Goal: Task Accomplishment & Management: Manage account settings

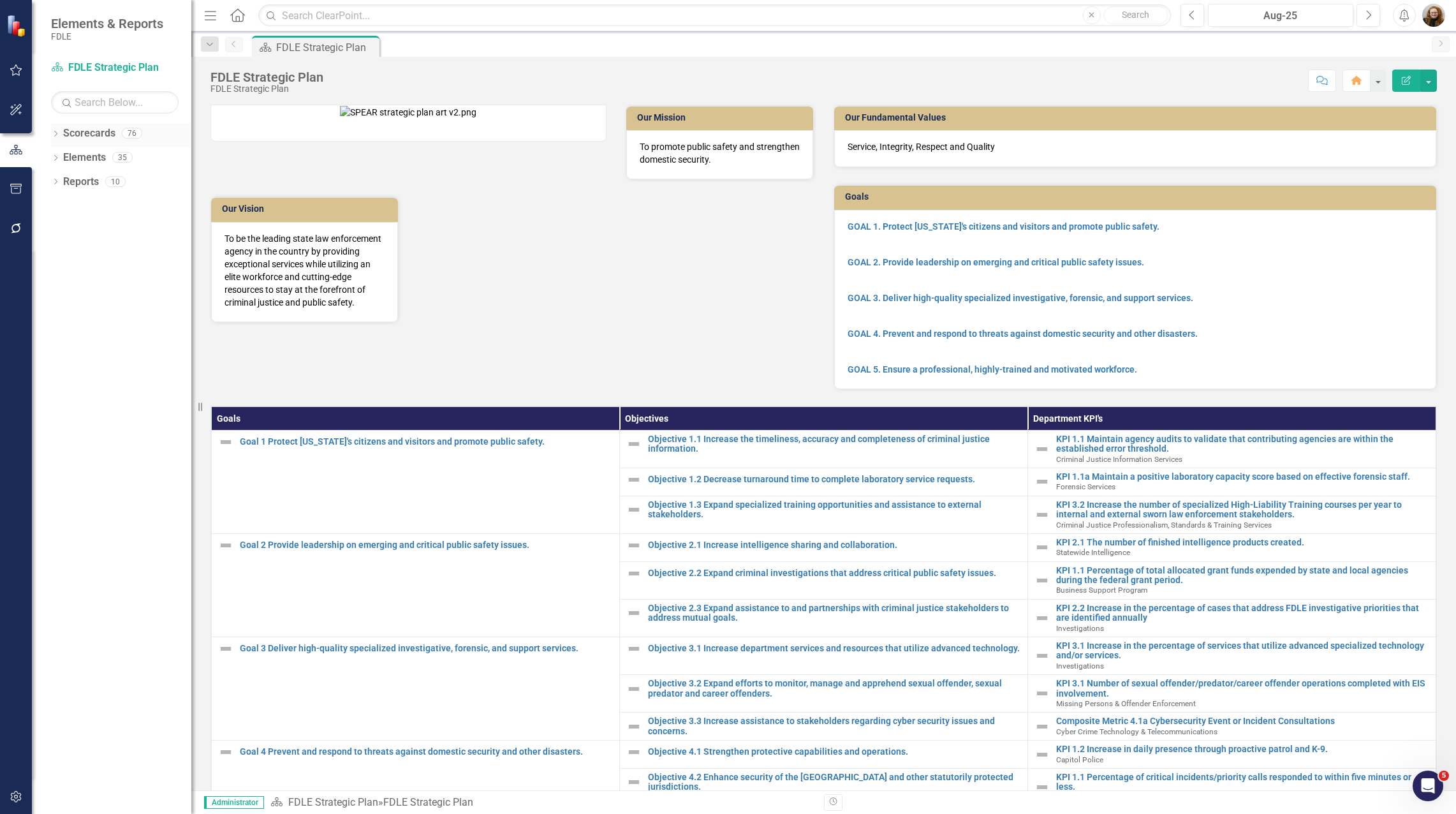
click at [57, 135] on icon "Dropdown" at bounding box center [56, 135] width 9 height 7
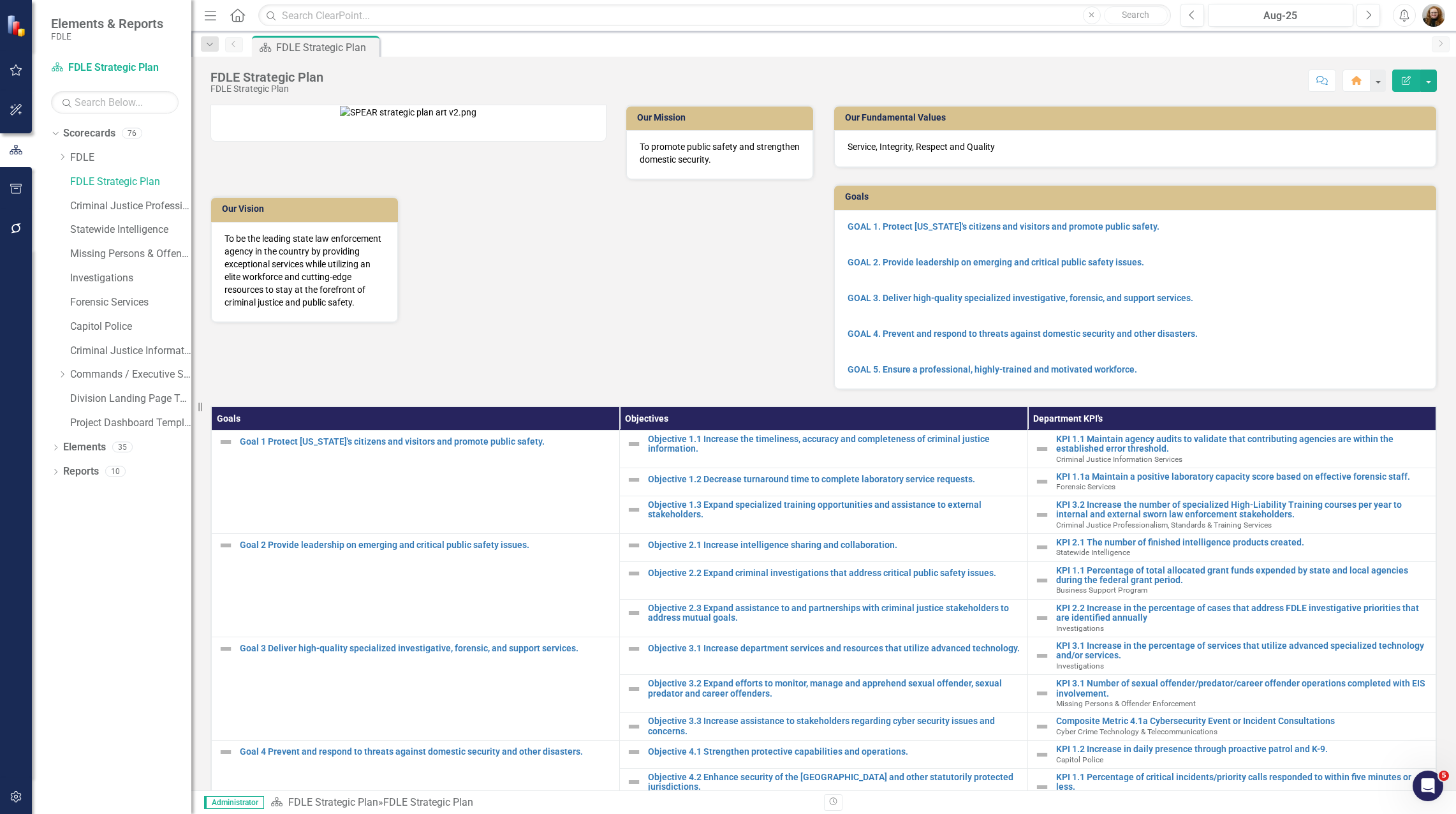
click at [141, 531] on div "Dropdown Scorecards 76 Dropdown FDLE Commissioner's Initiative Team Project Das…" at bounding box center [111, 469] width 159 height 691
click at [62, 369] on div "Dropdown Commands / Executive Support Branch" at bounding box center [124, 375] width 134 height 21
click at [64, 377] on icon "Dropdown" at bounding box center [62, 375] width 10 height 8
click at [115, 224] on link "Statewide Intelligence" at bounding box center [130, 229] width 121 height 15
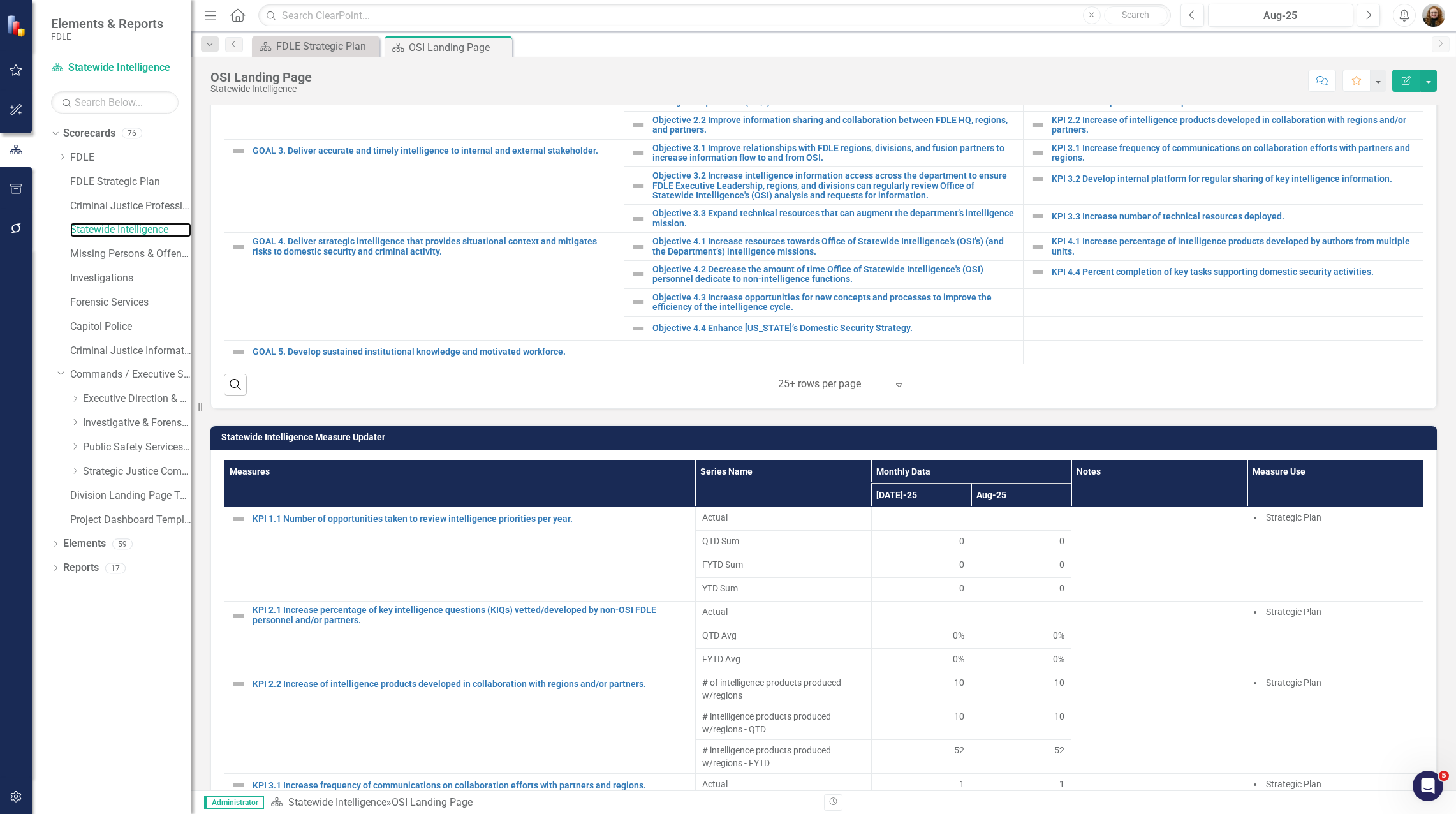
scroll to position [447, 0]
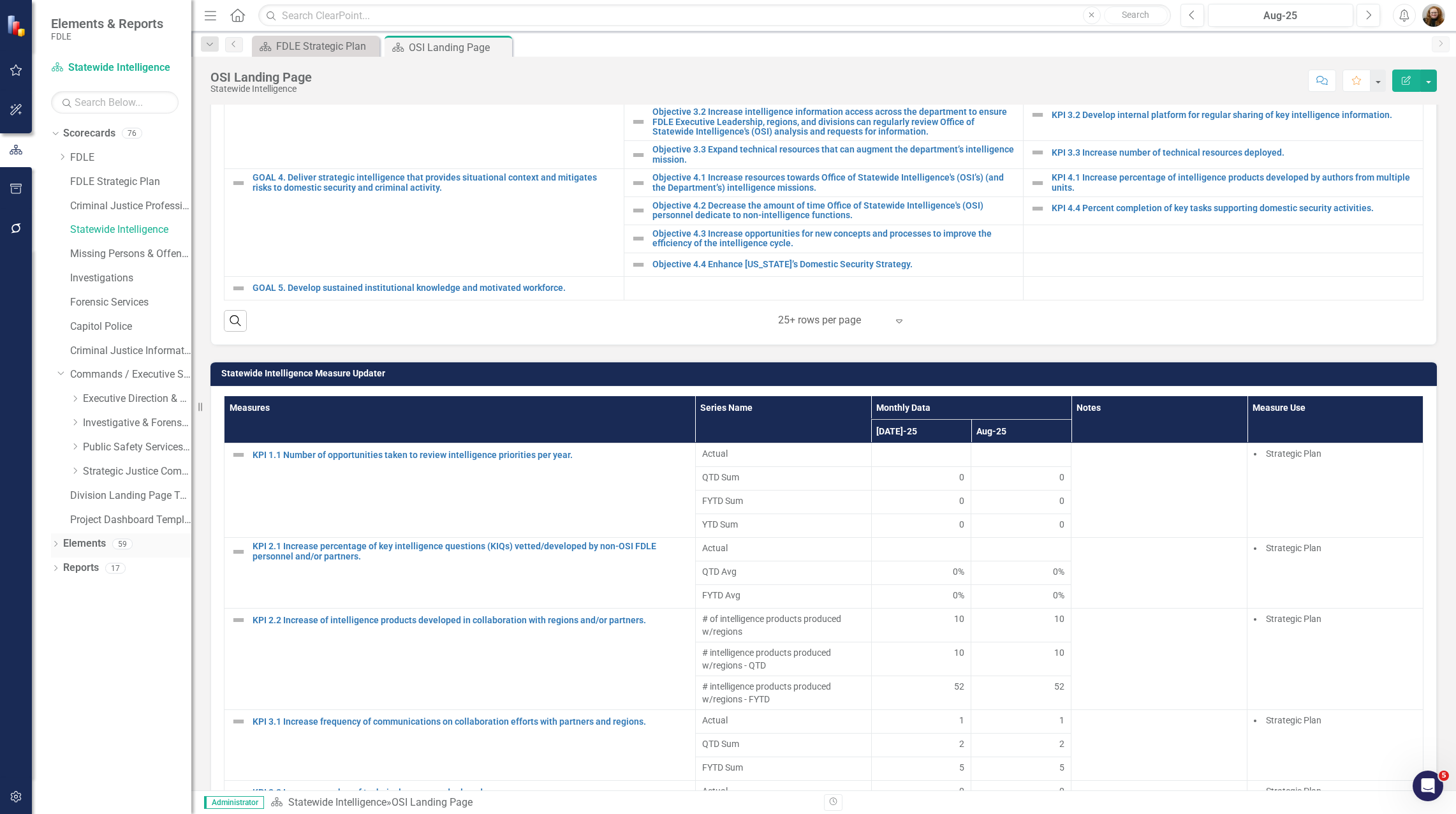
click at [87, 541] on link "Elements" at bounding box center [84, 544] width 43 height 15
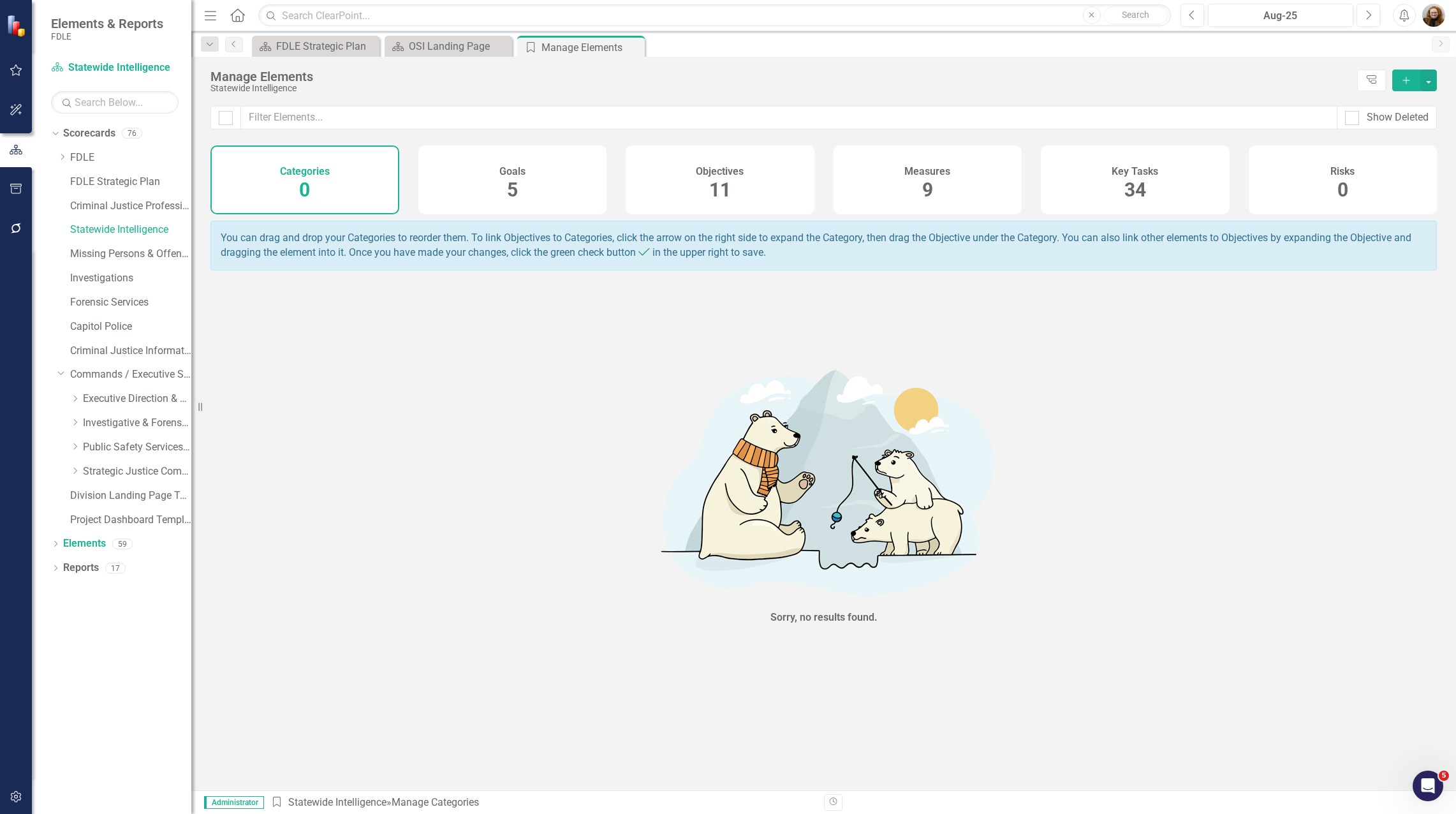
click at [920, 196] on div "Measures 9" at bounding box center [927, 180] width 189 height 69
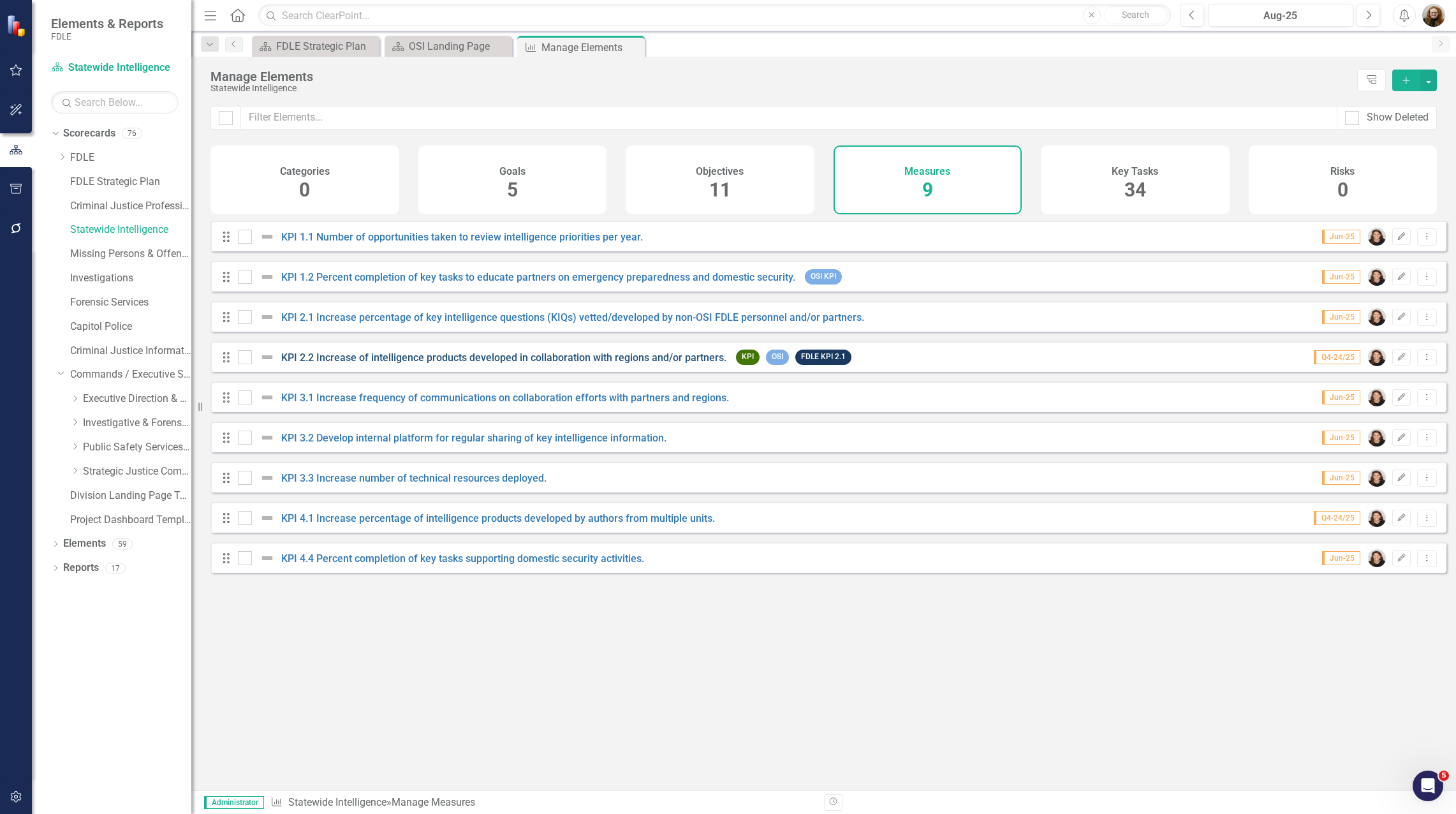
click at [432, 362] on link "KPI 2.2 Increase of intelligence products developed in collaboration with regio…" at bounding box center [503, 357] width 445 height 12
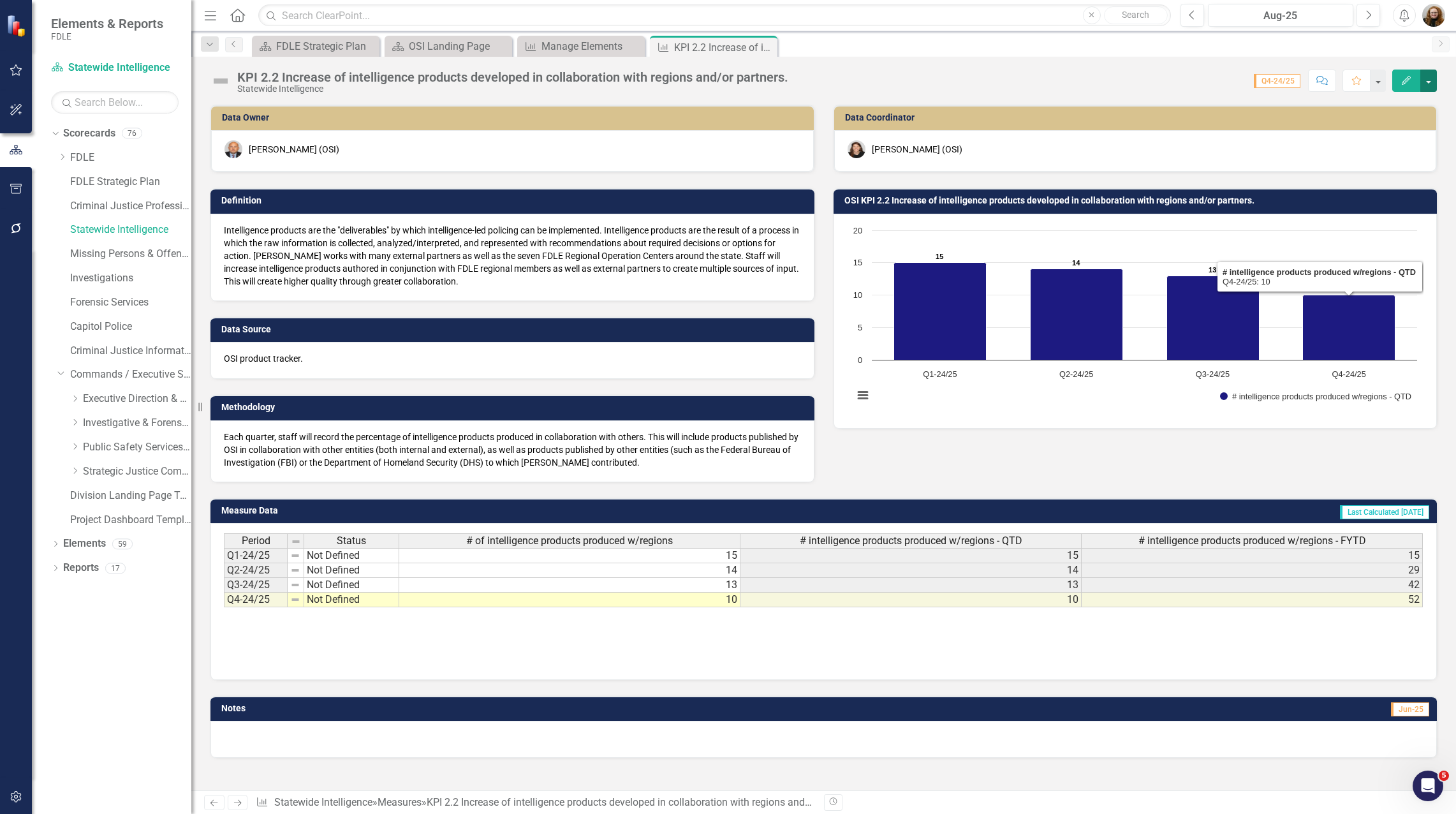
click at [1428, 84] on button "button" at bounding box center [1428, 80] width 17 height 22
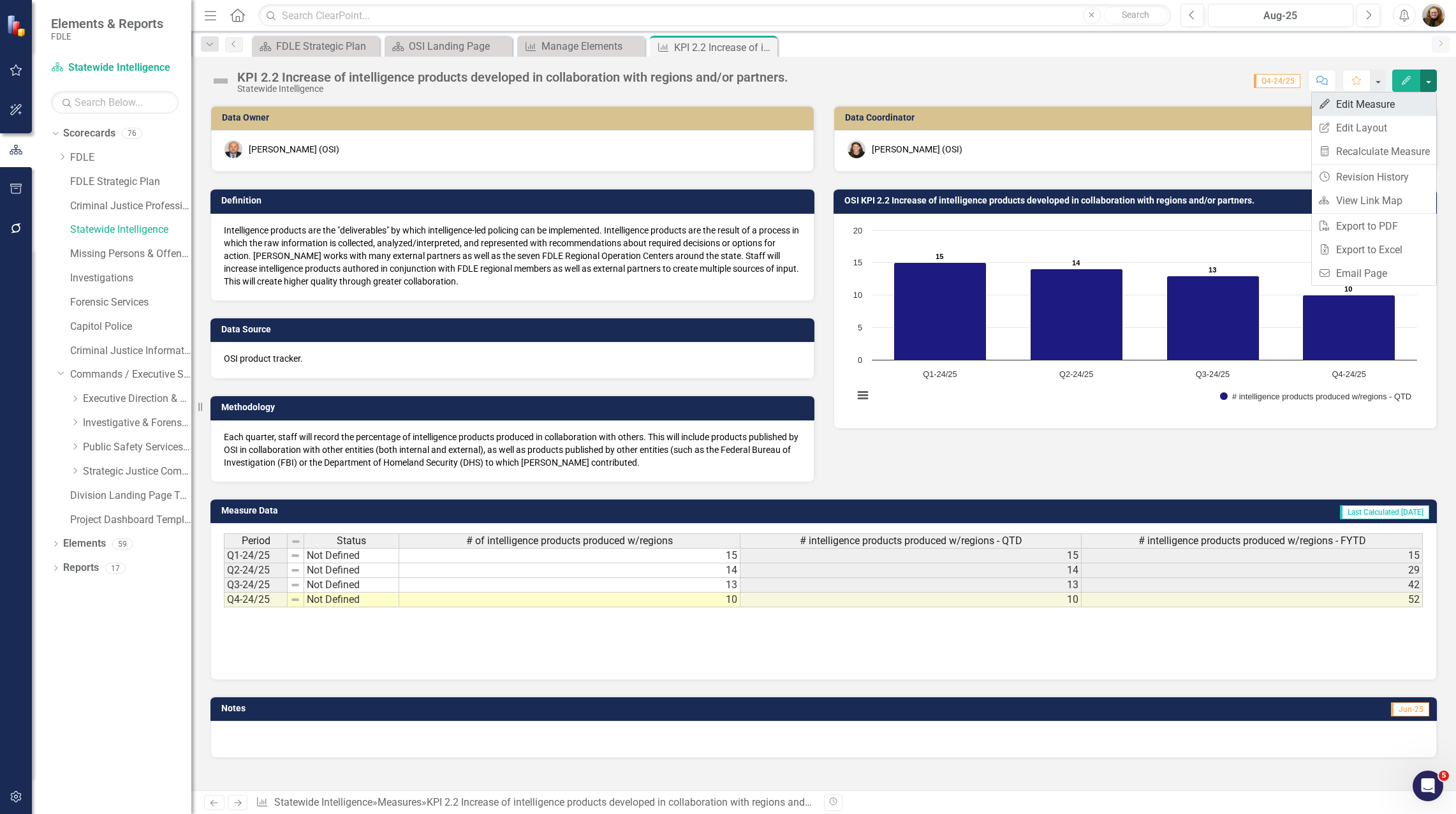
click at [1382, 108] on link "Edit Edit Measure" at bounding box center [1374, 104] width 124 height 23
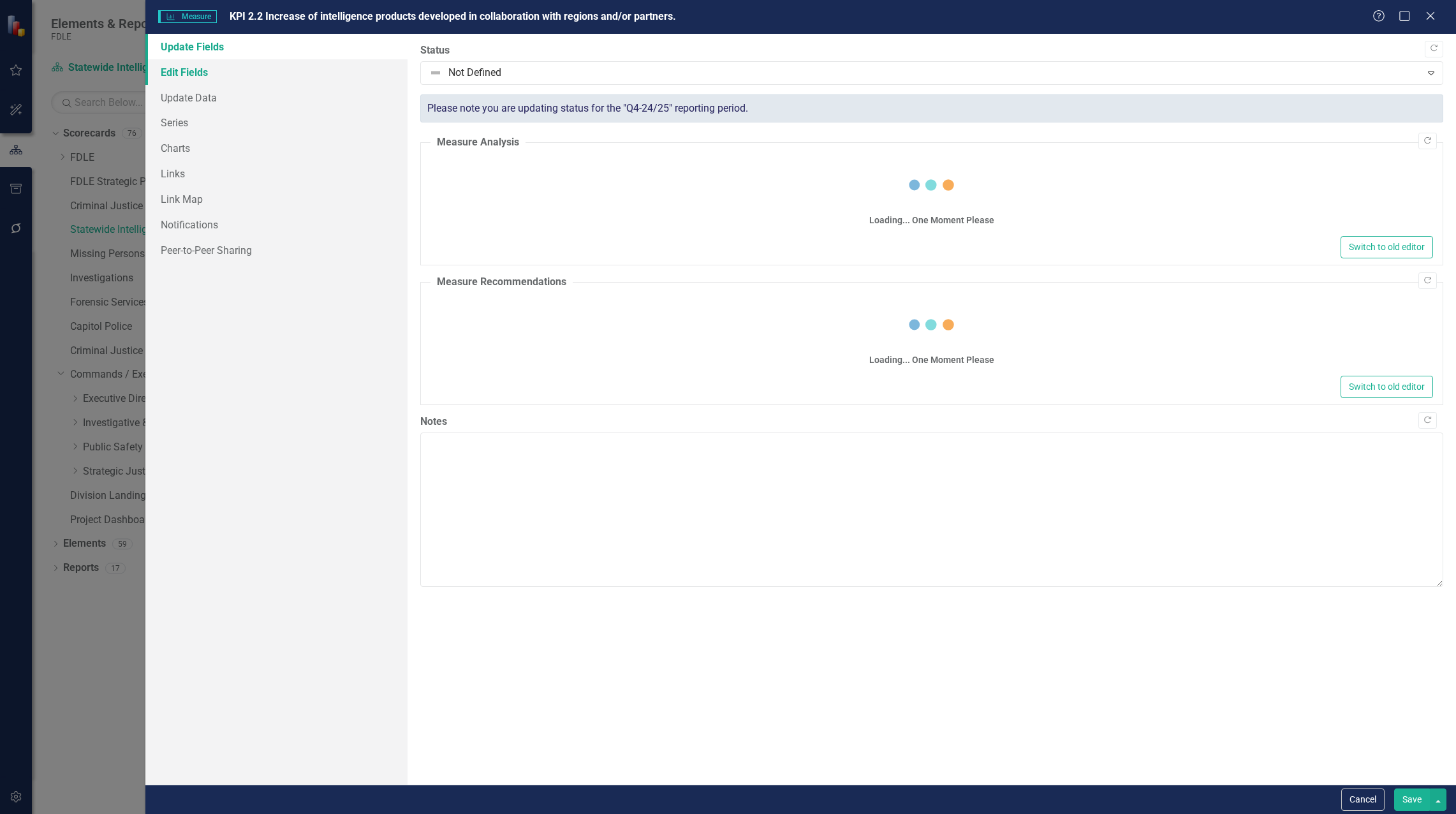
click at [190, 69] on link "Edit Fields" at bounding box center [276, 72] width 262 height 25
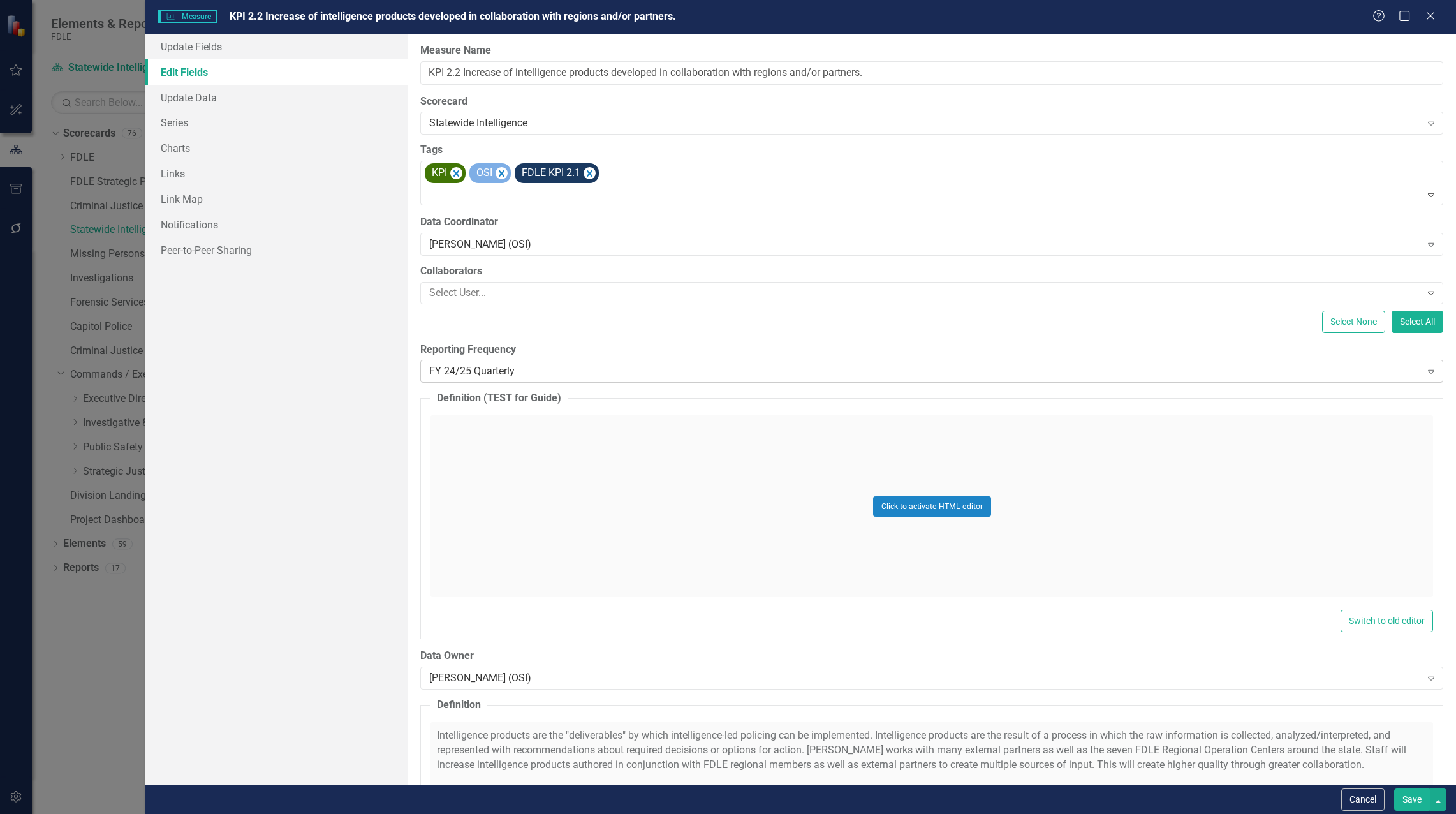
click at [503, 375] on div "FY 24/25 Quarterly" at bounding box center [924, 371] width 991 height 15
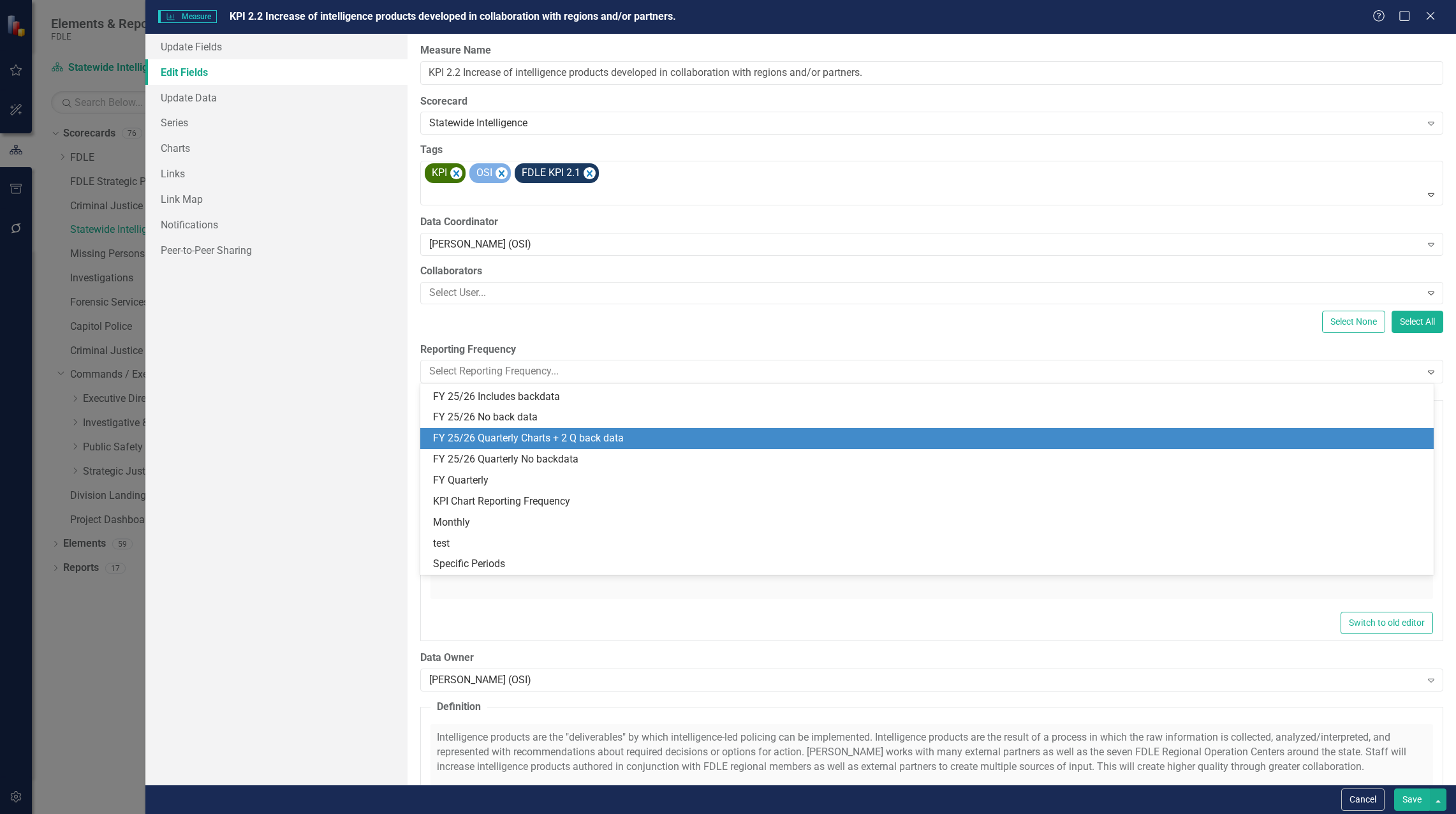
scroll to position [290, 0]
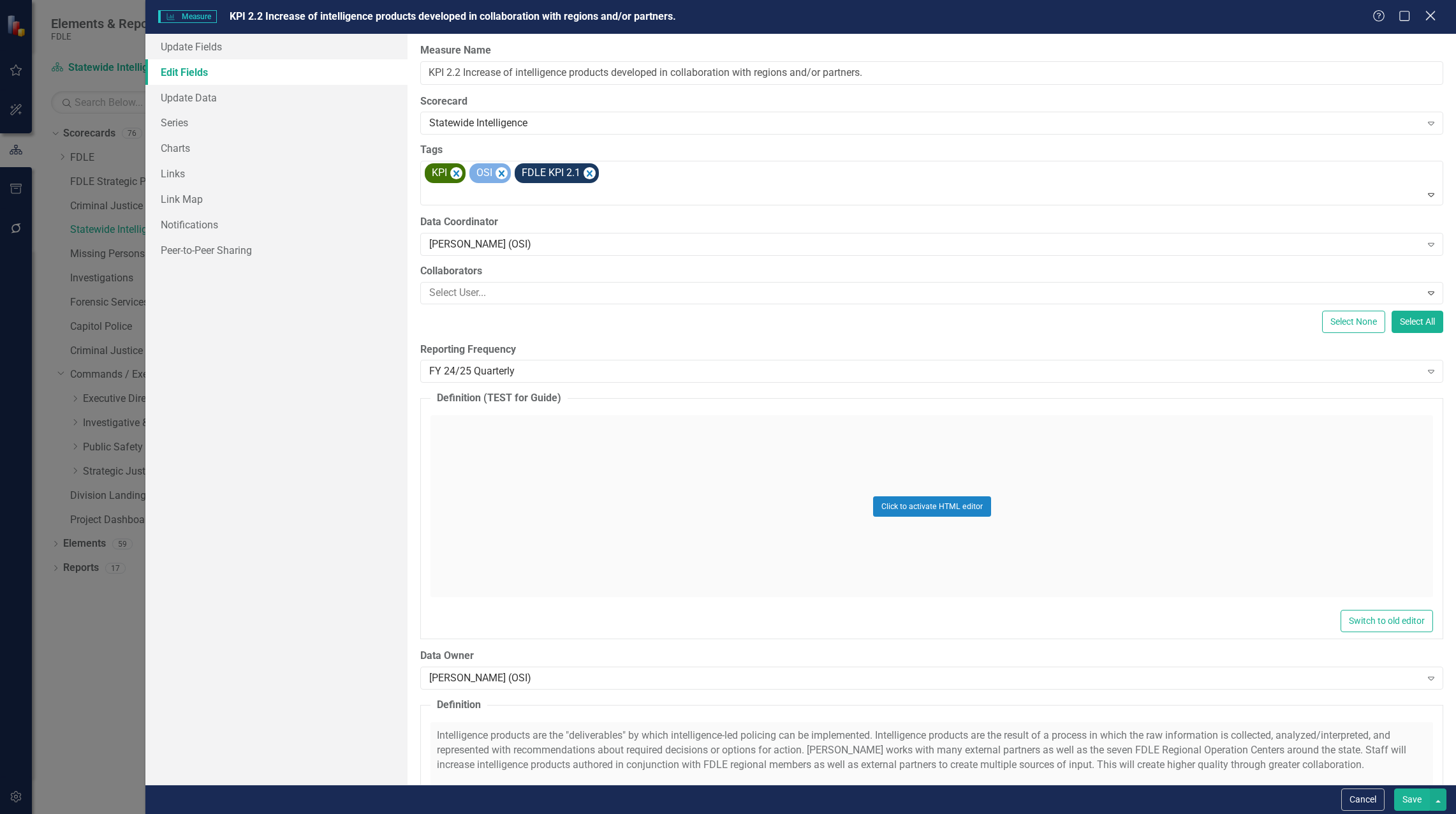
click at [1428, 12] on icon "Close" at bounding box center [1429, 16] width 16 height 12
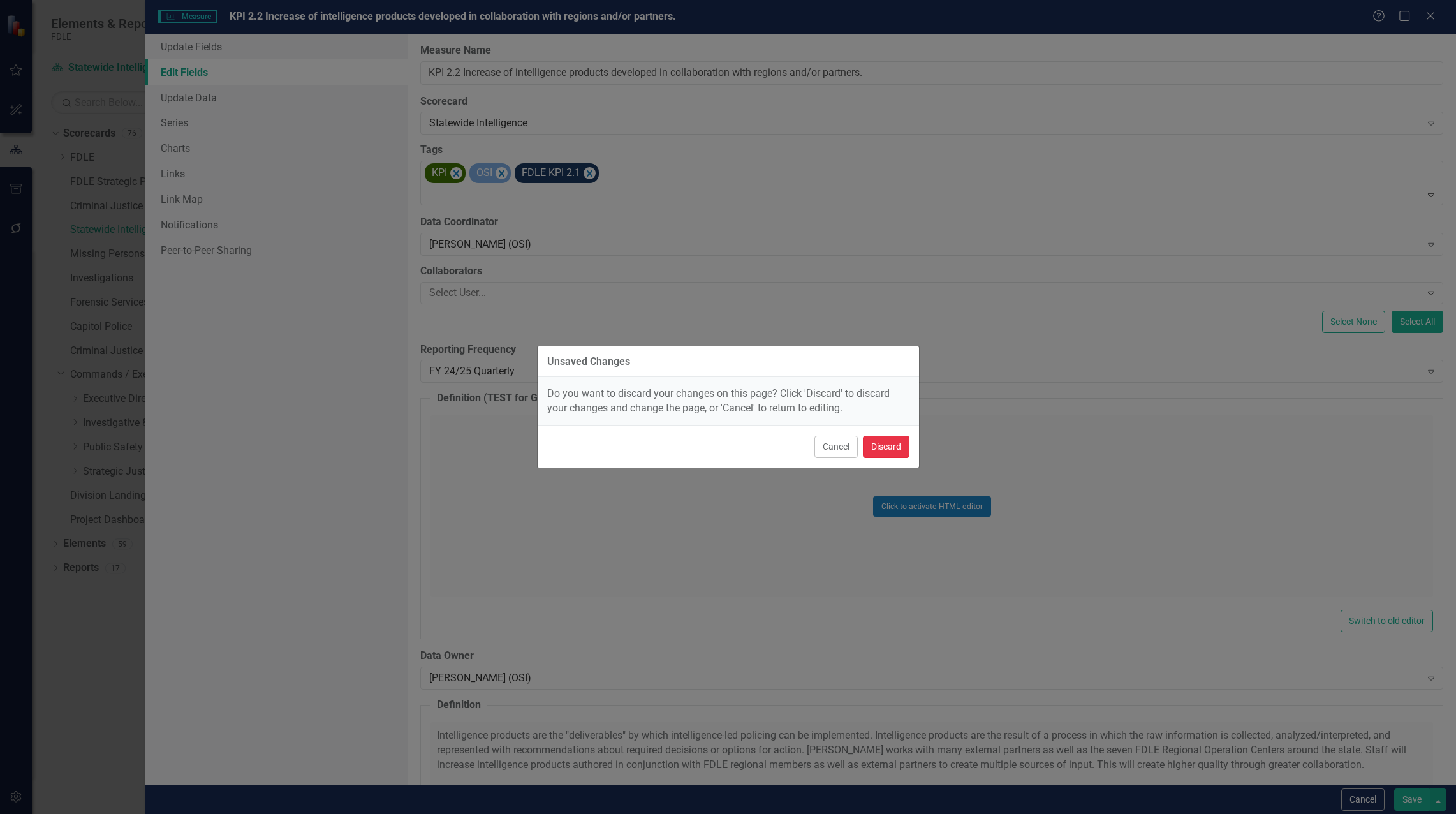
click at [868, 445] on button "Discard" at bounding box center [886, 447] width 47 height 22
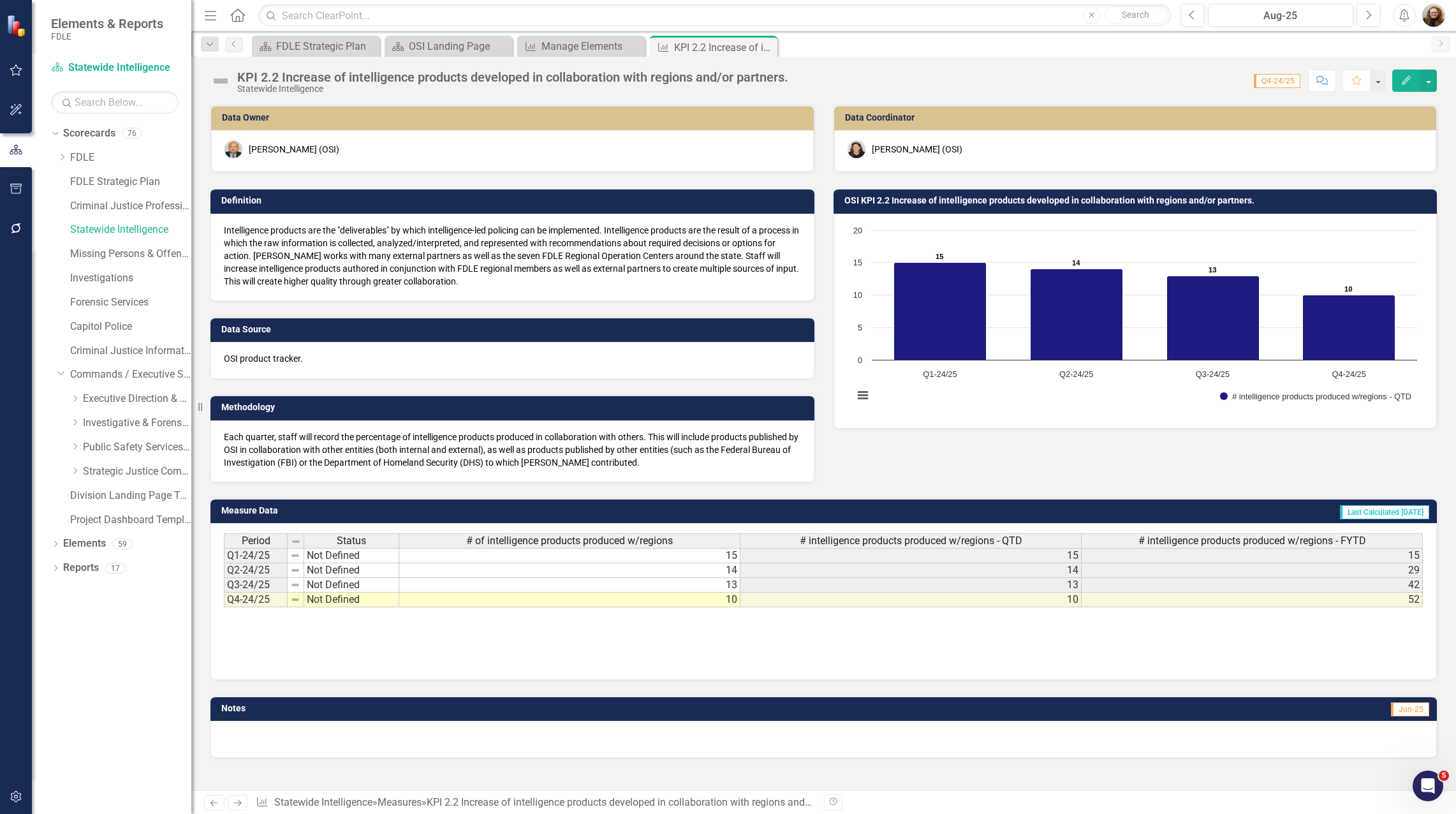
click at [326, 666] on div "Period Status # of intelligence products produced w/regions # intelligence prod…" at bounding box center [824, 601] width 1226 height 157
drag, startPoint x: 603, startPoint y: 34, endPoint x: 595, endPoint y: 38, distance: 8.9
click at [595, 38] on div "Dropdown Search Scorecard FDLE Strategic Plan Close Scorecard OSI Landing Page …" at bounding box center [823, 43] width 1264 height 25
drag, startPoint x: 595, startPoint y: 38, endPoint x: 581, endPoint y: 44, distance: 15.2
click at [581, 44] on div "Manage Elements" at bounding box center [583, 46] width 84 height 16
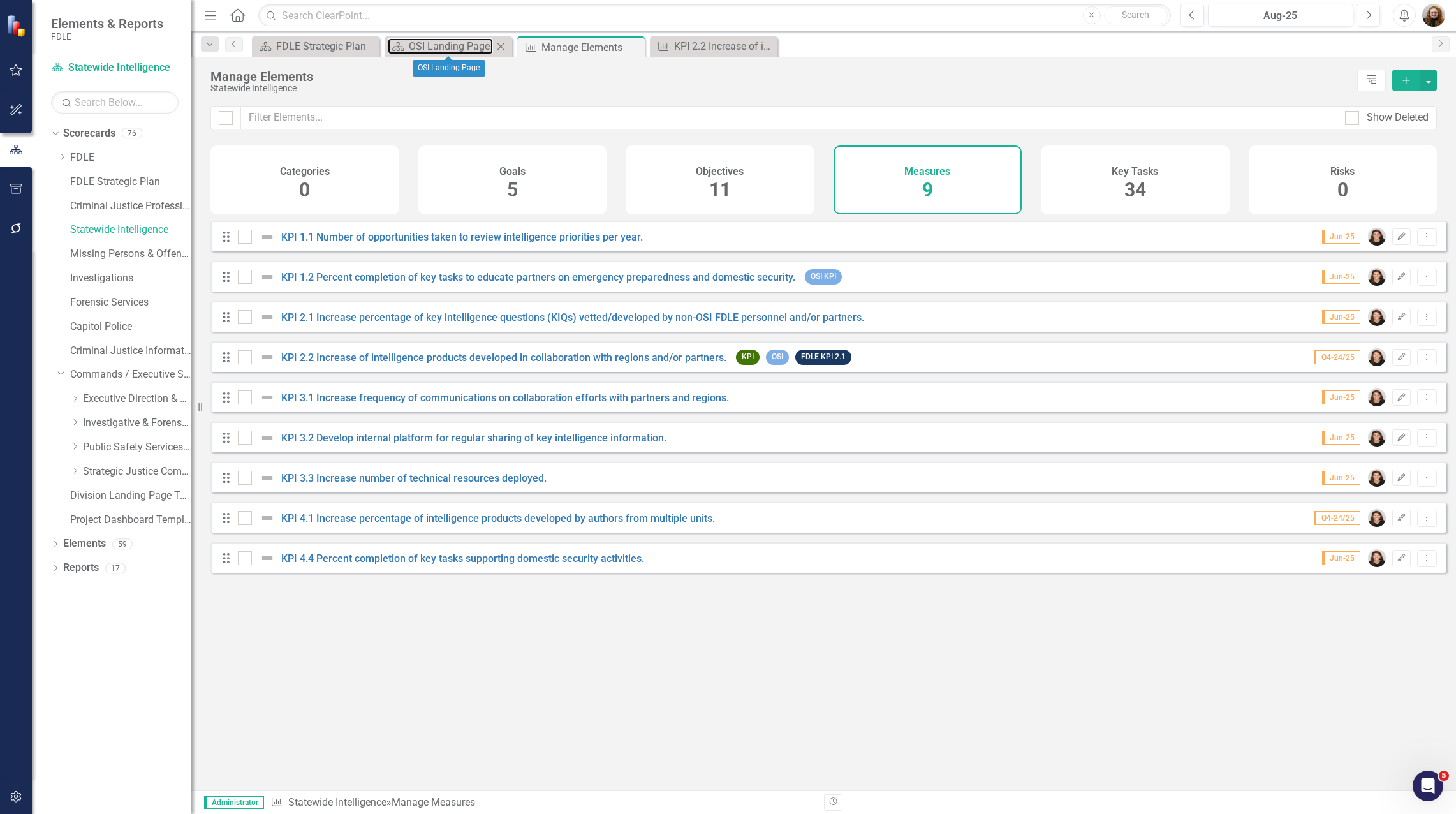
click at [433, 54] on div "Scorecard OSI Landing Page Close" at bounding box center [448, 46] width 128 height 21
click at [430, 48] on div "OSI Landing Page" at bounding box center [451, 46] width 84 height 16
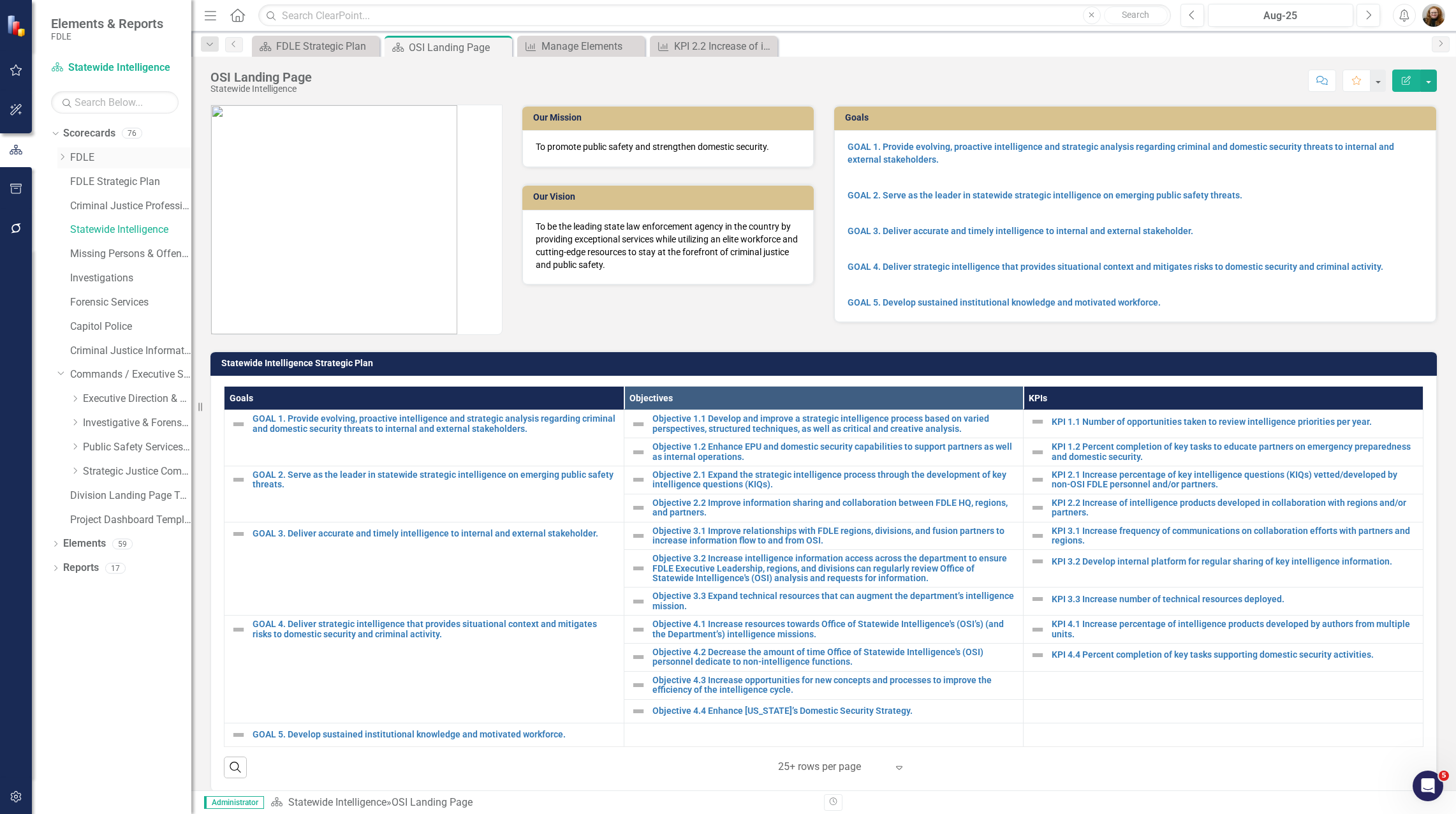
click at [76, 159] on link "FDLE" at bounding box center [130, 157] width 121 height 15
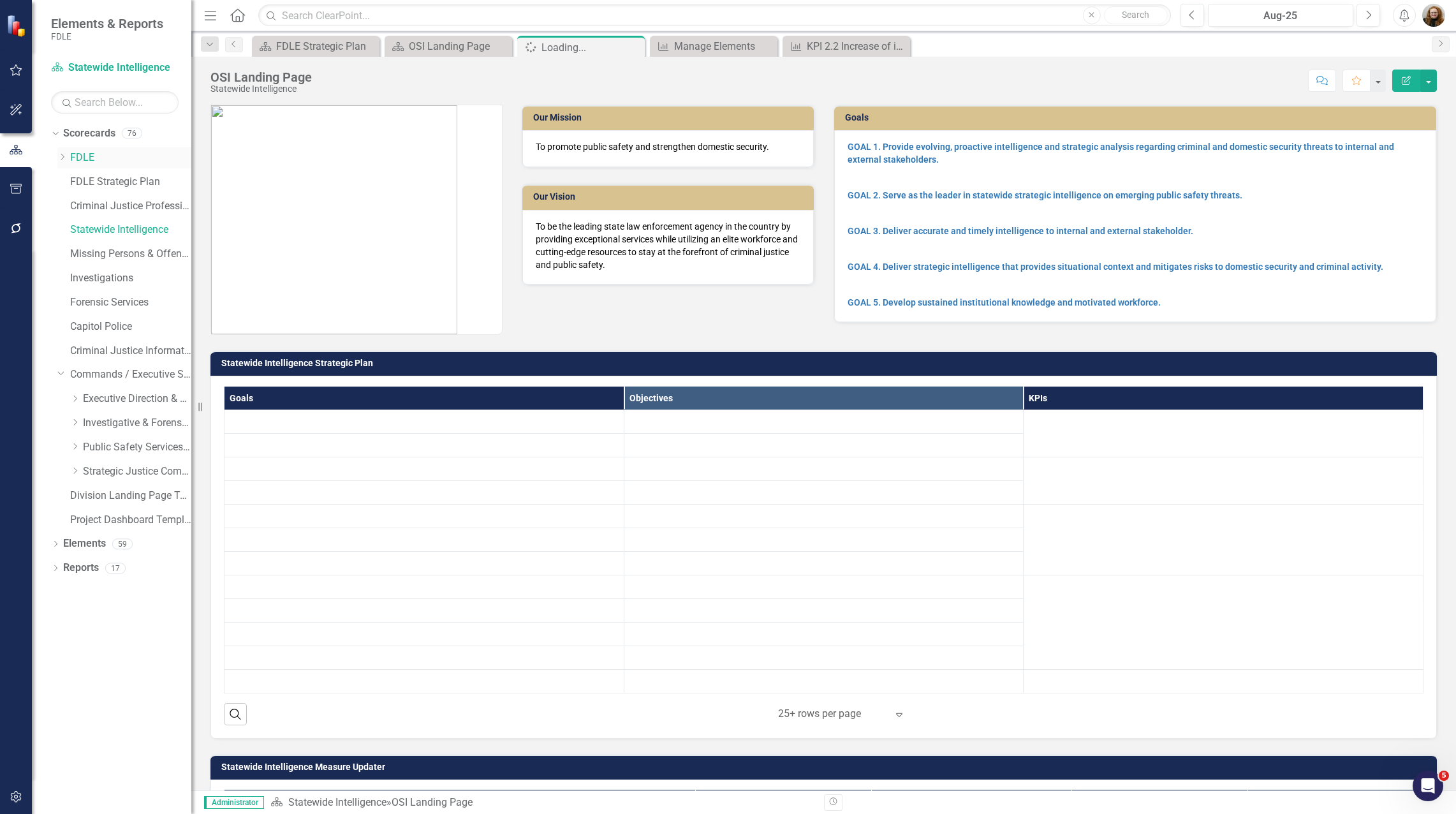
click at [84, 159] on link "FDLE" at bounding box center [130, 157] width 121 height 15
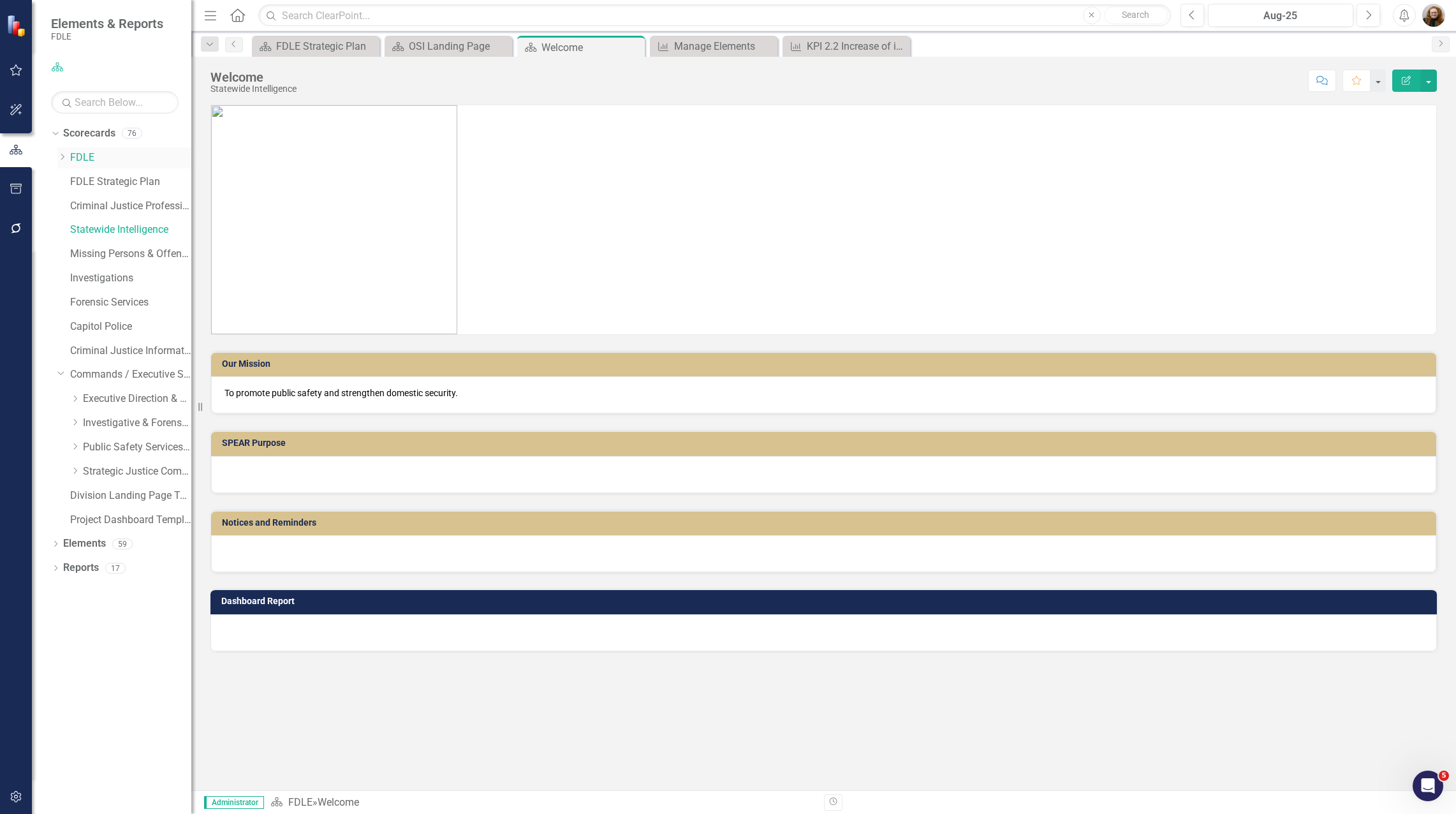
click at [84, 159] on link "FDLE" at bounding box center [130, 157] width 121 height 15
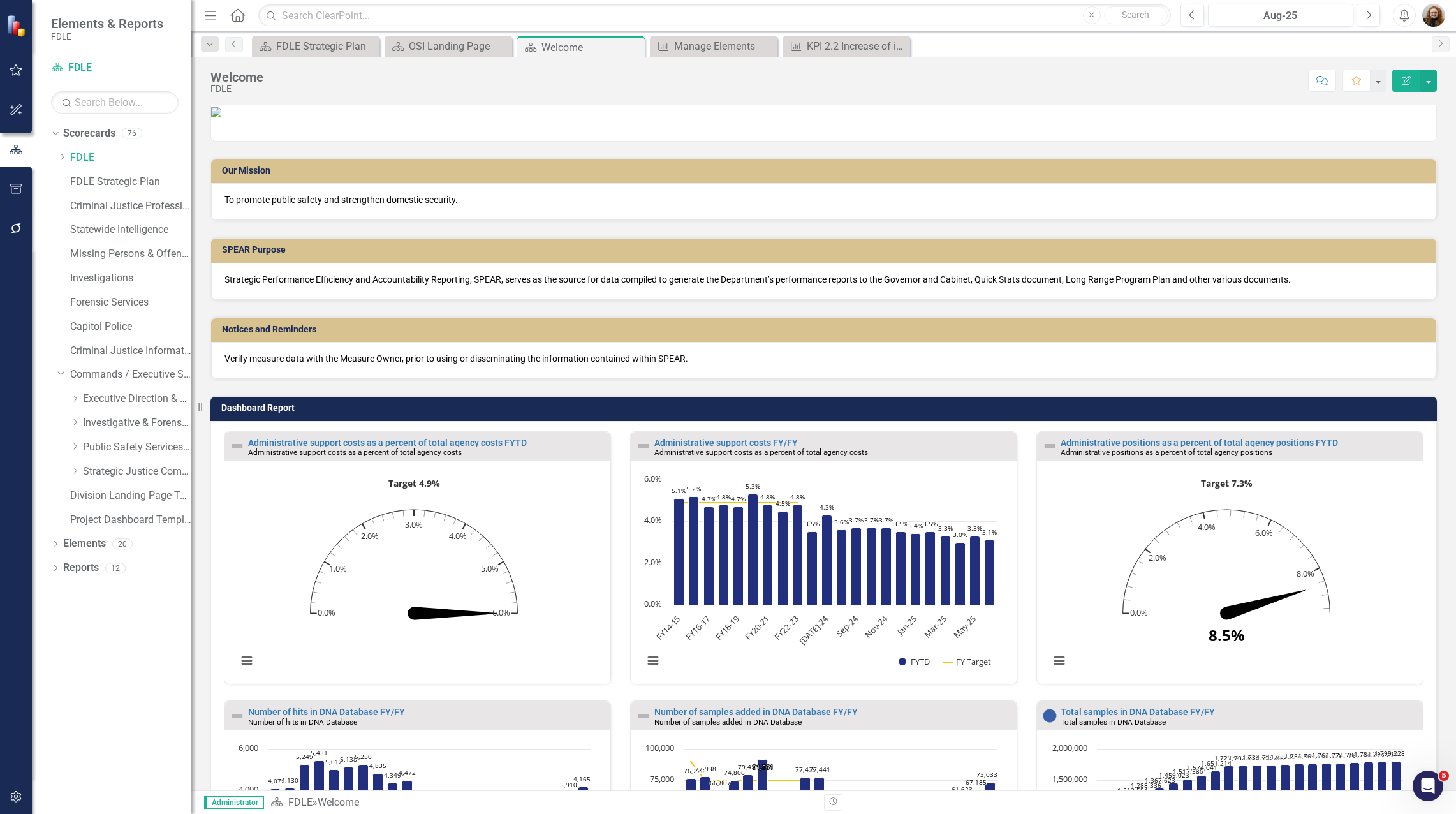
click at [1304, 413] on h3 "Dashboard Report" at bounding box center [826, 408] width 1209 height 10
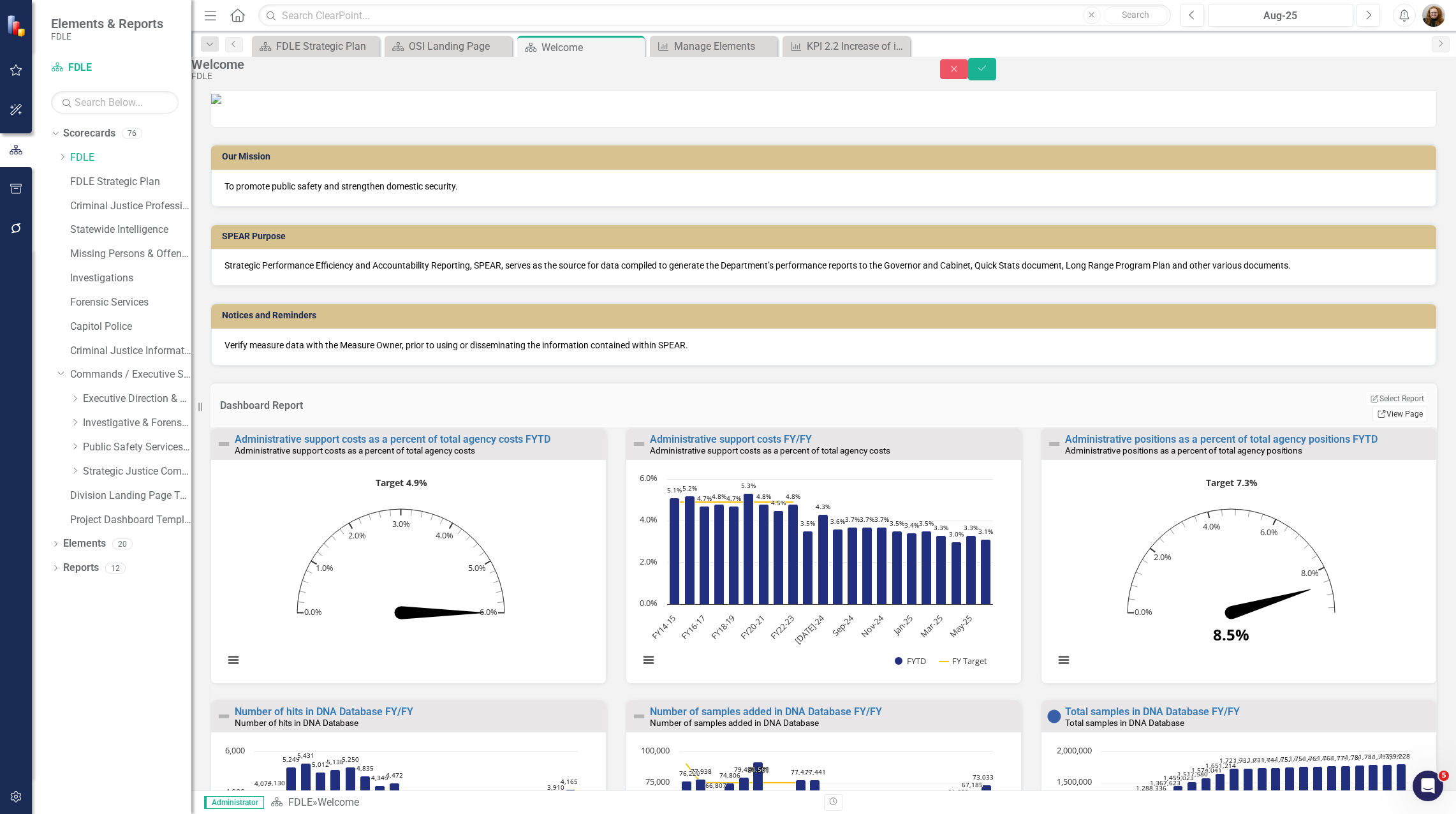
click at [1380, 422] on link "Link View Page" at bounding box center [1400, 414] width 55 height 17
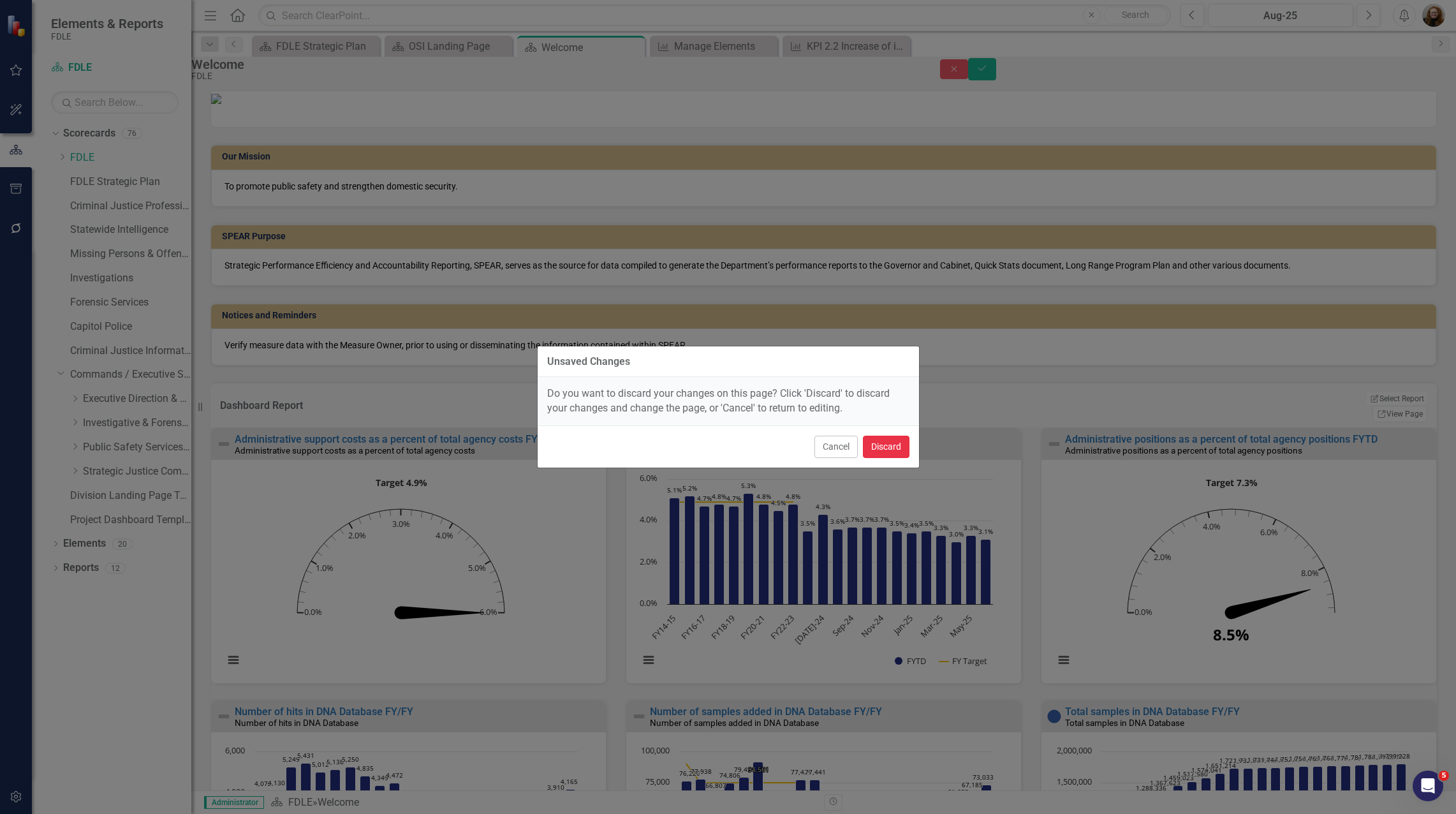
click at [885, 448] on button "Discard" at bounding box center [886, 447] width 47 height 22
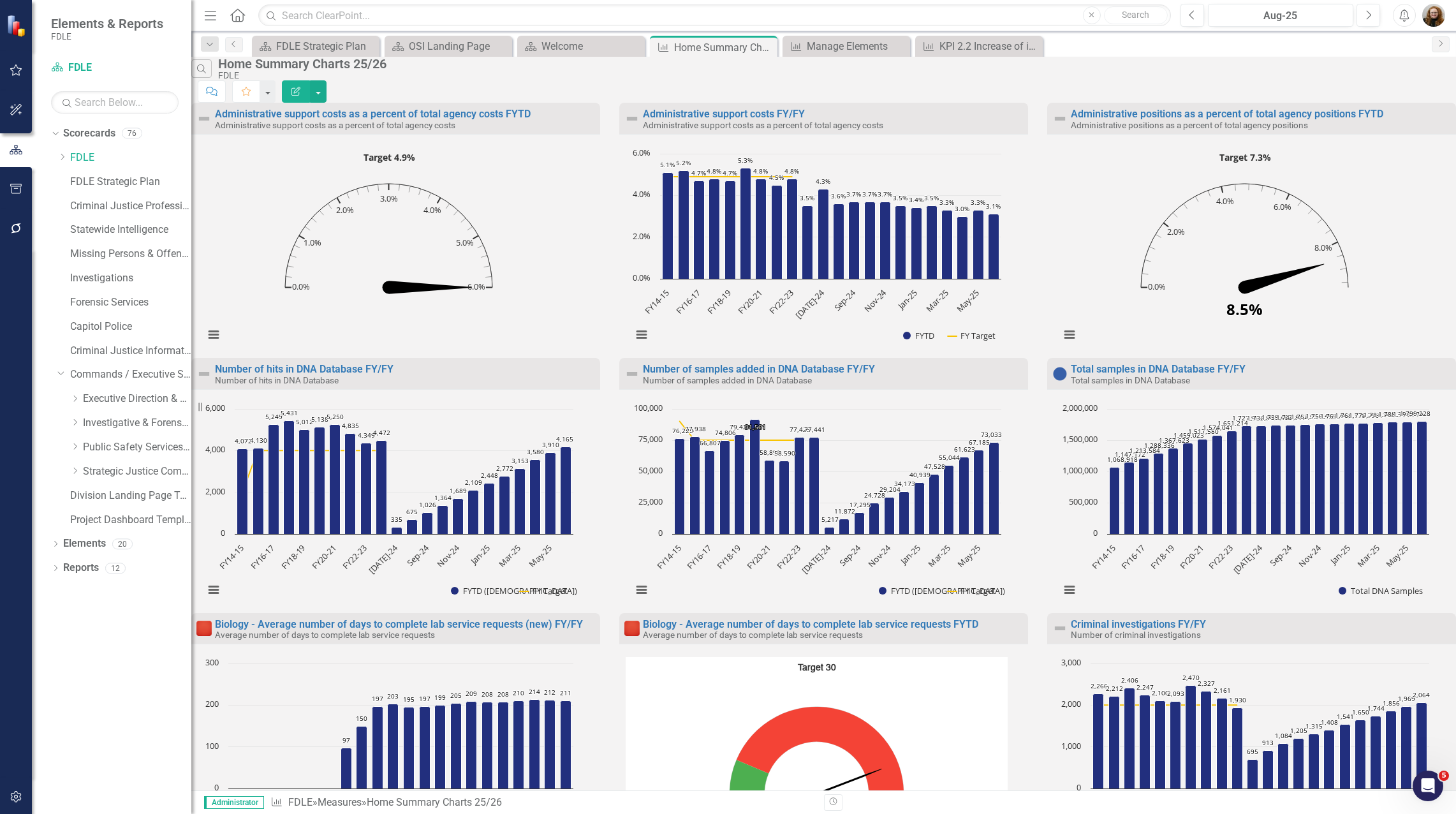
click at [310, 86] on button "Edit Report" at bounding box center [295, 91] width 28 height 22
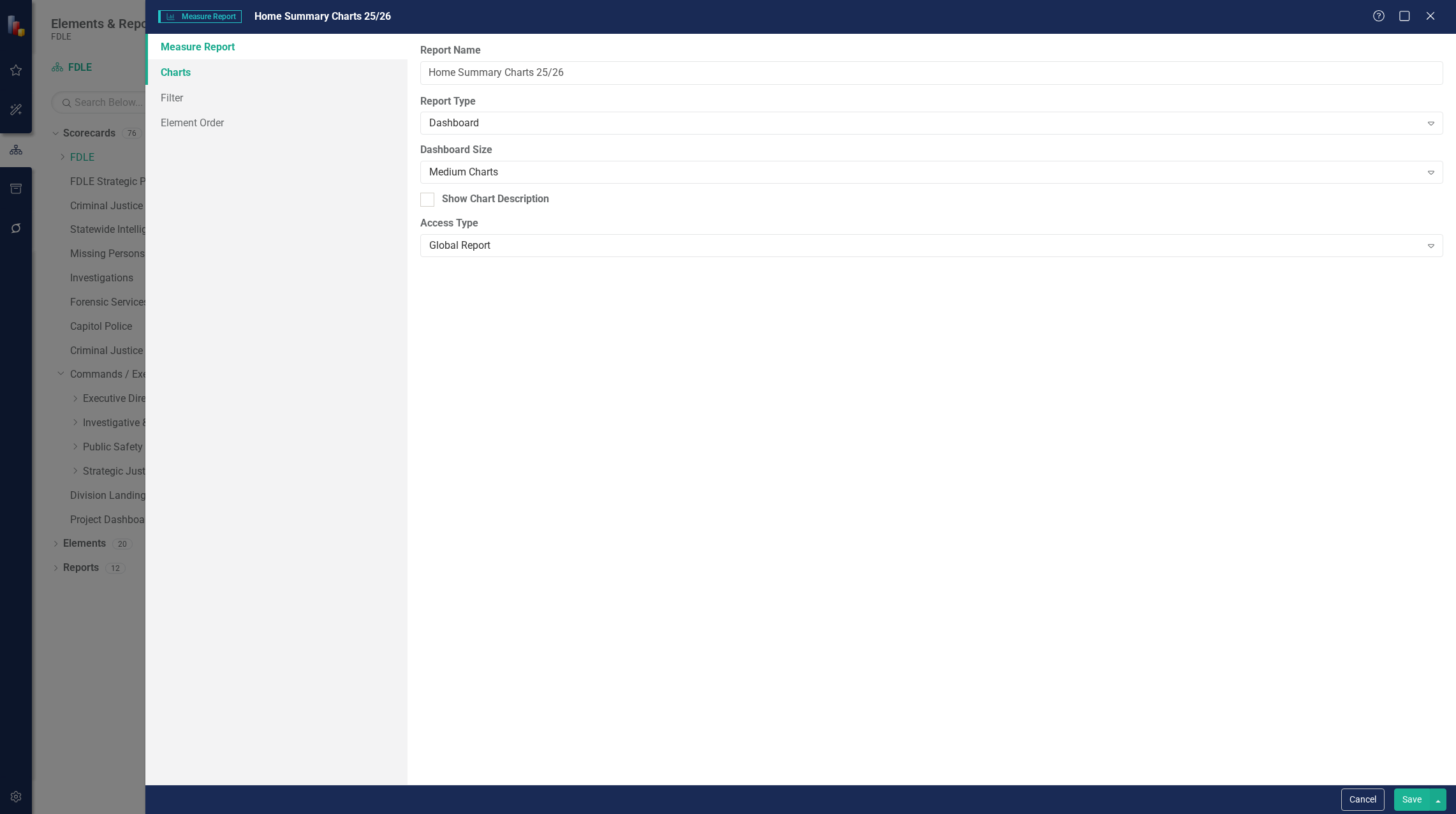
click at [175, 67] on link "Charts" at bounding box center [276, 72] width 262 height 25
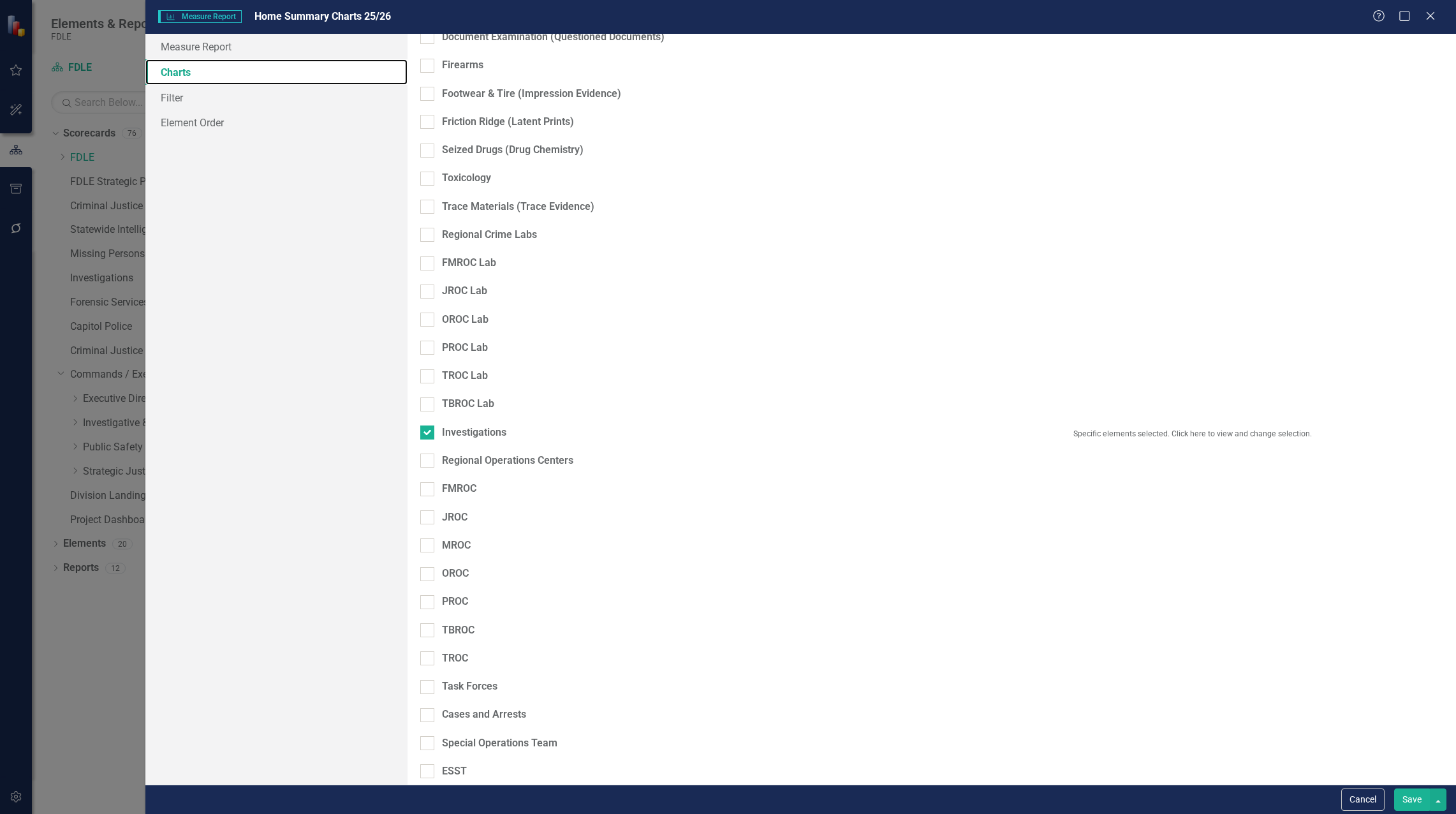
scroll to position [967, 0]
checkbox input "true"
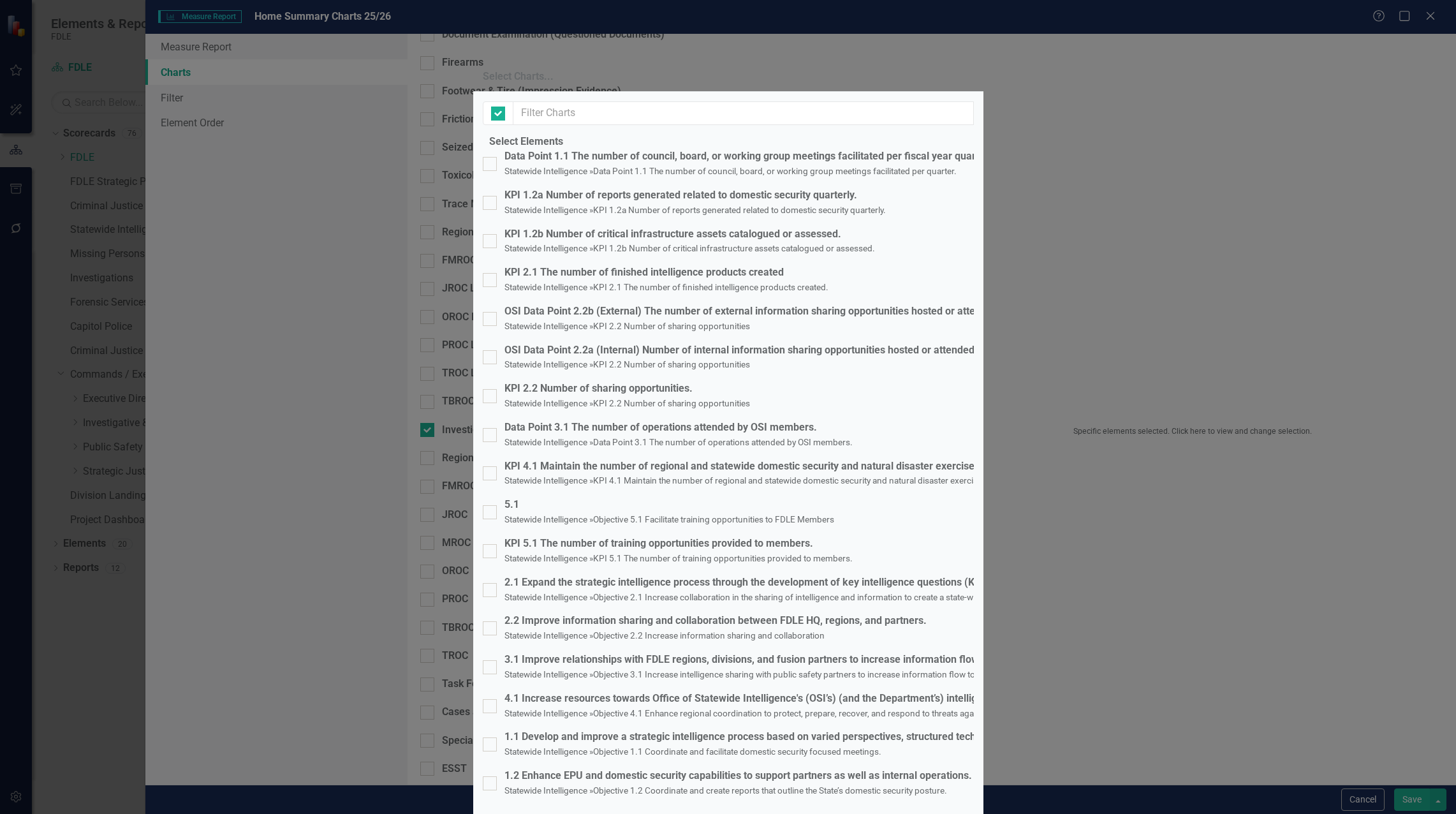
checkbox input "false"
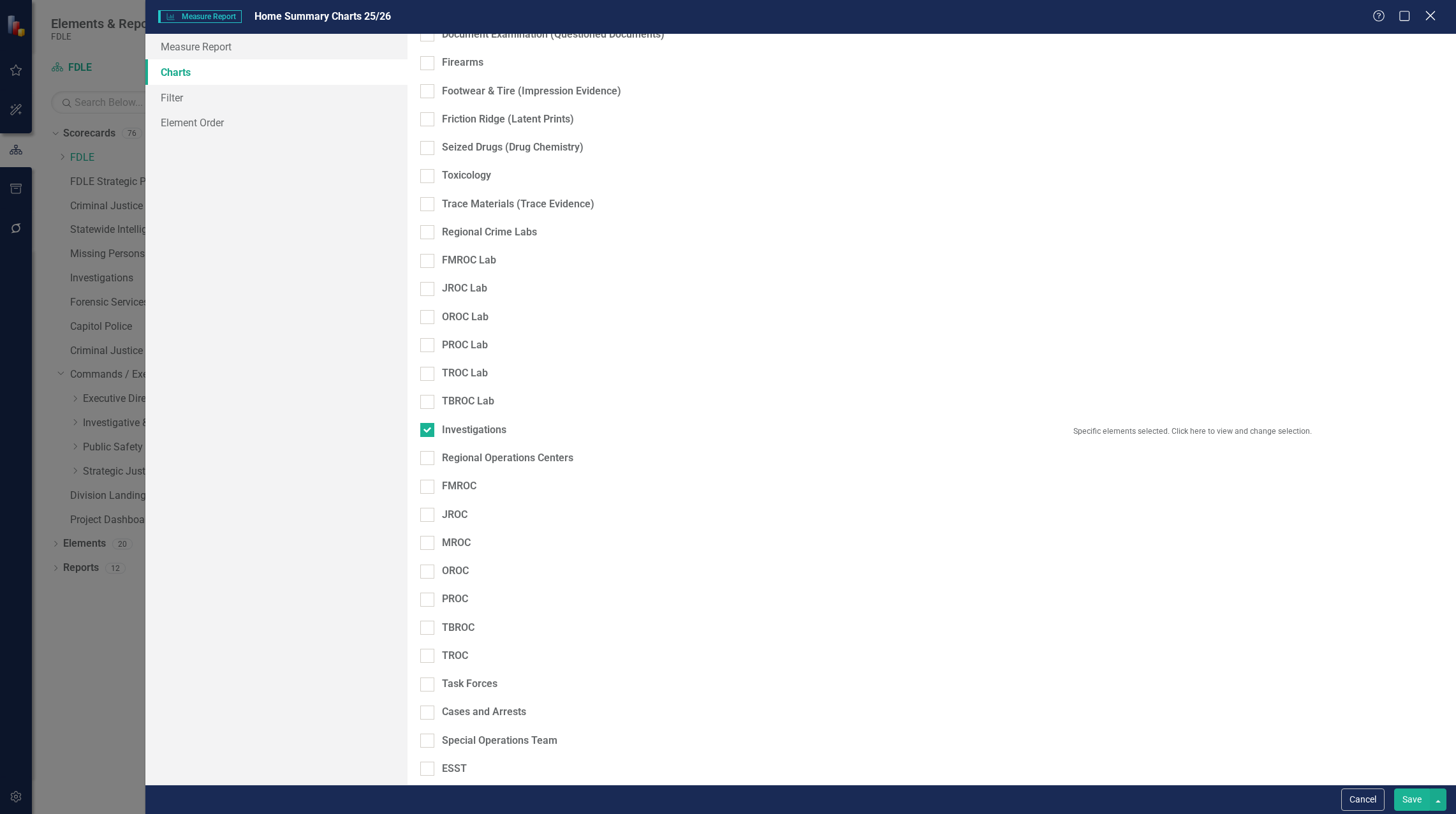
click at [1428, 14] on icon at bounding box center [1429, 16] width 10 height 10
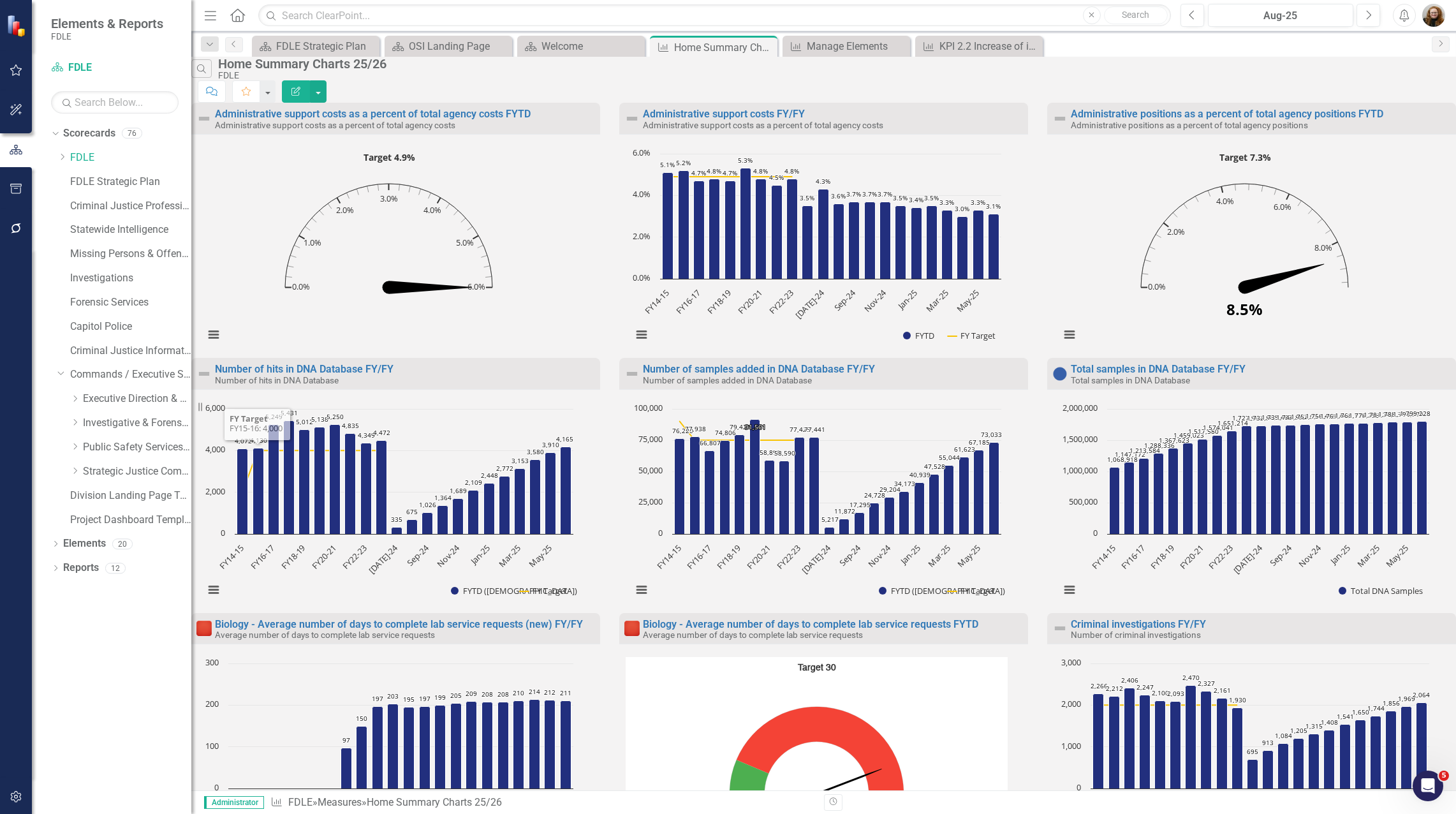
click at [125, 664] on div "Dropdown Scorecards 76 Dropdown FDLE Commissioner's Initiative Team Project Das…" at bounding box center [111, 469] width 159 height 691
click at [23, 790] on button "button" at bounding box center [16, 797] width 29 height 27
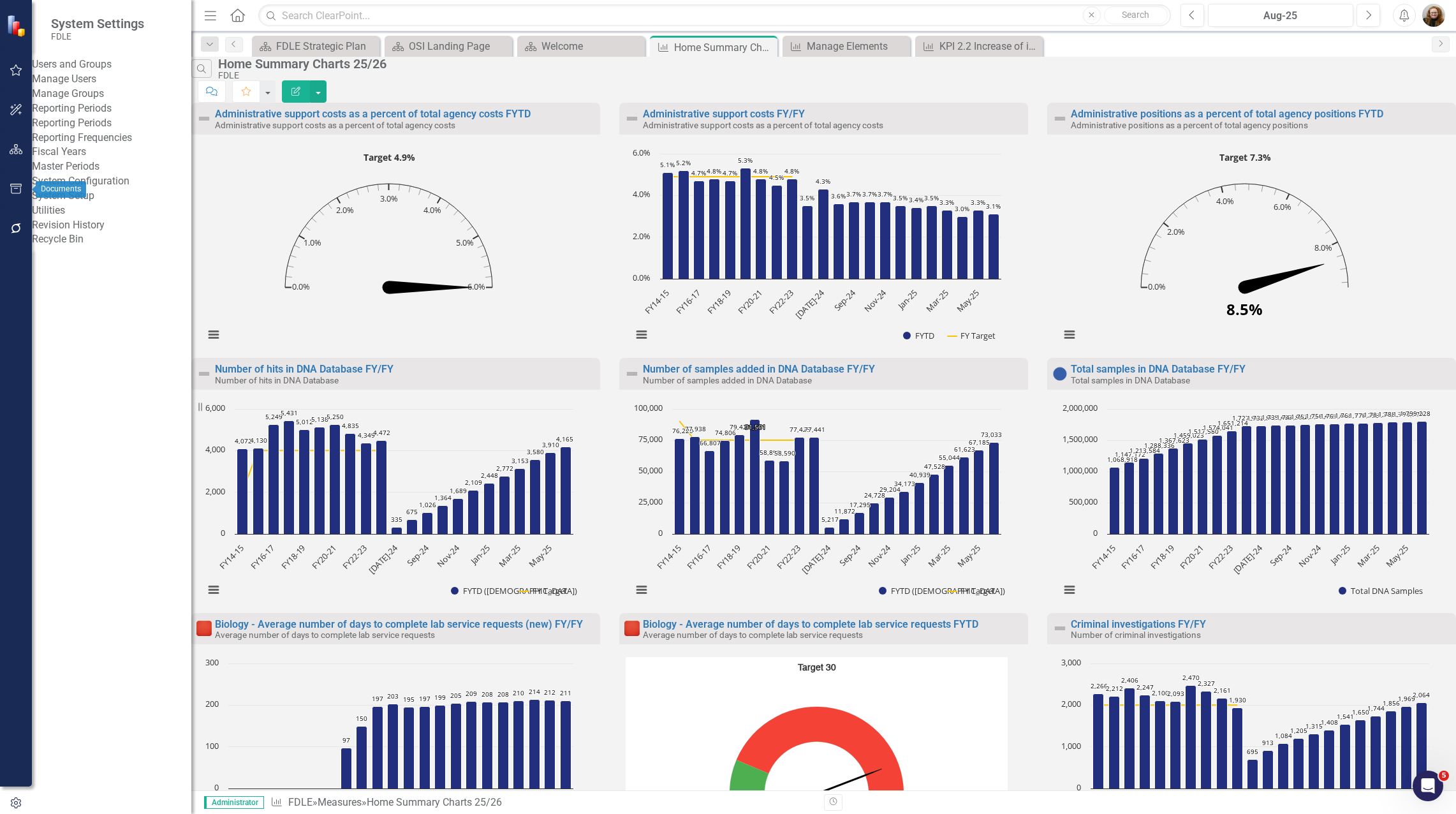
click at [16, 185] on icon "button" at bounding box center [16, 189] width 14 height 10
click at [111, 145] on link "HTML Exports" at bounding box center [111, 138] width 159 height 15
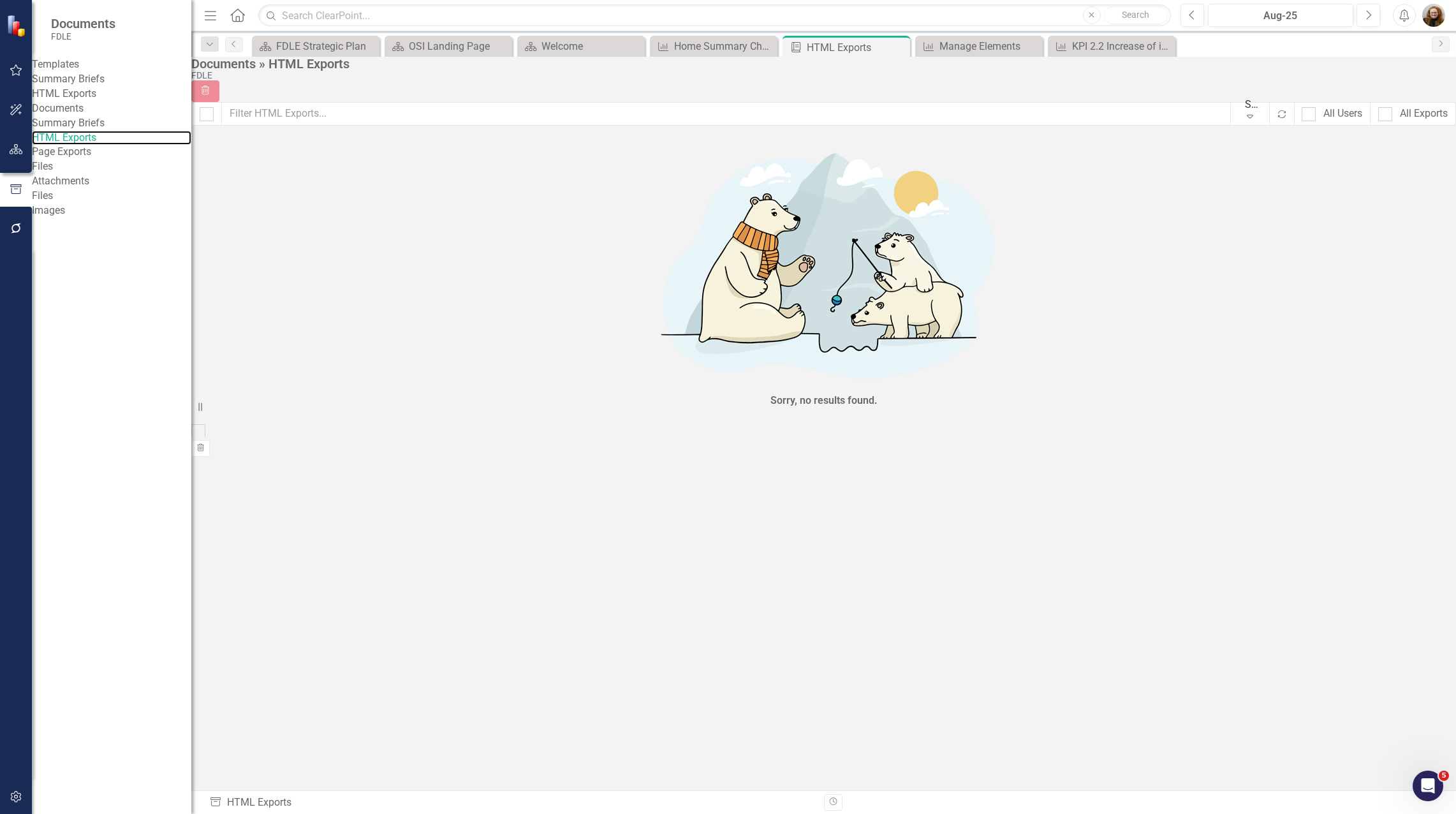
checkbox input "false"
click at [86, 101] on link "HTML Exports" at bounding box center [111, 94] width 159 height 15
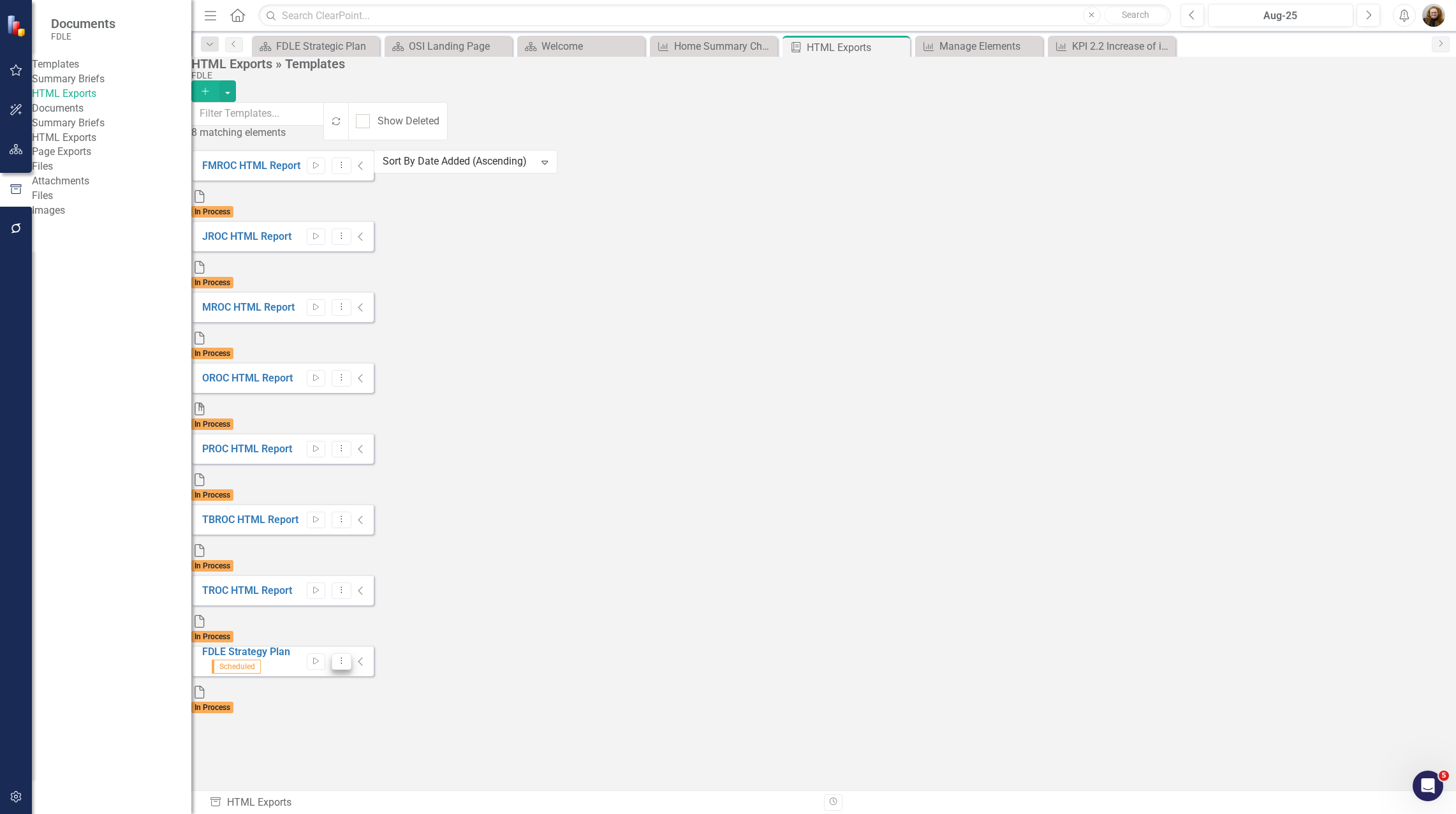
click at [351, 653] on button "Dropdown Menu" at bounding box center [341, 662] width 20 height 17
click at [1354, 506] on link "Edit Edit Template" at bounding box center [1348, 511] width 118 height 23
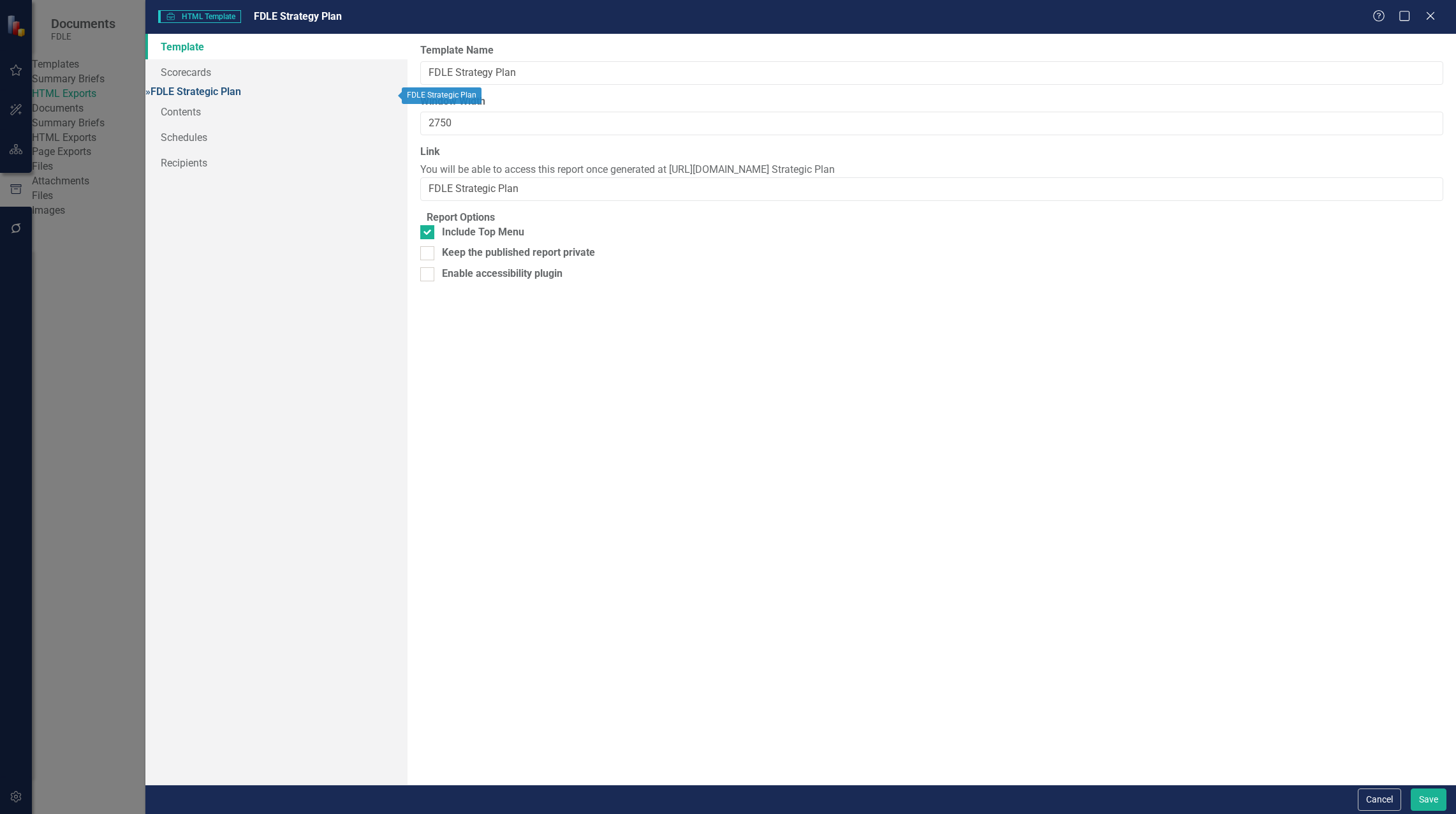
click at [192, 96] on link "» FDLE Strategic Plan" at bounding box center [193, 91] width 96 height 12
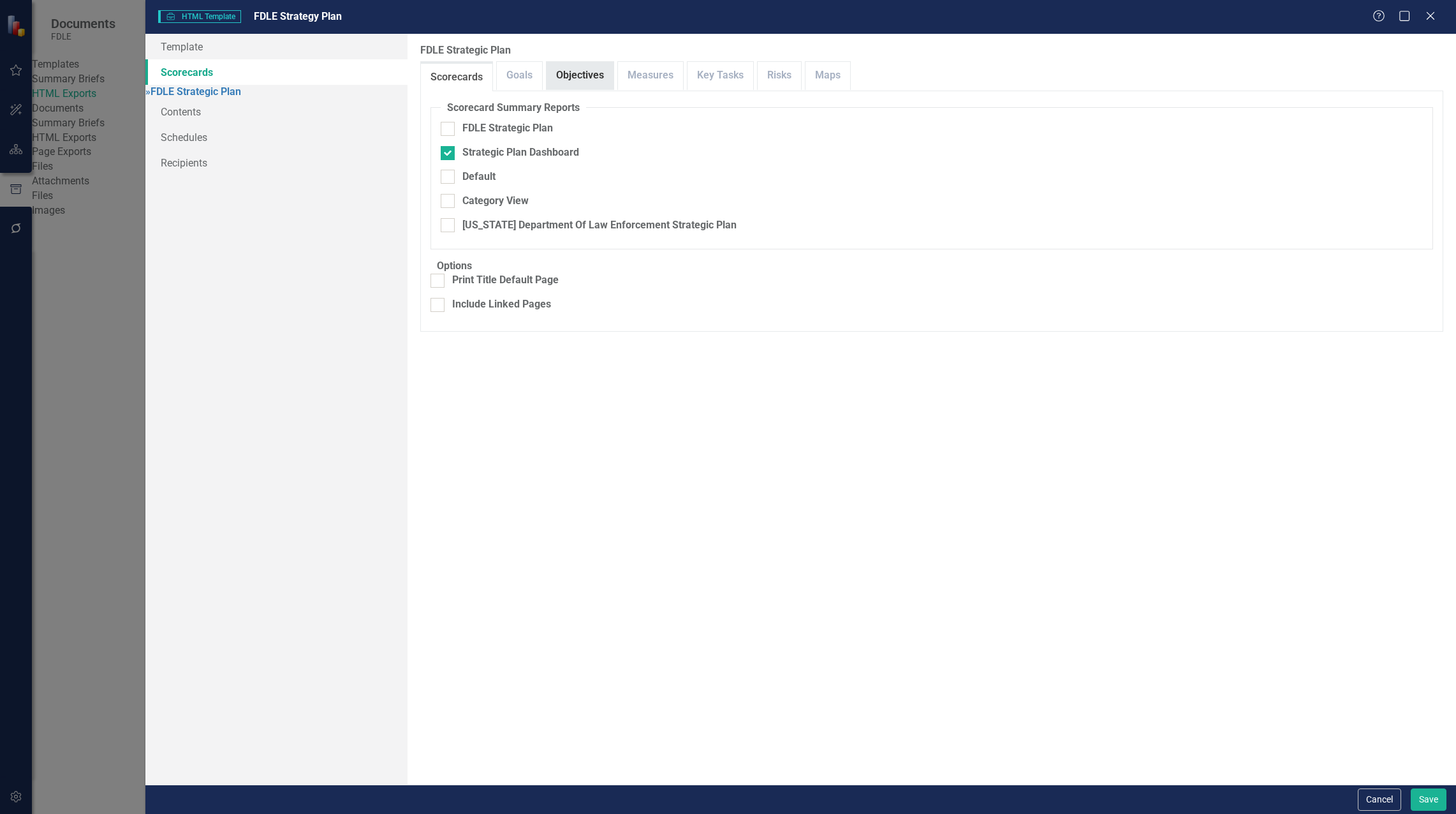
click at [583, 78] on link "Objectives" at bounding box center [579, 75] width 67 height 27
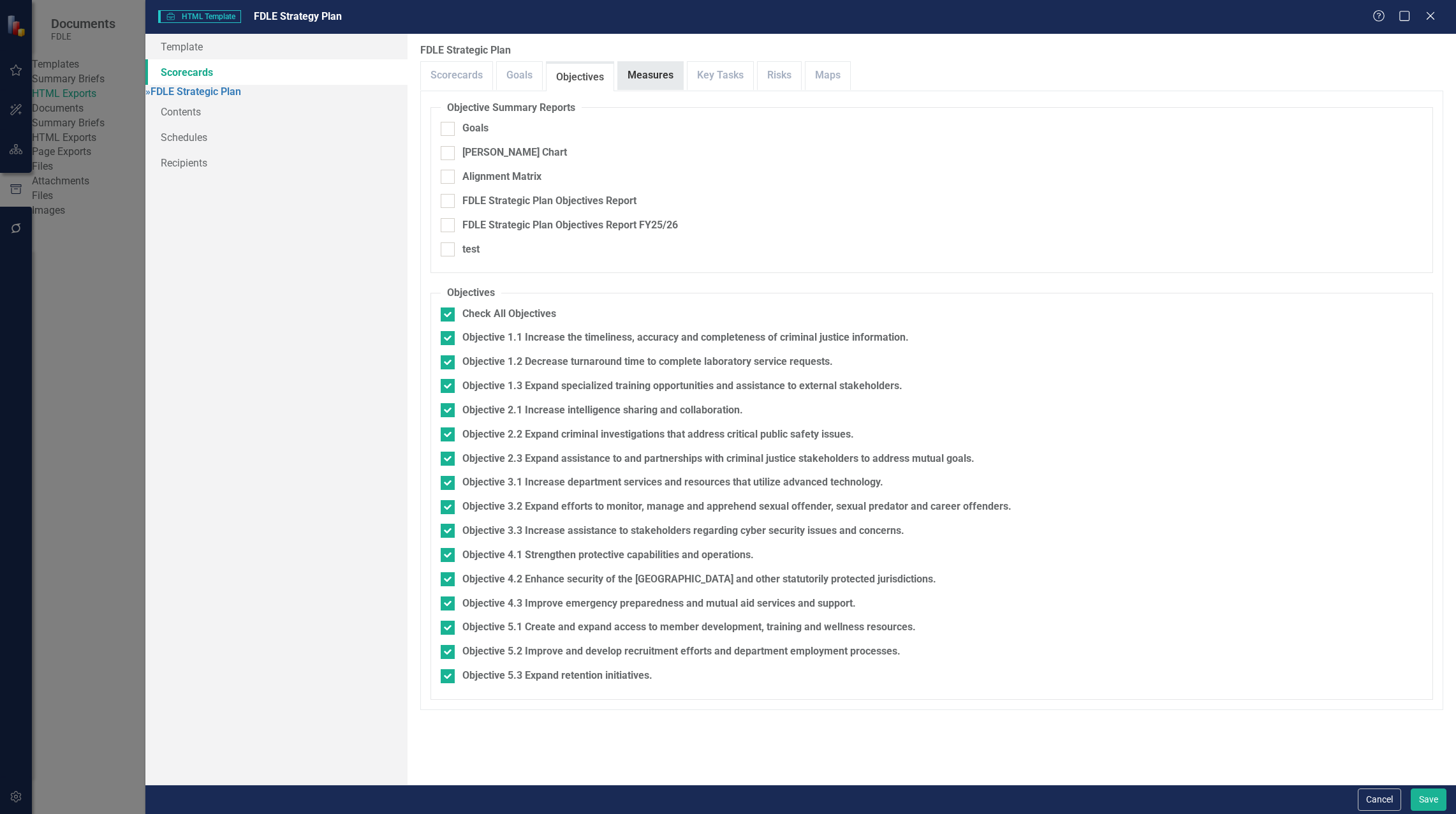
click at [645, 78] on link "Measures" at bounding box center [651, 75] width 65 height 27
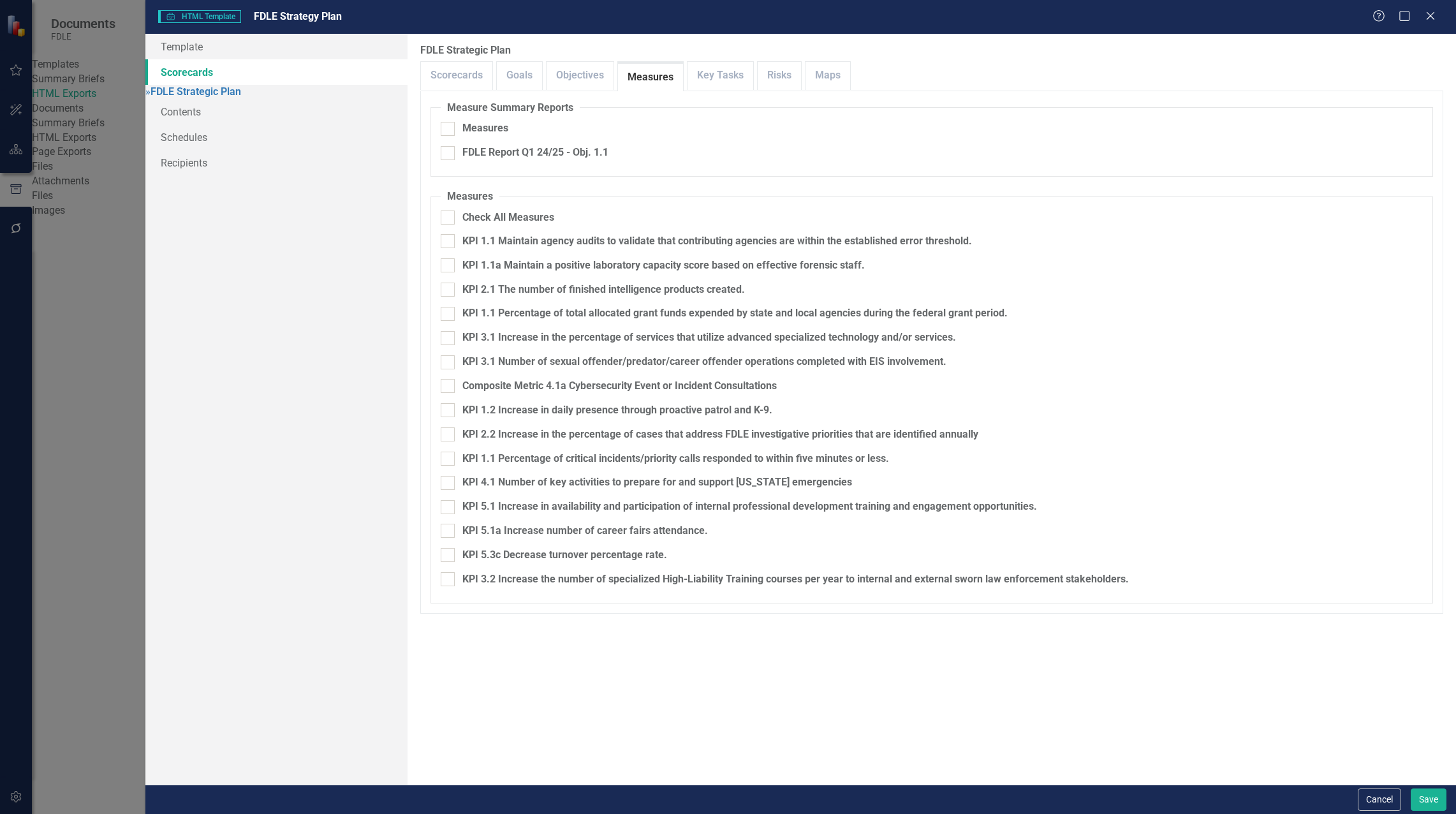
click at [623, 81] on link "Measures" at bounding box center [651, 77] width 65 height 27
click at [587, 76] on link "Objectives" at bounding box center [579, 75] width 67 height 27
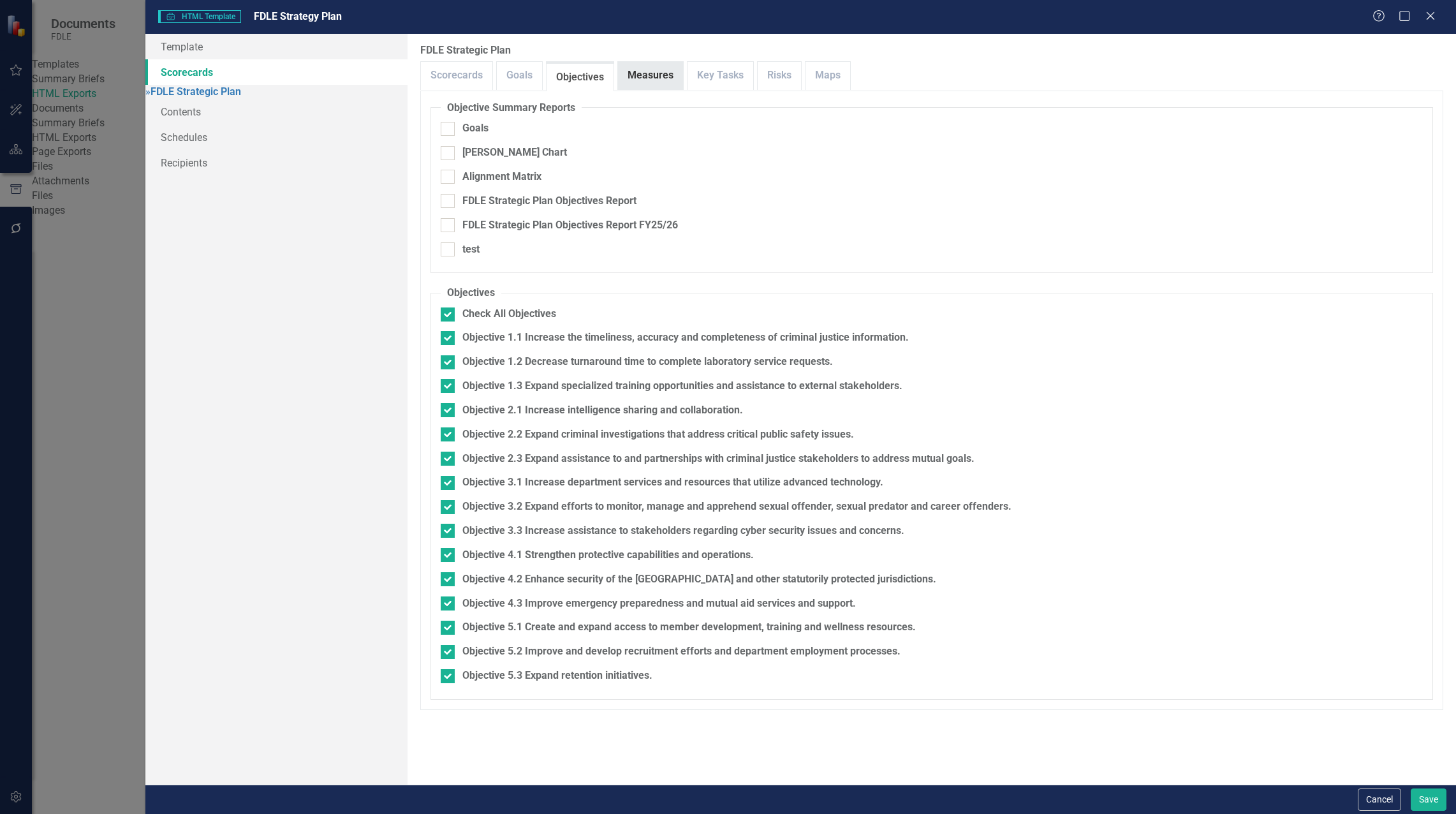
click at [665, 85] on link "Measures" at bounding box center [651, 75] width 65 height 27
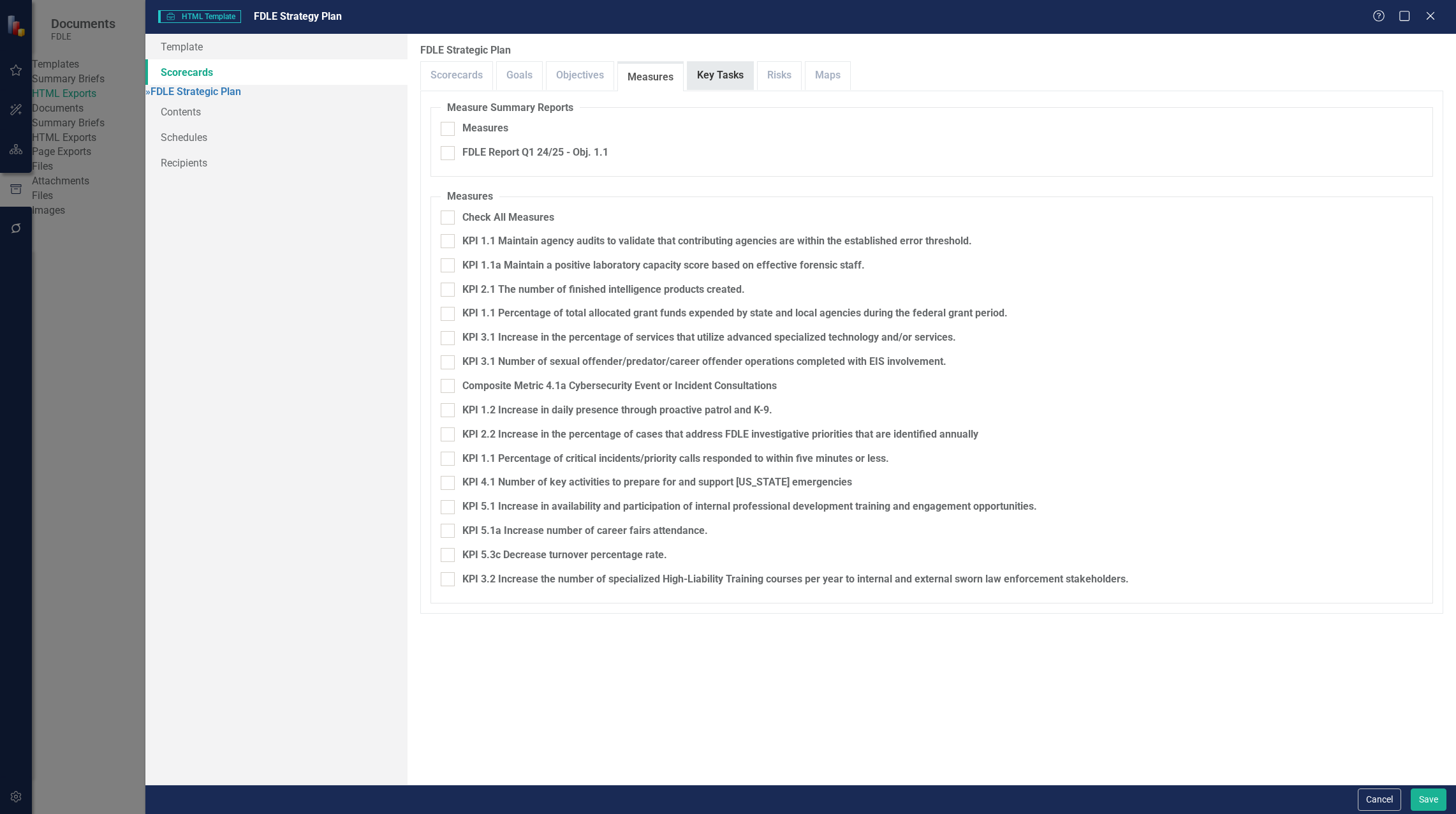
click at [701, 75] on link "Key Tasks" at bounding box center [720, 75] width 65 height 27
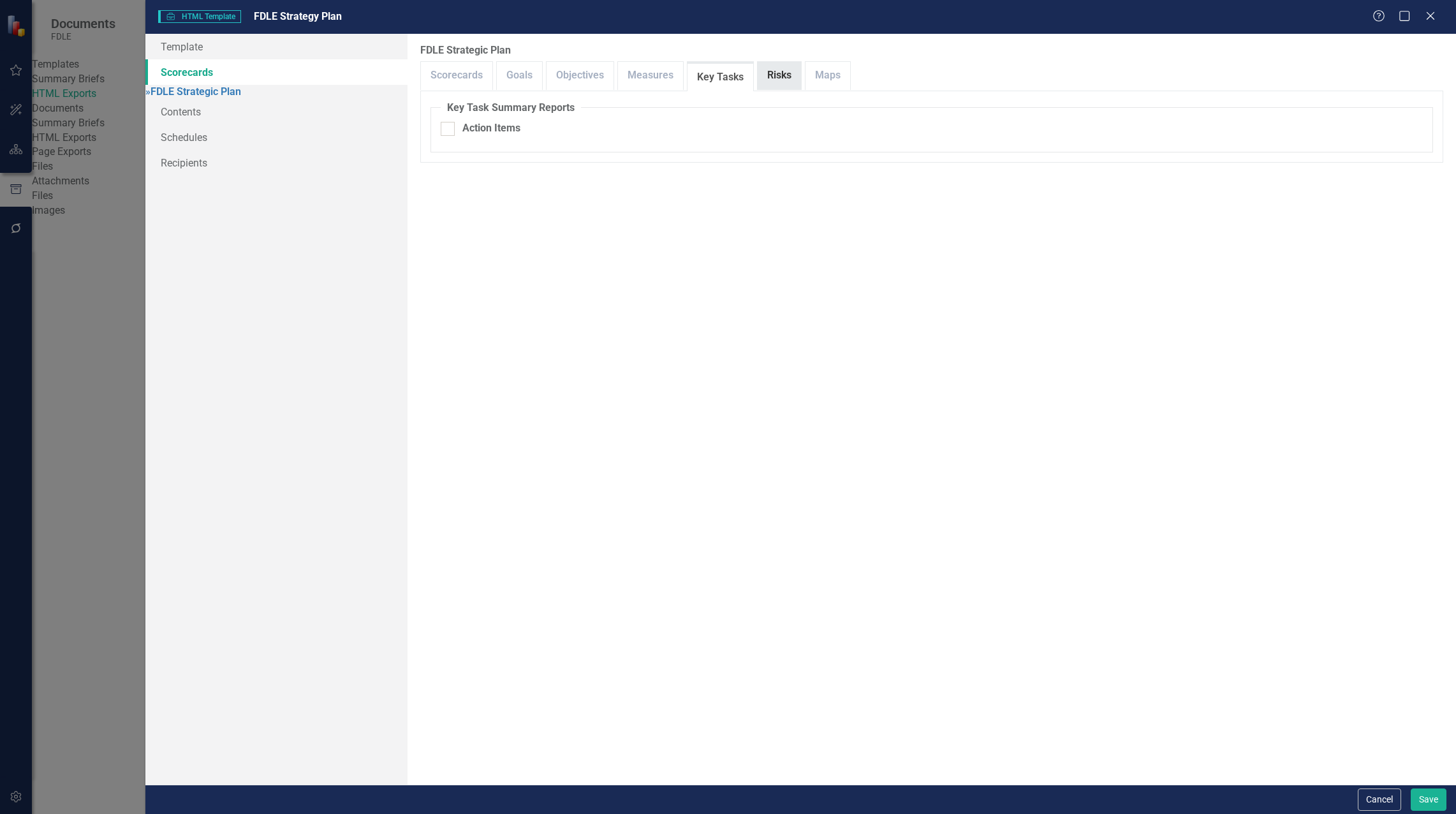
click at [768, 76] on link "Risks" at bounding box center [779, 75] width 43 height 27
click at [826, 78] on link "Maps" at bounding box center [827, 75] width 45 height 27
click at [525, 76] on link "Goals" at bounding box center [520, 75] width 45 height 27
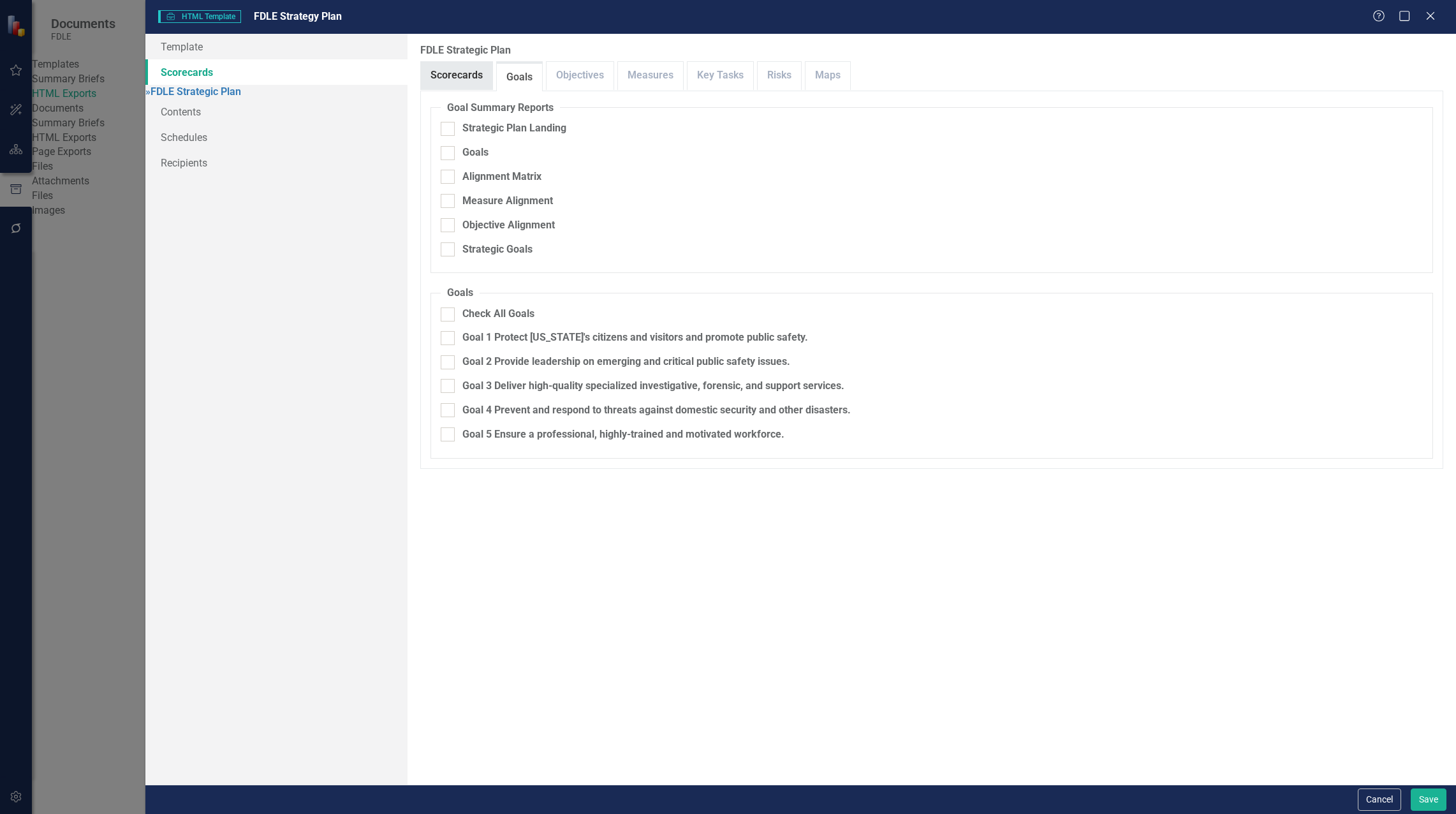
click at [474, 72] on link "Scorecards" at bounding box center [456, 75] width 71 height 27
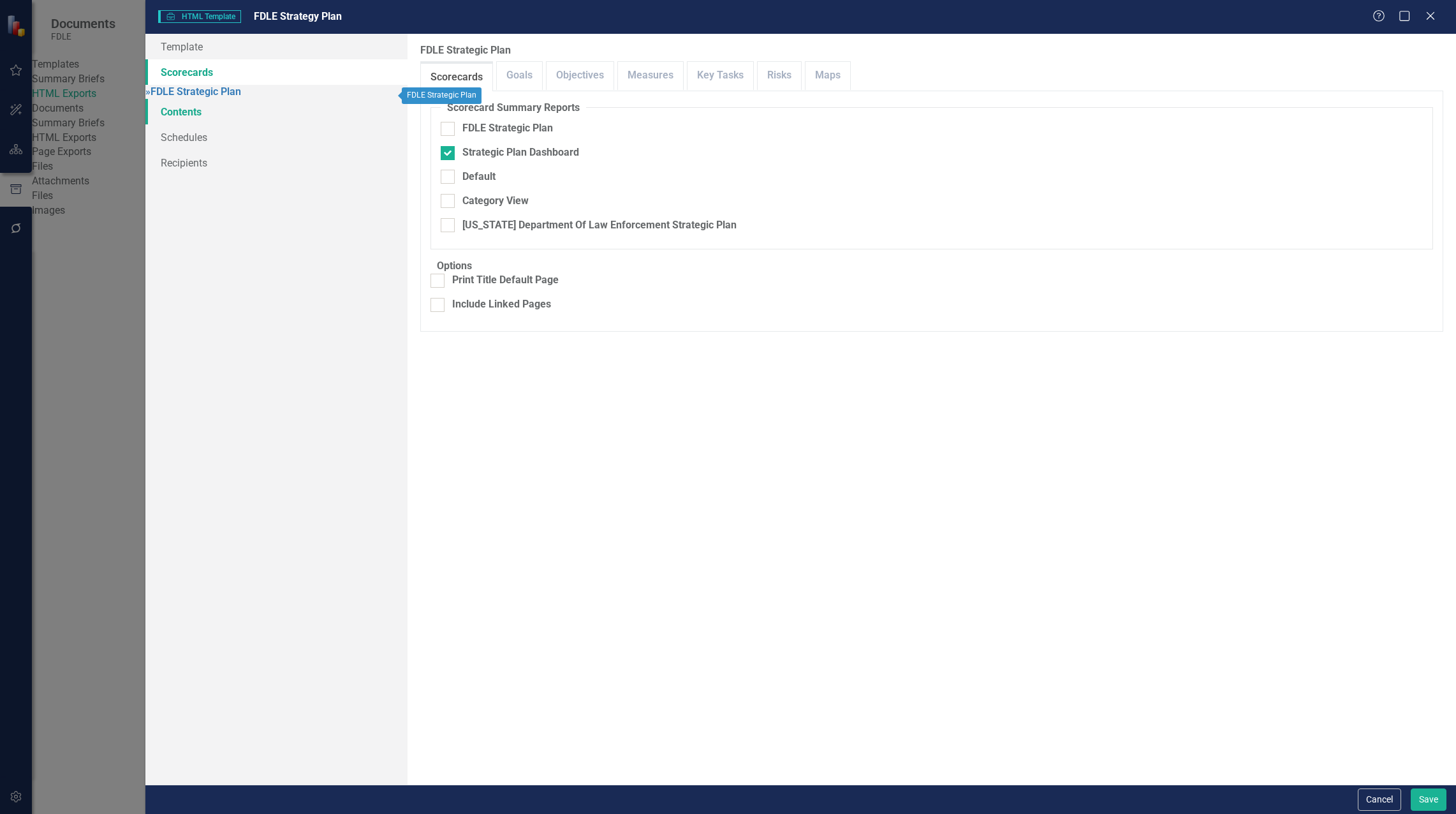
click at [199, 108] on link "Contents" at bounding box center [276, 111] width 262 height 25
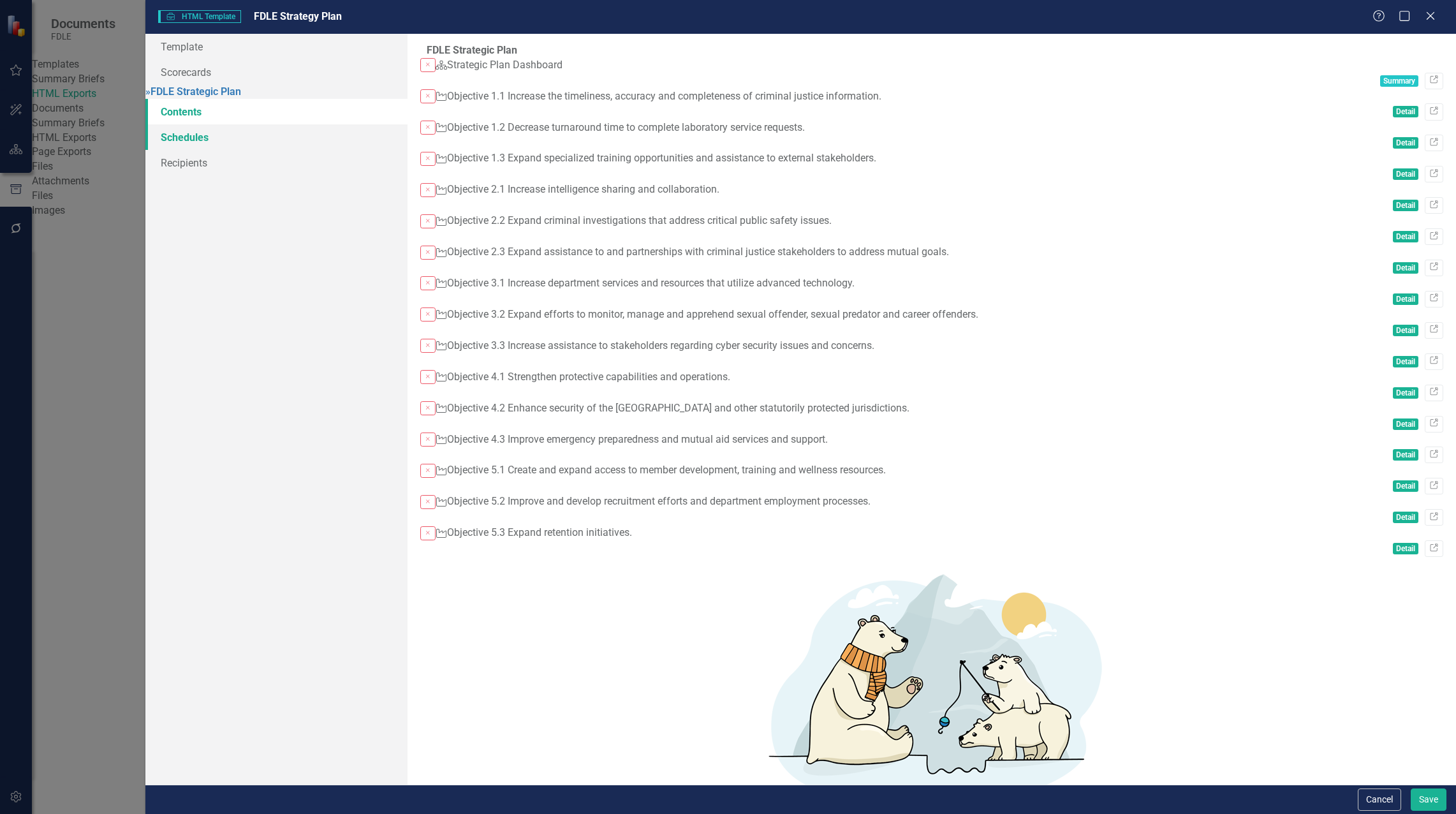
click at [205, 135] on link "Schedules" at bounding box center [276, 137] width 262 height 25
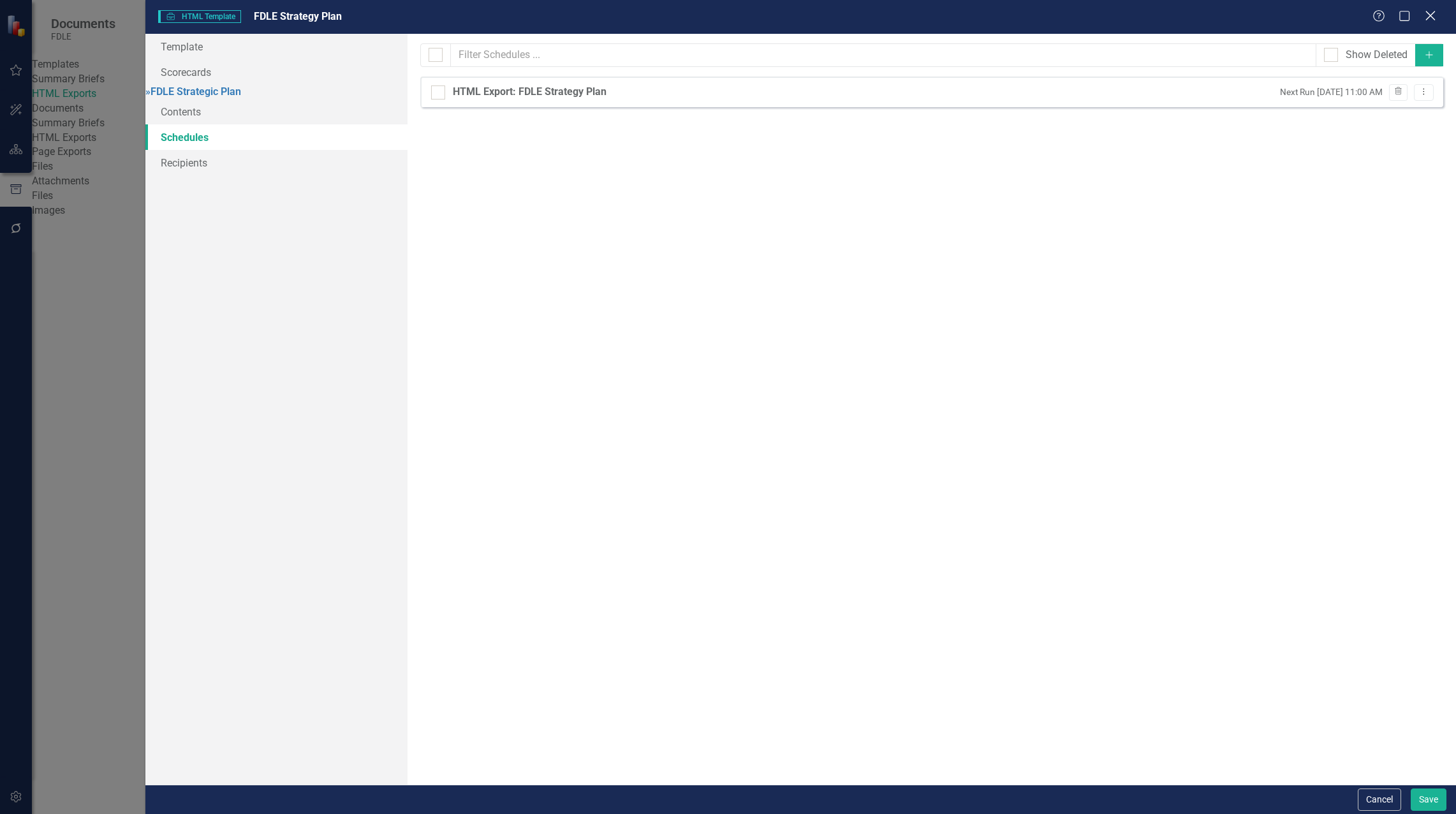
click at [1430, 18] on icon "Close" at bounding box center [1429, 16] width 16 height 12
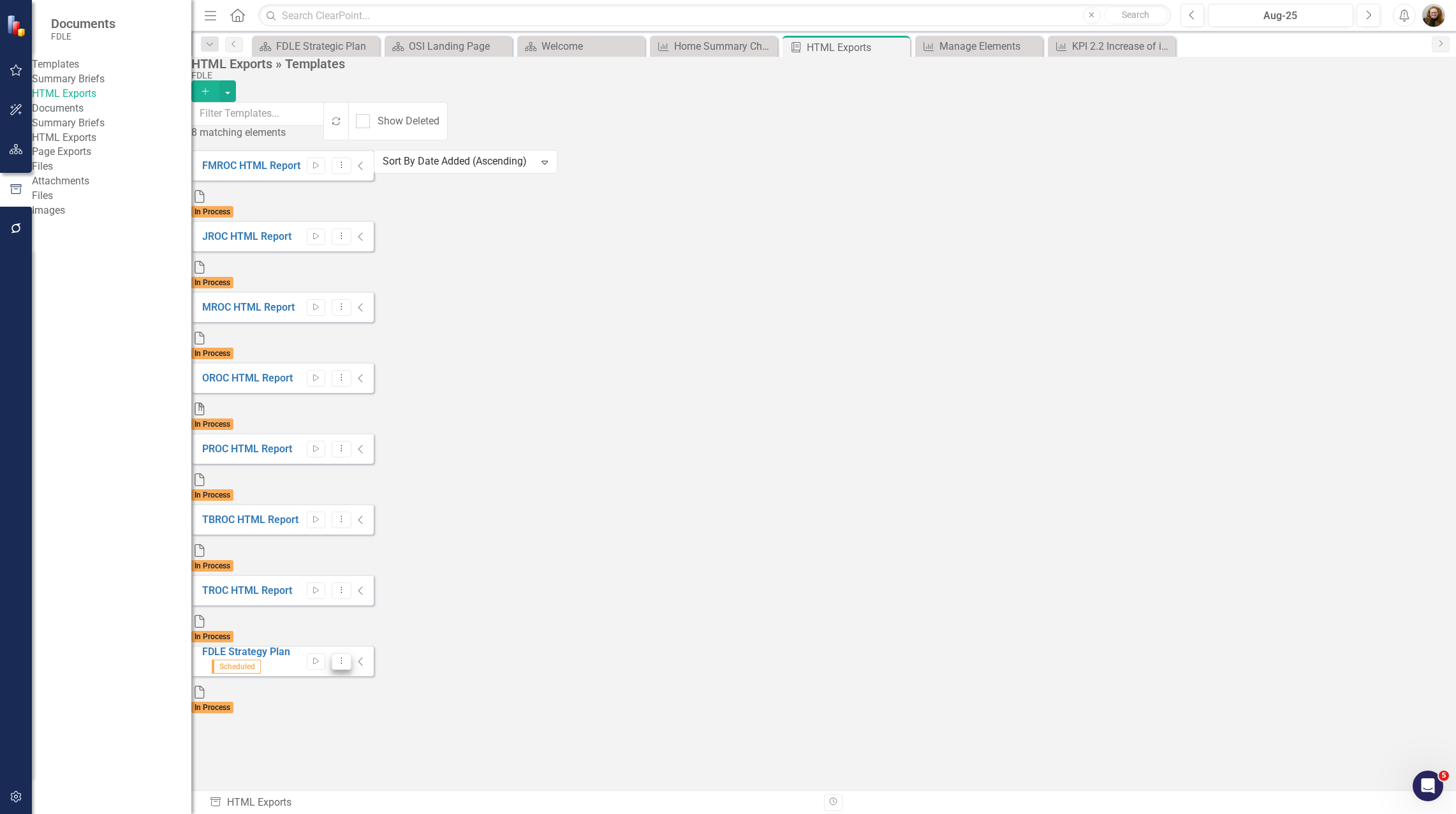
click at [351, 653] on button "Dropdown Menu" at bounding box center [341, 662] width 20 height 17
click at [1361, 533] on link "Copy Duplicate Template" at bounding box center [1348, 535] width 118 height 23
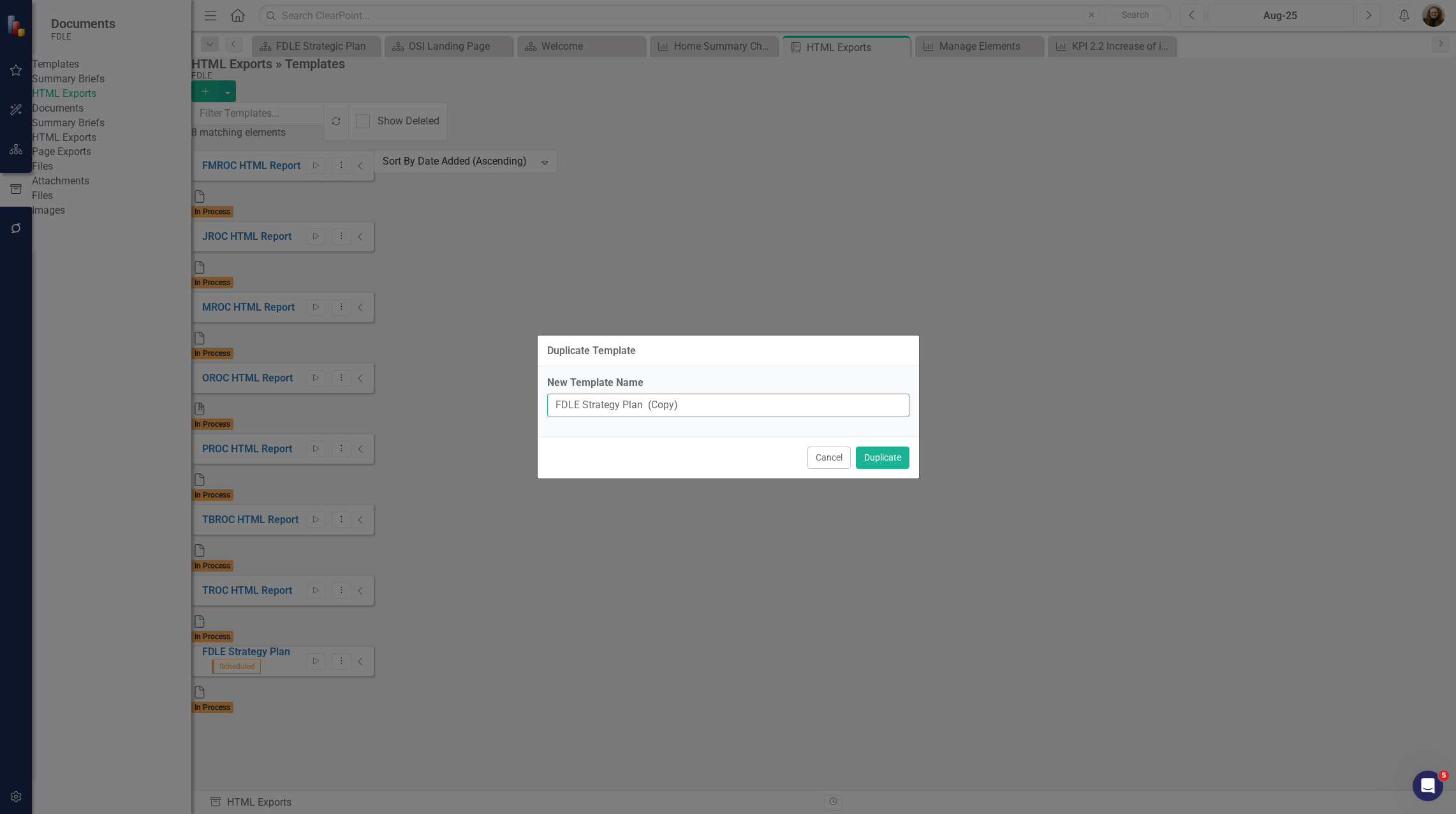
drag, startPoint x: 656, startPoint y: 404, endPoint x: 686, endPoint y: 402, distance: 30.1
click at [686, 402] on input "FDLE Strategy Plan (Copy)" at bounding box center [728, 405] width 362 height 23
type input "FDLE Strategy Plan FY 25/26"
click at [890, 462] on button "Duplicate" at bounding box center [883, 458] width 54 height 22
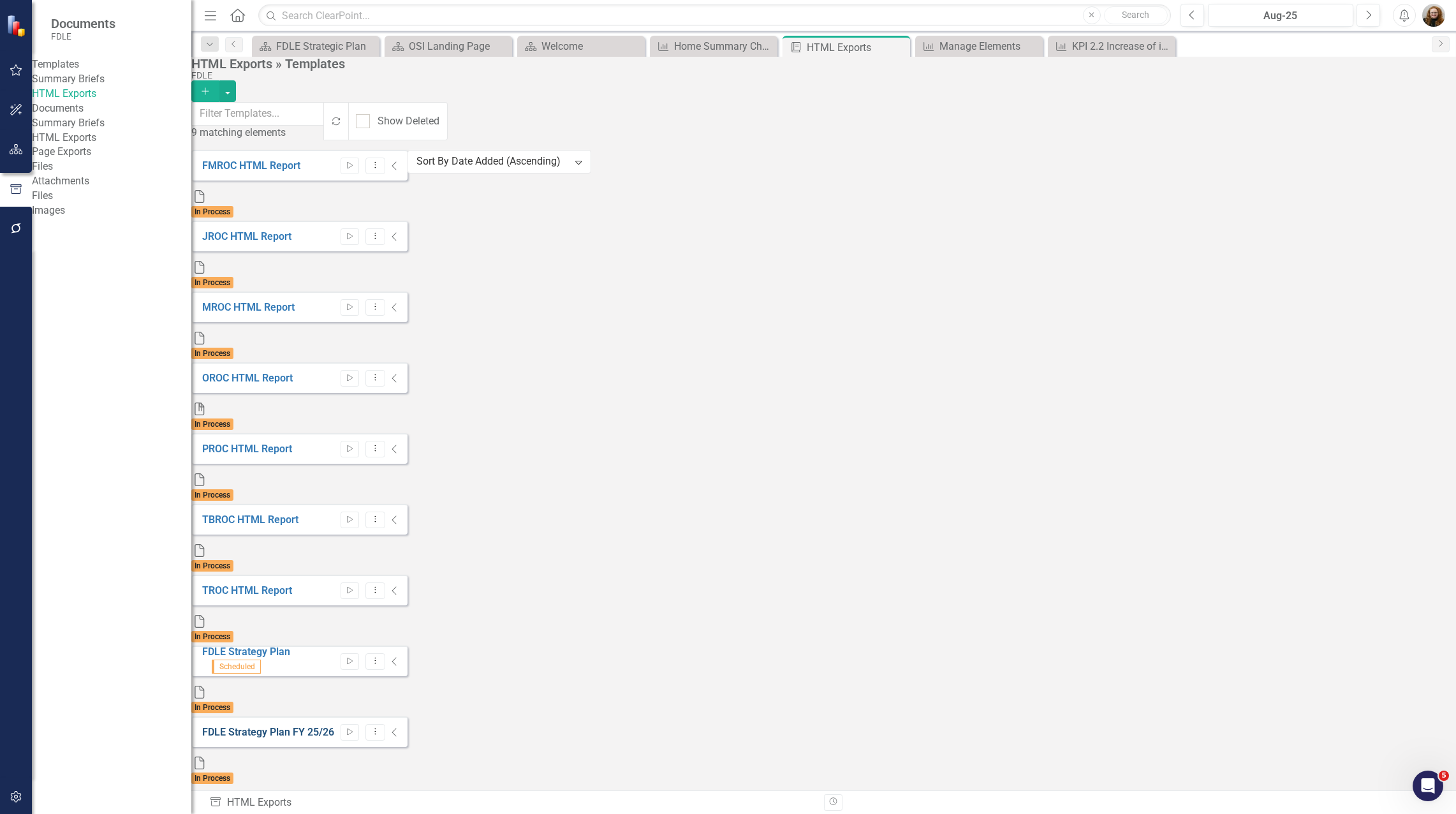
click at [284, 726] on link "FDLE Strategy Plan FY 25/26" at bounding box center [268, 732] width 132 height 12
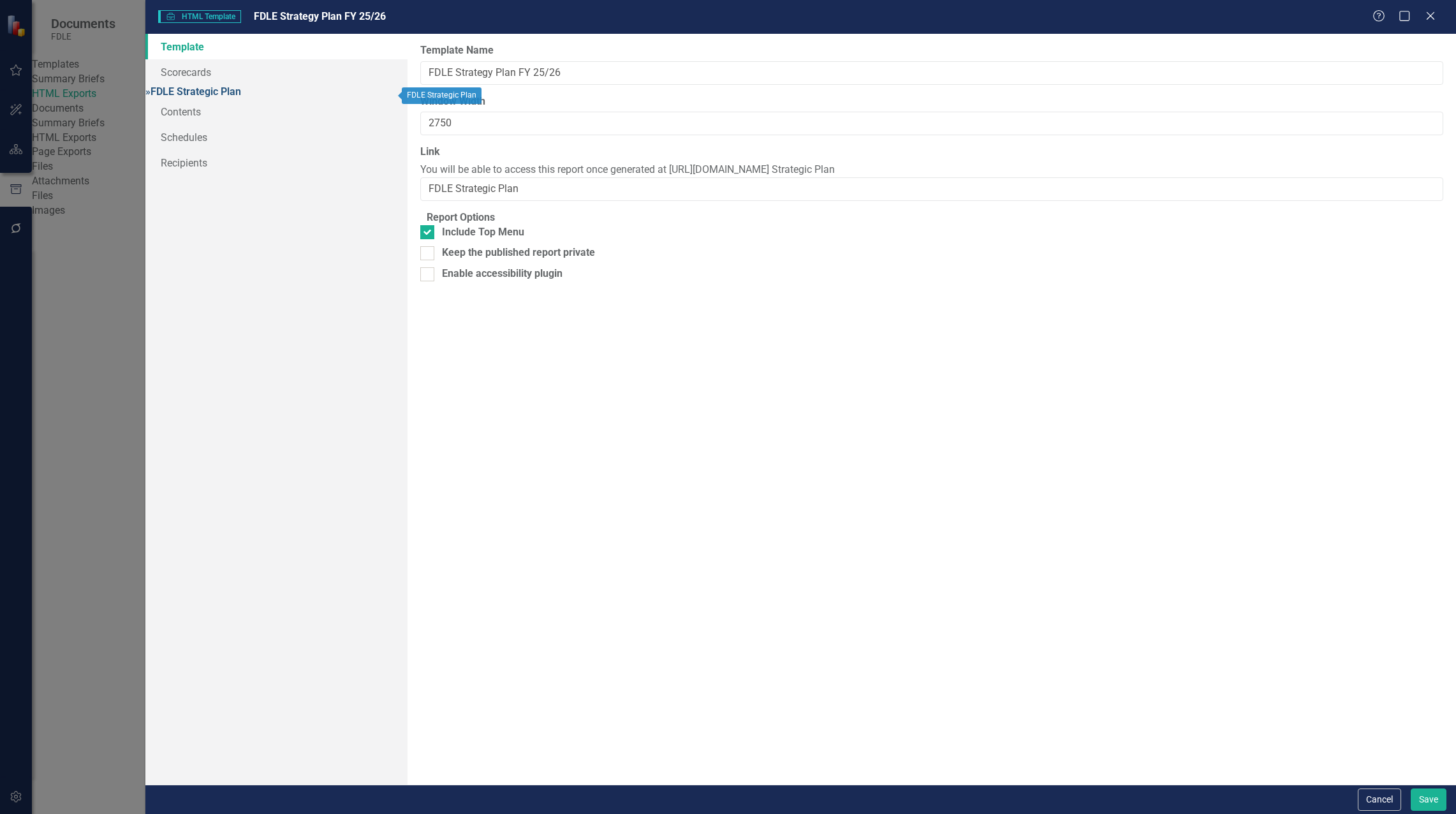
click at [224, 94] on link "» FDLE Strategic Plan" at bounding box center [193, 91] width 96 height 12
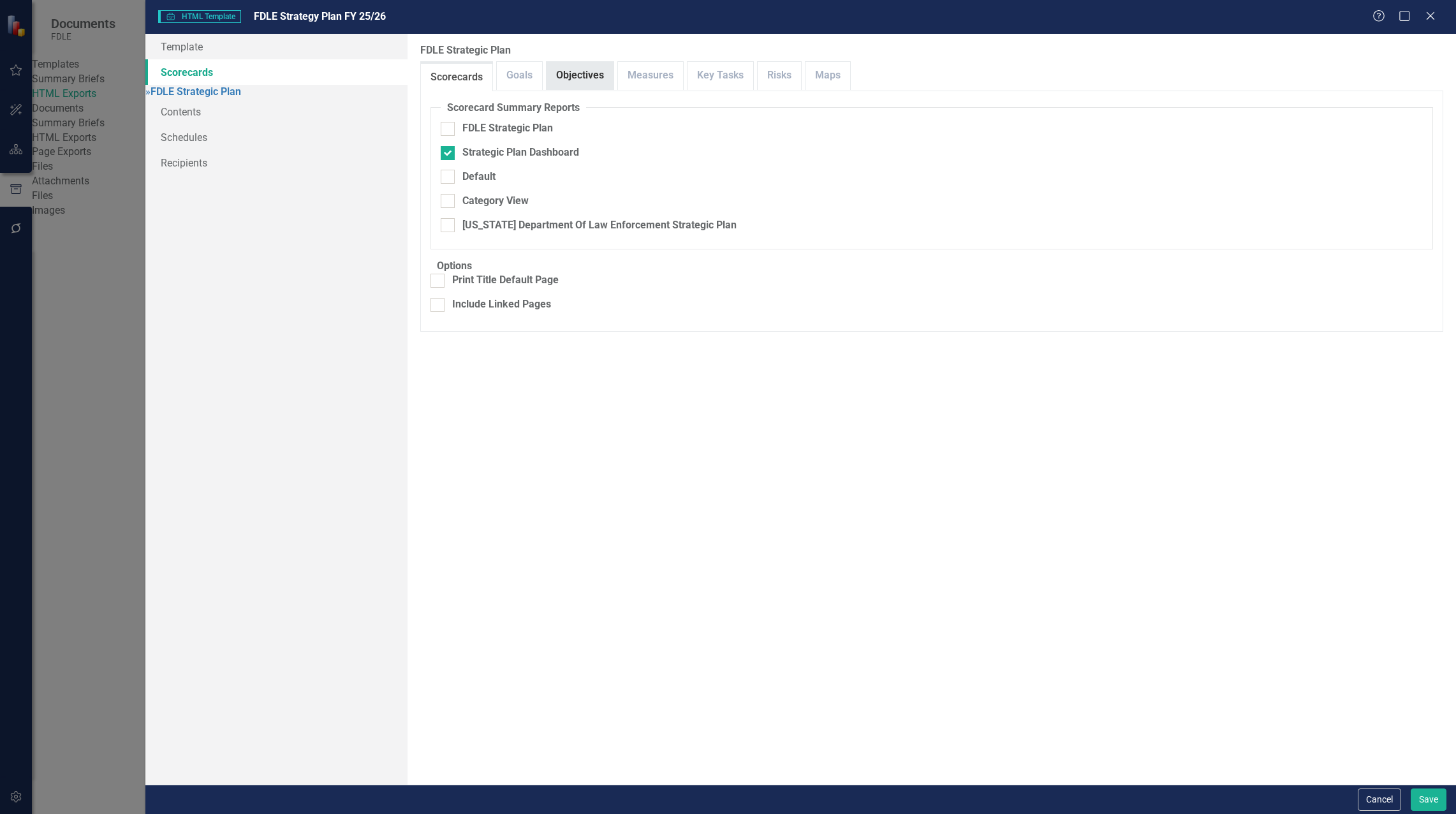
click at [608, 75] on link "Objectives" at bounding box center [579, 75] width 67 height 27
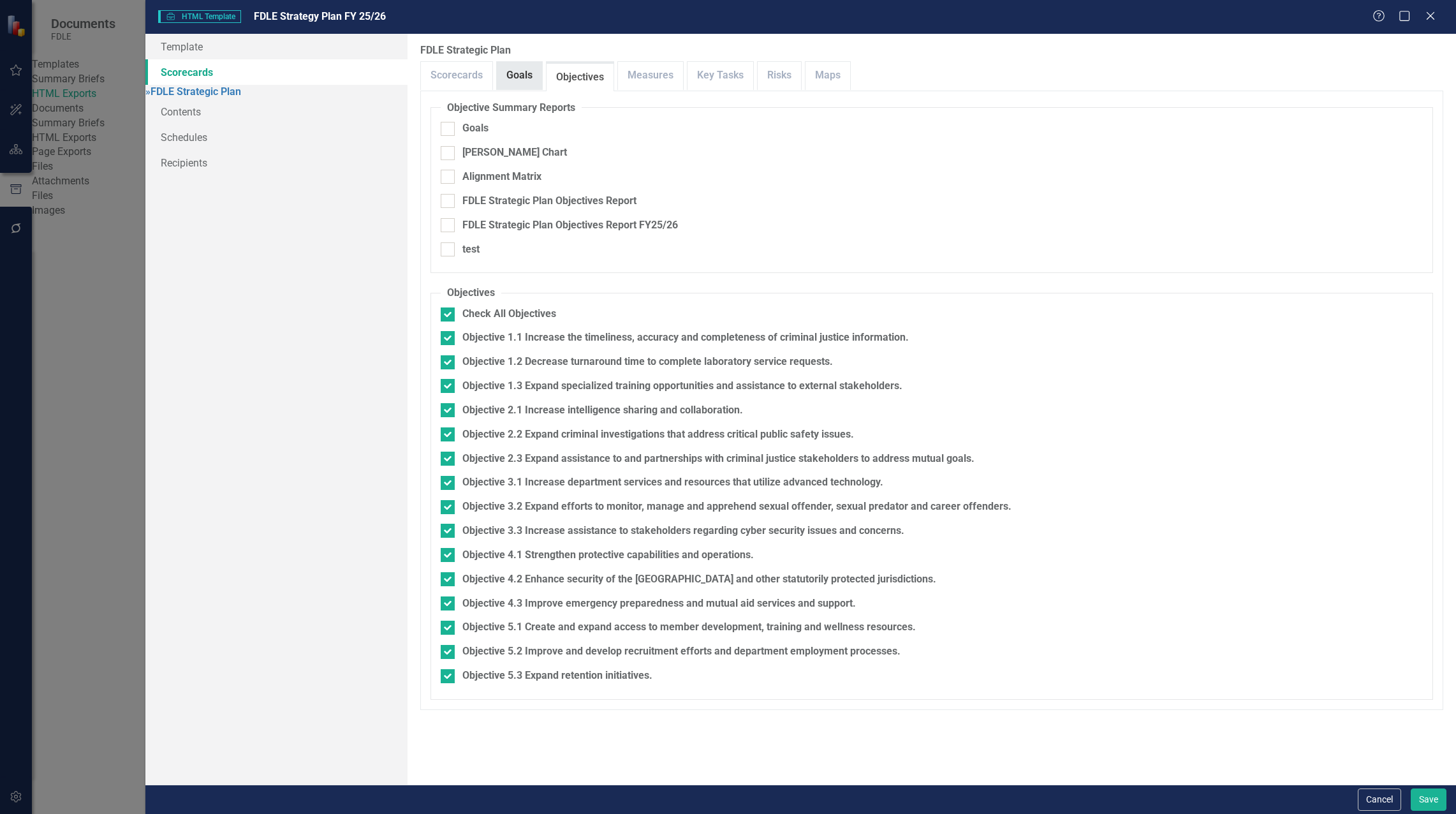
click at [524, 77] on link "Goals" at bounding box center [520, 75] width 45 height 27
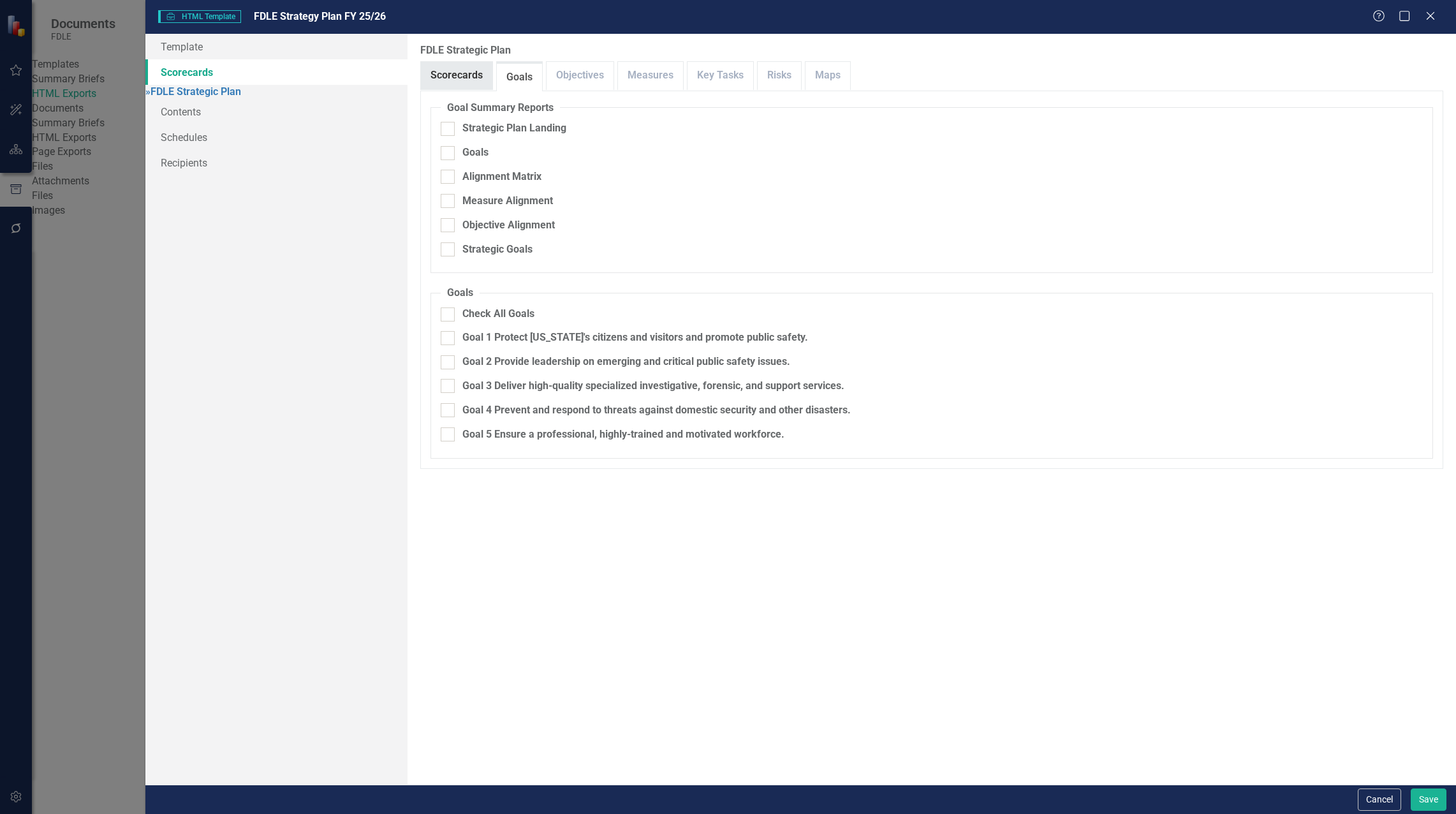
click at [461, 75] on link "Scorecards" at bounding box center [456, 75] width 71 height 27
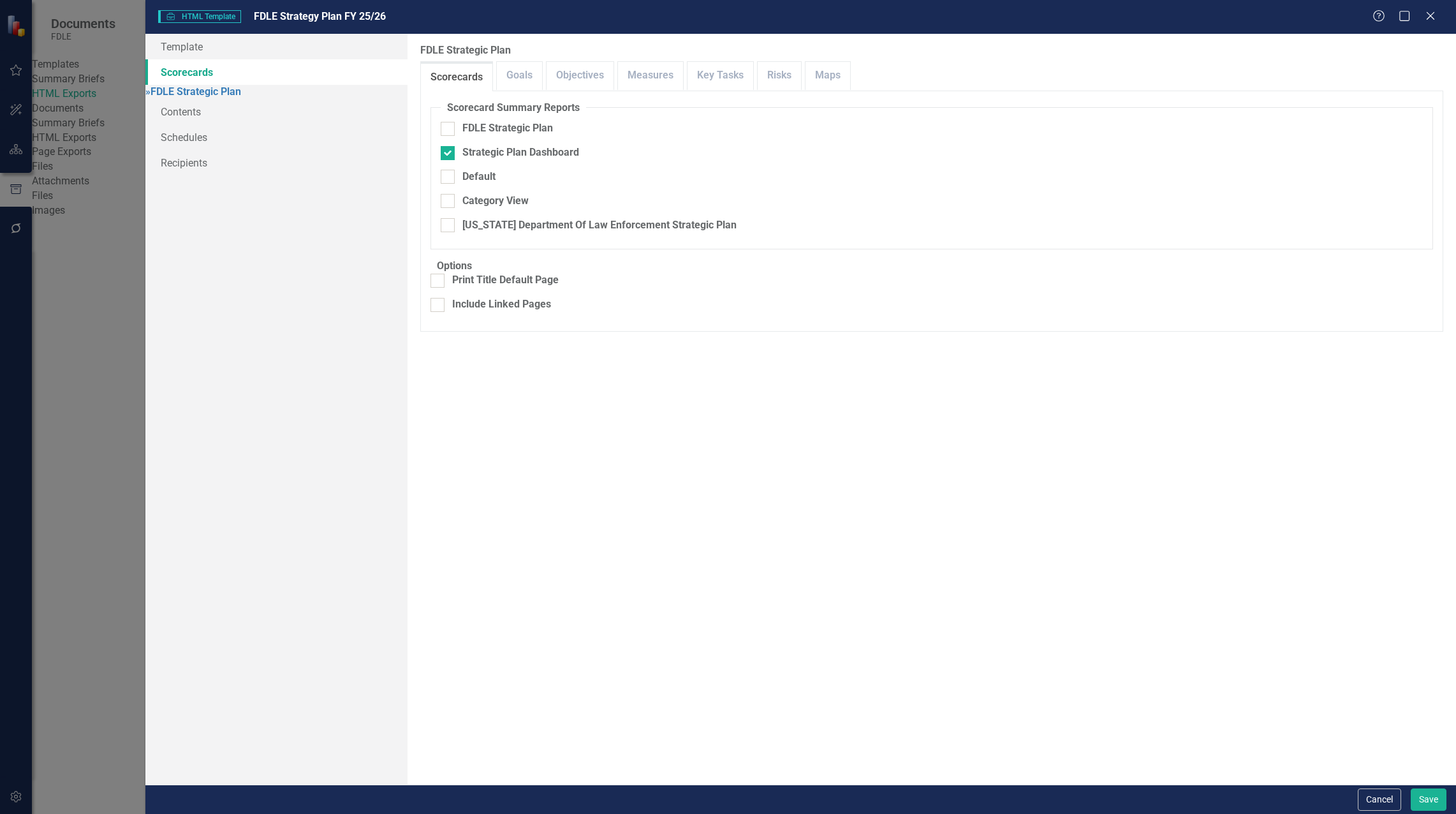
drag, startPoint x: 680, startPoint y: 424, endPoint x: 660, endPoint y: 393, distance: 36.9
click at [678, 322] on div "Scorecard Summary Reports FDLE Strategic Plan Strategic Plan Dashboard Default …" at bounding box center [931, 211] width 1002 height 221
drag, startPoint x: 447, startPoint y: 216, endPoint x: 887, endPoint y: 299, distance: 447.8
click at [887, 299] on div "Scorecard Summary Reports FDLE Strategic Plan Strategic Plan Dashboard Default …" at bounding box center [931, 211] width 1002 height 221
drag, startPoint x: 887, startPoint y: 299, endPoint x: 848, endPoint y: 415, distance: 122.4
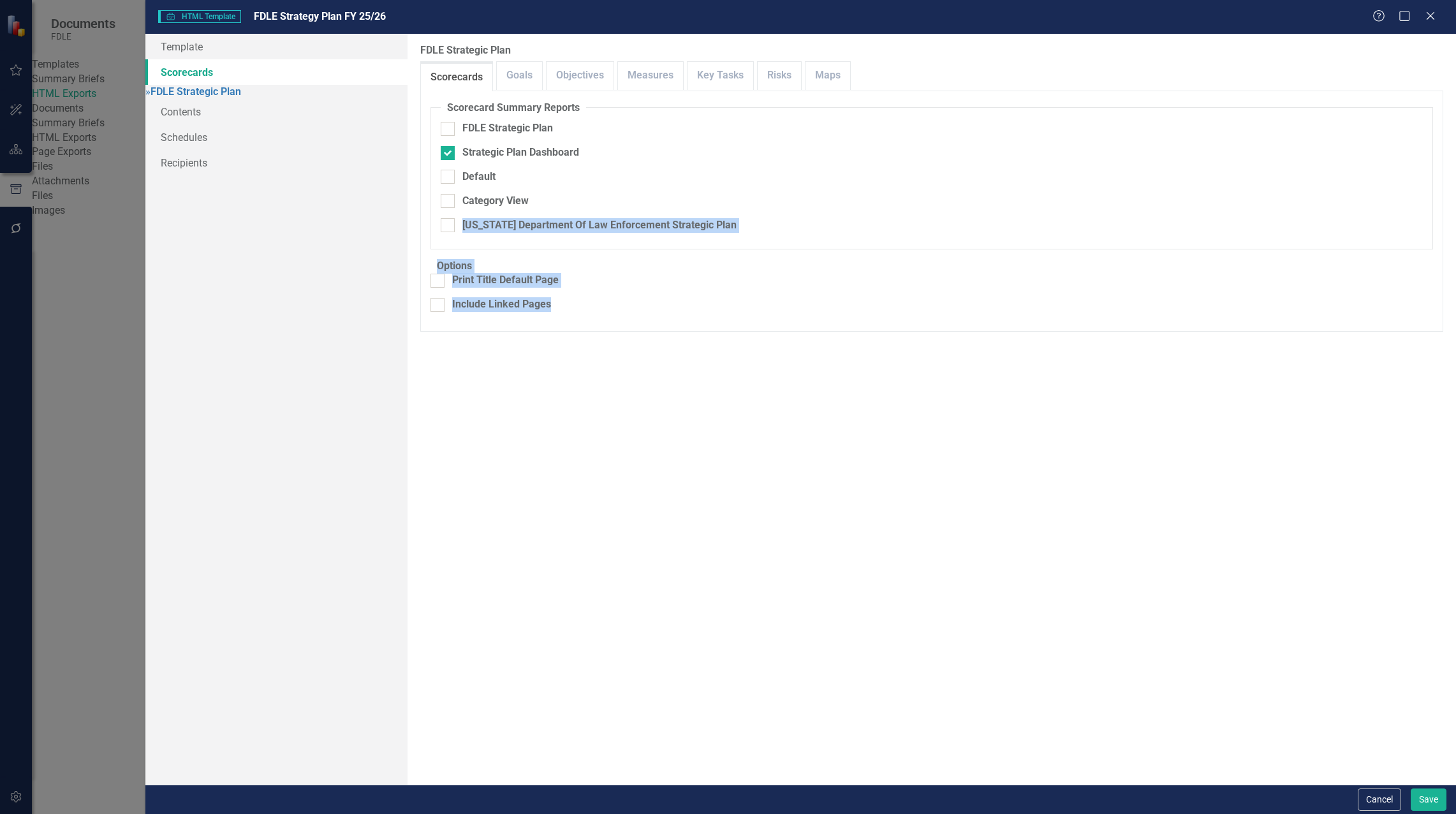
click at [848, 322] on div "Scorecard Summary Reports FDLE Strategic Plan Strategic Plan Dashboard Default …" at bounding box center [931, 211] width 1002 height 221
click at [741, 322] on div "Scorecard Summary Reports FDLE Strategic Plan Strategic Plan Dashboard Default …" at bounding box center [931, 211] width 1002 height 221
click at [594, 82] on link "Objectives" at bounding box center [579, 75] width 67 height 27
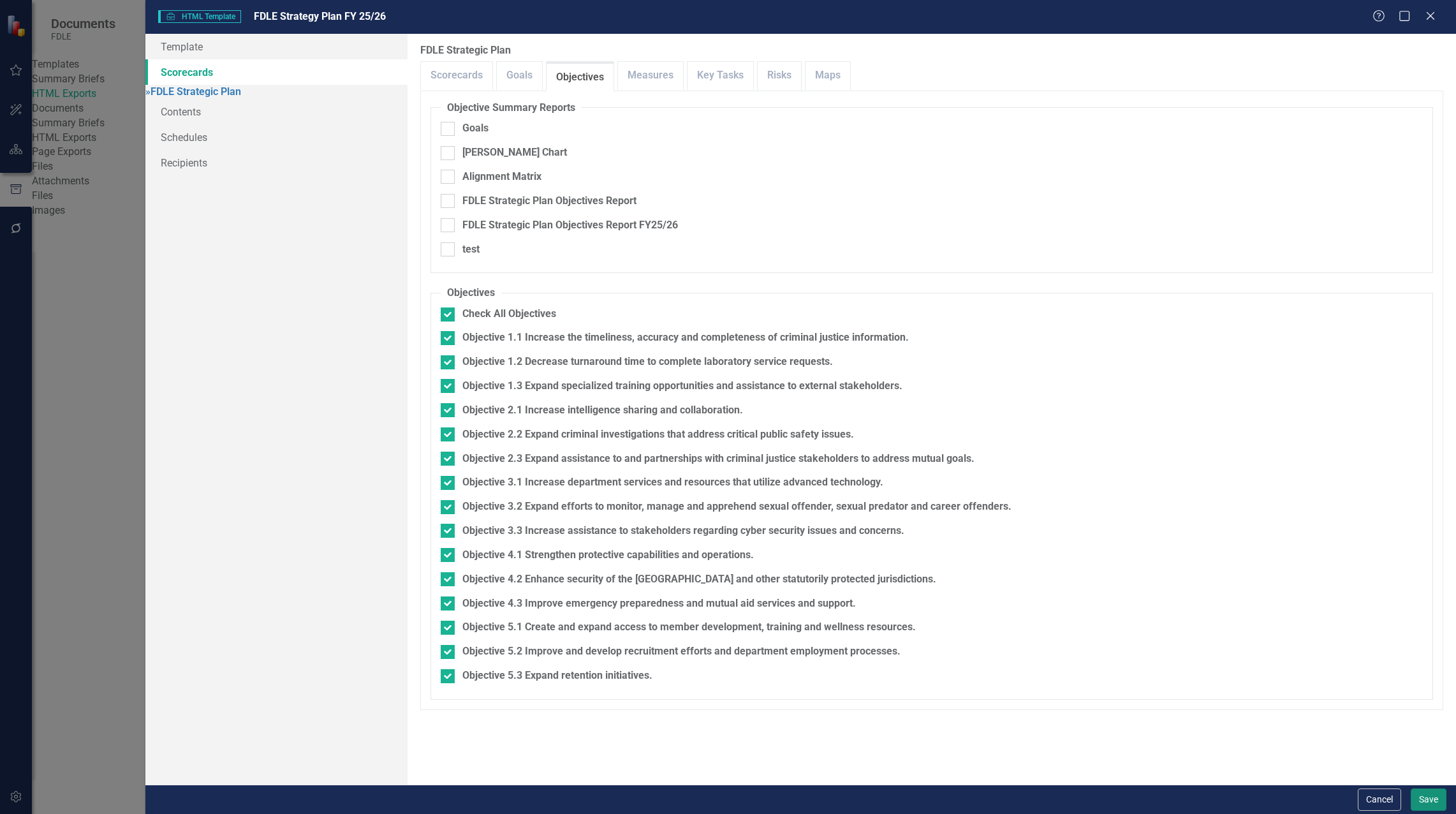
click at [1425, 800] on button "Save" at bounding box center [1428, 799] width 36 height 22
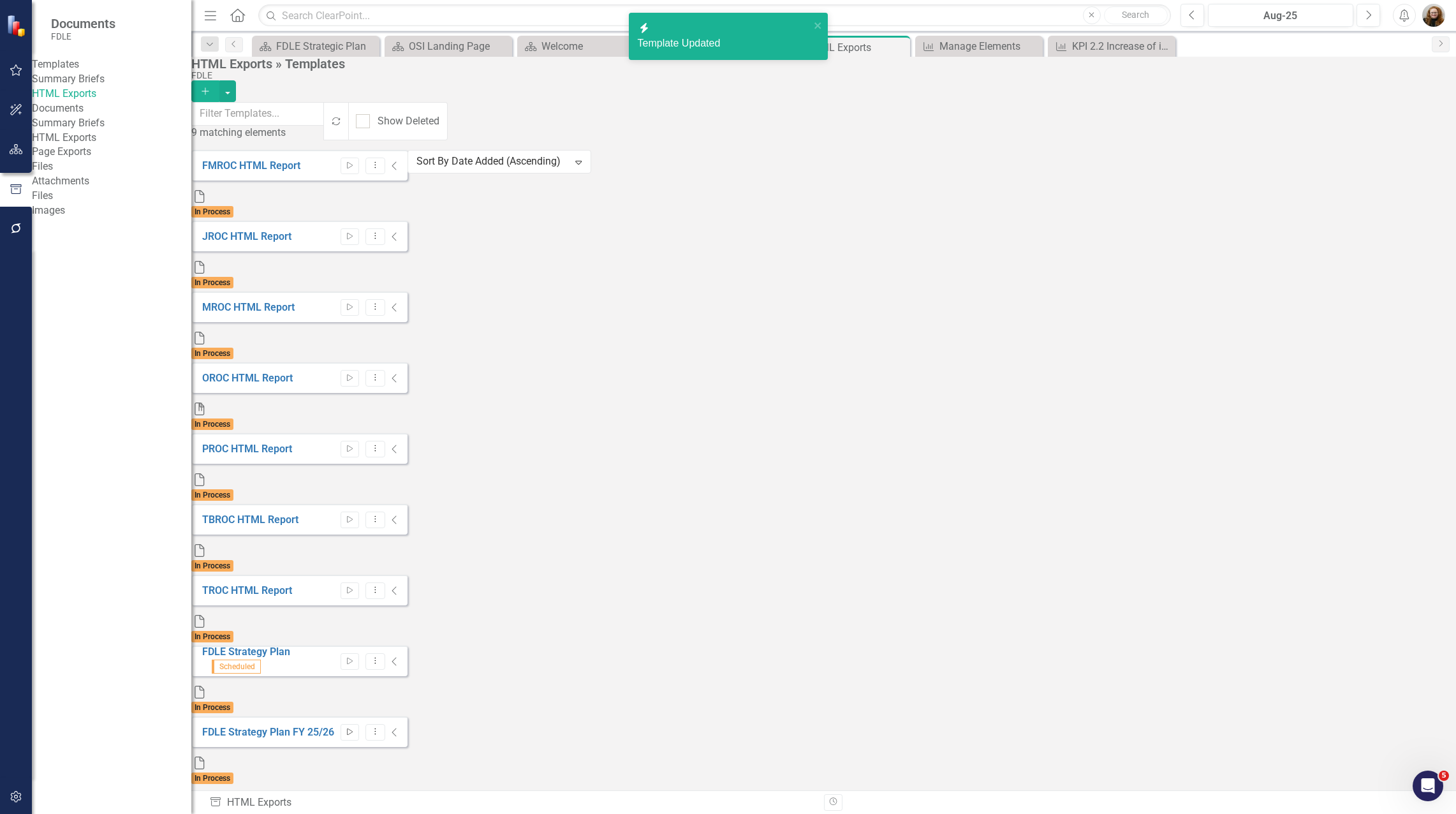
click at [354, 728] on icon "Start" at bounding box center [349, 732] width 10 height 8
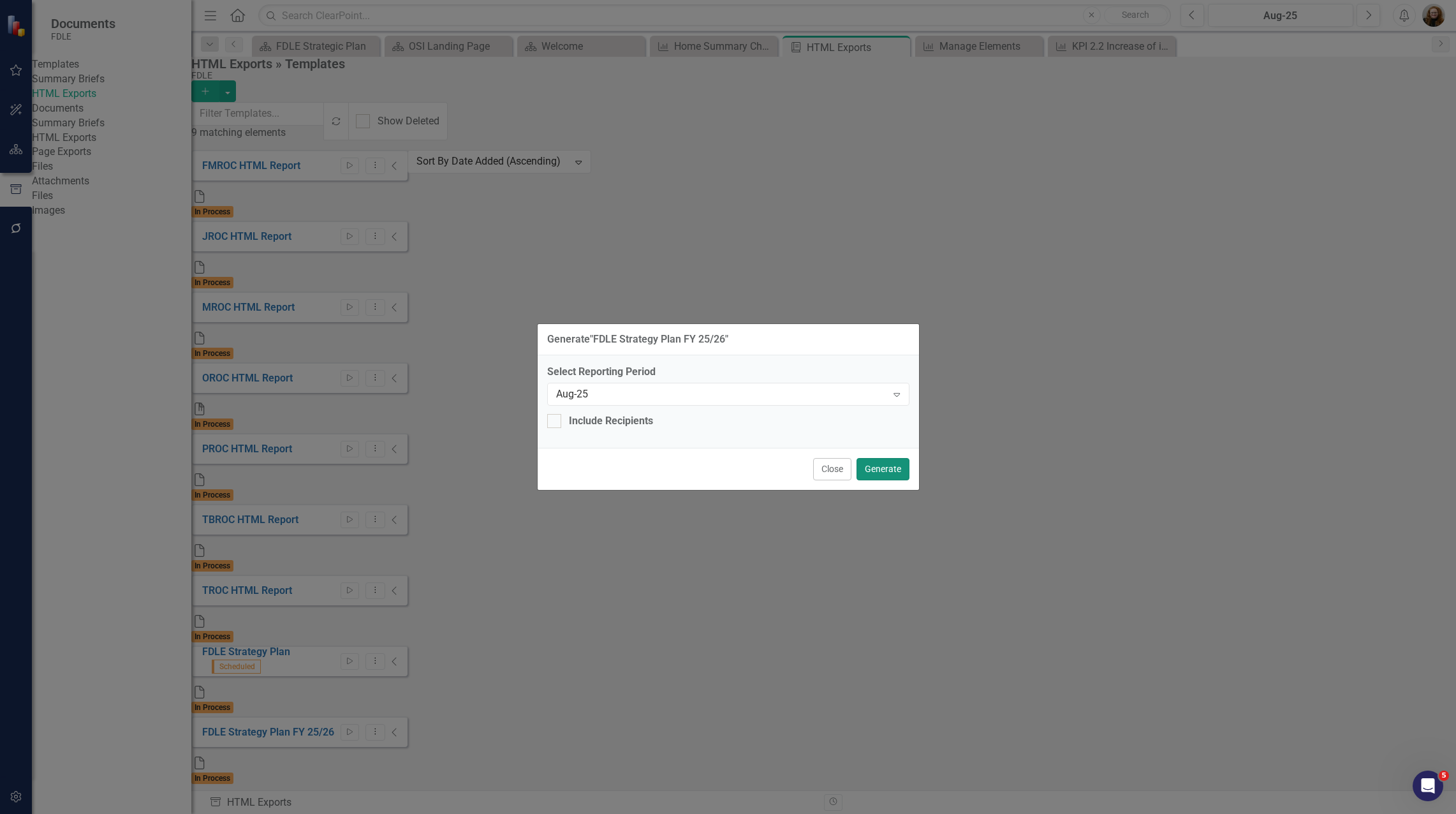
click at [886, 459] on button "Generate" at bounding box center [883, 469] width 53 height 22
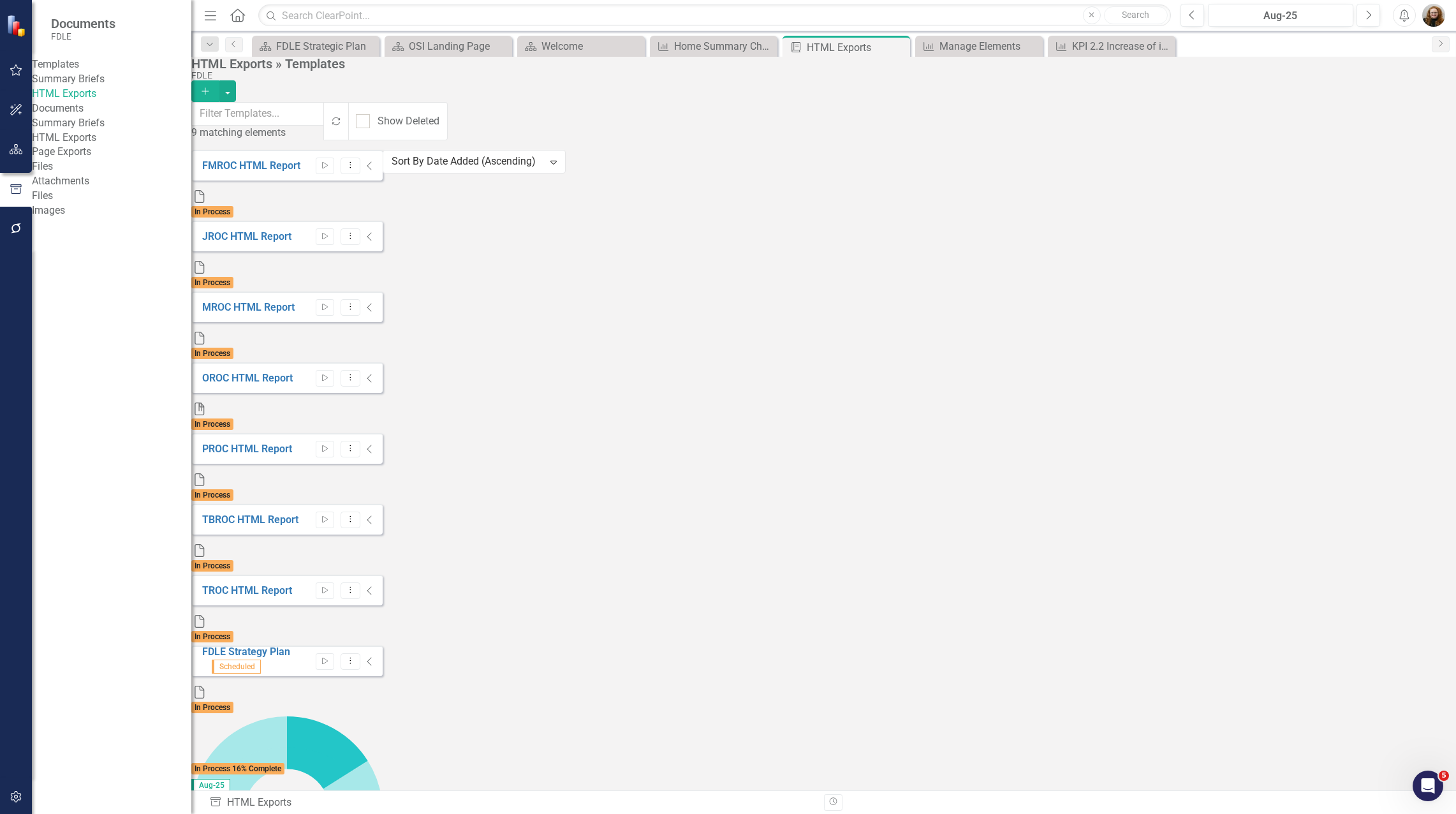
click at [98, 145] on link "HTML Exports" at bounding box center [111, 138] width 159 height 15
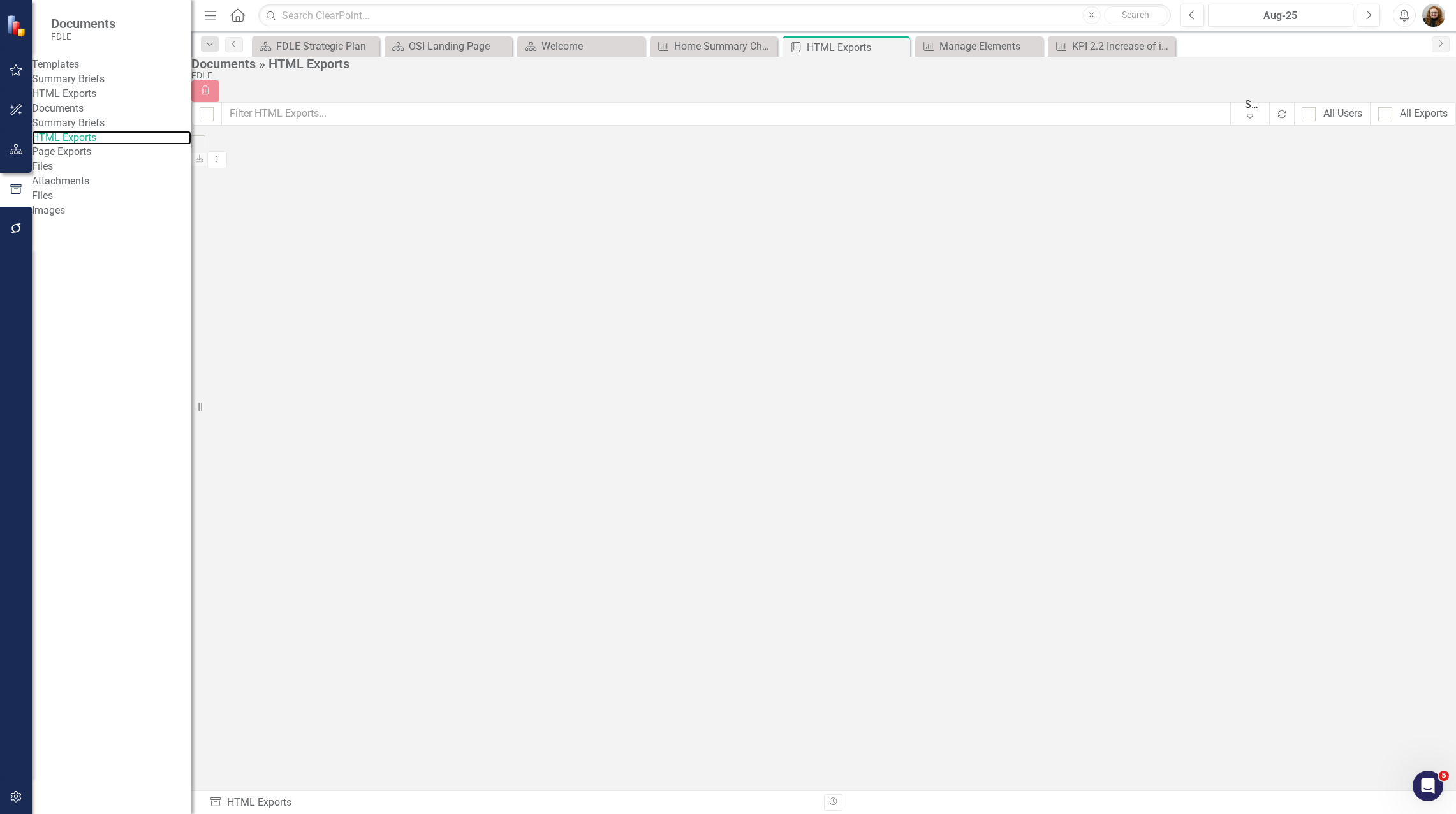
checkbox input "false"
click at [382, 166] on div "HTML FDLE Strategy Plan FY 25/26 In Process 21% Complete Aug-25 Download Dropdo…" at bounding box center [286, 150] width 191 height 30
click at [702, 49] on div "Home Summary Charts 25/26" at bounding box center [716, 46] width 84 height 16
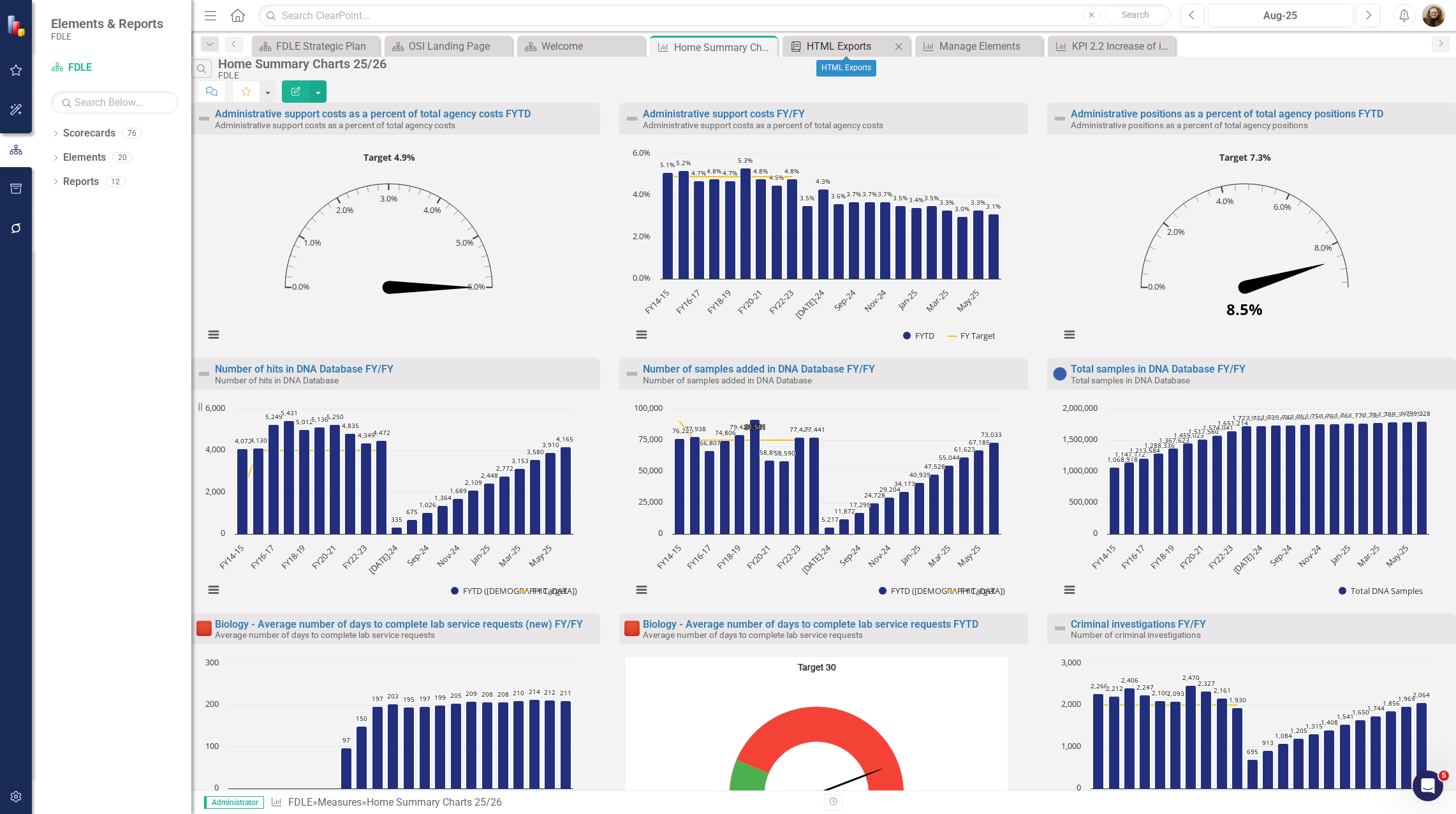
click at [802, 45] on icon "Summary Brief Template" at bounding box center [796, 47] width 13 height 10
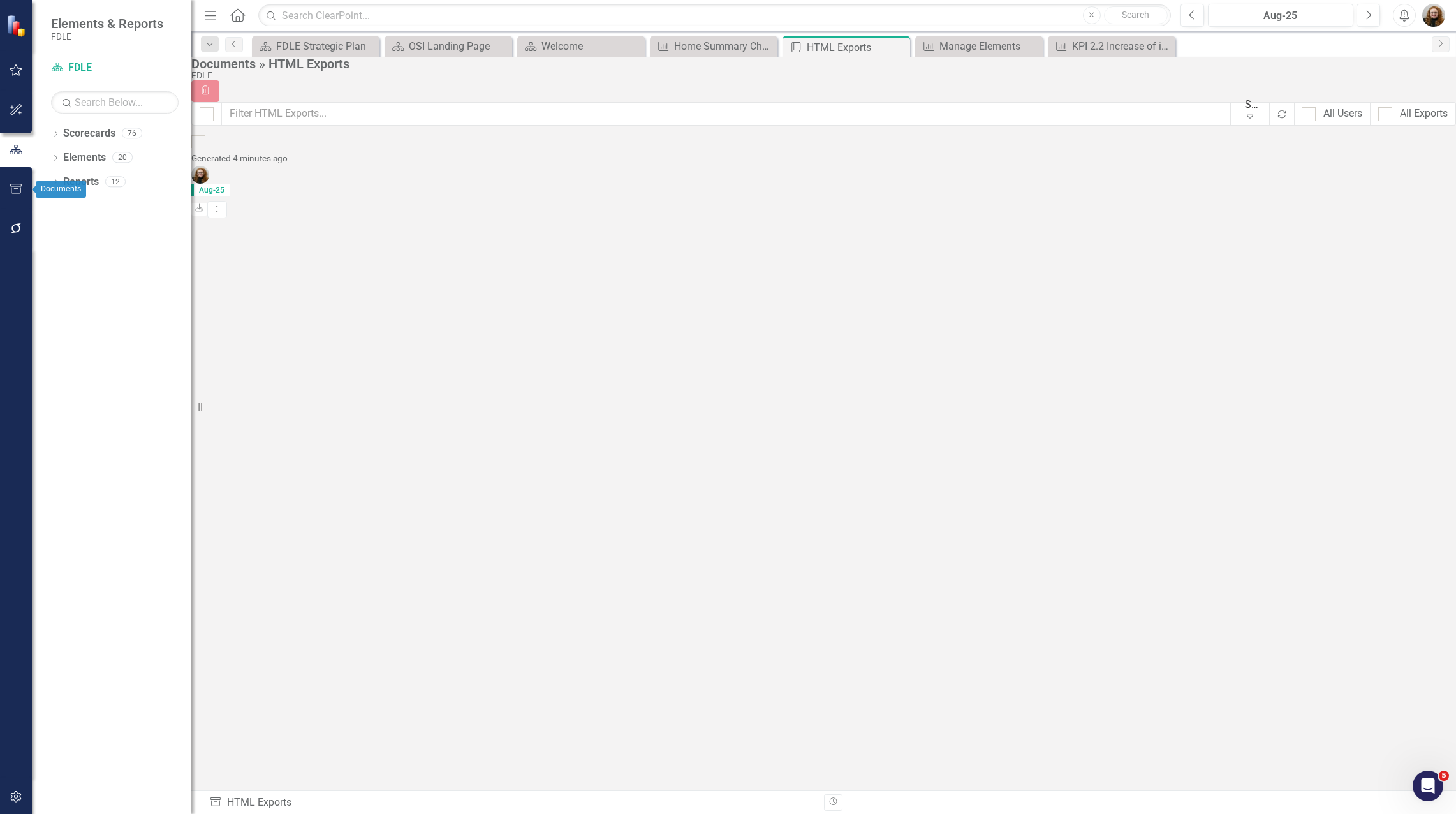
click at [16, 183] on button "button" at bounding box center [16, 189] width 29 height 27
click at [80, 101] on link "HTML Exports" at bounding box center [111, 94] width 159 height 15
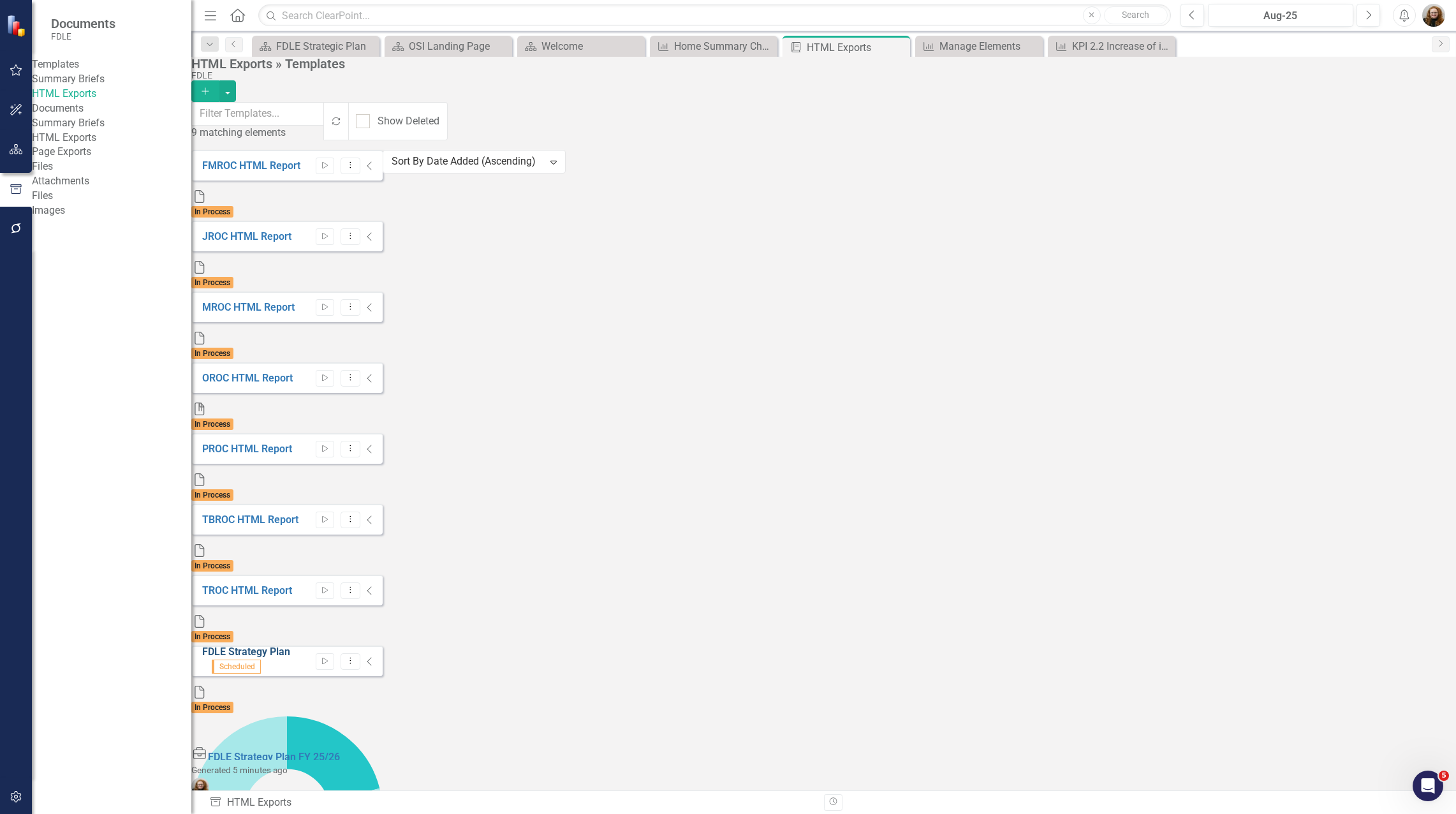
click at [278, 645] on link "FDLE Strategy Plan" at bounding box center [246, 651] width 88 height 12
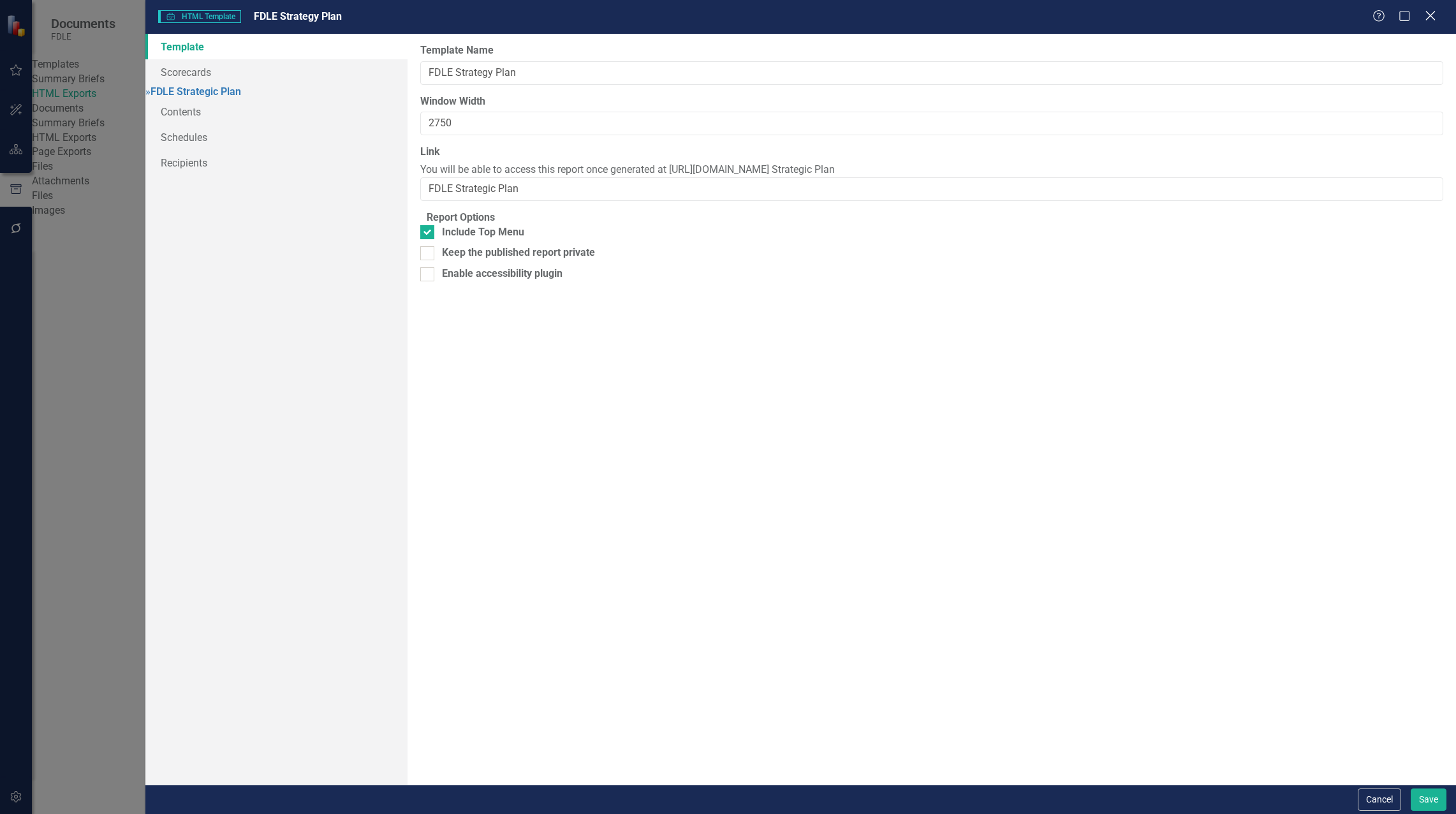
click at [1433, 14] on icon at bounding box center [1429, 16] width 10 height 10
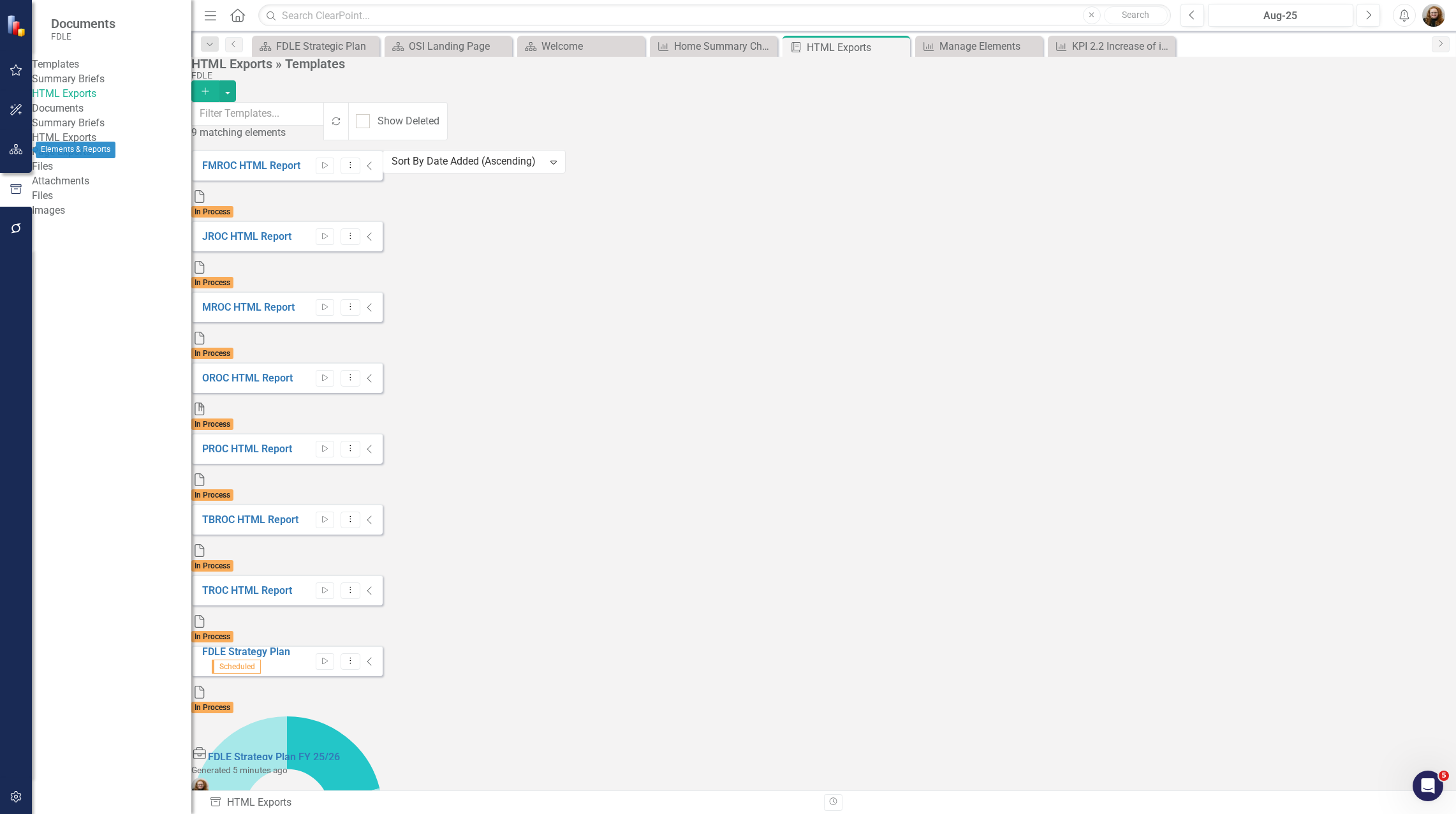
click at [10, 145] on icon "button" at bounding box center [16, 149] width 14 height 10
click at [55, 127] on div "Dropdown Scorecards 76" at bounding box center [121, 135] width 140 height 24
click at [51, 134] on icon "Dropdown" at bounding box center [56, 135] width 9 height 7
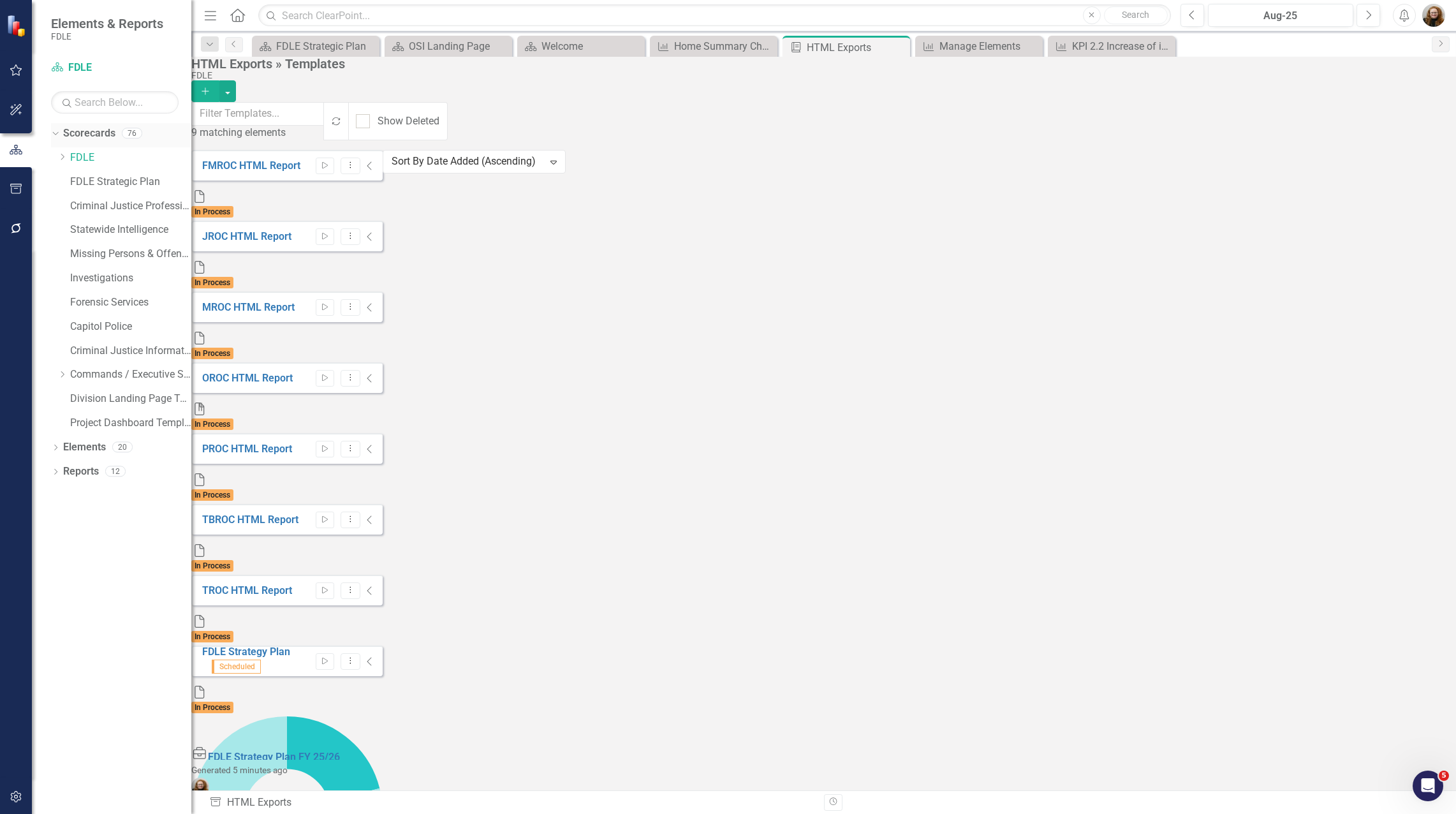
click at [91, 131] on link "Scorecards" at bounding box center [89, 134] width 52 height 15
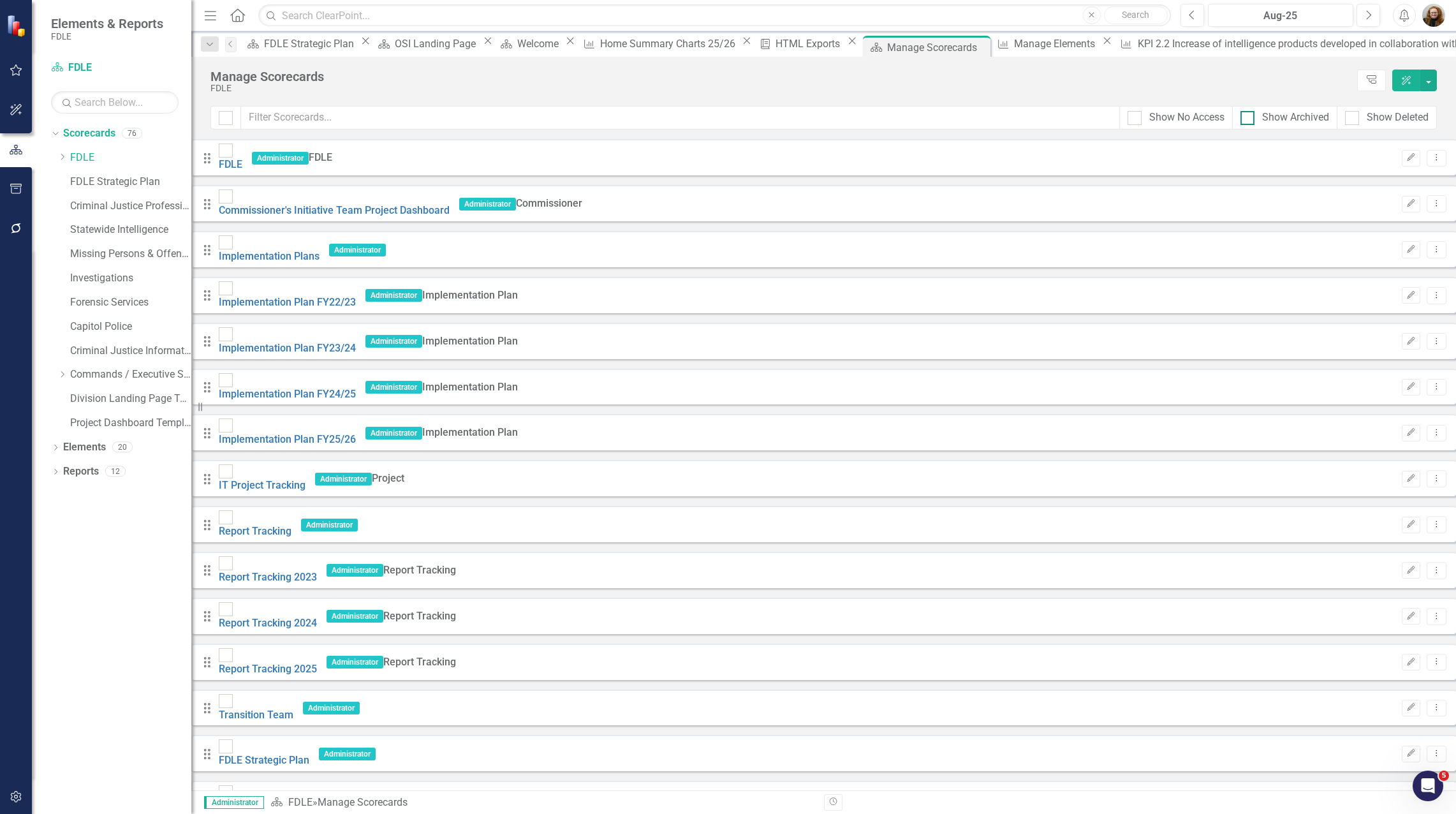
click at [1247, 117] on input "Show Archived" at bounding box center [1244, 115] width 8 height 8
checkbox input "true"
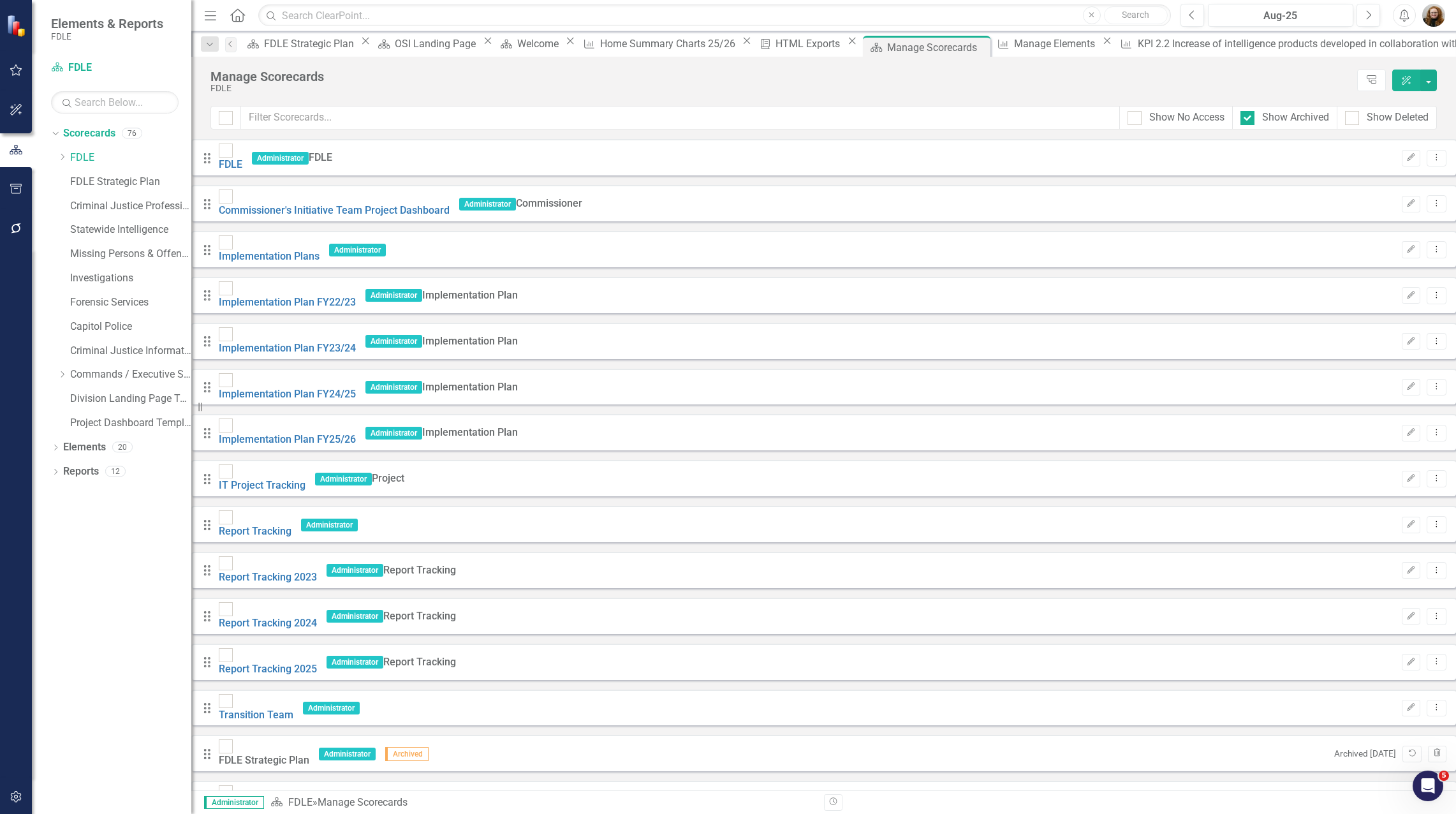
checkbox input "false"
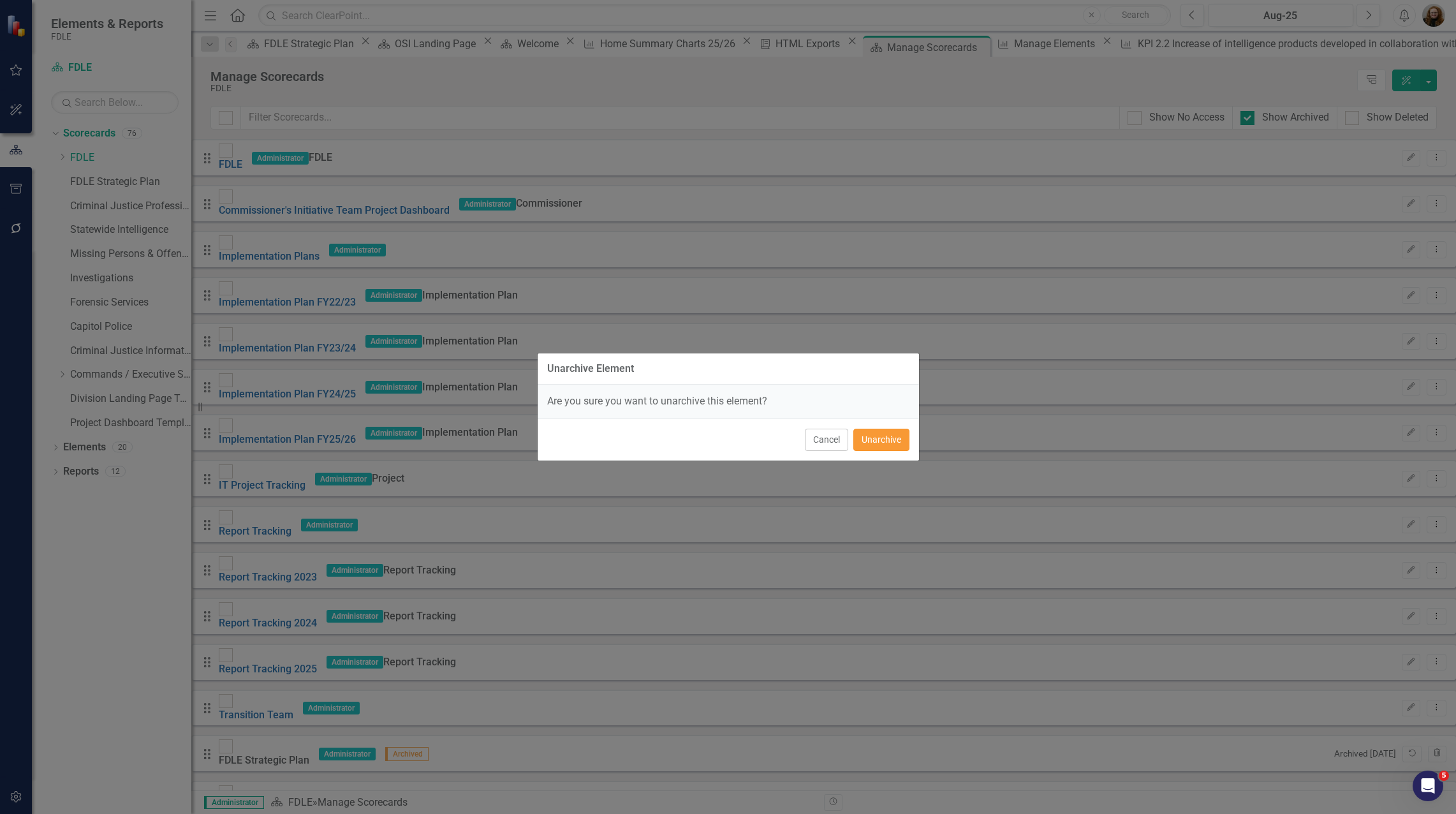
click at [901, 443] on button "Unarchive" at bounding box center [881, 439] width 56 height 22
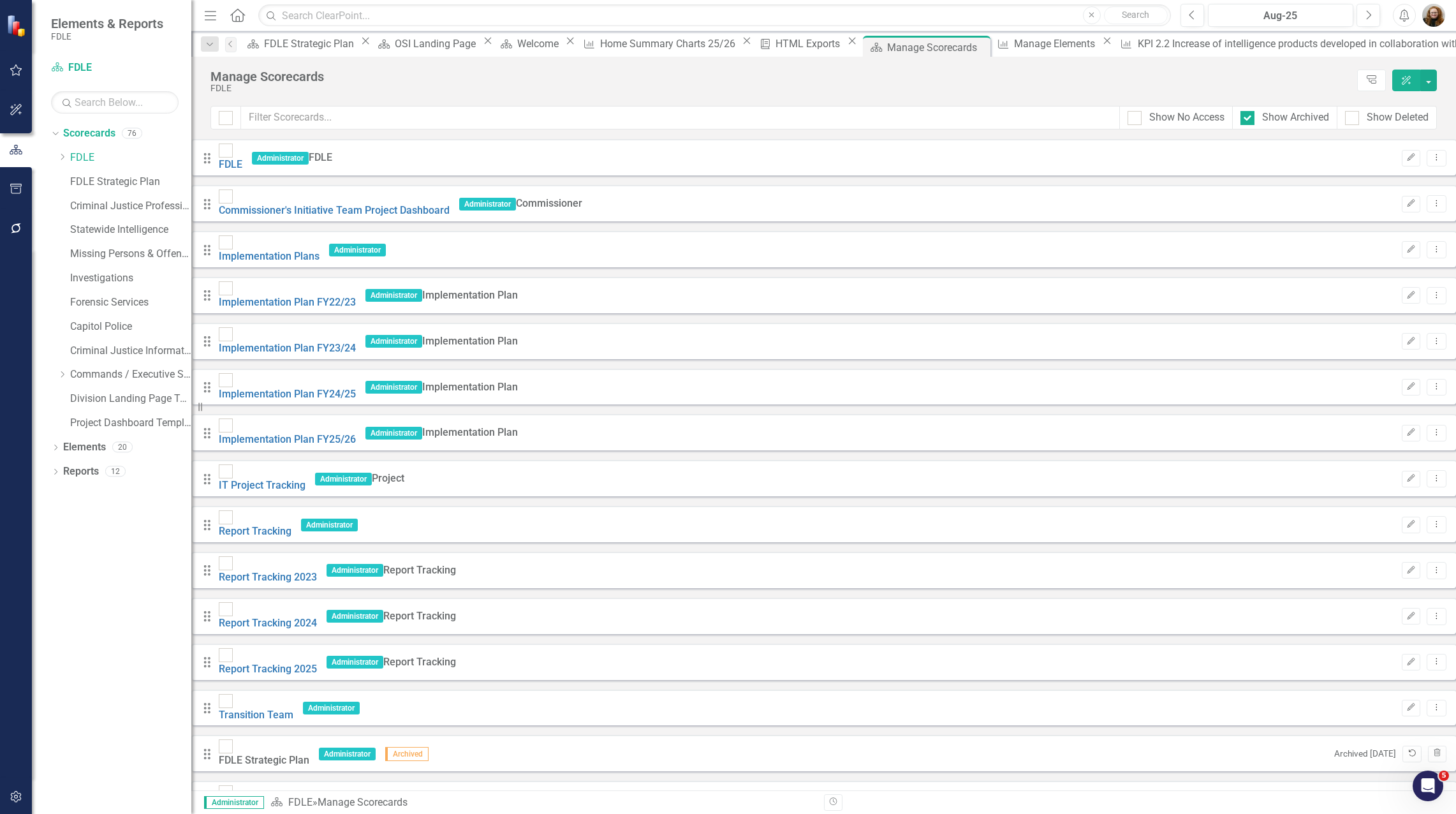
click at [1407, 749] on icon "Unarchive" at bounding box center [1411, 753] width 10 height 8
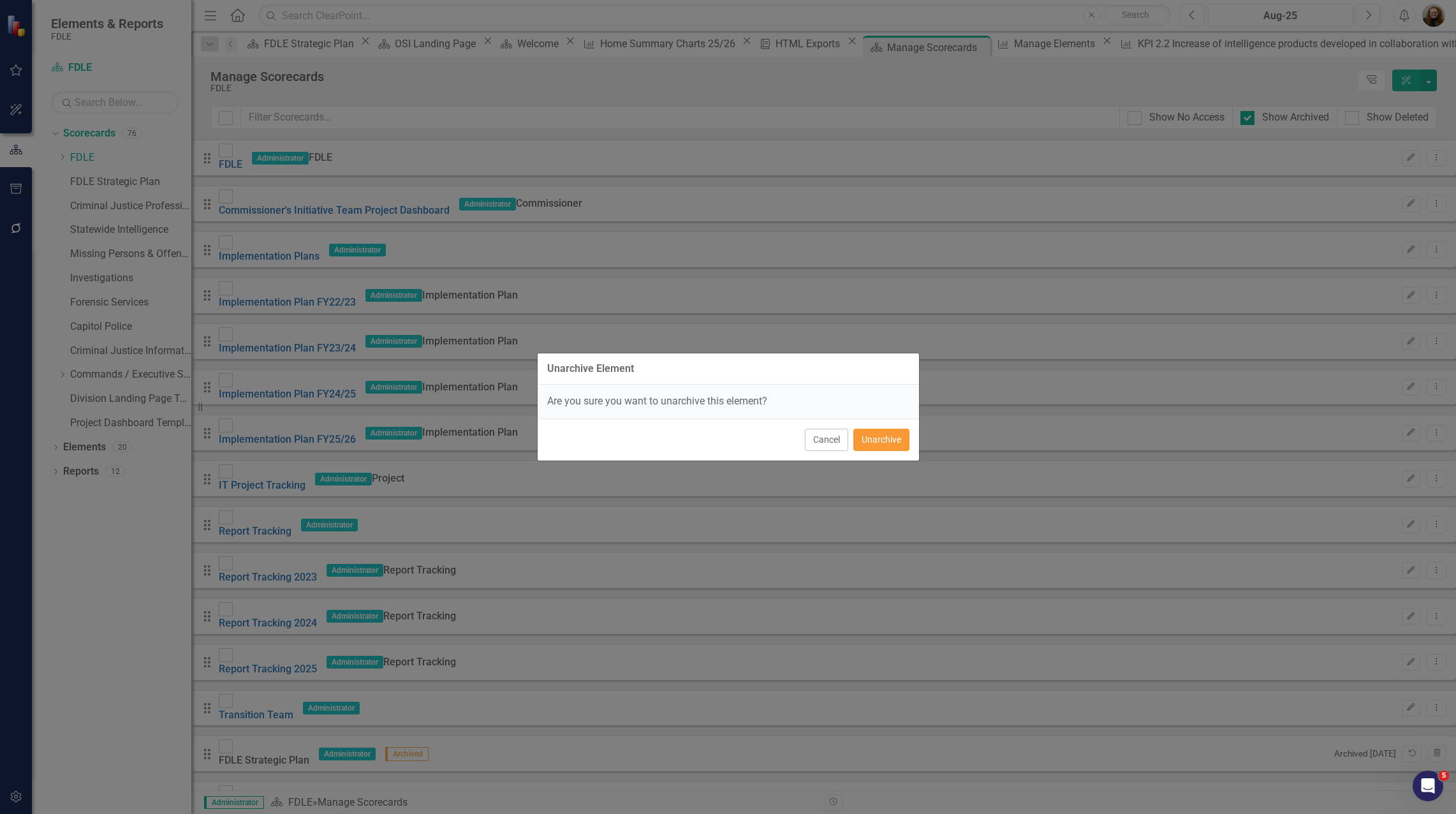
click at [894, 441] on button "Unarchive" at bounding box center [881, 439] width 56 height 22
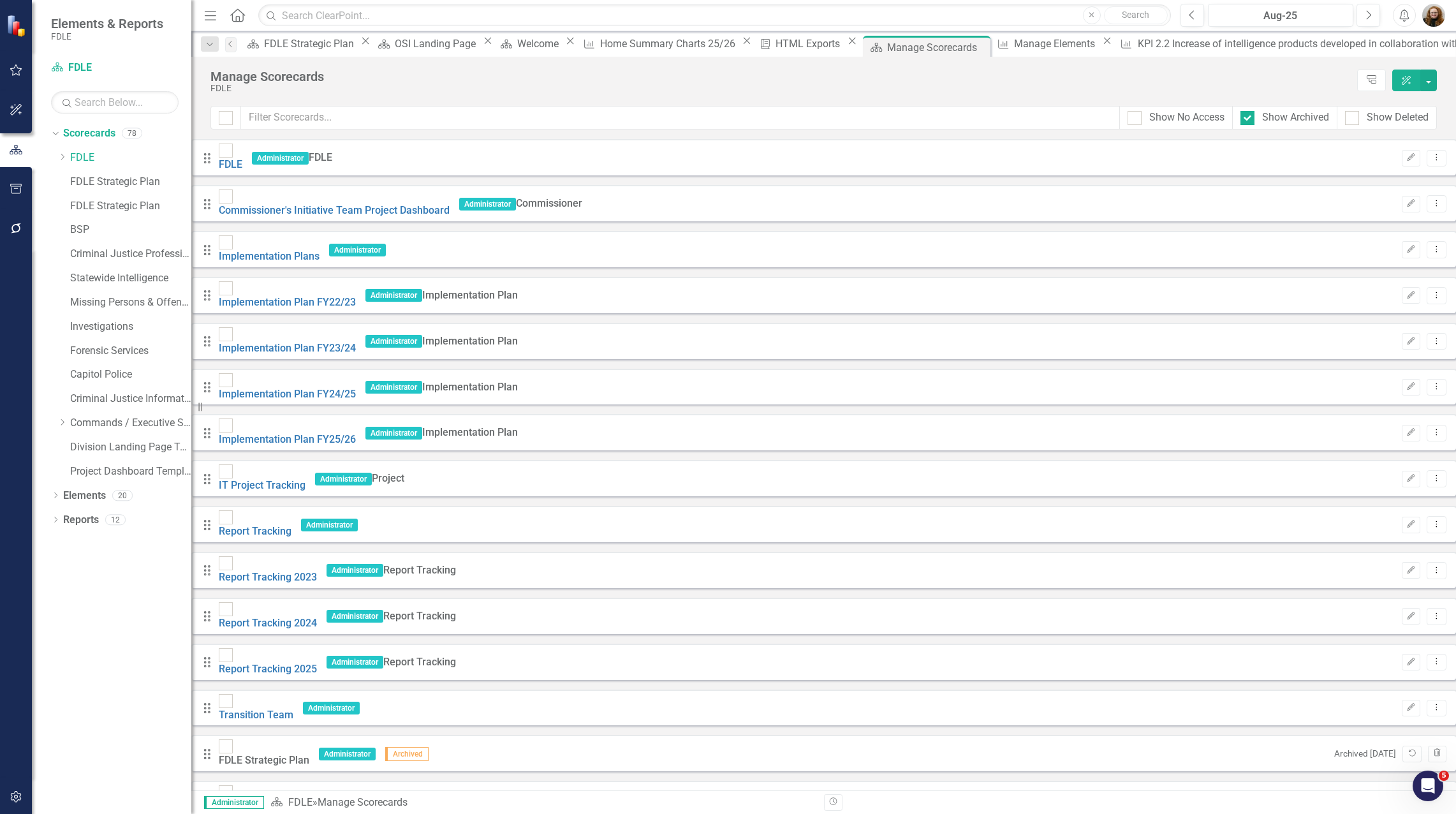
scroll to position [2041, 0]
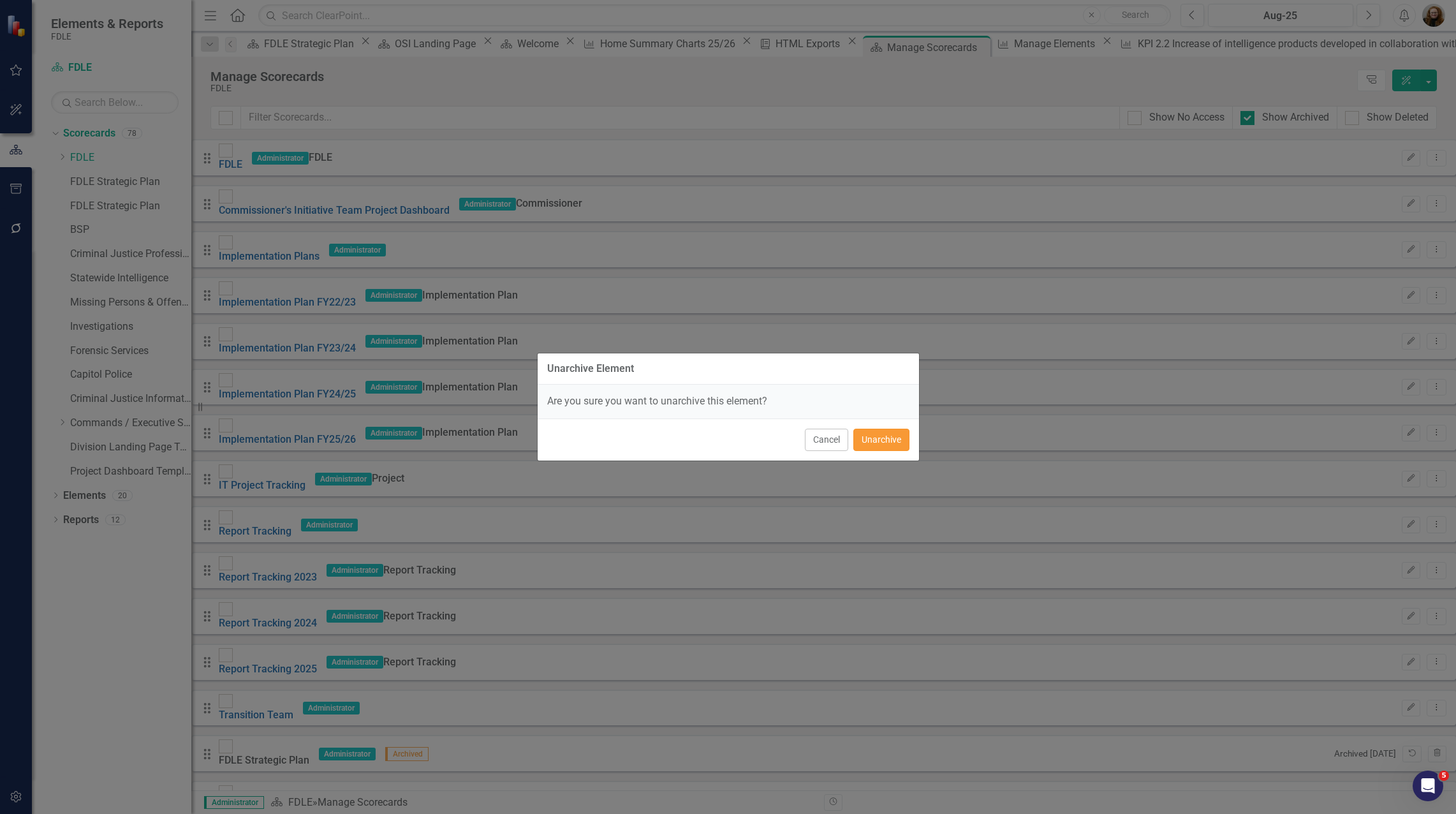
click at [892, 441] on button "Unarchive" at bounding box center [881, 439] width 56 height 22
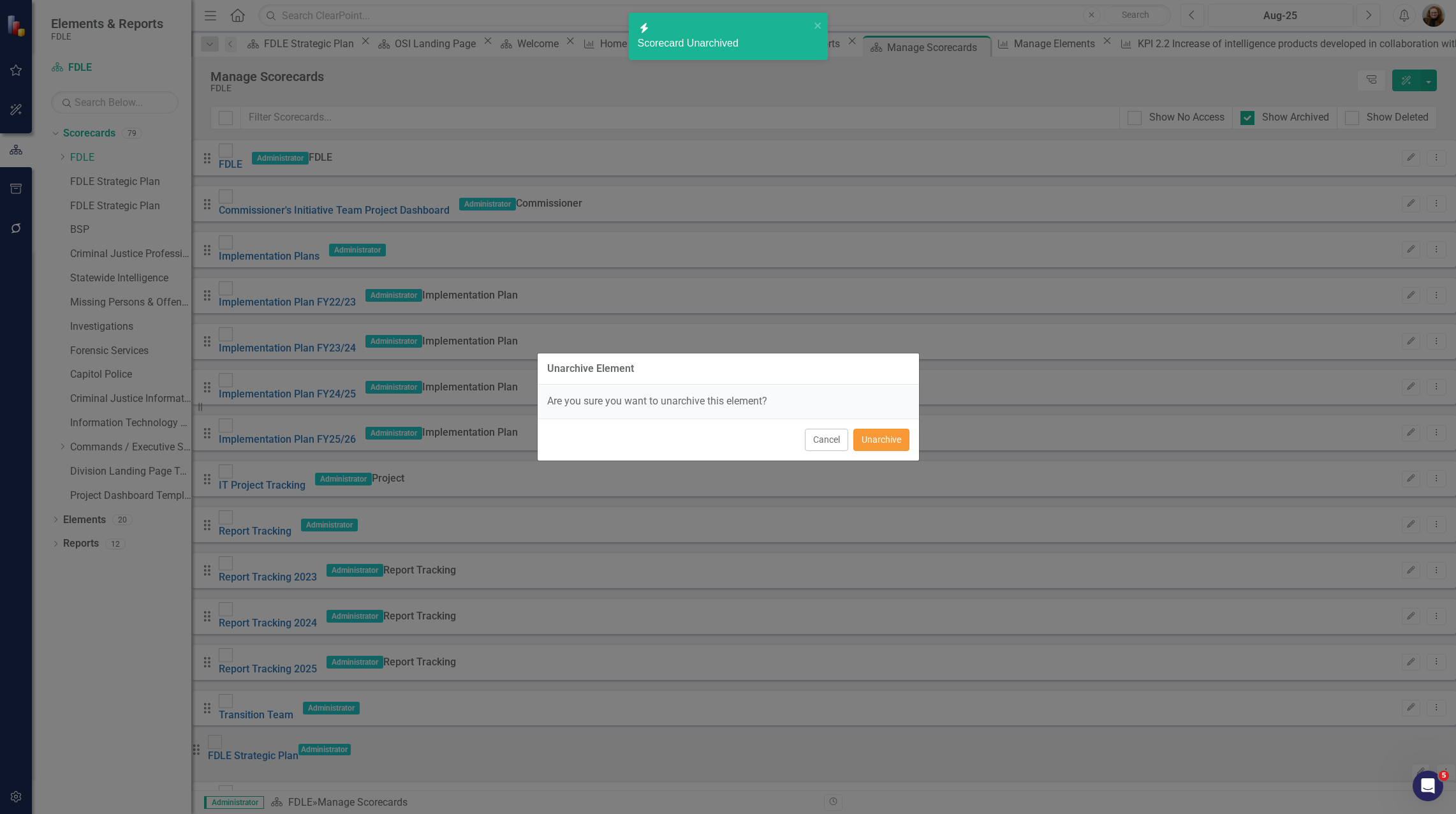
click at [888, 436] on button "Unarchive" at bounding box center [881, 439] width 56 height 22
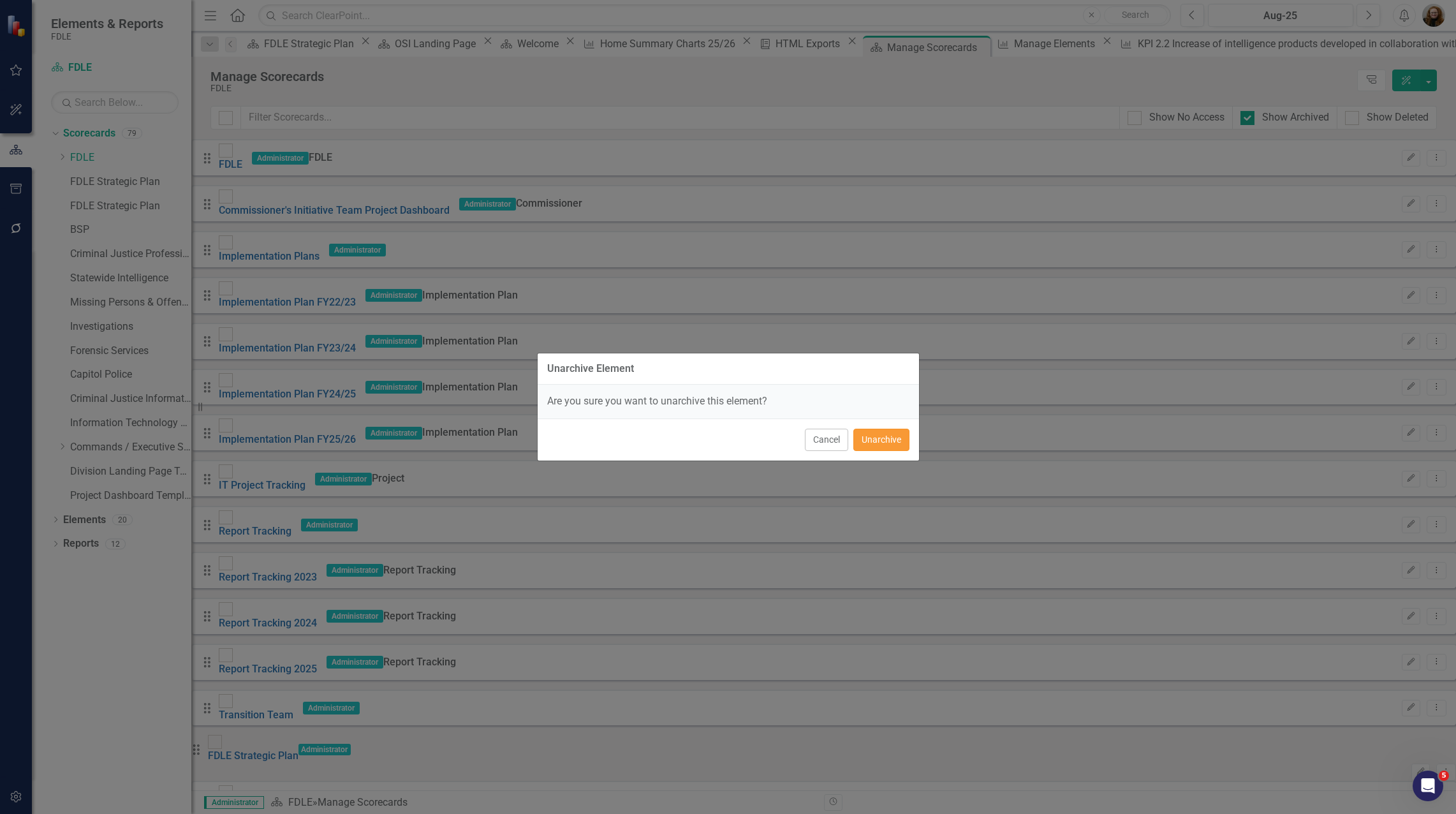
click at [866, 440] on button "Unarchive" at bounding box center [881, 439] width 56 height 22
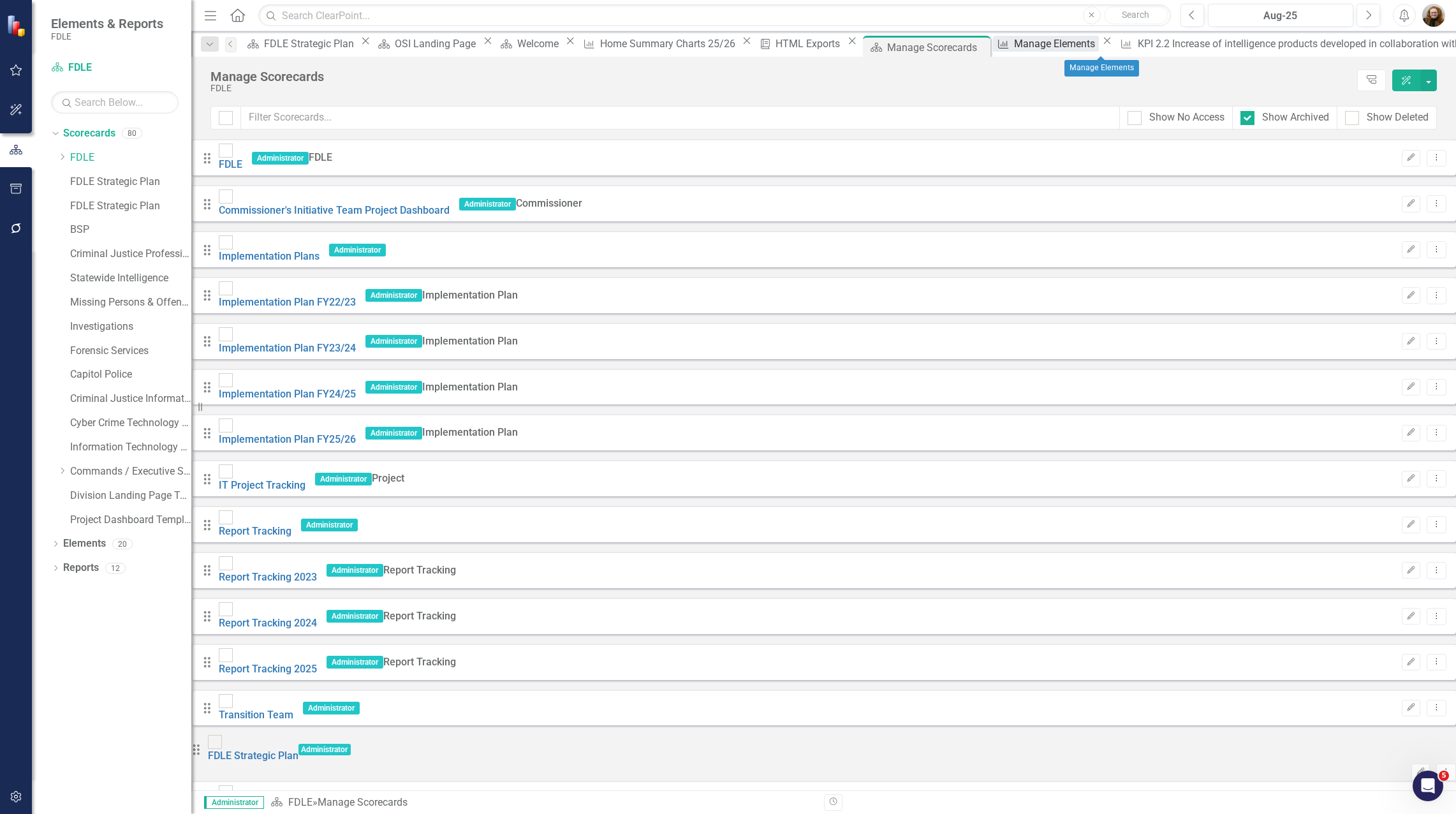
click at [1098, 49] on div "Manage Elements" at bounding box center [1056, 43] width 85 height 16
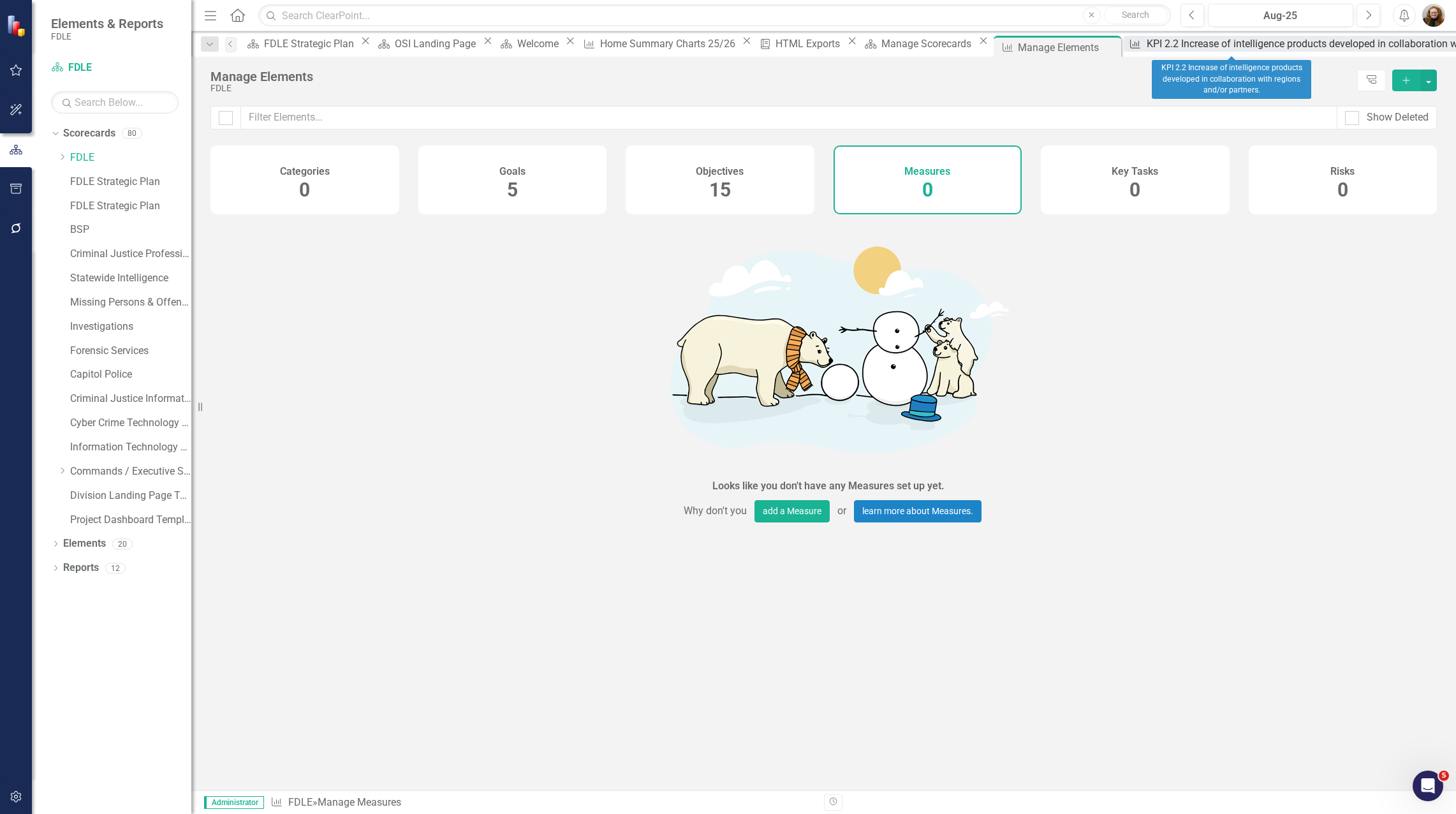
click at [1229, 51] on div "KPI 2.2 Increase of intelligence products developed in collaboration with regio…" at bounding box center [1364, 43] width 436 height 16
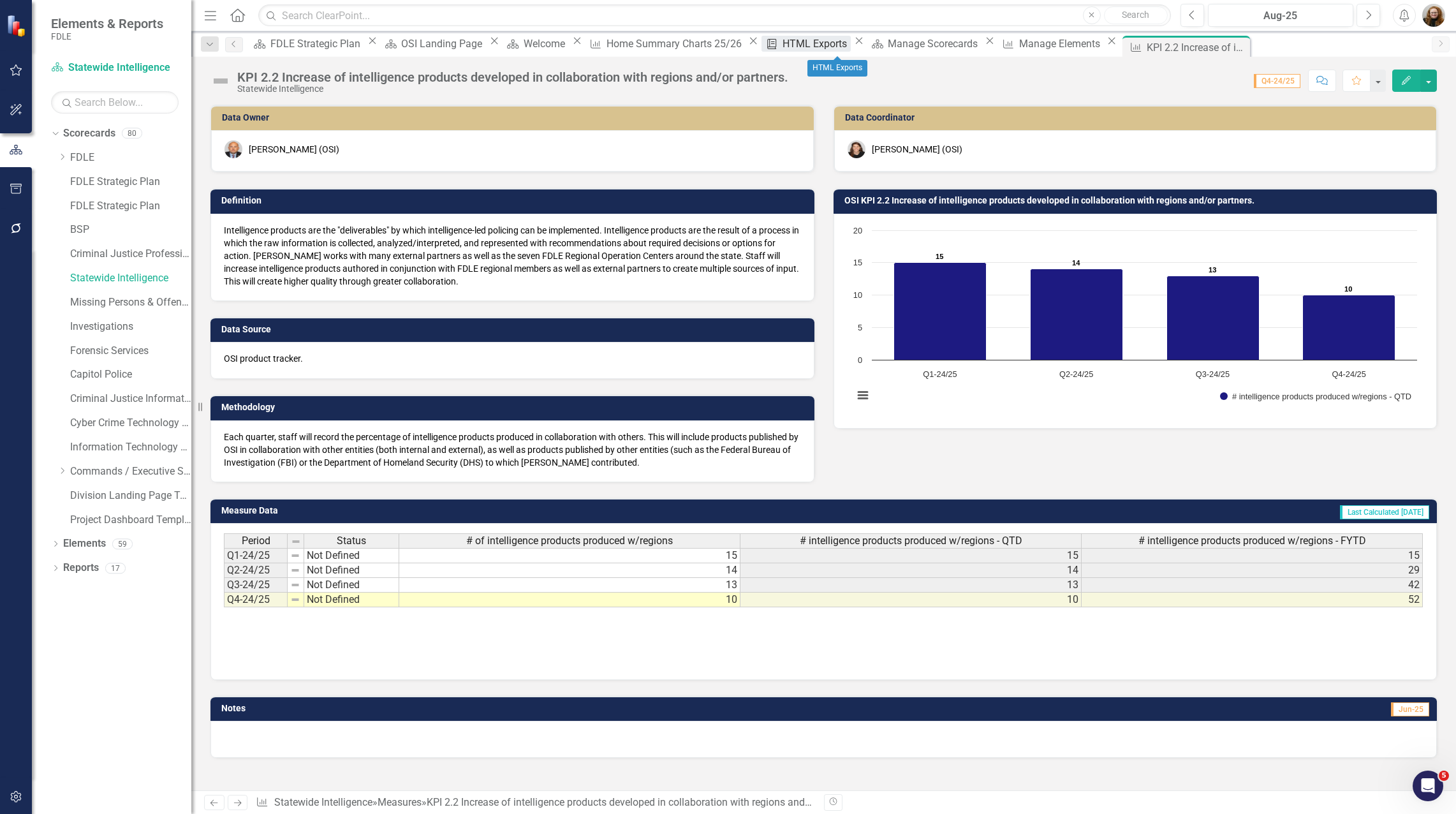
click at [822, 43] on div "HTML Exports" at bounding box center [816, 43] width 68 height 16
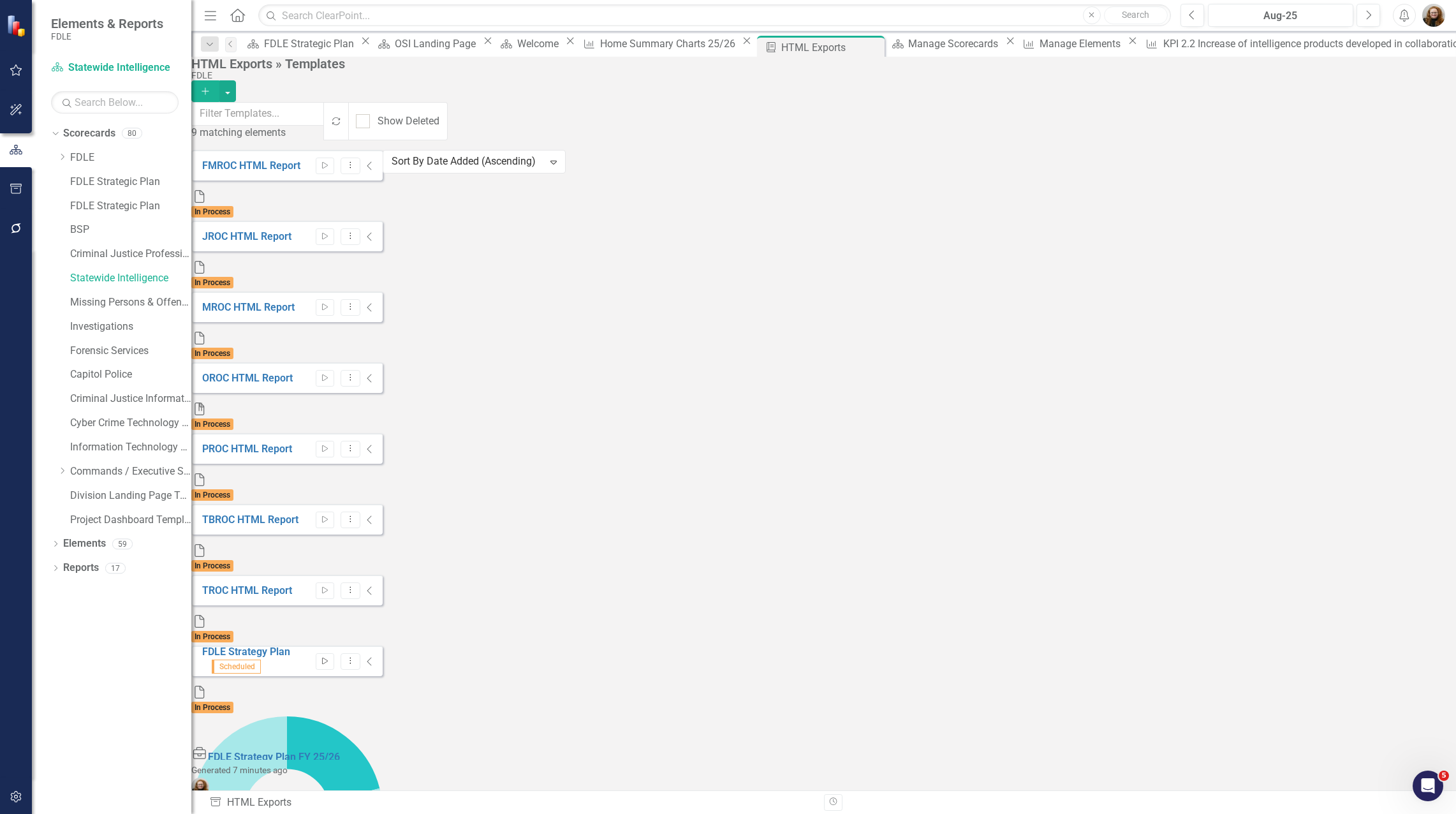
click at [328, 658] on icon "button" at bounding box center [325, 661] width 6 height 7
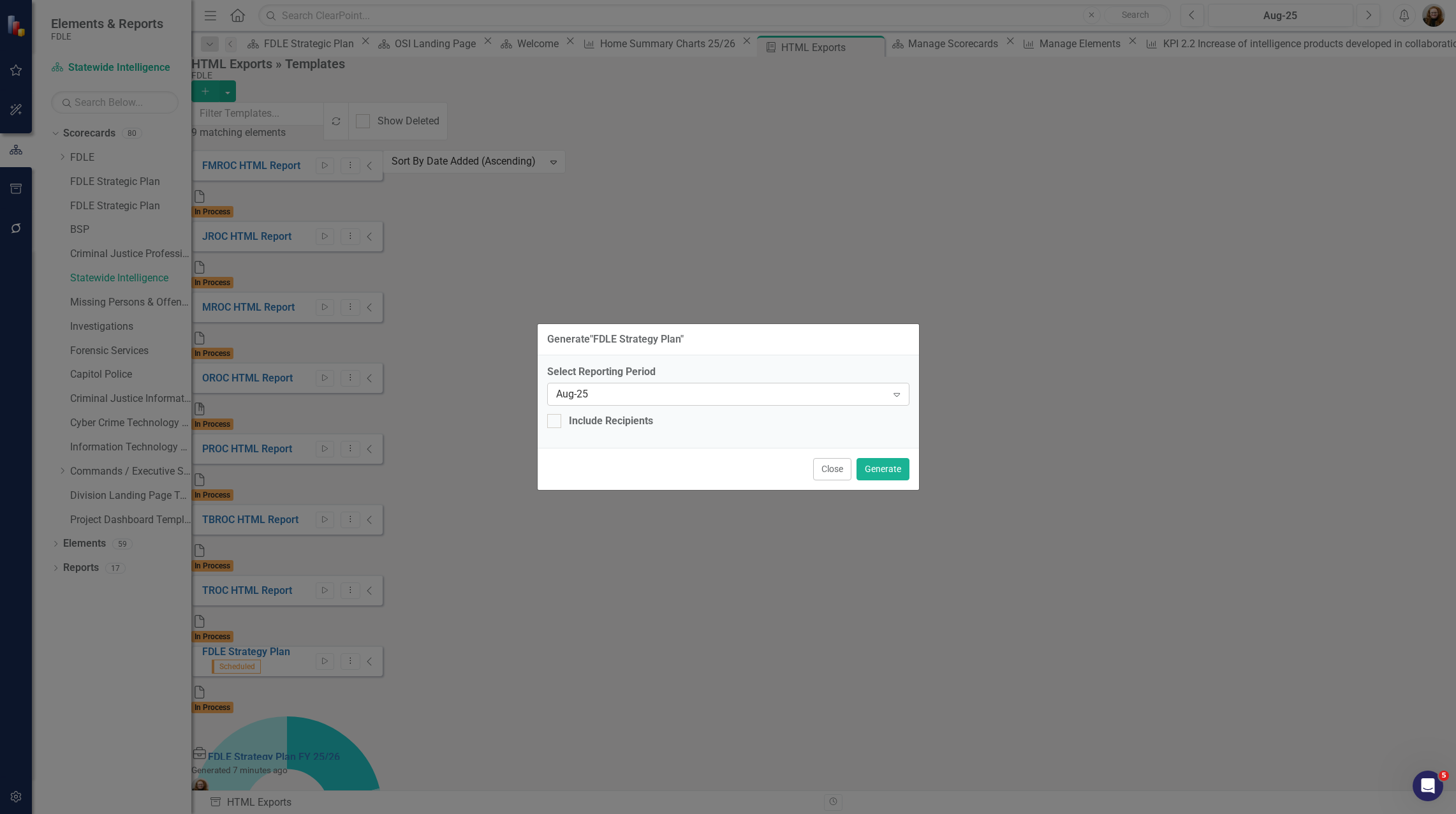
click at [890, 394] on div "Expand" at bounding box center [896, 393] width 23 height 20
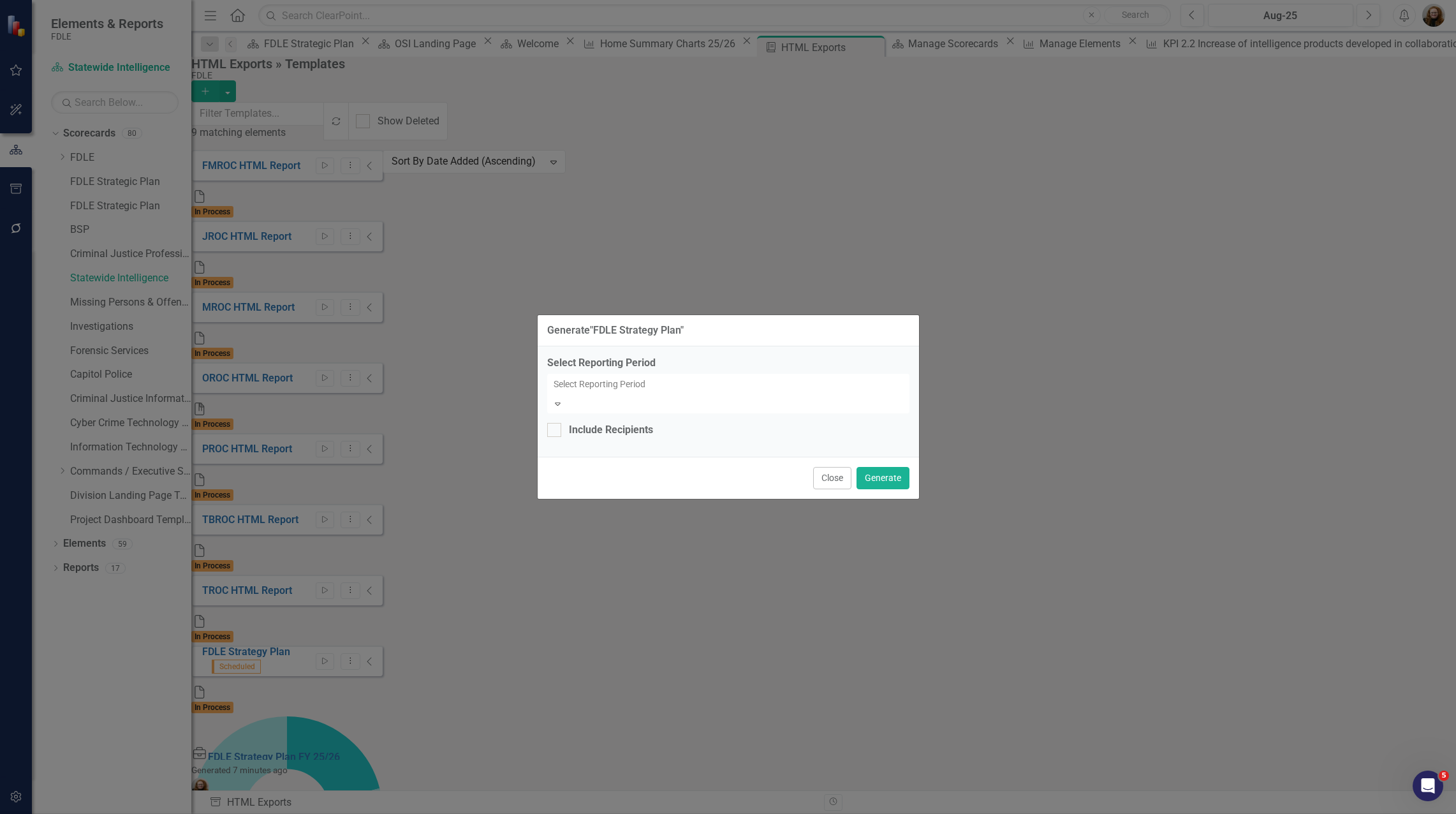
scroll to position [5362, 0]
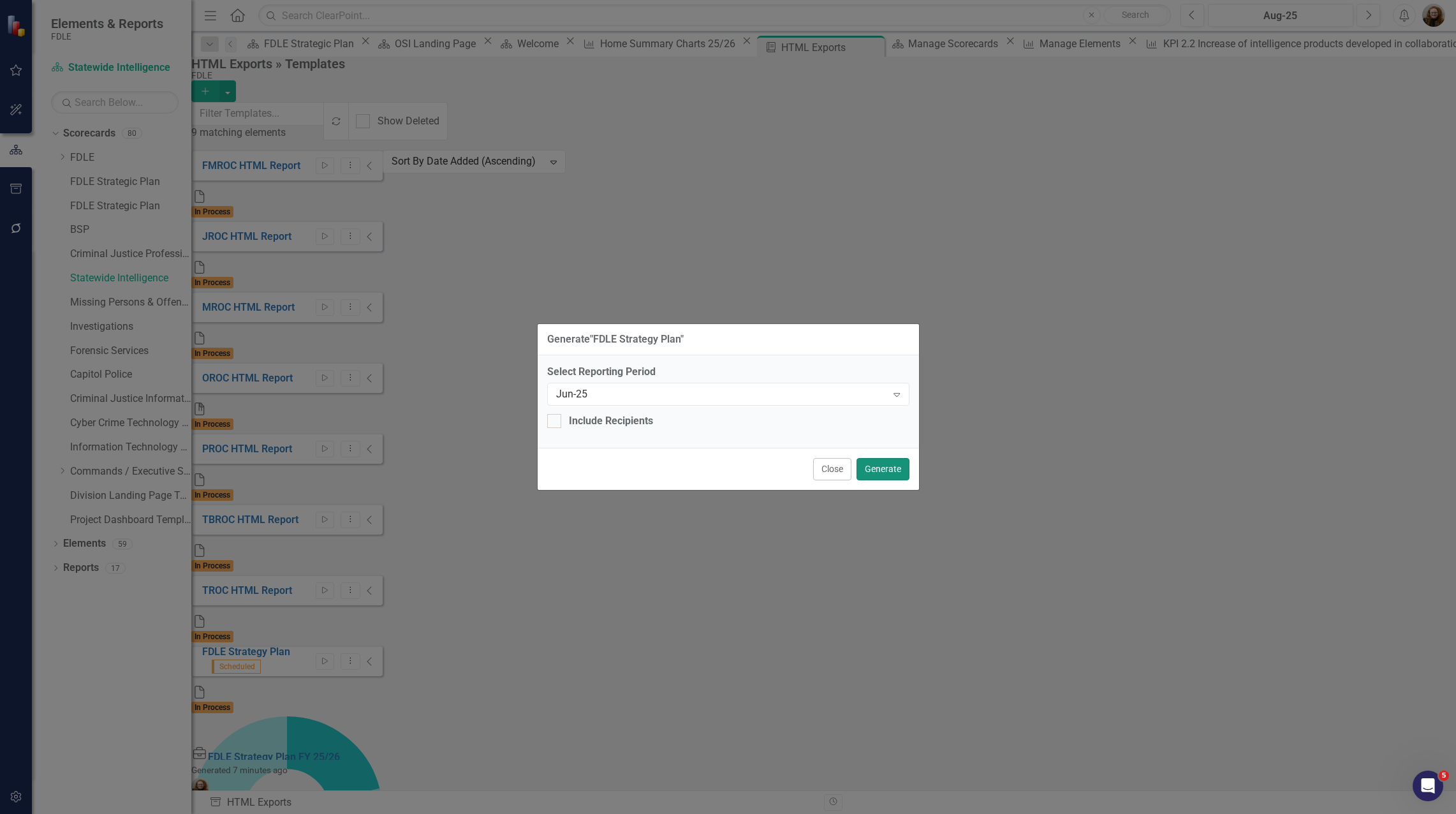
click at [899, 469] on button "Generate" at bounding box center [883, 469] width 53 height 22
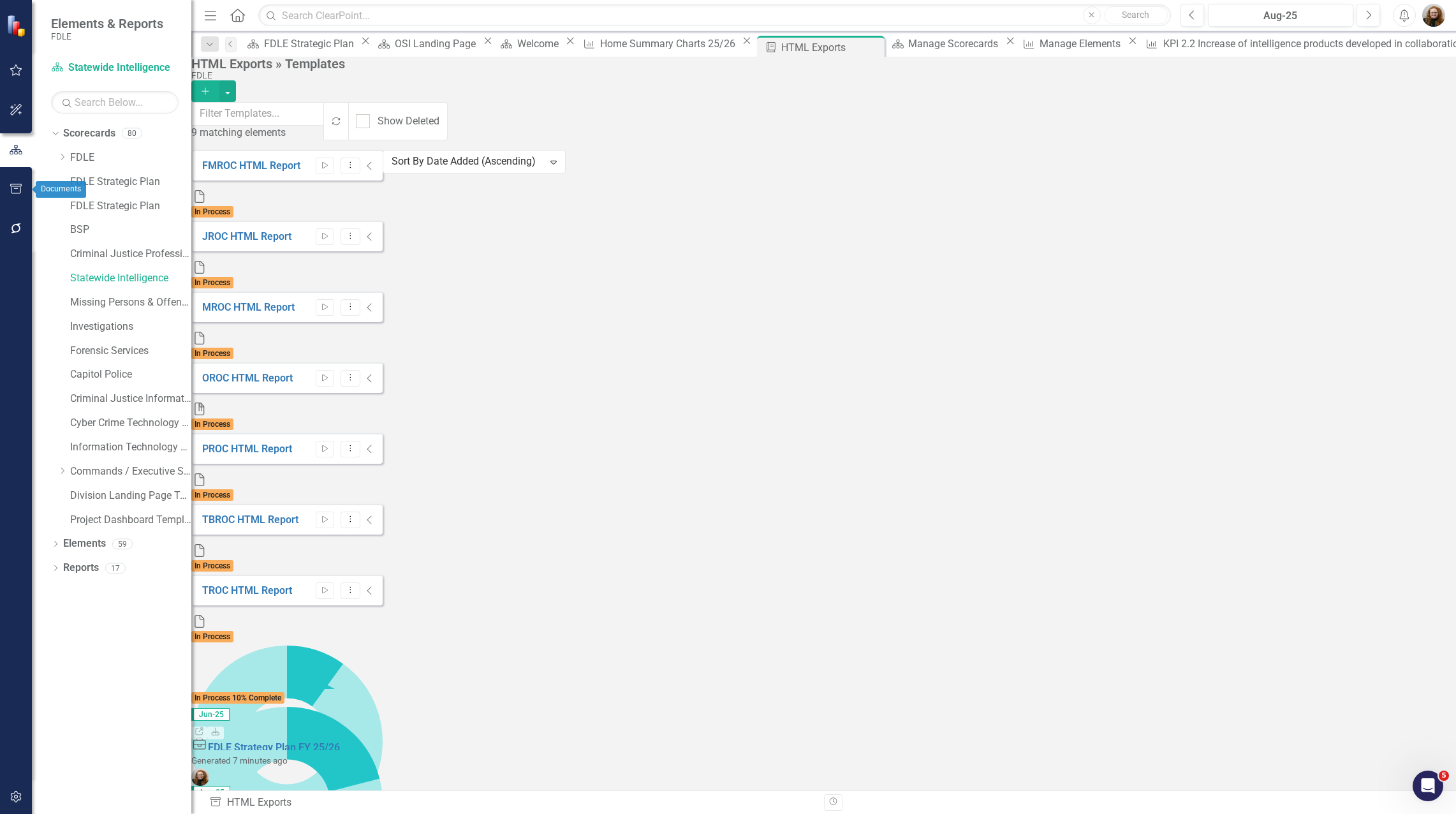
click at [16, 187] on icon "button" at bounding box center [16, 189] width 14 height 10
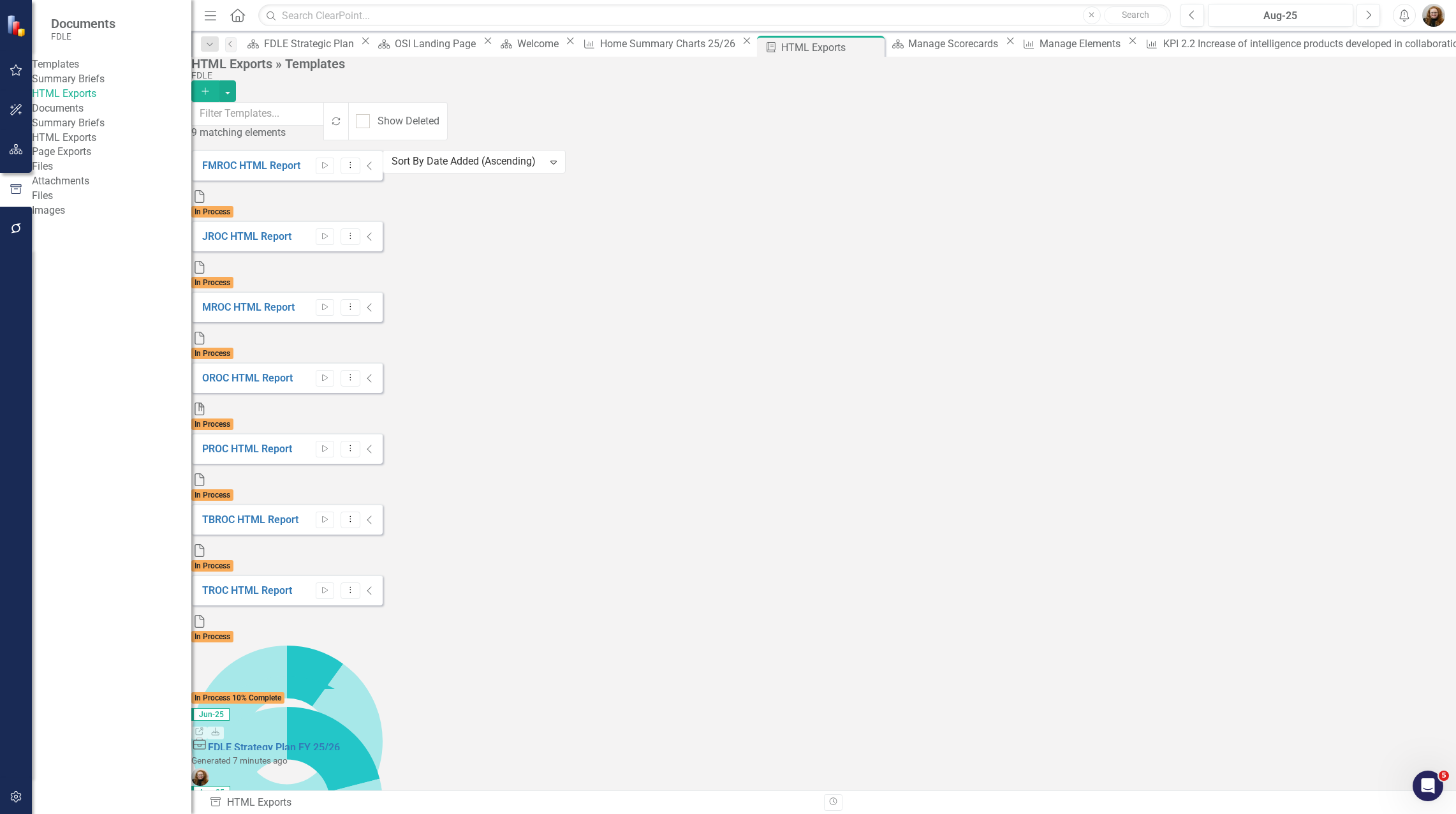
click at [80, 145] on link "HTML Exports" at bounding box center [111, 138] width 159 height 15
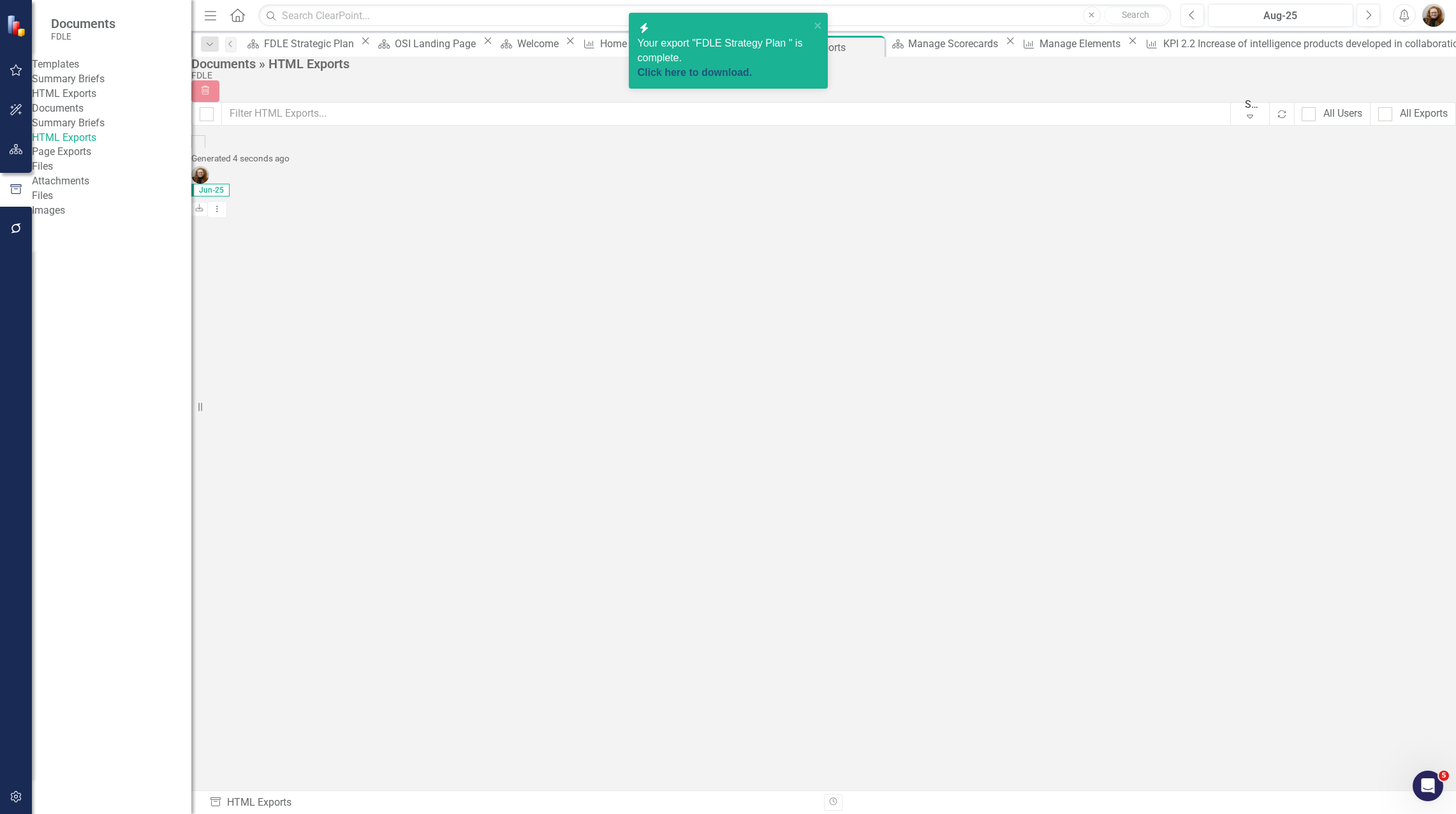
click at [752, 67] on link "Click here to download." at bounding box center [695, 72] width 115 height 11
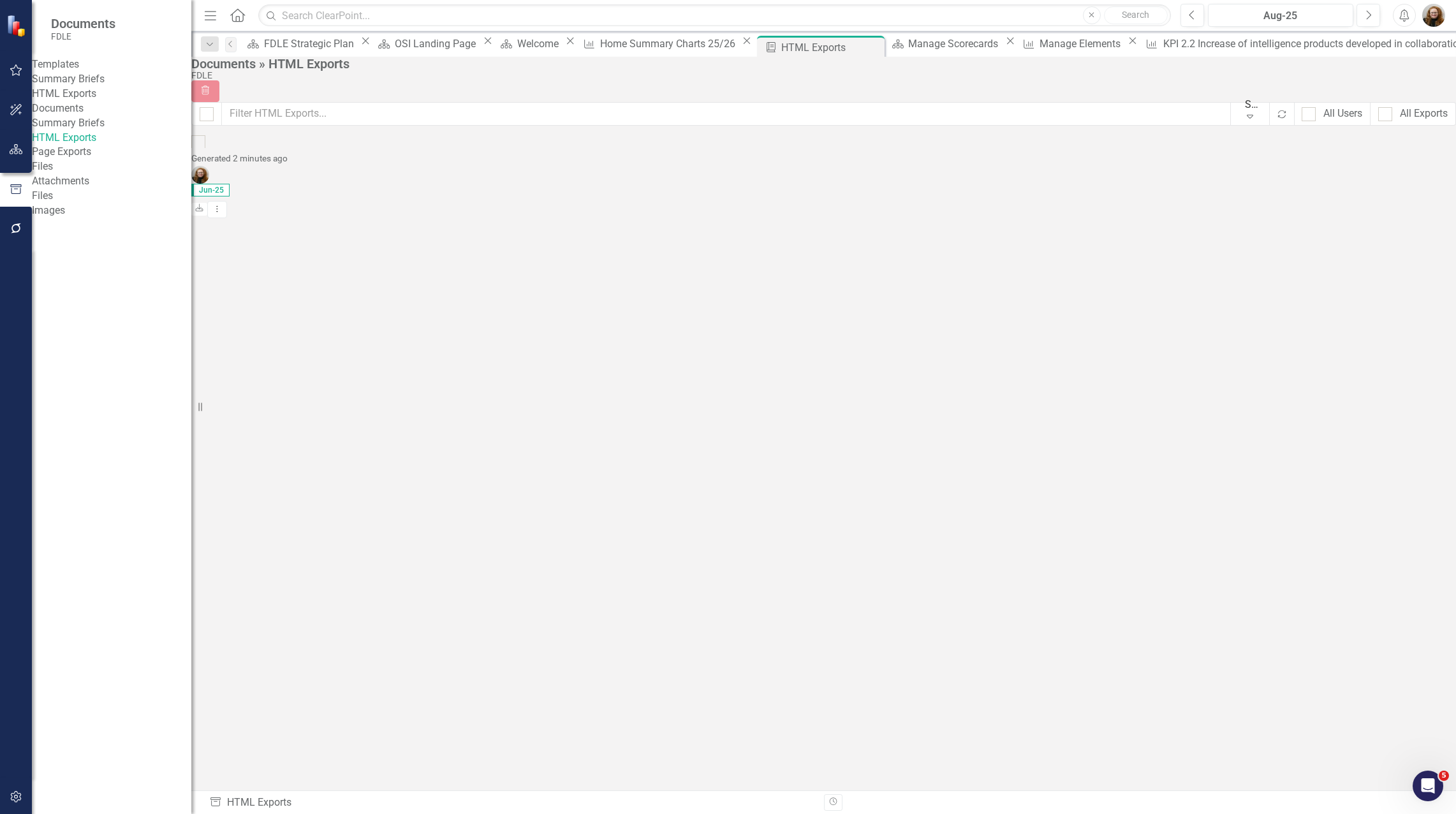
click at [296, 169] on link "FDLE Strategy Plan" at bounding box center [252, 175] width 88 height 12
click at [325, 166] on div "HTML FDLE Strategy Plan Generated 2 minutes ago Jun-25 Download Dropdown Menu" at bounding box center [258, 150] width 134 height 30
click at [1426, 780] on icon "Open Intercom Messenger" at bounding box center [1426, 784] width 9 height 10
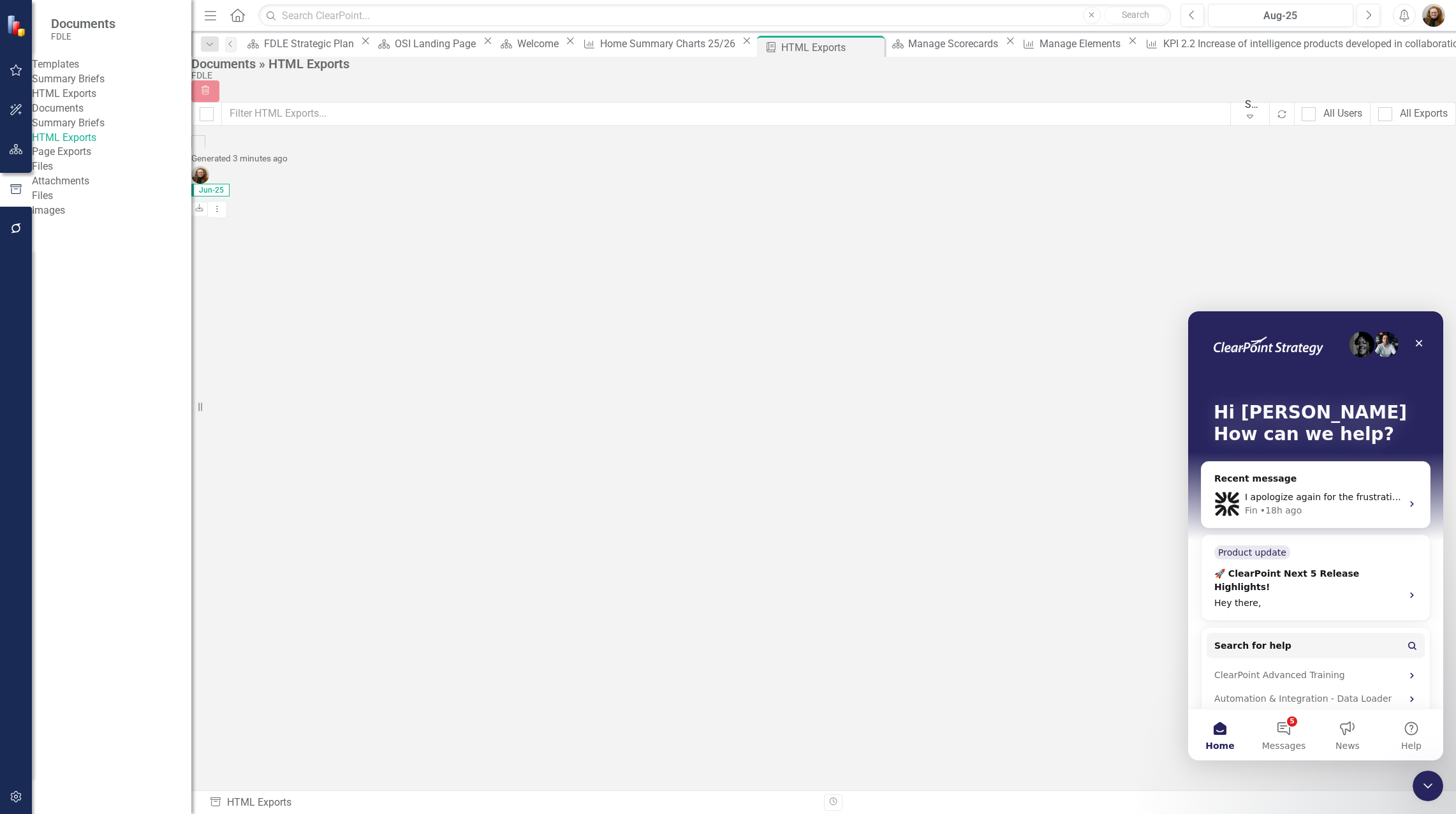
drag, startPoint x: 456, startPoint y: 292, endPoint x: 472, endPoint y: 278, distance: 21.3
click at [325, 166] on div "HTML FDLE Strategy Plan Generated 3 minutes ago Jun-25 Download Dropdown Menu" at bounding box center [258, 150] width 134 height 30
click at [83, 101] on link "HTML Exports" at bounding box center [111, 94] width 159 height 15
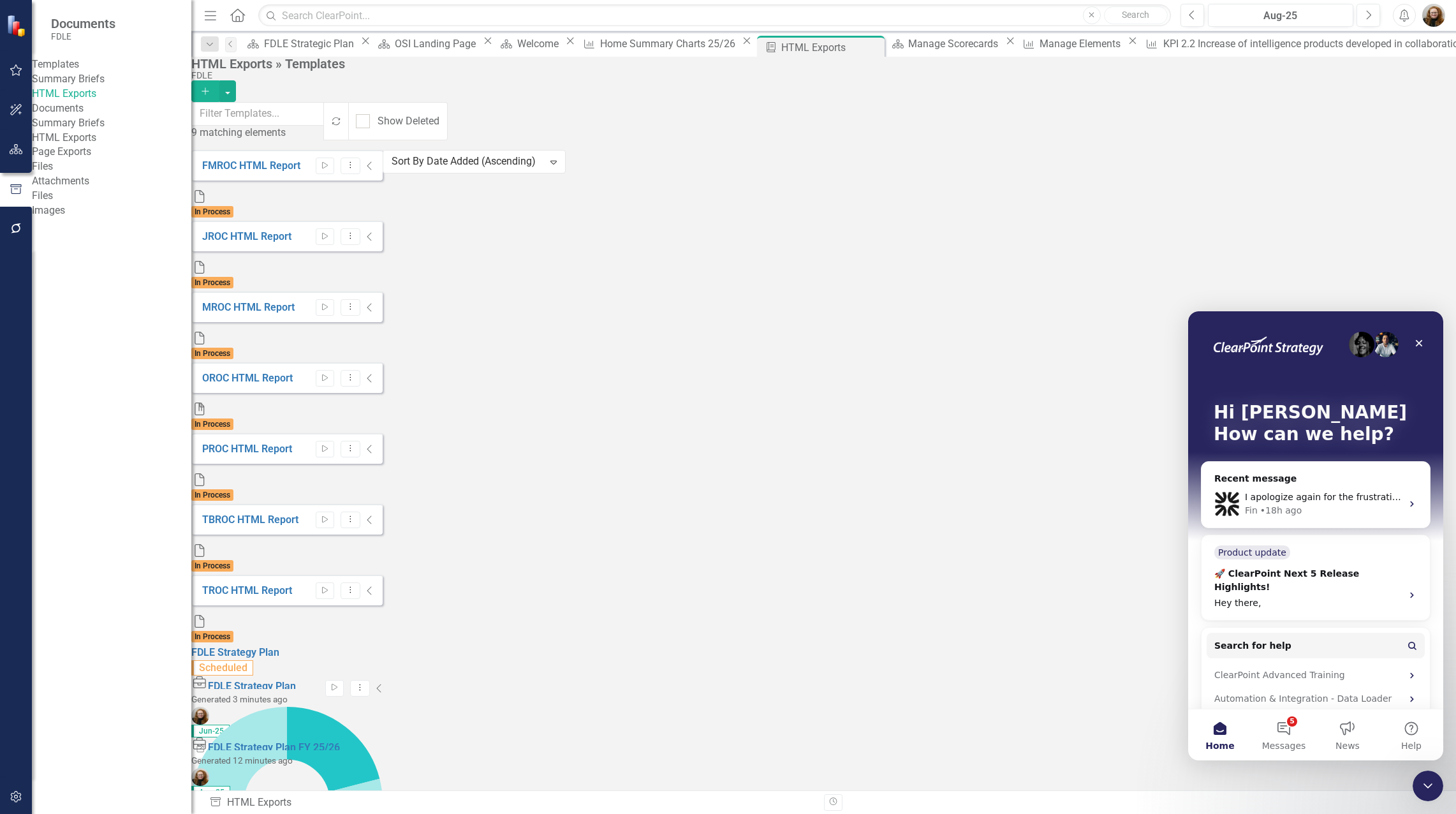
click at [382, 561] on div "FMROC HTML Report Start Dropdown Menu Collapse File In Process JROC HTML Report…" at bounding box center [286, 459] width 191 height 618
click at [382, 645] on div "FDLE Strategy Plan Scheduled Start Dropdown Menu Collapse" at bounding box center [286, 660] width 191 height 30
click at [1419, 340] on icon "Close" at bounding box center [1419, 343] width 10 height 10
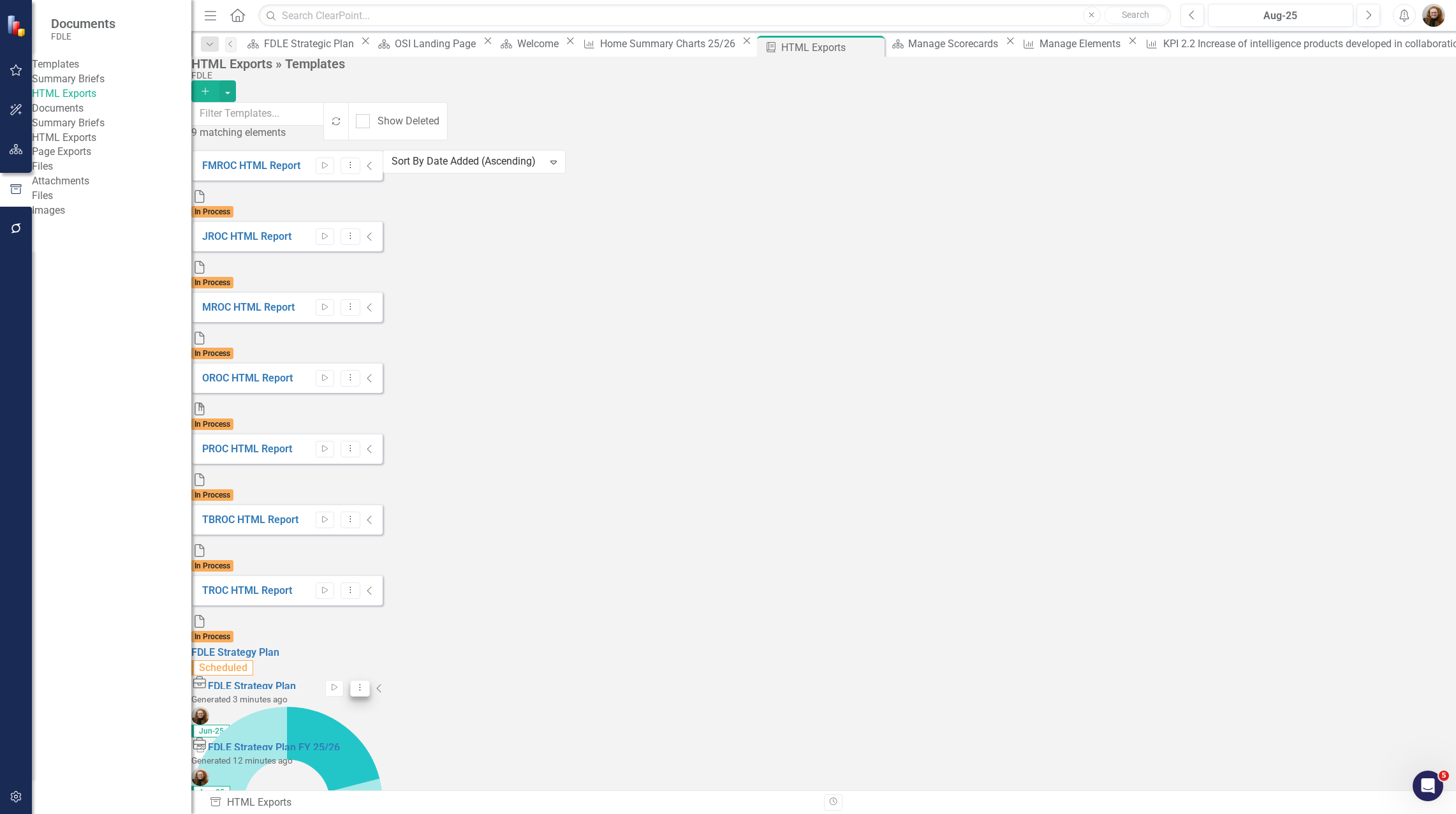
click at [365, 683] on icon "Dropdown Menu" at bounding box center [360, 687] width 11 height 8
click at [1348, 508] on link "Edit Edit Template" at bounding box center [1348, 511] width 118 height 23
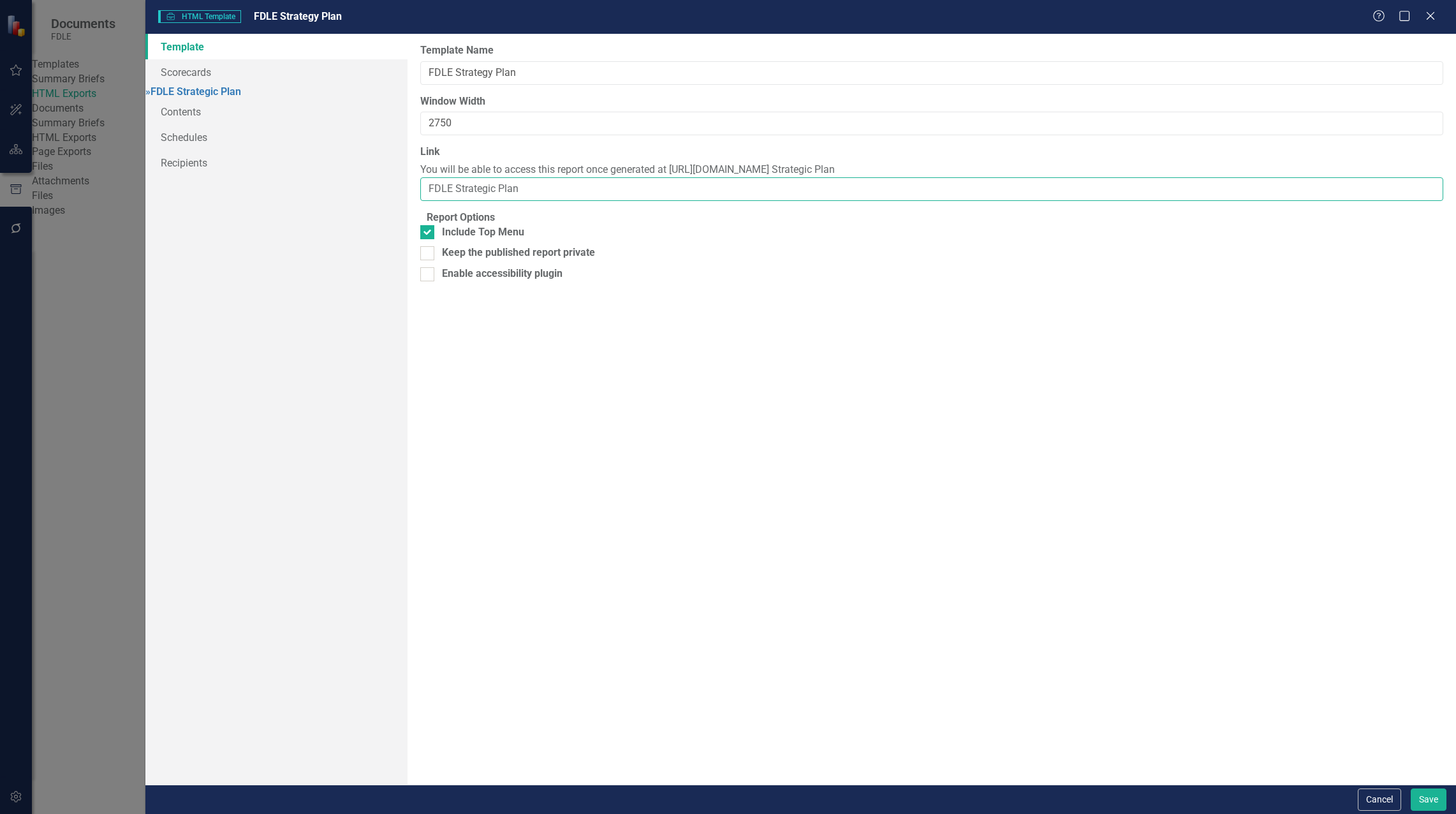
click at [566, 191] on input "FDLE Strategic Plan" at bounding box center [931, 189] width 1023 height 23
click at [187, 115] on link "Contents" at bounding box center [276, 111] width 262 height 25
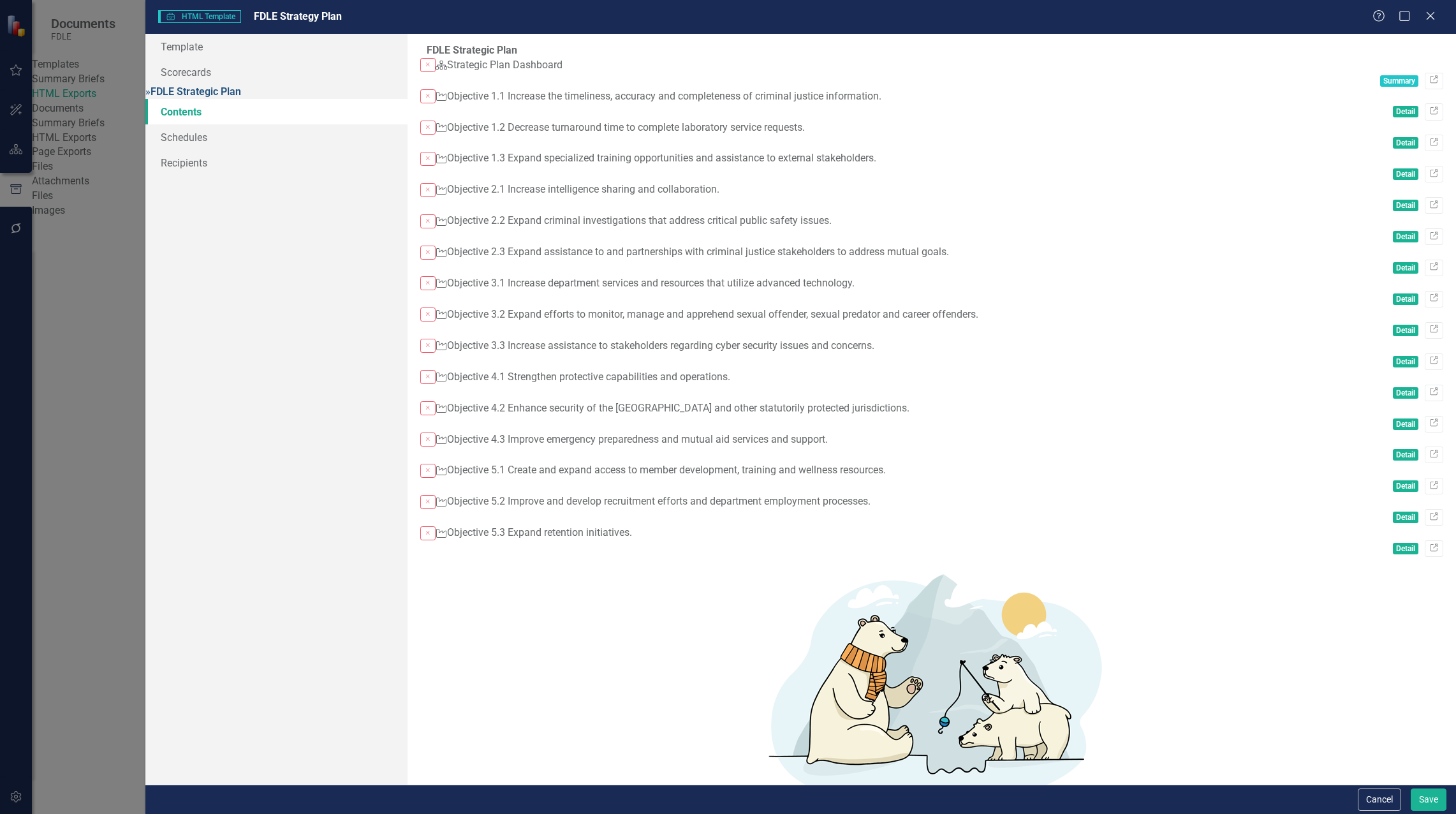
click at [192, 93] on link "» FDLE Strategic Plan" at bounding box center [193, 91] width 96 height 12
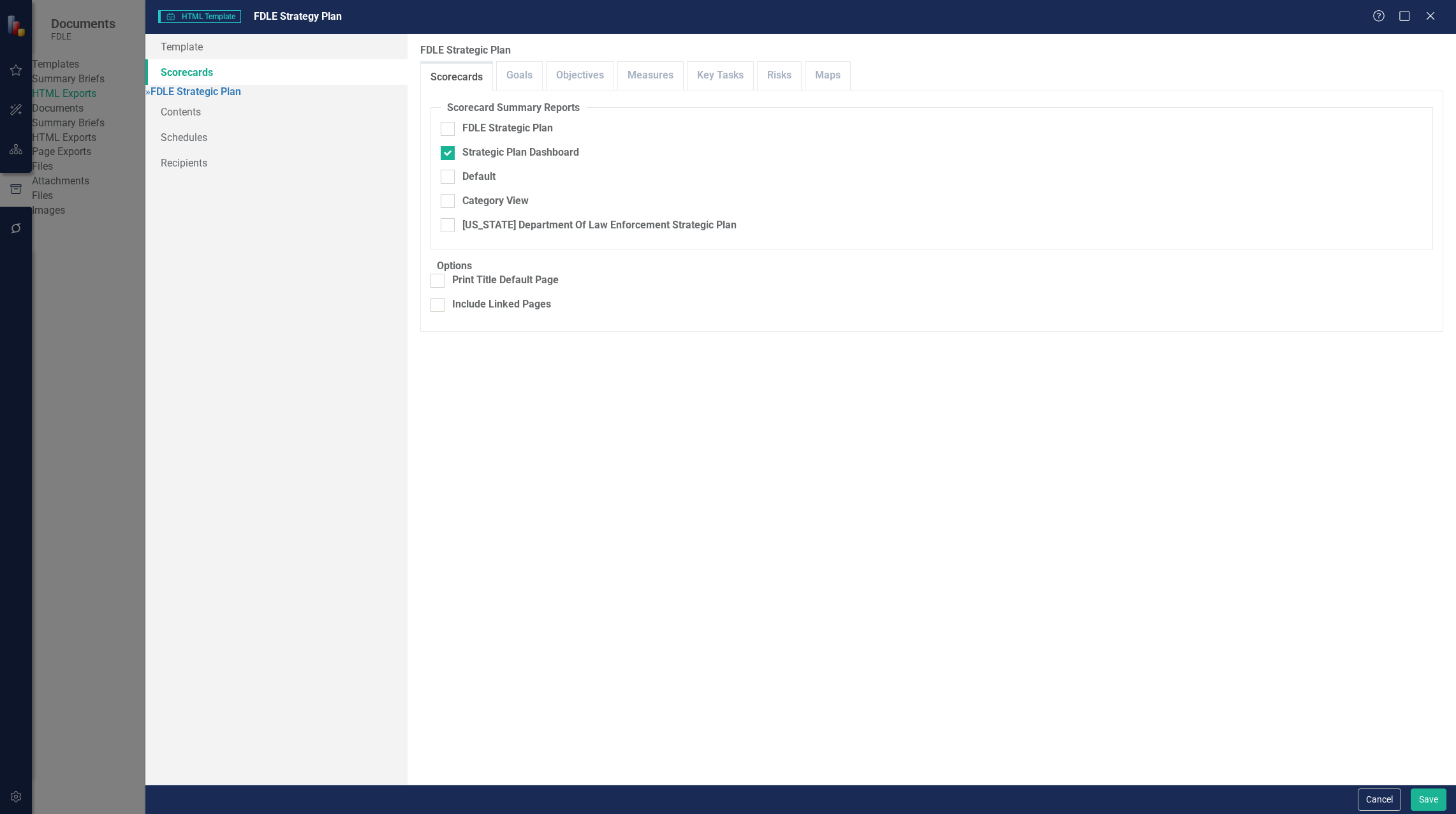
click at [191, 71] on link "Scorecards" at bounding box center [276, 72] width 262 height 25
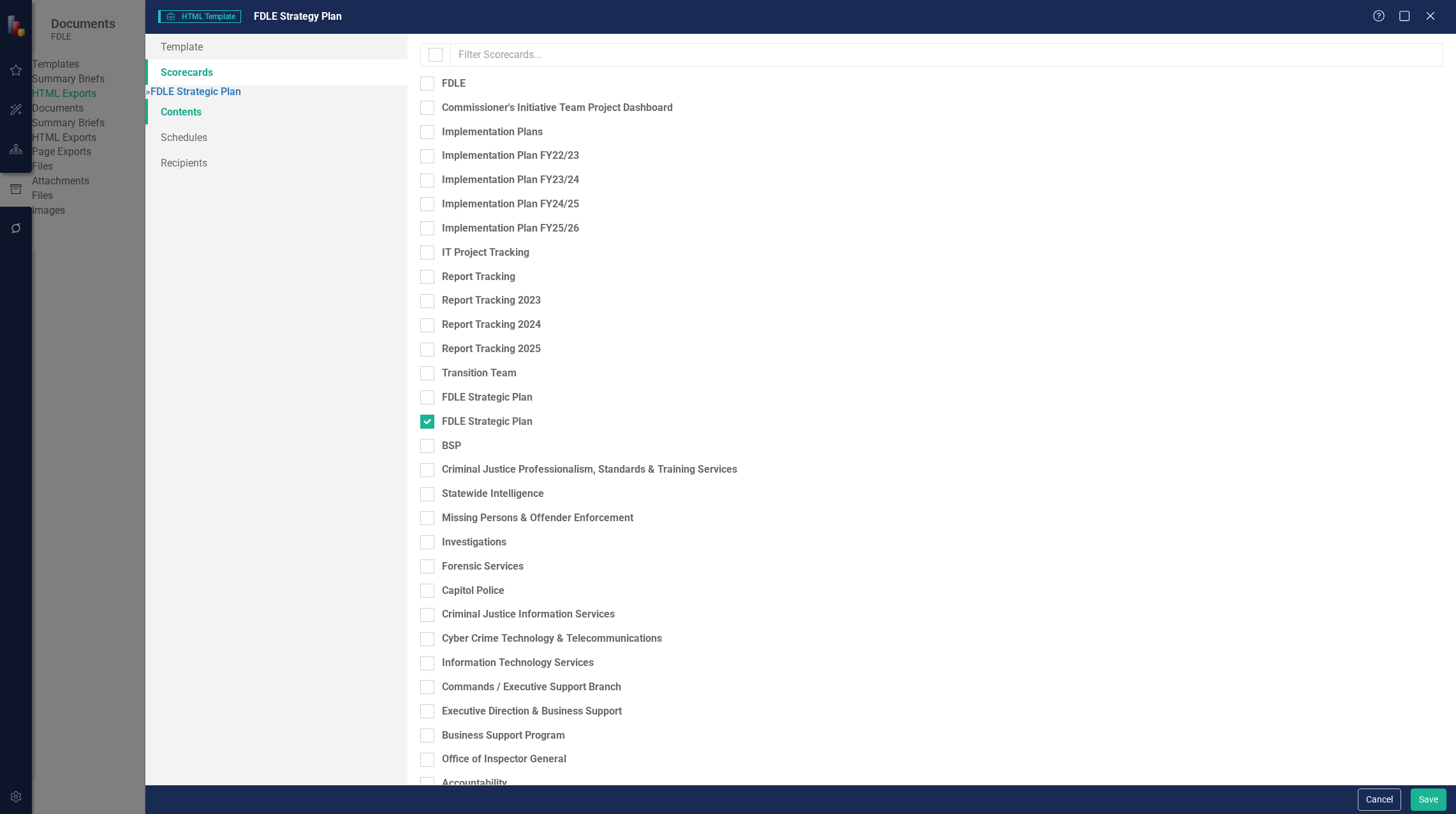
click at [179, 124] on link "Contents" at bounding box center [276, 111] width 262 height 25
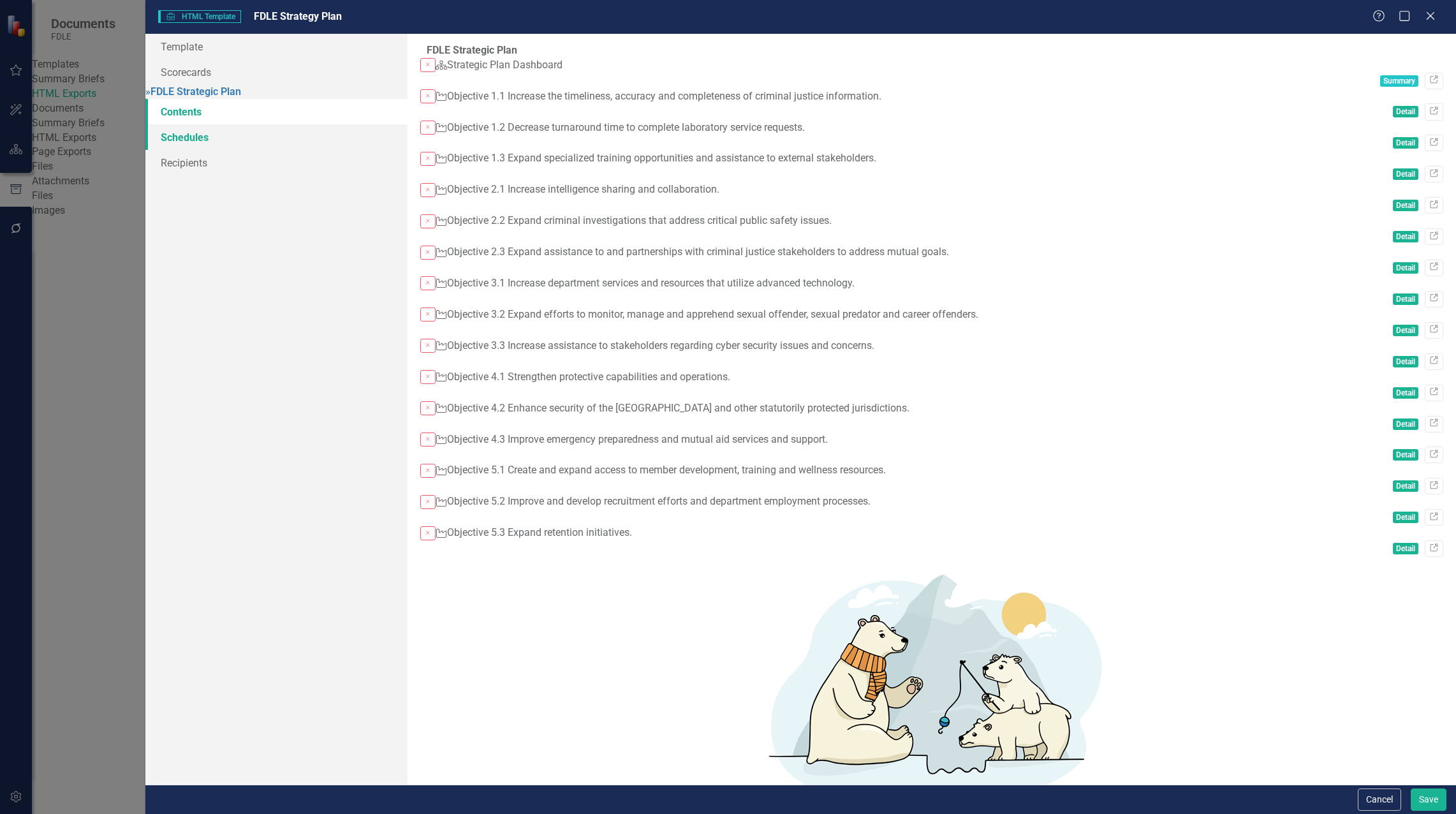
click at [213, 150] on link "Schedules" at bounding box center [276, 137] width 262 height 25
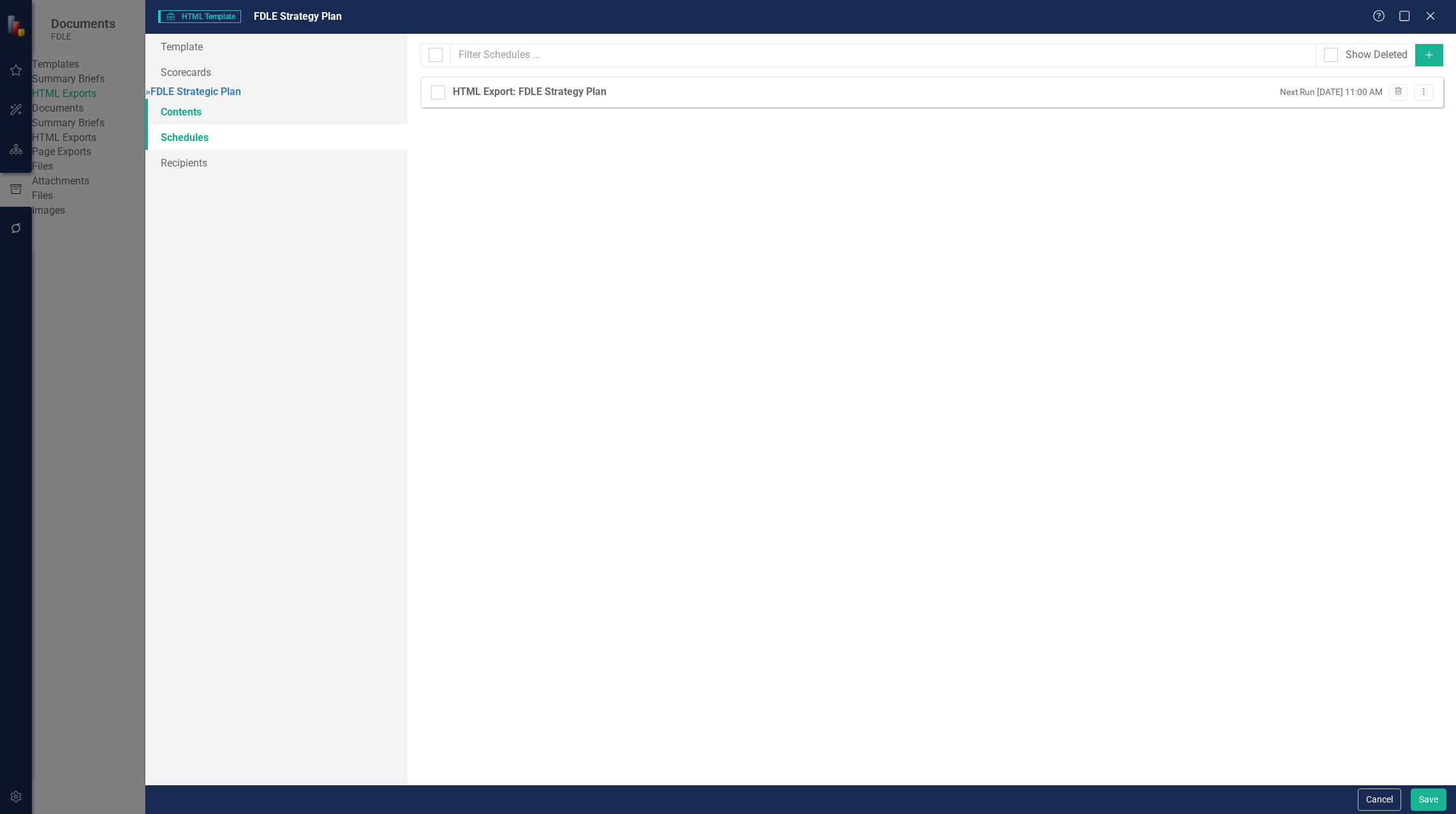
click at [179, 117] on link "Contents" at bounding box center [276, 111] width 262 height 25
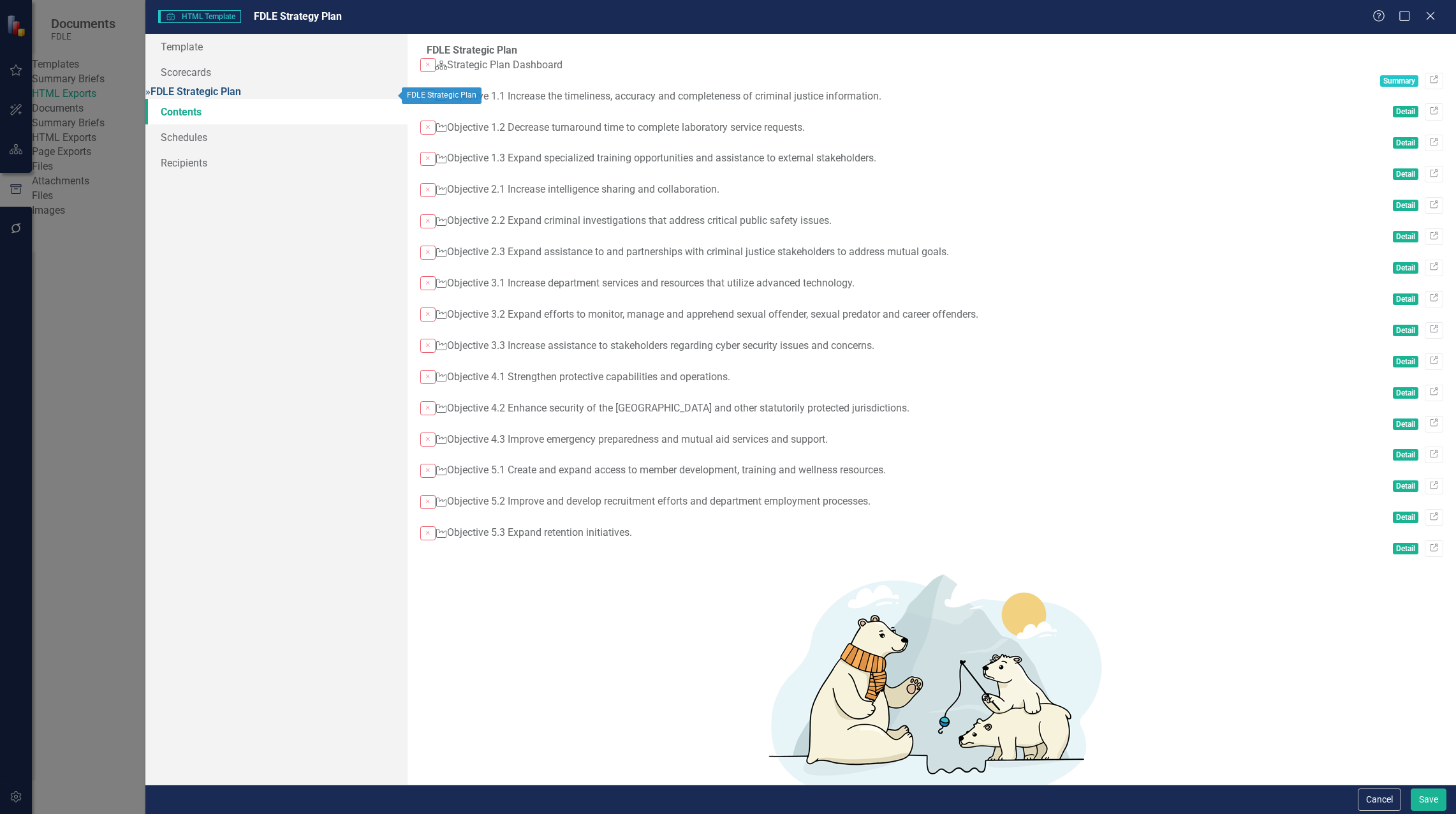
click at [235, 96] on link "» FDLE Strategic Plan" at bounding box center [193, 91] width 96 height 12
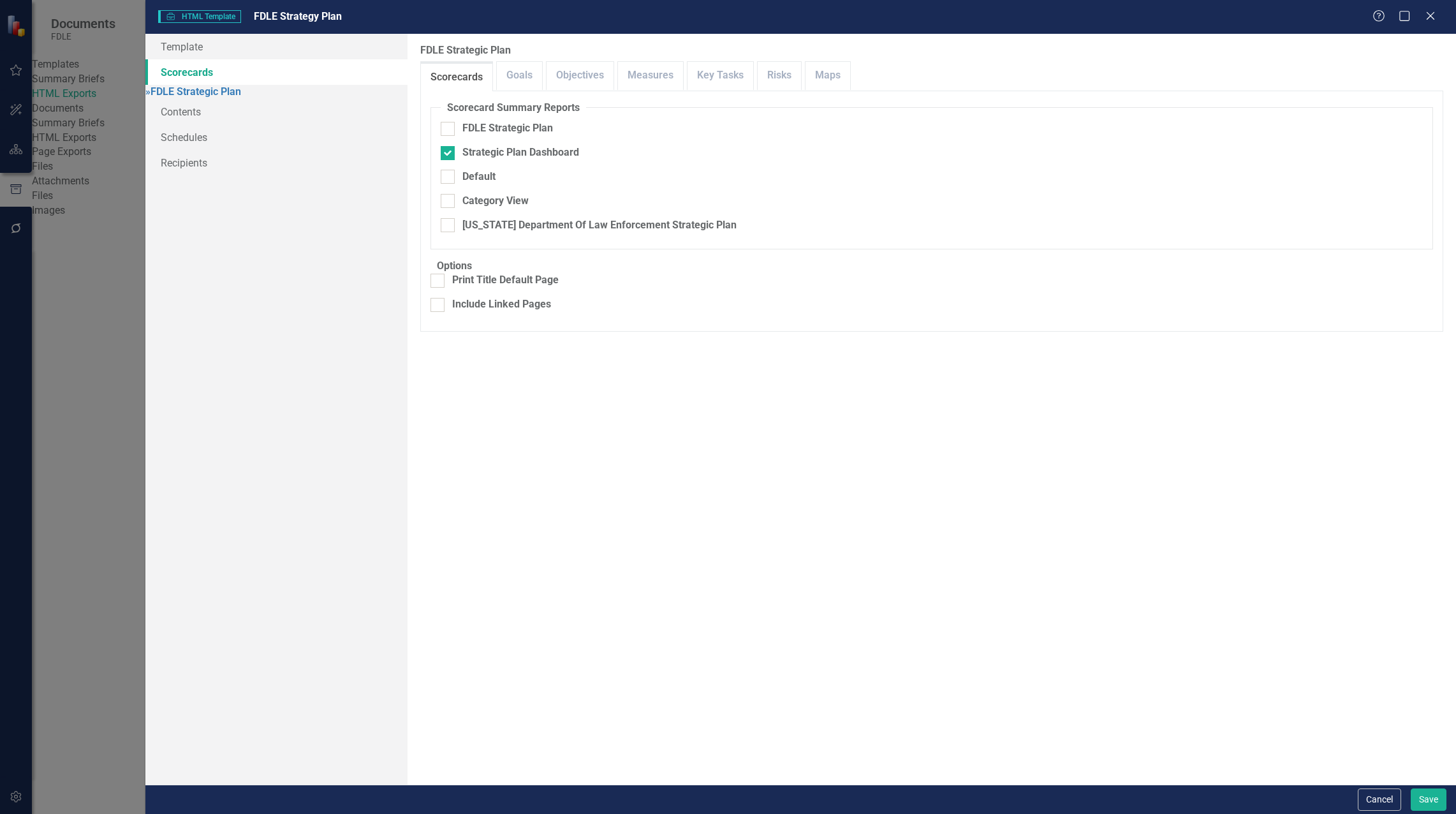
click at [306, 399] on div "Template Scorecards » FDLE Strategic Plan Contents Schedules Recipients" at bounding box center [276, 409] width 262 height 750
click at [193, 50] on link "Template" at bounding box center [276, 46] width 262 height 25
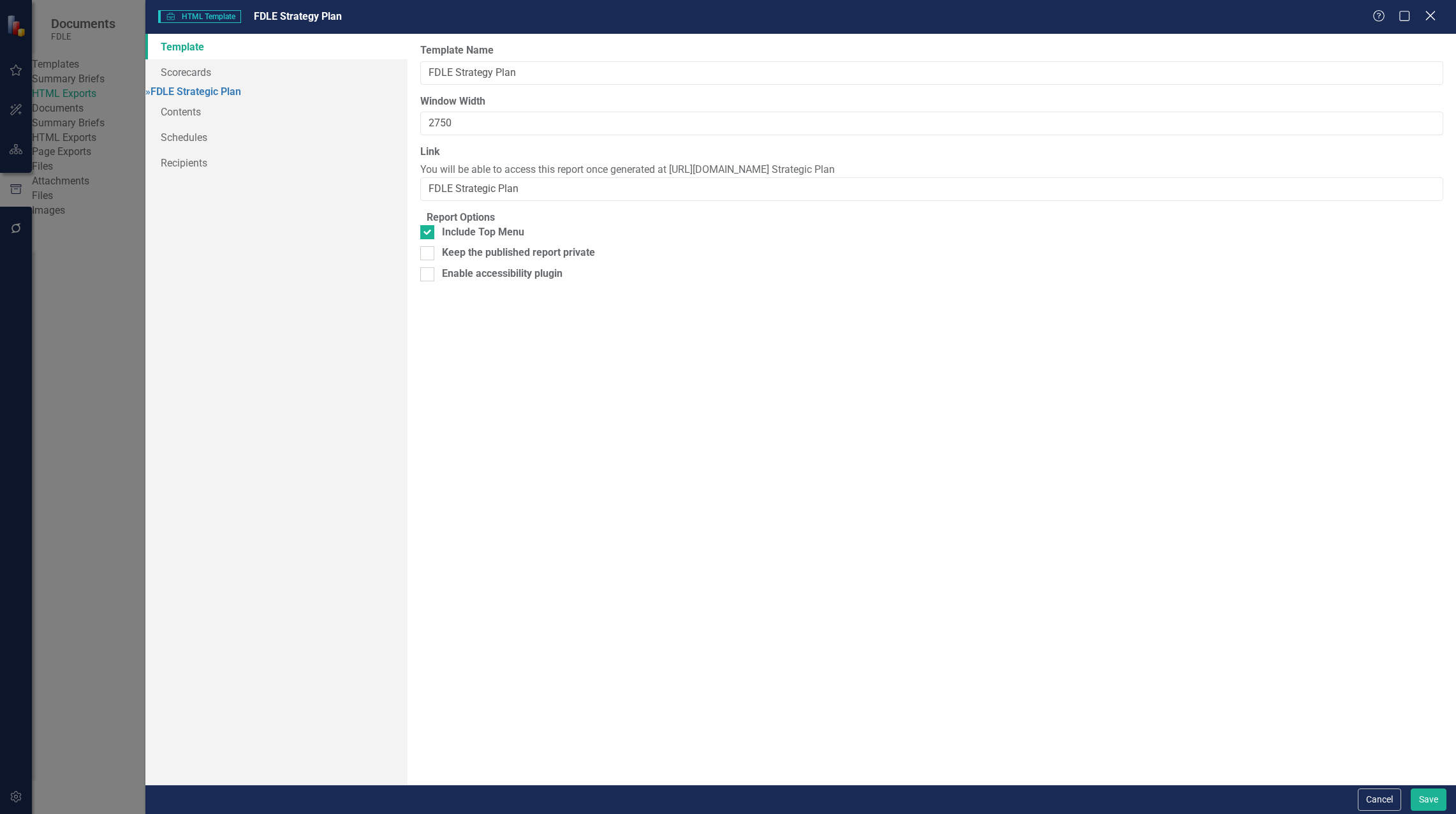
click at [1428, 19] on icon "Close" at bounding box center [1429, 16] width 16 height 12
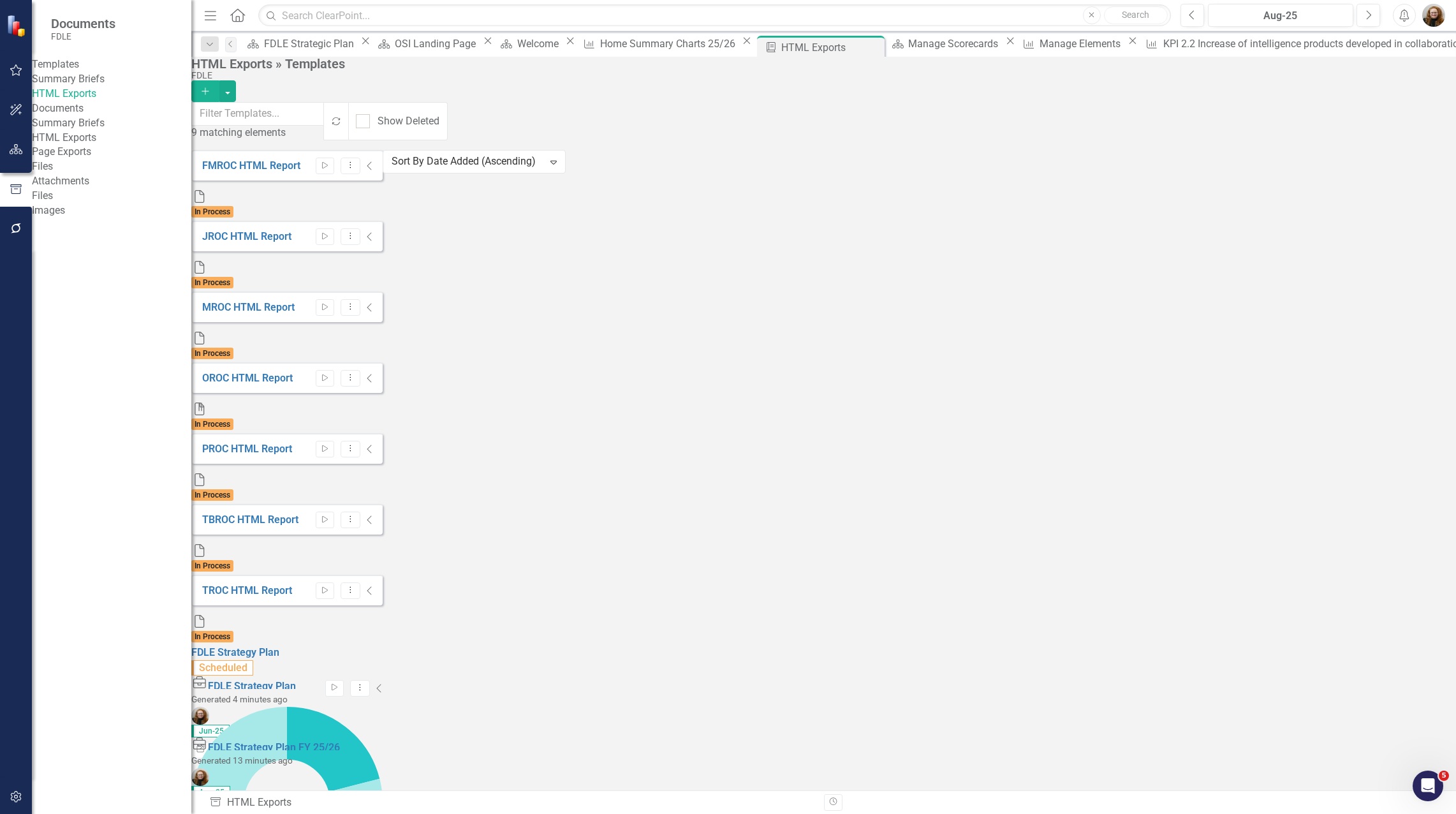
click at [373, 563] on div "FMROC HTML Report Start Dropdown Menu Collapse File In Process JROC HTML Report…" at bounding box center [286, 459] width 191 height 618
click at [80, 159] on link "Page Exports" at bounding box center [111, 152] width 159 height 15
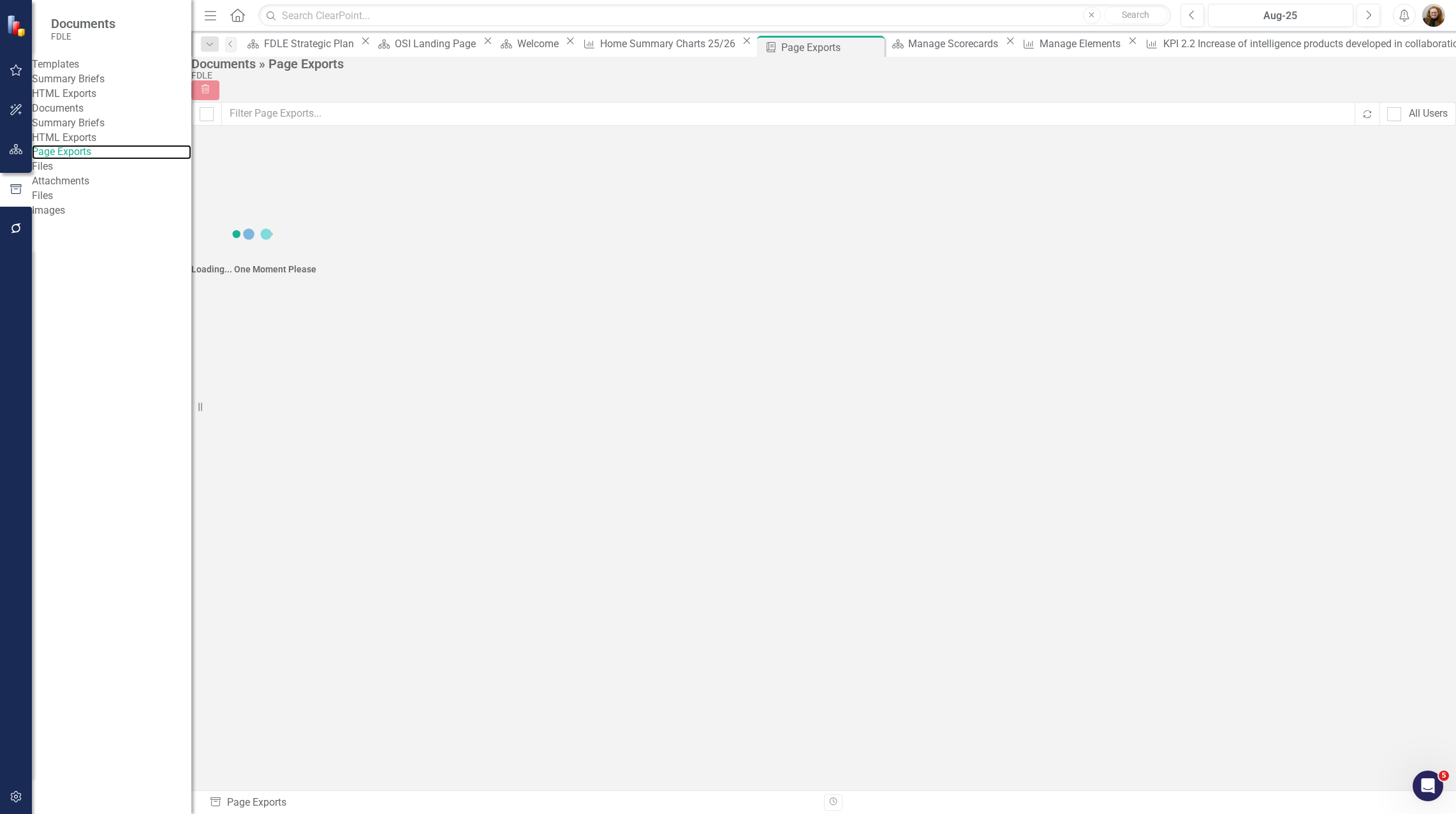
checkbox input "false"
click at [76, 145] on link "HTML Exports" at bounding box center [111, 138] width 159 height 15
click at [227, 201] on button "Dropdown Menu" at bounding box center [217, 209] width 20 height 17
click at [1378, 229] on link "Link Link Report" at bounding box center [1371, 229] width 108 height 23
click at [494, 45] on icon "Close" at bounding box center [488, 41] width 13 height 10
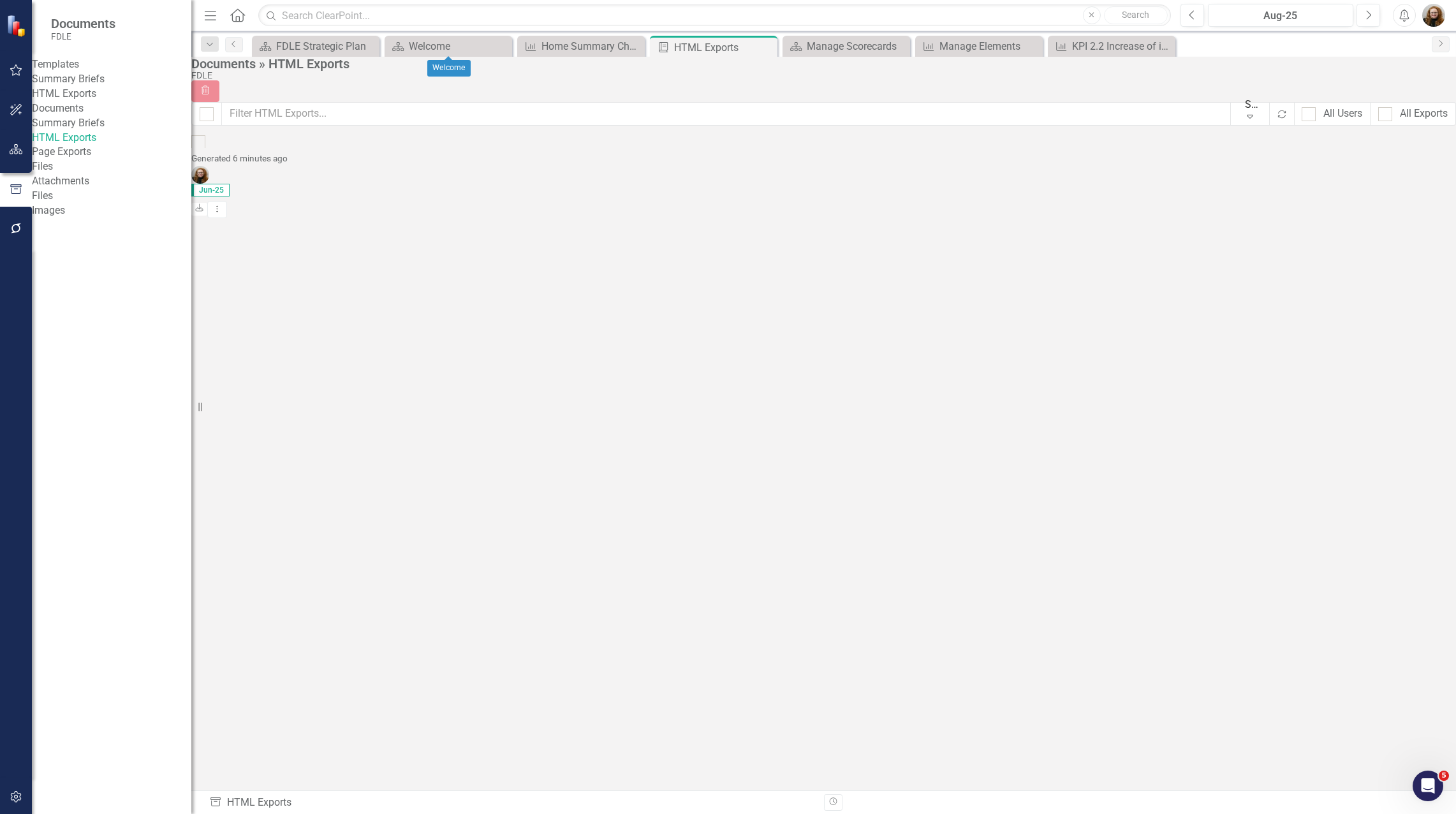
click at [0, 0] on icon at bounding box center [0, 0] width 0 height 0
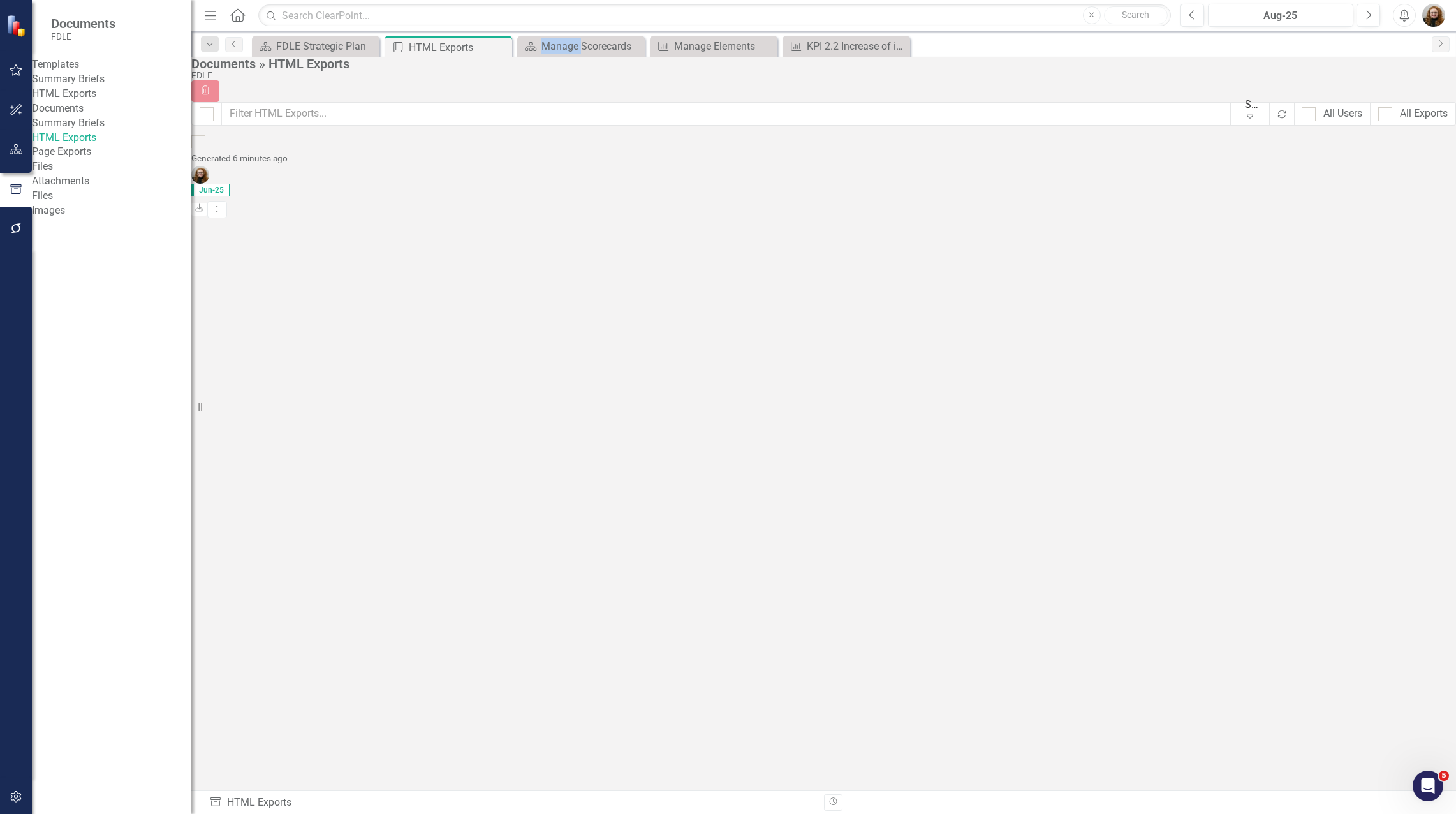
click at [0, 0] on icon "Close" at bounding box center [0, 0] width 0 height 0
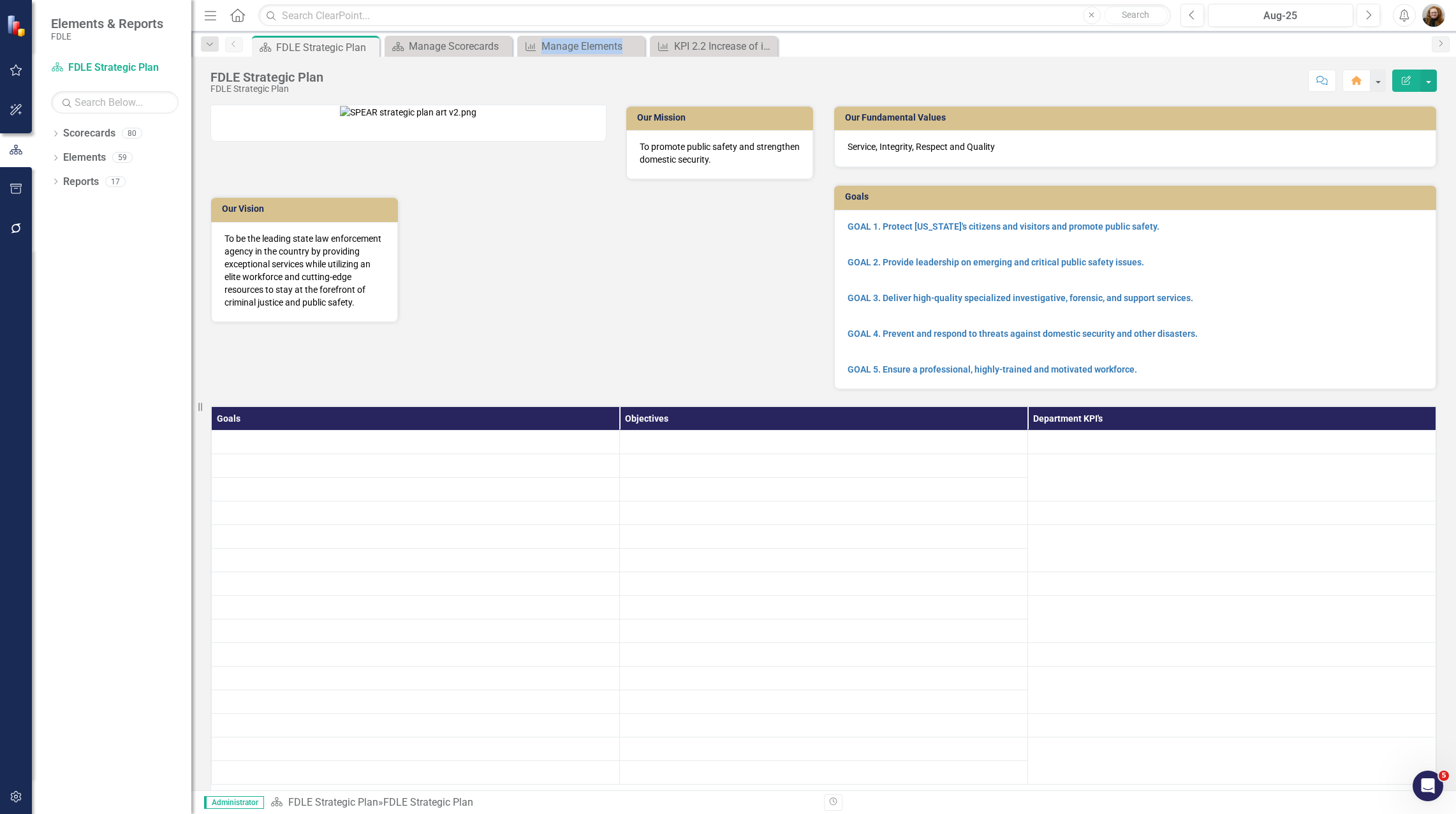
click at [0, 0] on icon at bounding box center [0, 0] width 0 height 0
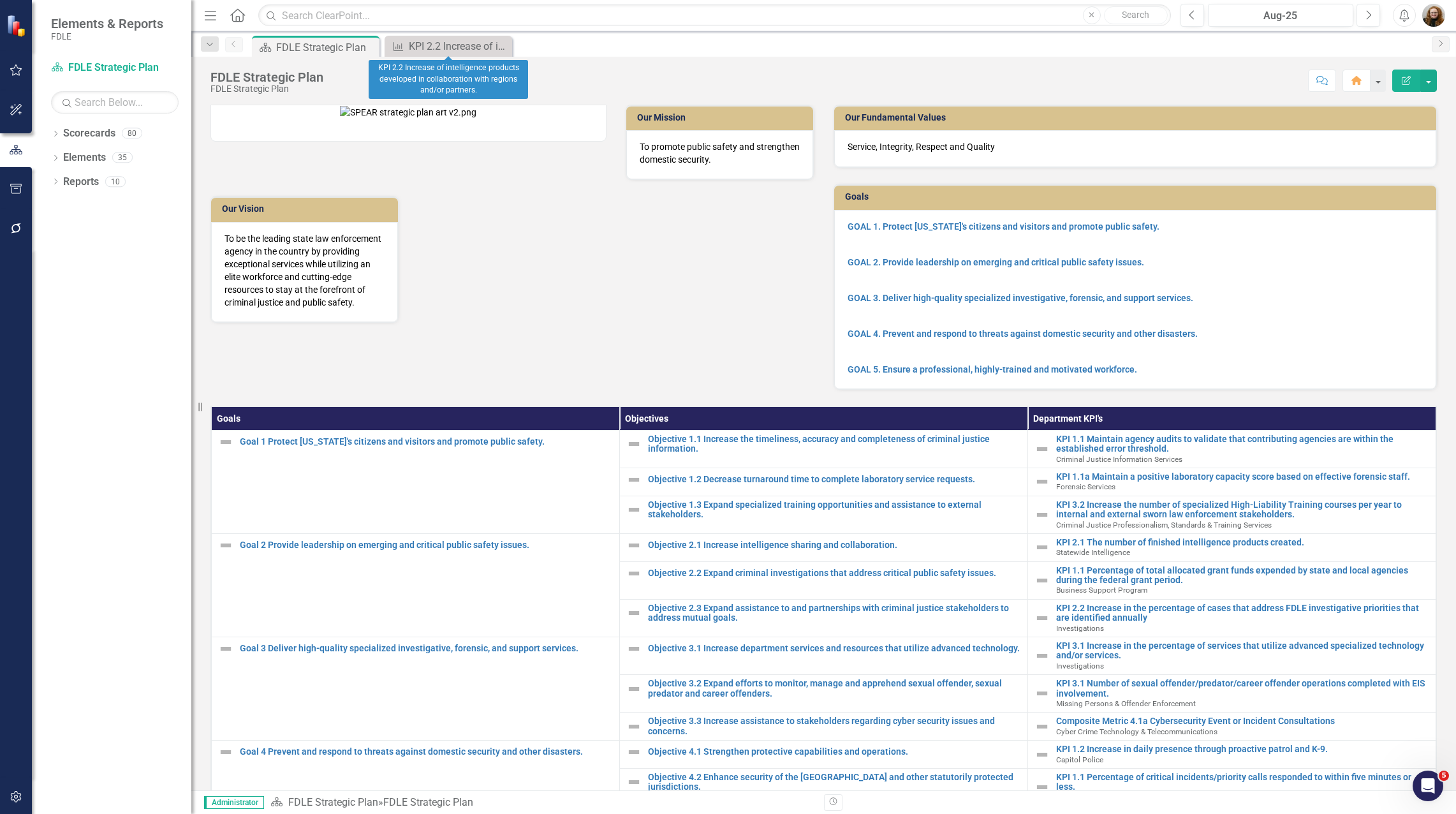
click at [0, 0] on icon at bounding box center [0, 0] width 0 height 0
click at [54, 137] on icon "Dropdown" at bounding box center [56, 135] width 9 height 7
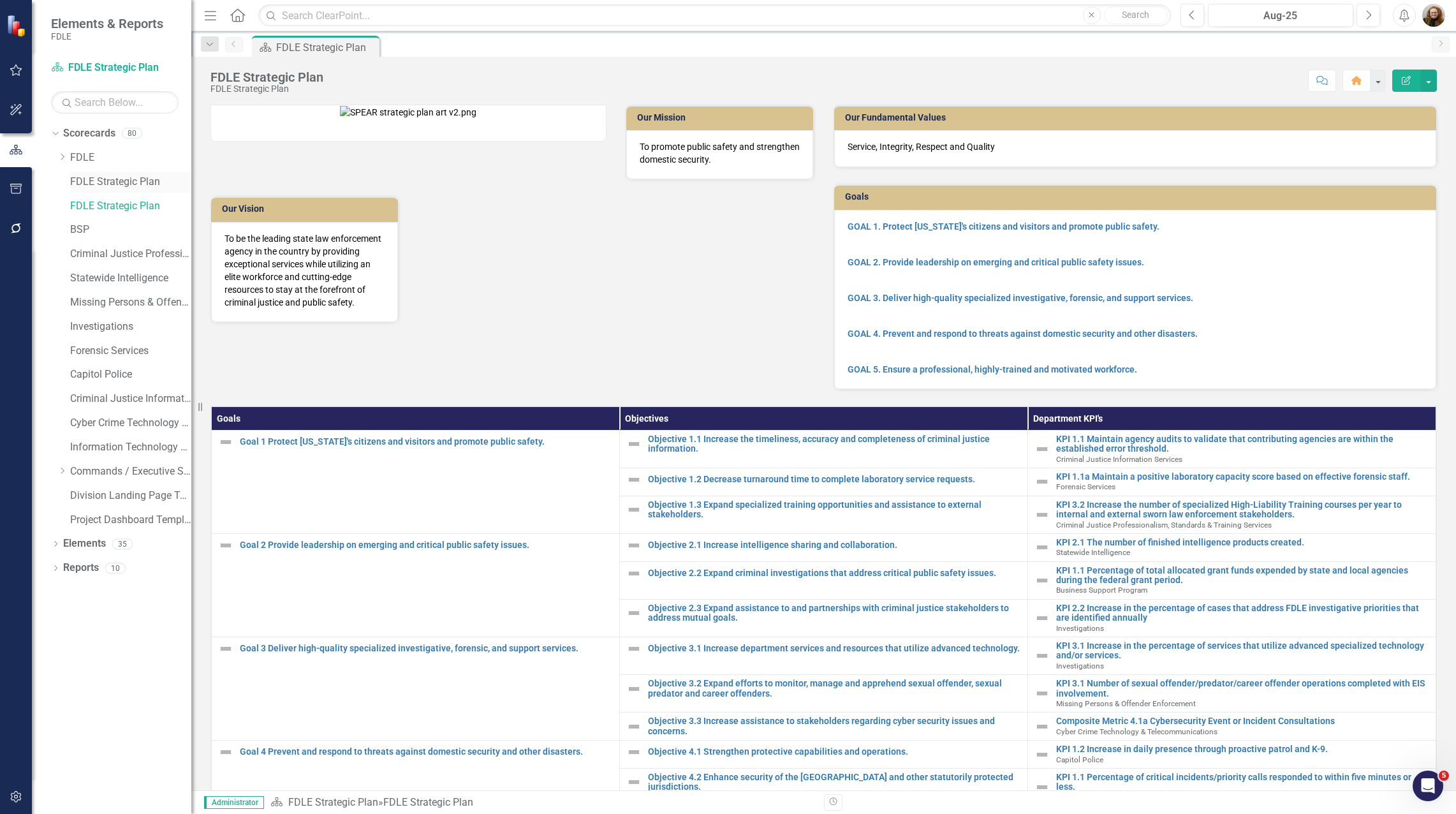
click at [86, 179] on link "FDLE Strategic Plan" at bounding box center [130, 182] width 121 height 15
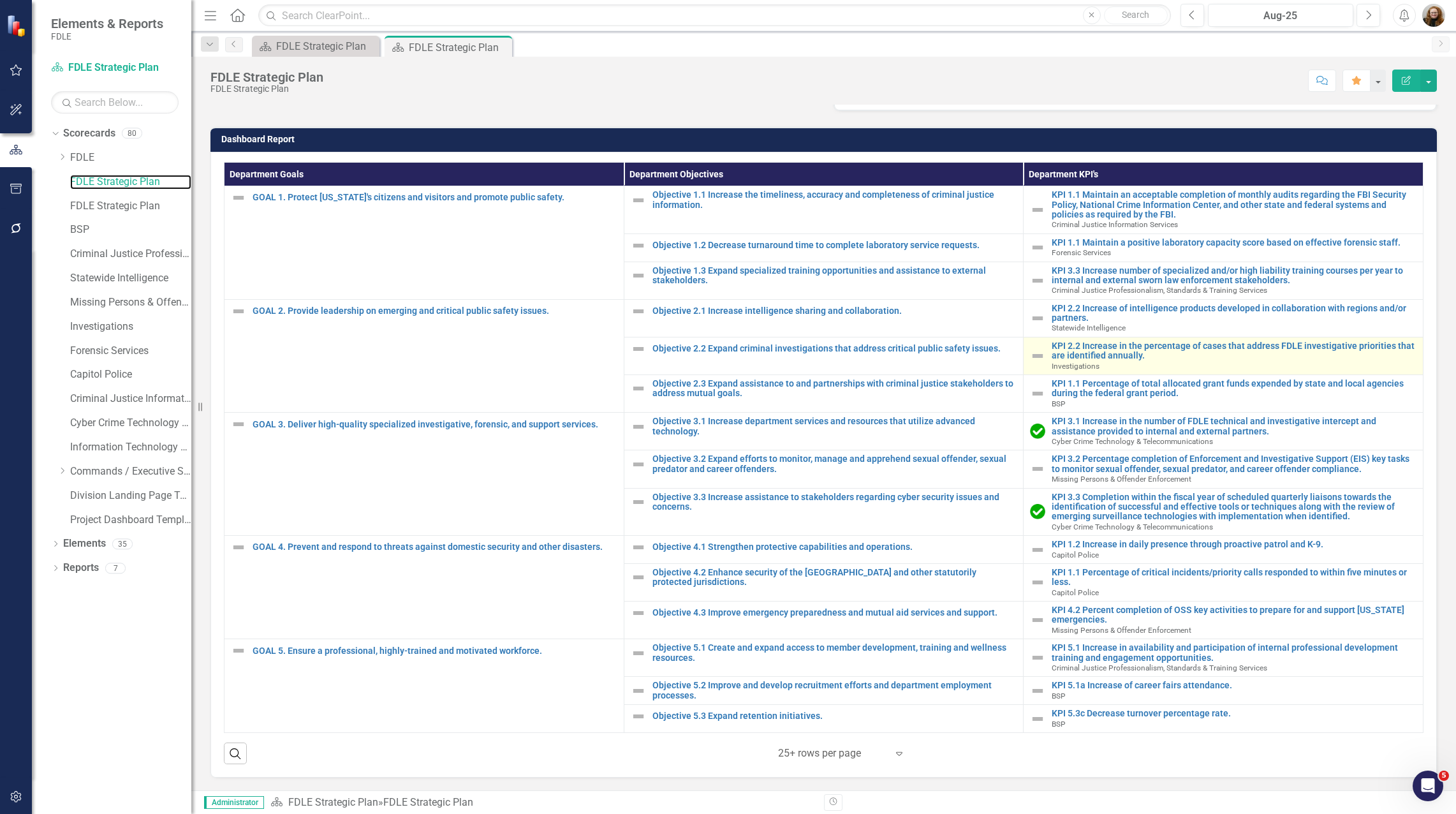
scroll to position [299, 0]
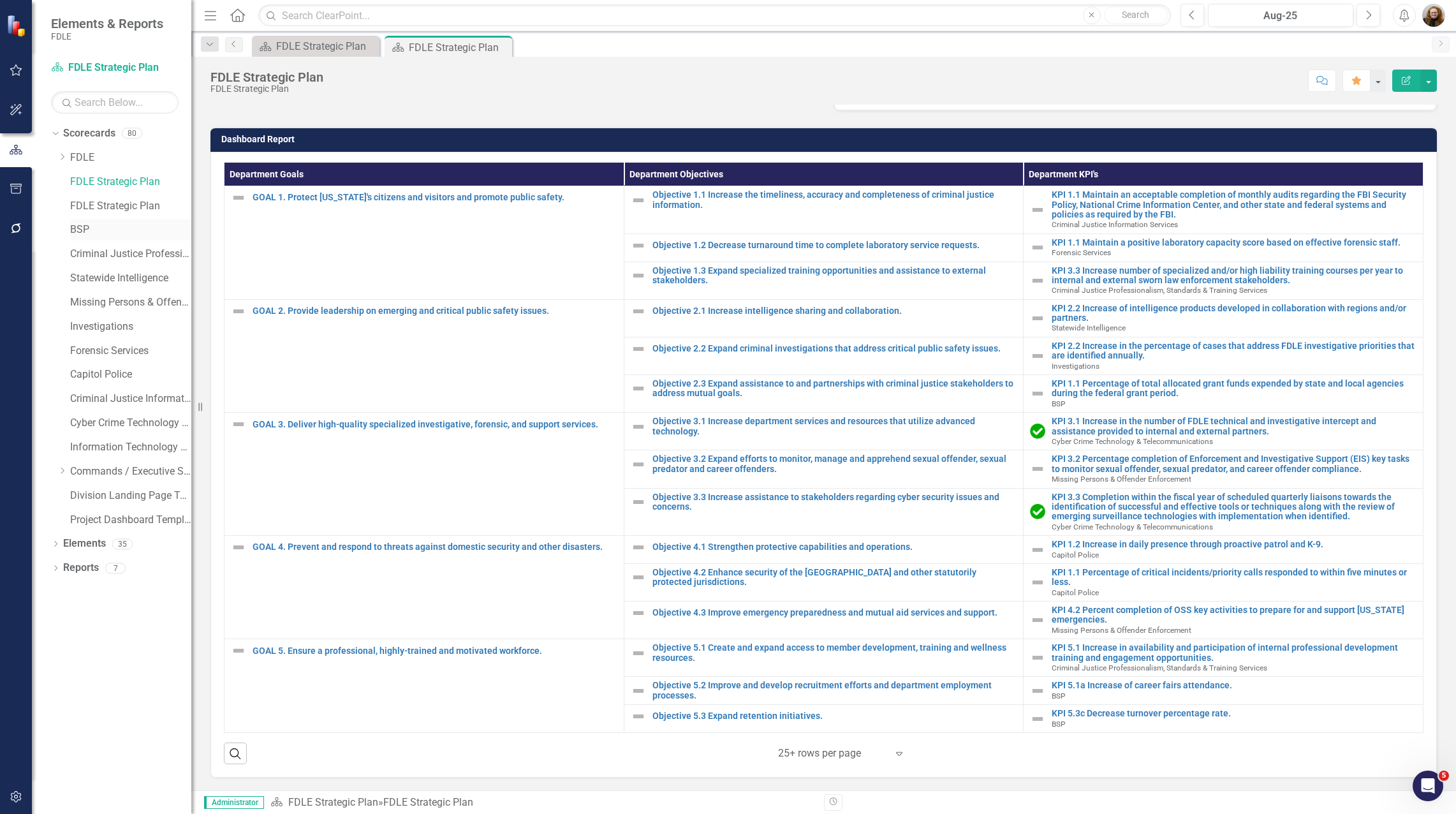
click at [75, 229] on link "BSP" at bounding box center [130, 229] width 121 height 15
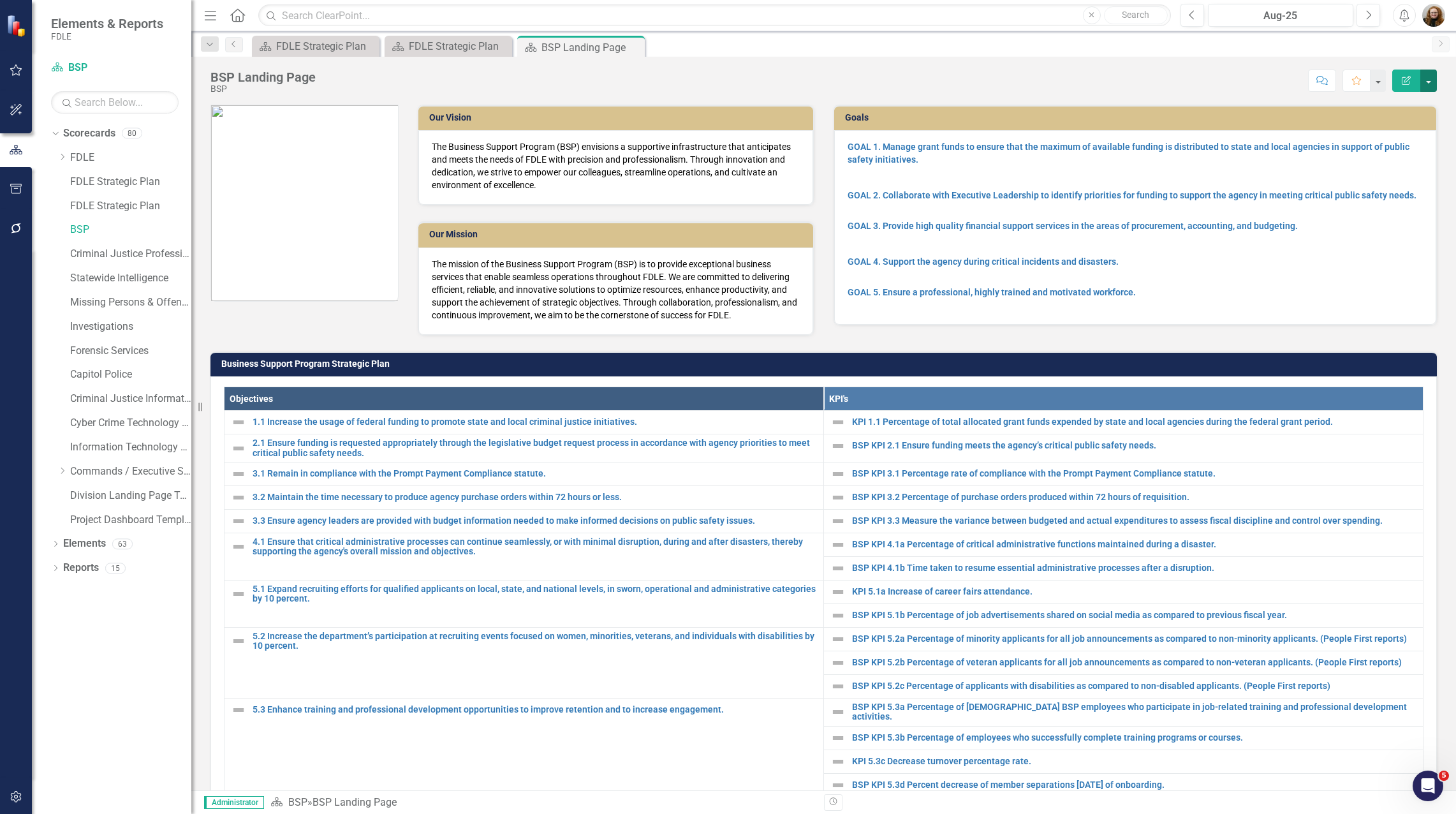
click at [1429, 80] on button "button" at bounding box center [1428, 80] width 17 height 22
click at [1397, 128] on link "Edit Report Edit Layout" at bounding box center [1384, 128] width 103 height 23
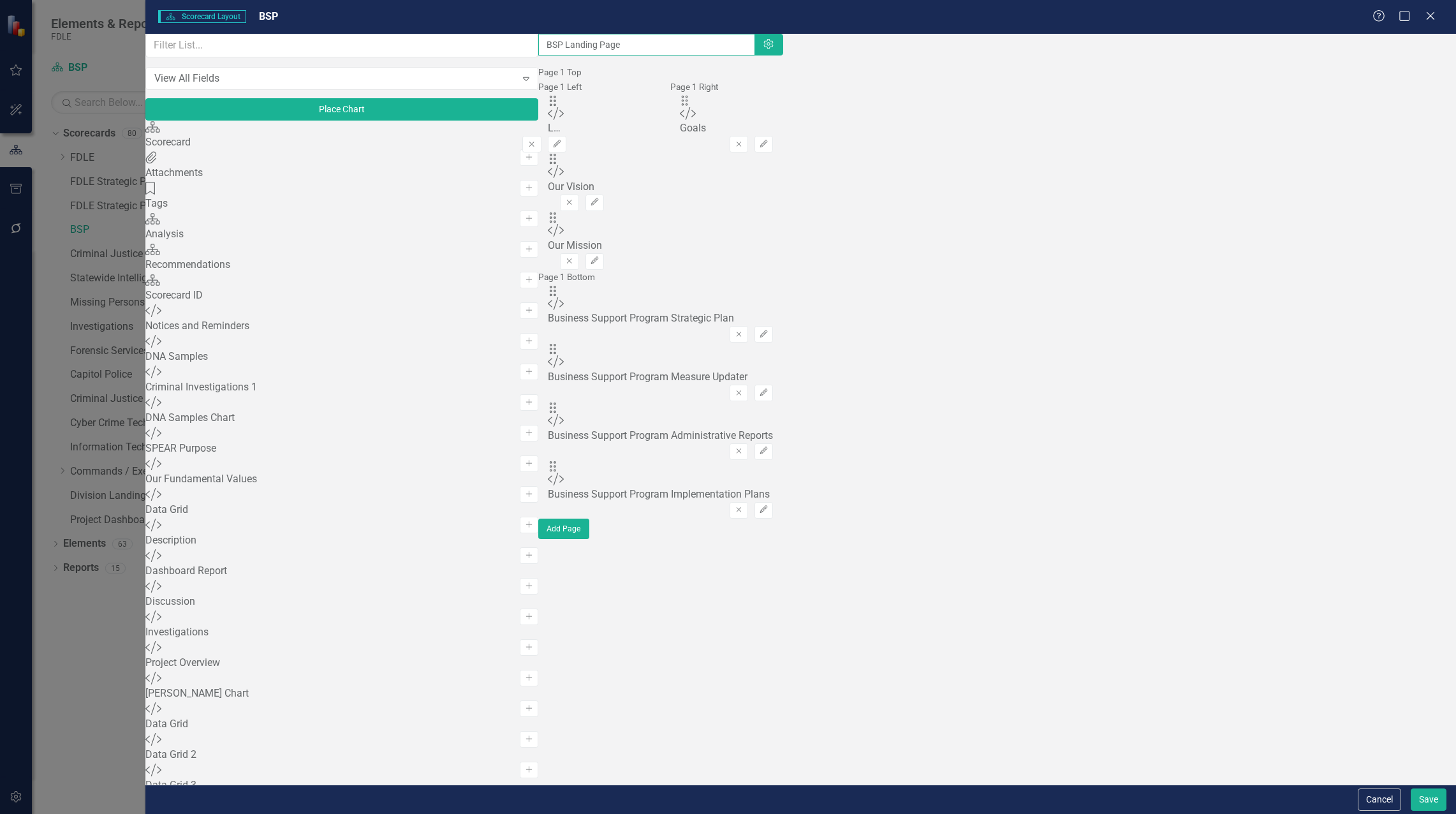
click at [538, 54] on input "BSP Landing Page" at bounding box center [647, 44] width 217 height 21
type input "Business Support Program Landing Page"
click at [1422, 797] on button "Save" at bounding box center [1428, 799] width 36 height 22
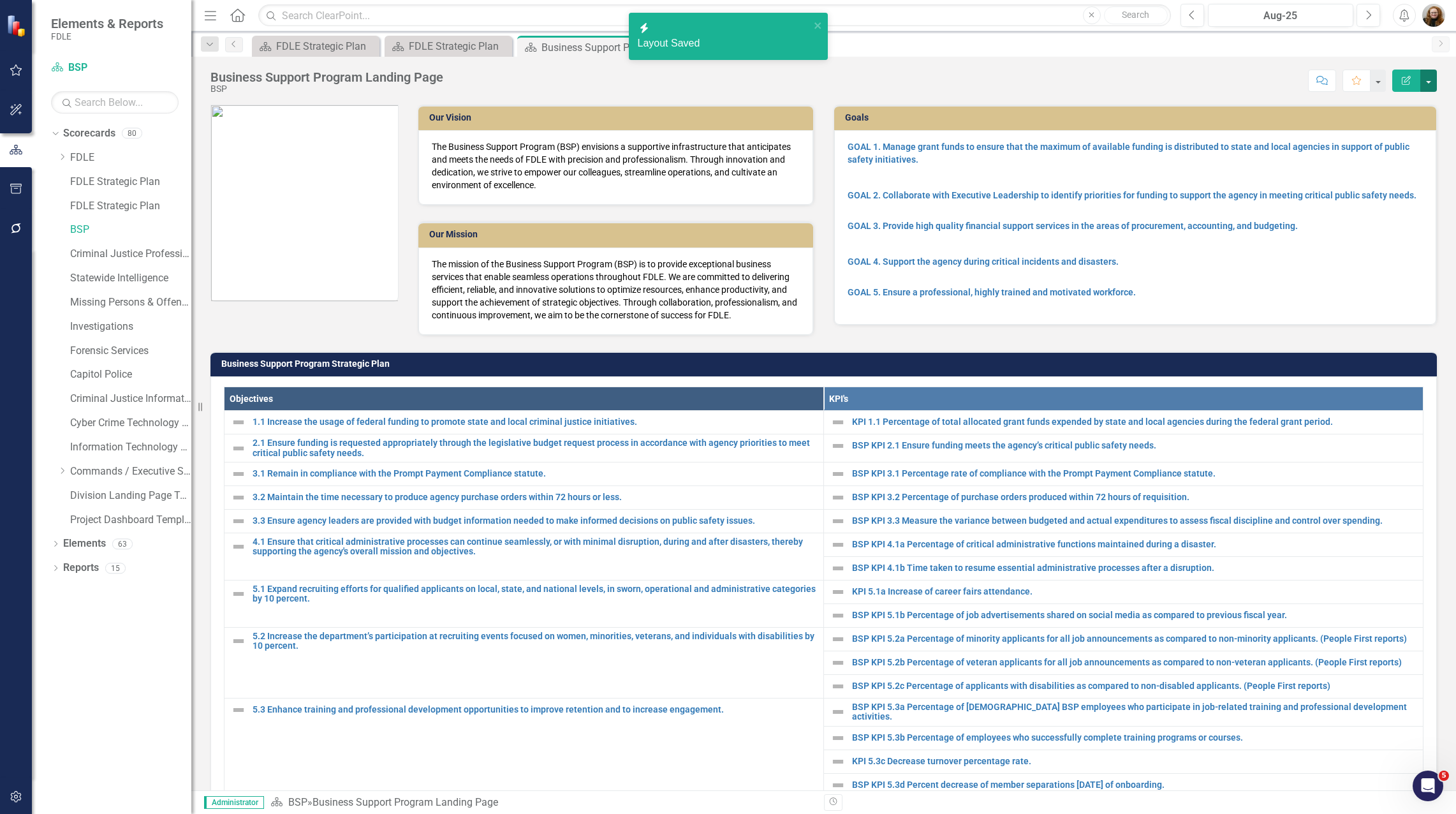
click at [1431, 80] on button "button" at bounding box center [1428, 80] width 17 height 22
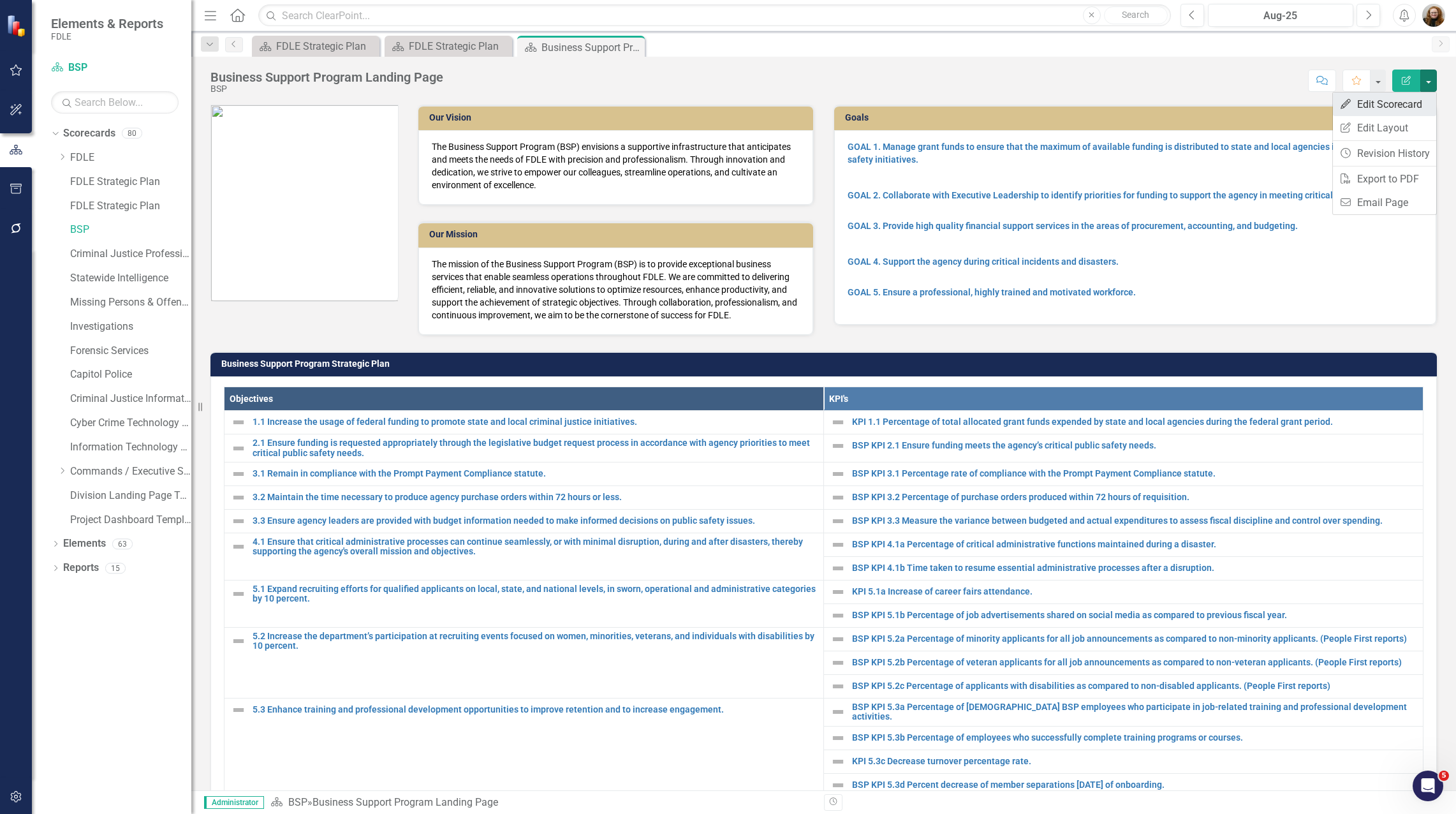
click at [1404, 103] on link "Edit Edit Scorecard" at bounding box center [1384, 104] width 103 height 23
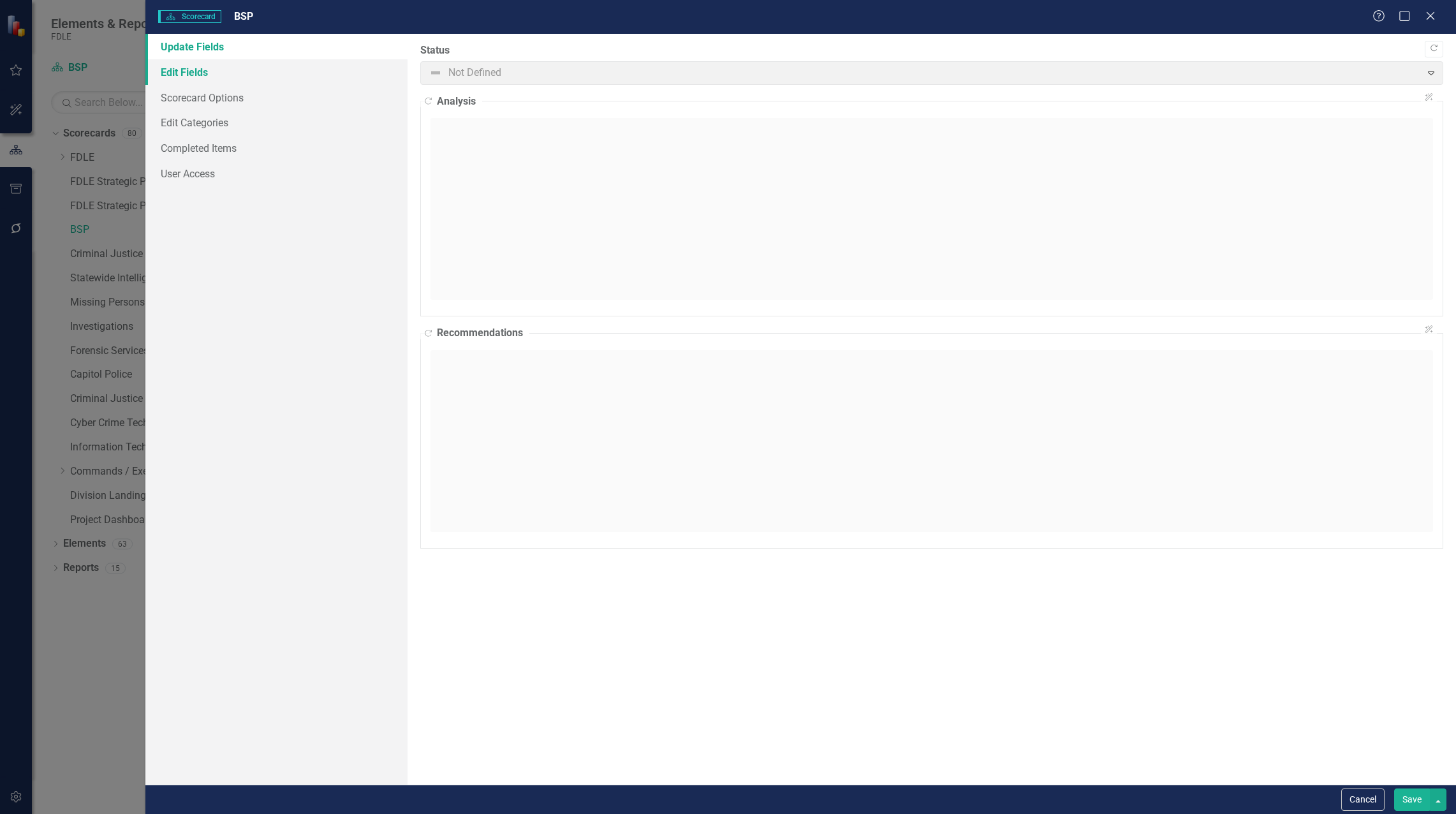
click at [206, 68] on link "Edit Fields" at bounding box center [276, 72] width 262 height 25
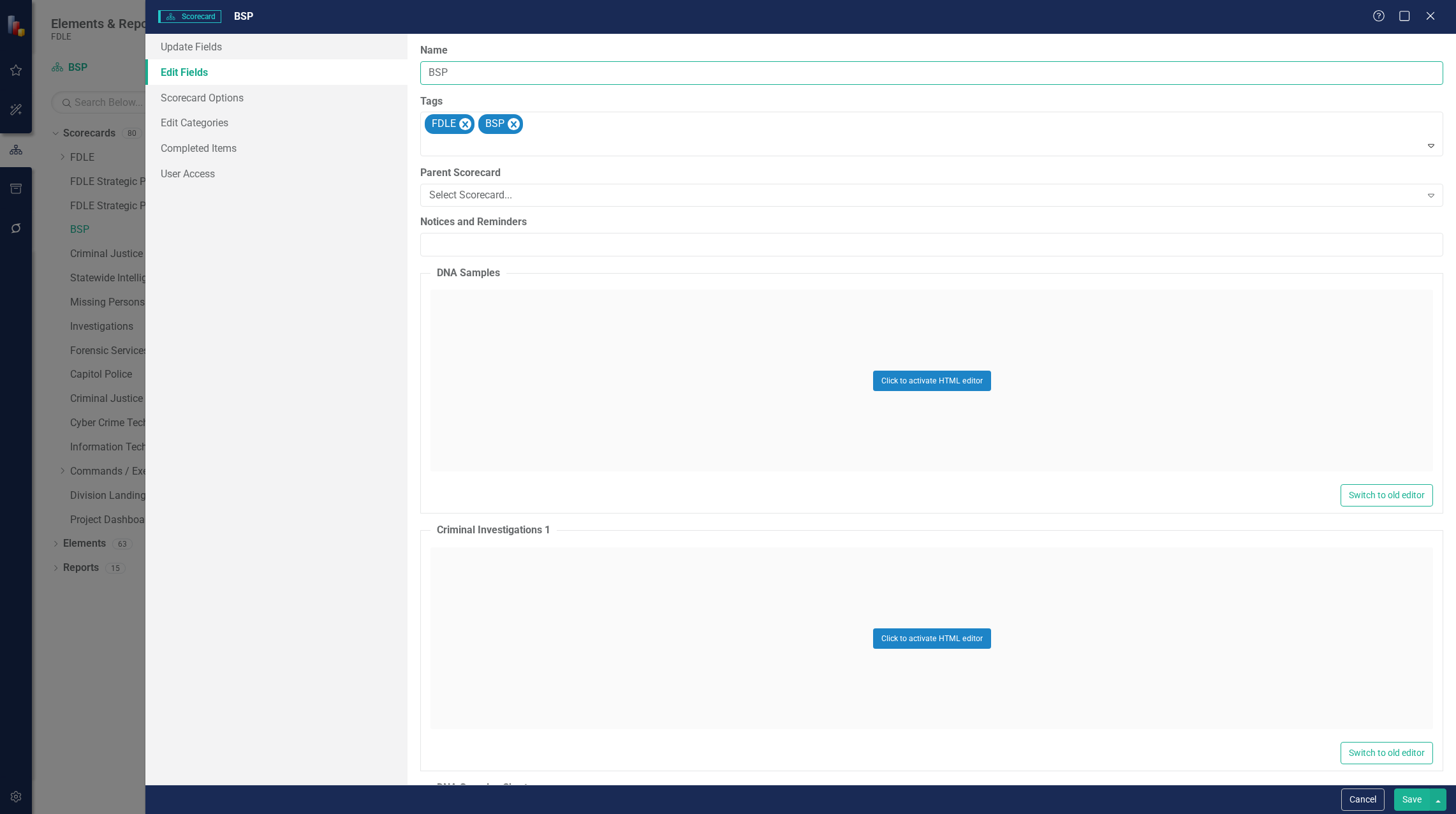
drag, startPoint x: 431, startPoint y: 72, endPoint x: 521, endPoint y: 80, distance: 90.4
click at [433, 72] on input "BSP" at bounding box center [931, 73] width 1023 height 23
type input "Business Support P"
type input "Business Support Program"
drag, startPoint x: 348, startPoint y: 377, endPoint x: 363, endPoint y: 380, distance: 15.3
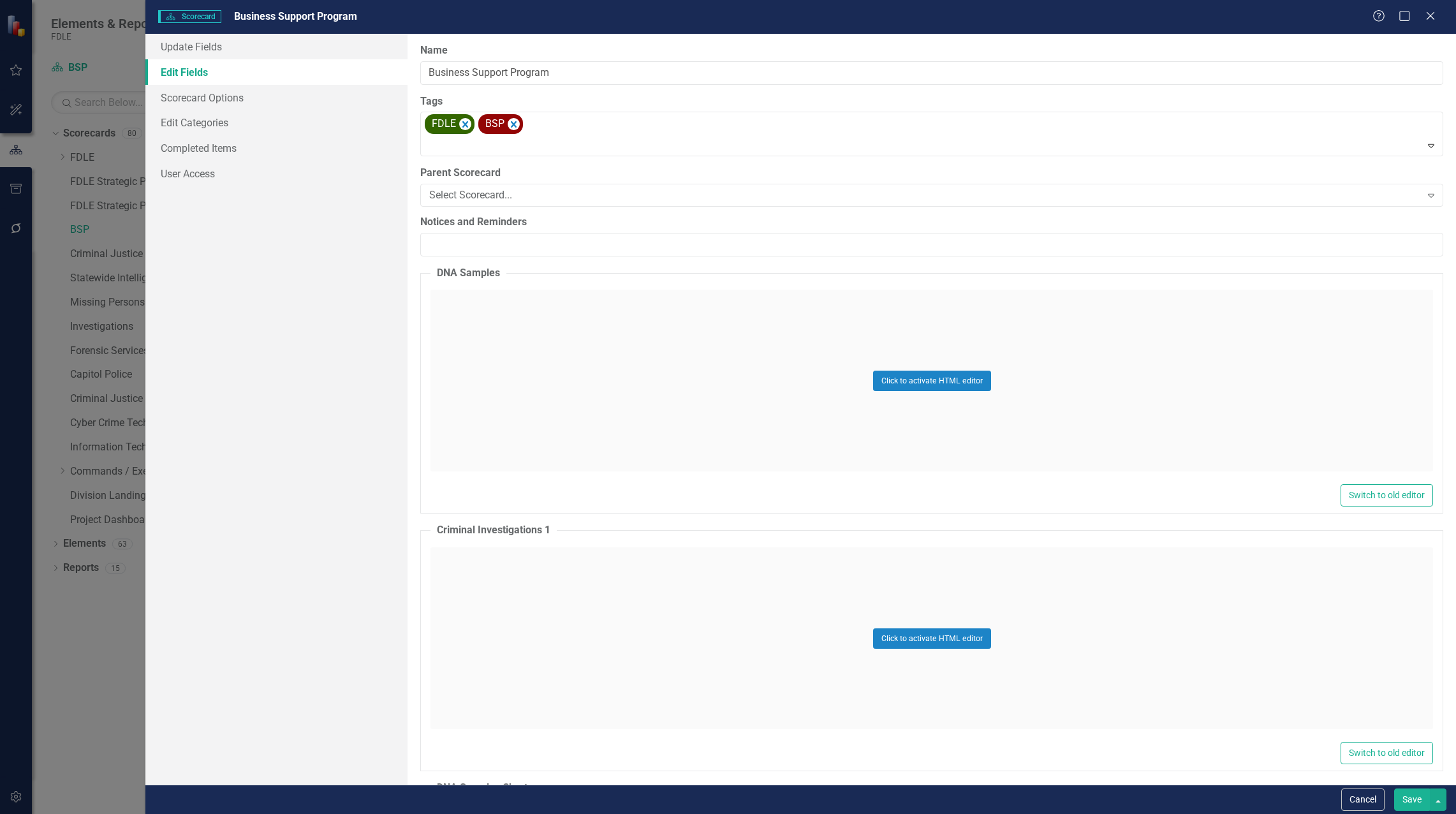
click at [348, 376] on div "Update Fields Edit Fields Scorecard Options Edit Categories Completed Items Use…" at bounding box center [276, 409] width 262 height 750
click at [1410, 795] on button "Save" at bounding box center [1411, 799] width 36 height 22
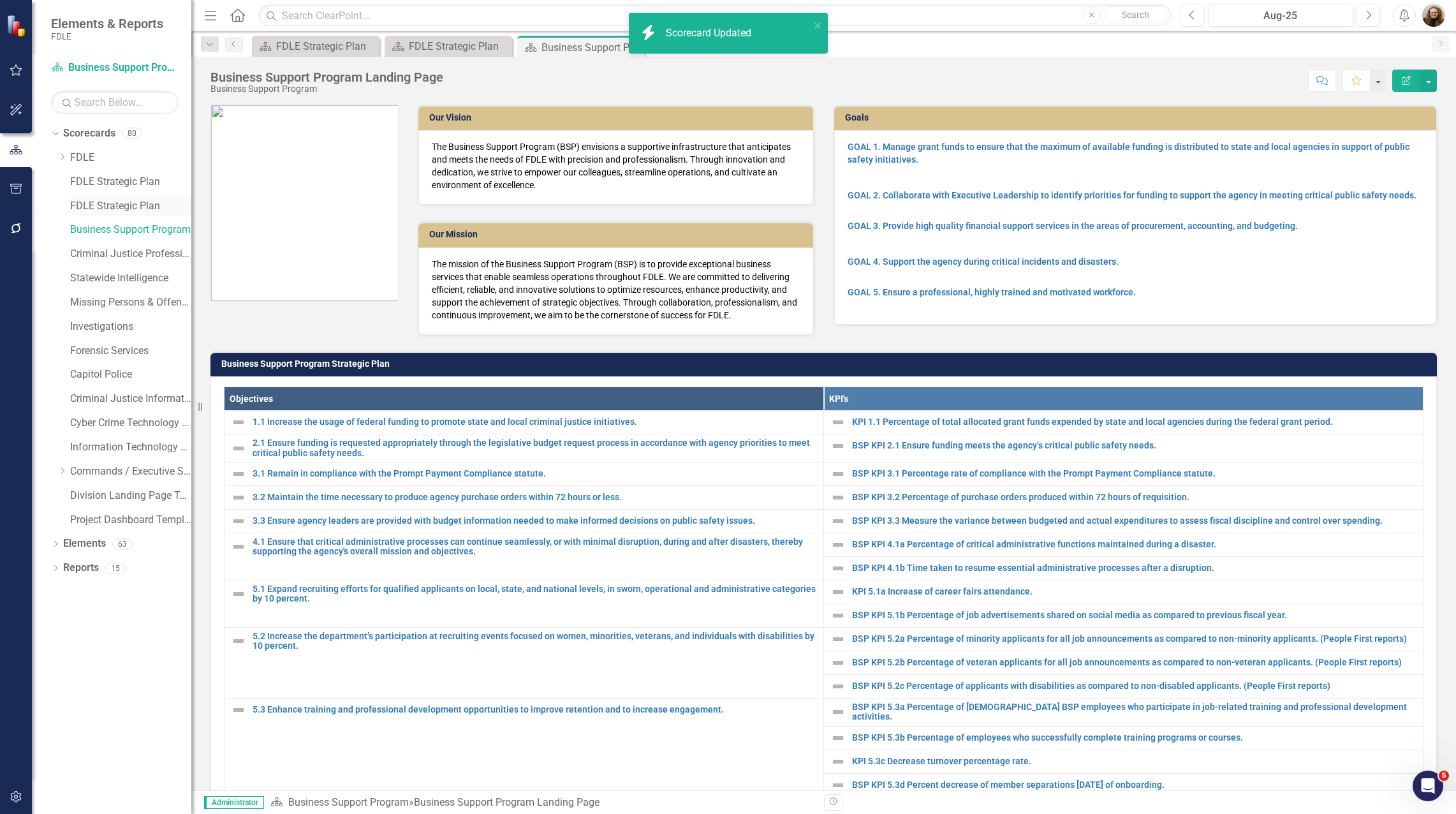
click at [94, 202] on link "FDLE Strategic Plan" at bounding box center [130, 206] width 121 height 15
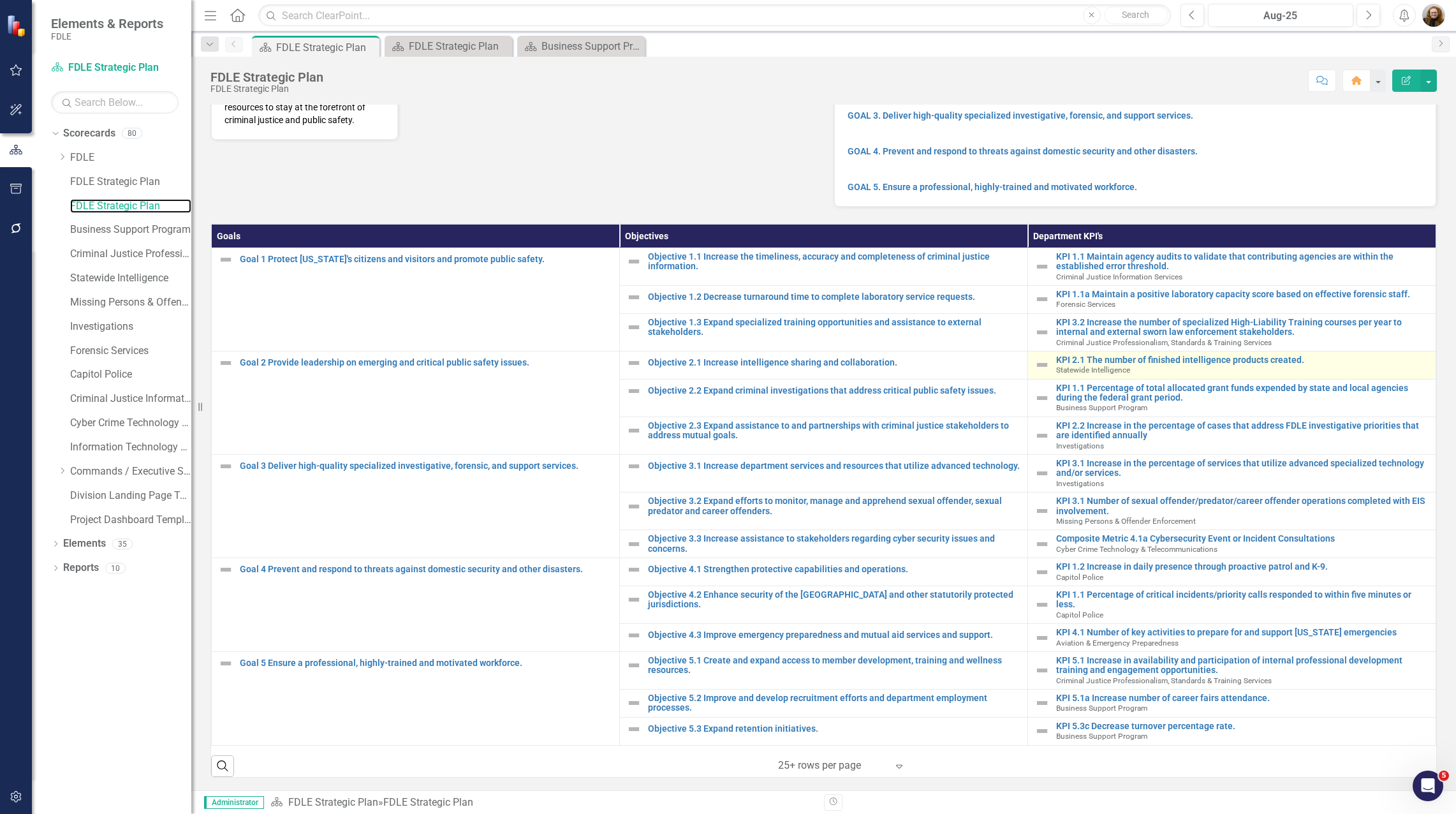
scroll to position [198, 0]
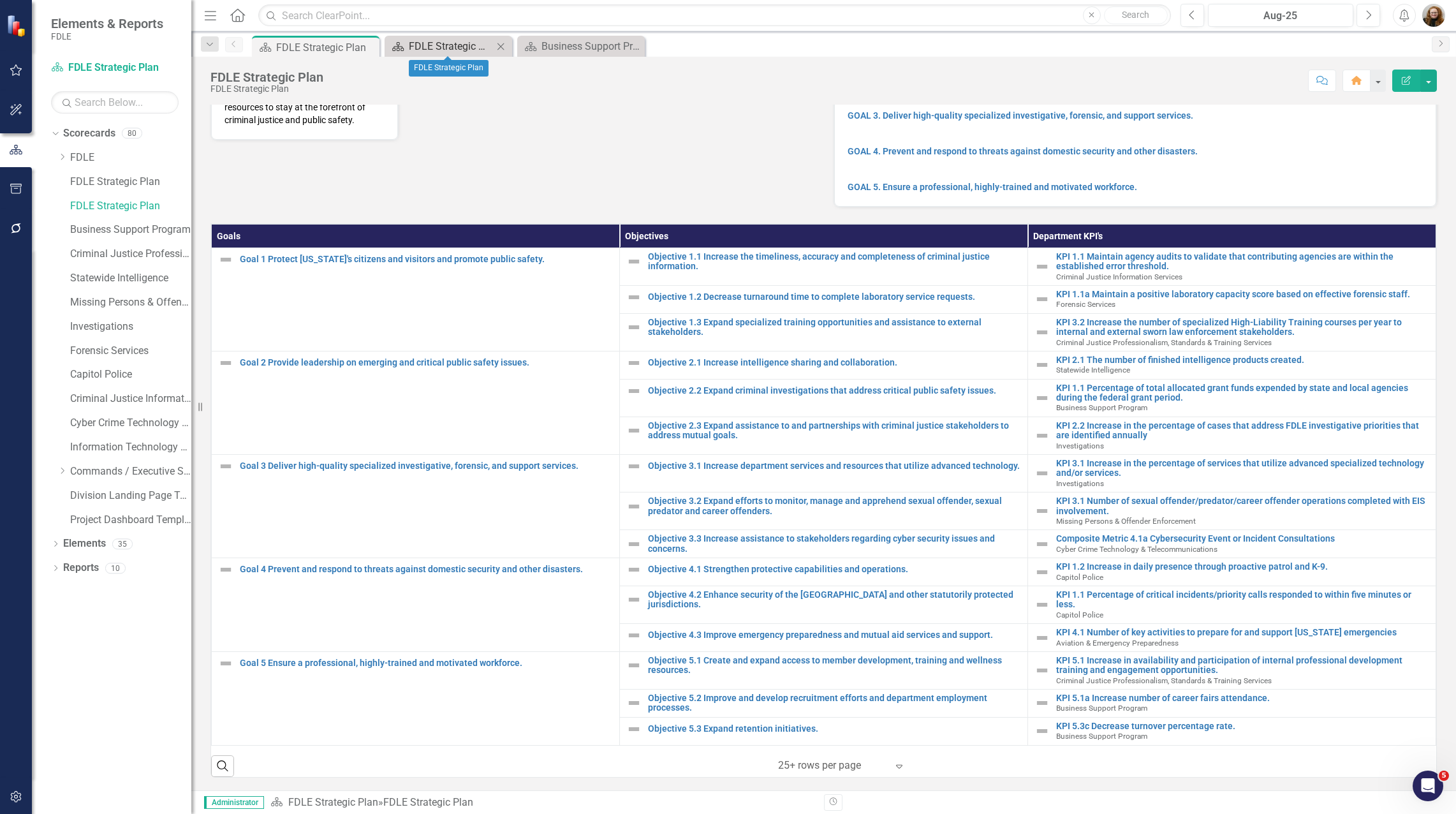
click at [413, 44] on div "FDLE Strategic Plan" at bounding box center [451, 46] width 84 height 16
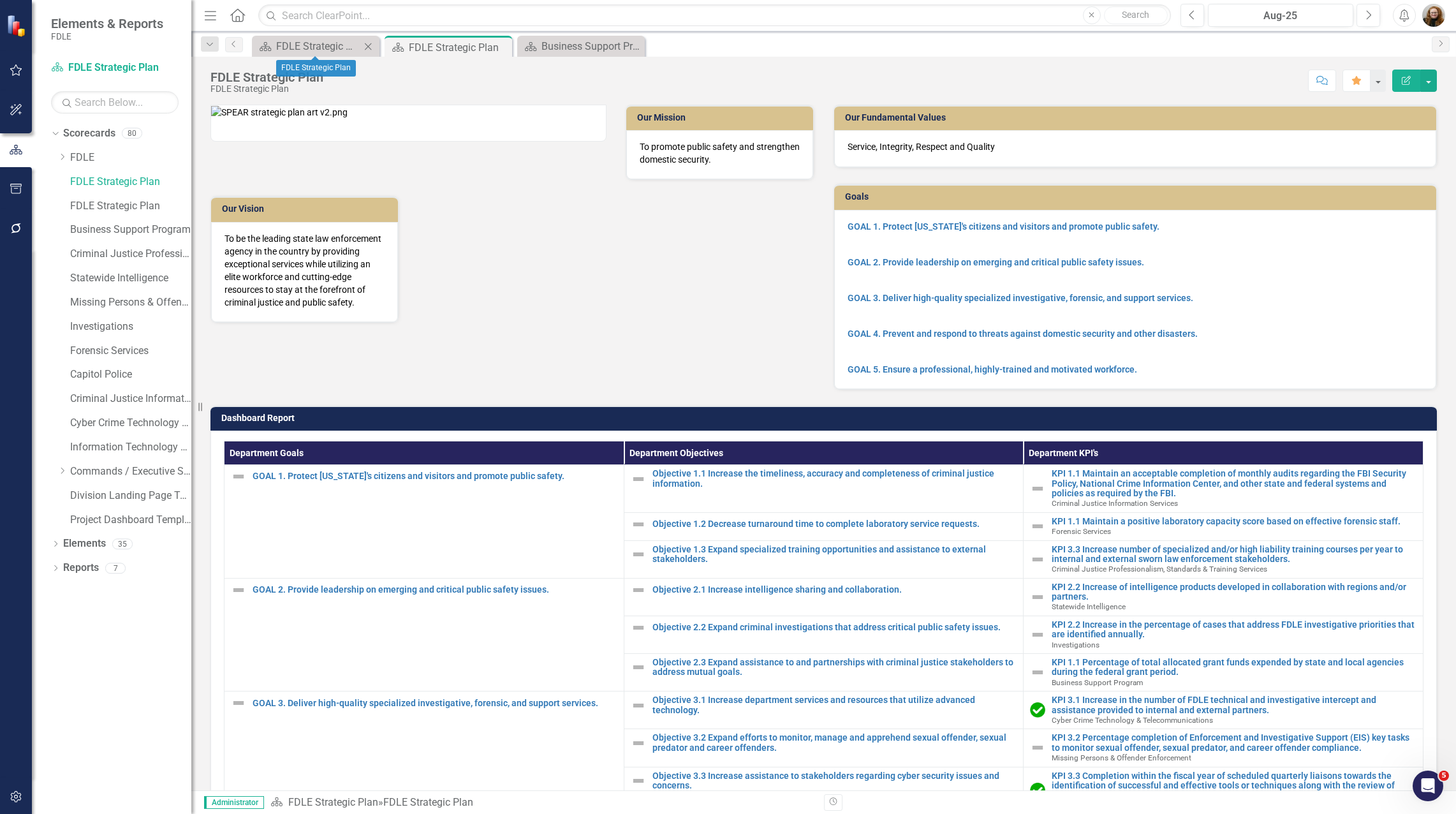
click at [365, 47] on icon "Close" at bounding box center [368, 47] width 13 height 10
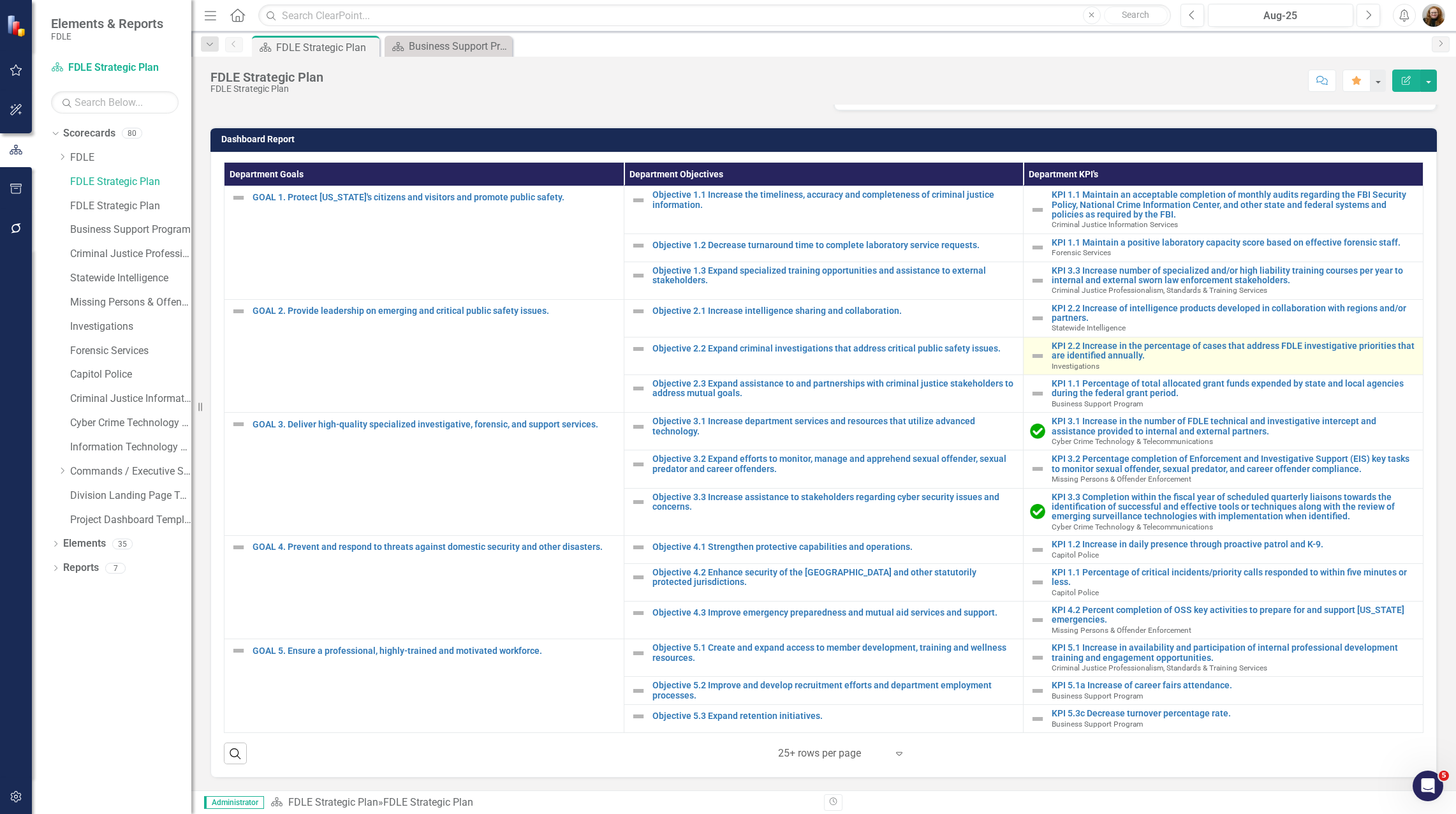
scroll to position [299, 0]
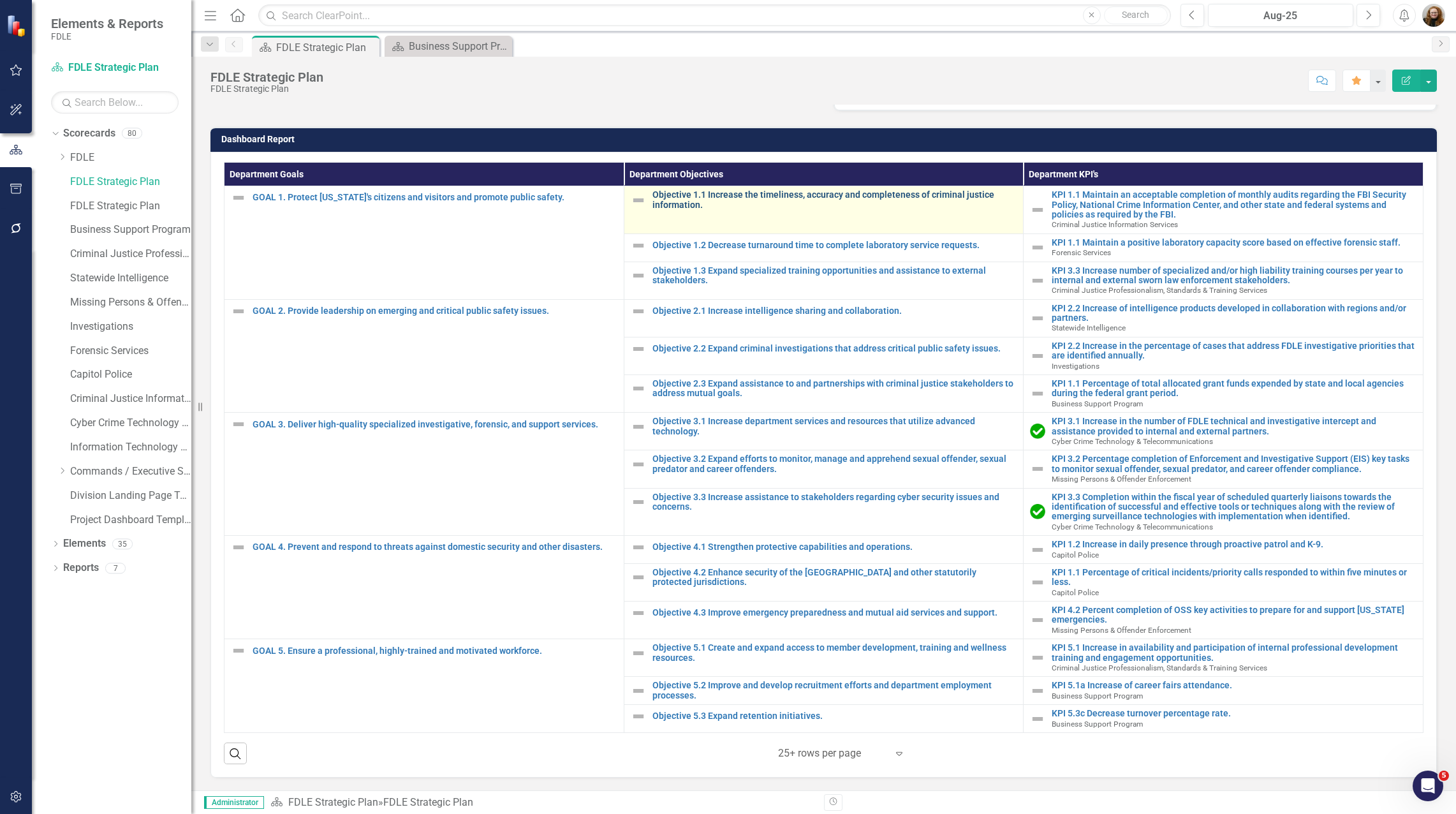
click at [796, 203] on link "Objective 1.1 Increase the timeliness, accuracy and completeness of criminal ju…" at bounding box center [835, 200] width 365 height 20
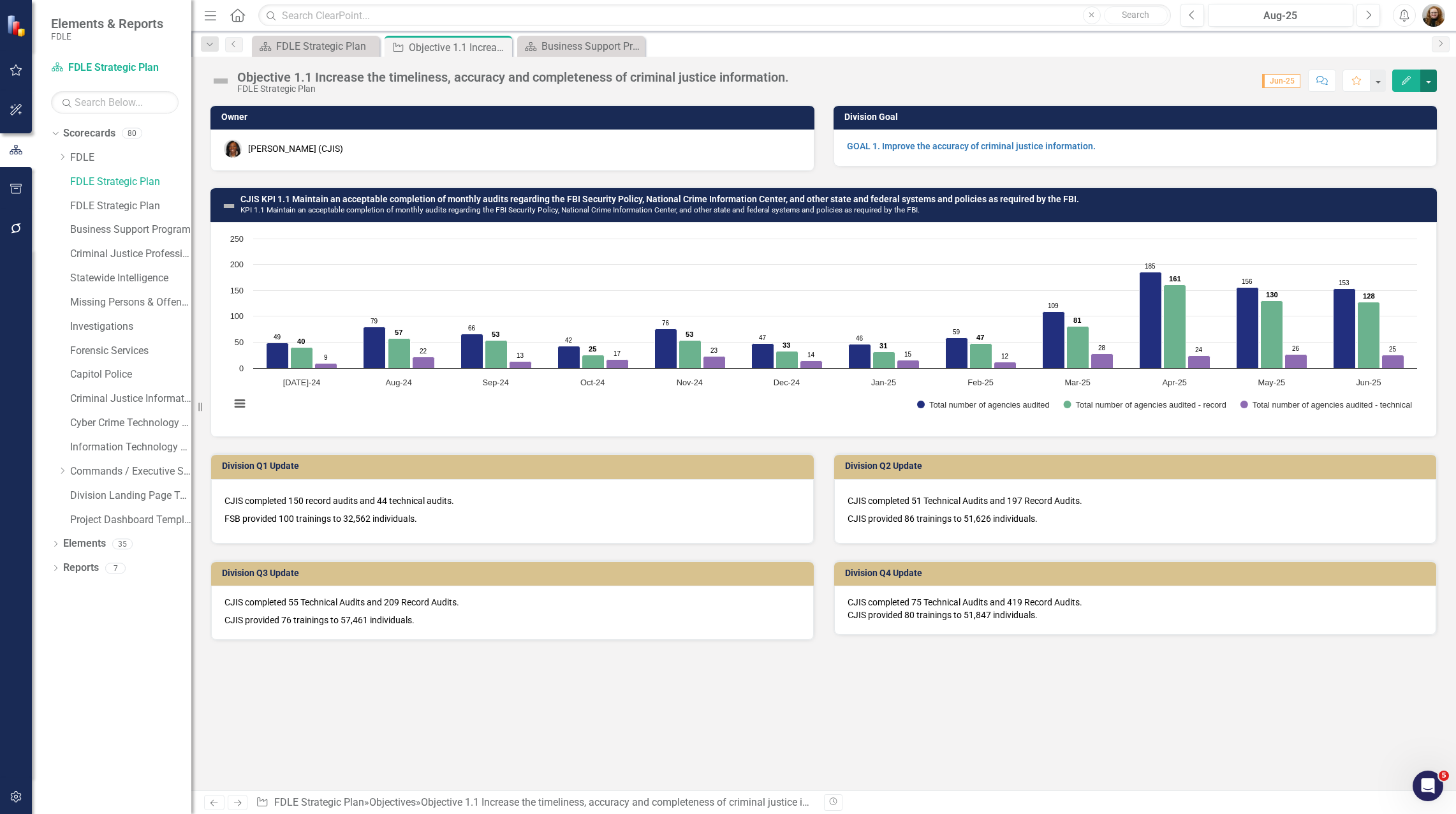
click at [1430, 82] on button "button" at bounding box center [1428, 80] width 17 height 22
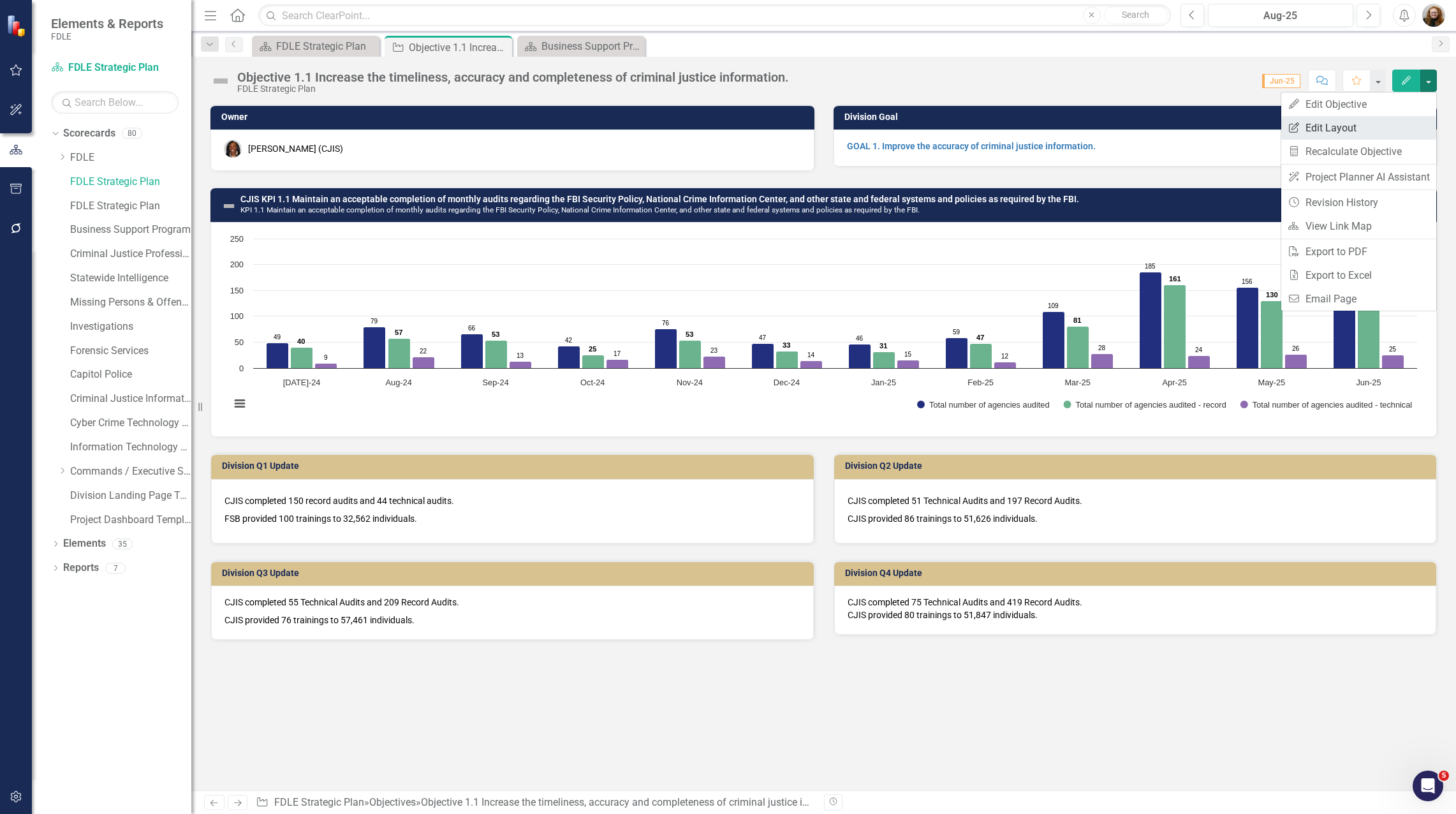
click at [1372, 129] on link "Edit Report Edit Layout" at bounding box center [1358, 128] width 155 height 23
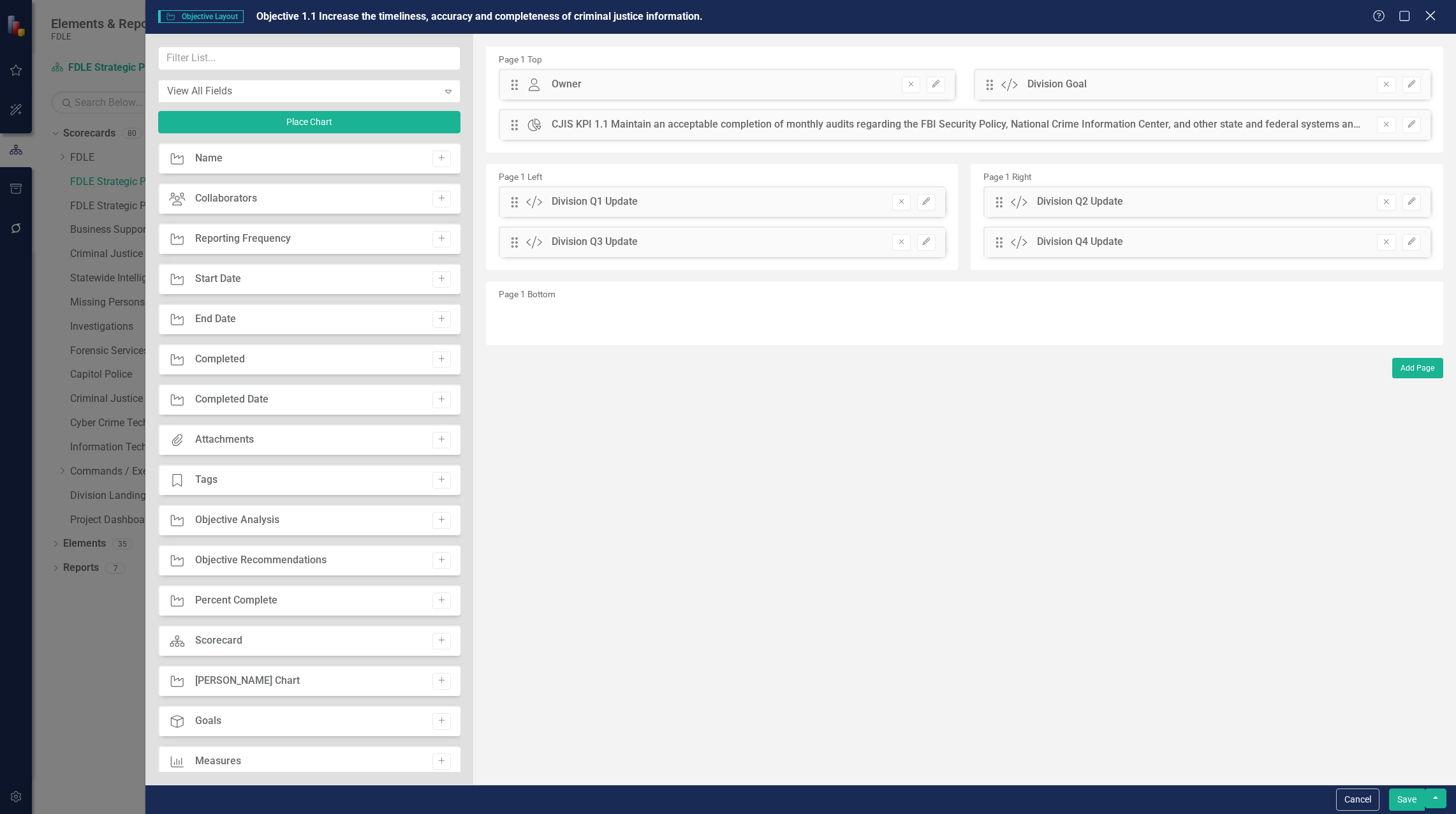
click at [1432, 17] on icon "Close" at bounding box center [1429, 16] width 16 height 12
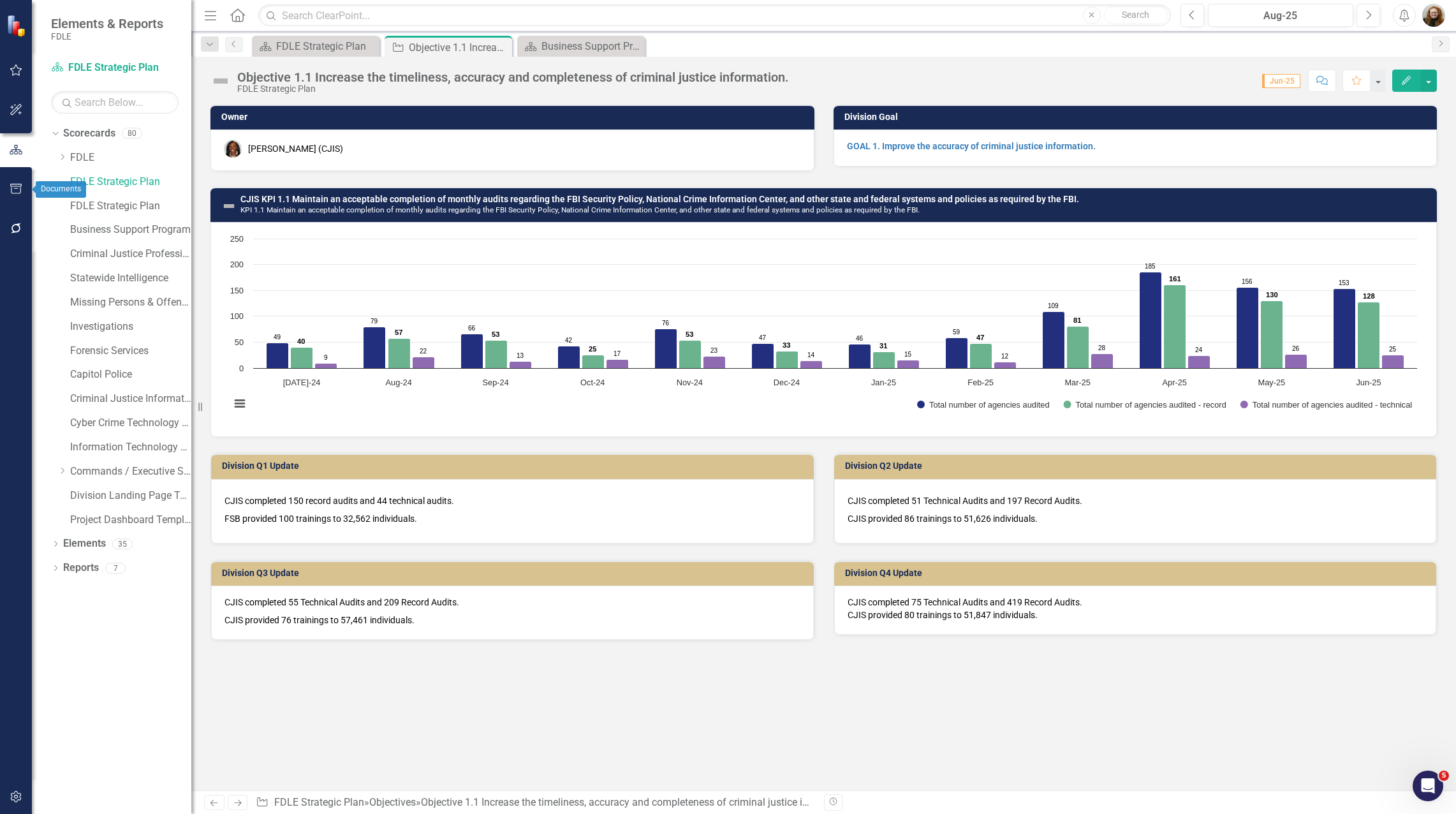
click at [13, 191] on icon "button" at bounding box center [16, 189] width 14 height 10
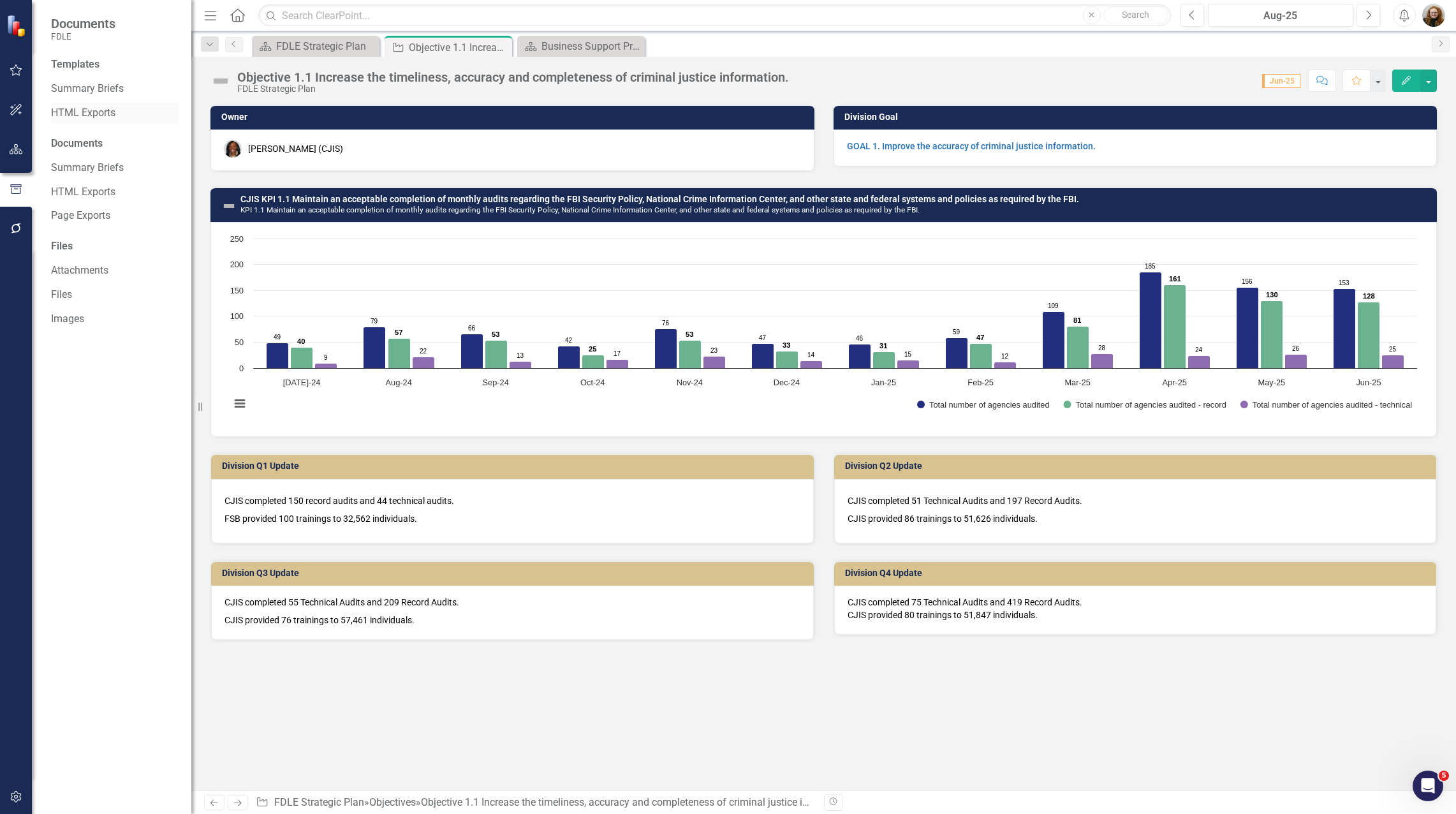
click at [86, 113] on link "HTML Exports" at bounding box center [115, 113] width 128 height 15
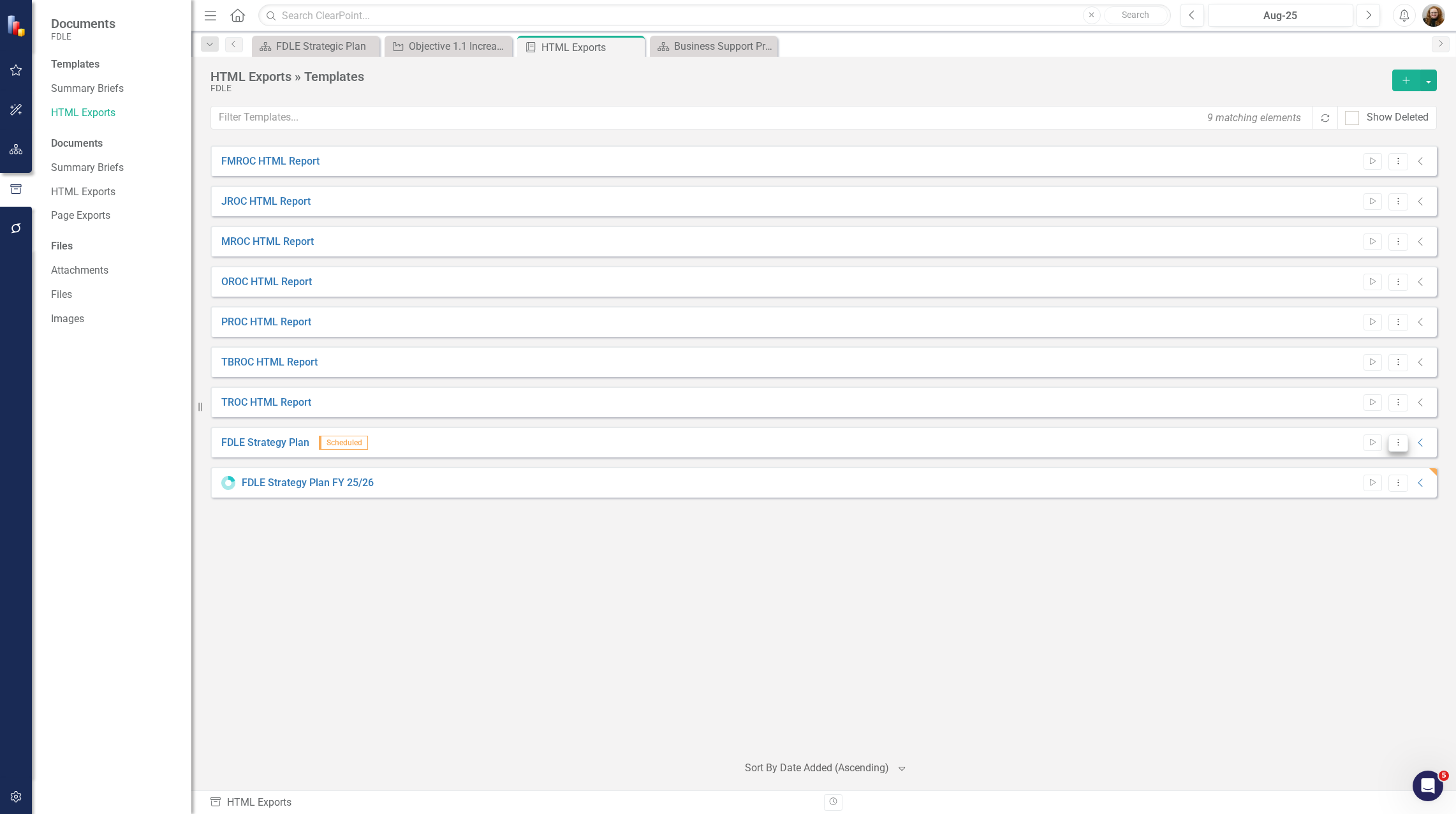
click at [1396, 439] on icon "Dropdown Menu" at bounding box center [1398, 442] width 11 height 8
click at [1373, 511] on link "Edit Edit Template" at bounding box center [1348, 511] width 118 height 23
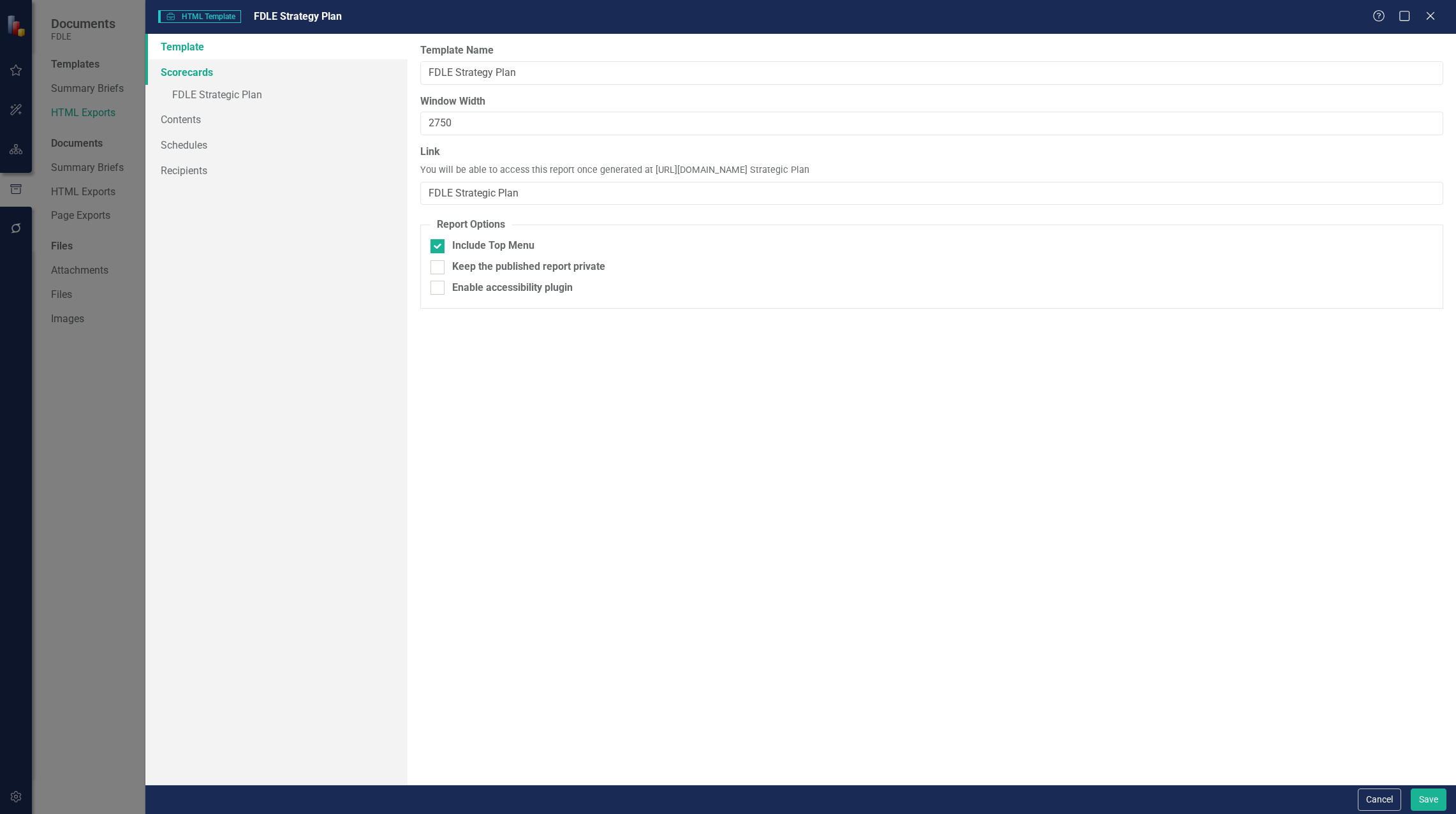
click at [186, 75] on link "Scorecards" at bounding box center [276, 72] width 262 height 25
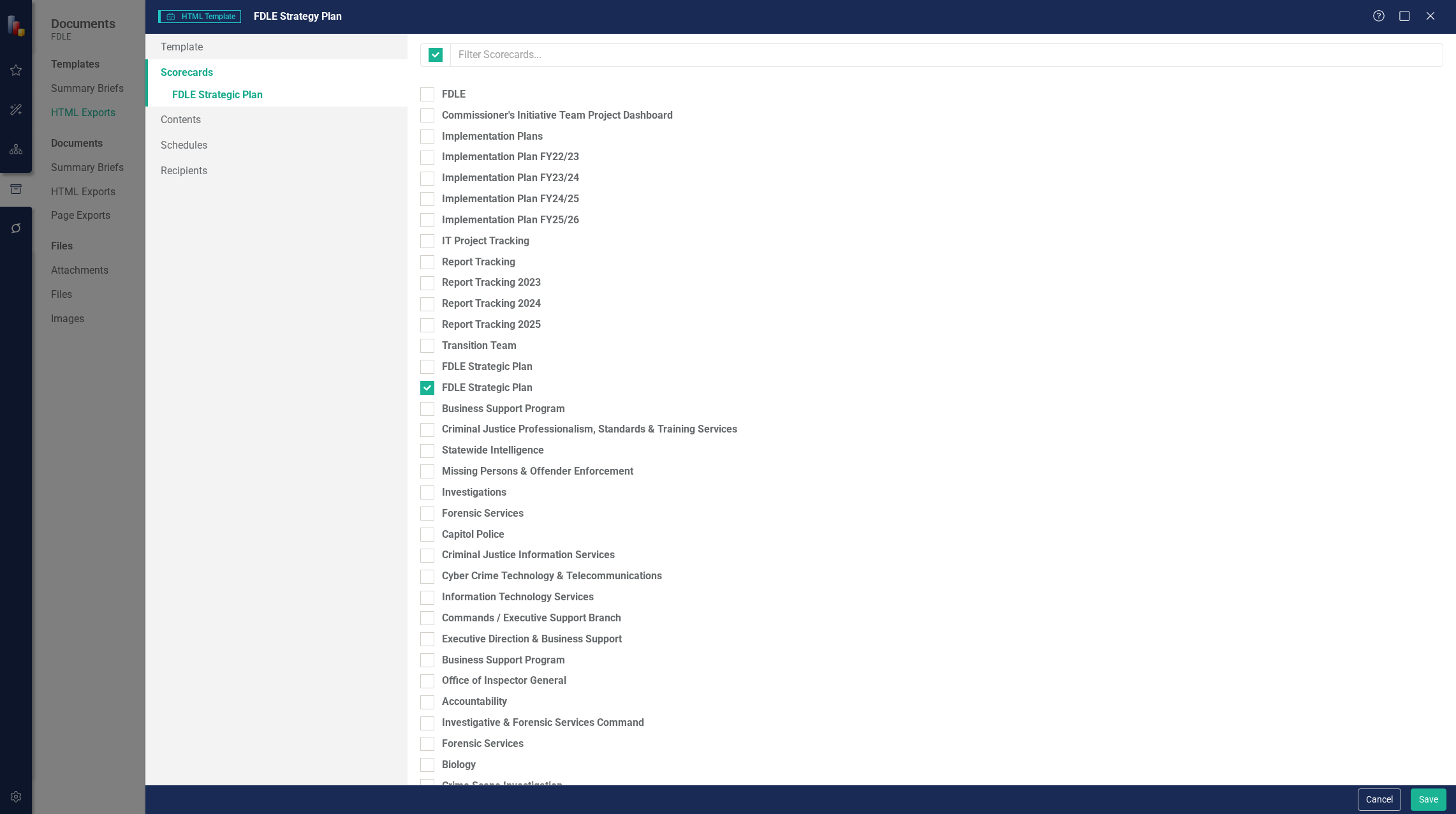
checkbox input "false"
click at [424, 369] on div at bounding box center [427, 367] width 14 height 14
click at [424, 368] on input "FDLE Strategic Plan" at bounding box center [424, 364] width 8 height 8
checkbox input "true"
click at [431, 386] on div at bounding box center [427, 388] width 14 height 14
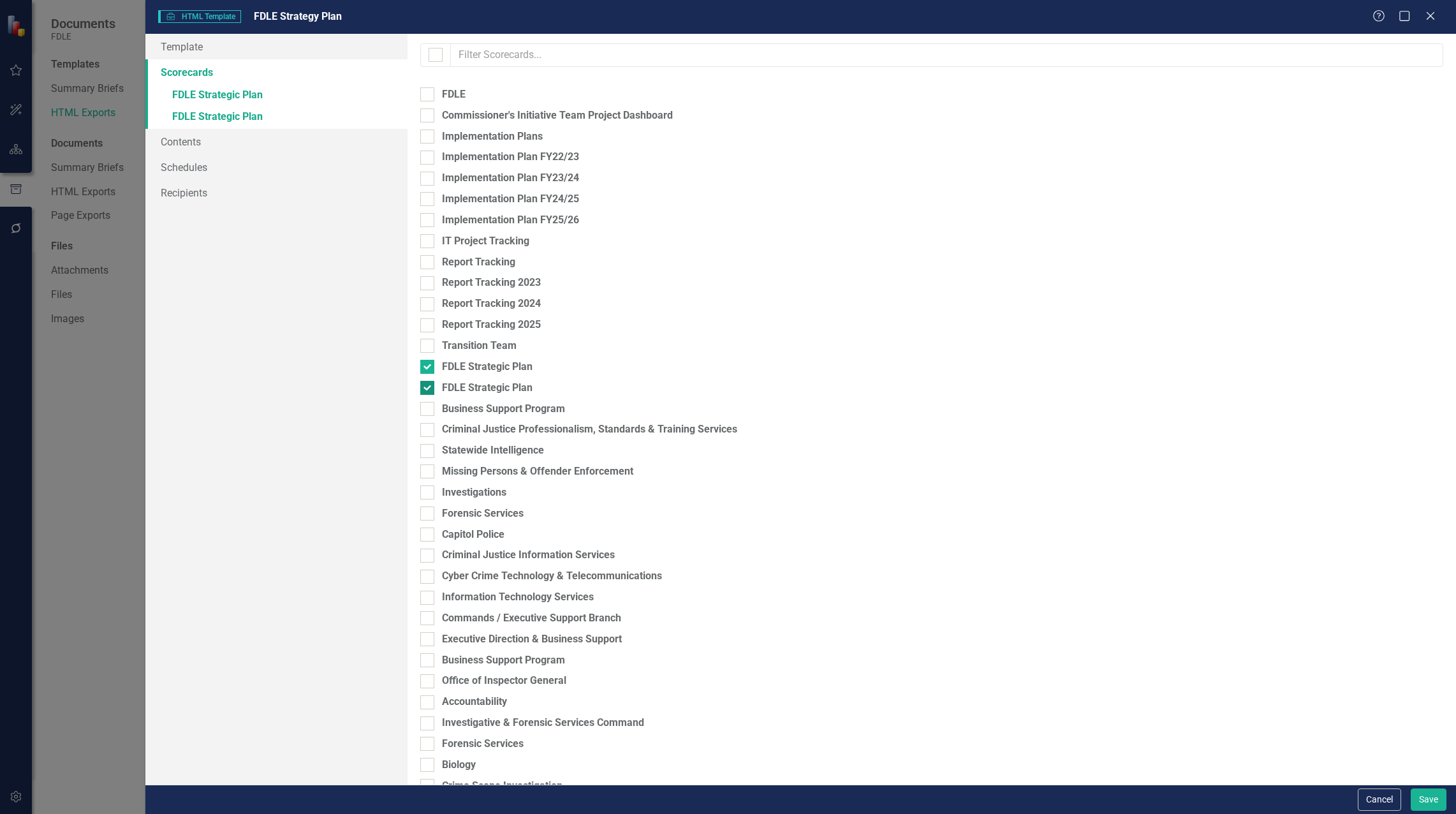
click at [428, 386] on input "FDLE Strategic Plan" at bounding box center [424, 384] width 8 height 8
checkbox input "false"
click at [204, 95] on link "» FDLE Strategic Plan" at bounding box center [276, 96] width 262 height 22
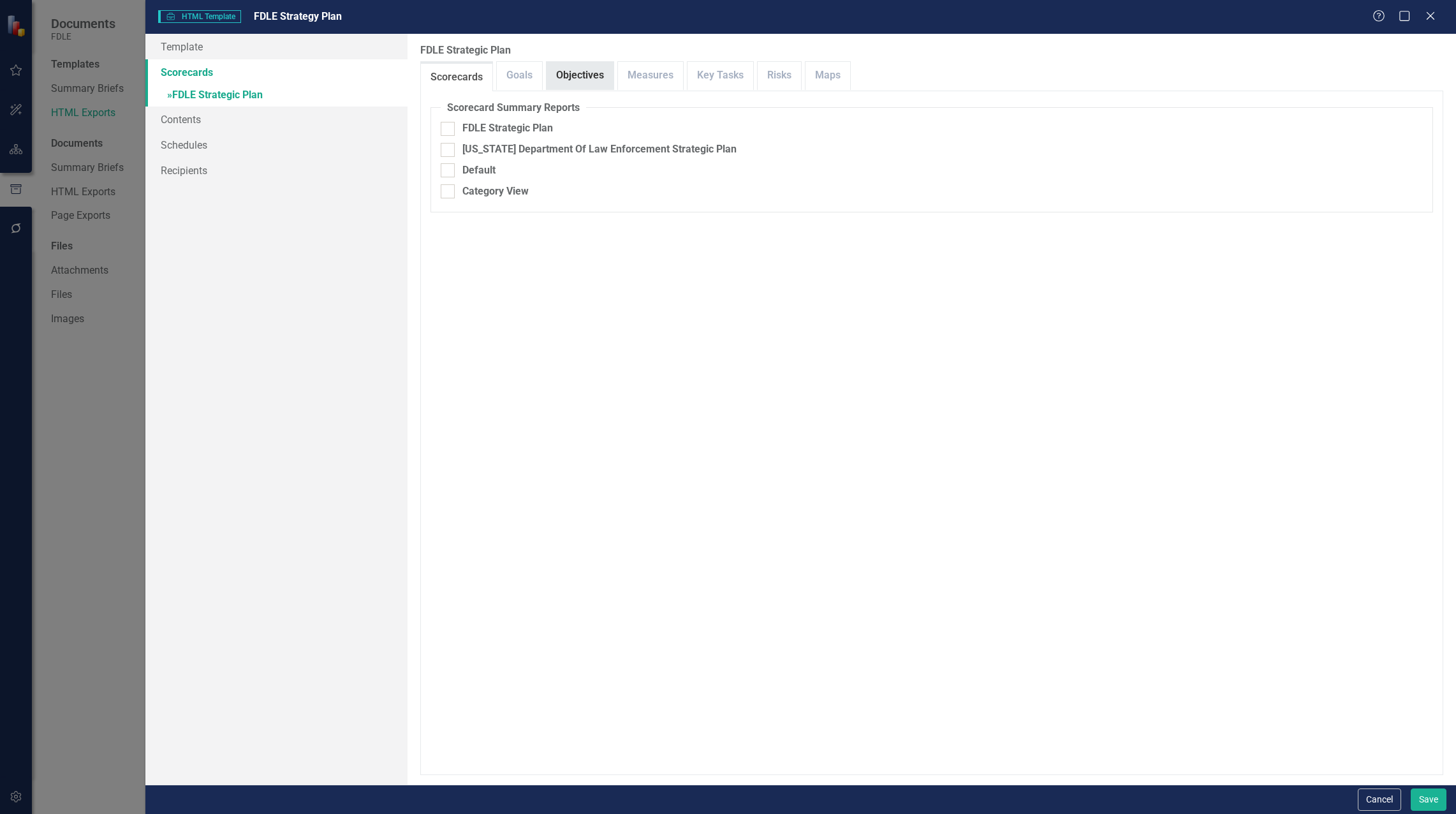
click at [575, 84] on link "Objectives" at bounding box center [579, 75] width 67 height 27
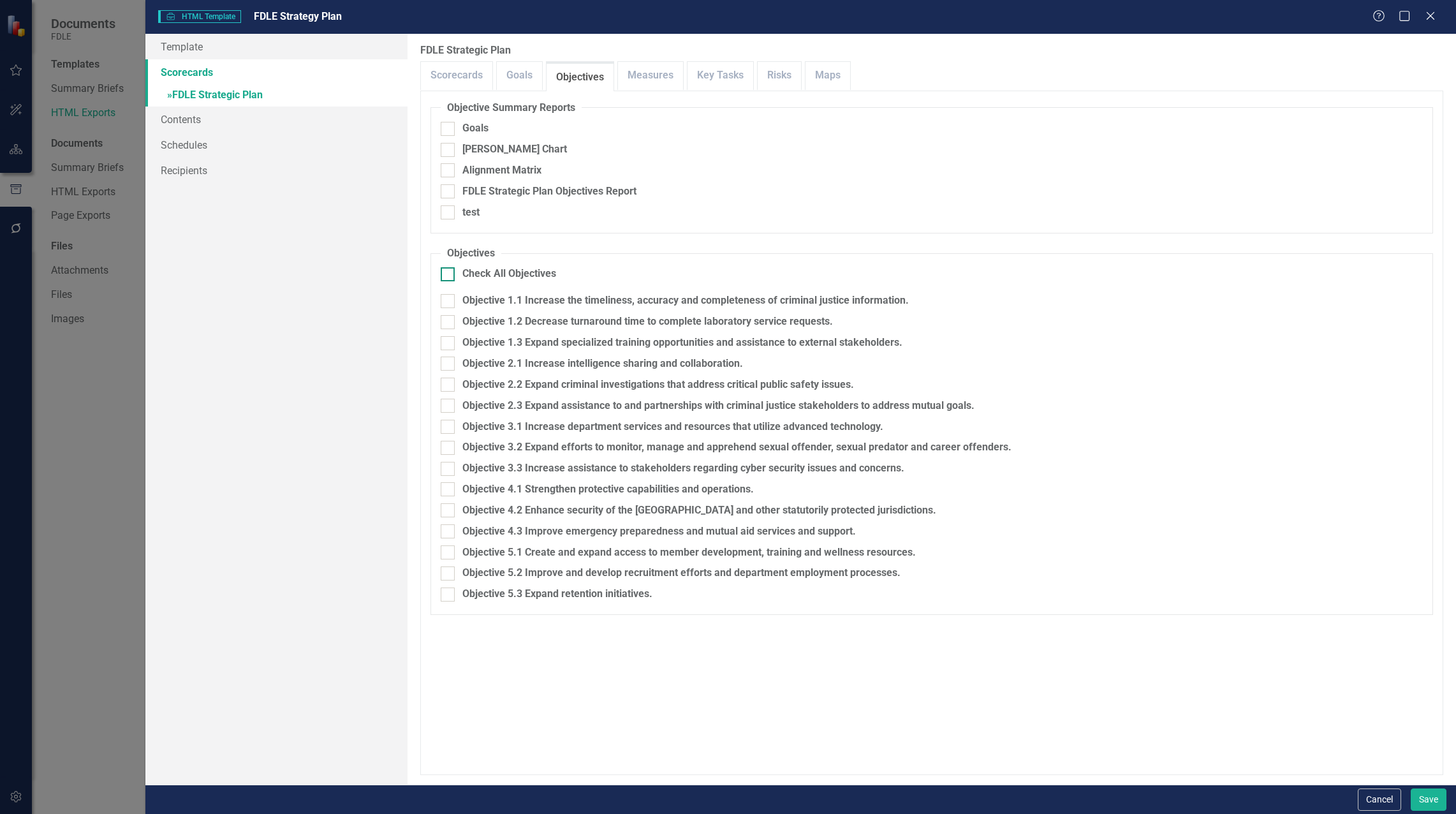
click at [451, 277] on div at bounding box center [448, 274] width 14 height 14
click at [449, 275] on input "Check All Objectives" at bounding box center [445, 271] width 8 height 8
checkbox input "true"
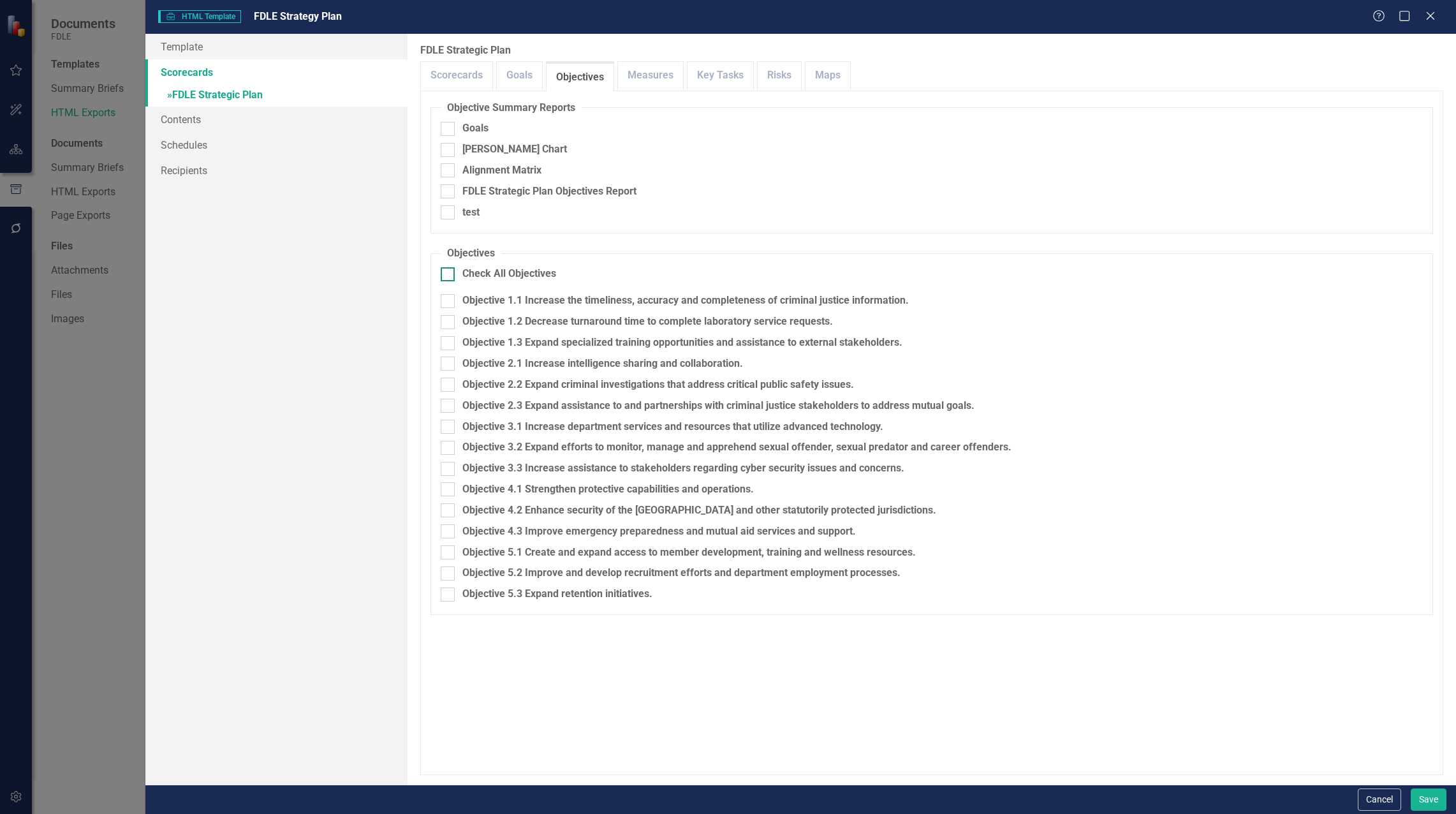
checkbox input "true"
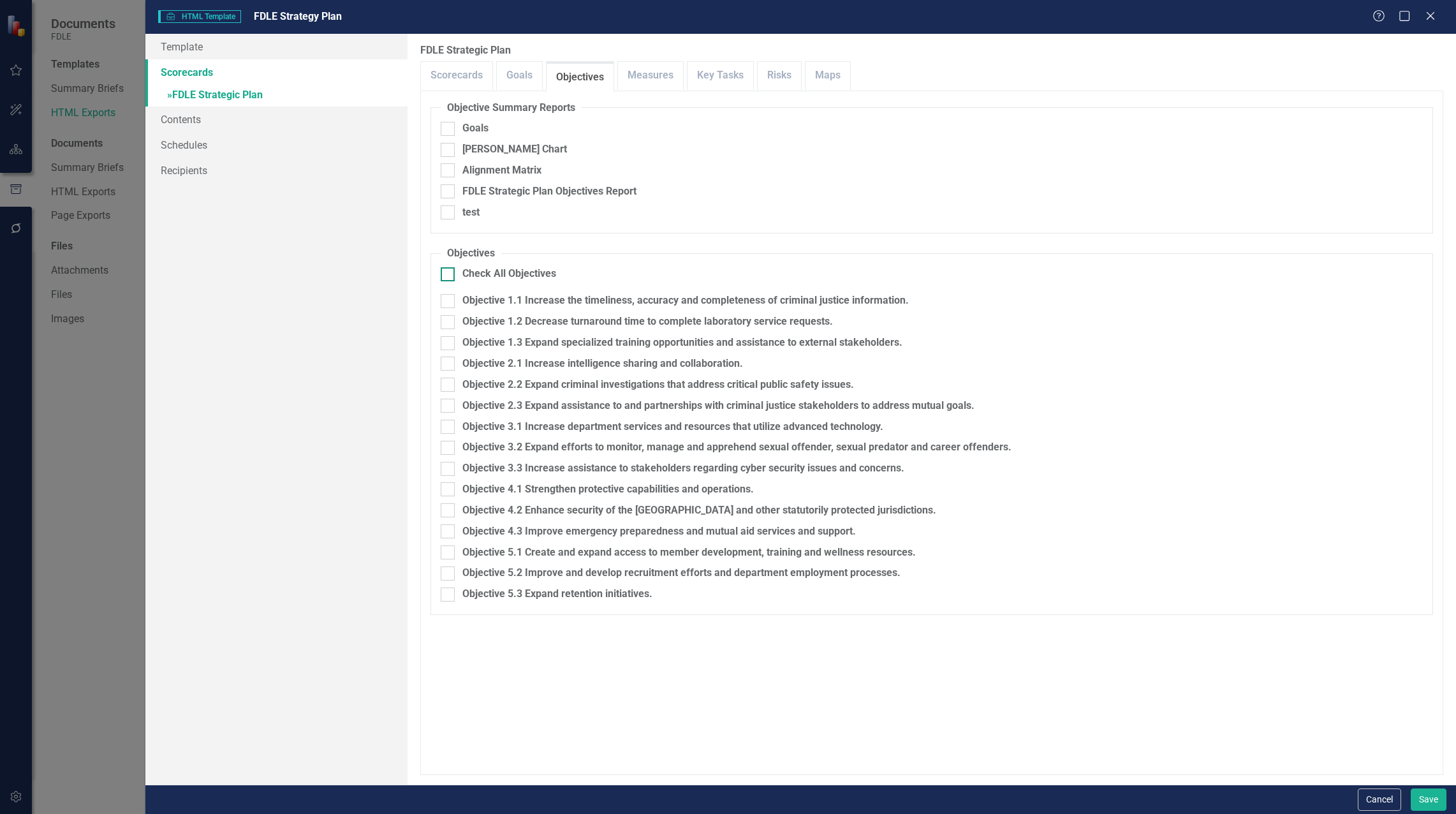
checkbox input "true"
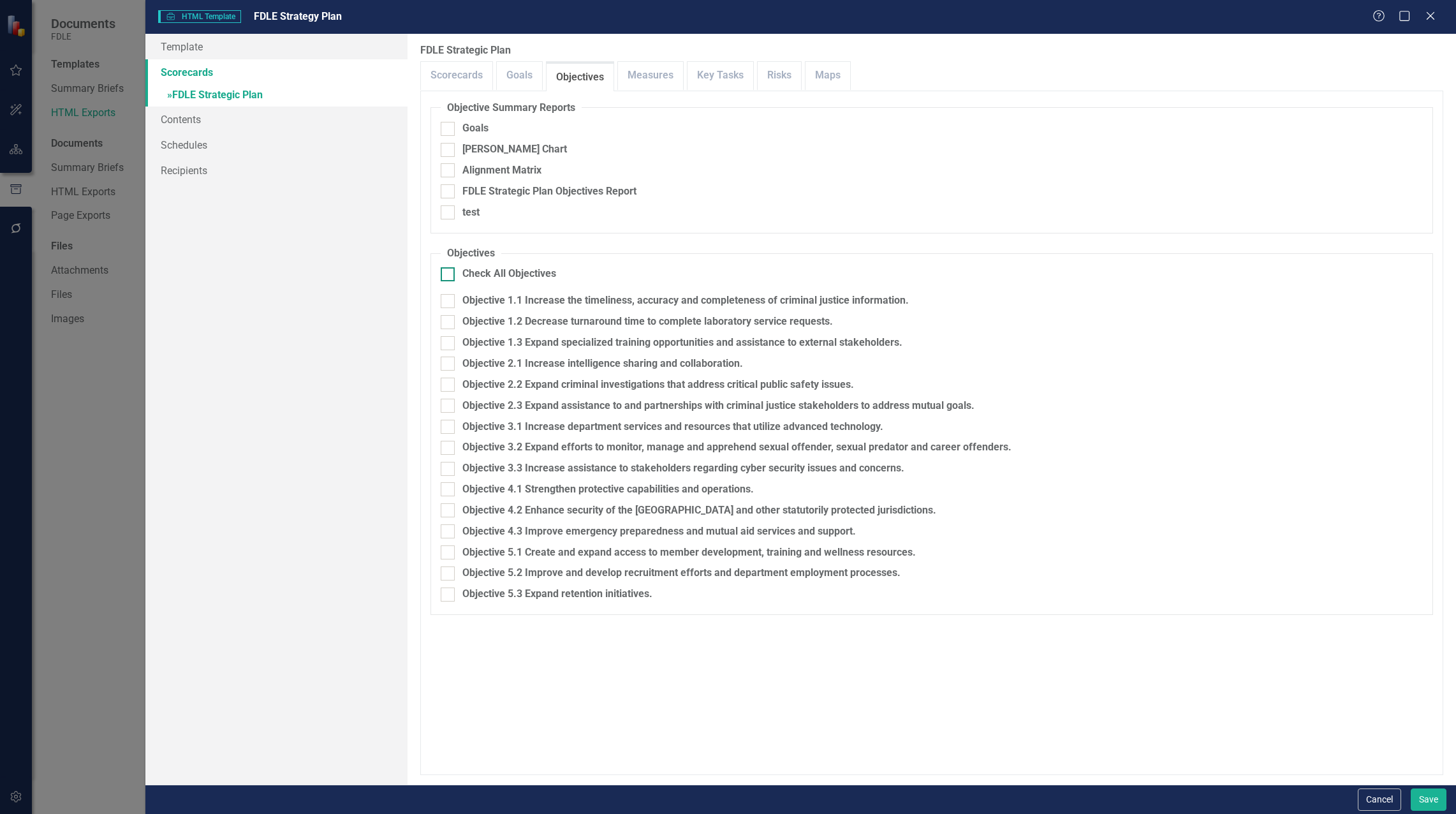
checkbox input "true"
click at [1430, 801] on button "Save" at bounding box center [1428, 799] width 36 height 22
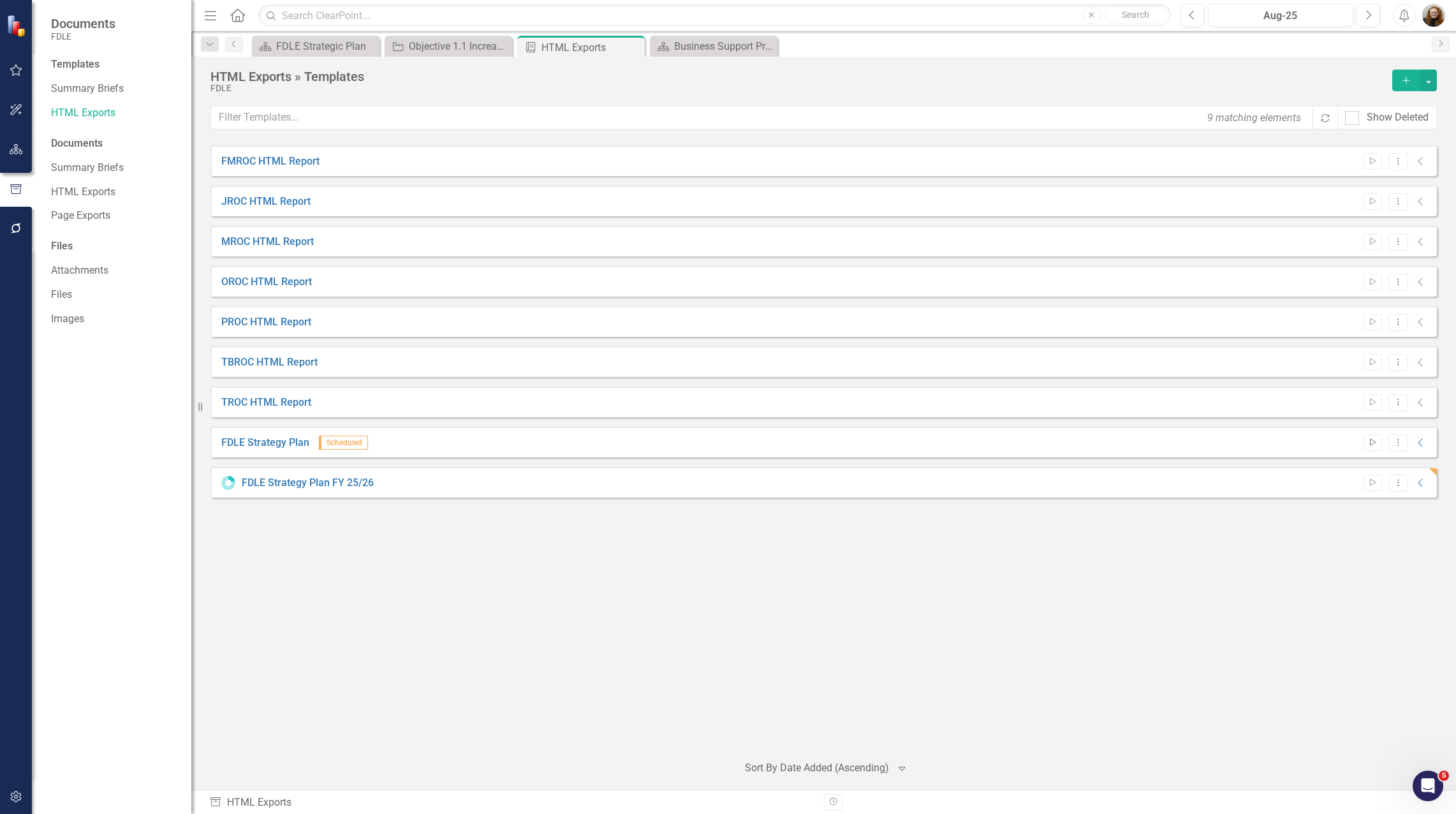
click at [1377, 443] on icon "Start" at bounding box center [1372, 443] width 10 height 8
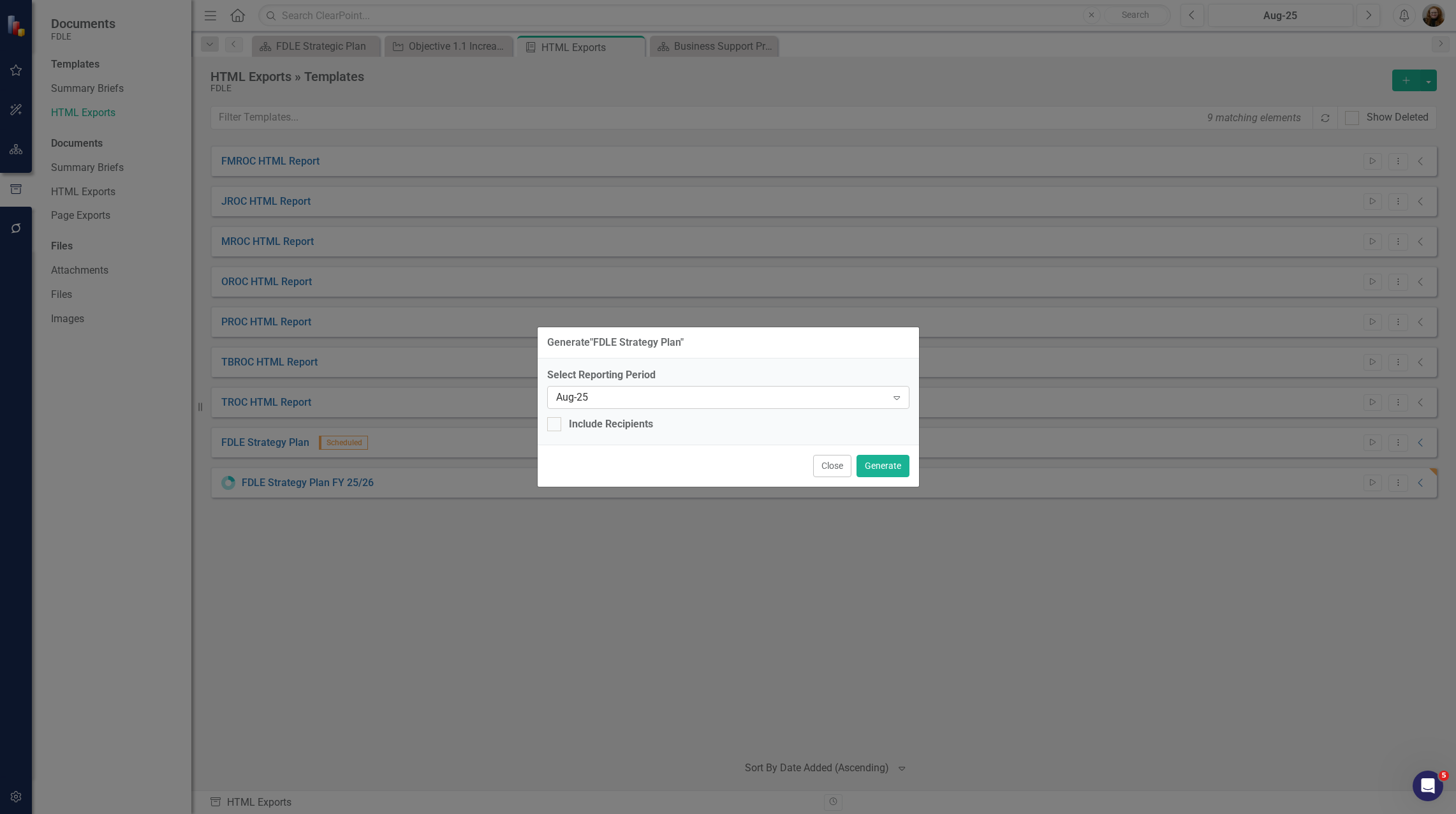
click at [902, 392] on icon "Expand" at bounding box center [897, 397] width 13 height 10
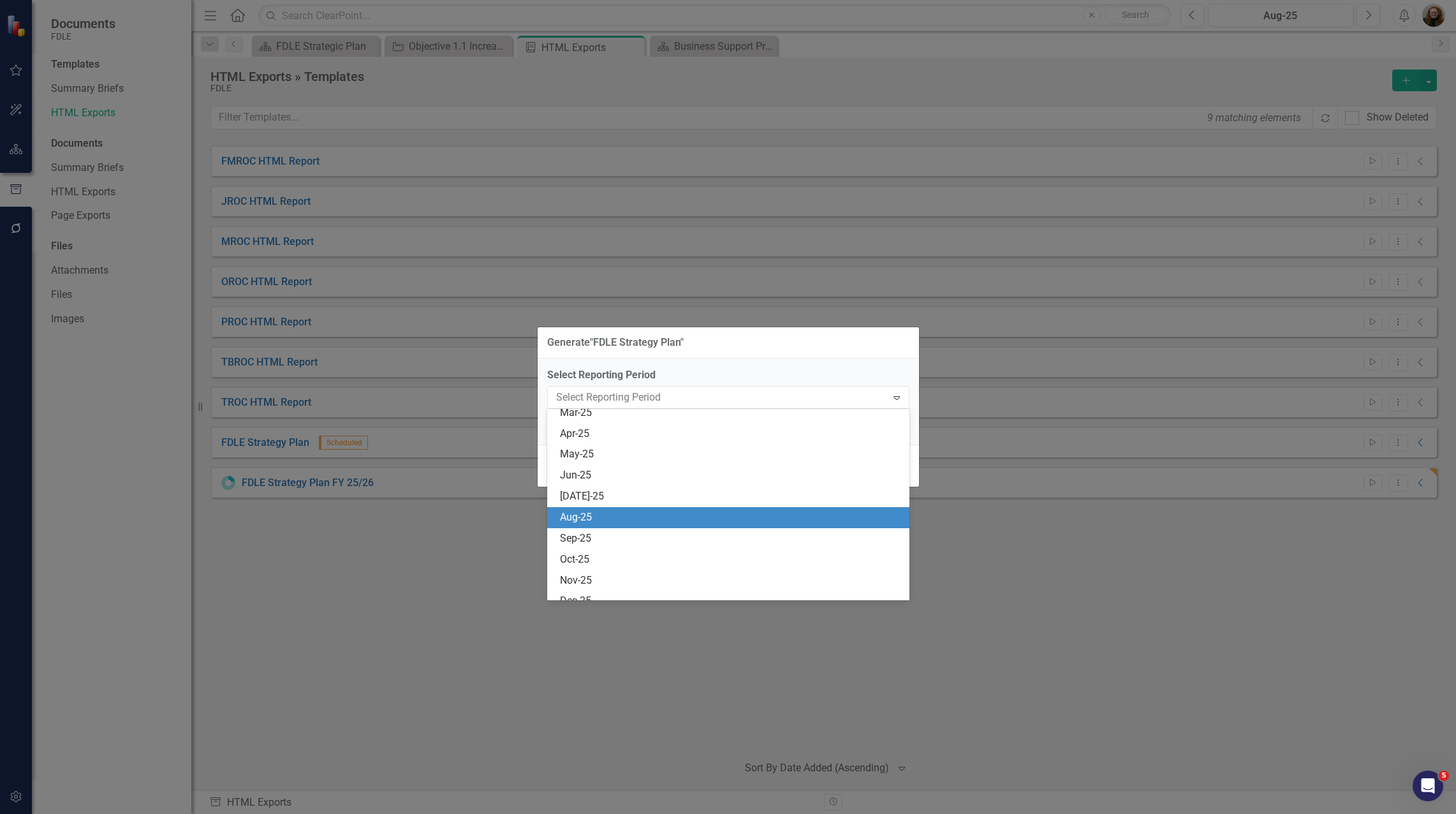
scroll to position [5297, 0]
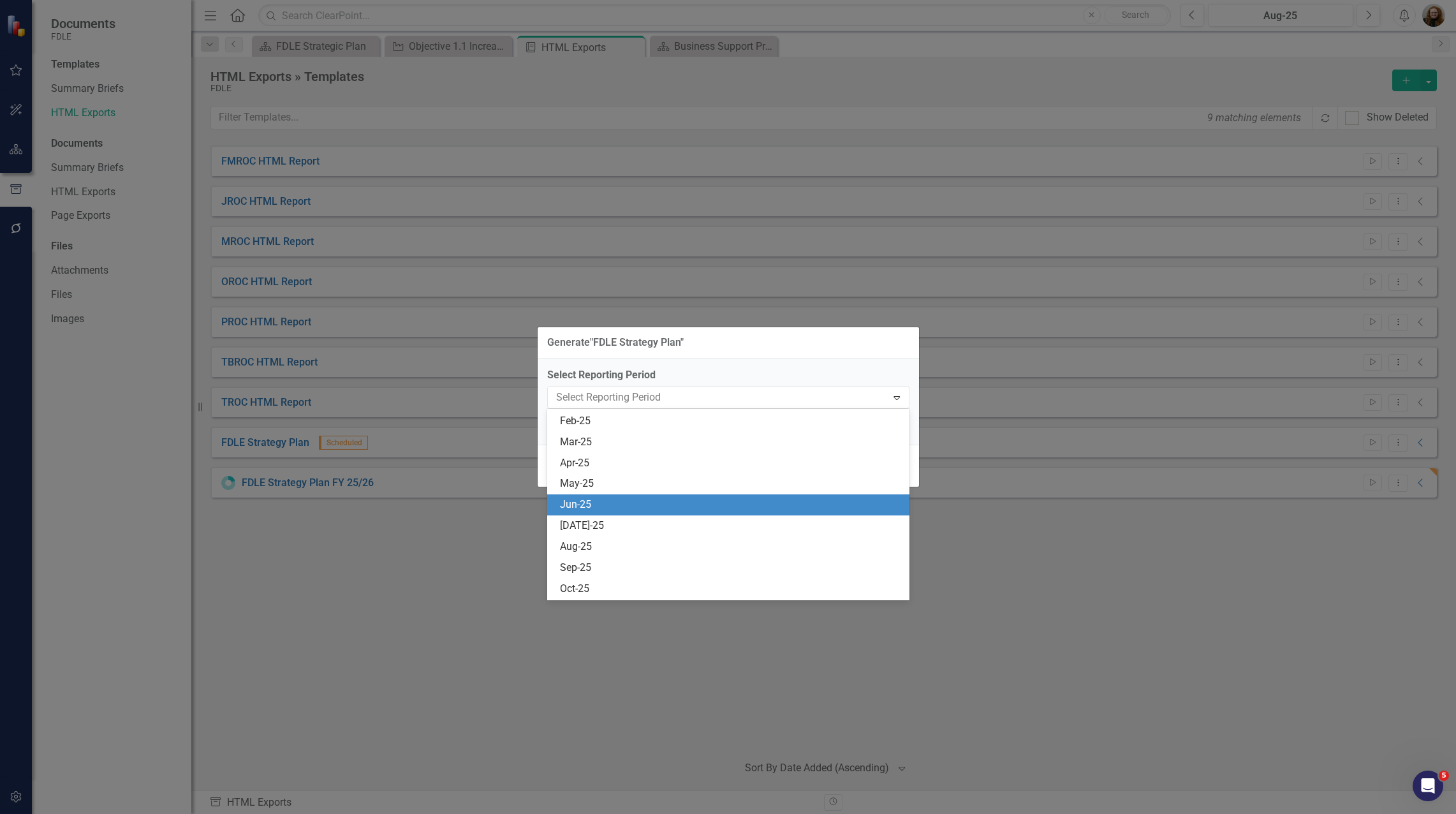
click at [792, 500] on div "Jun-25" at bounding box center [730, 505] width 341 height 15
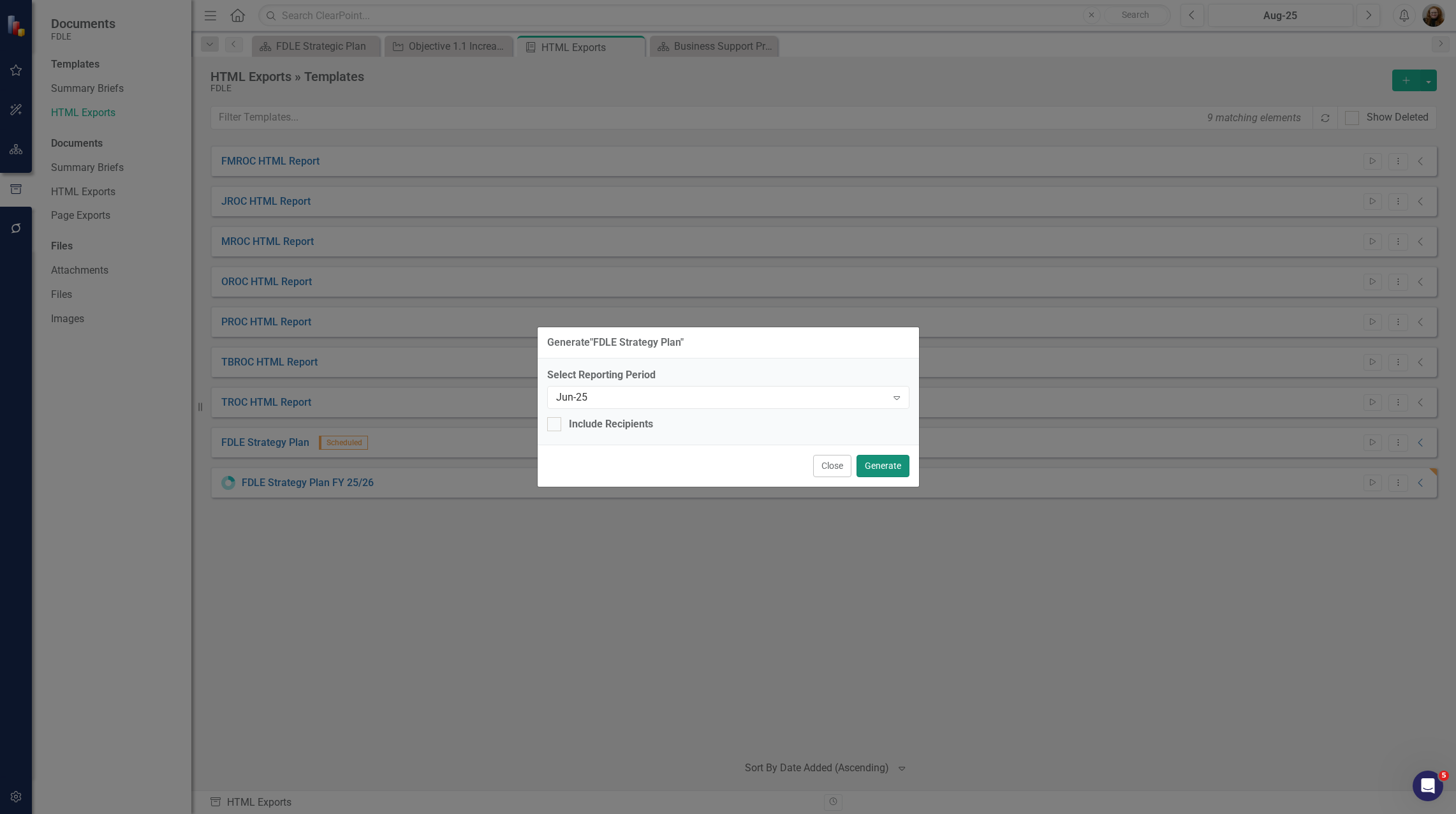
click at [890, 469] on button "Generate" at bounding box center [883, 466] width 53 height 22
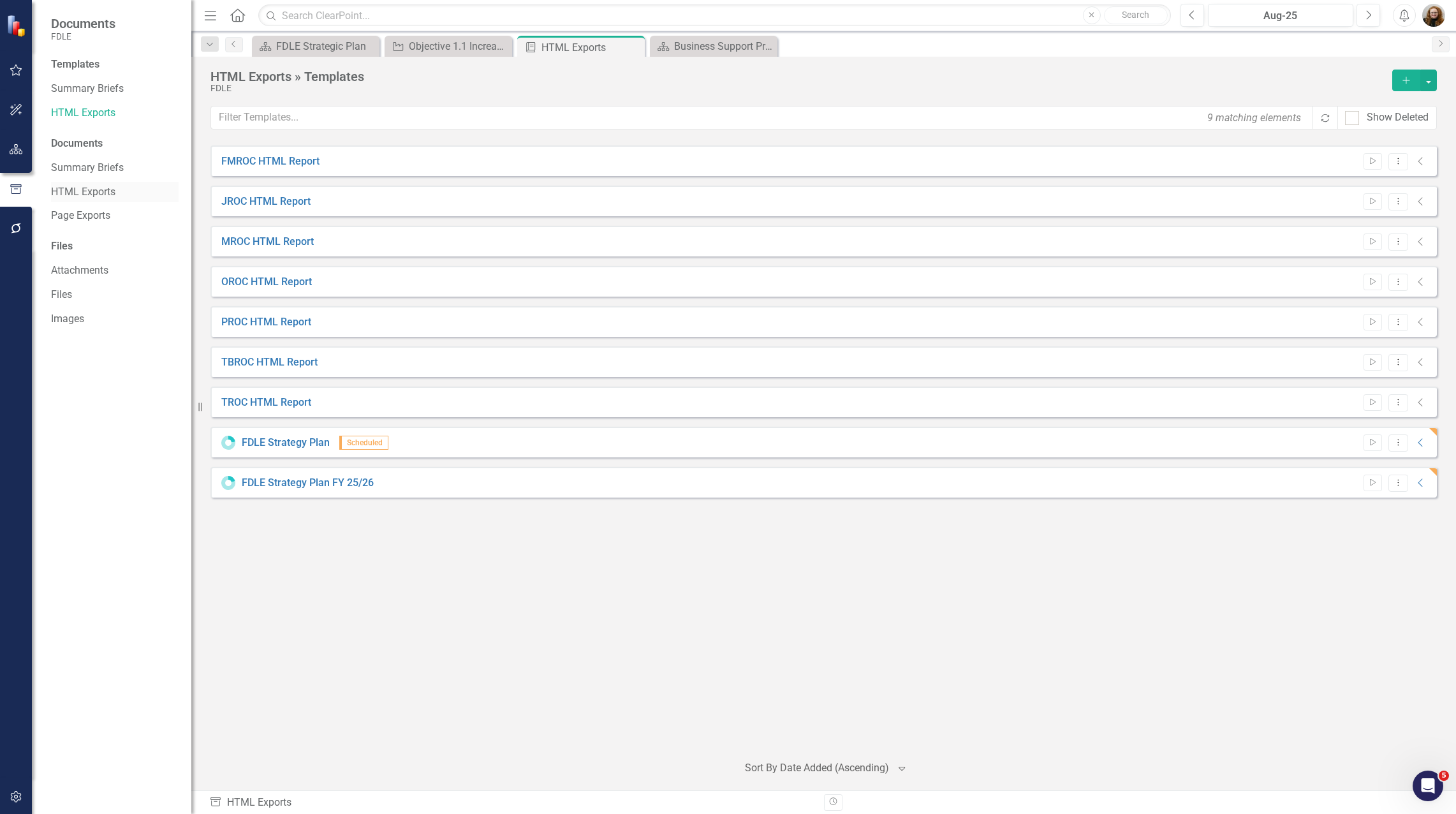
click at [72, 194] on link "HTML Exports" at bounding box center [115, 192] width 128 height 15
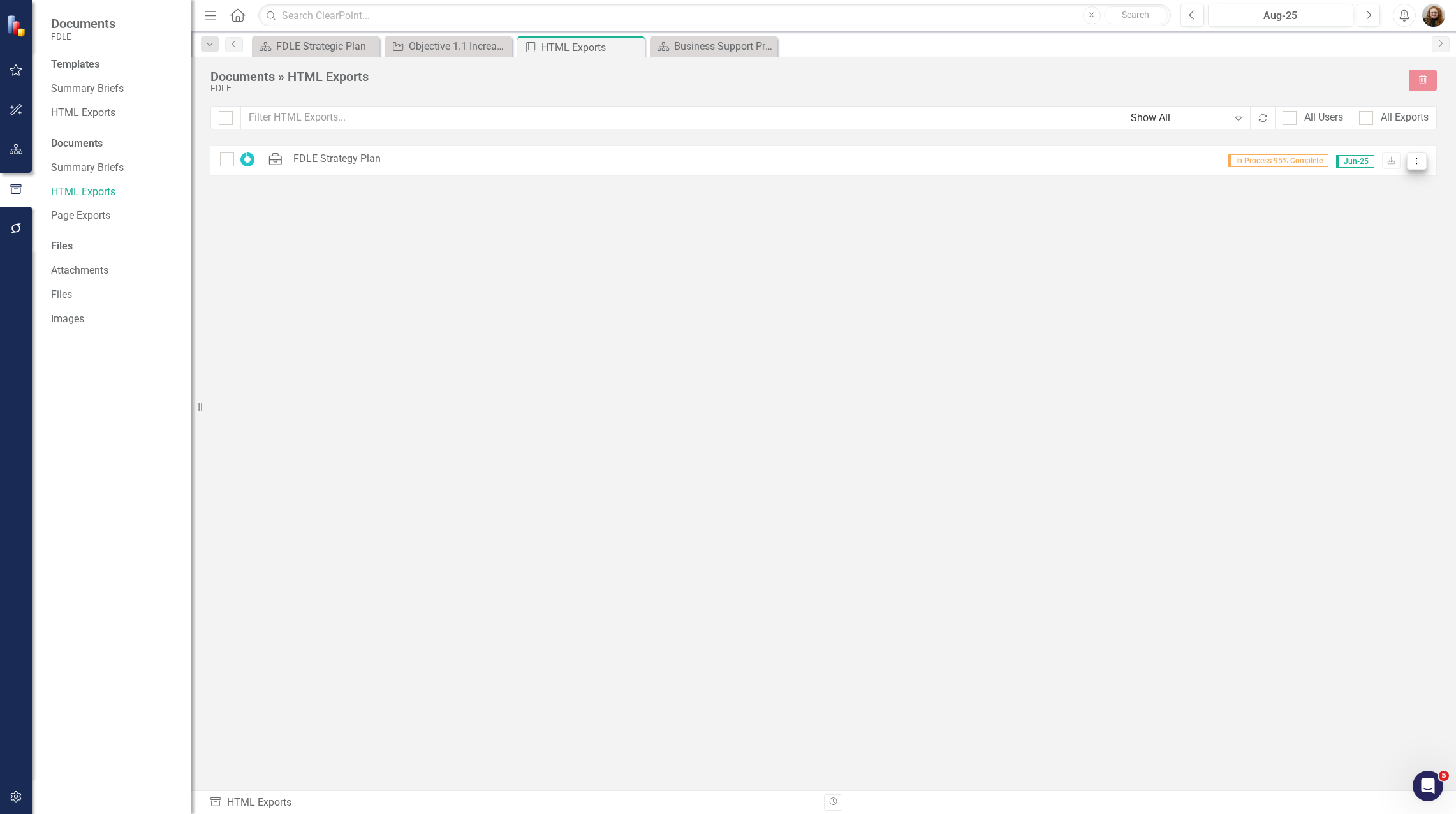
click at [1415, 163] on icon "Dropdown Menu" at bounding box center [1416, 161] width 11 height 8
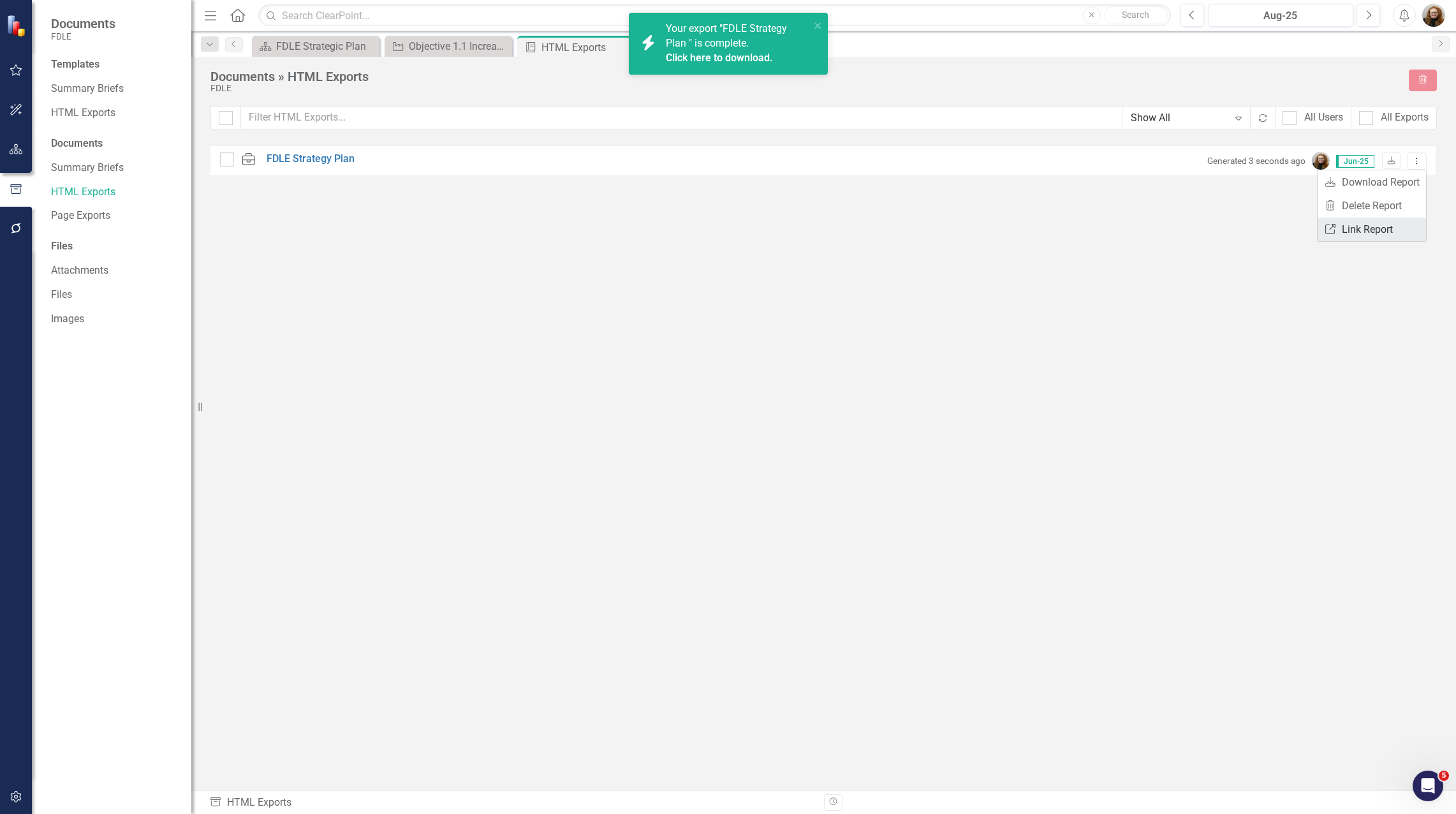
click at [1378, 230] on link "Link Link Report" at bounding box center [1371, 229] width 108 height 23
click at [73, 107] on link "HTML Exports" at bounding box center [115, 113] width 128 height 15
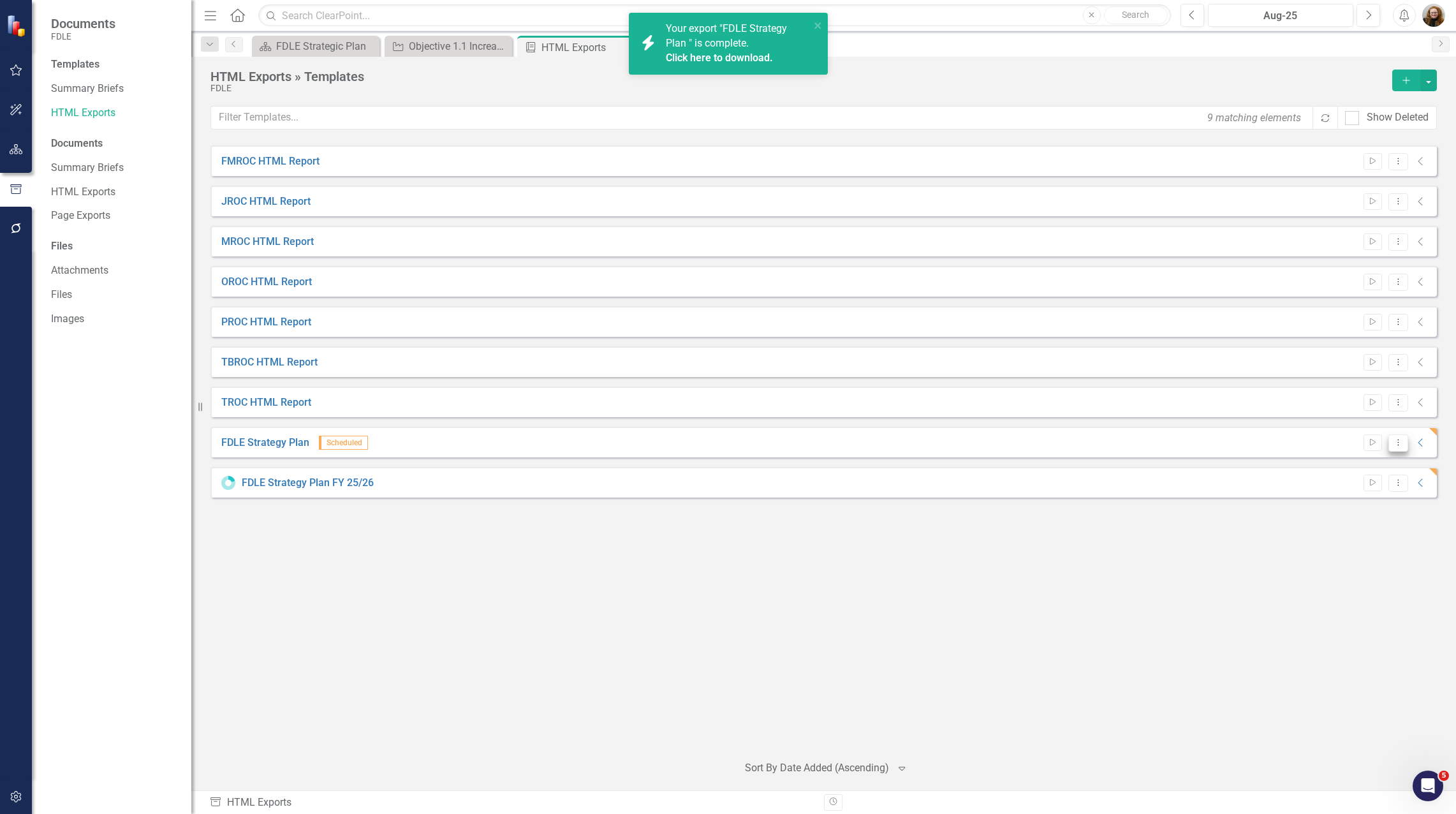
click at [1394, 443] on icon "Dropdown Menu" at bounding box center [1398, 442] width 11 height 8
click at [1372, 509] on link "Edit Edit Template" at bounding box center [1348, 511] width 118 height 23
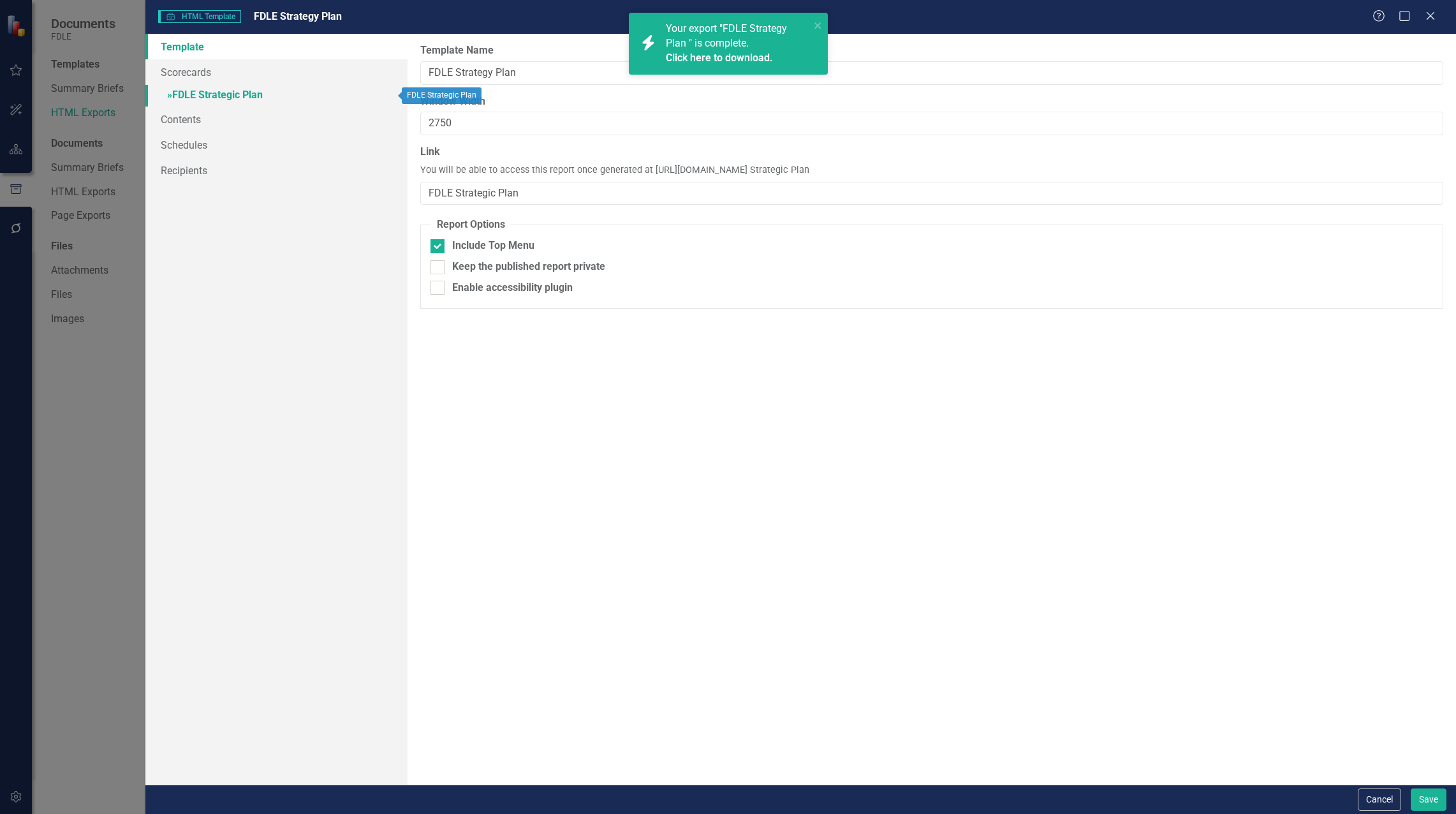
click at [221, 93] on link "» FDLE Strategic Plan" at bounding box center [276, 96] width 262 height 22
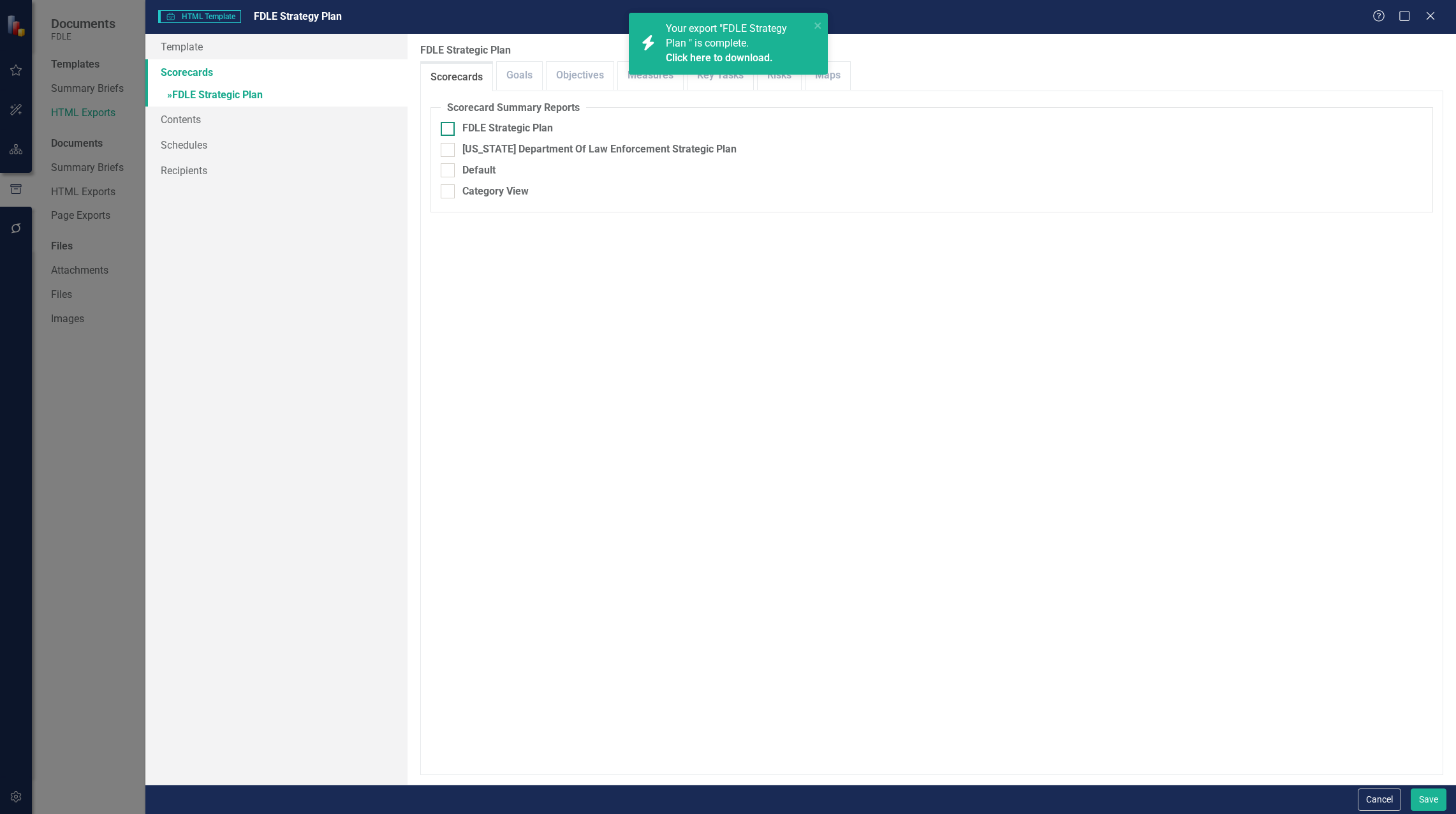
click at [448, 131] on div at bounding box center [448, 129] width 14 height 14
click at [448, 130] on input "FDLE Strategic Plan" at bounding box center [445, 126] width 8 height 8
checkbox input "true"
click at [1426, 800] on button "Save" at bounding box center [1428, 799] width 36 height 22
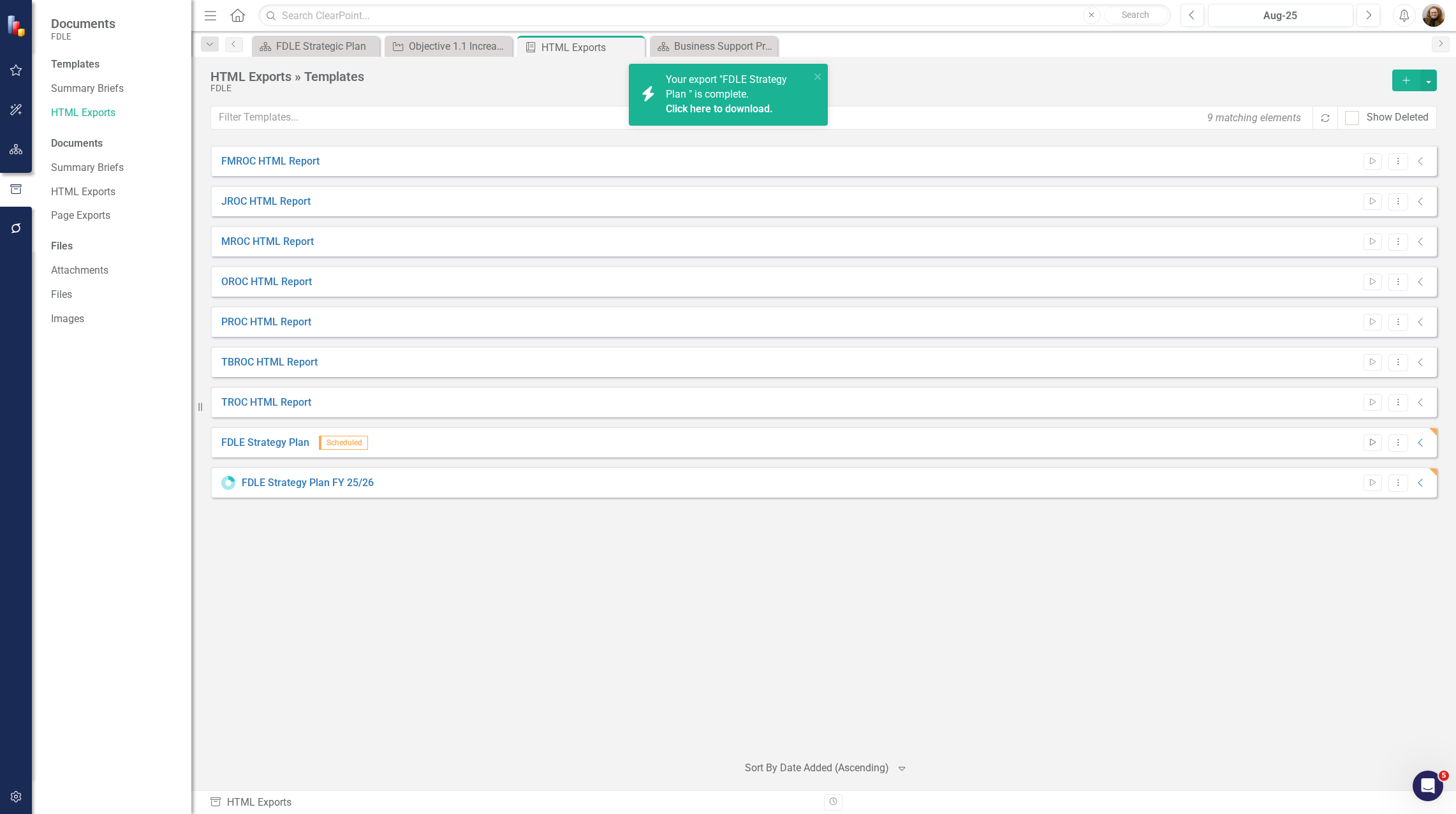
click at [1368, 443] on icon "Start" at bounding box center [1372, 443] width 10 height 8
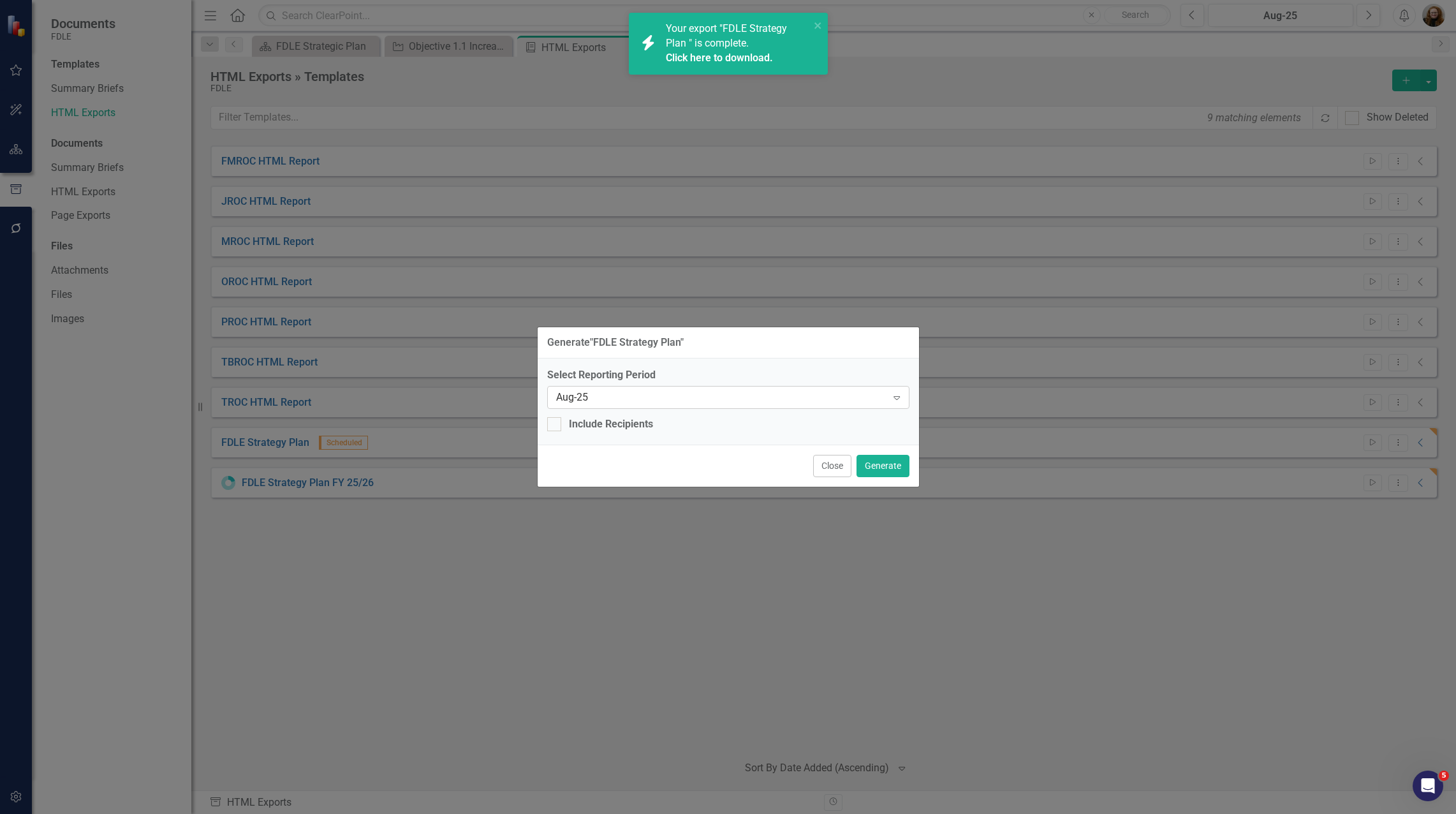
click at [680, 400] on div "Aug-25" at bounding box center [721, 397] width 331 height 15
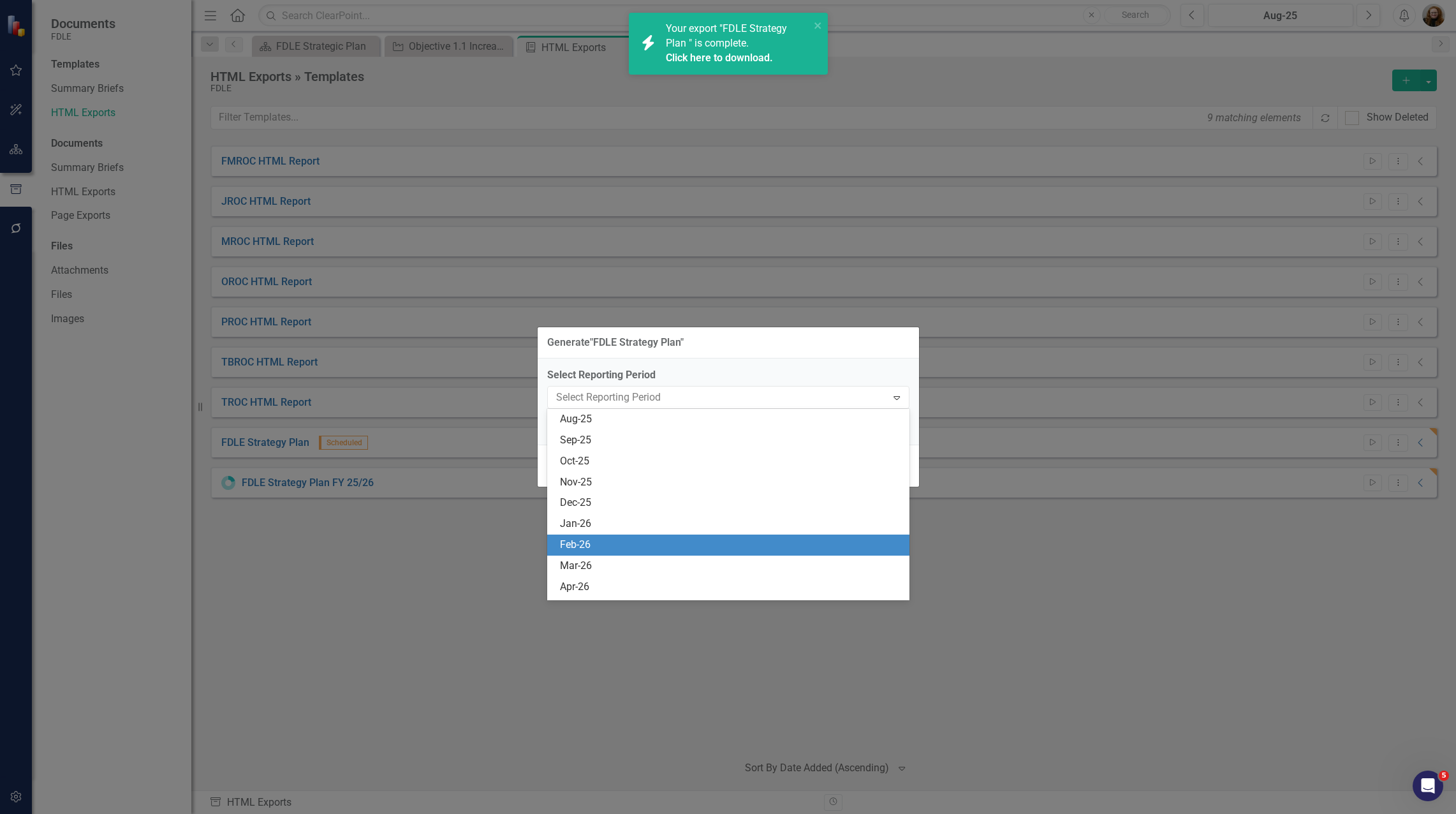
scroll to position [5362, 0]
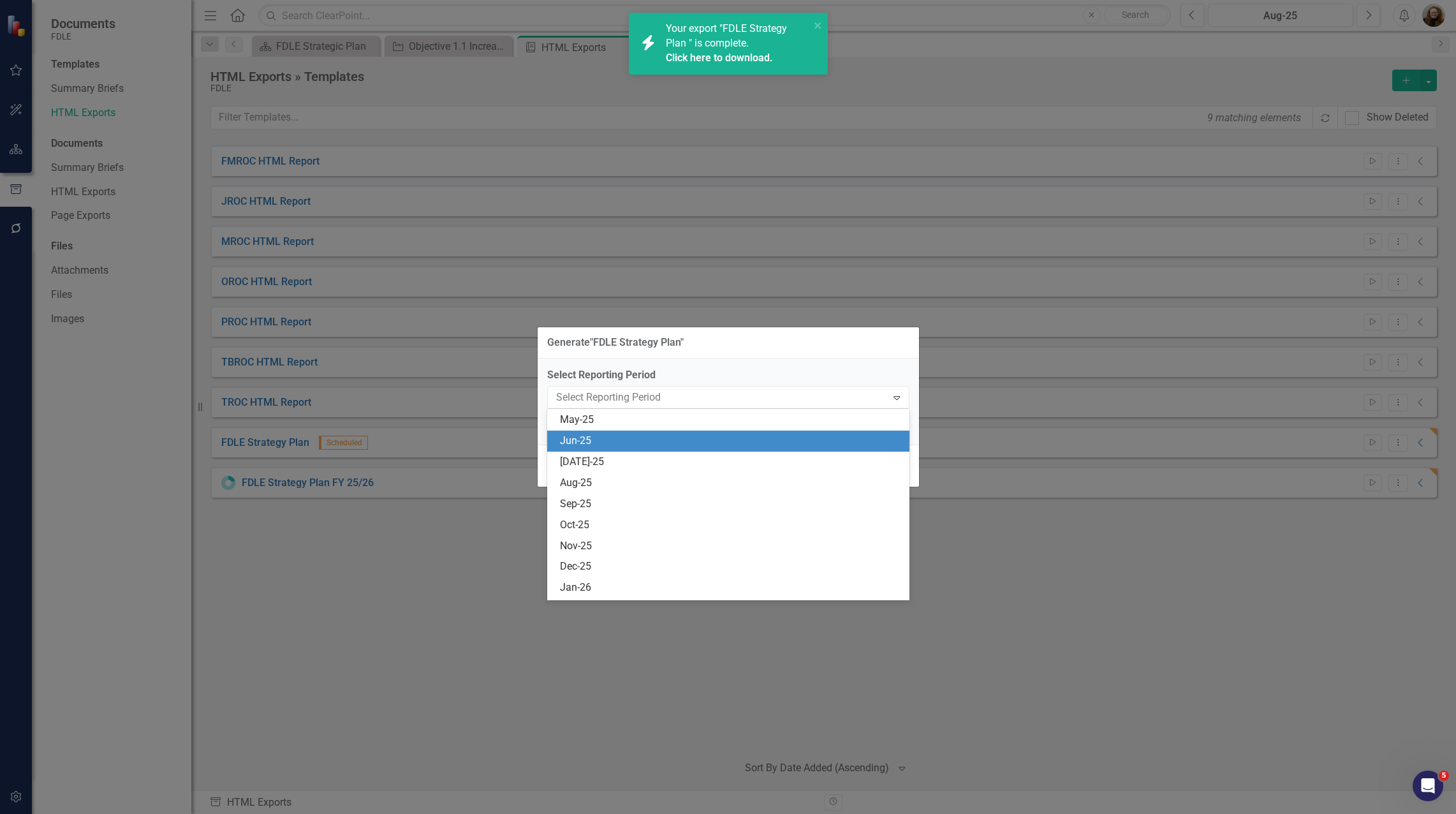
click at [577, 443] on div "Jun-25" at bounding box center [730, 441] width 341 height 15
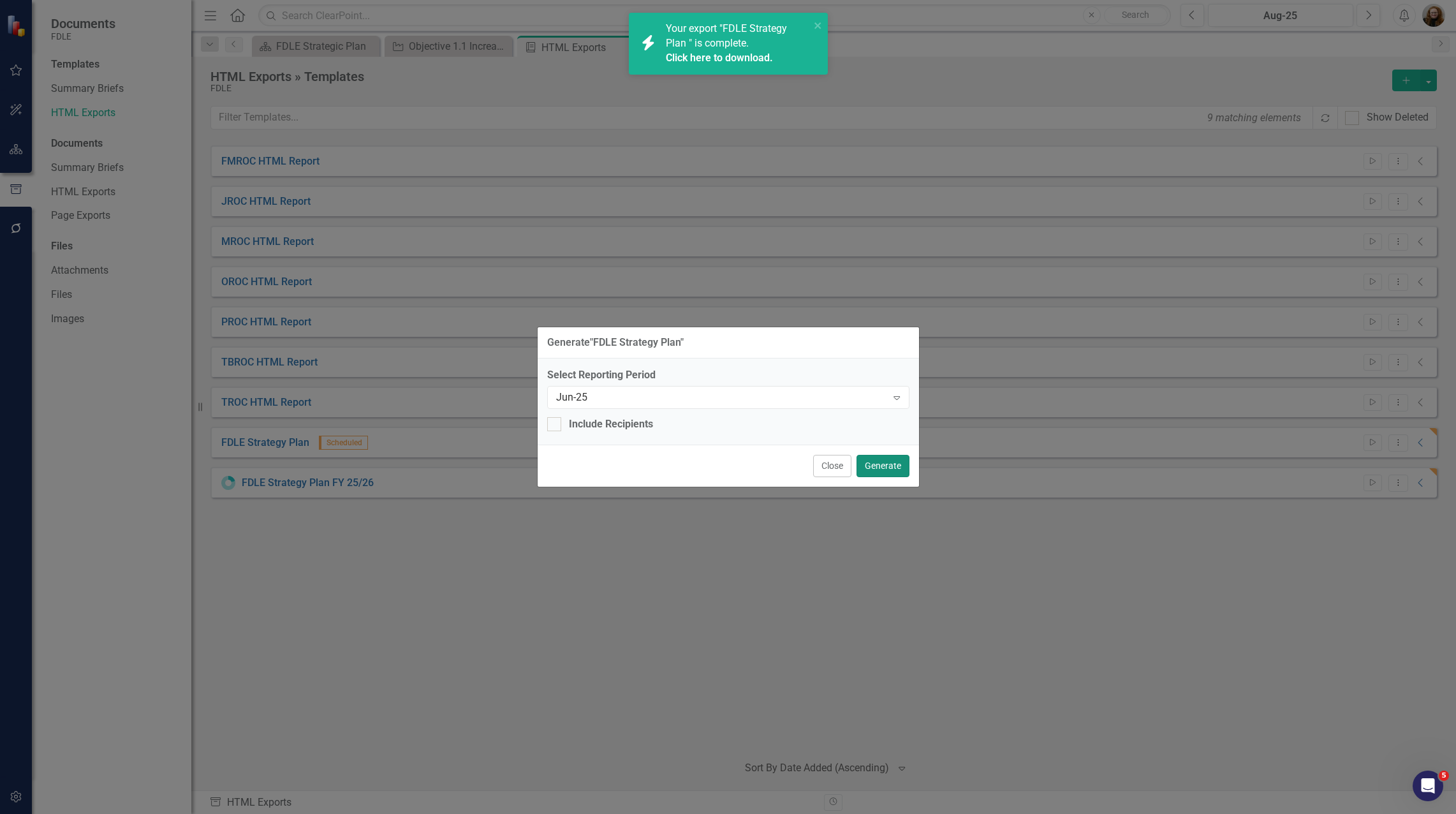
click at [870, 460] on button "Generate" at bounding box center [883, 466] width 53 height 22
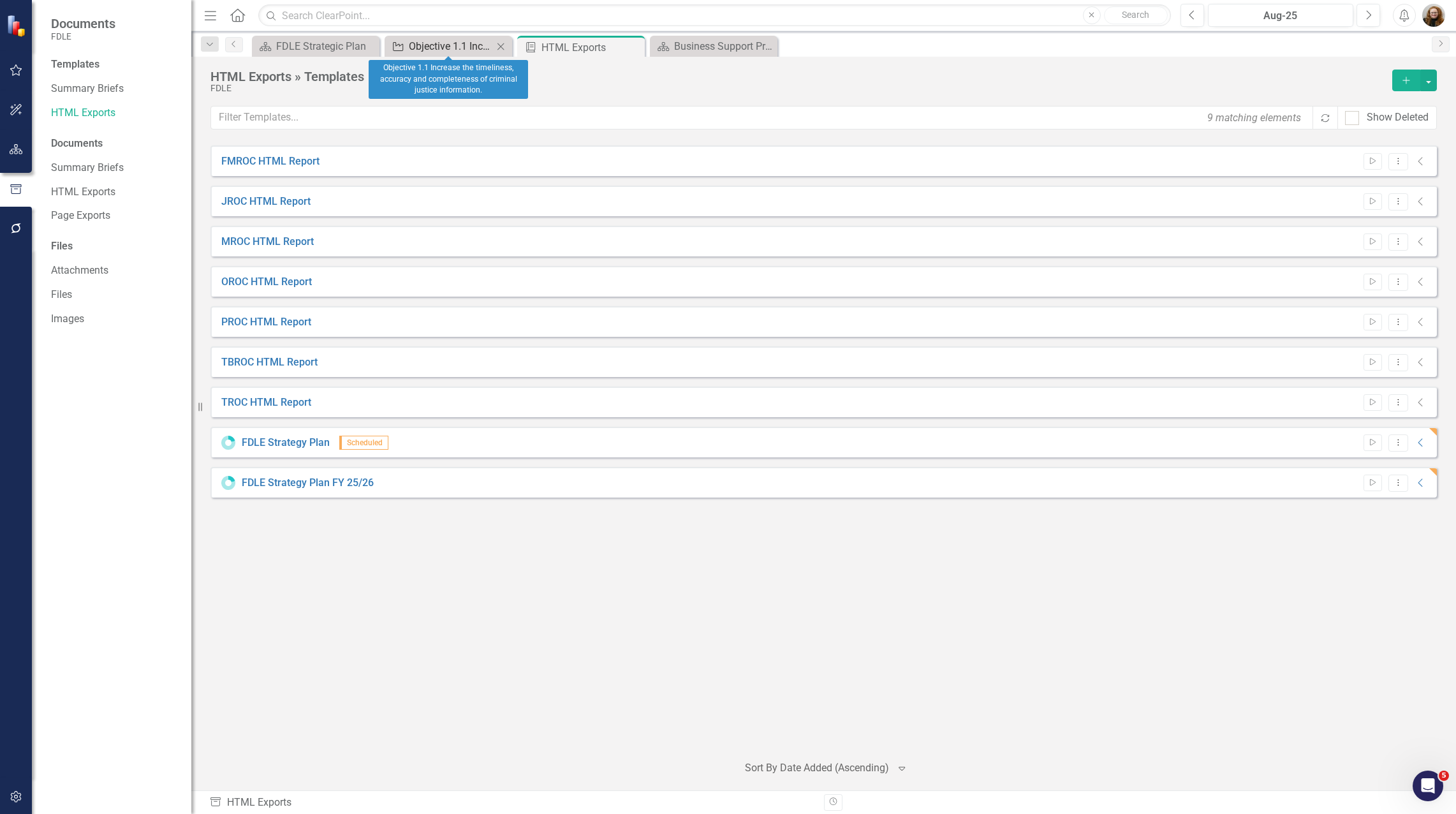
click at [414, 45] on div "Objective 1.1 Increase the timeliness, accuracy and completeness of criminal ju…" at bounding box center [451, 46] width 84 height 16
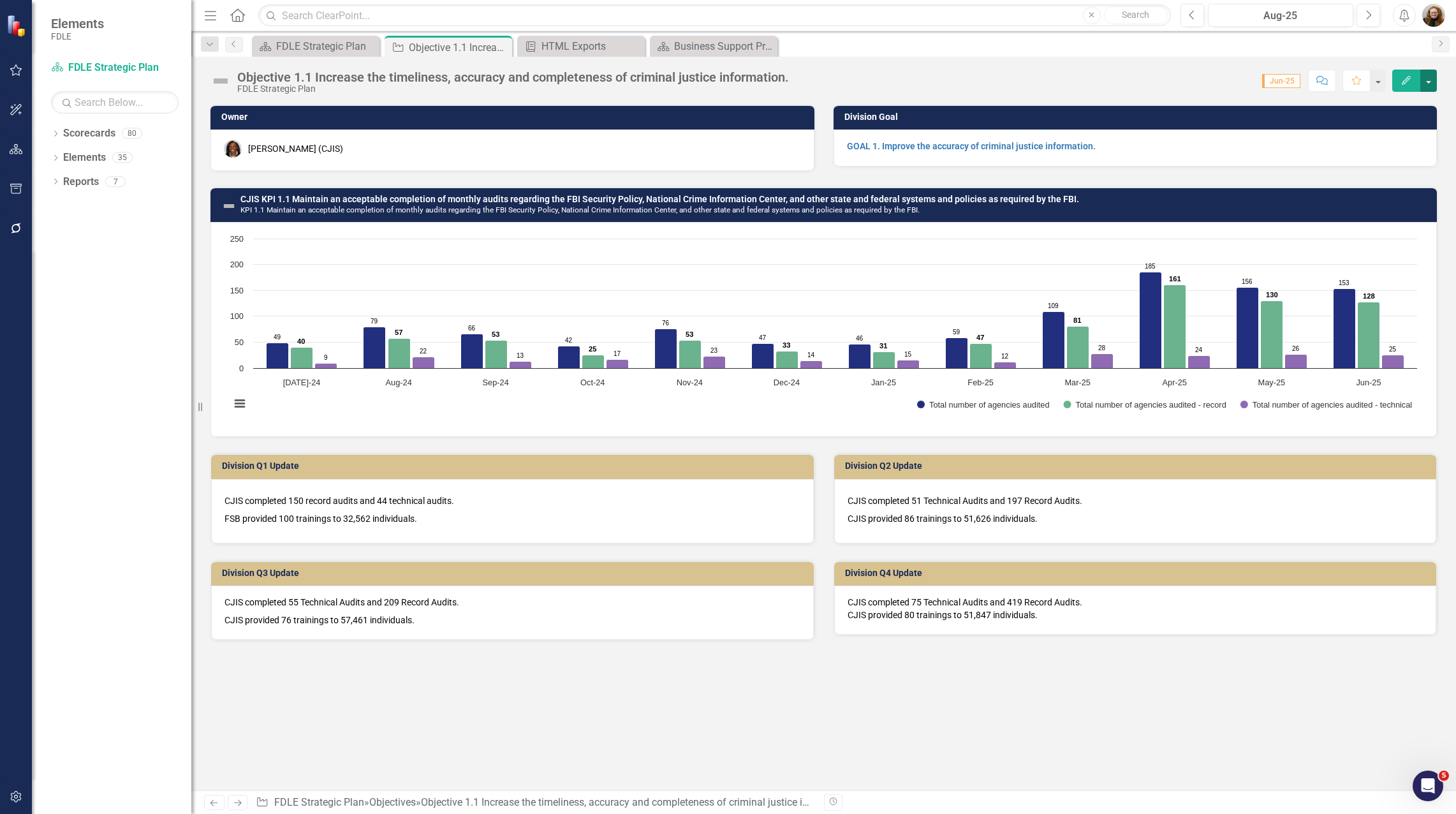
click at [1434, 79] on button "button" at bounding box center [1428, 80] width 17 height 22
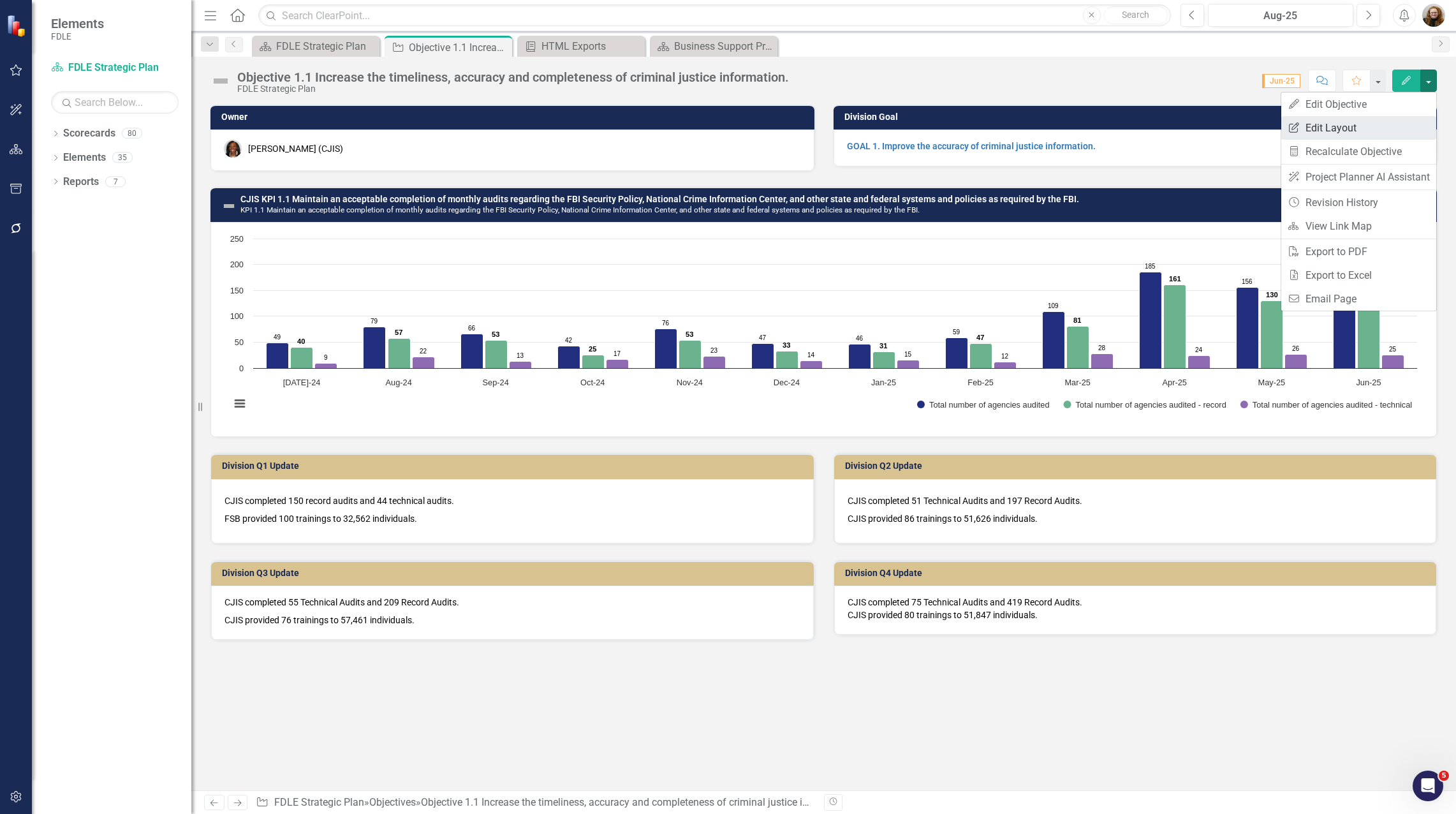
click at [1365, 123] on link "Edit Report Edit Layout" at bounding box center [1358, 128] width 155 height 23
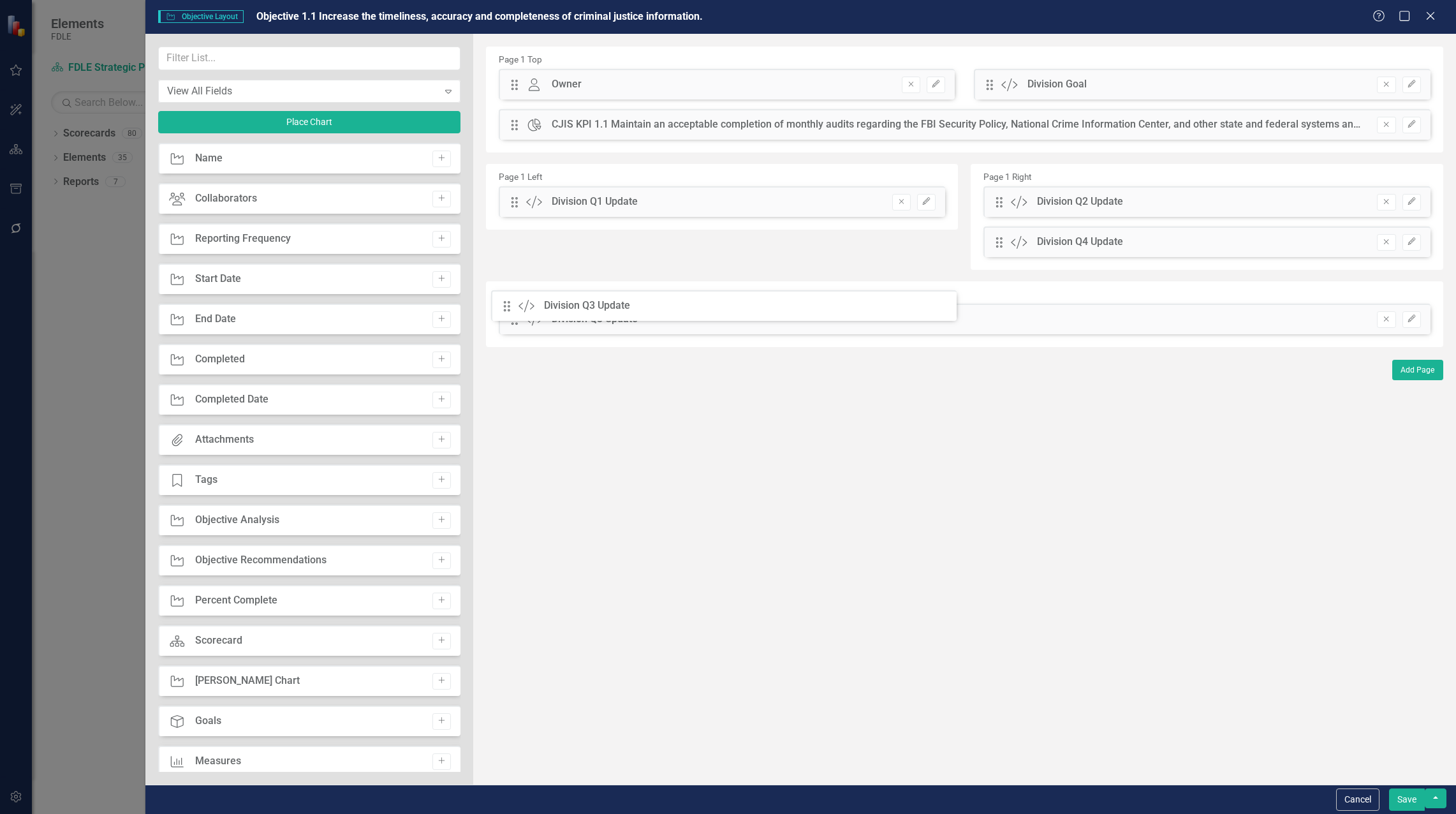
drag, startPoint x: 513, startPoint y: 245, endPoint x: 514, endPoint y: 308, distance: 63.0
click at [1407, 320] on icon "Edit" at bounding box center [1411, 319] width 10 height 8
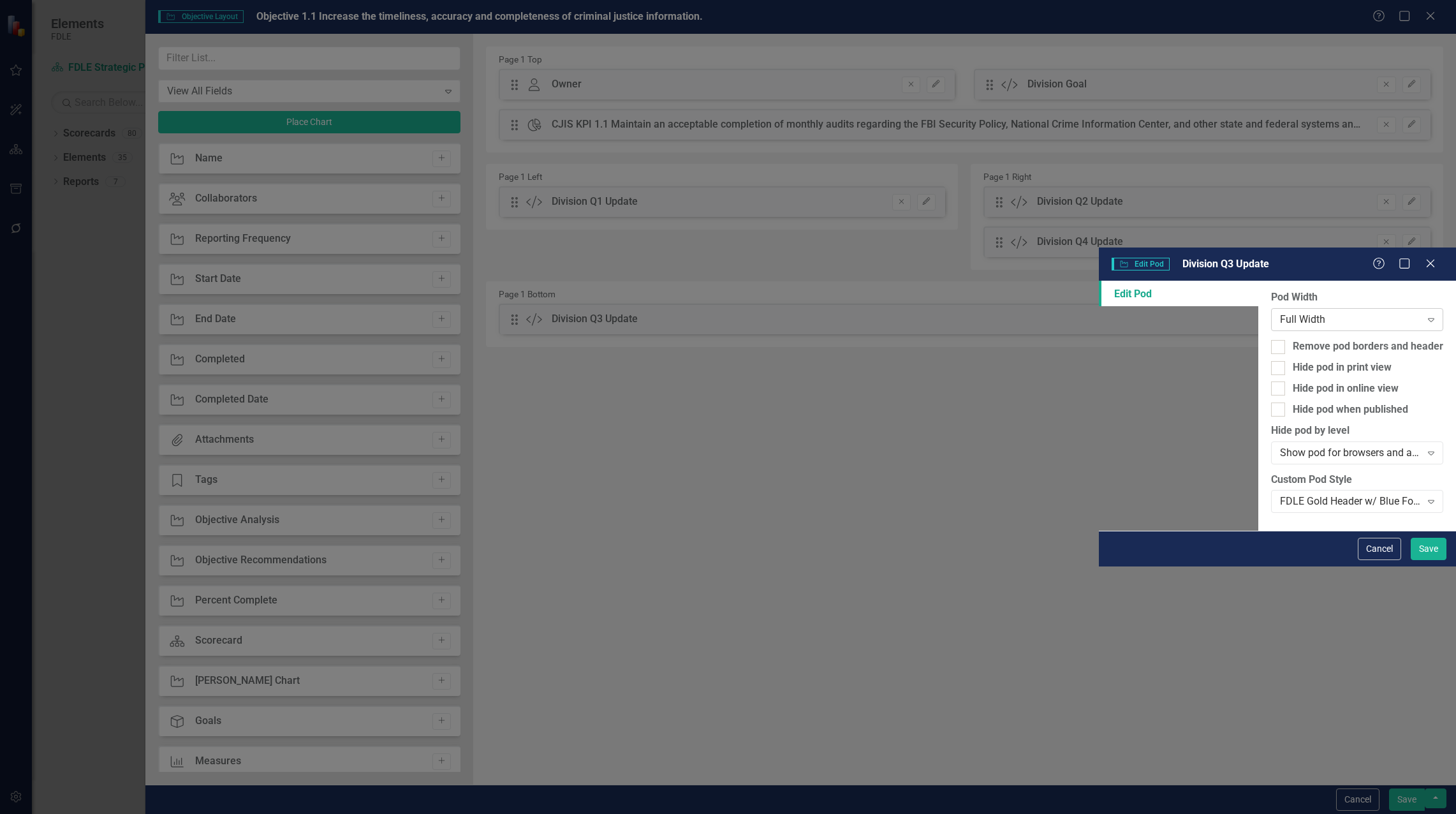
click at [1271, 308] on div "Full Width Expand" at bounding box center [1357, 319] width 172 height 23
click at [1432, 560] on button "Save" at bounding box center [1428, 549] width 36 height 22
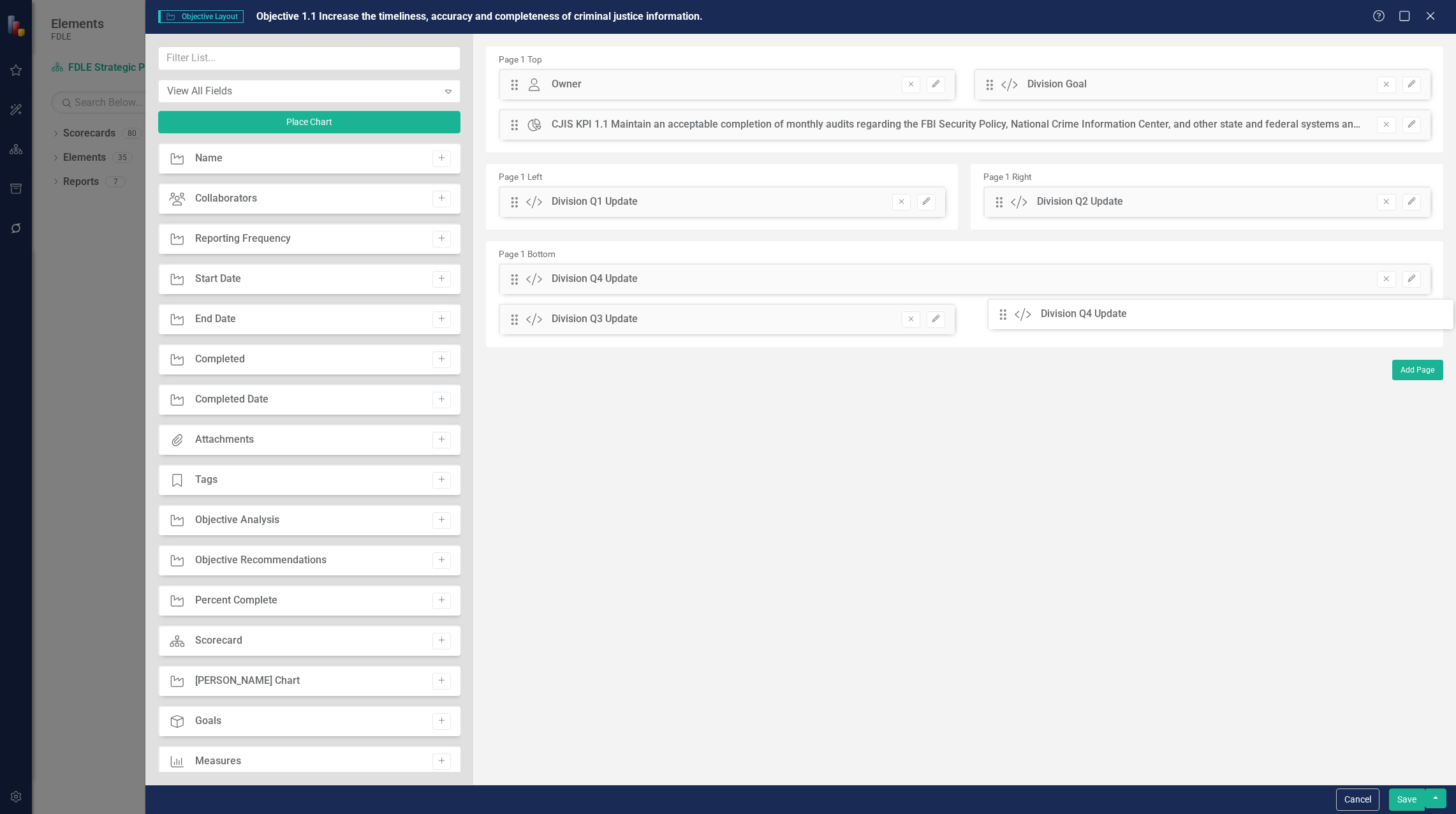
drag, startPoint x: 995, startPoint y: 245, endPoint x: 1009, endPoint y: 317, distance: 73.3
click at [1411, 278] on icon "button" at bounding box center [1411, 279] width 8 height 8
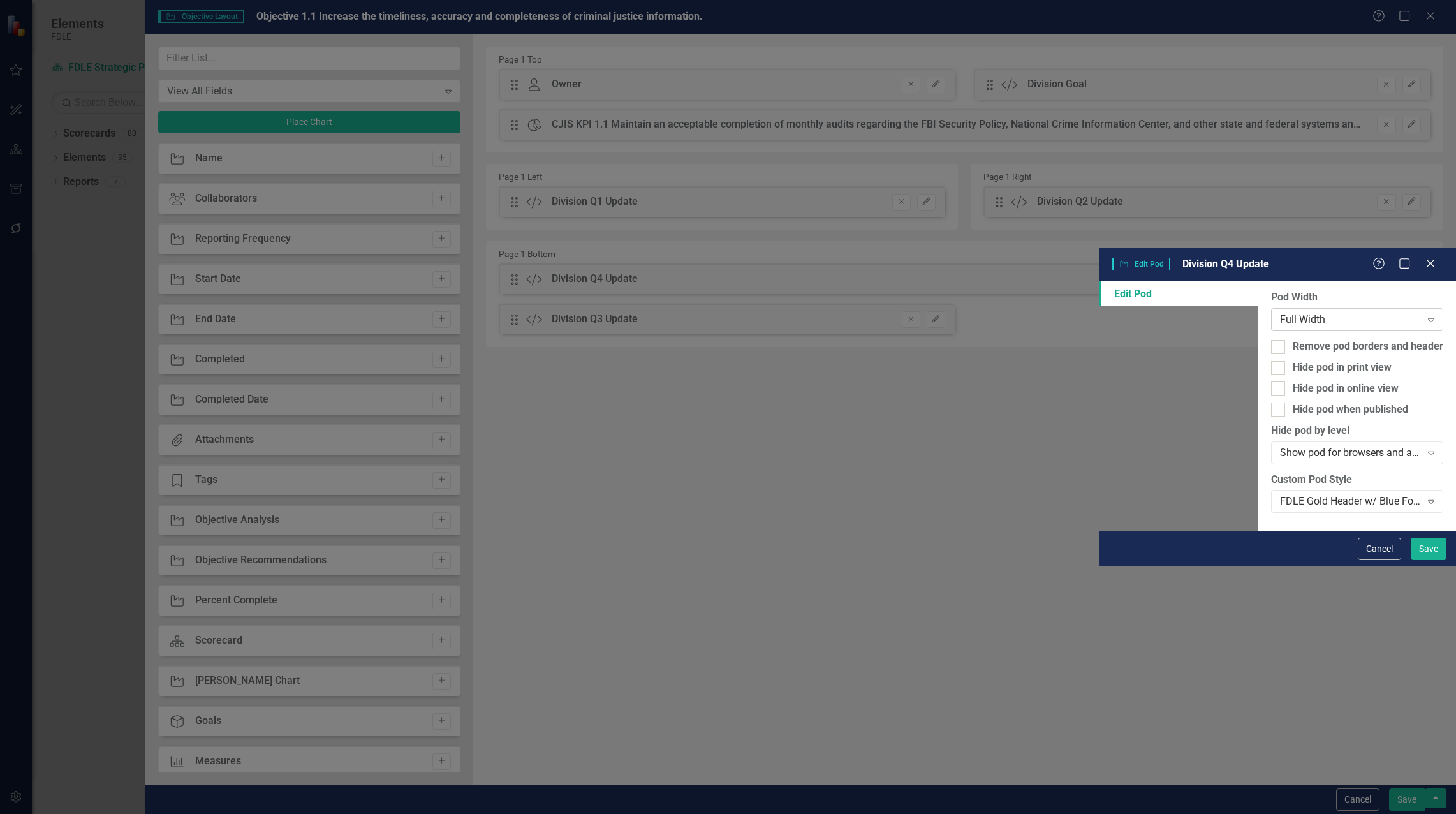
click at [1280, 312] on div "Full Width" at bounding box center [1350, 320] width 141 height 15
click at [1421, 560] on button "Save" at bounding box center [1428, 549] width 36 height 22
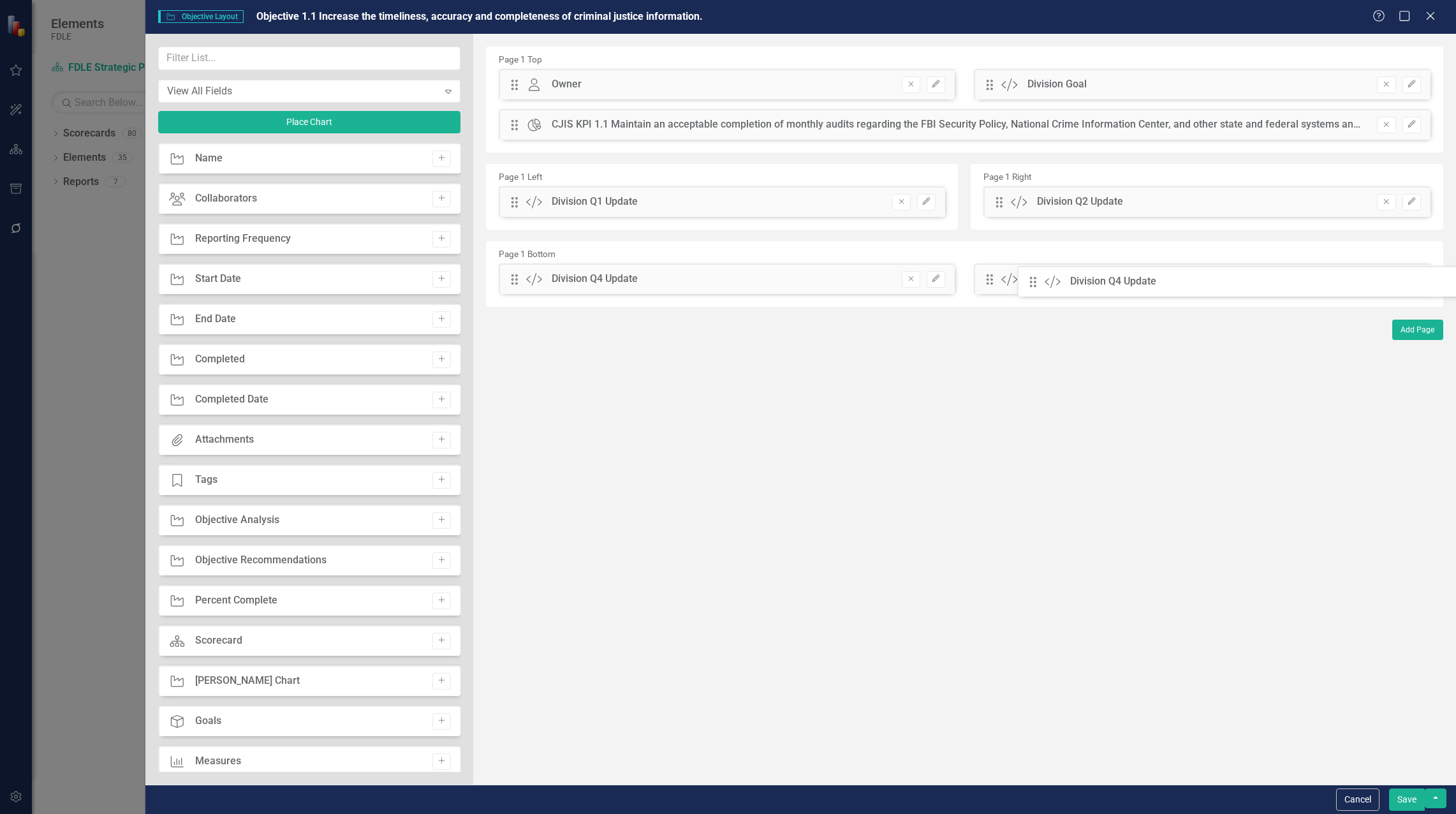
drag, startPoint x: 510, startPoint y: 281, endPoint x: 1046, endPoint y: 288, distance: 536.0
click at [1410, 801] on button "Save" at bounding box center [1406, 799] width 36 height 22
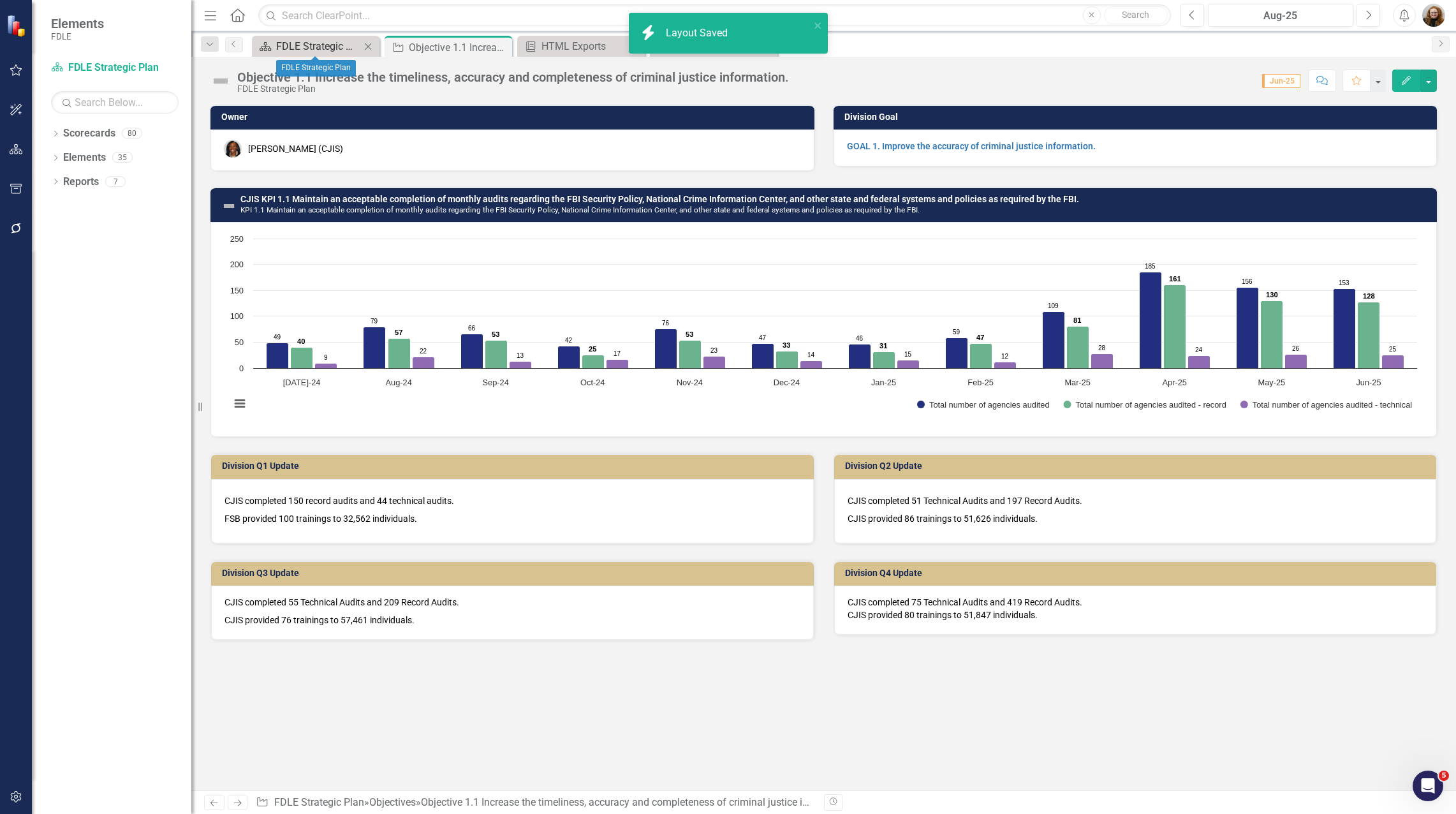
click at [343, 43] on div "FDLE Strategic Plan" at bounding box center [318, 46] width 84 height 16
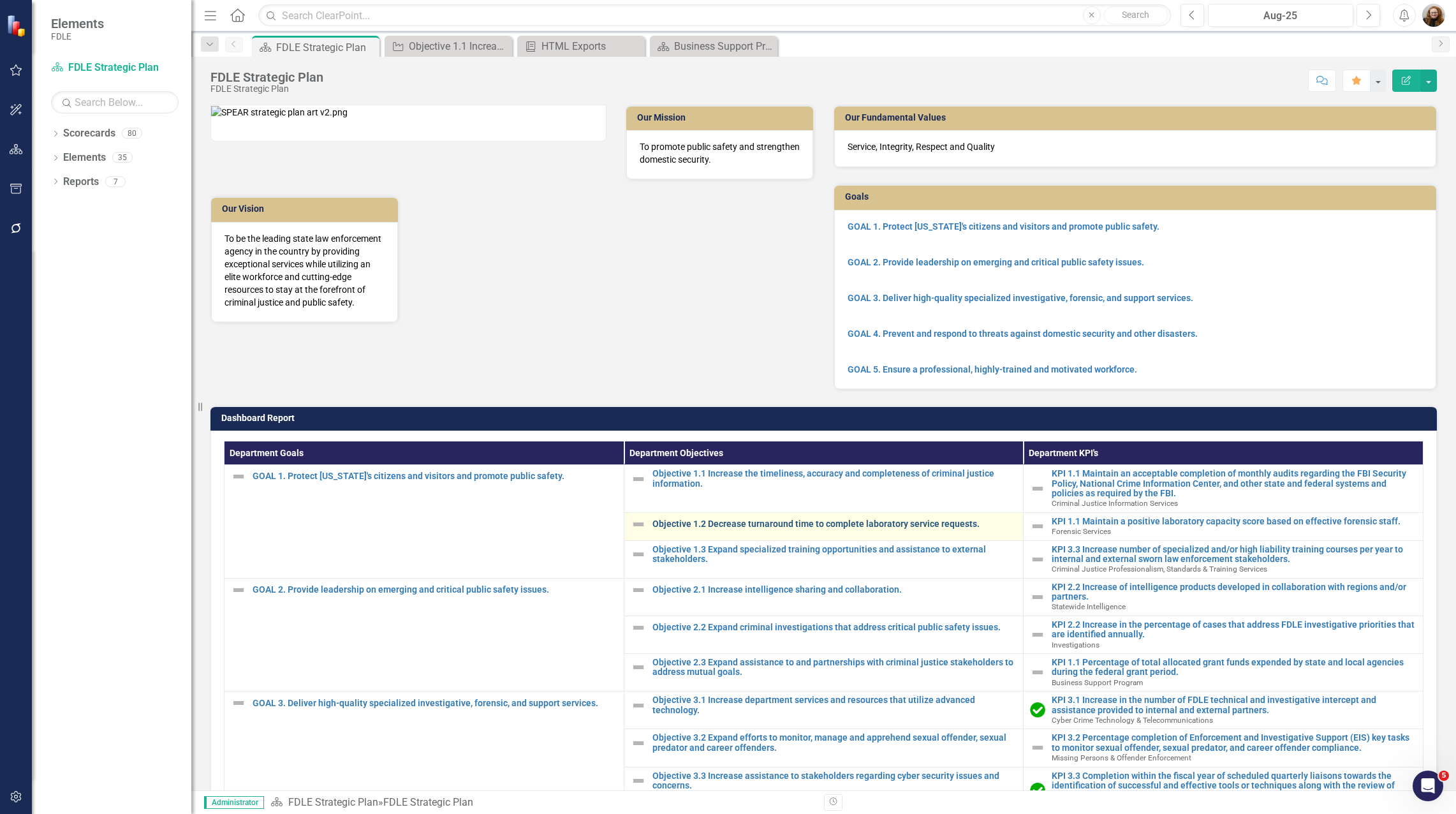
click at [845, 529] on link "Objective 1.2 Decrease turnaround time to complete laboratory service requests." at bounding box center [835, 524] width 365 height 10
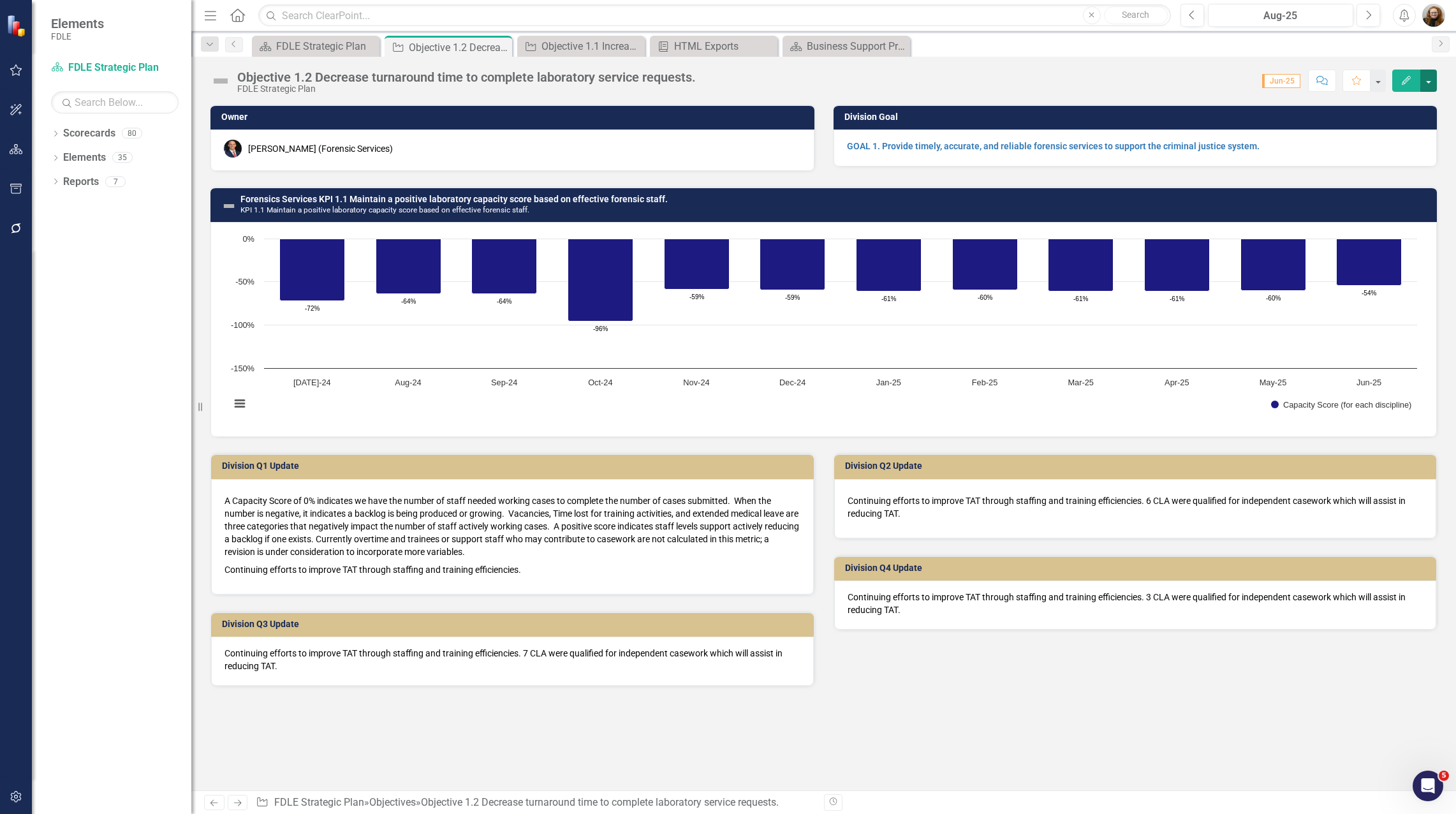
click at [1427, 81] on button "button" at bounding box center [1428, 80] width 17 height 22
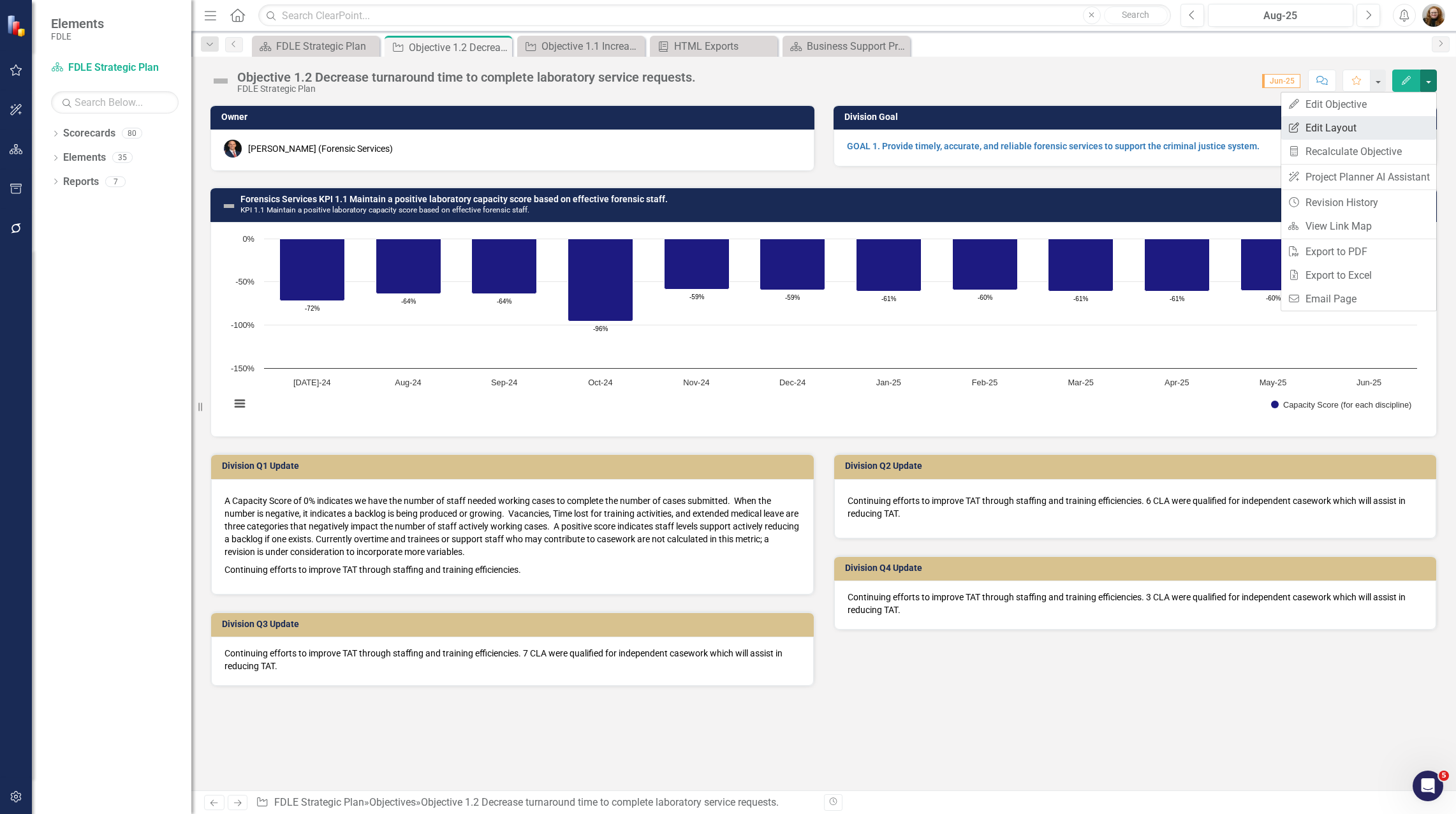
click at [1358, 124] on link "Edit Report Edit Layout" at bounding box center [1358, 128] width 155 height 23
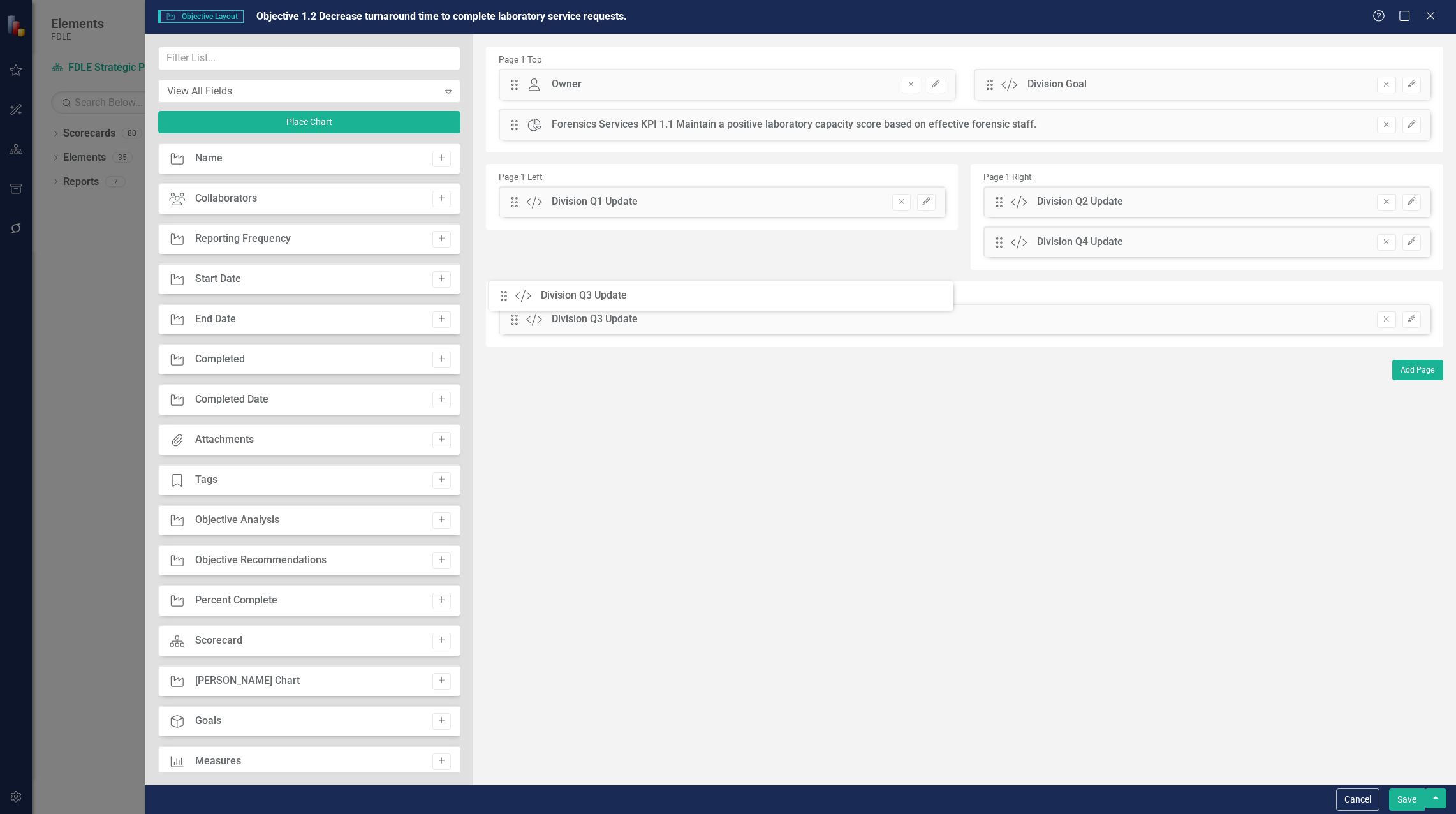
drag, startPoint x: 513, startPoint y: 242, endPoint x: 512, endPoint y: 296, distance: 54.0
drag, startPoint x: 997, startPoint y: 241, endPoint x: 987, endPoint y: 318, distance: 77.6
click at [1415, 283] on button "Edit" at bounding box center [1411, 279] width 19 height 17
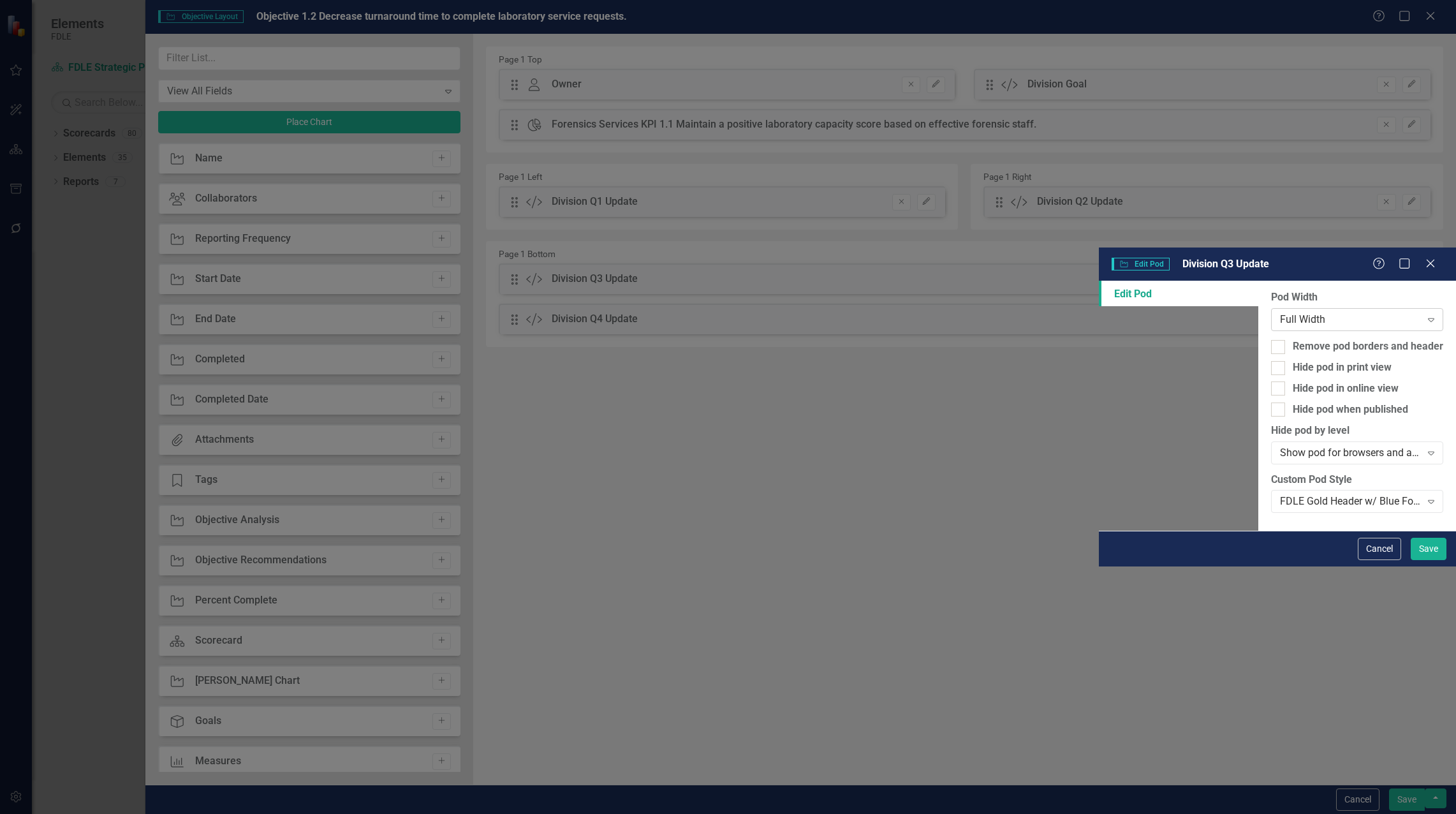
click at [1280, 312] on div "Full Width" at bounding box center [1350, 320] width 141 height 15
click at [1420, 560] on button "Save" at bounding box center [1428, 549] width 36 height 22
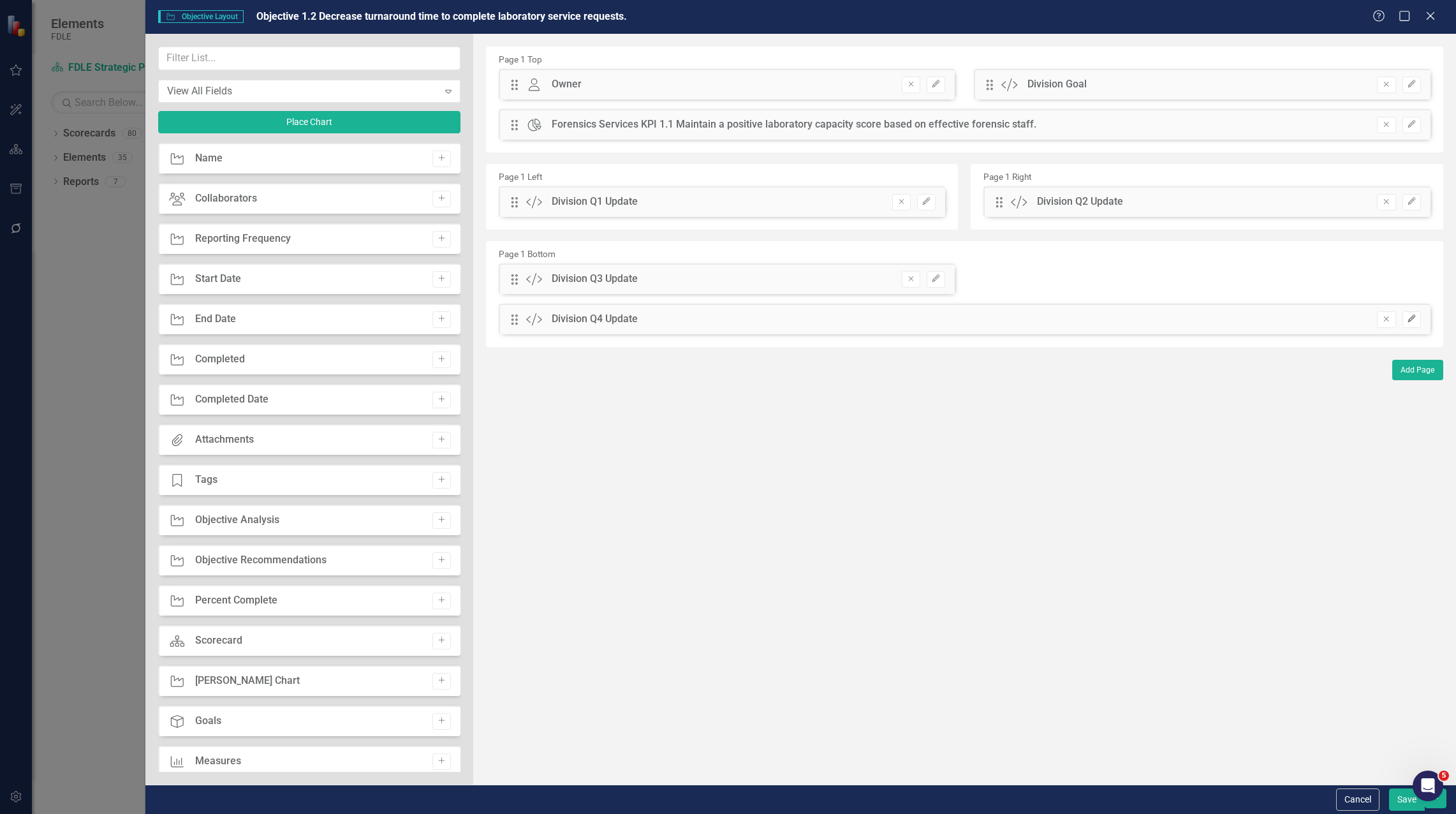
click at [1412, 324] on button "Edit" at bounding box center [1411, 320] width 19 height 17
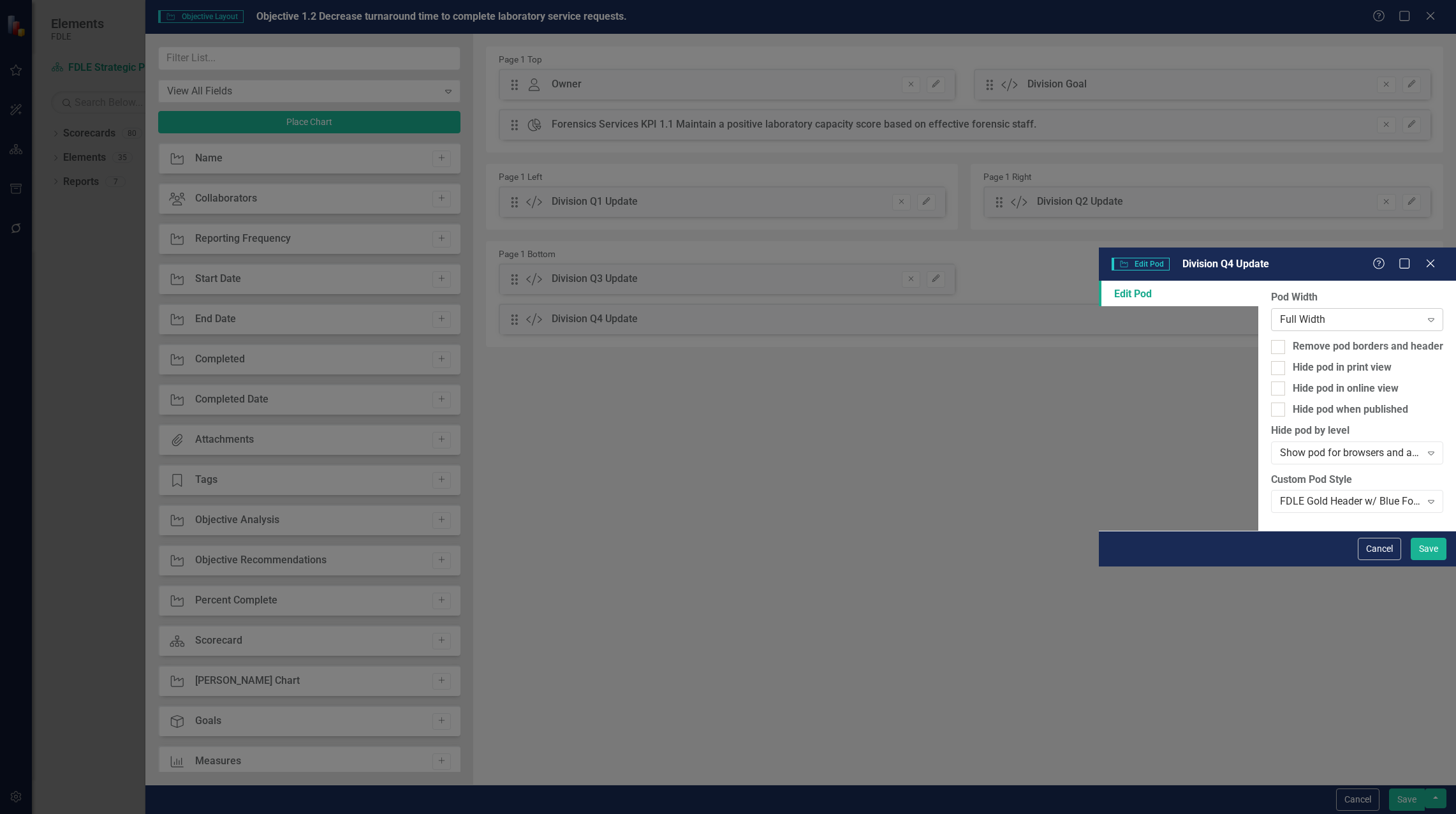
click at [1280, 312] on div "Full Width" at bounding box center [1350, 320] width 141 height 15
drag, startPoint x: 568, startPoint y: 143, endPoint x: 568, endPoint y: 151, distance: 8.0
click at [1435, 560] on button "Save" at bounding box center [1428, 549] width 36 height 22
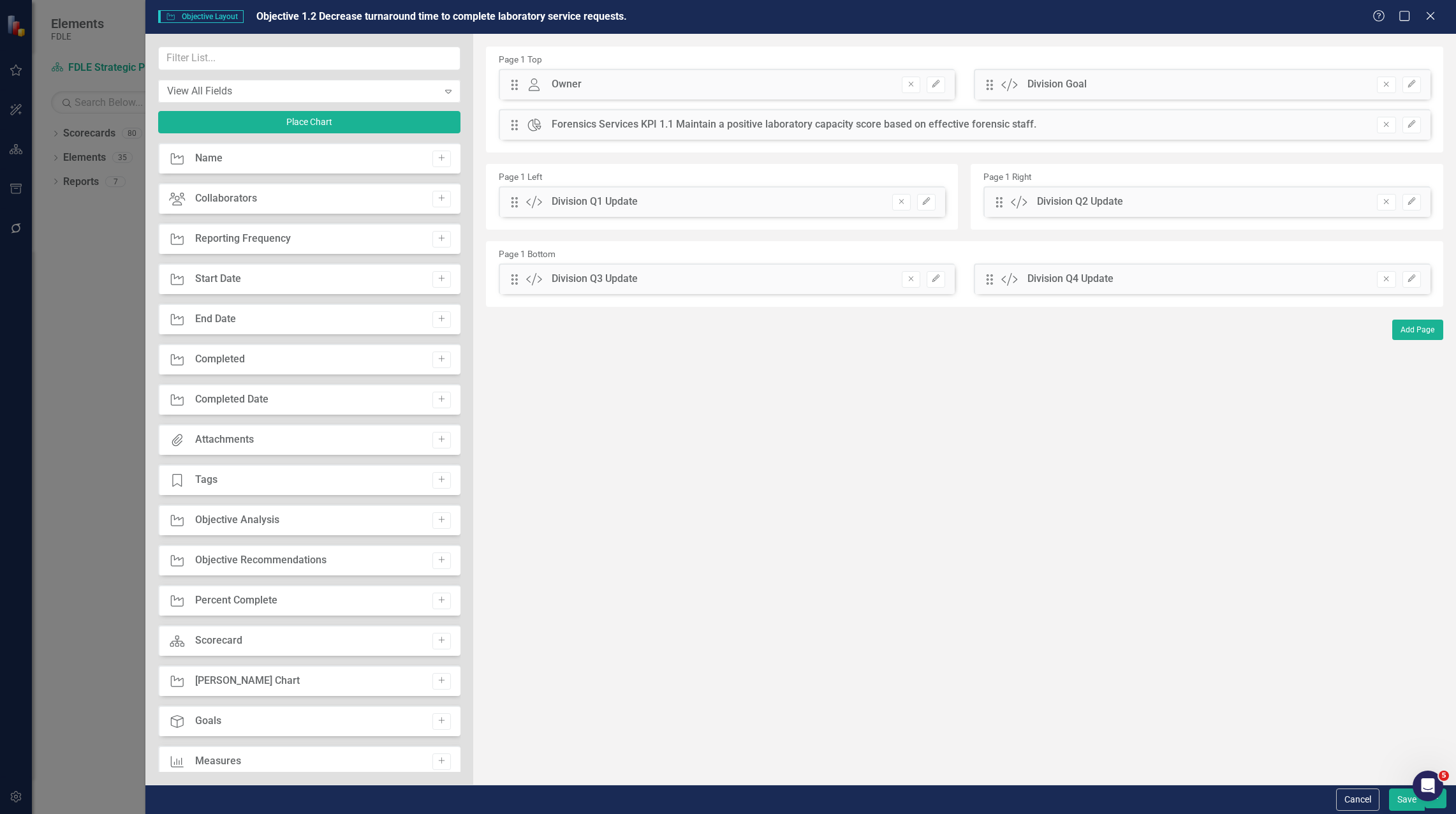
click at [1403, 806] on button "Save" at bounding box center [1406, 799] width 36 height 22
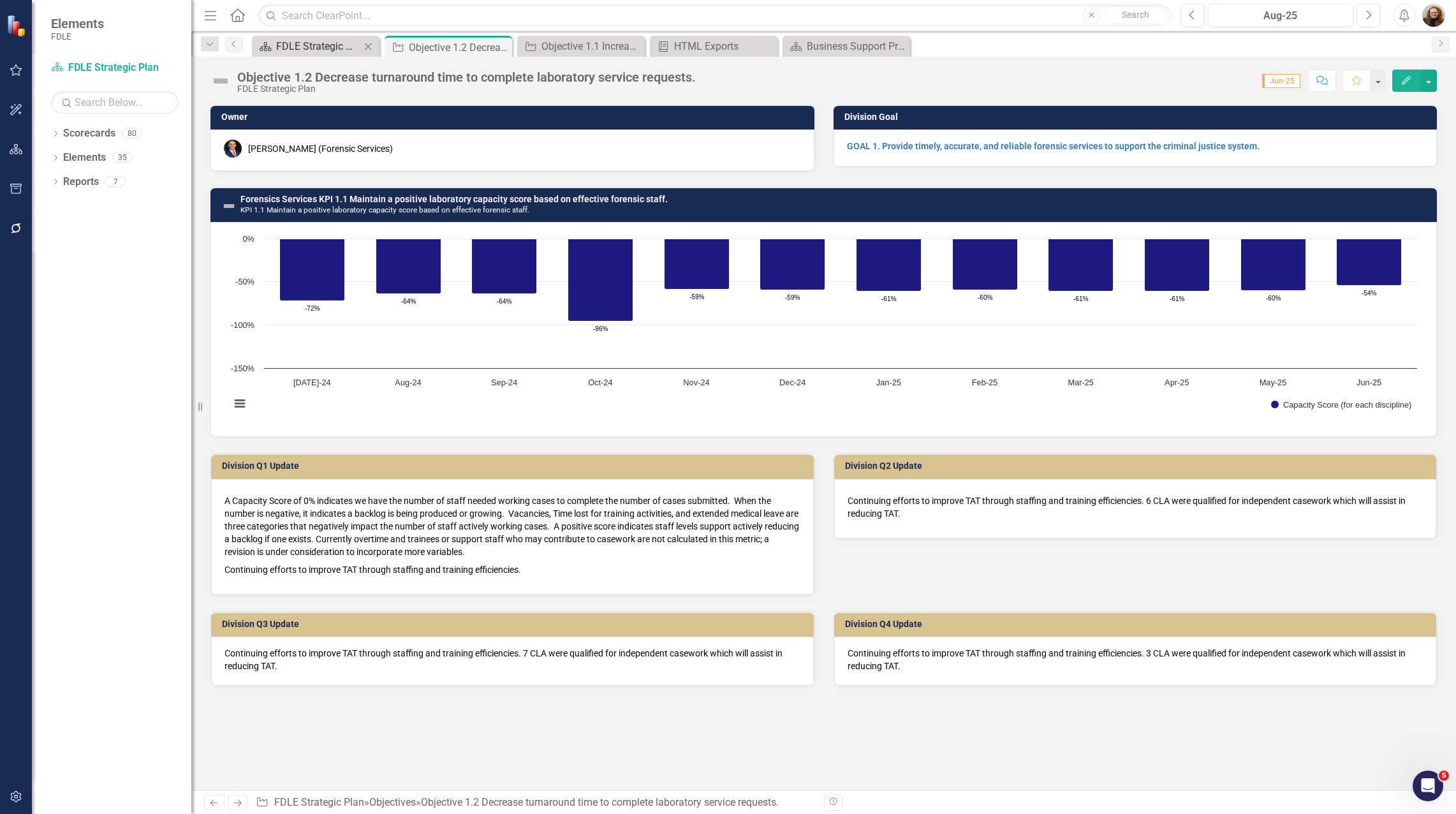
click at [316, 49] on div "FDLE Strategic Plan" at bounding box center [318, 46] width 84 height 16
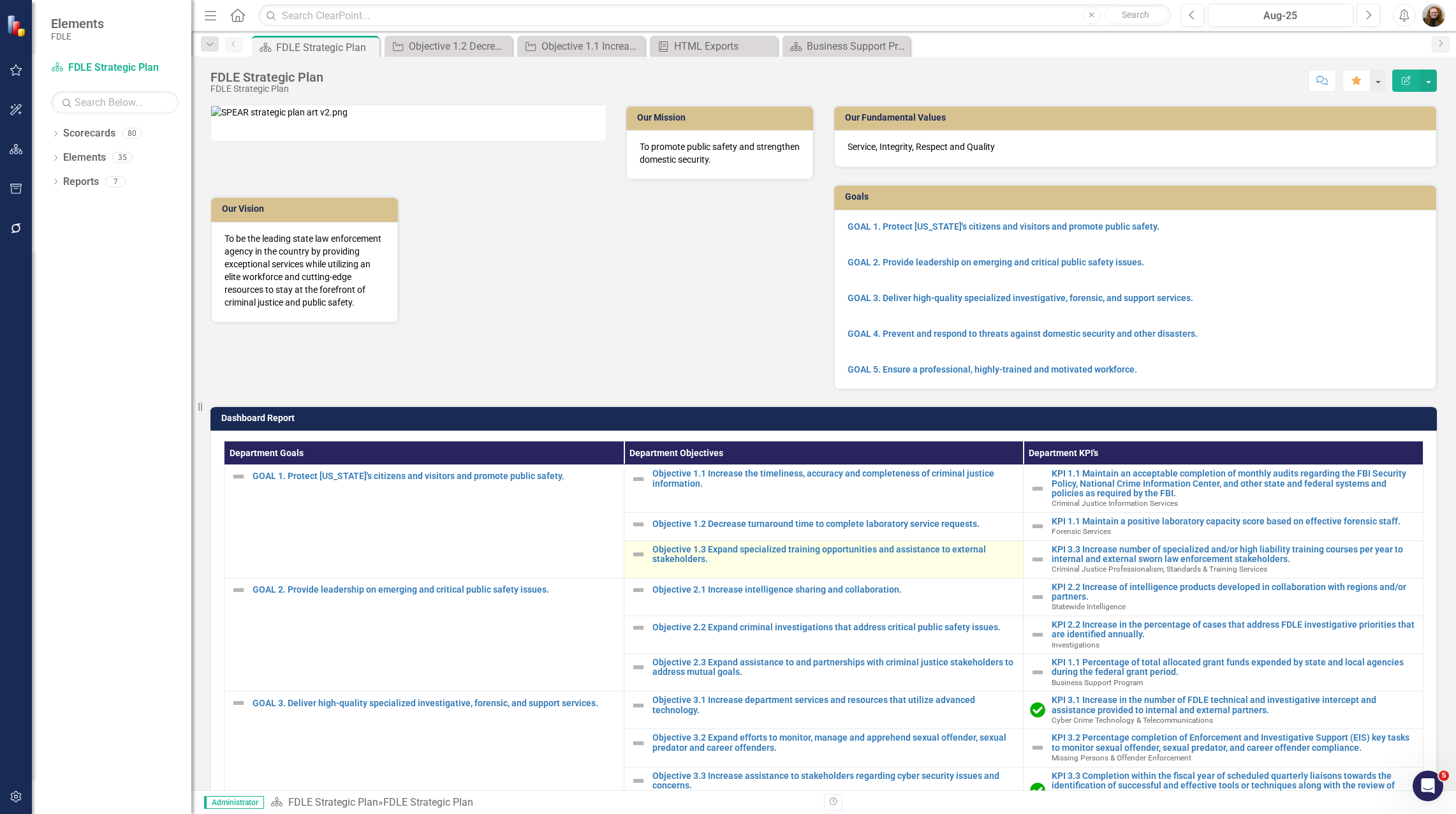
click at [812, 564] on td "Objective 1.3 Expand specialized training opportunities and assistance to exter…" at bounding box center [823, 559] width 400 height 38
click at [835, 564] on link "Objective 1.3 Expand specialized training opportunities and assistance to exter…" at bounding box center [835, 554] width 365 height 20
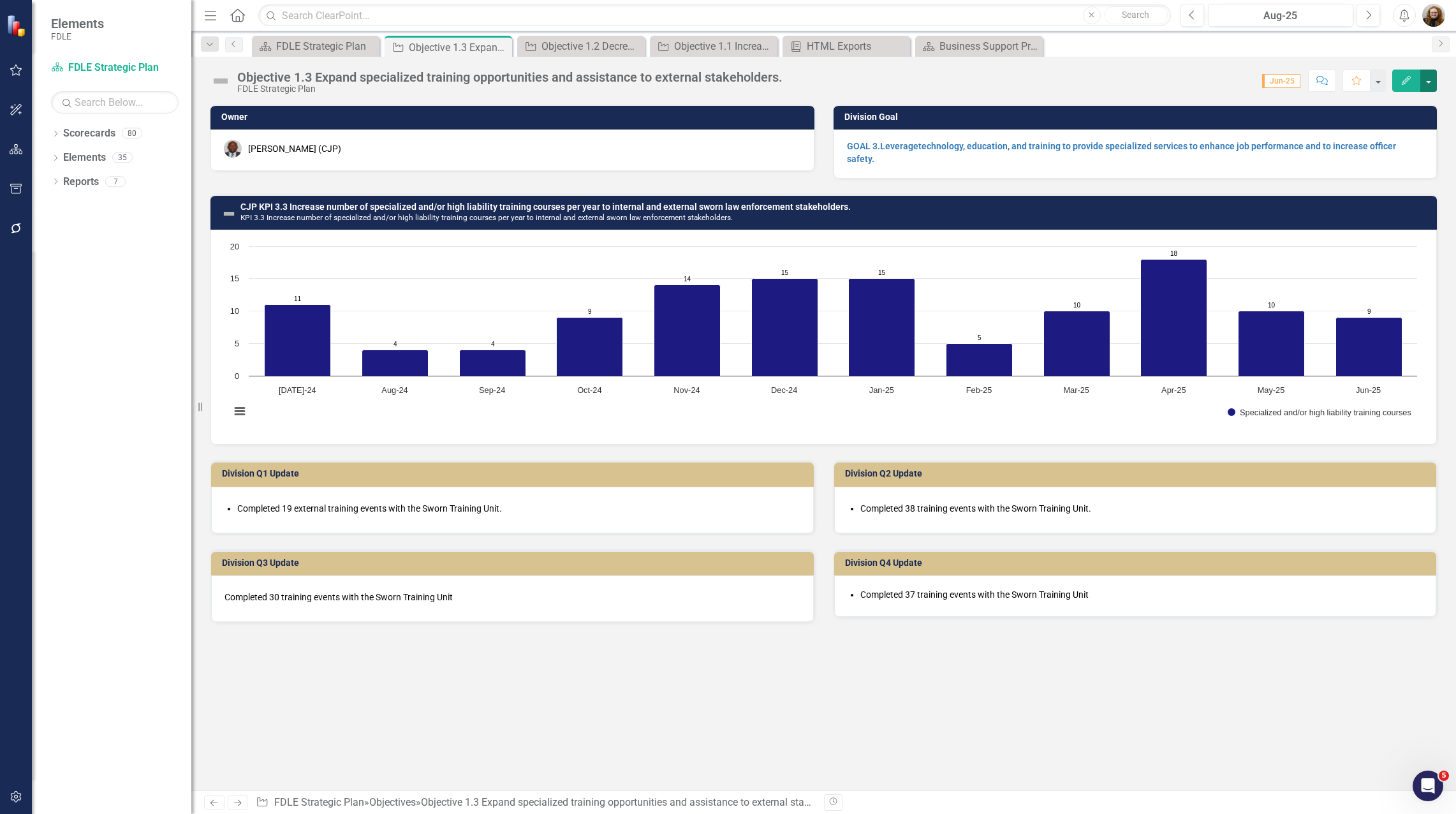
click at [1423, 78] on button "button" at bounding box center [1428, 80] width 17 height 22
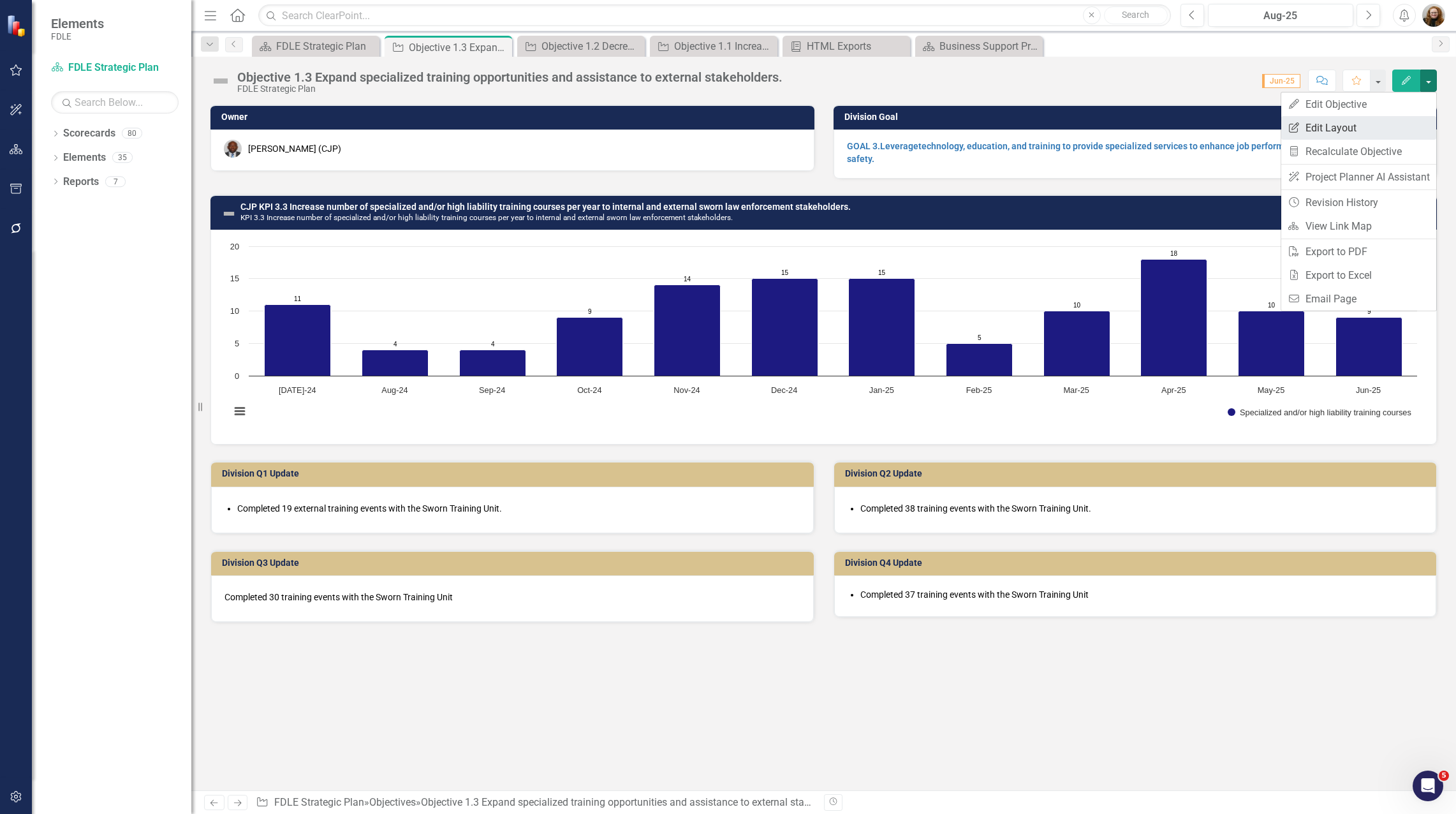
click at [1337, 126] on link "Edit Report Edit Layout" at bounding box center [1358, 128] width 155 height 23
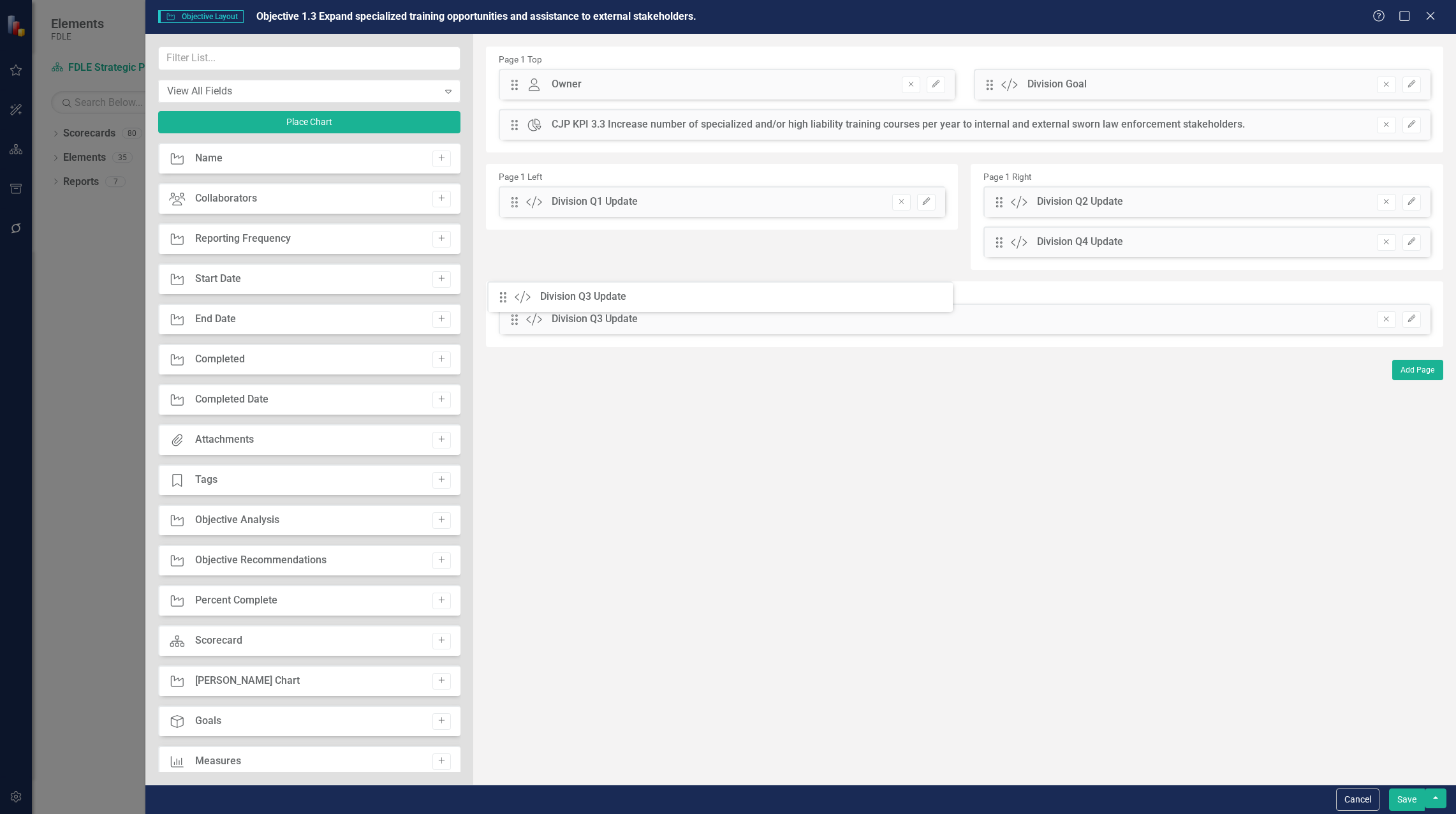
drag, startPoint x: 516, startPoint y: 241, endPoint x: 514, endPoint y: 296, distance: 55.0
drag, startPoint x: 1001, startPoint y: 241, endPoint x: 989, endPoint y: 312, distance: 72.0
click at [1408, 282] on icon "button" at bounding box center [1411, 279] width 8 height 8
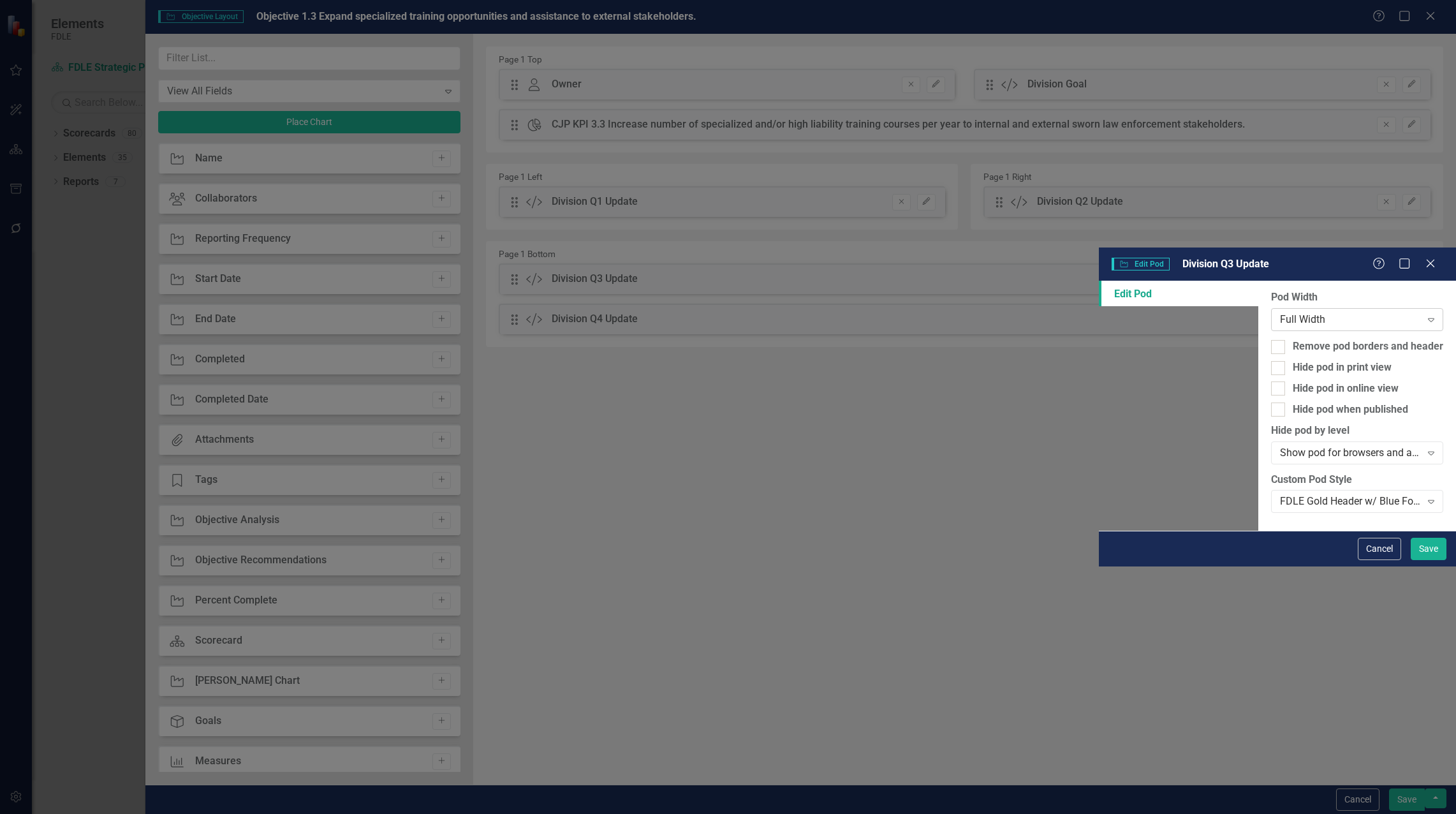
click at [1280, 312] on div "Full Width" at bounding box center [1350, 320] width 141 height 15
click at [1426, 560] on button "Save" at bounding box center [1428, 549] width 36 height 22
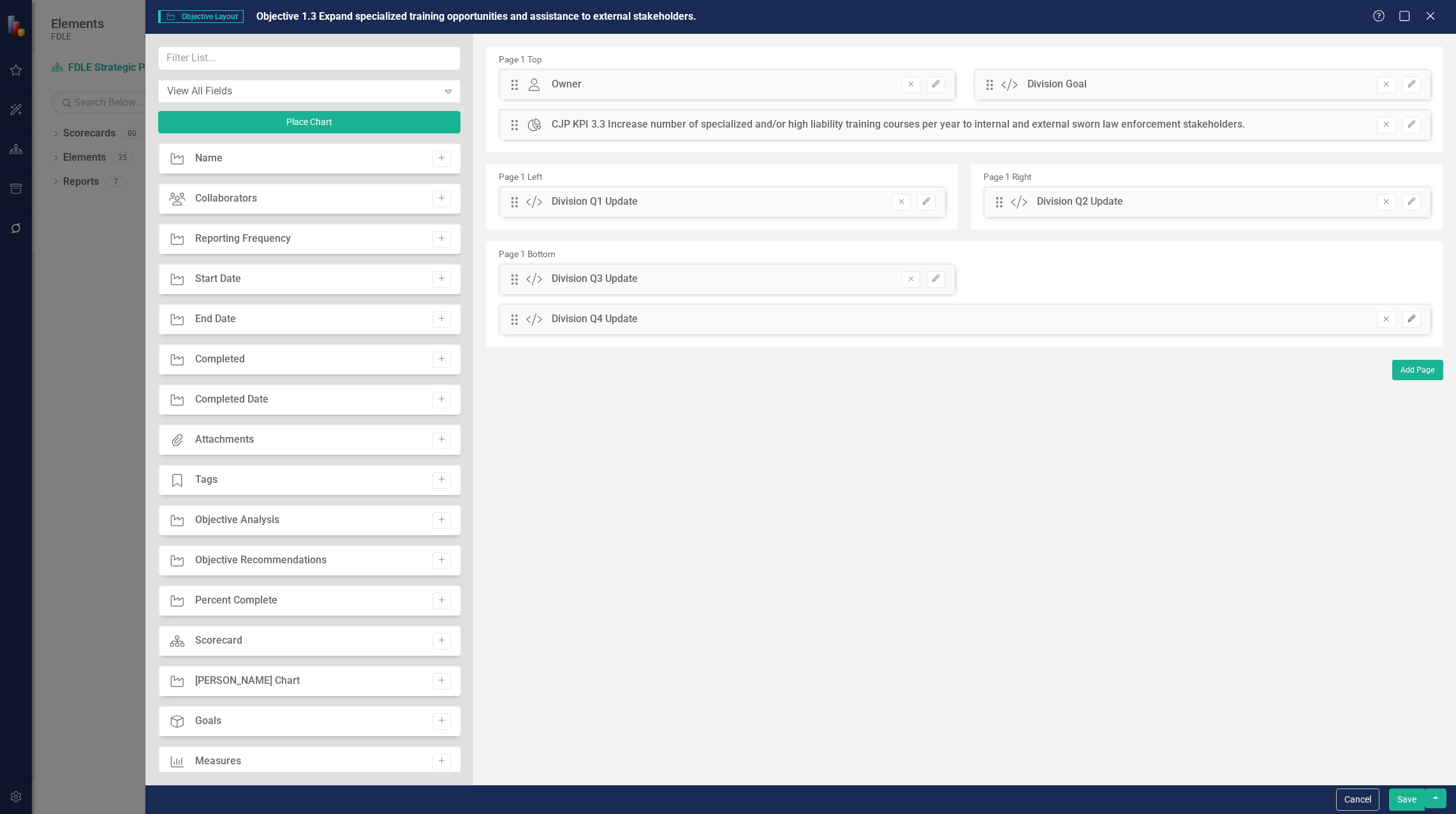
click at [1407, 320] on icon "Edit" at bounding box center [1411, 319] width 10 height 8
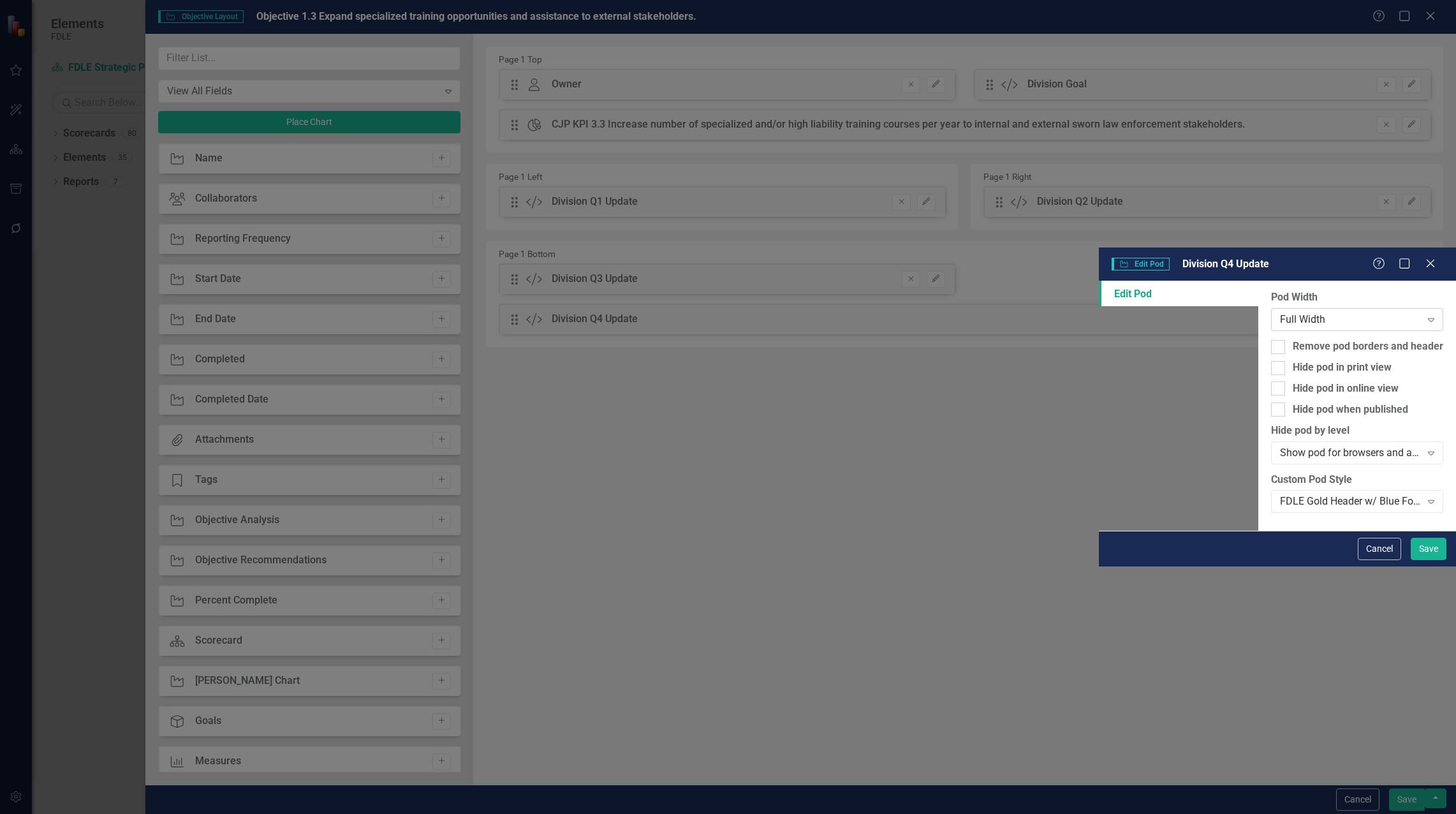
click at [1280, 312] on div "Full Width" at bounding box center [1350, 320] width 141 height 15
click at [1427, 560] on button "Save" at bounding box center [1428, 549] width 36 height 22
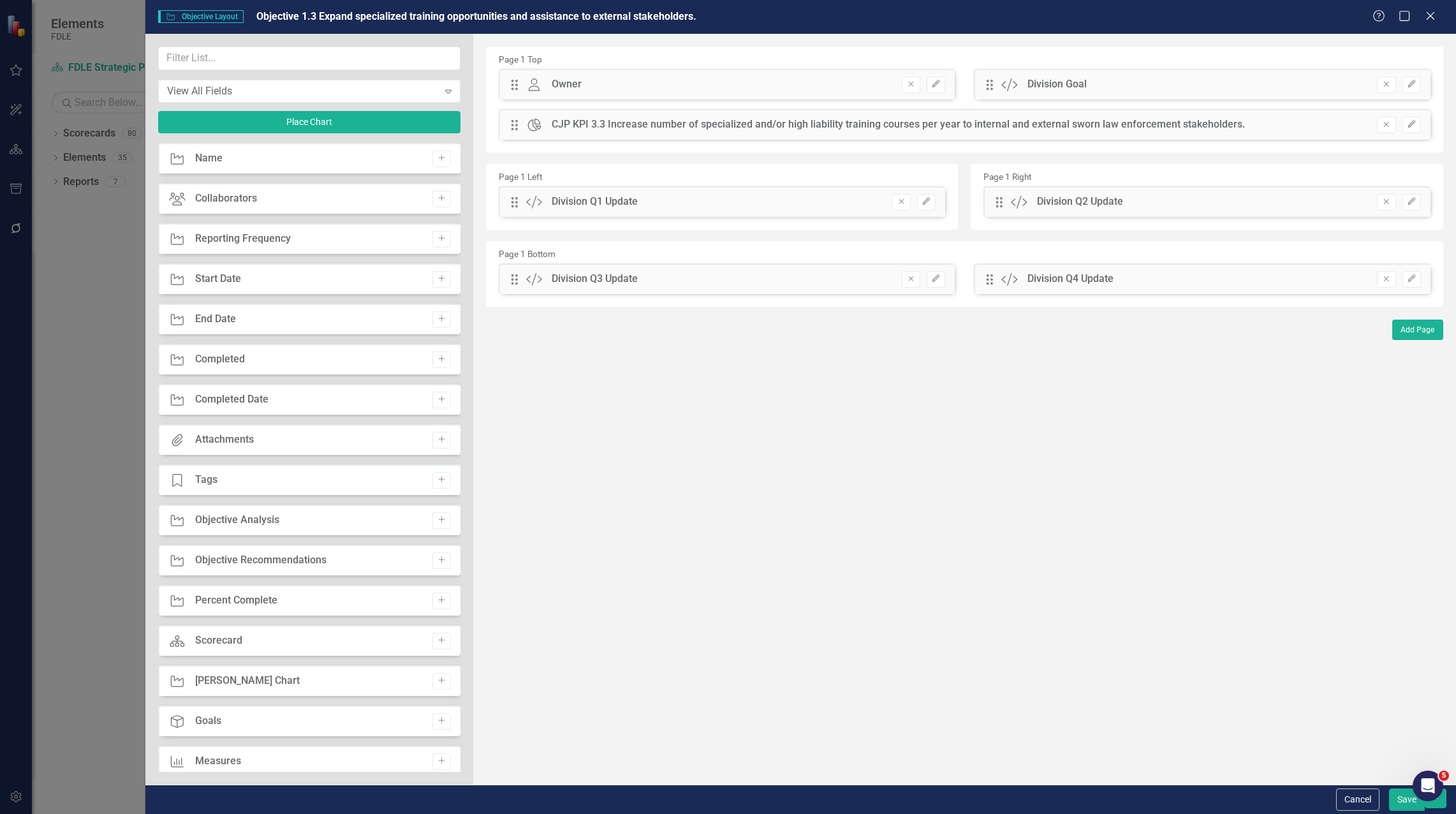
click at [1402, 800] on button "Save" at bounding box center [1406, 799] width 36 height 22
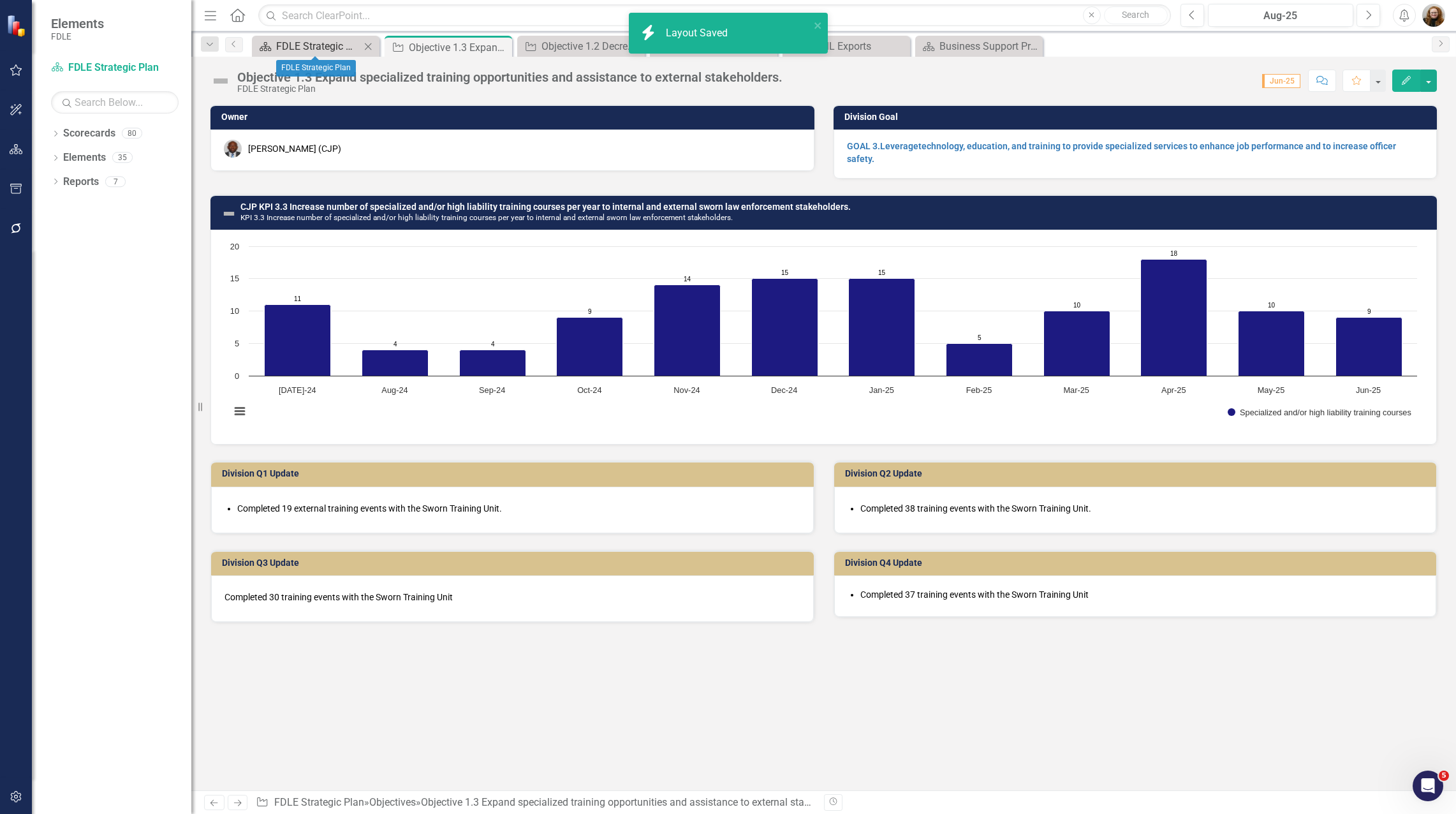
click at [325, 40] on div "FDLE Strategic Plan" at bounding box center [318, 46] width 84 height 16
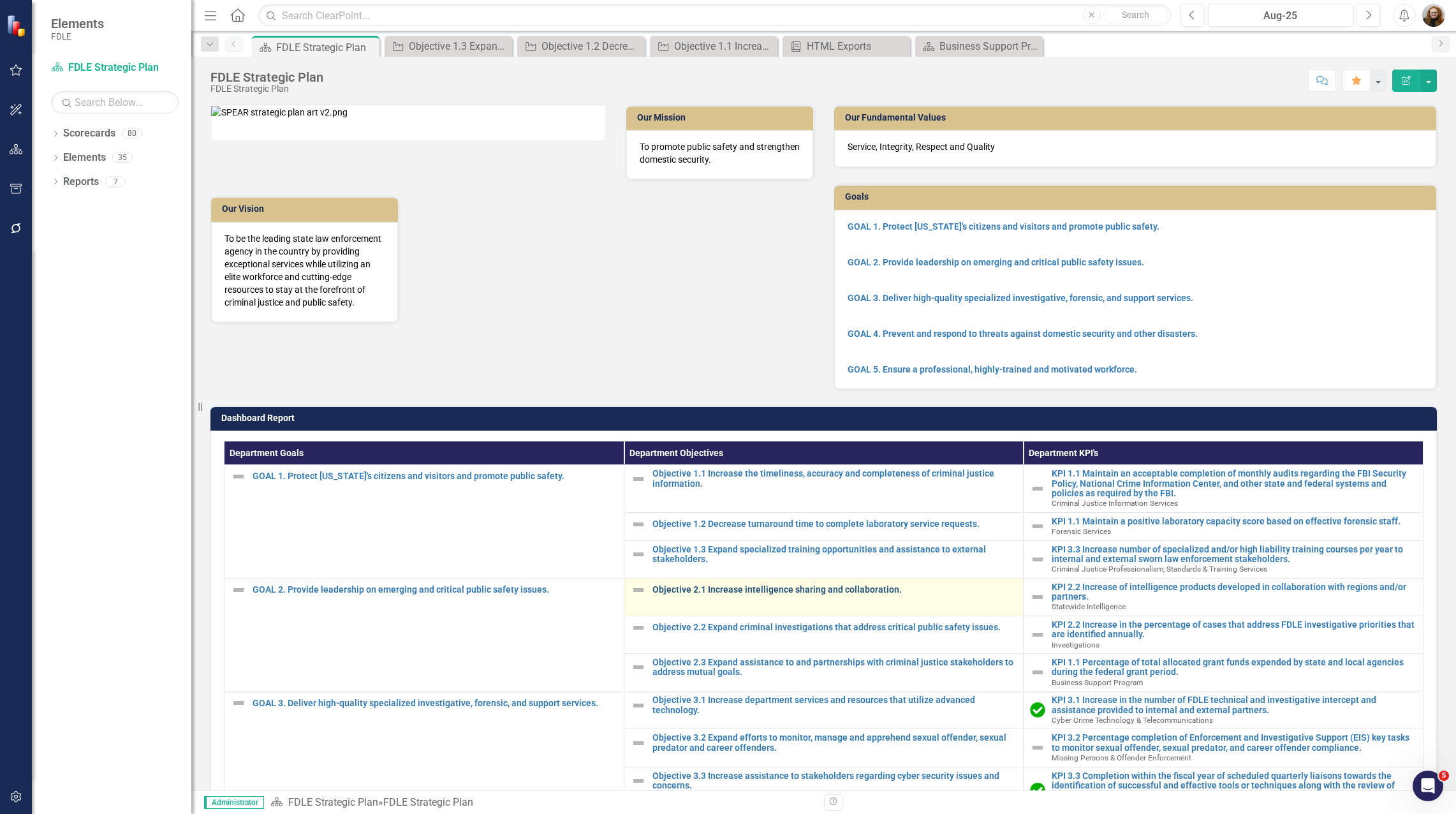
click at [861, 594] on link "Objective 2.1 Increase intelligence sharing and collaboration." at bounding box center [835, 589] width 365 height 10
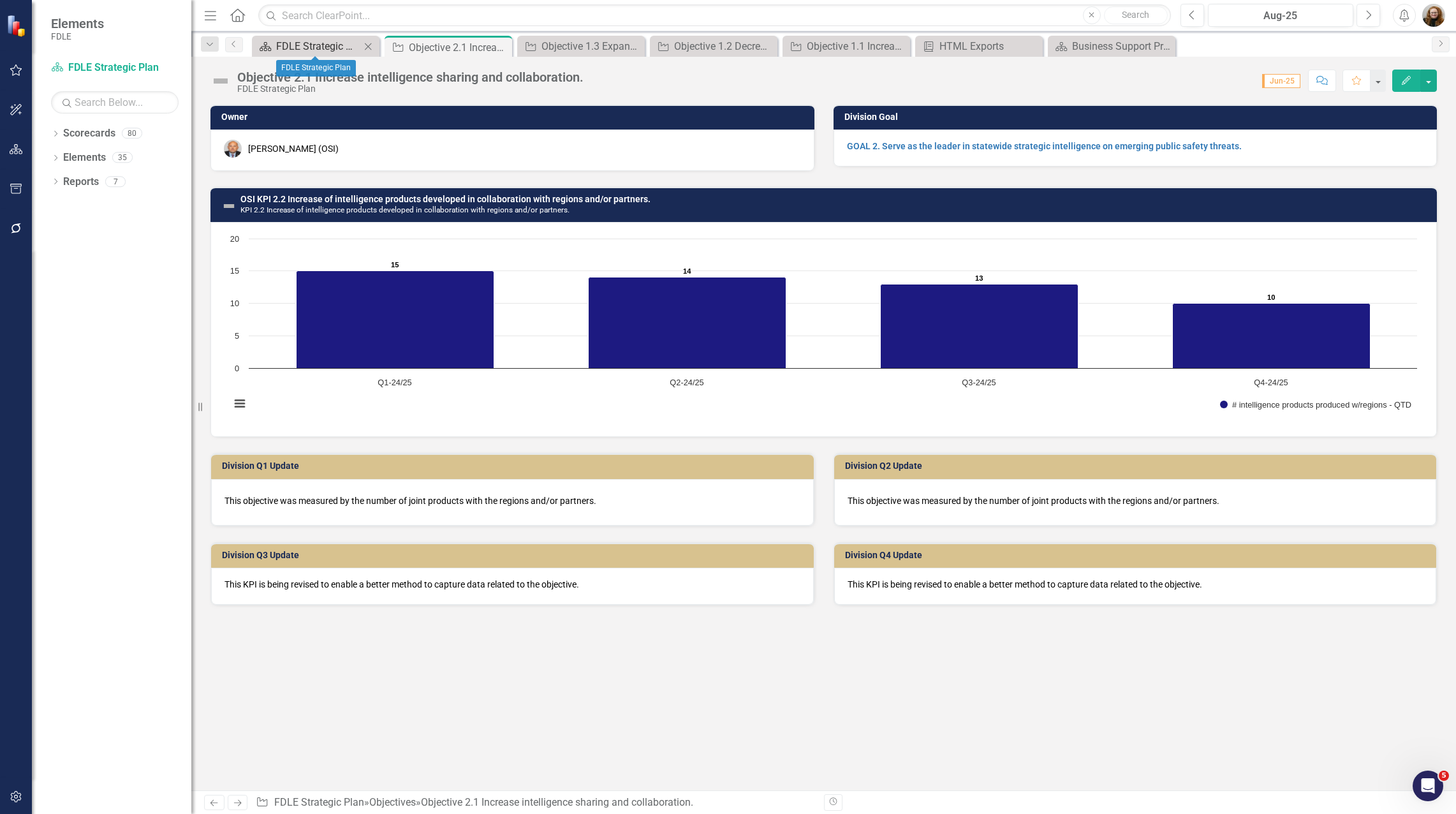
click at [301, 52] on div "FDLE Strategic Plan" at bounding box center [318, 46] width 84 height 16
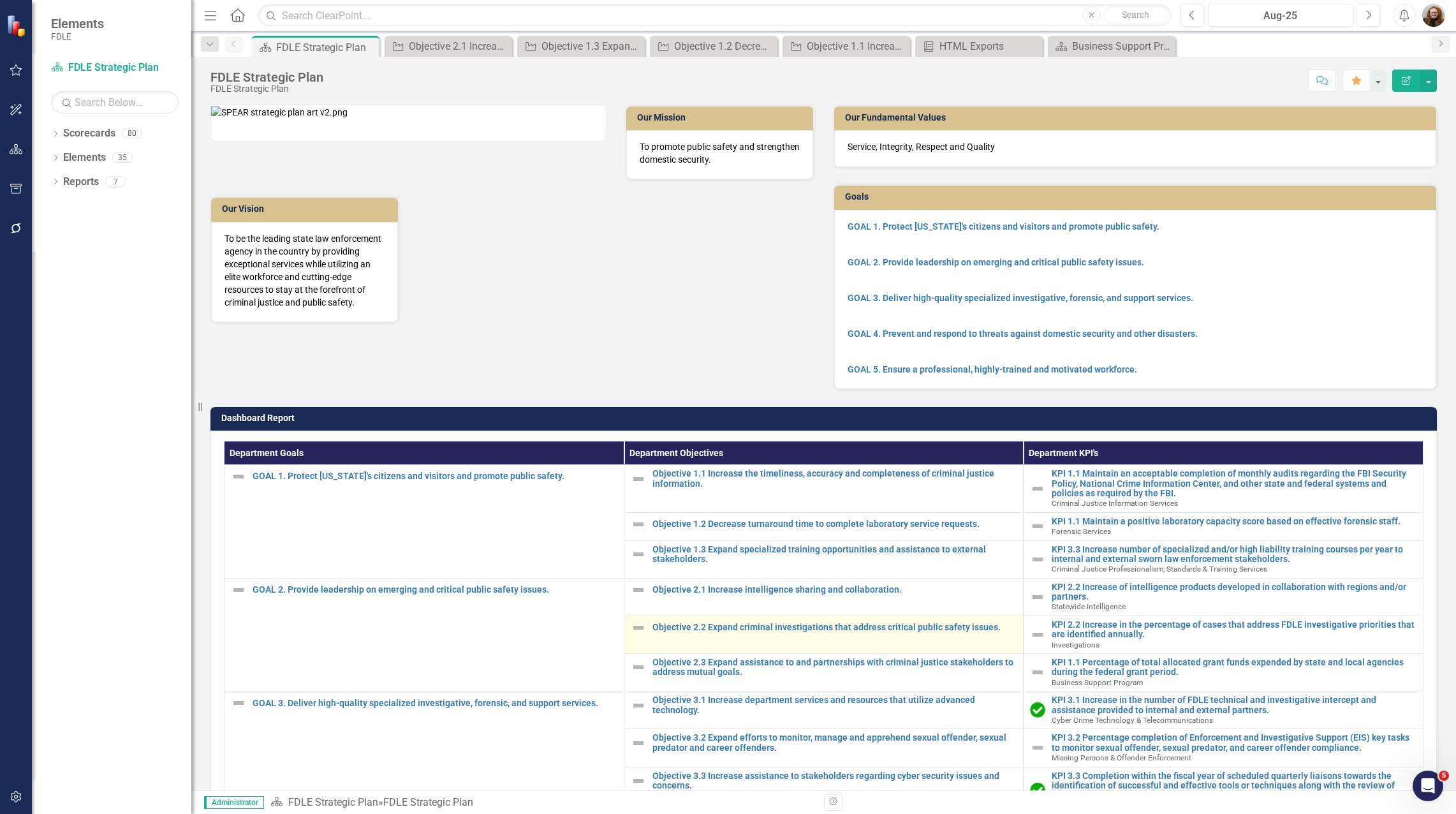
click at [767, 653] on td "Objective 2.2 Expand criminal investigations that address critical public safet…" at bounding box center [823, 634] width 400 height 38
click at [757, 632] on link "Objective 2.2 Expand criminal investigations that address critical public safet…" at bounding box center [835, 627] width 365 height 10
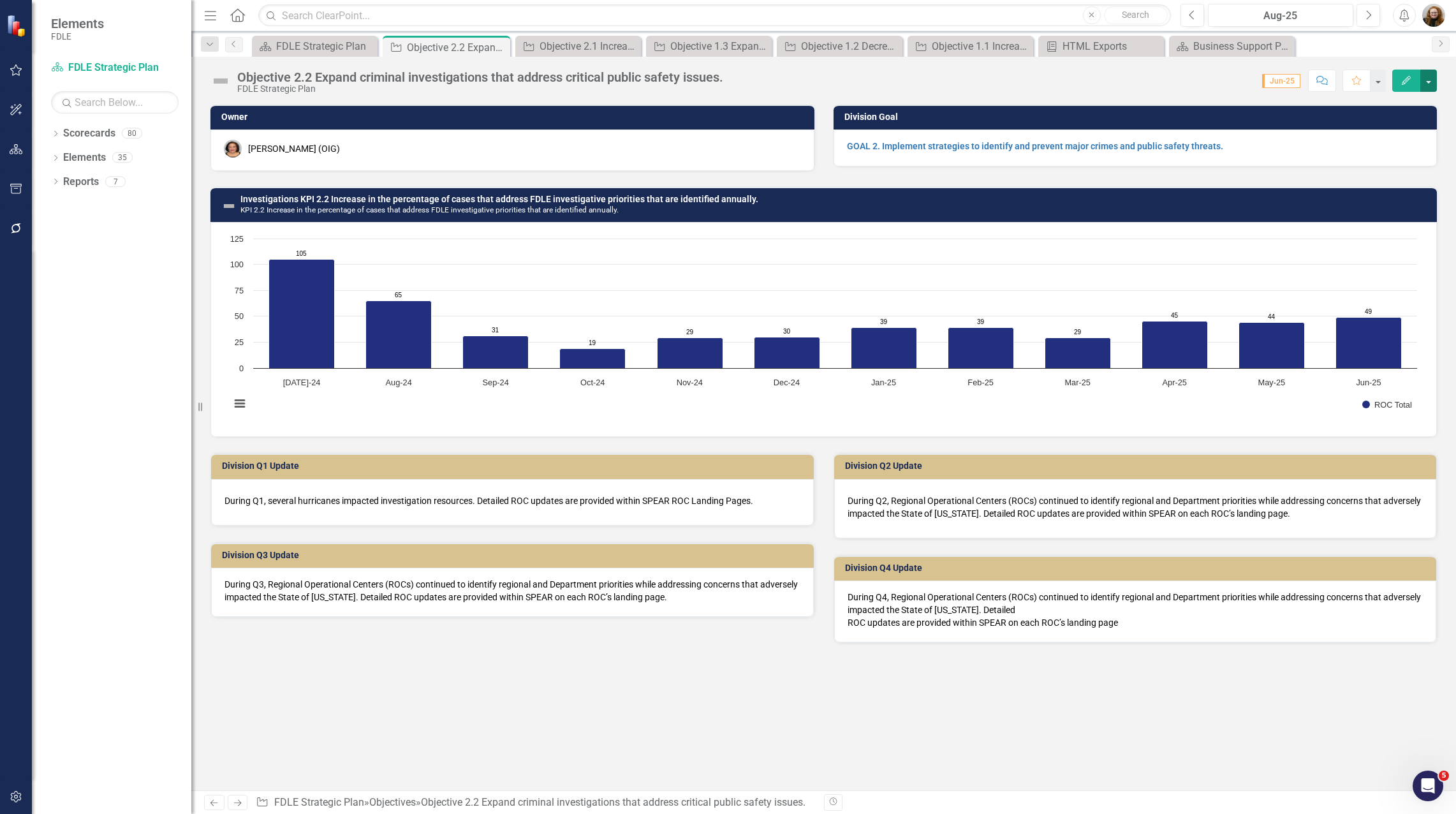
click at [1425, 81] on button "button" at bounding box center [1428, 80] width 17 height 22
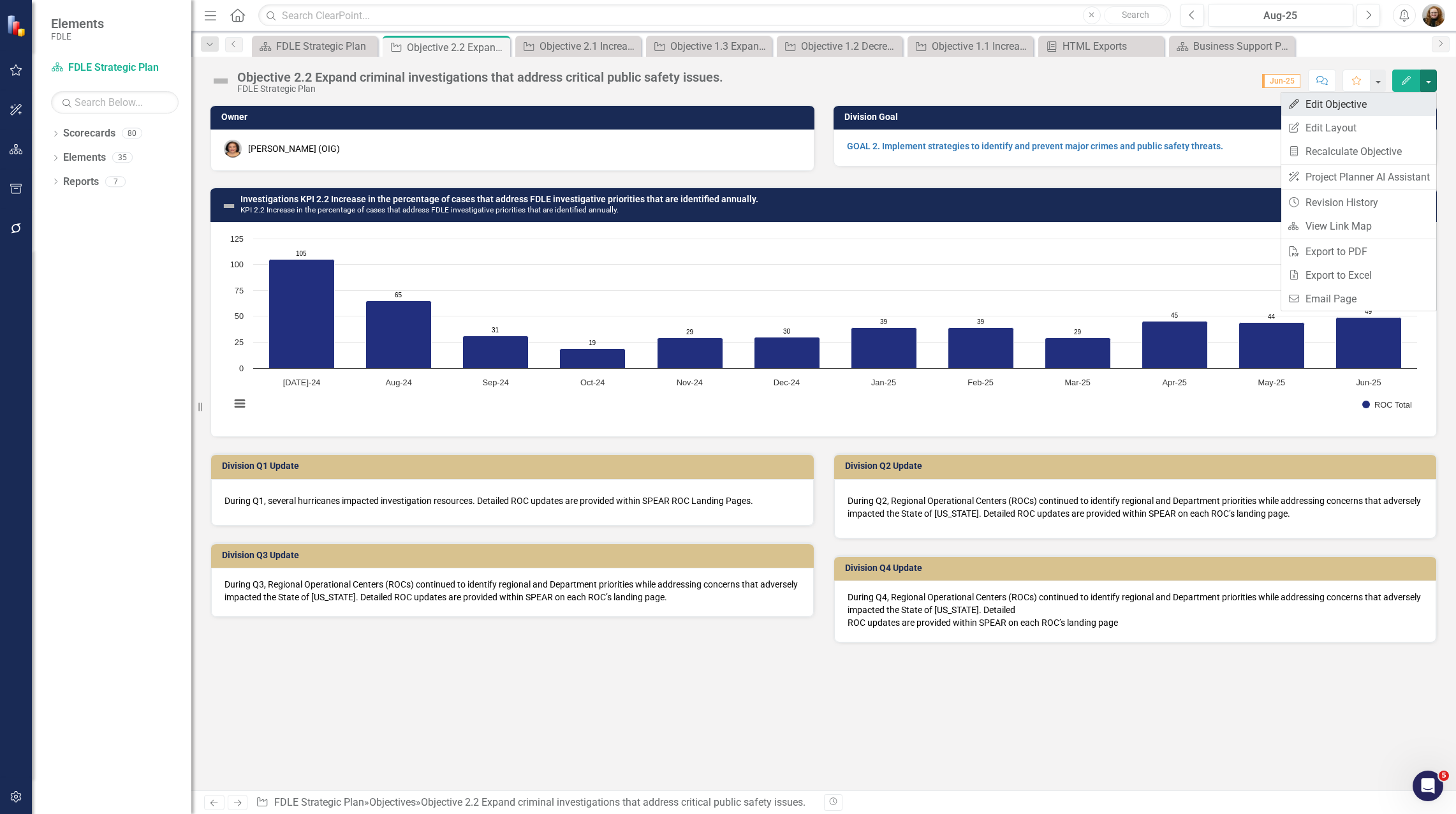
click at [1343, 107] on link "Edit Edit Objective" at bounding box center [1358, 104] width 155 height 23
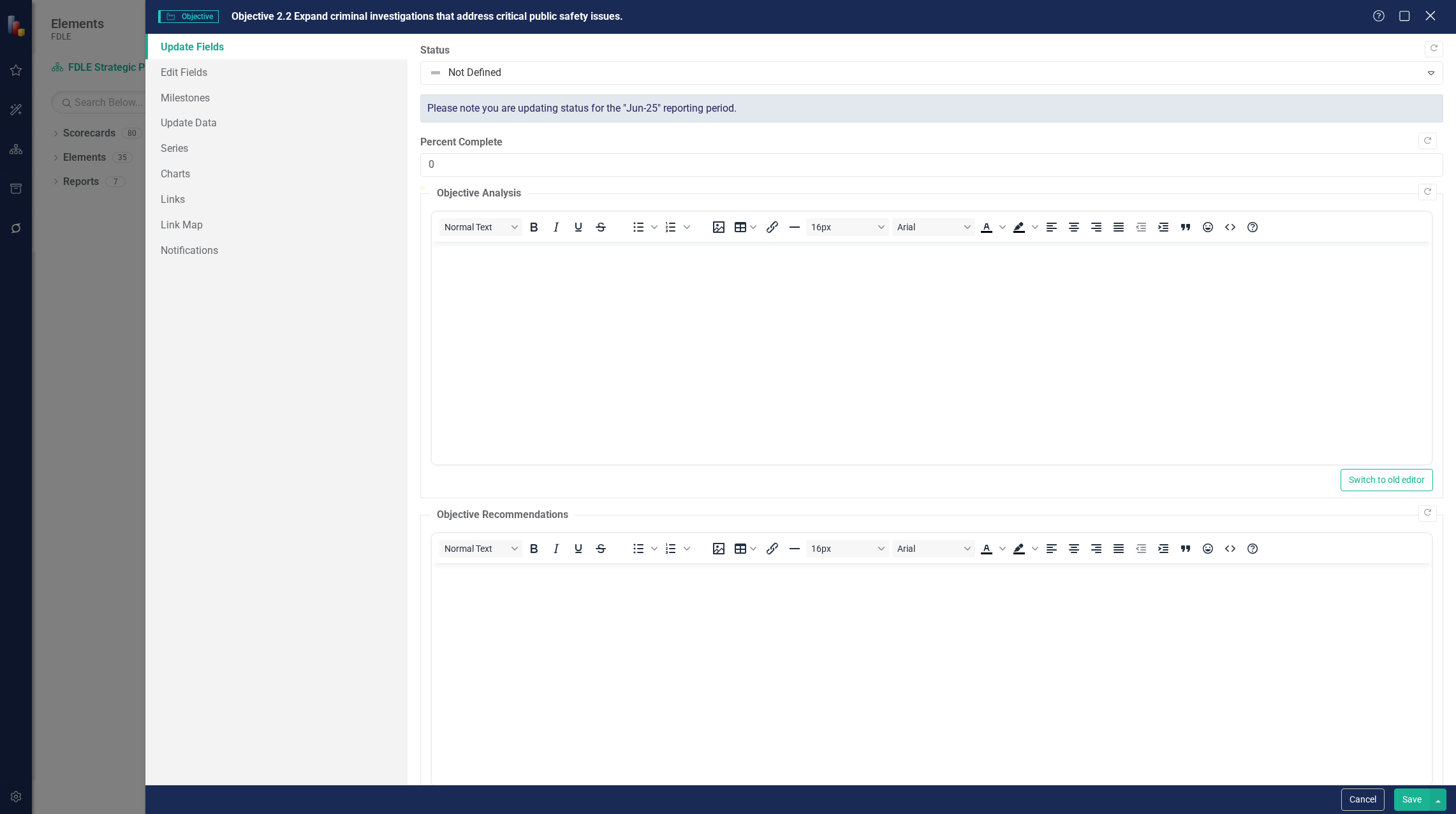
click at [1431, 19] on icon "Close" at bounding box center [1429, 16] width 16 height 12
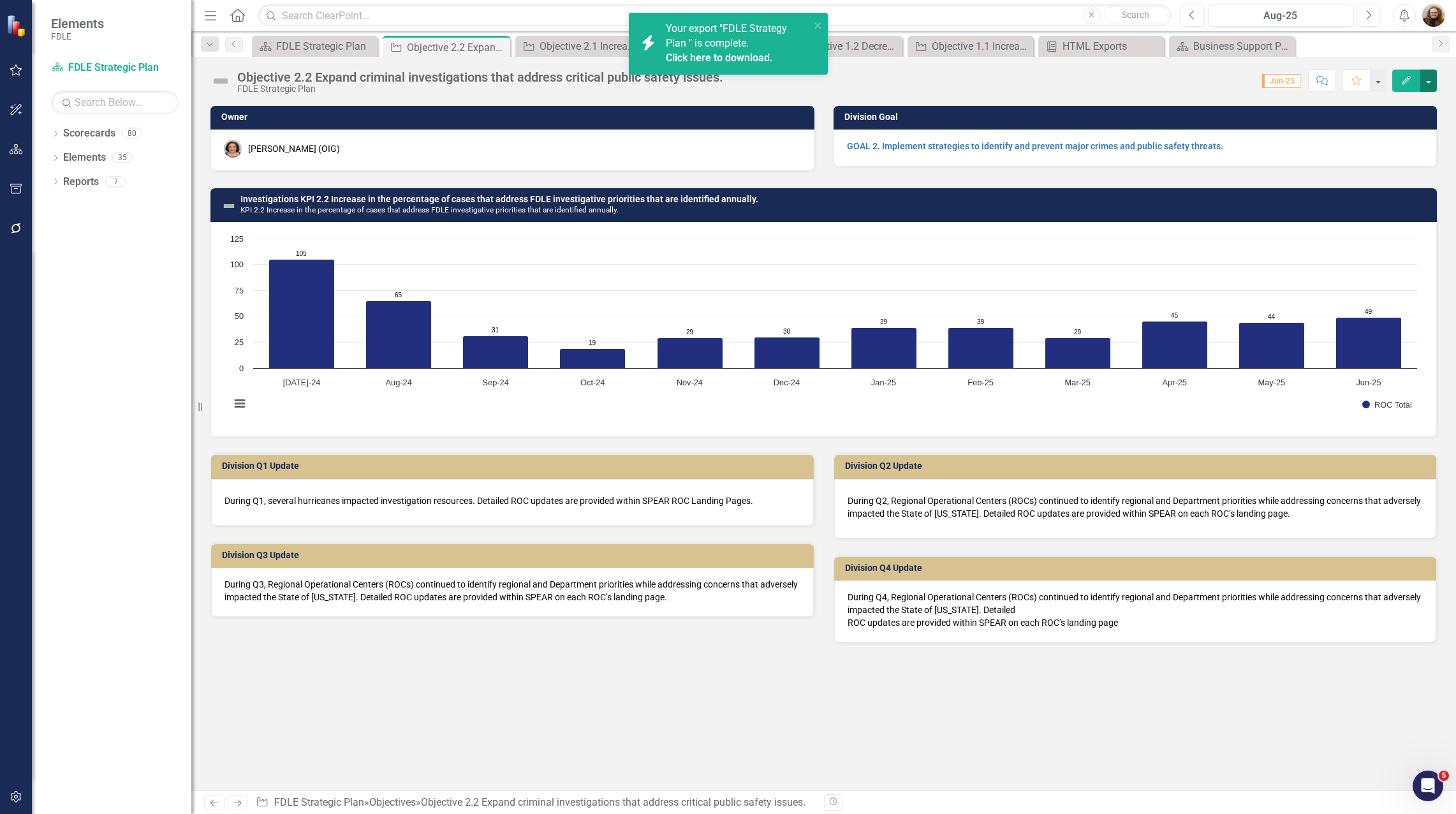
click at [1426, 85] on button "button" at bounding box center [1428, 80] width 17 height 22
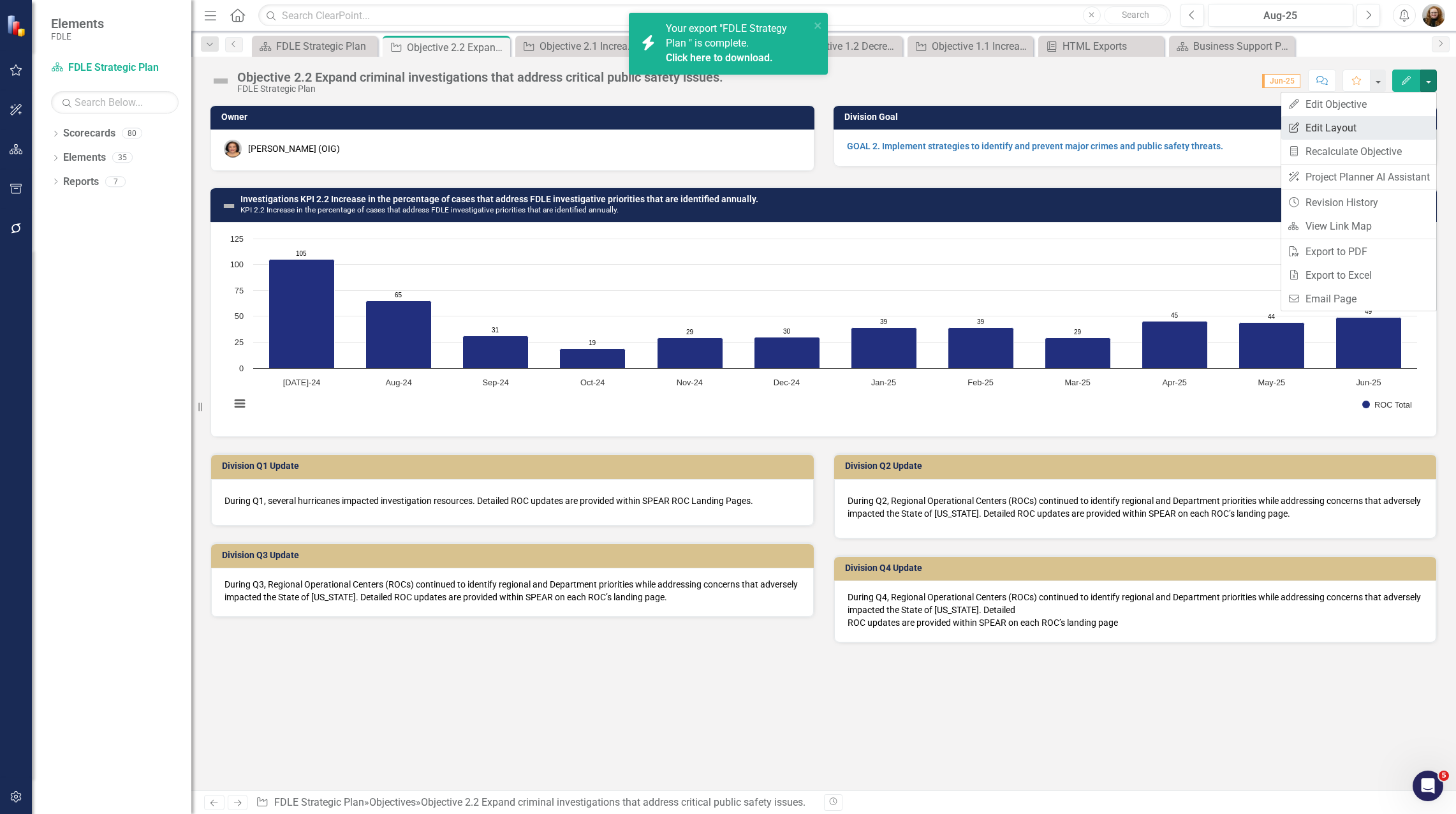
click at [1383, 135] on link "Edit Report Edit Layout" at bounding box center [1358, 128] width 155 height 23
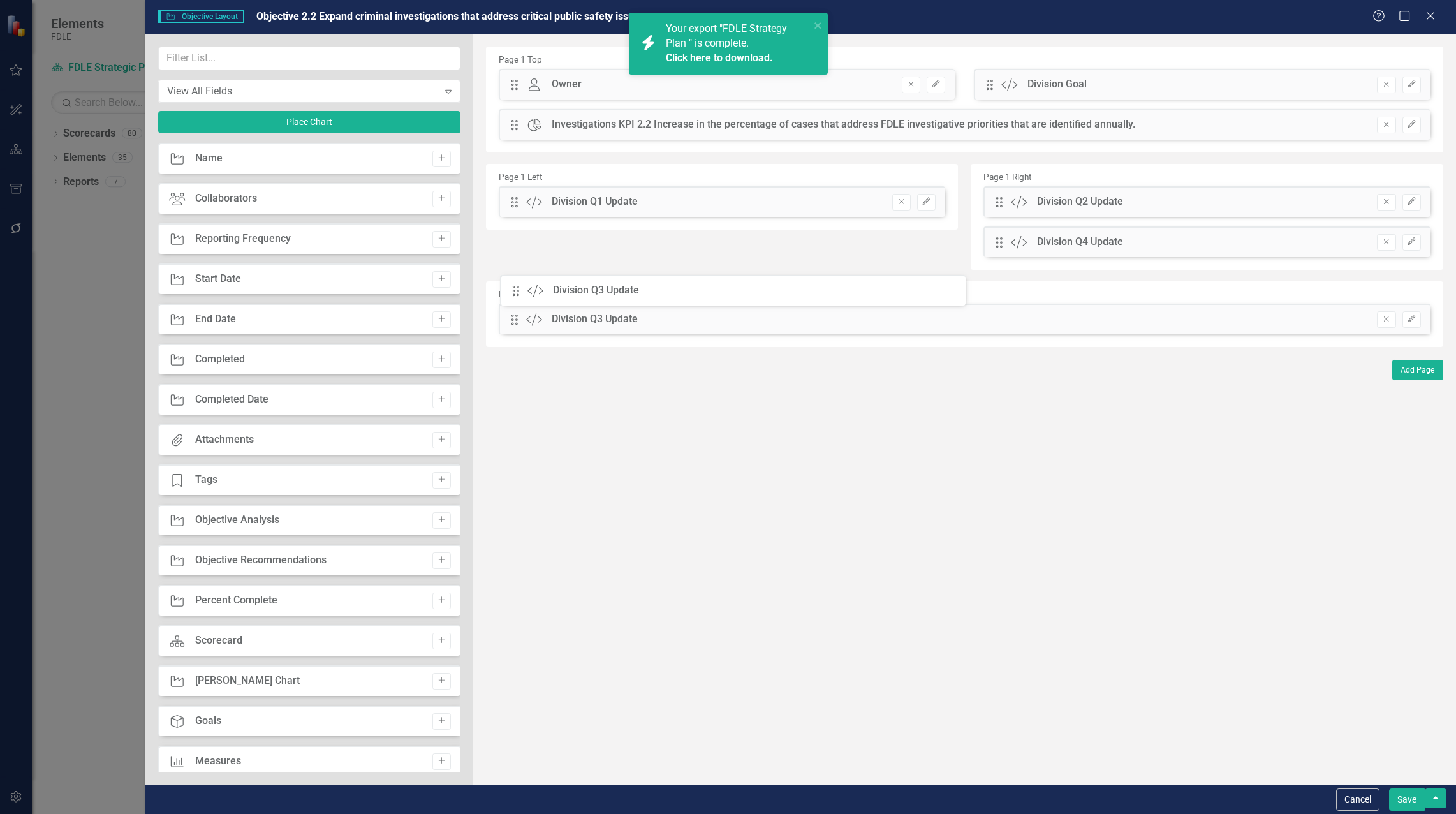
drag, startPoint x: 514, startPoint y: 244, endPoint x: 525, endPoint y: 293, distance: 50.2
drag, startPoint x: 996, startPoint y: 243, endPoint x: 982, endPoint y: 305, distance: 63.6
click at [1412, 279] on icon "Edit" at bounding box center [1411, 279] width 10 height 8
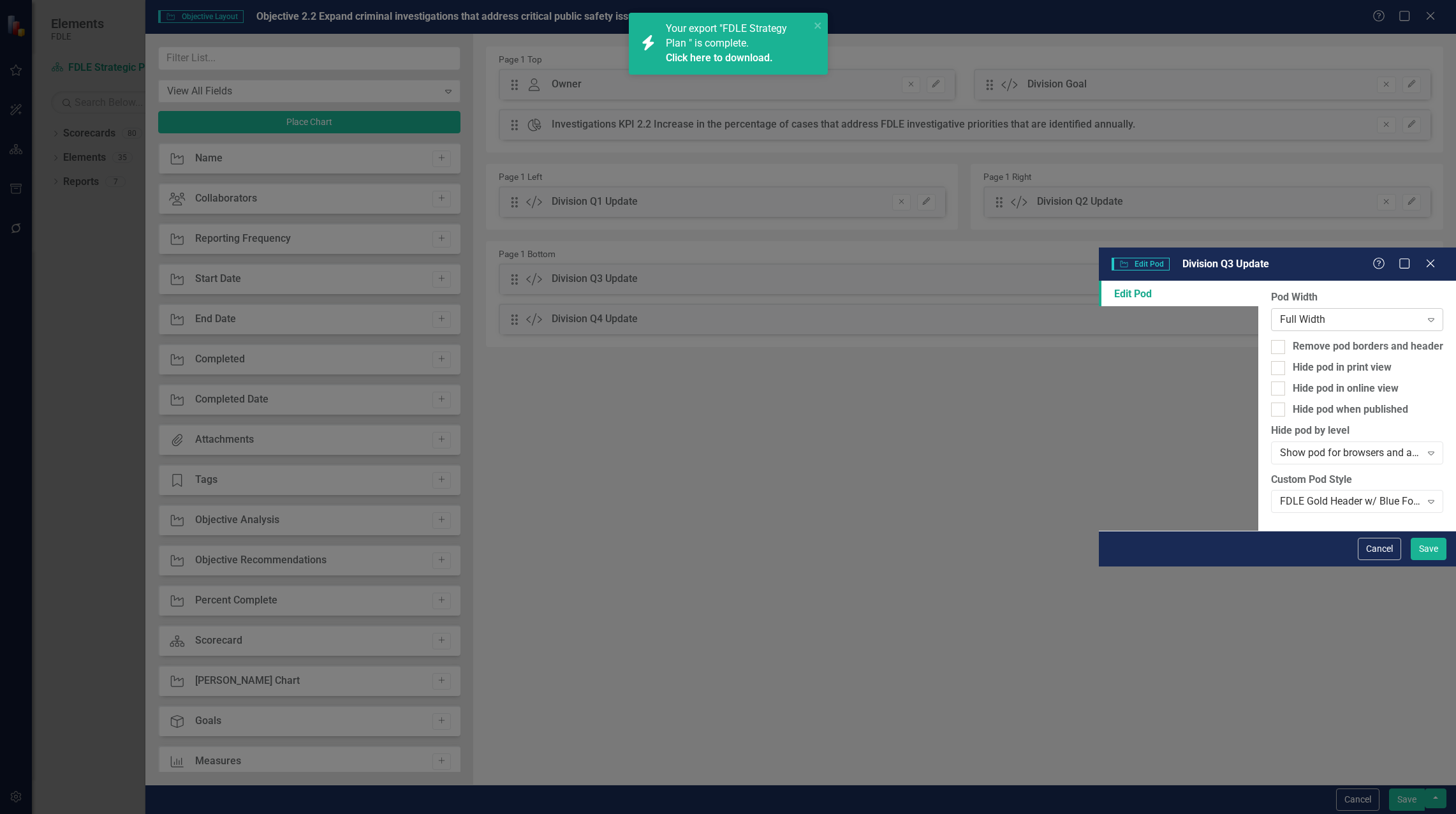
click at [1280, 312] on div "Full Width" at bounding box center [1350, 320] width 141 height 15
click at [1420, 560] on button "Save" at bounding box center [1428, 549] width 36 height 22
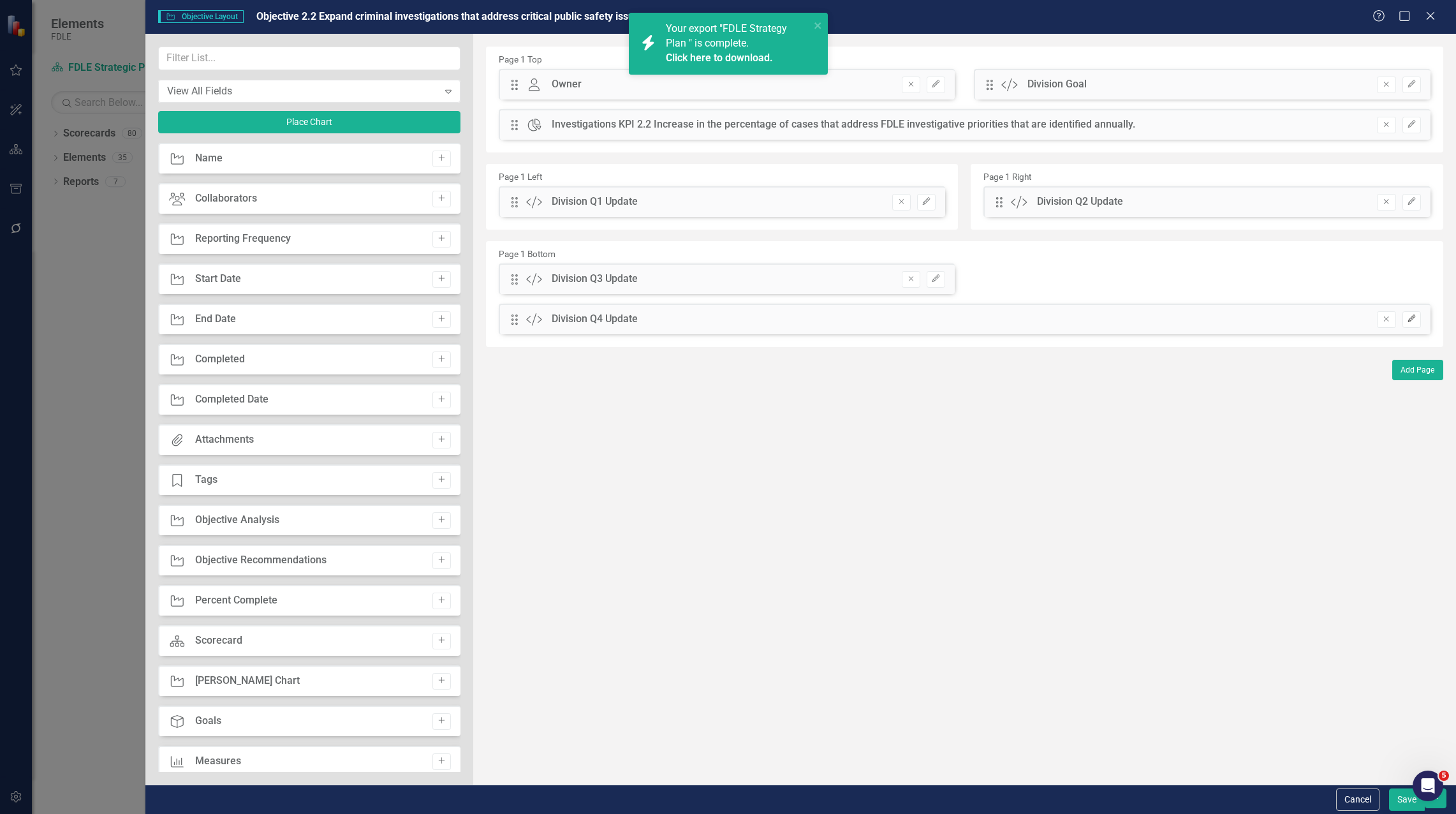
click at [1418, 318] on button "Edit" at bounding box center [1411, 320] width 19 height 17
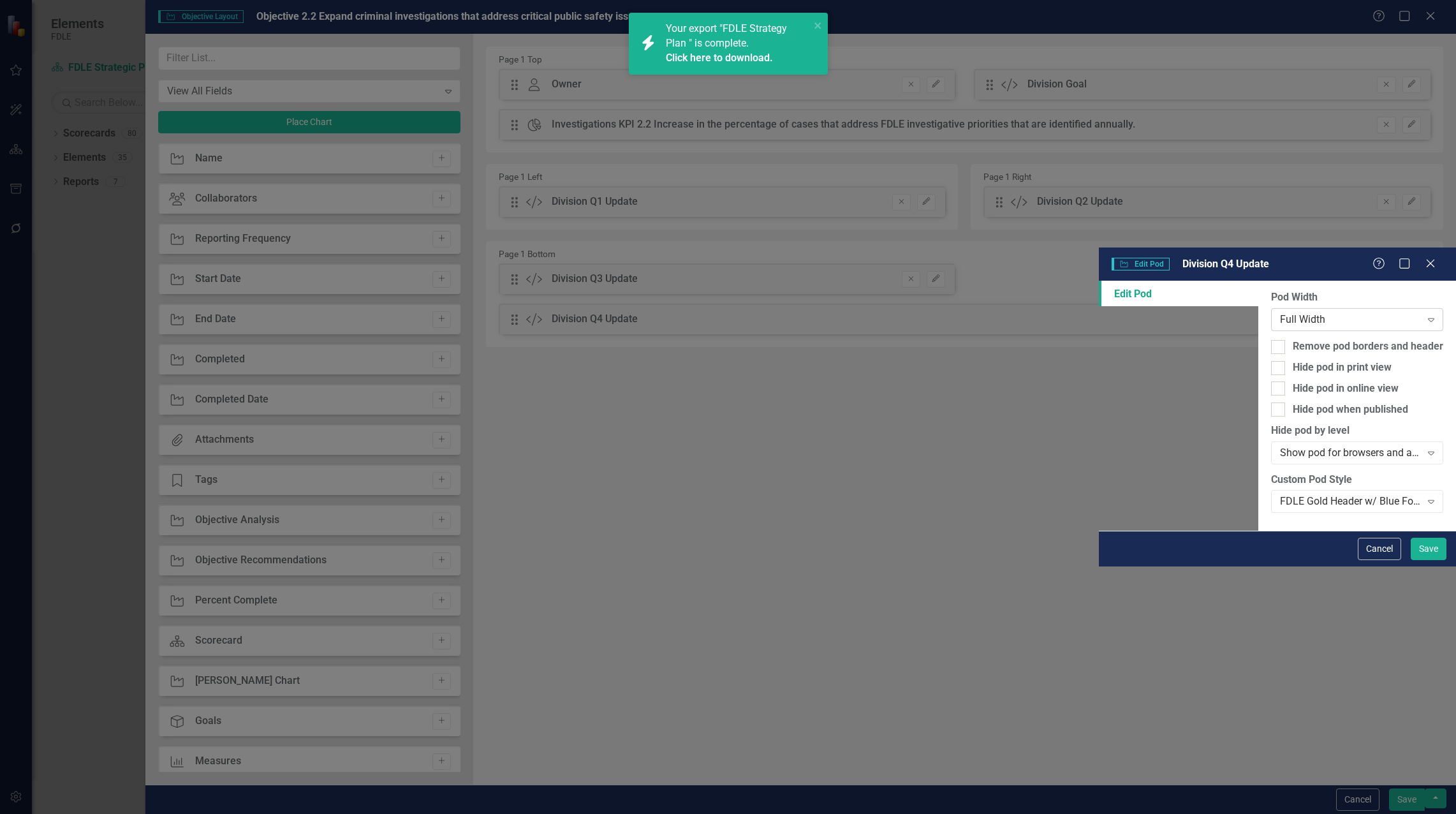
click at [1271, 308] on div "Full Width Expand" at bounding box center [1357, 319] width 172 height 23
click at [1431, 560] on button "Save" at bounding box center [1428, 549] width 36 height 22
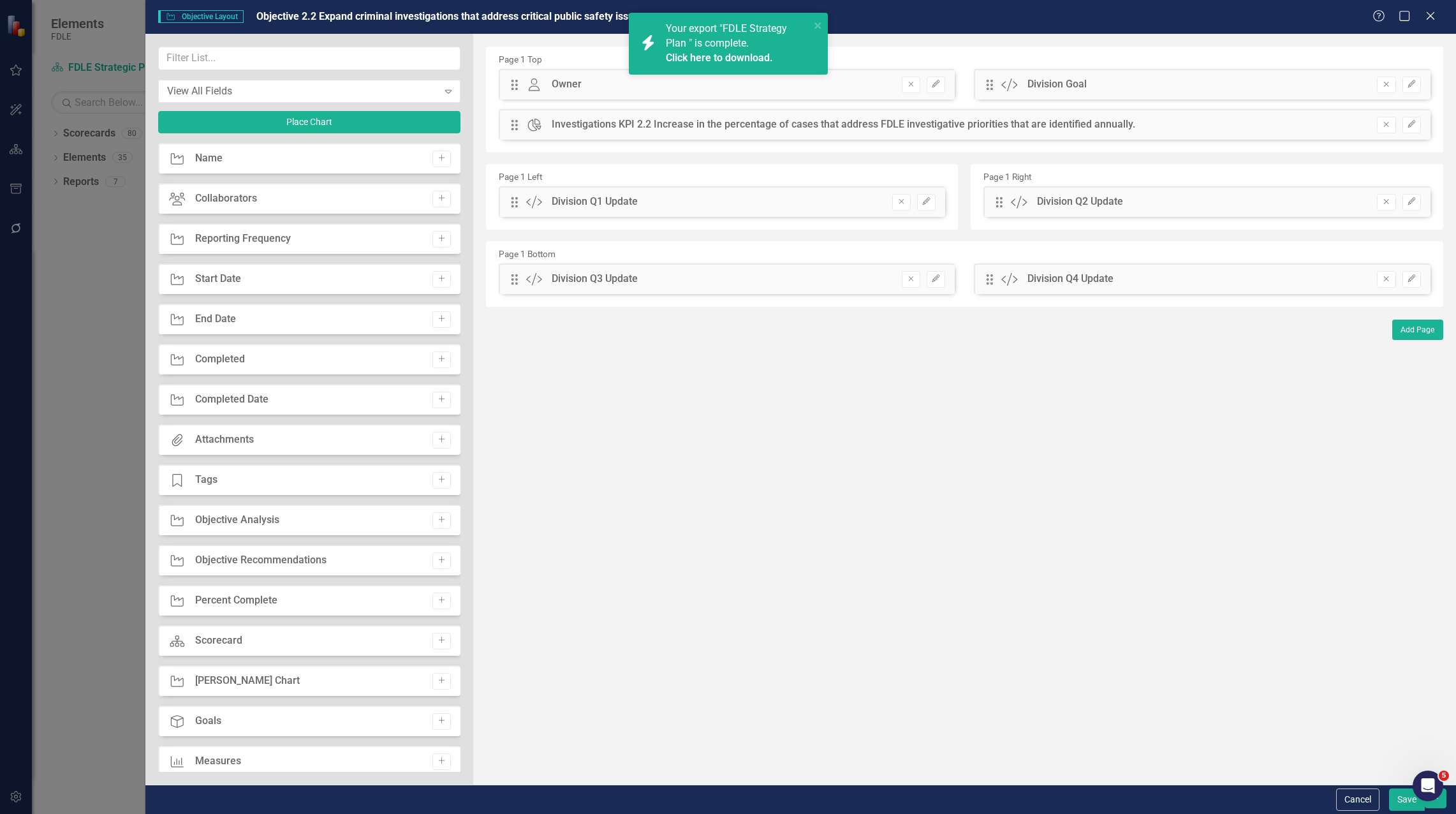
click at [1401, 804] on button "Save" at bounding box center [1406, 799] width 36 height 22
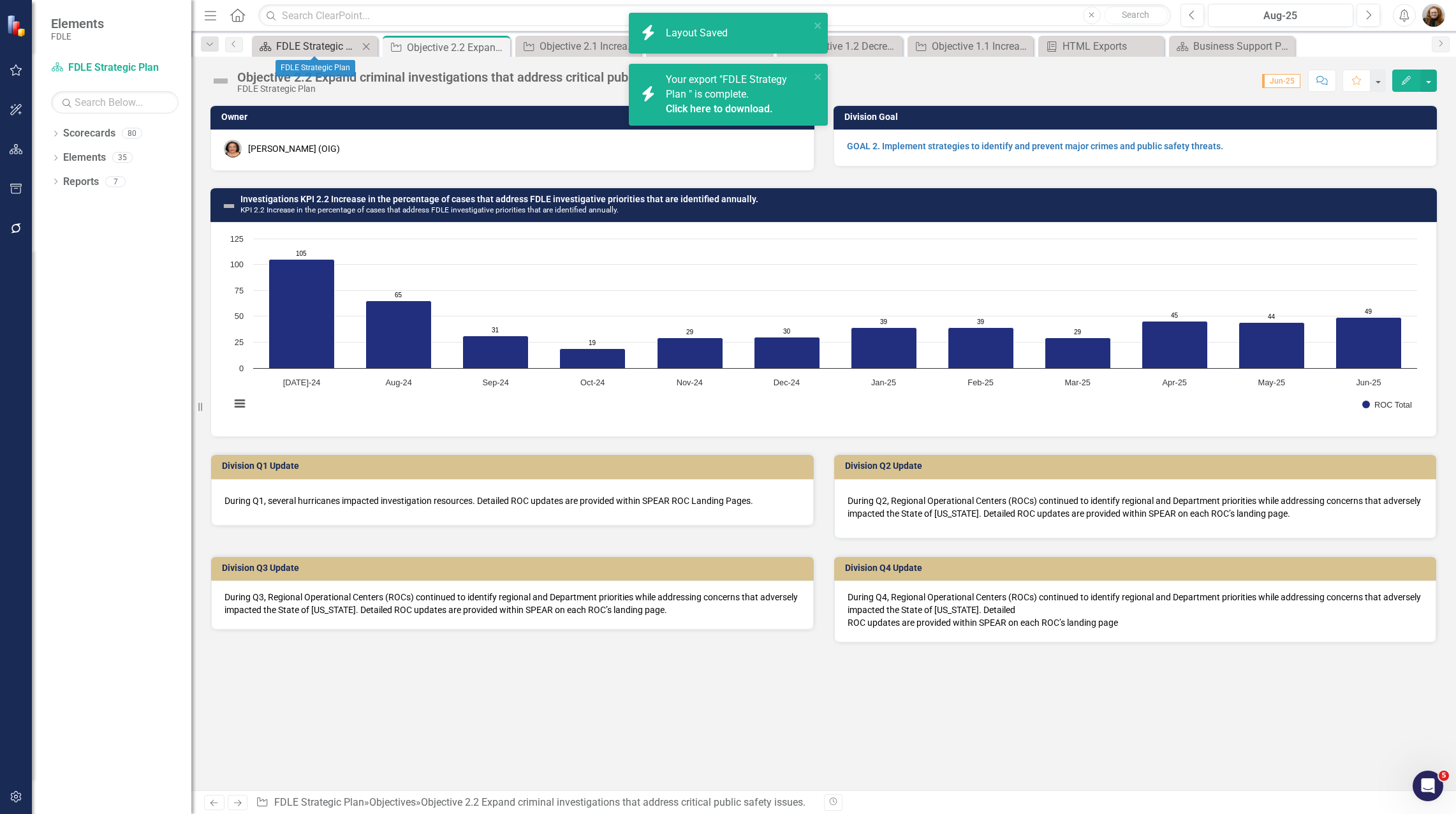
click at [321, 44] on div "FDLE Strategic Plan" at bounding box center [317, 46] width 82 height 16
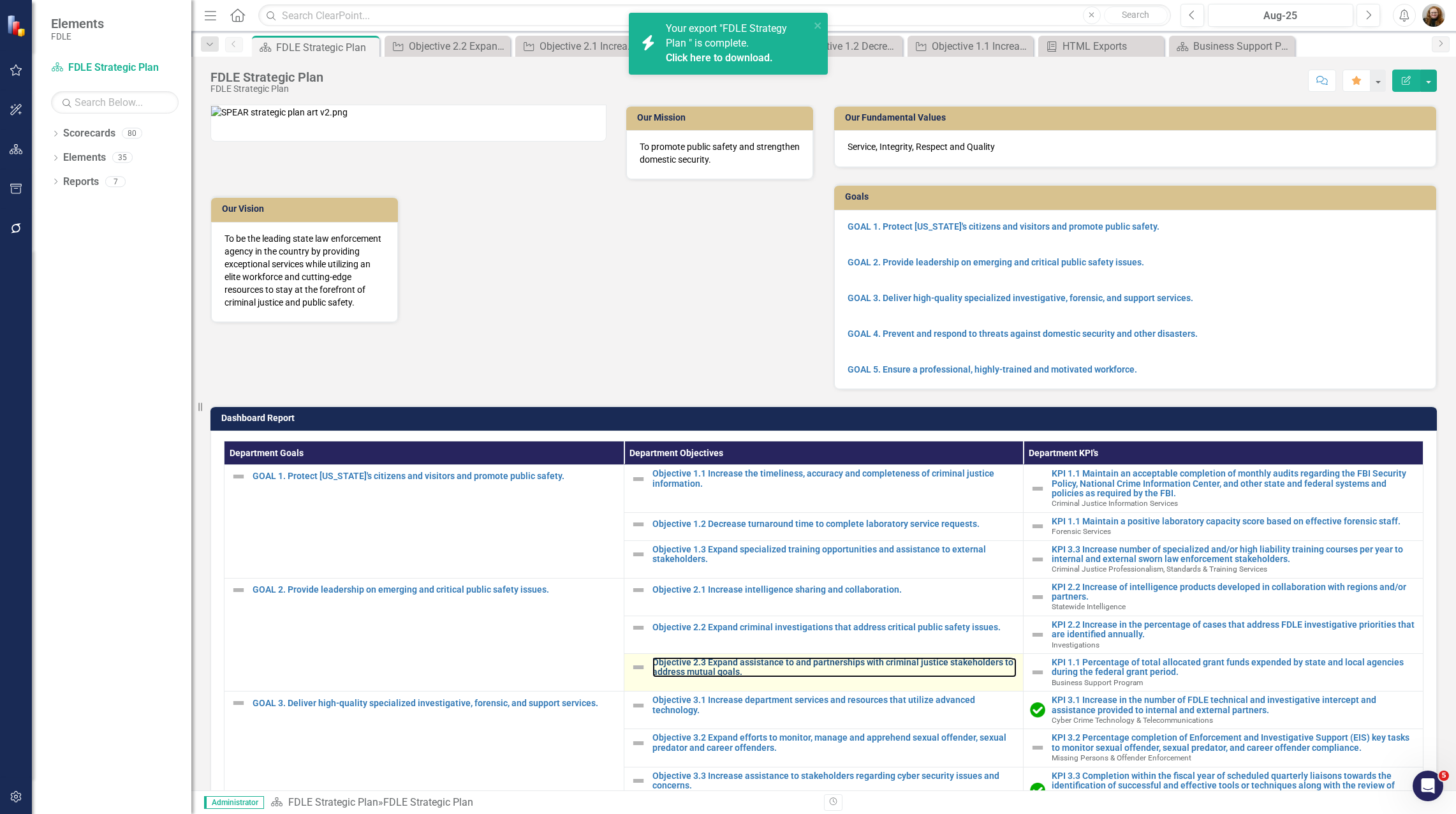
click at [756, 677] on td "Objective 2.3 Expand assistance to and partnerships with criminal justice stake…" at bounding box center [823, 673] width 400 height 38
click at [763, 677] on link "Objective 2.3 Expand assistance to and partnerships with criminal justice stake…" at bounding box center [835, 668] width 365 height 20
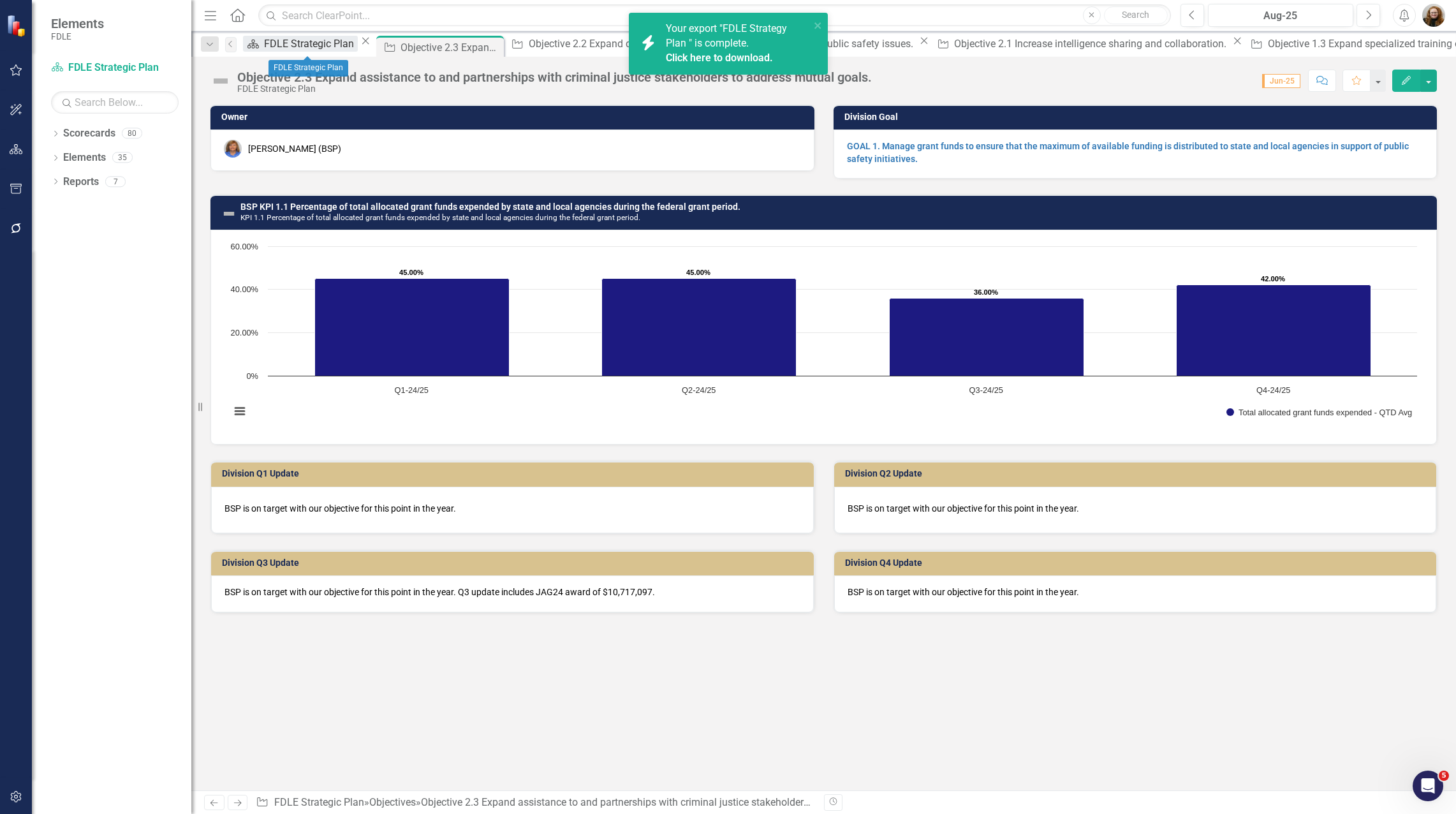
click at [321, 47] on div "FDLE Strategic Plan" at bounding box center [310, 43] width 94 height 16
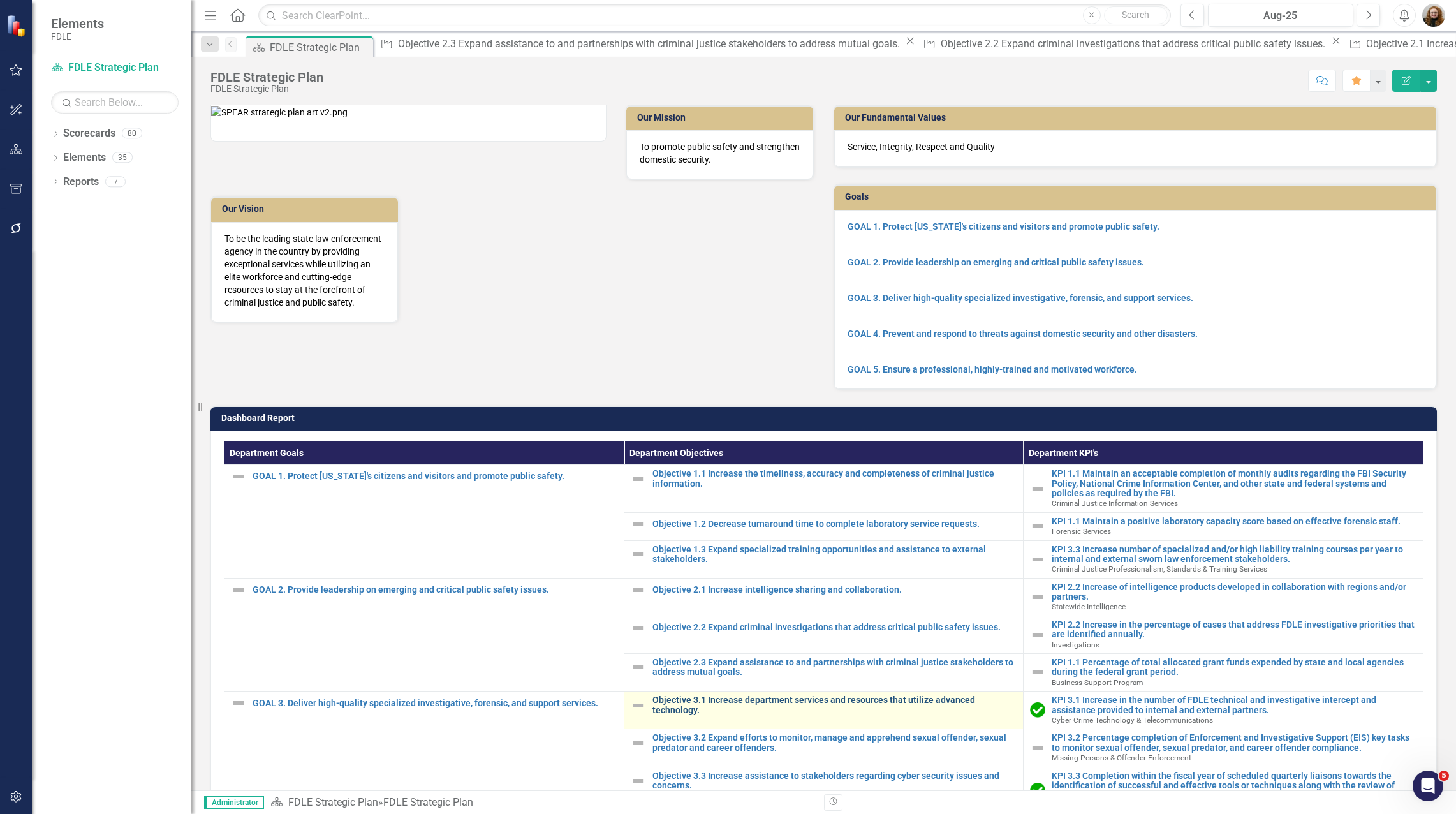
click at [718, 715] on link "Objective 3.1 Increase department services and resources that utilize advanced …" at bounding box center [835, 705] width 365 height 20
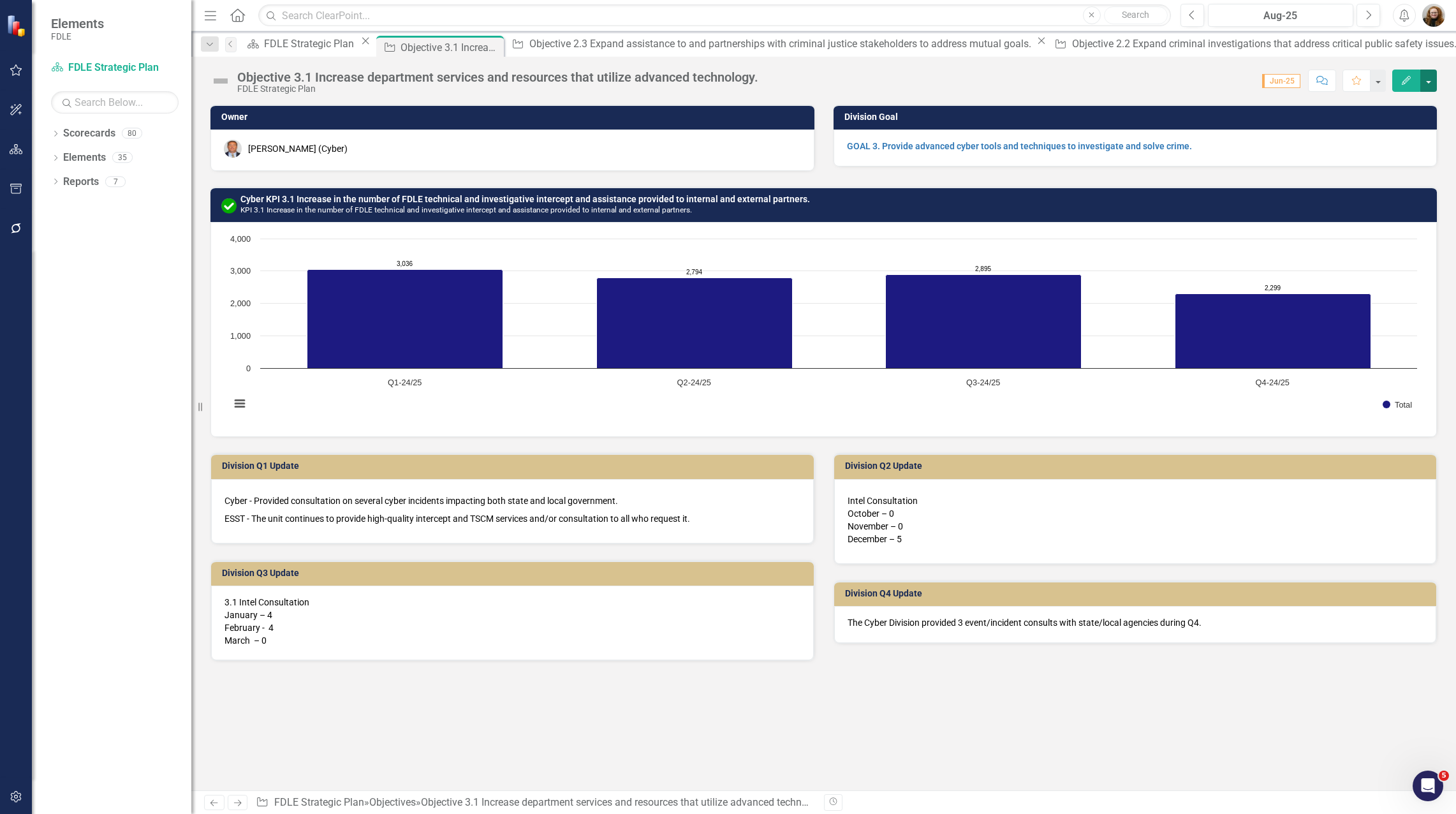
click at [1431, 79] on button "button" at bounding box center [1428, 80] width 17 height 22
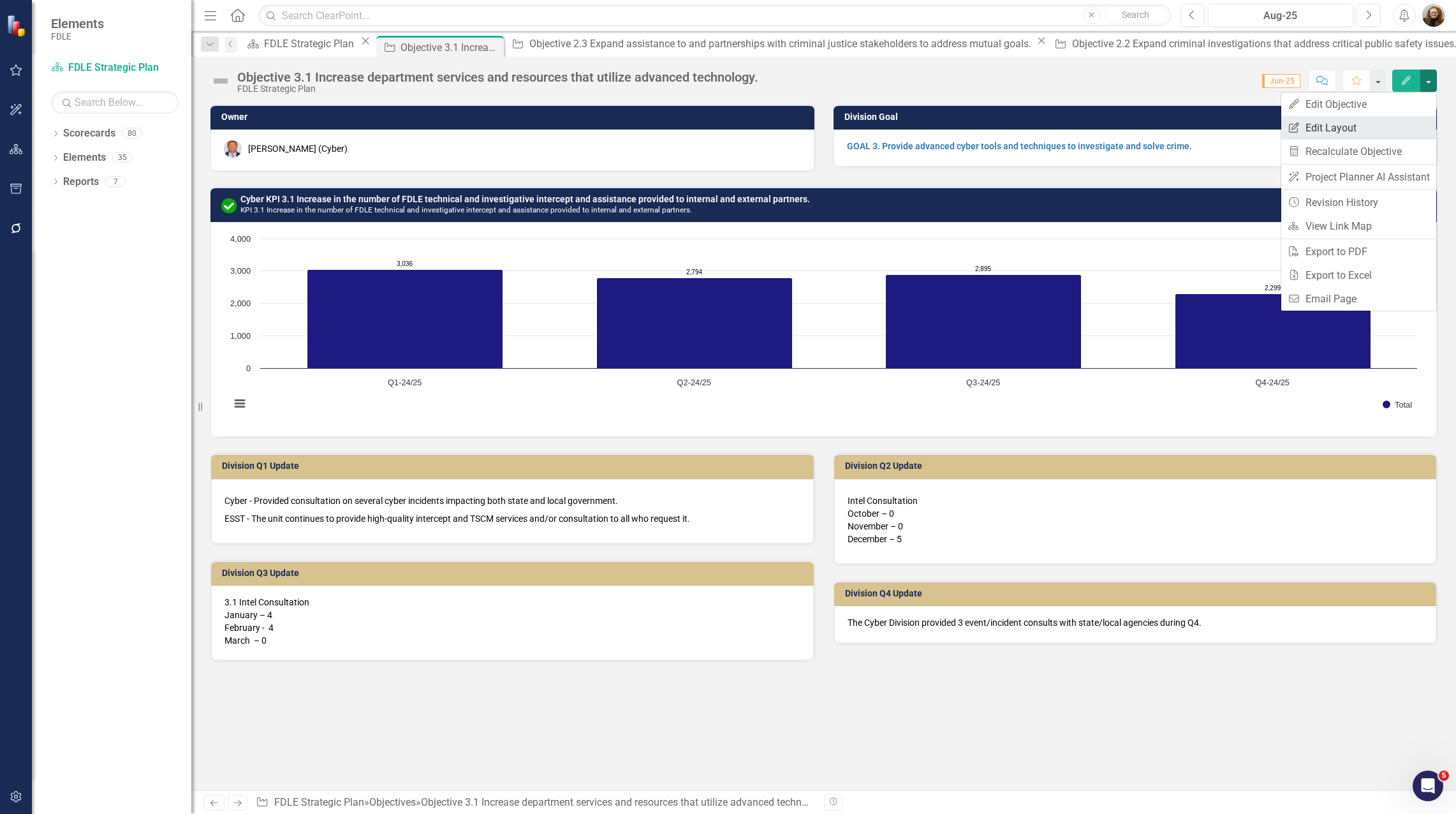
click at [1389, 126] on link "Edit Report Edit Layout" at bounding box center [1358, 128] width 155 height 23
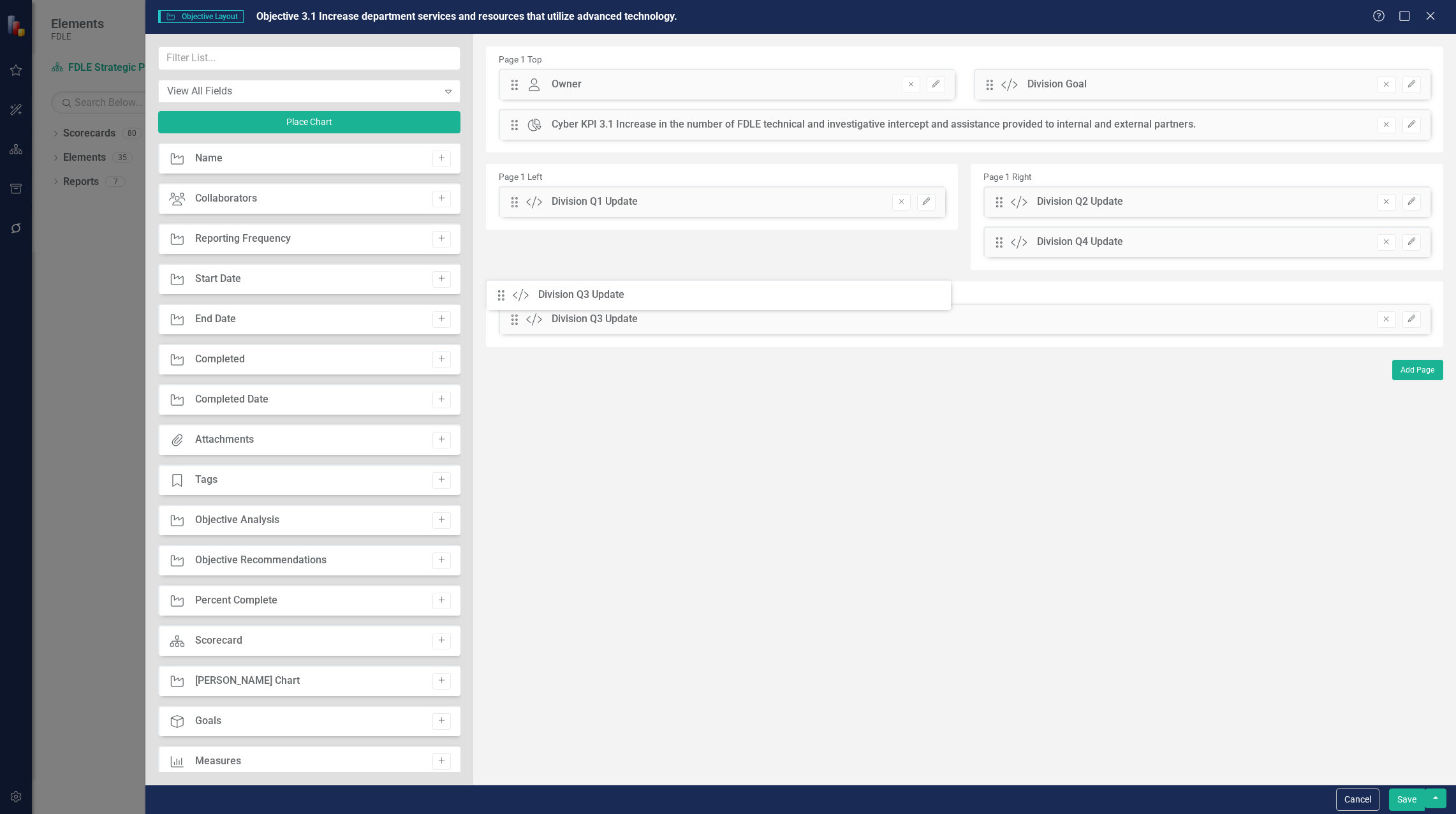
drag, startPoint x: 513, startPoint y: 246, endPoint x: 509, endPoint y: 299, distance: 53.2
drag, startPoint x: 996, startPoint y: 240, endPoint x: 976, endPoint y: 326, distance: 88.3
click at [1414, 281] on icon "Edit" at bounding box center [1411, 279] width 10 height 8
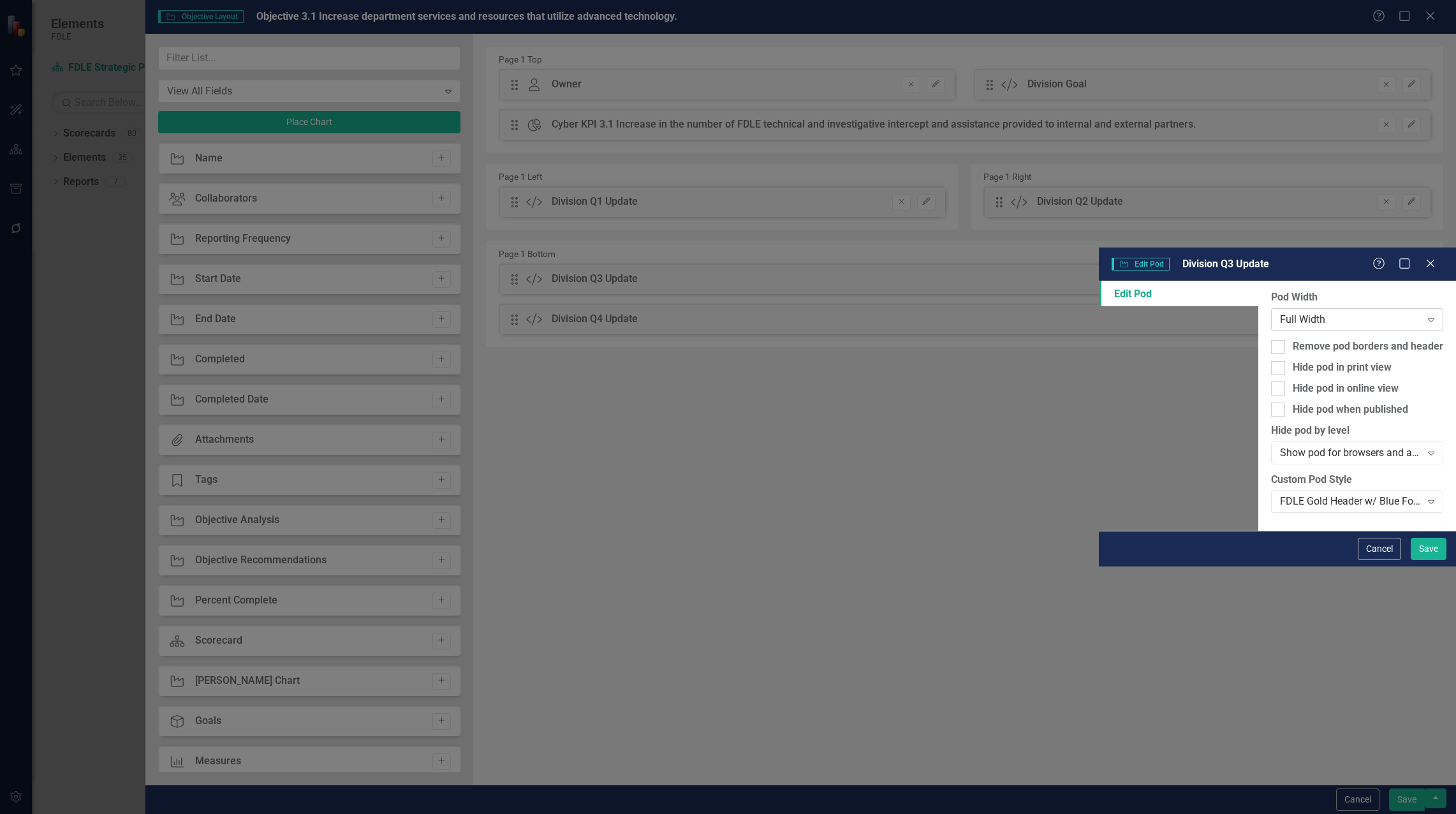
click at [1280, 312] on div "Full Width" at bounding box center [1350, 320] width 141 height 15
click at [1427, 560] on button "Save" at bounding box center [1428, 549] width 36 height 22
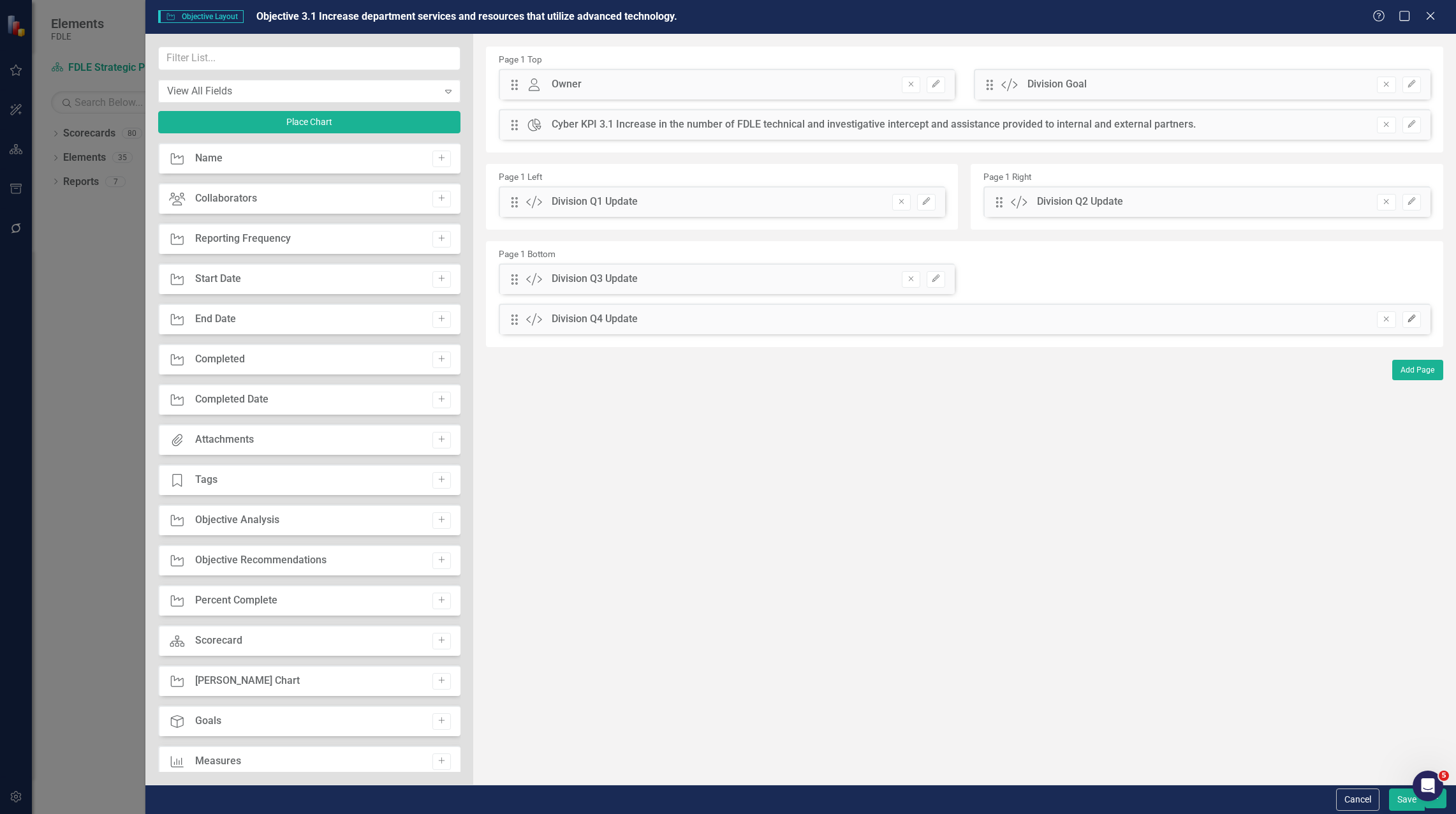
click at [1411, 323] on icon "Edit" at bounding box center [1411, 319] width 10 height 8
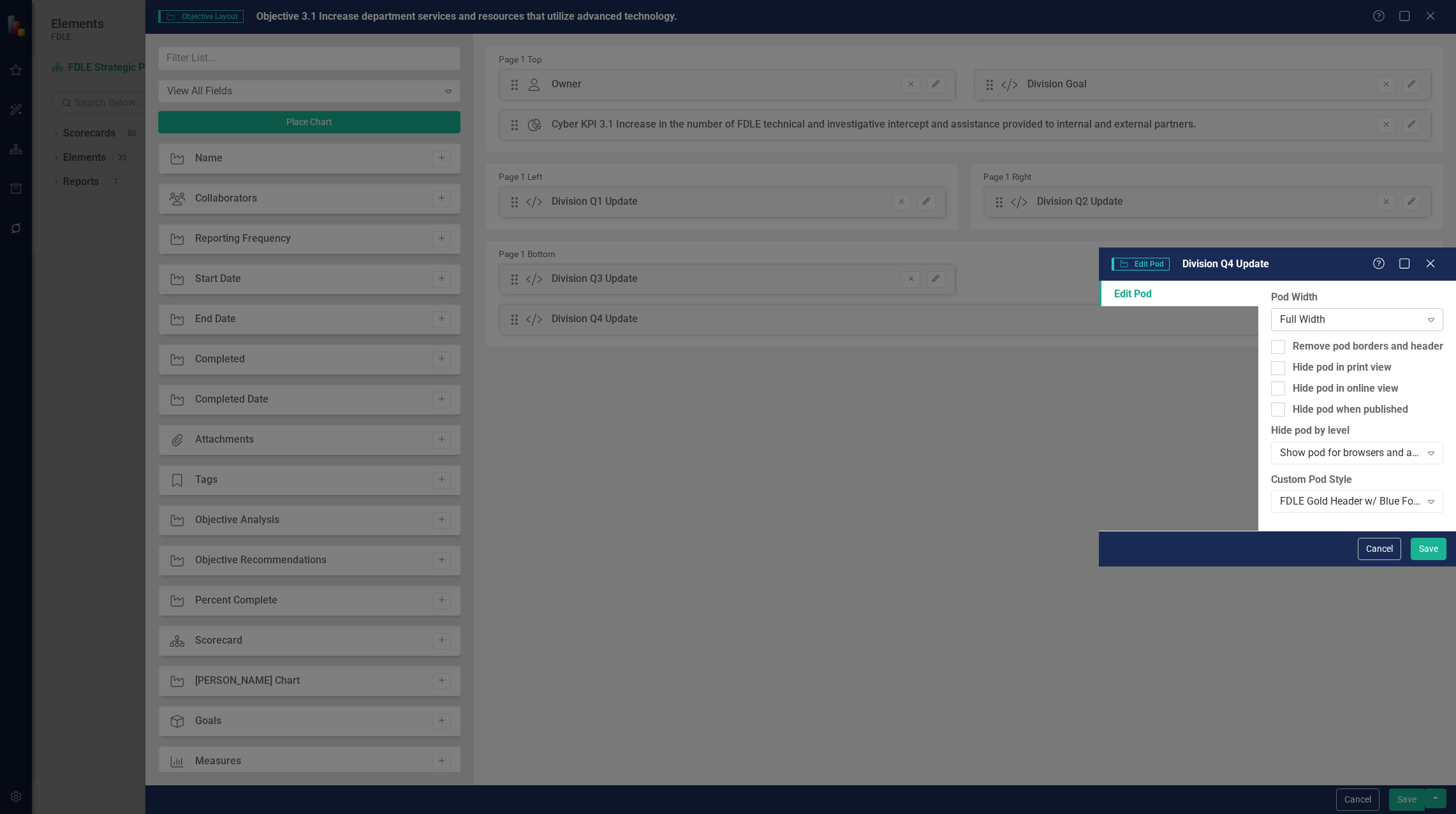
click at [1280, 312] on div "Full Width" at bounding box center [1350, 320] width 141 height 15
click at [1409, 560] on div "Cancel Save" at bounding box center [1400, 549] width 92 height 22
click at [1418, 560] on button "Save" at bounding box center [1428, 549] width 36 height 22
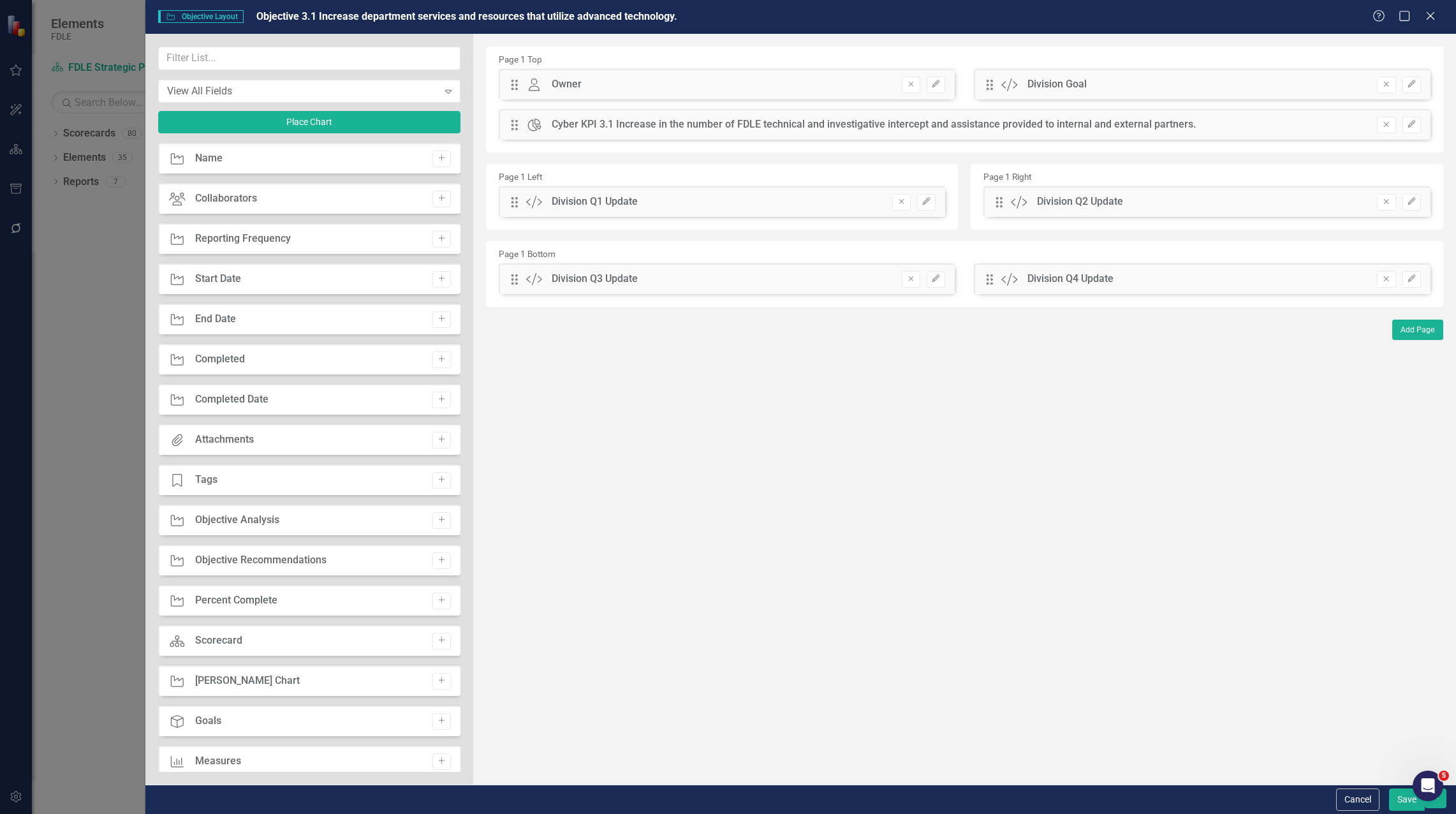
click at [1407, 802] on button "Save" at bounding box center [1406, 799] width 36 height 22
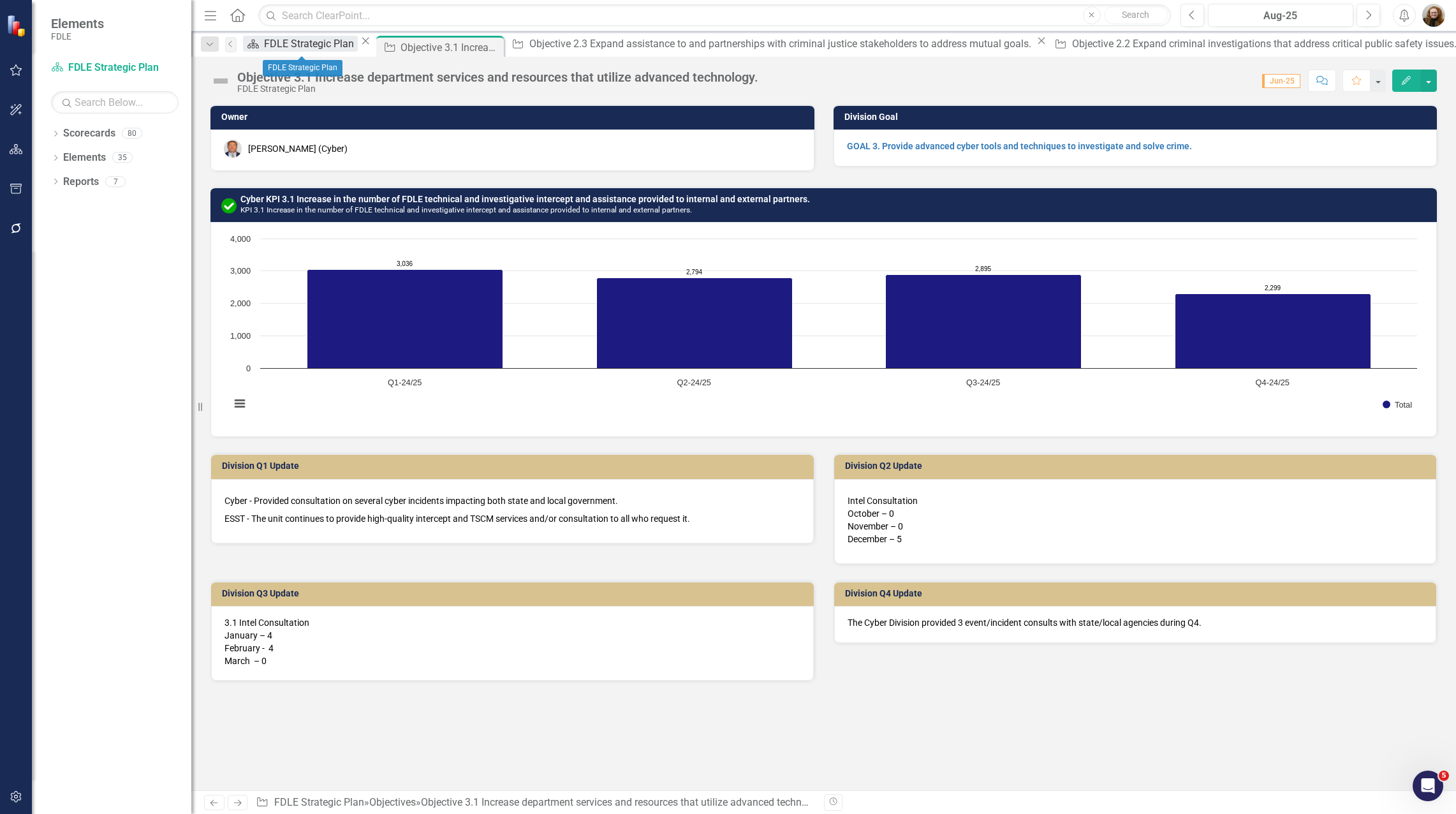
click at [286, 48] on div "FDLE Strategic Plan" at bounding box center [310, 43] width 94 height 16
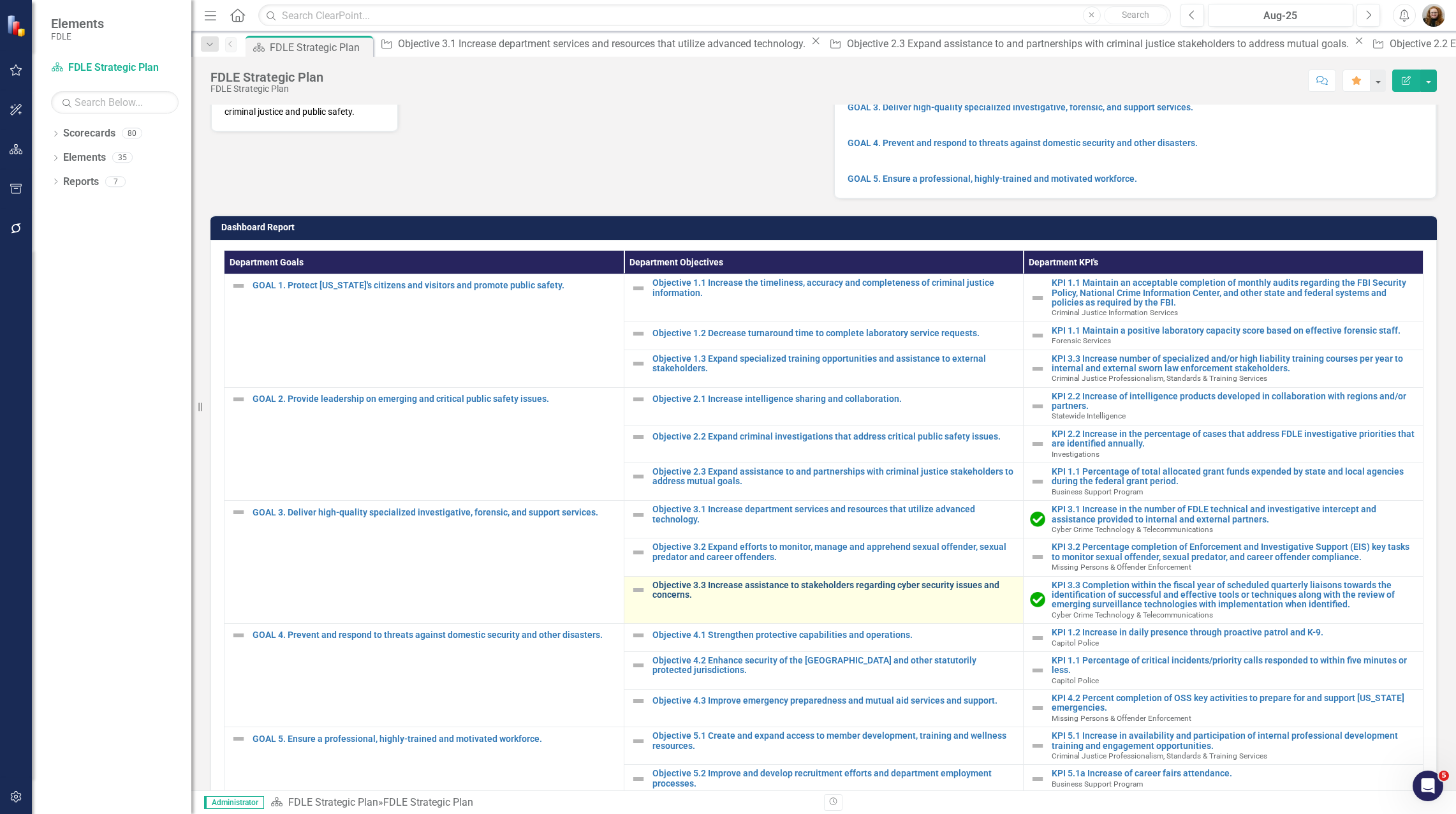
scroll to position [191, 0]
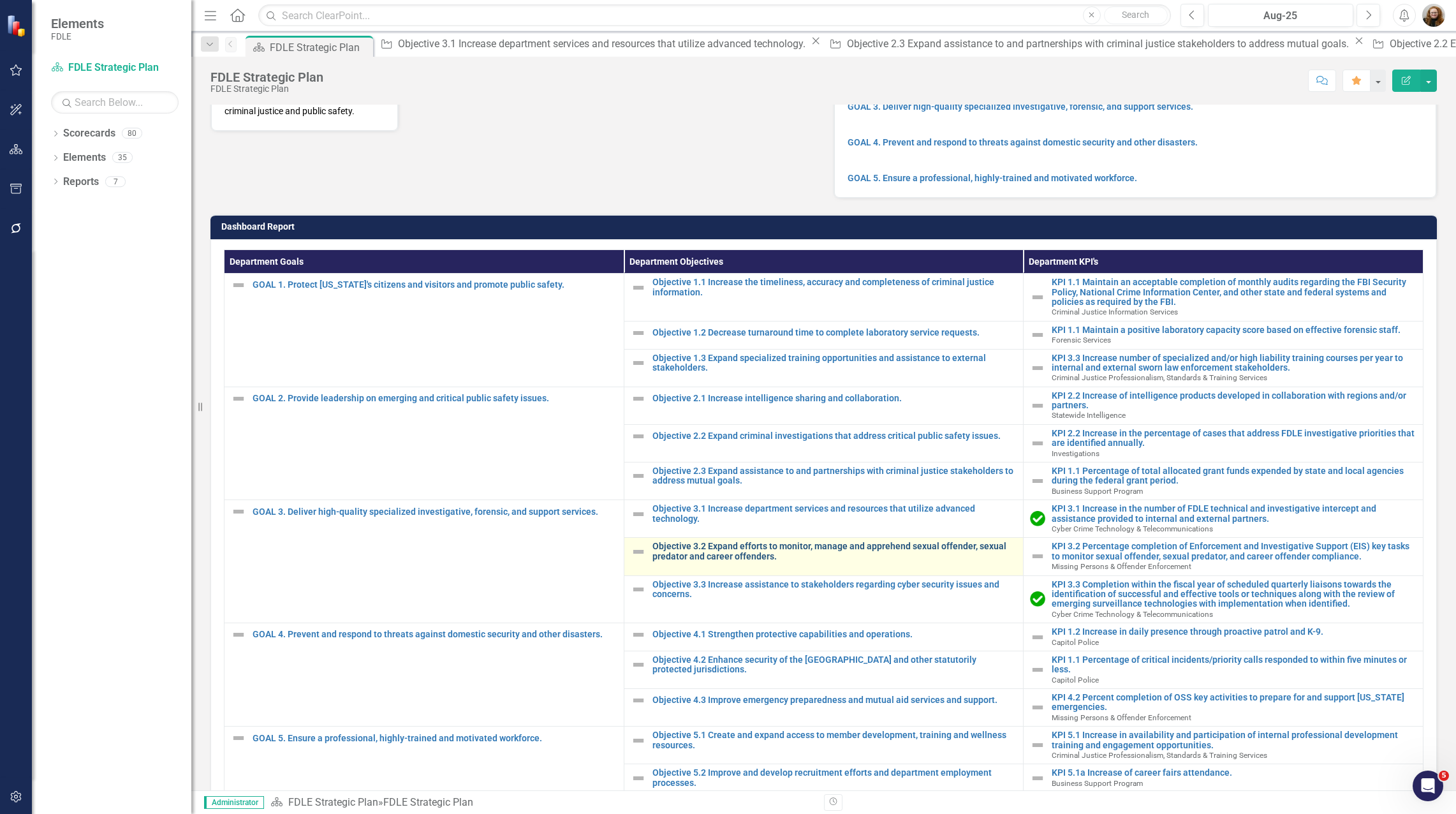
click at [704, 561] on link "Objective 3.2 Expand efforts to monitor, manage and apprehend sexual offender, …" at bounding box center [835, 551] width 365 height 20
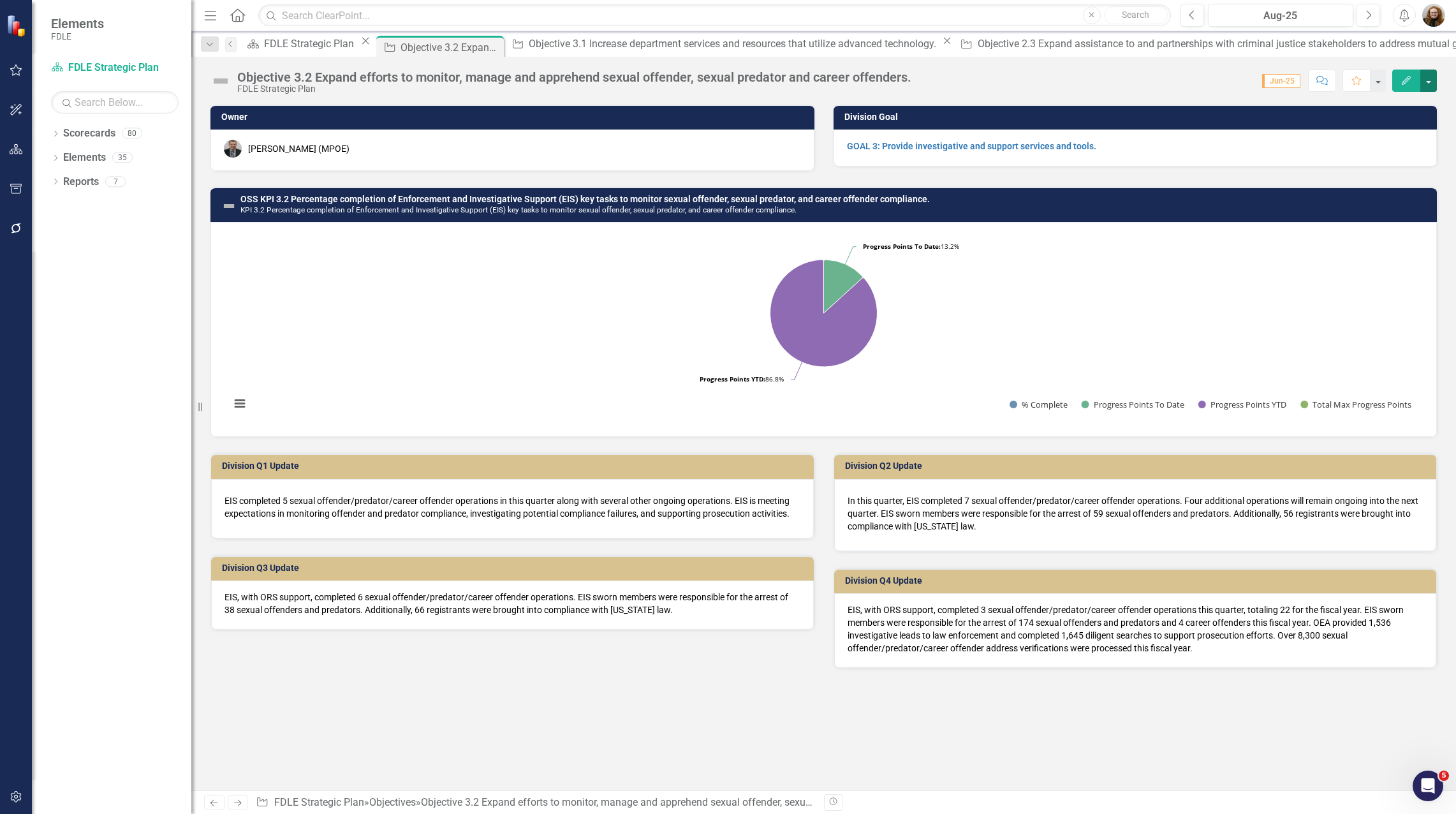
click at [1429, 75] on button "button" at bounding box center [1428, 80] width 17 height 22
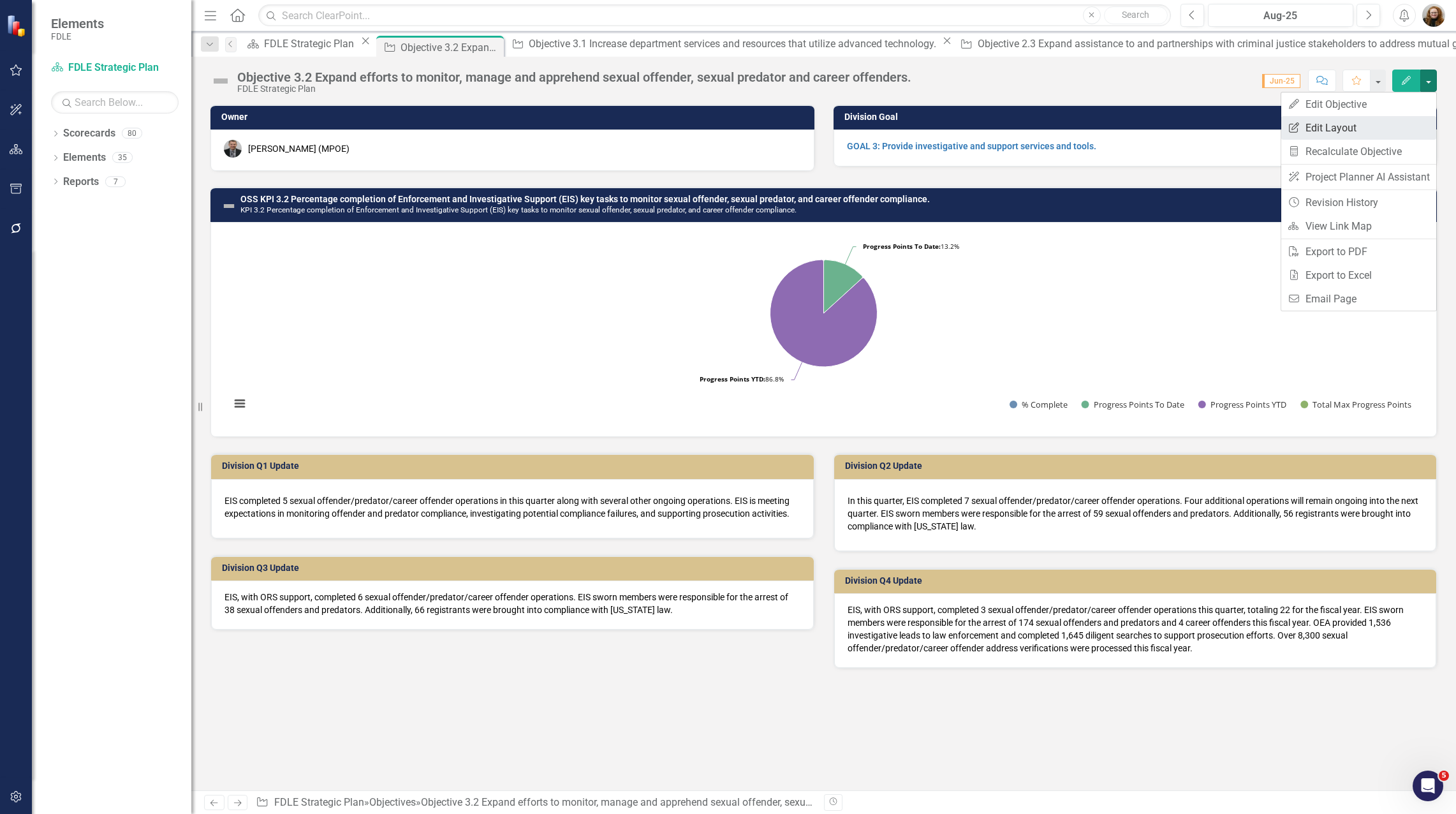
click at [1378, 121] on link "Edit Report Edit Layout" at bounding box center [1358, 128] width 155 height 23
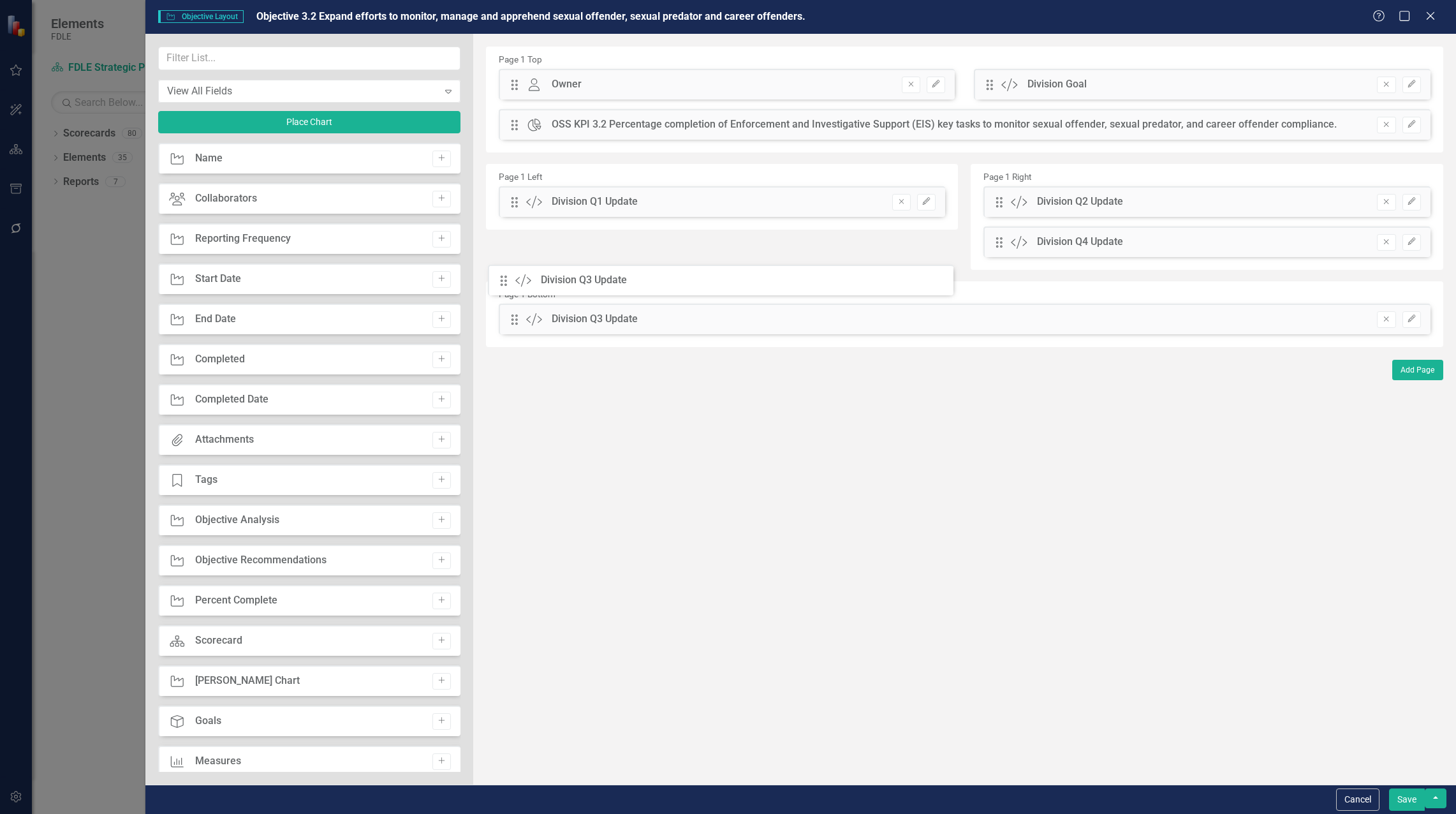
drag, startPoint x: 513, startPoint y: 241, endPoint x: 601, endPoint y: 281, distance: 96.7
drag, startPoint x: 997, startPoint y: 242, endPoint x: 984, endPoint y: 304, distance: 63.3
click at [1407, 281] on icon "Edit" at bounding box center [1411, 279] width 10 height 8
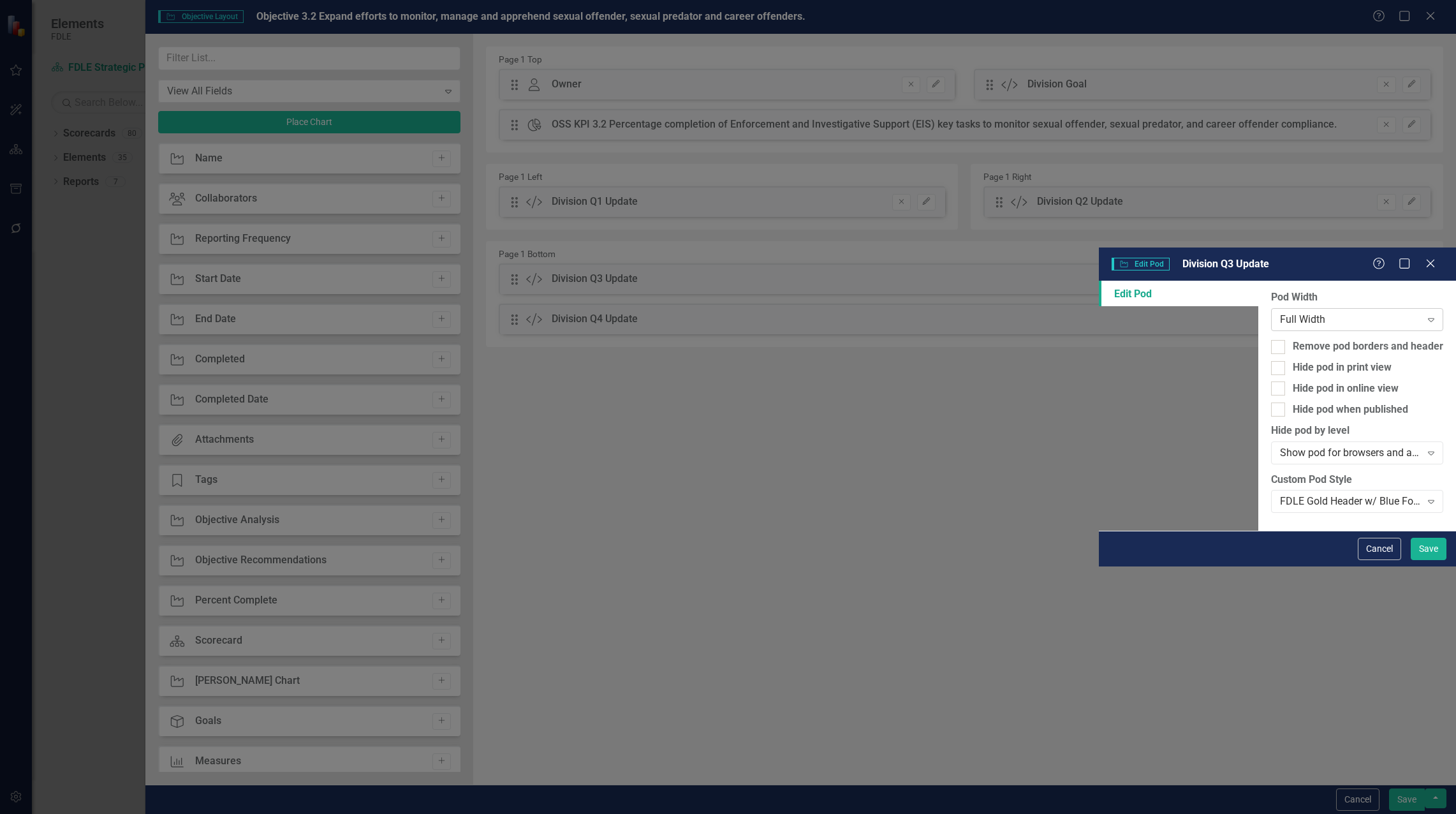
click at [1280, 312] on div "Full Width" at bounding box center [1350, 320] width 141 height 15
click at [1424, 560] on button "Save" at bounding box center [1428, 549] width 36 height 22
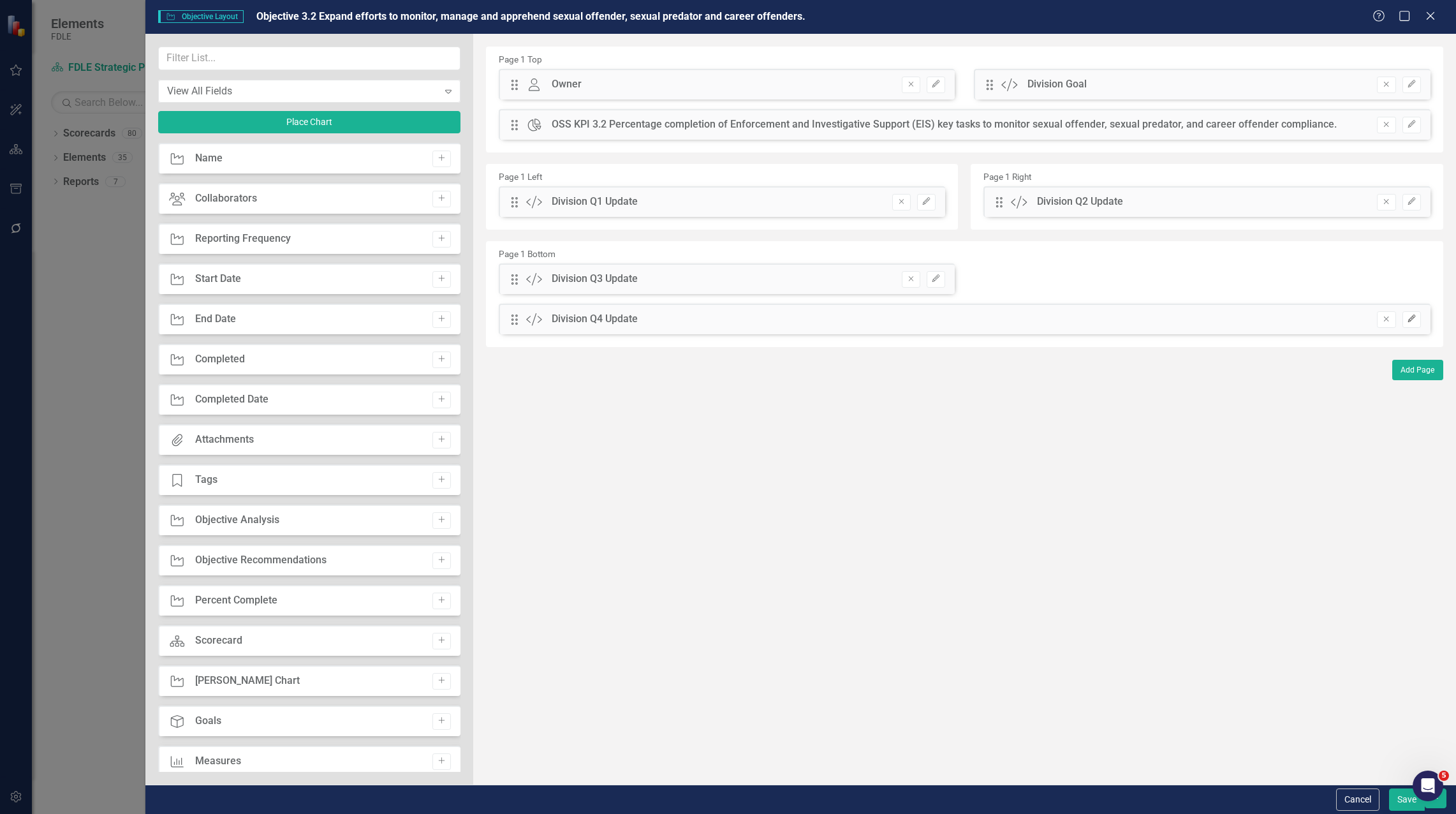
click at [1409, 320] on icon "button" at bounding box center [1411, 319] width 8 height 8
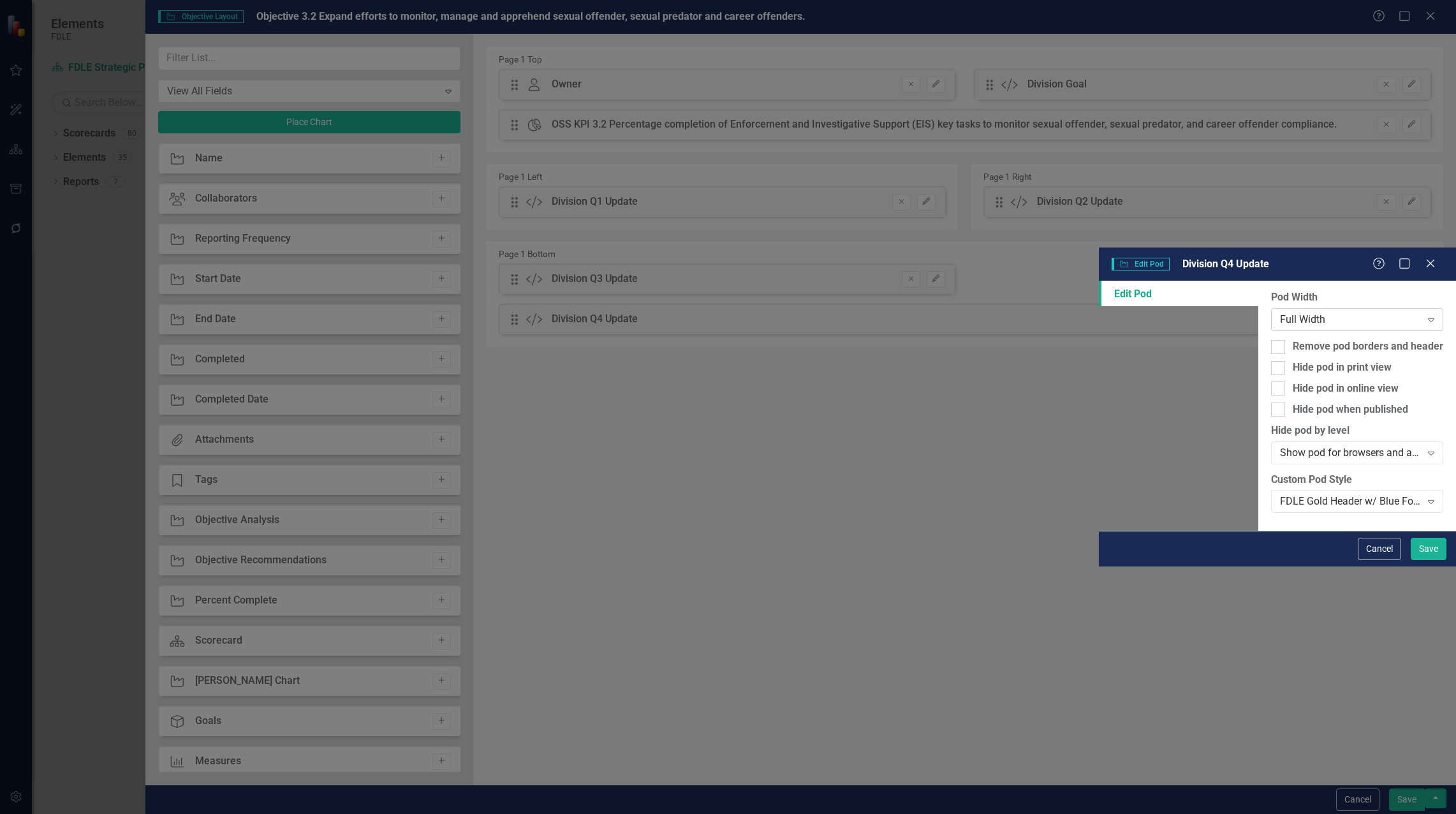
click at [1280, 312] on div "Full Width" at bounding box center [1350, 320] width 141 height 15
click at [1416, 560] on button "Save" at bounding box center [1428, 549] width 36 height 22
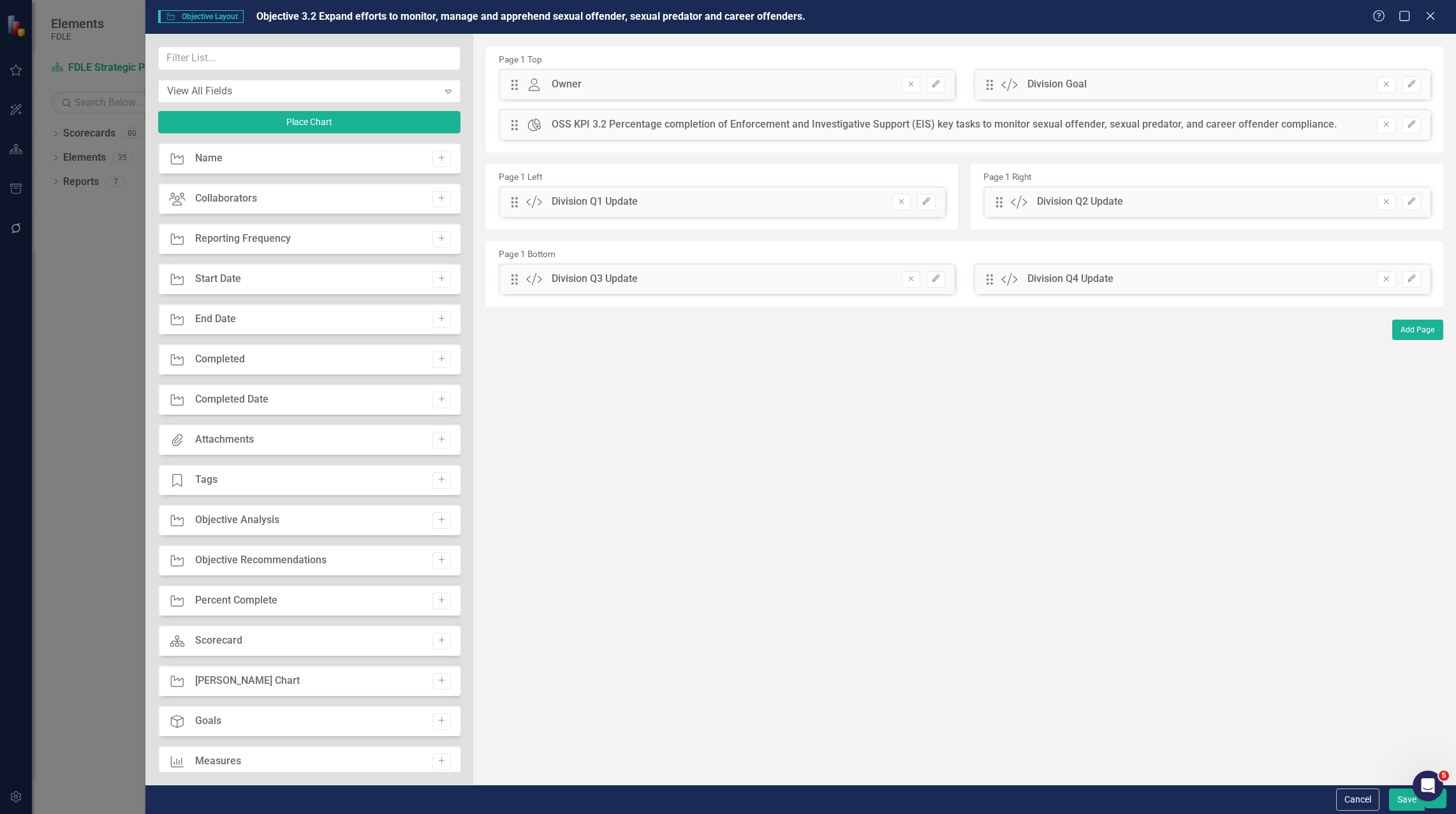
click at [1401, 794] on button "Save" at bounding box center [1406, 799] width 36 height 22
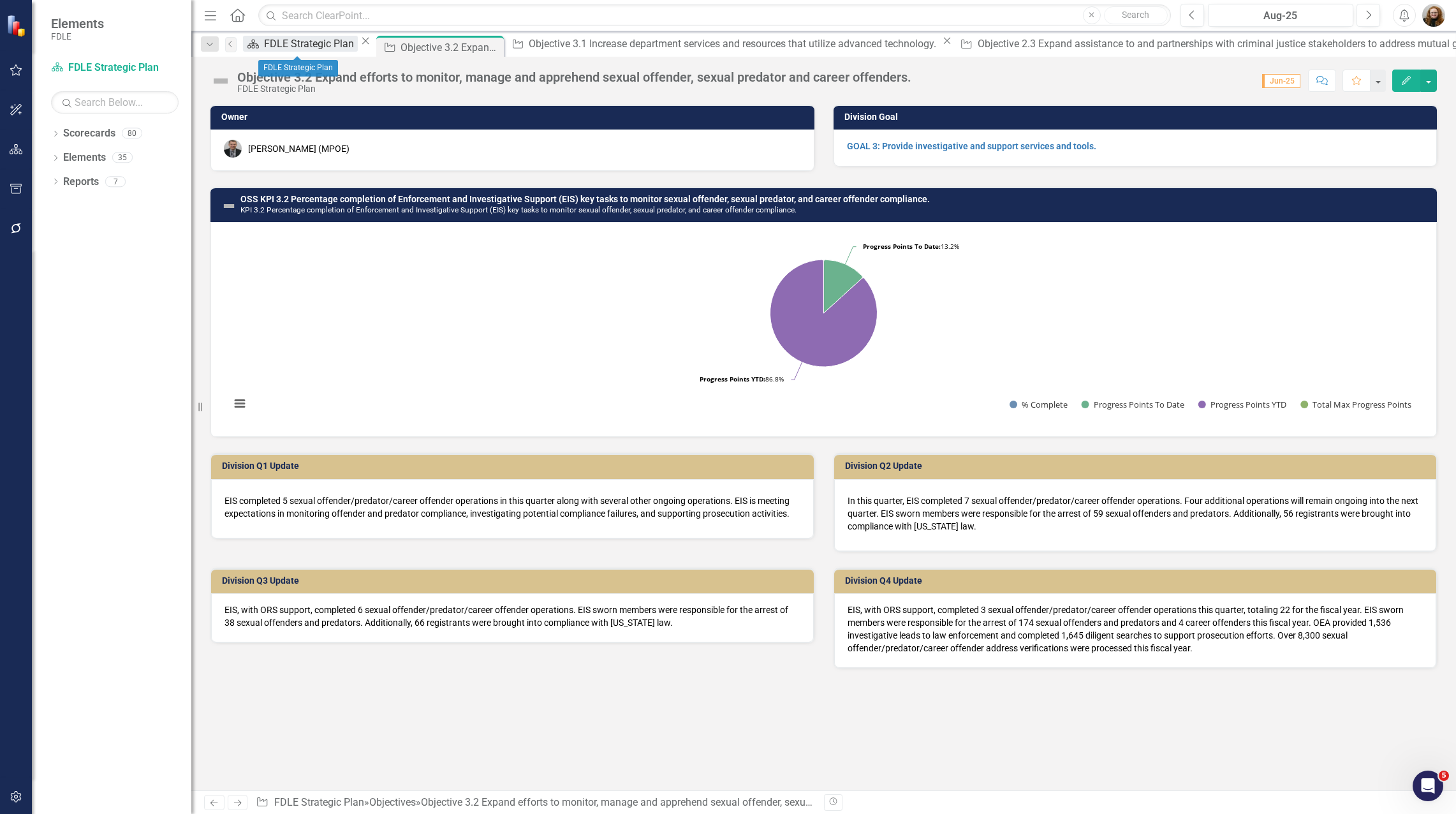
click at [277, 45] on div "FDLE Strategic Plan" at bounding box center [310, 43] width 94 height 16
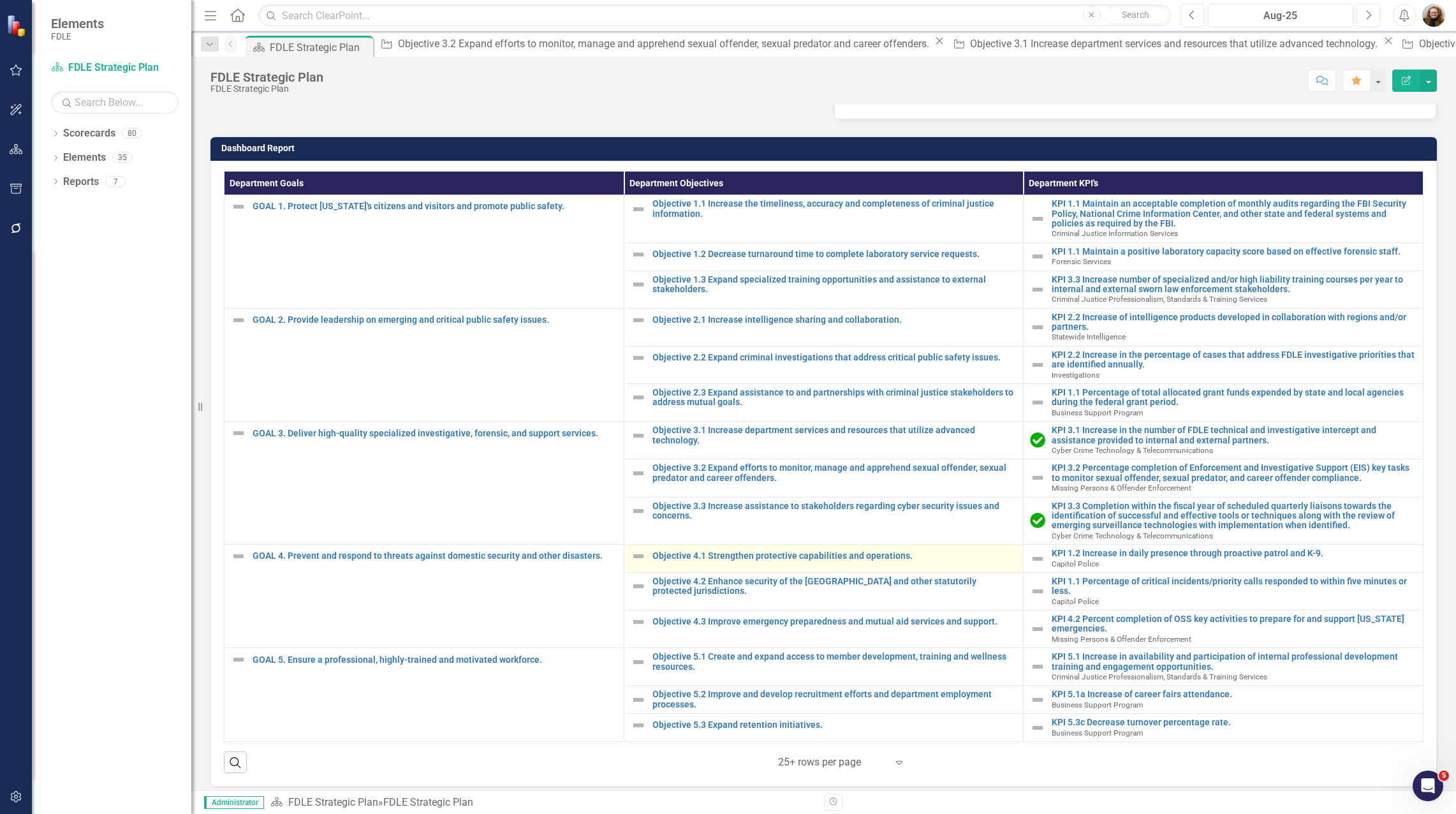
scroll to position [299, 0]
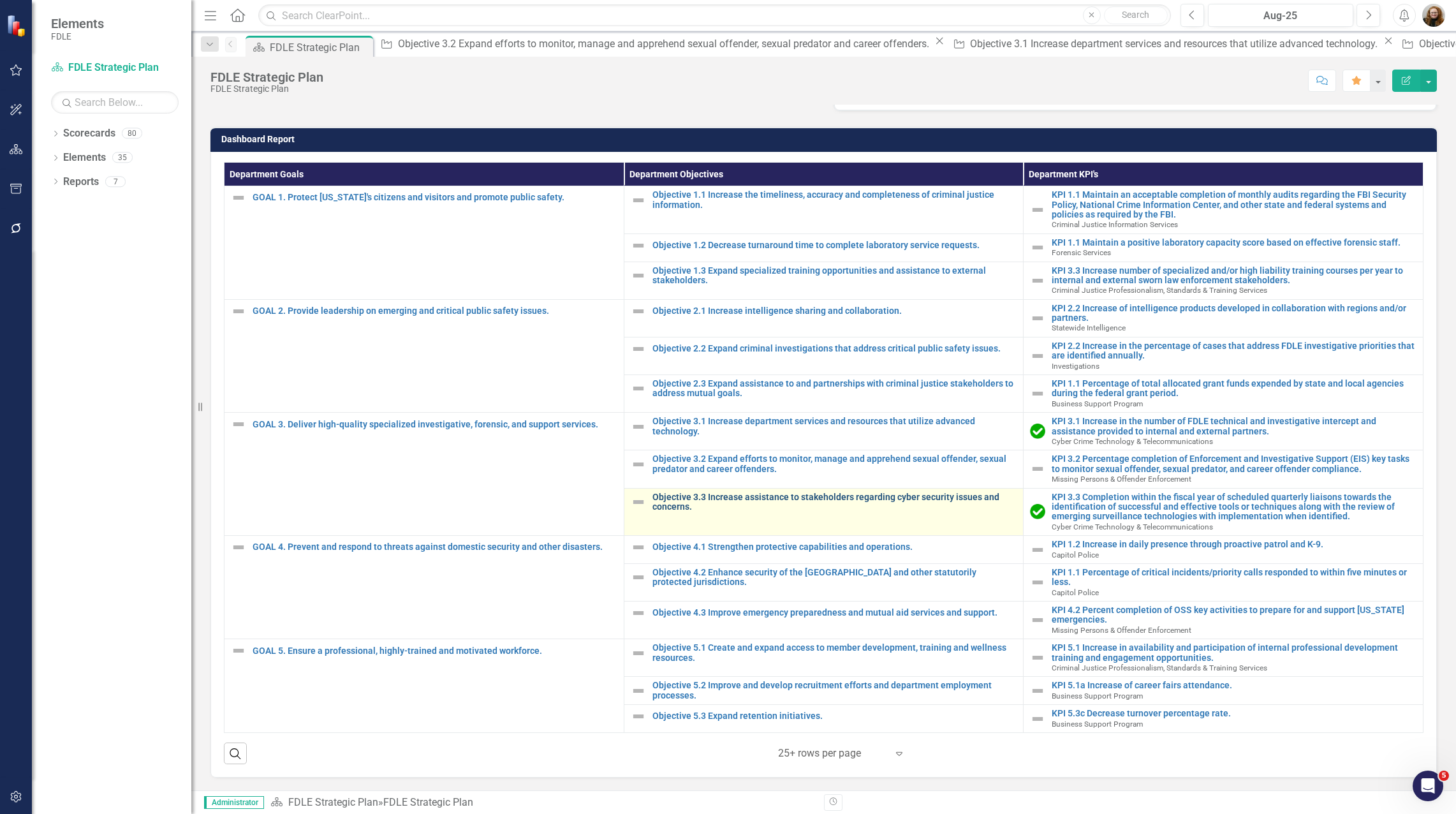
click at [724, 509] on link "Objective 3.3 Increase assistance to stakeholders regarding cyber security issu…" at bounding box center [835, 502] width 365 height 20
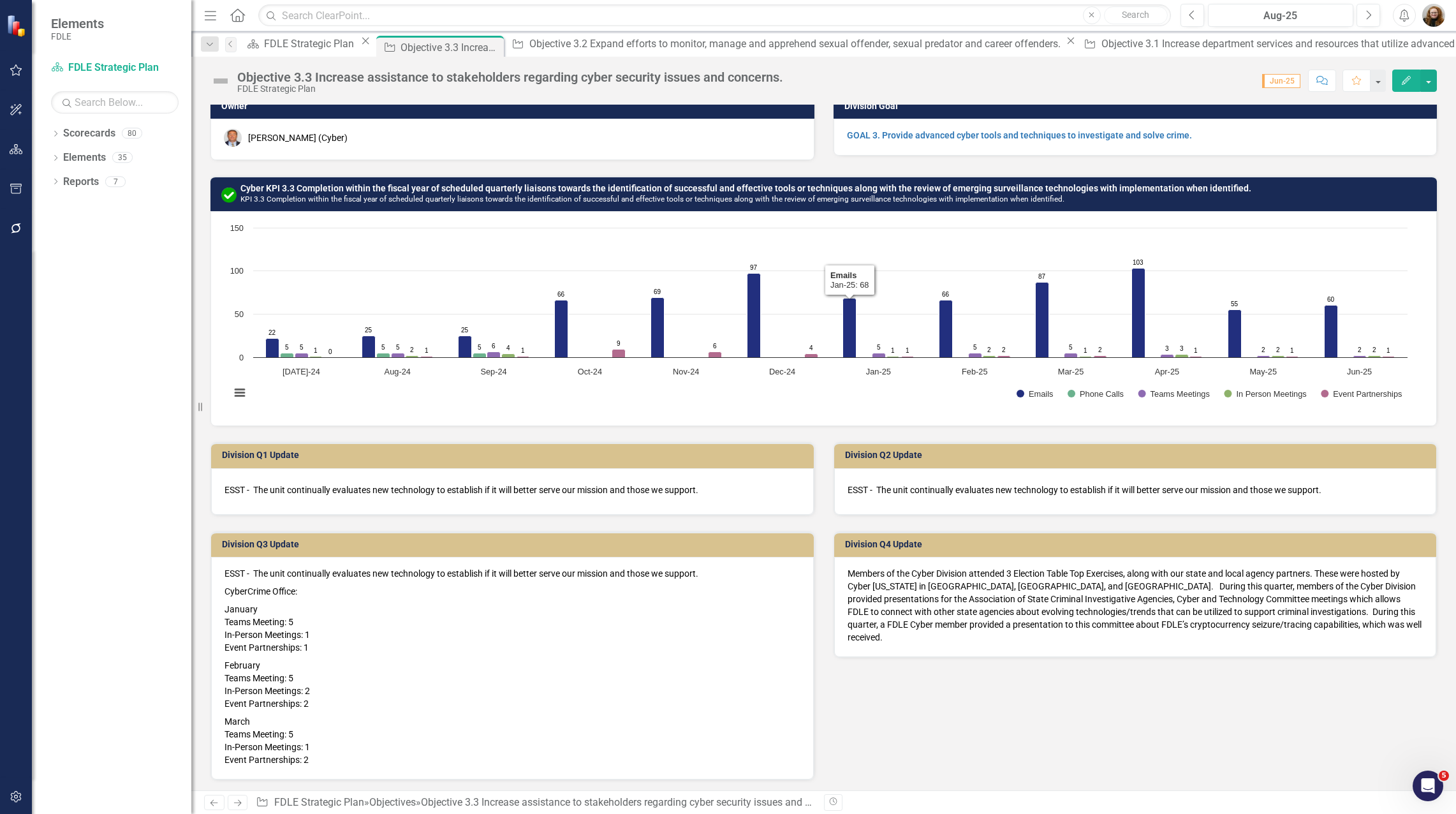
scroll to position [14, 0]
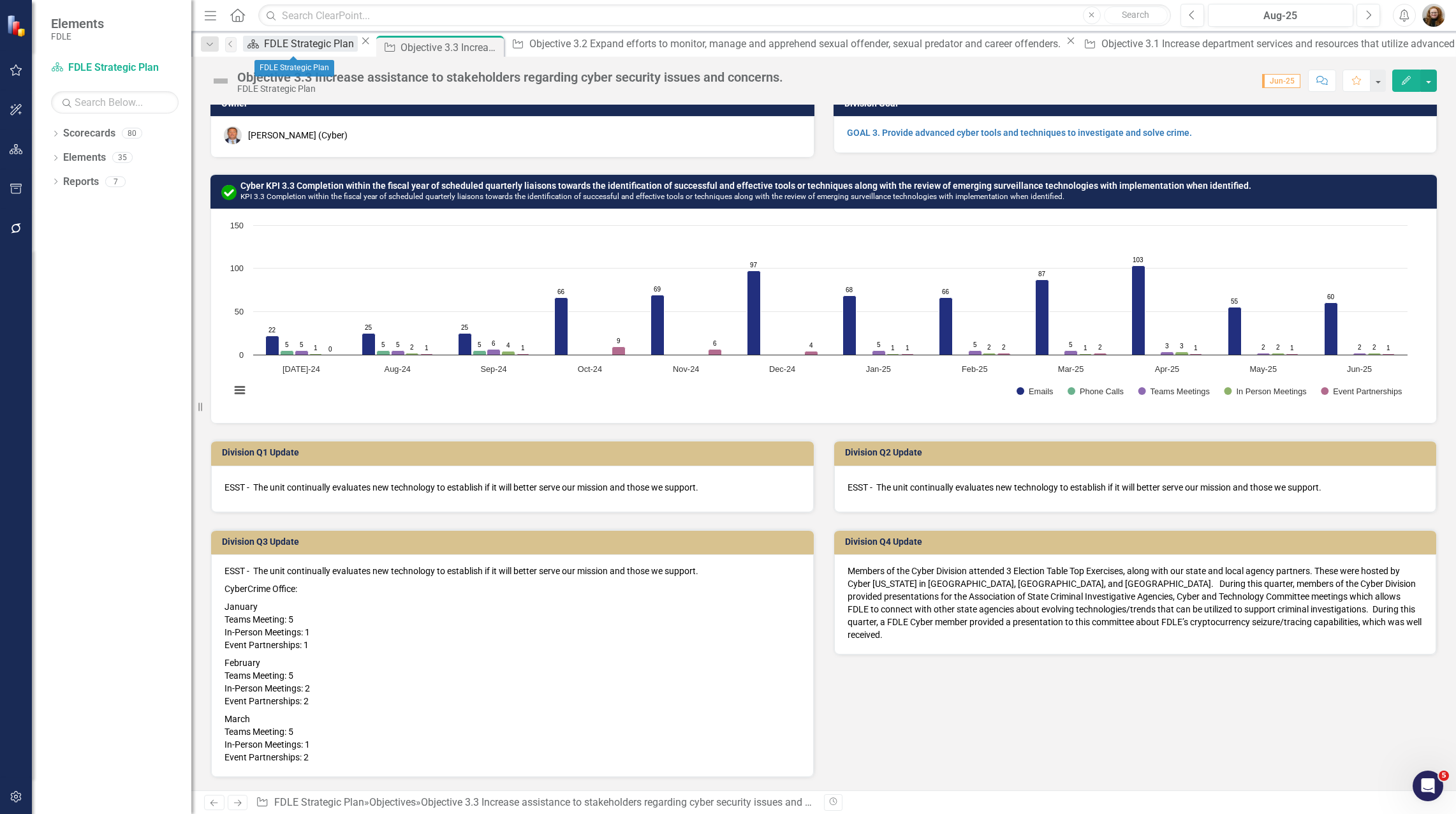
click at [288, 45] on div "FDLE Strategic Plan" at bounding box center [310, 43] width 94 height 16
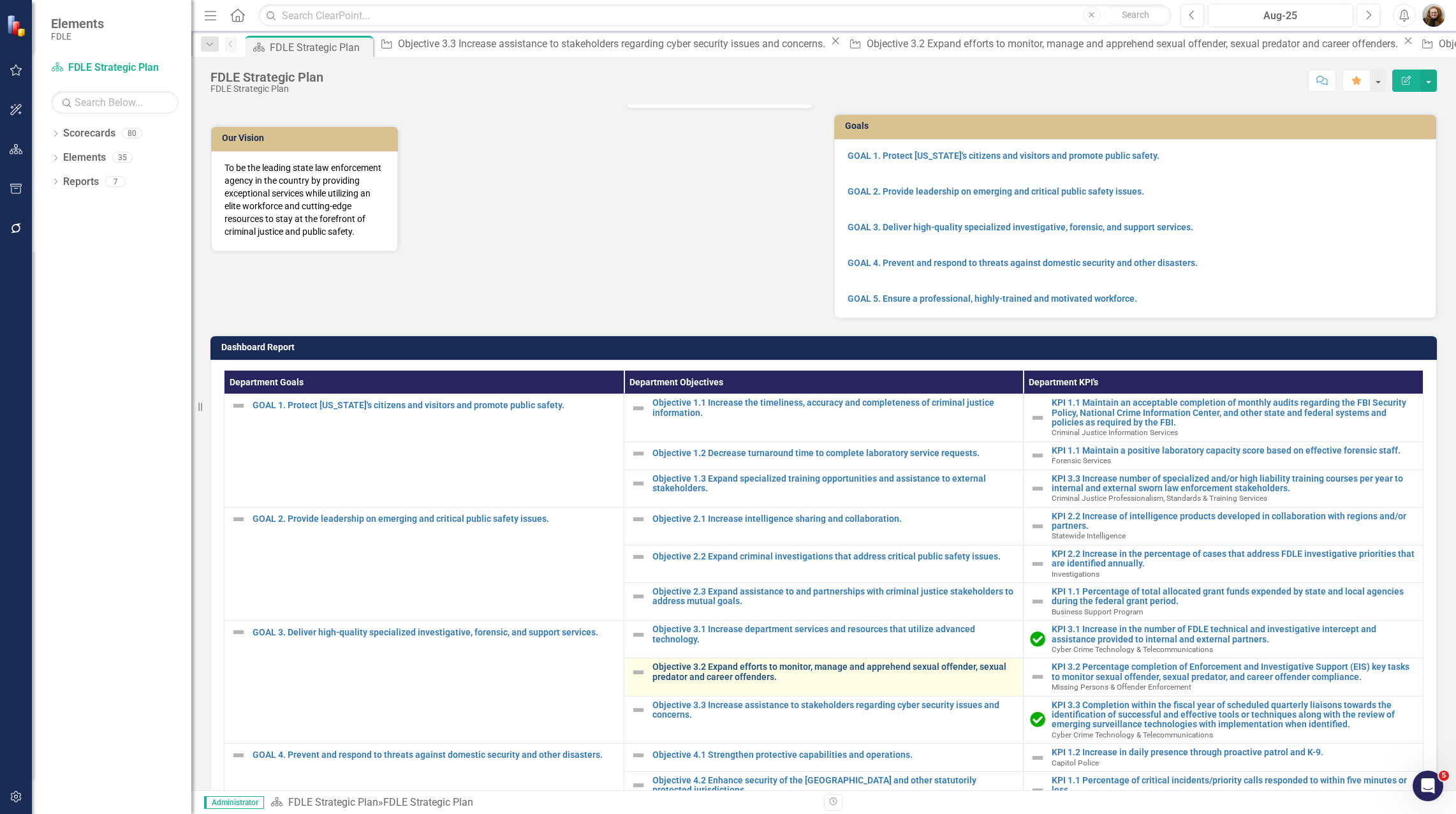
scroll to position [299, 0]
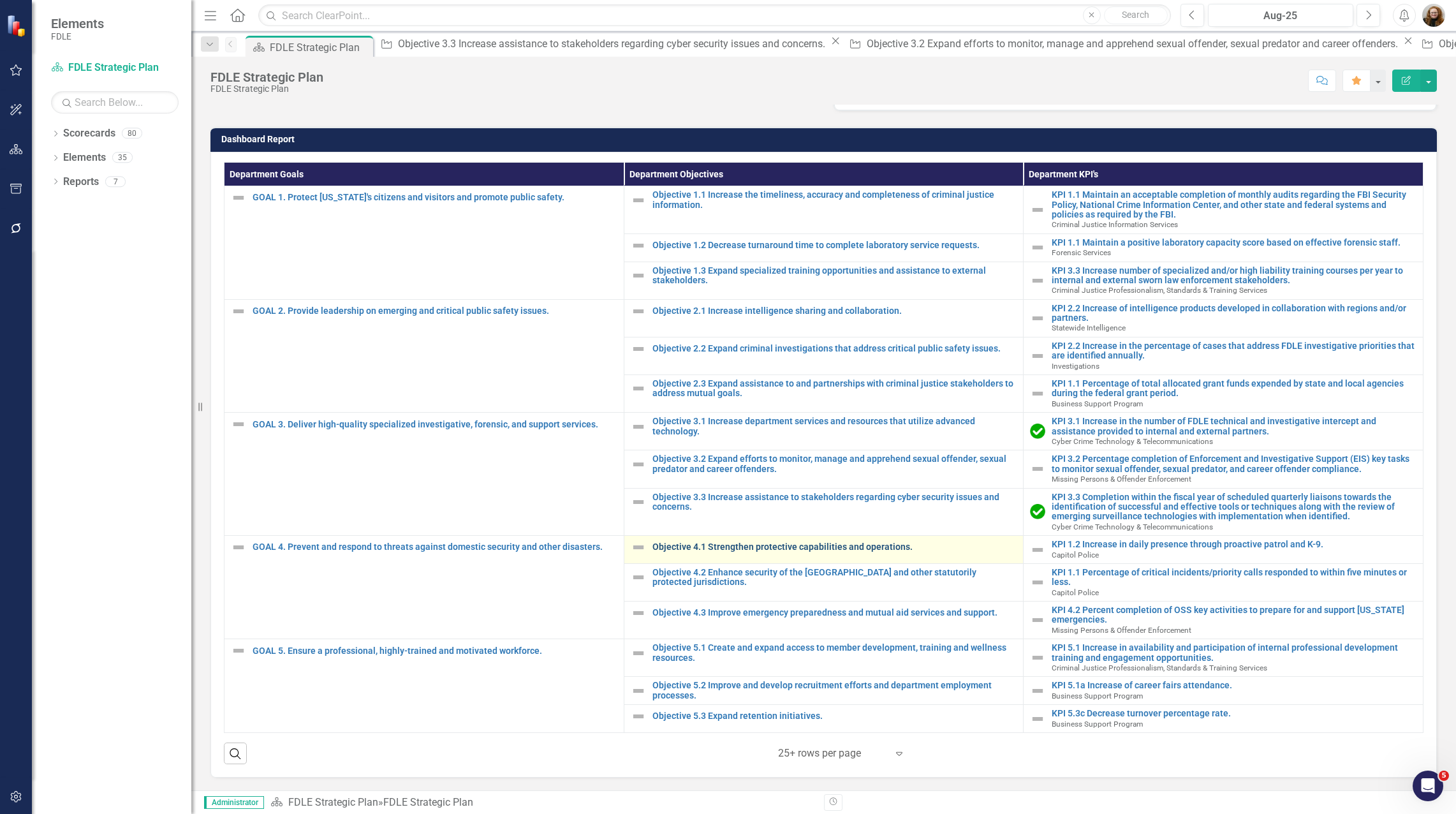
click at [711, 549] on link "Objective 4.1 Strengthen protective capabilities and operations." at bounding box center [835, 546] width 365 height 10
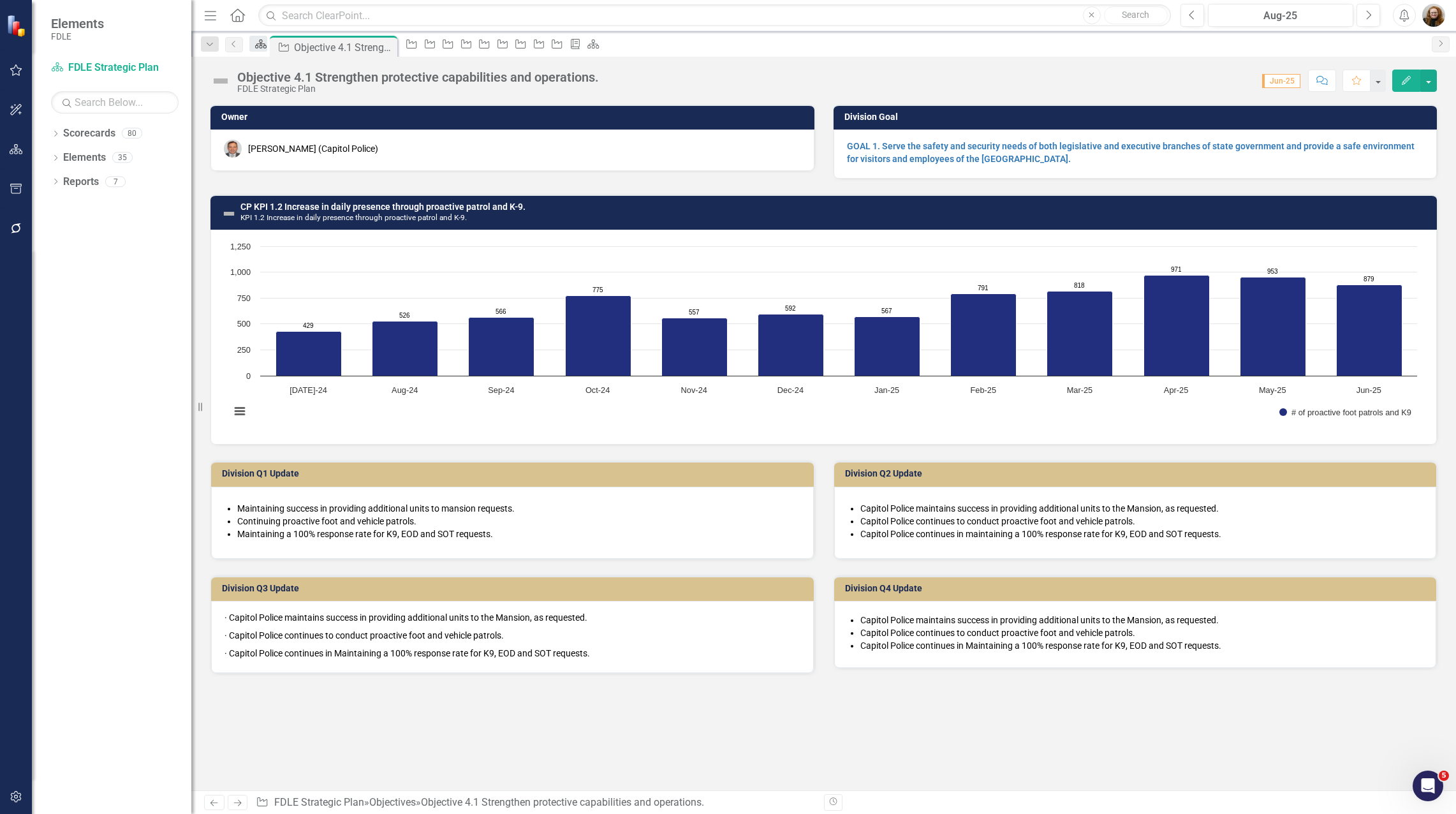
click at [267, 52] on div "Scorecard" at bounding box center [259, 43] width 18 height 16
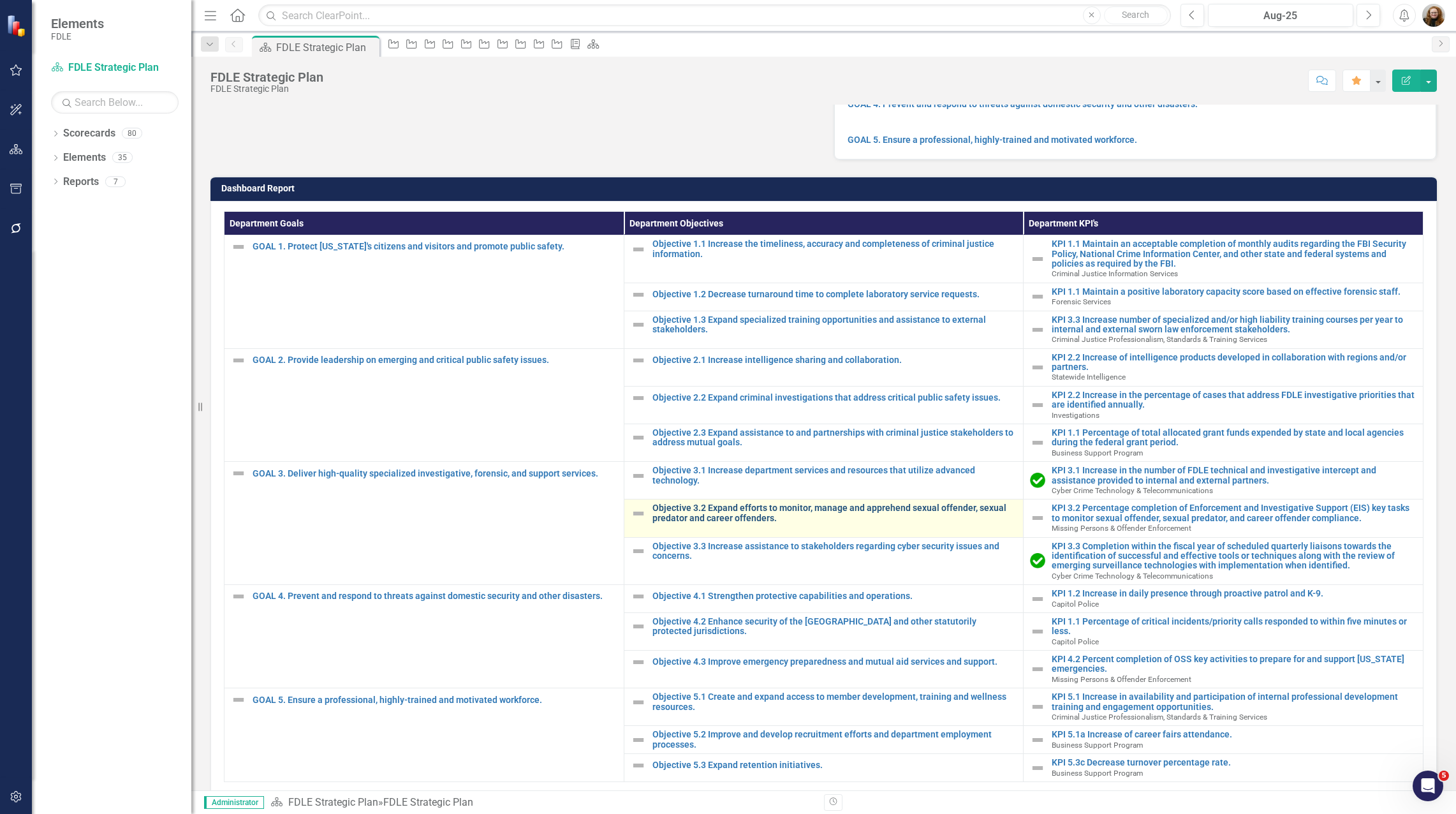
scroll to position [255, 0]
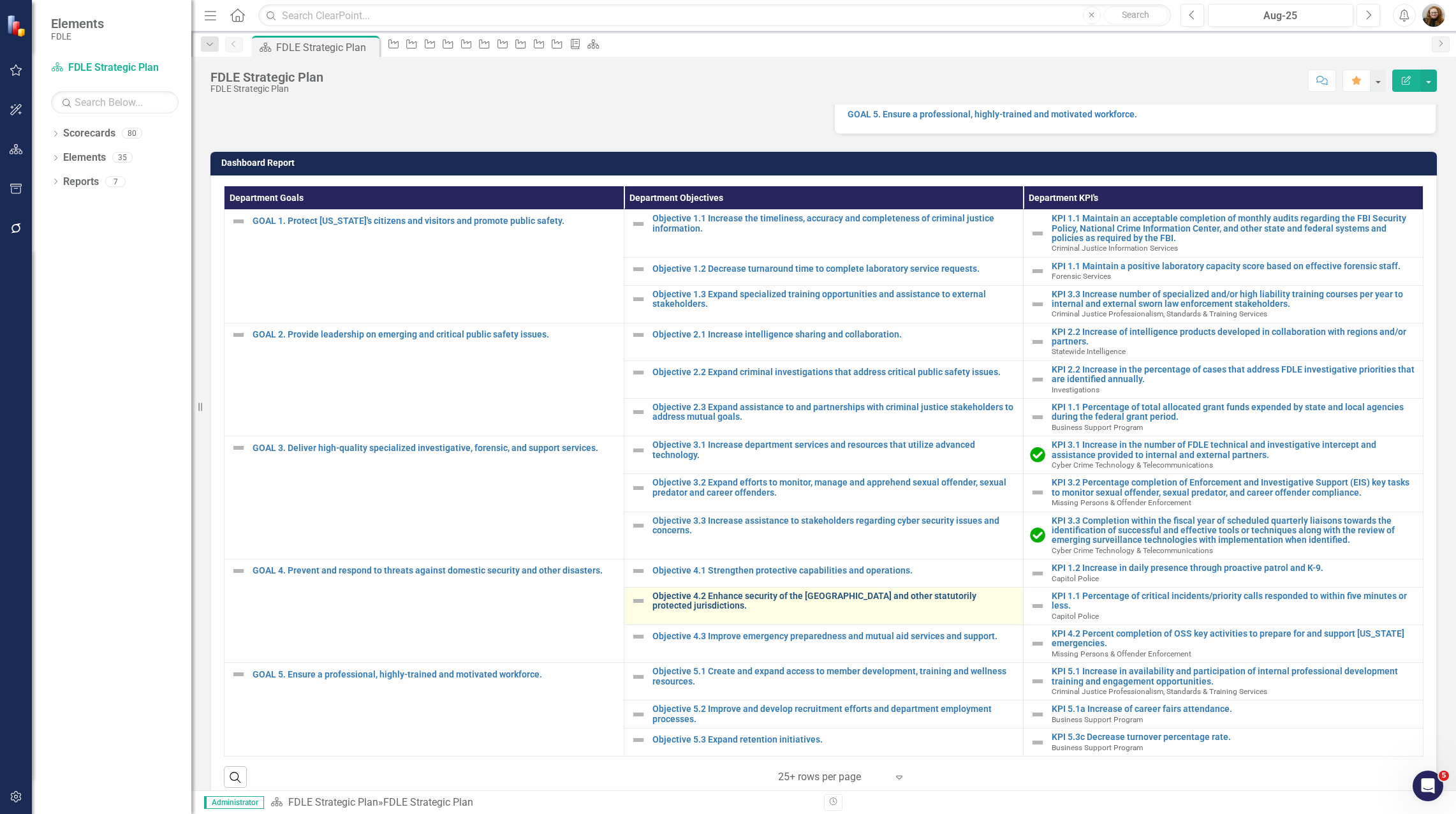
click at [717, 611] on link "Objective 4.2 Enhance security of the [GEOGRAPHIC_DATA] and other statutorily p…" at bounding box center [835, 601] width 365 height 20
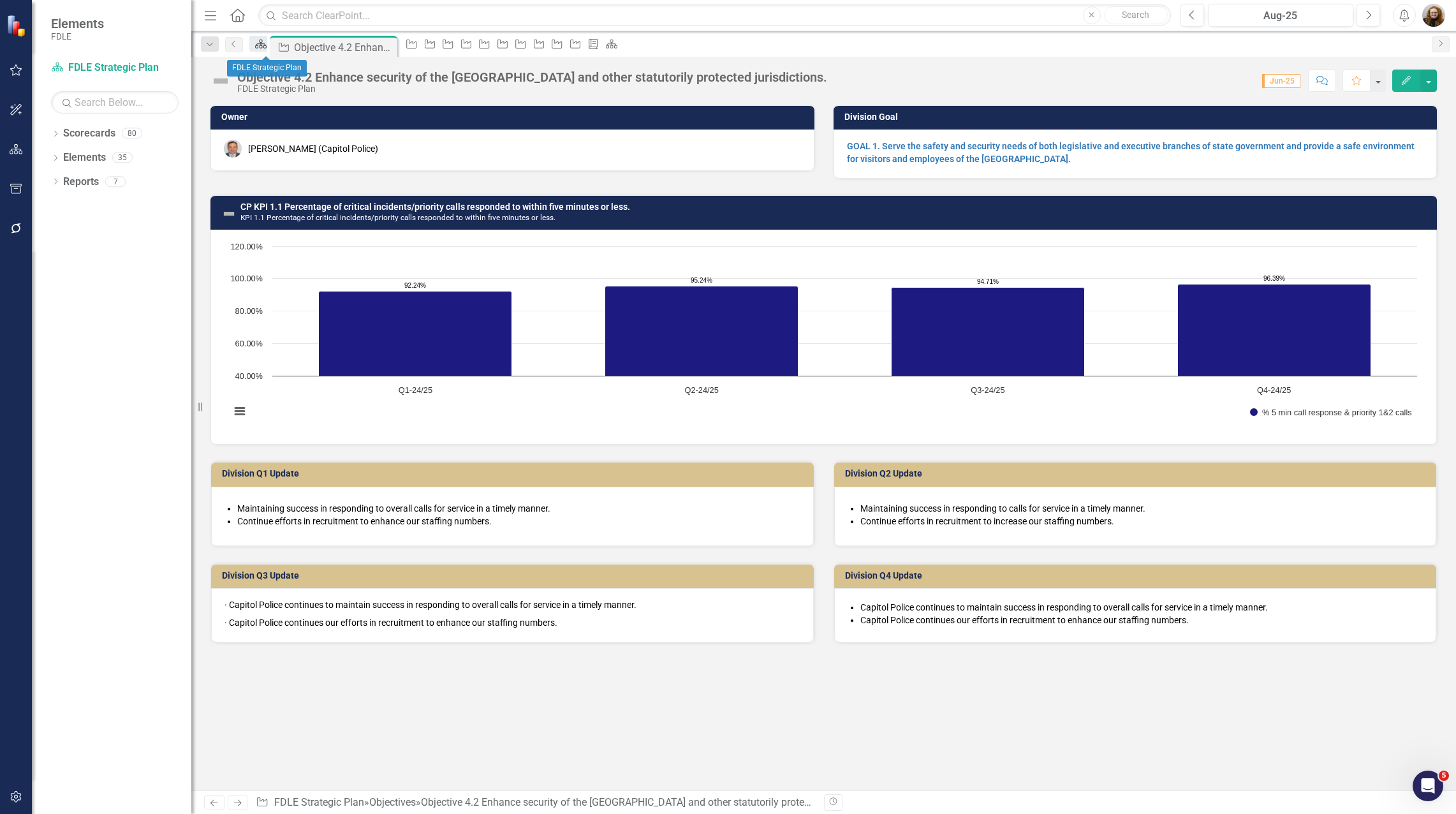
click at [264, 46] on icon at bounding box center [261, 44] width 12 height 9
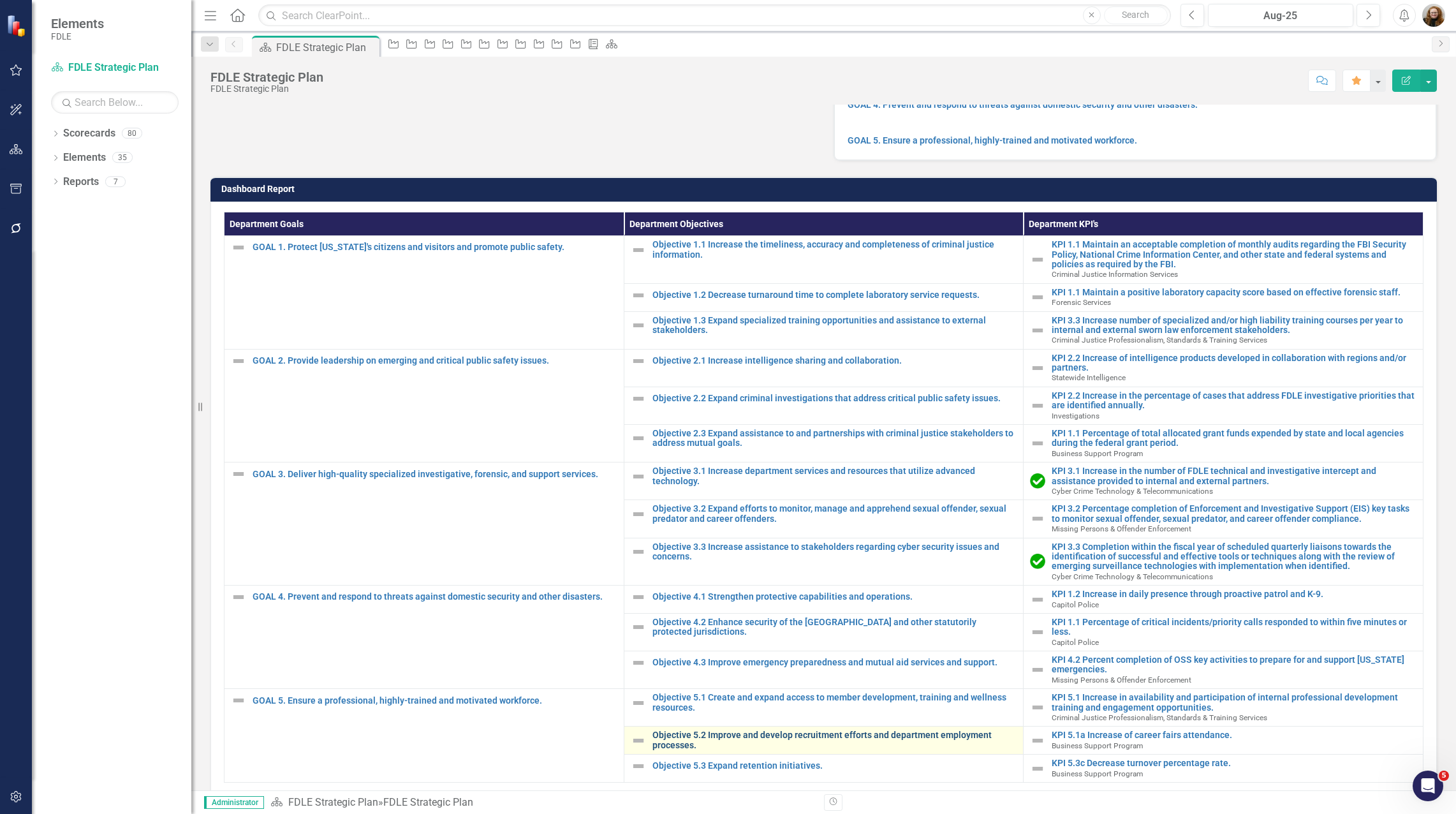
scroll to position [299, 0]
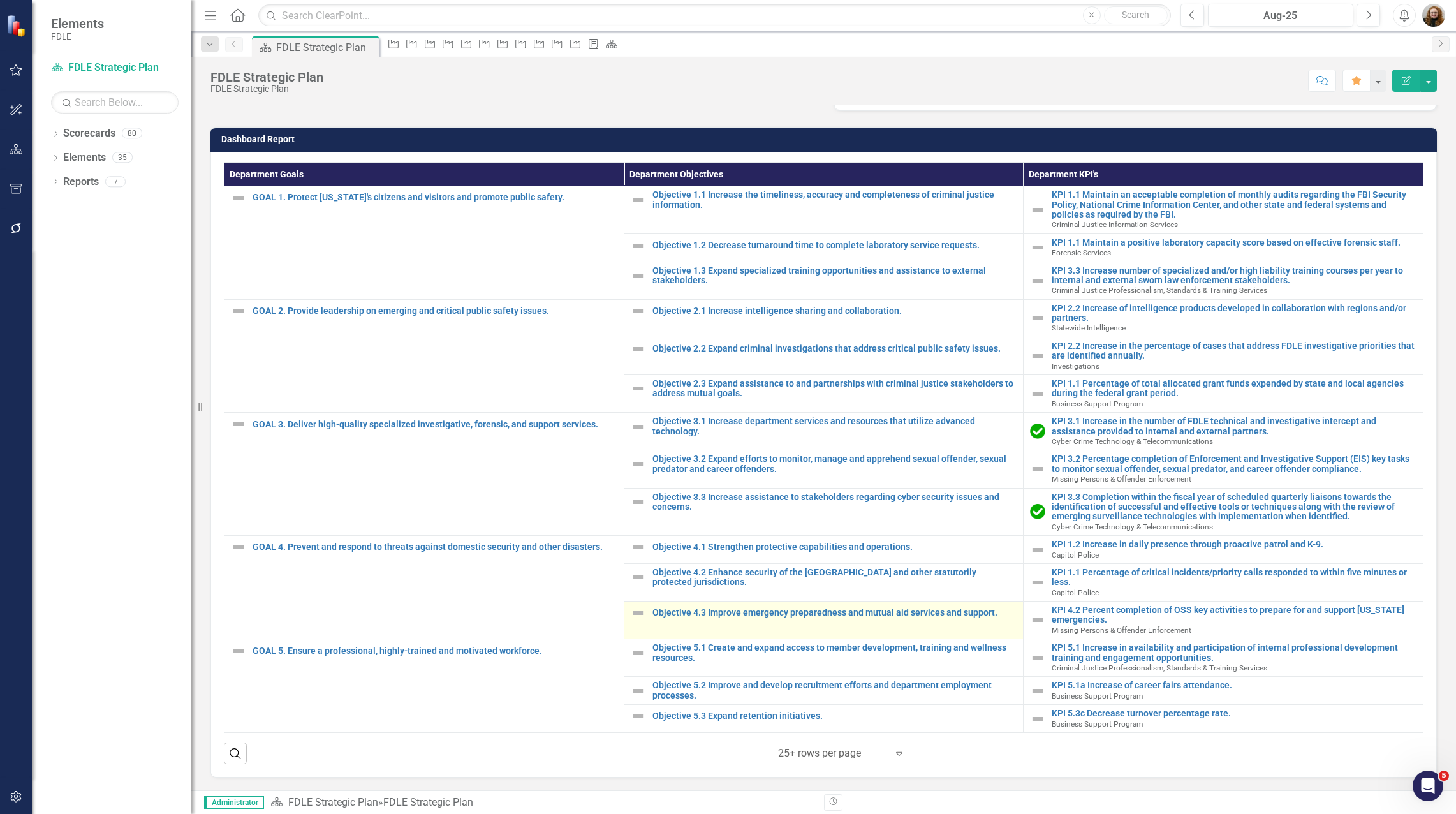
click at [702, 622] on td "Objective 4.3 Improve emergency preparedness and mutual aid services and suppor…" at bounding box center [823, 620] width 400 height 38
click at [704, 610] on link "Objective 4.3 Improve emergency preparedness and mutual aid services and suppor…" at bounding box center [835, 612] width 365 height 10
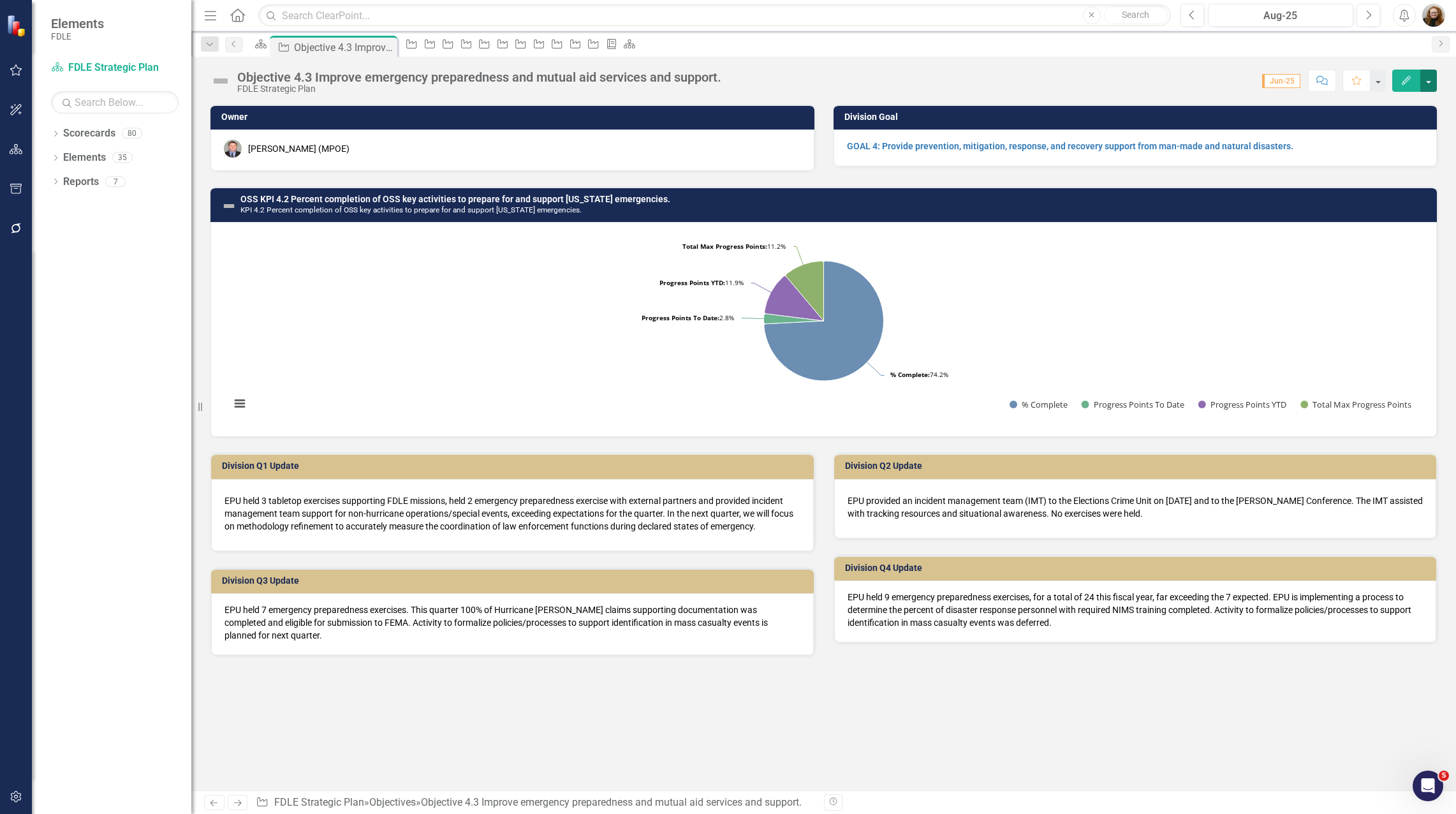
click at [1424, 81] on button "button" at bounding box center [1428, 80] width 17 height 22
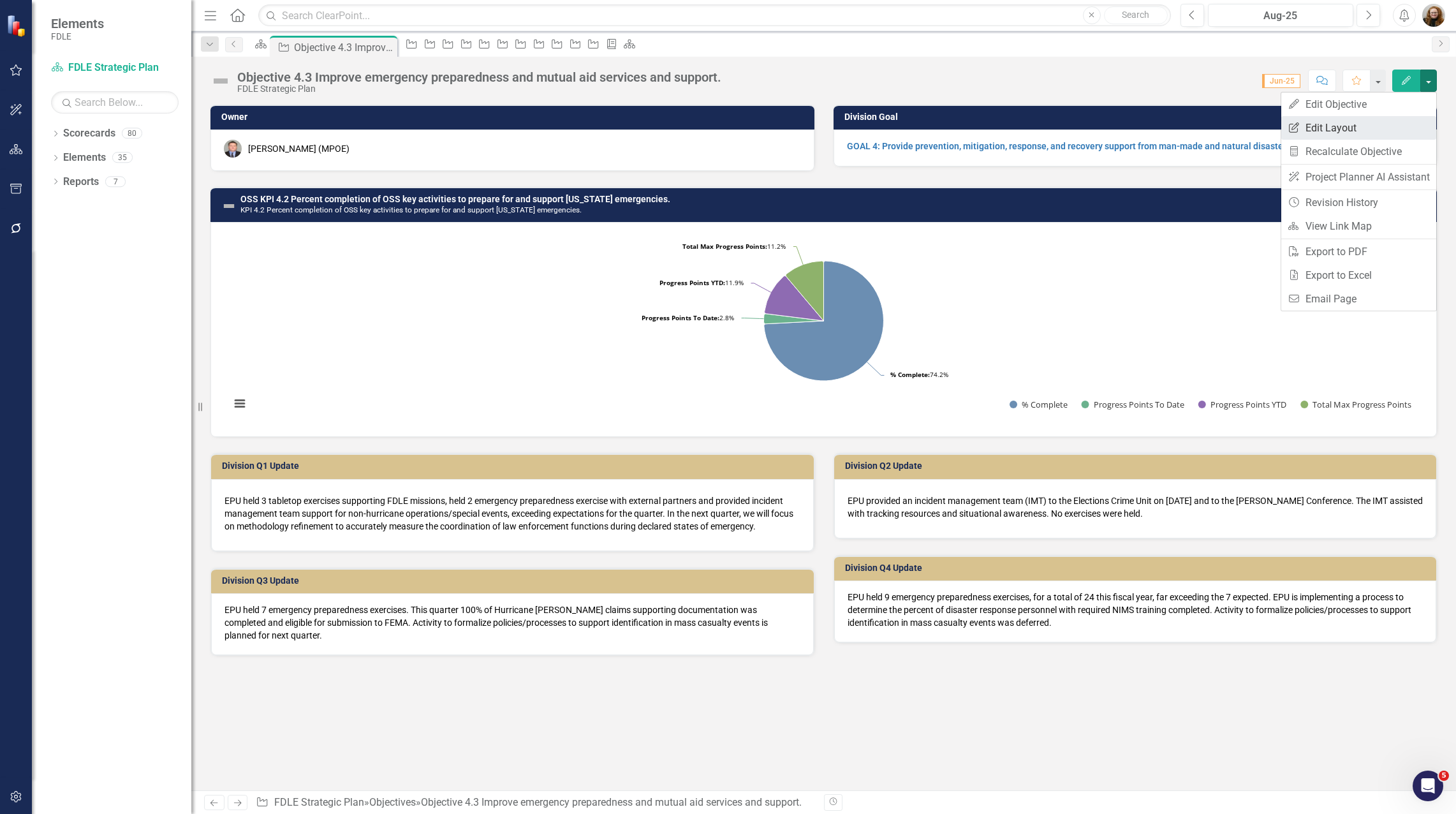
click at [1399, 123] on link "Edit Report Edit Layout" at bounding box center [1358, 128] width 155 height 23
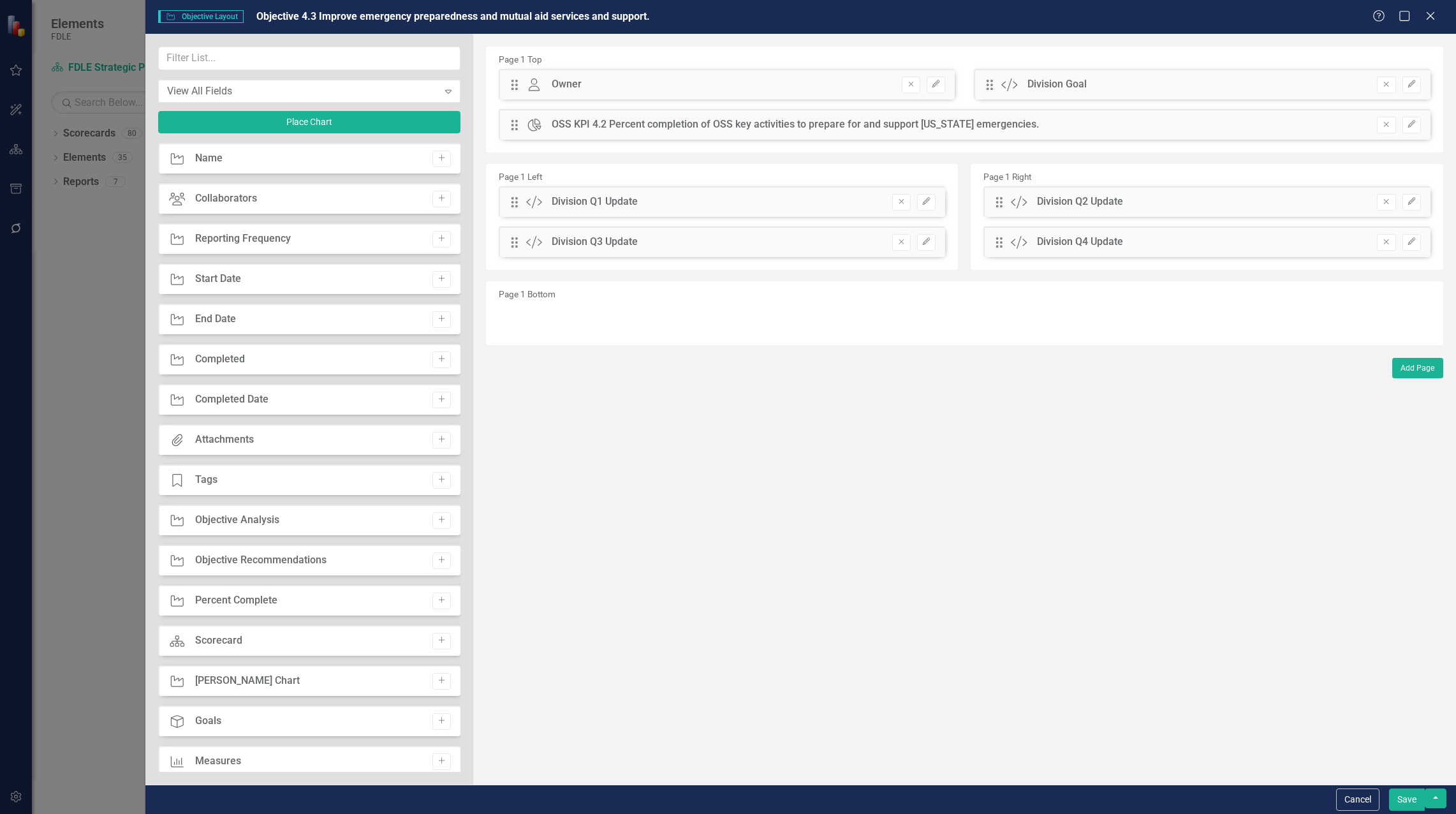
drag, startPoint x: 514, startPoint y: 251, endPoint x: 515, endPoint y: 291, distance: 40.0
click at [515, 291] on div "Page 1 Top Drag Owner Owner Remove Edit Drag Custom Division Goal Remove Edit D…" at bounding box center [964, 196] width 957 height 299
drag, startPoint x: 513, startPoint y: 244, endPoint x: 510, endPoint y: 291, distance: 47.1
drag, startPoint x: 997, startPoint y: 242, endPoint x: 962, endPoint y: 337, distance: 101.2
click at [1411, 278] on icon "Edit" at bounding box center [1411, 279] width 10 height 8
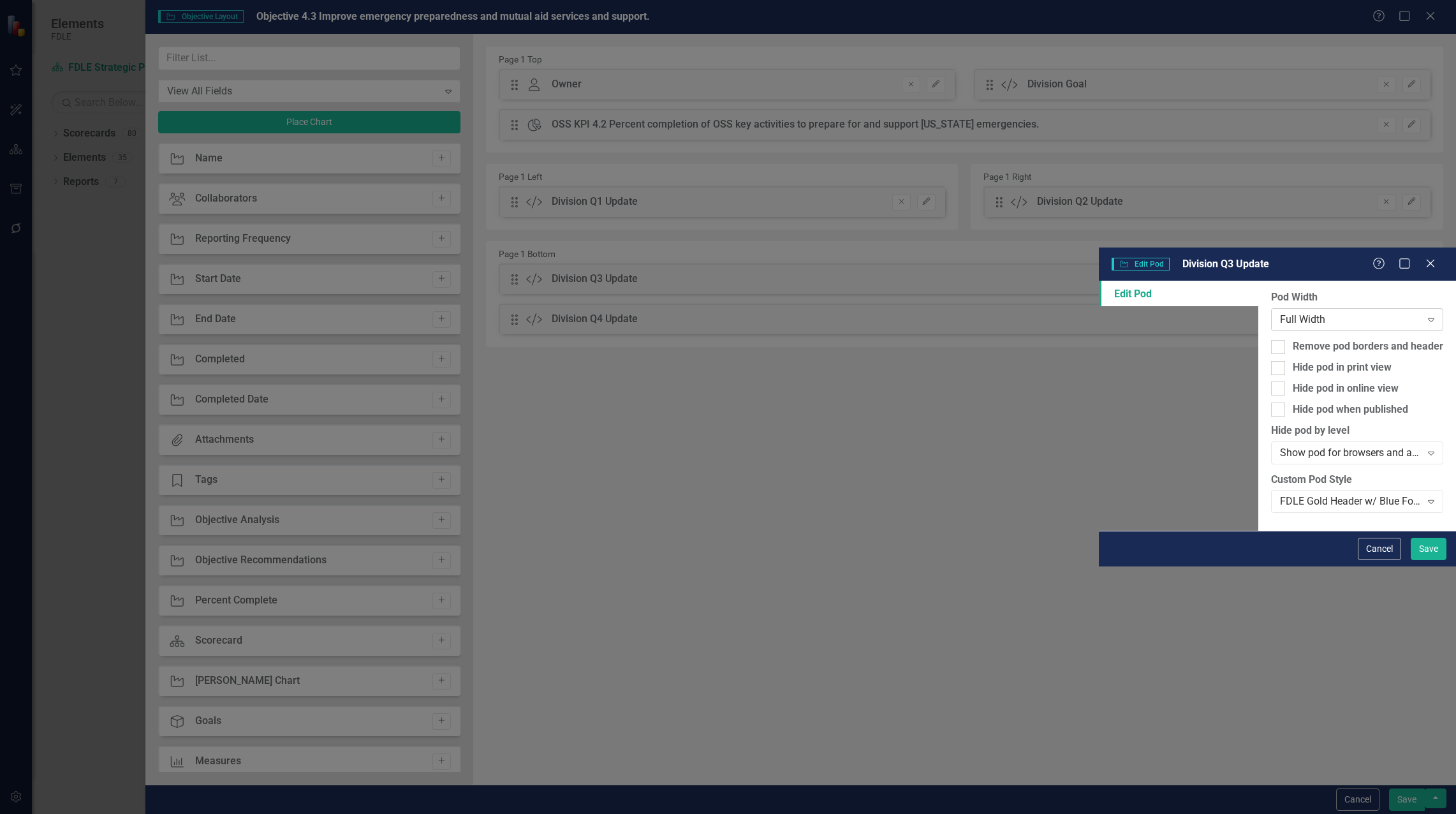
click at [1280, 312] on div "Full Width" at bounding box center [1350, 320] width 141 height 15
click at [1418, 560] on button "Save" at bounding box center [1428, 549] width 36 height 22
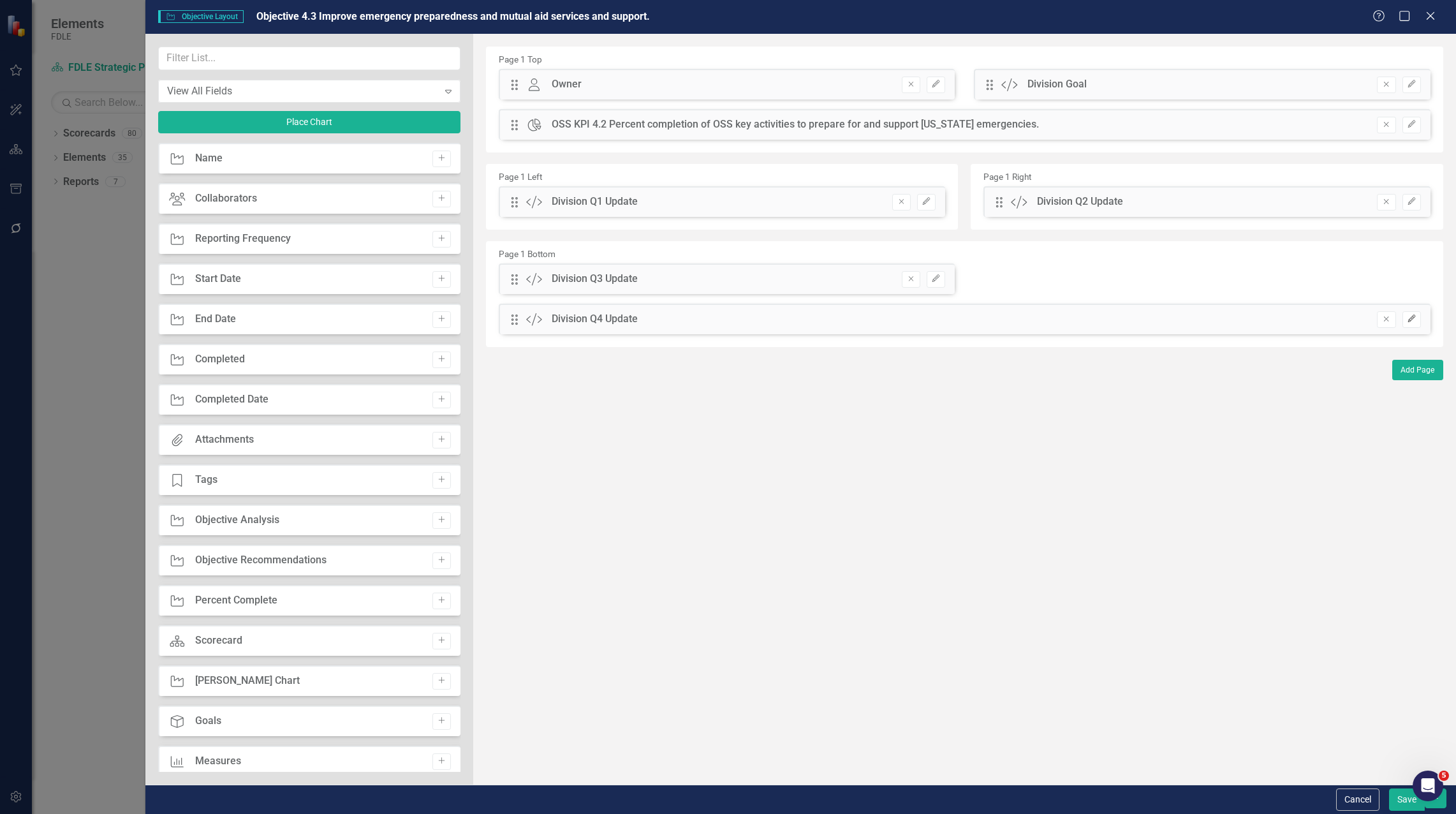
click at [1410, 327] on button "Edit" at bounding box center [1411, 320] width 19 height 17
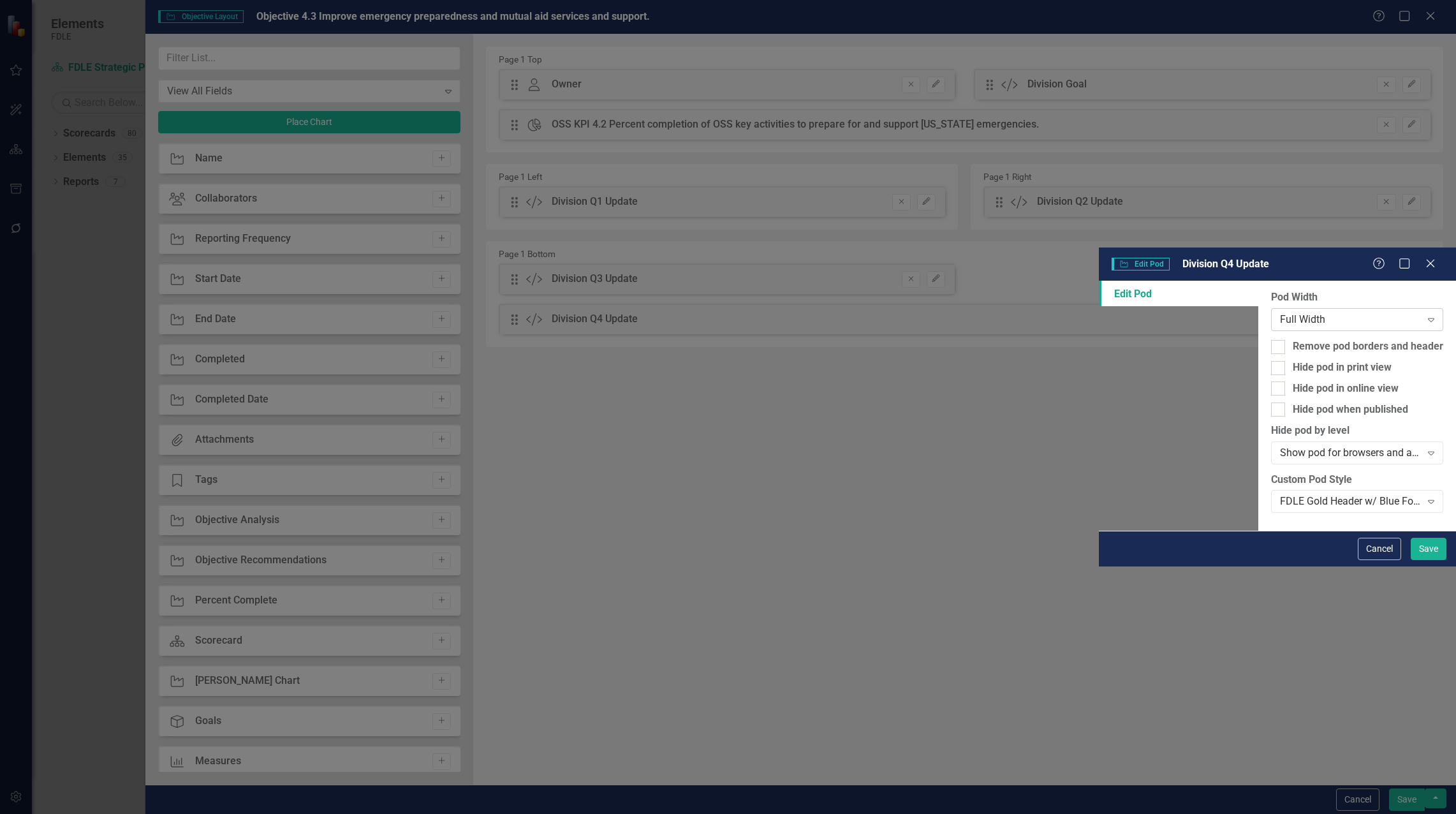
click at [1280, 312] on div "Full Width" at bounding box center [1350, 320] width 141 height 15
click at [1422, 560] on button "Save" at bounding box center [1428, 549] width 36 height 22
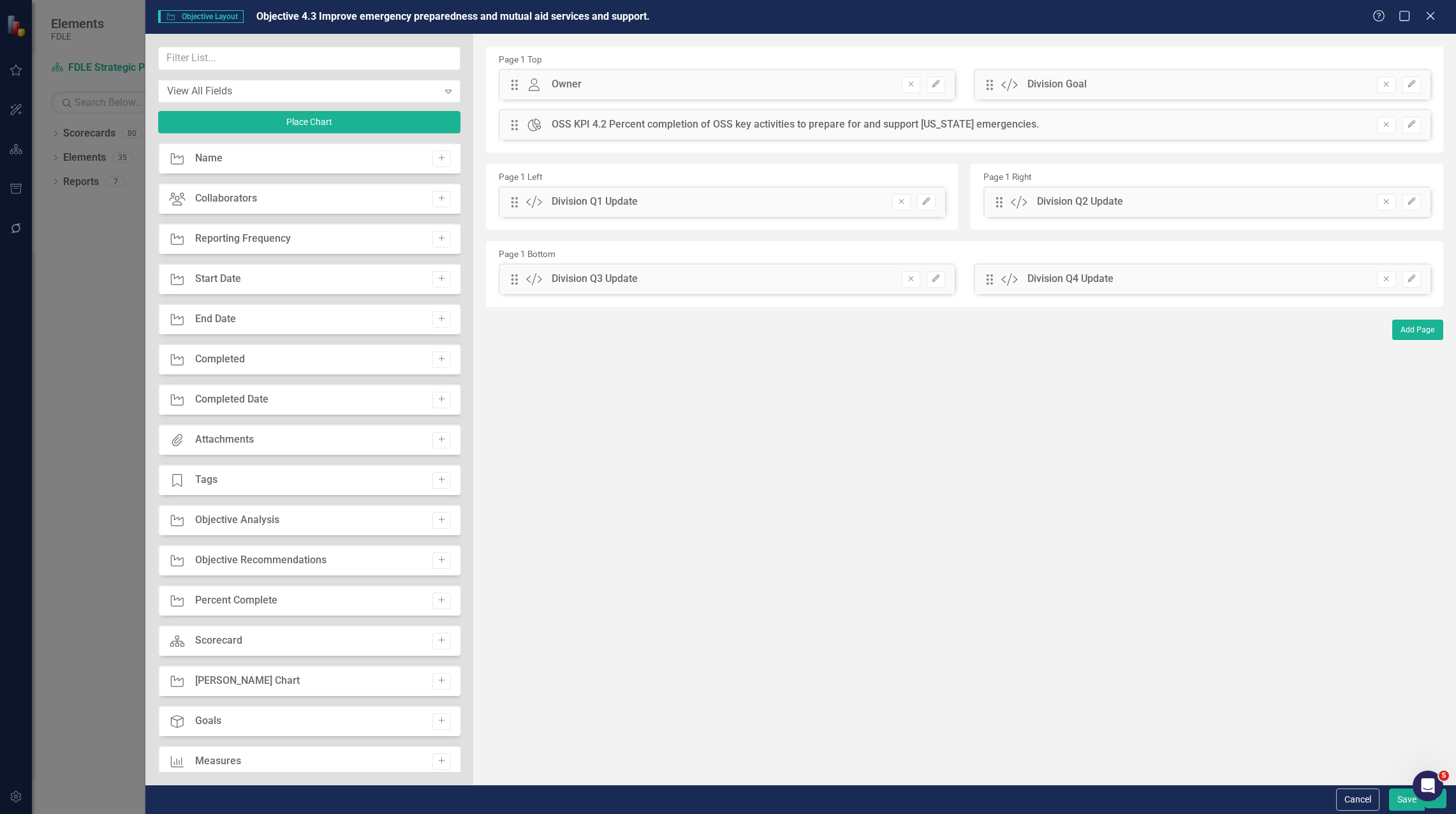
click at [1405, 802] on button "Save" at bounding box center [1406, 799] width 36 height 22
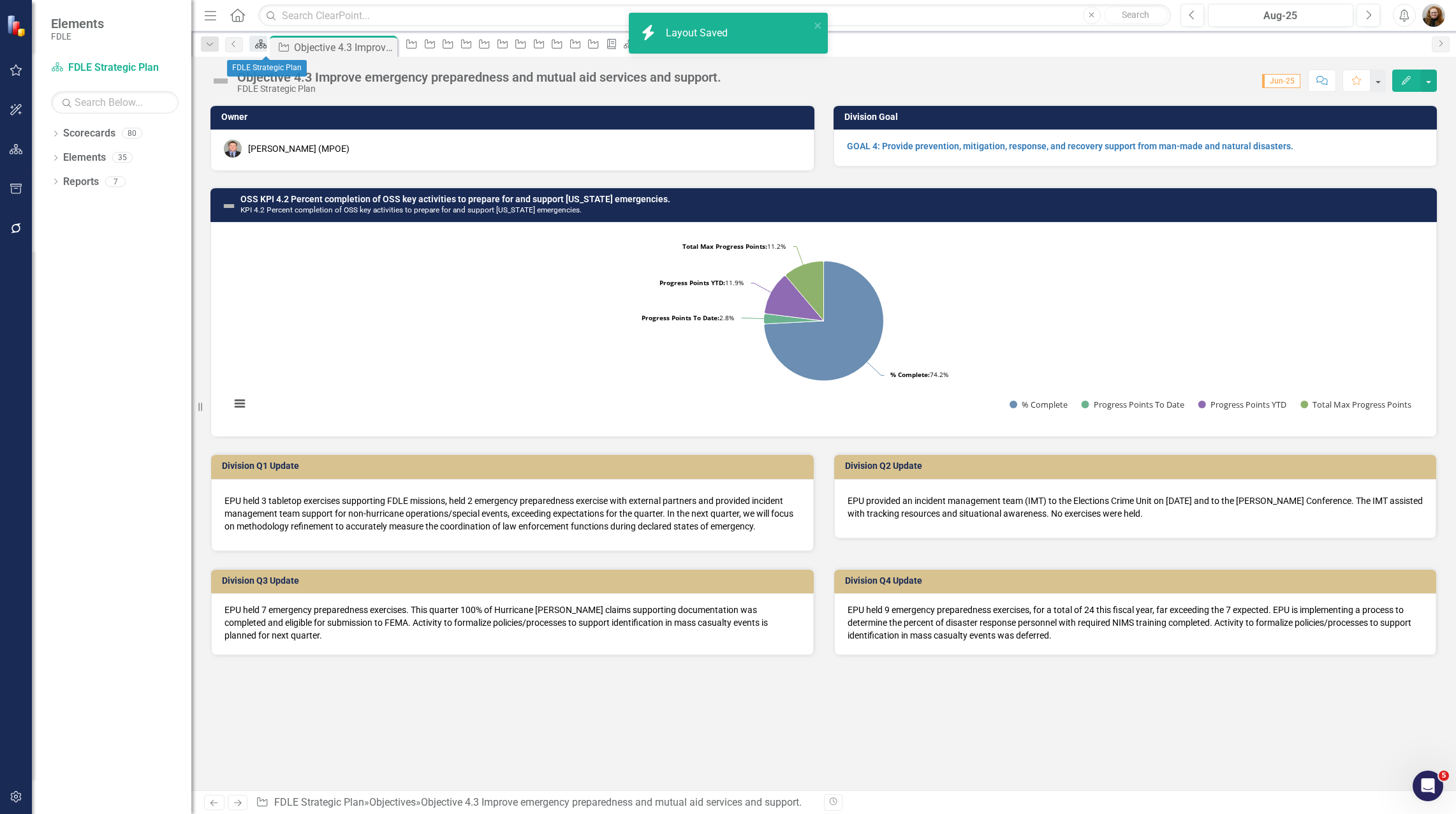
click at [267, 49] on icon "Scorecard" at bounding box center [261, 44] width 13 height 10
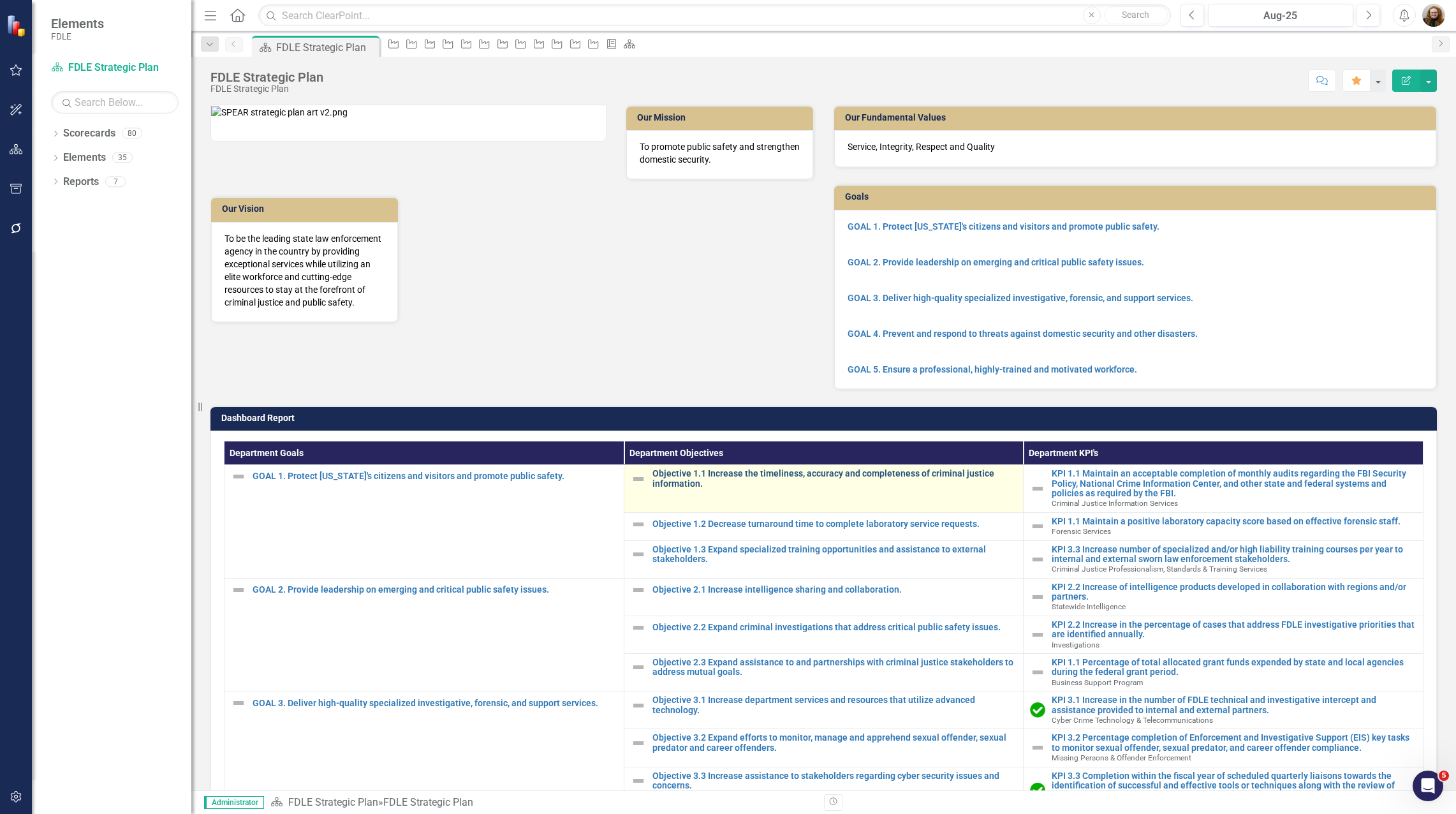
scroll to position [299, 0]
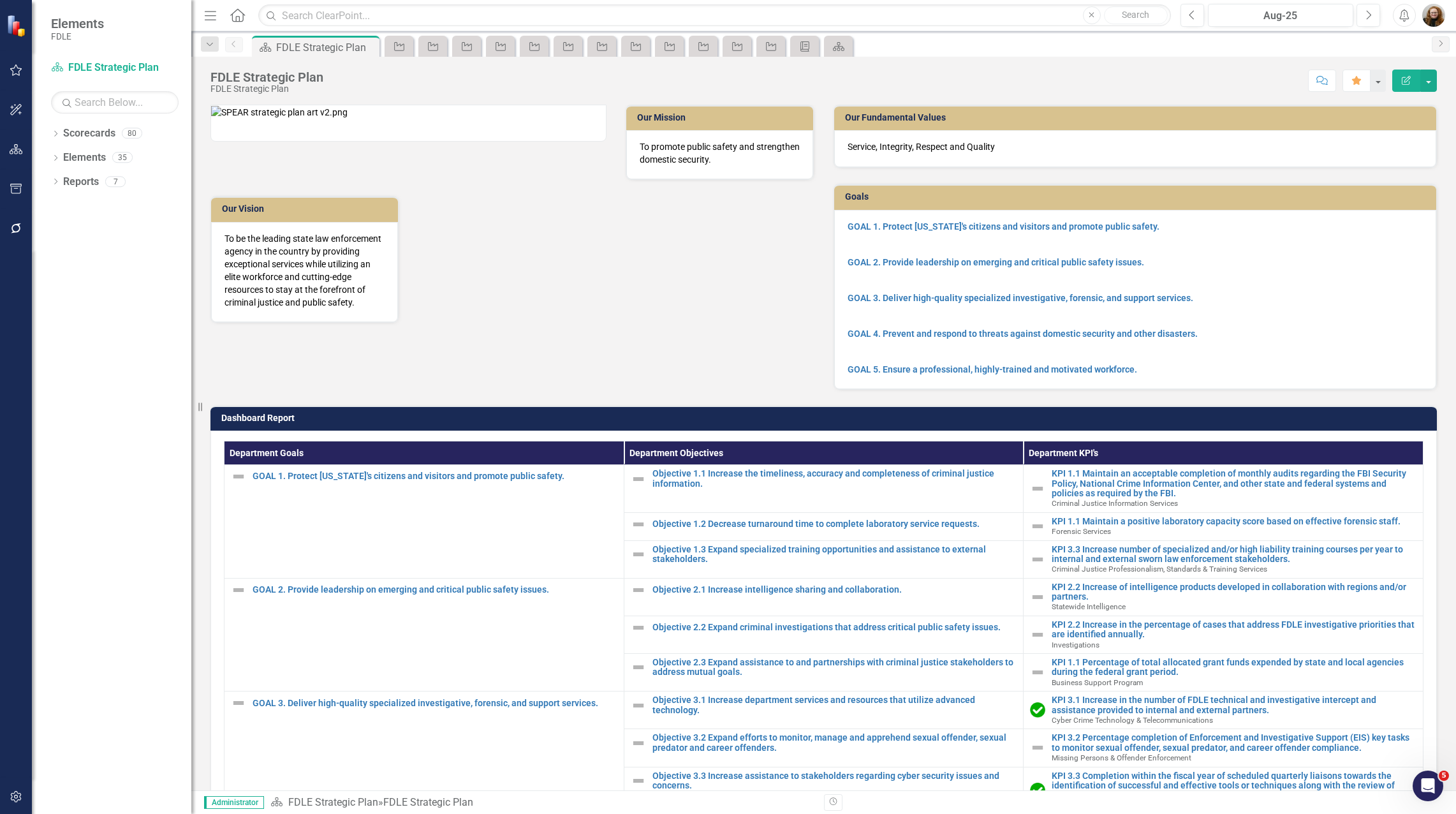
scroll to position [299, 0]
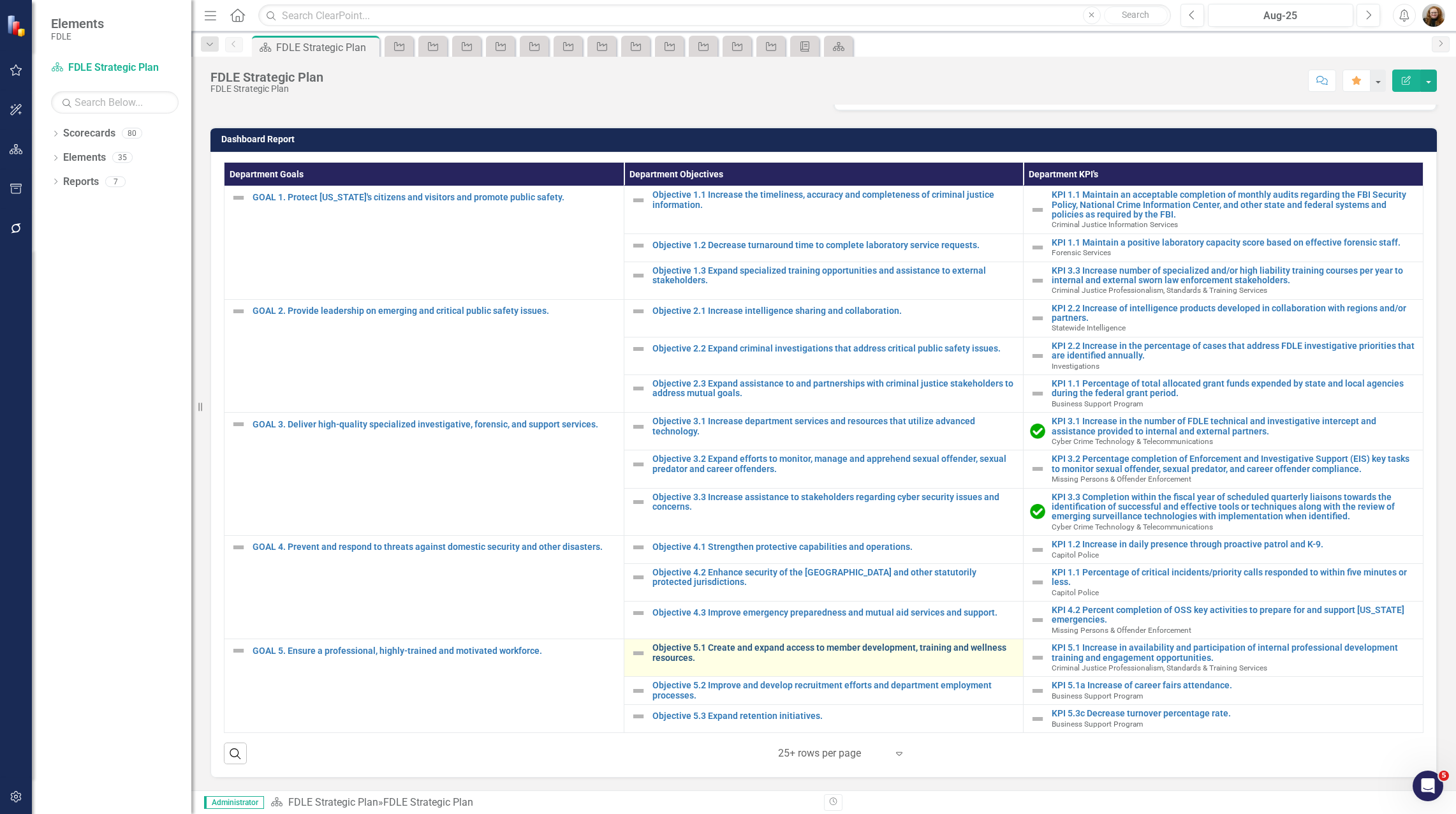
click at [720, 648] on link "Objective 5.1 Create and expand access to member development, training and well…" at bounding box center [835, 653] width 365 height 20
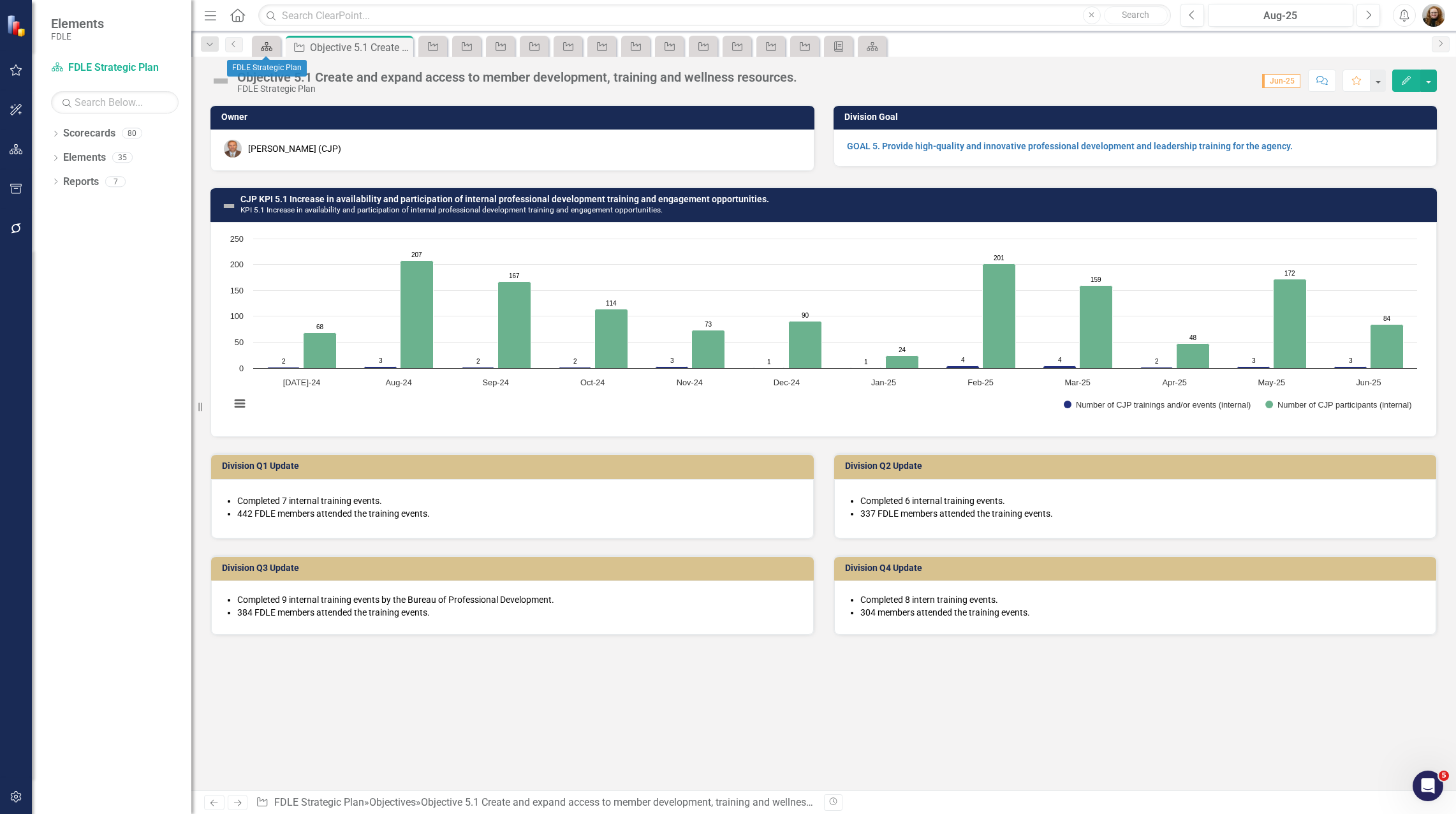
click at [265, 48] on icon "Scorecard" at bounding box center [266, 47] width 13 height 10
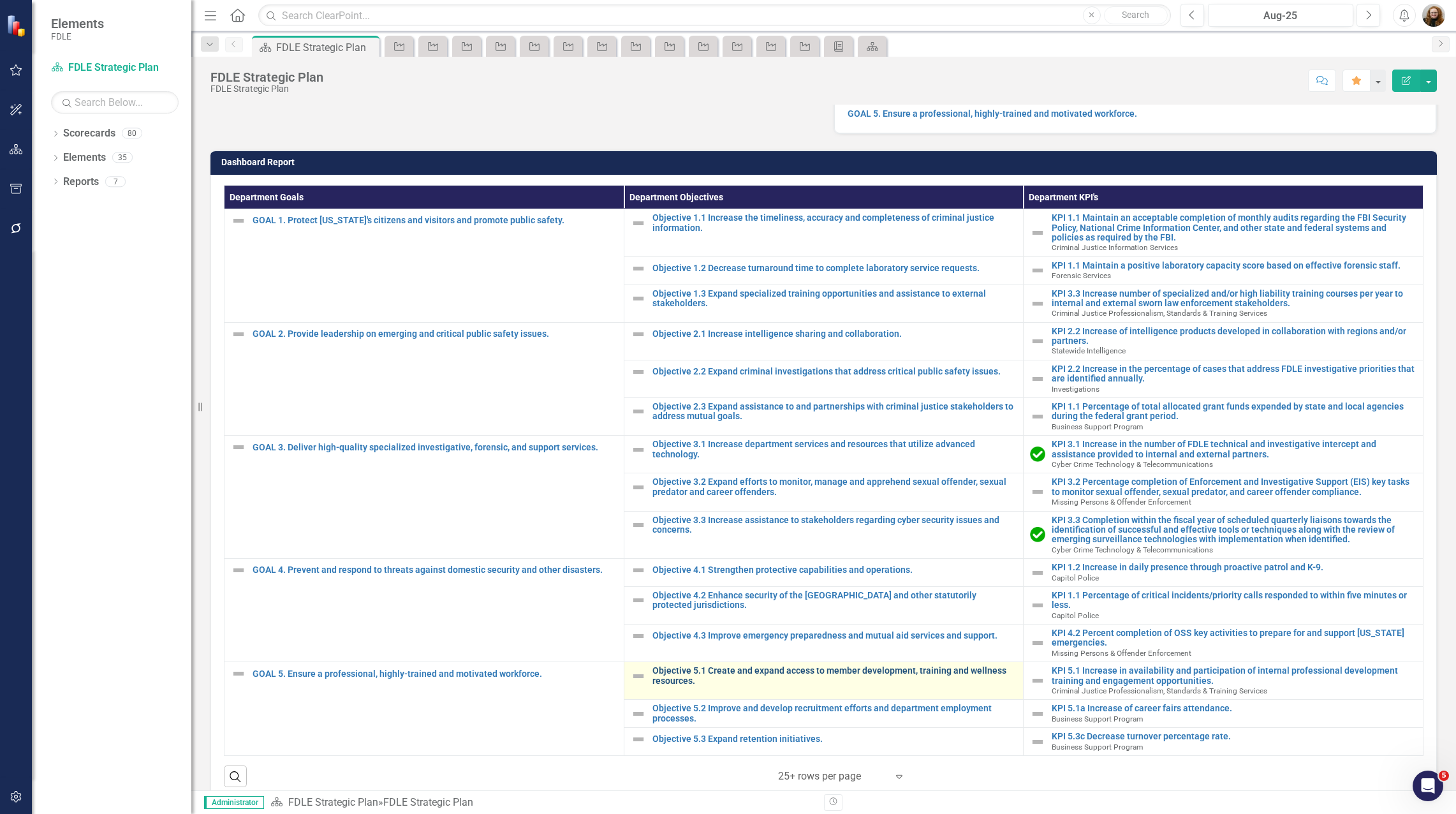
scroll to position [299, 0]
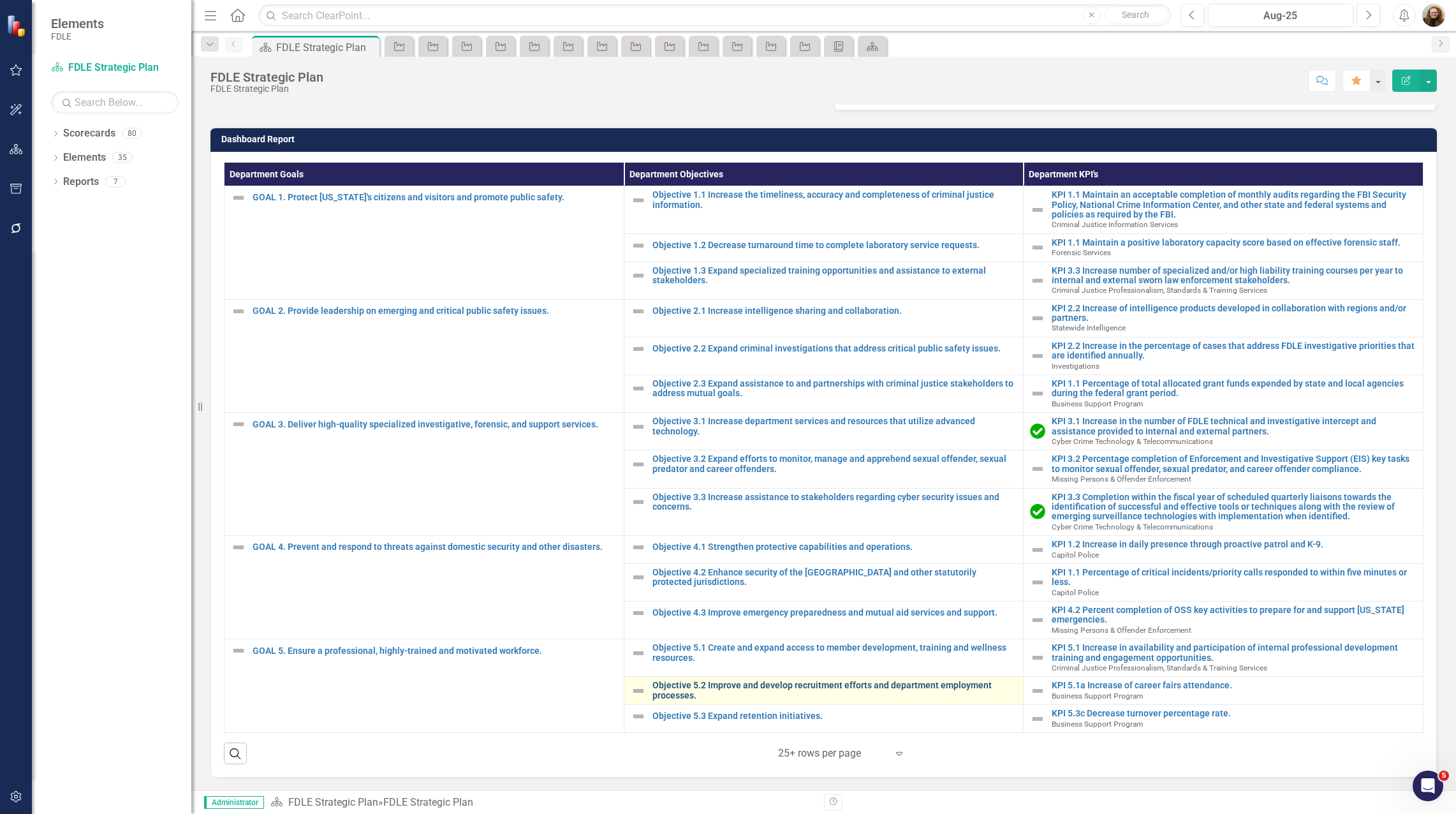
click at [736, 688] on link "Objective 5.2 Improve and develop recruitment efforts and department employment…" at bounding box center [835, 690] width 365 height 20
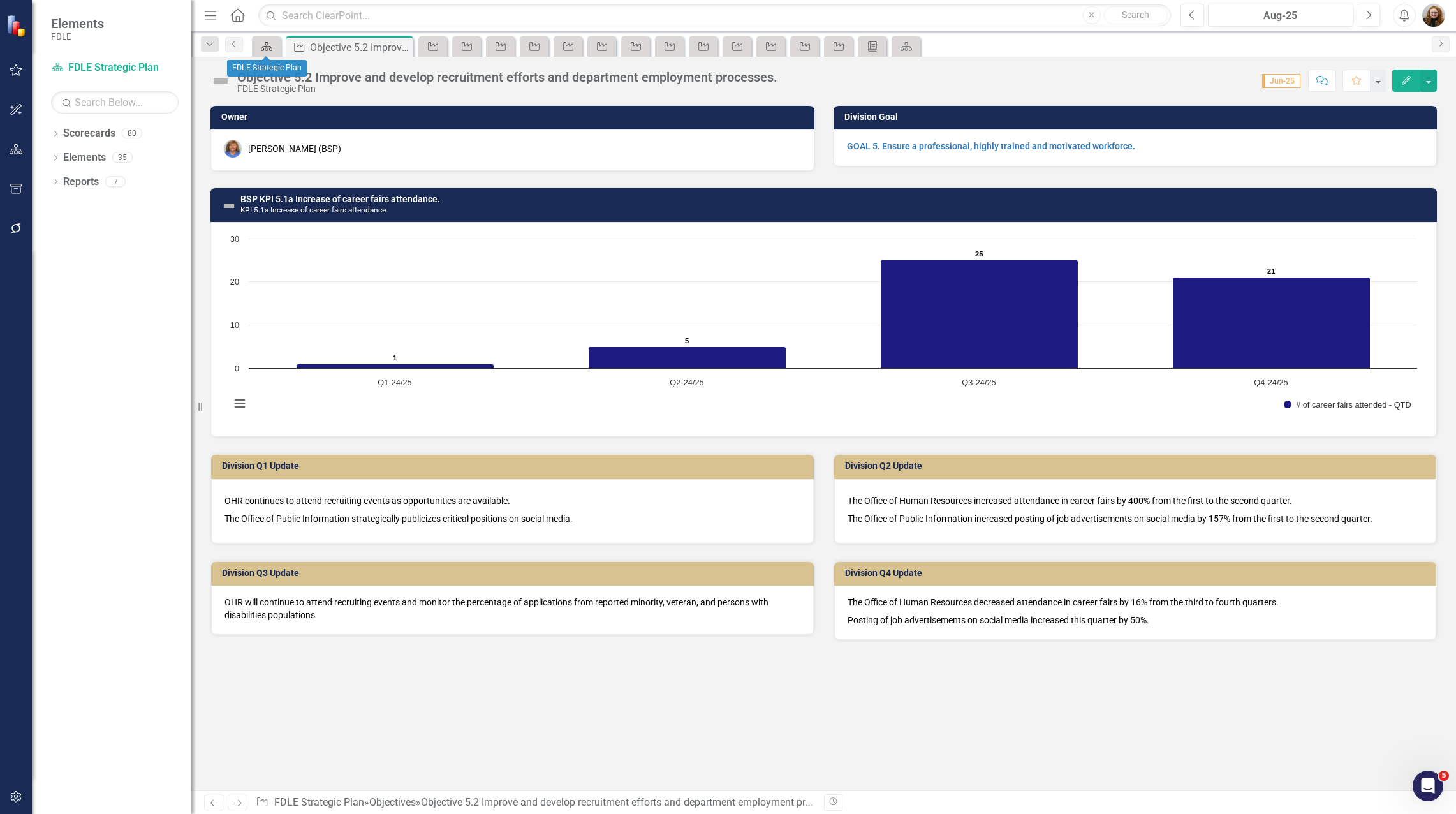
click at [260, 43] on icon "Scorecard" at bounding box center [266, 47] width 13 height 10
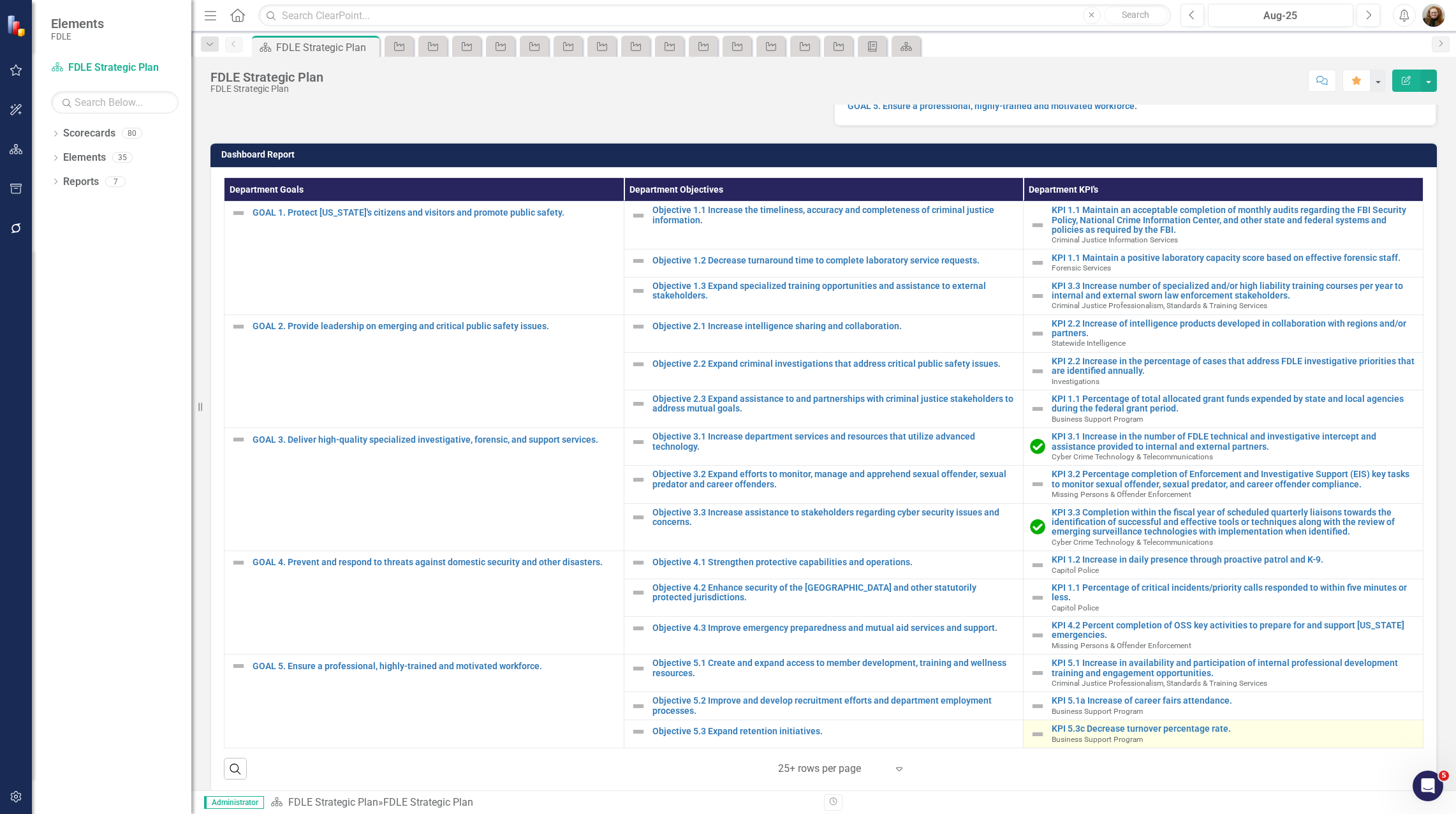
scroll to position [299, 0]
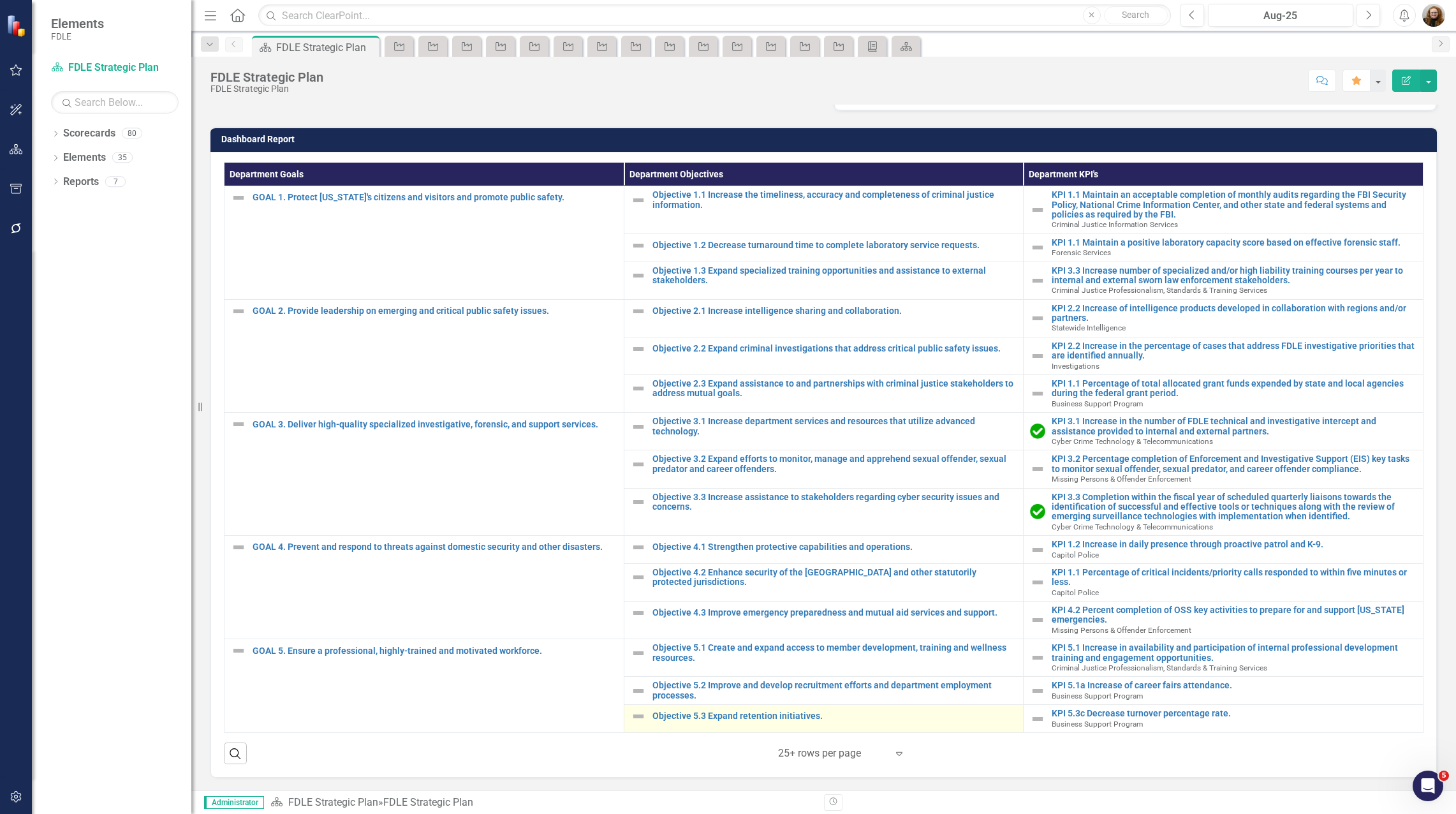
click at [792, 728] on td "Objective 5.3 Expand retention initiatives. Link Map View Link Map Edit Edit Ob…" at bounding box center [823, 718] width 400 height 28
click at [797, 715] on link "Objective 5.3 Expand retention initiatives." at bounding box center [835, 715] width 365 height 10
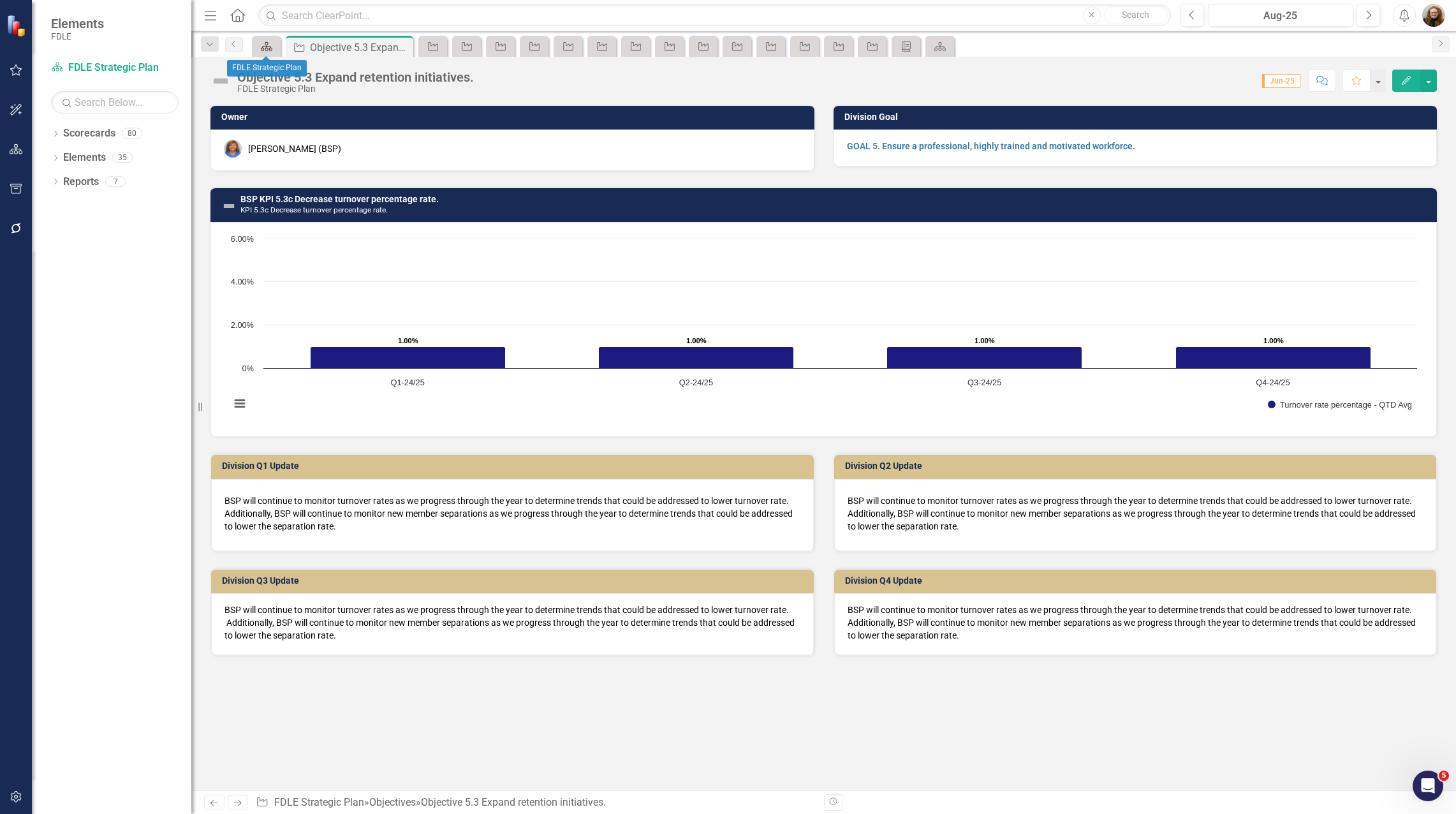
click at [259, 46] on div "Scorecard" at bounding box center [264, 46] width 18 height 16
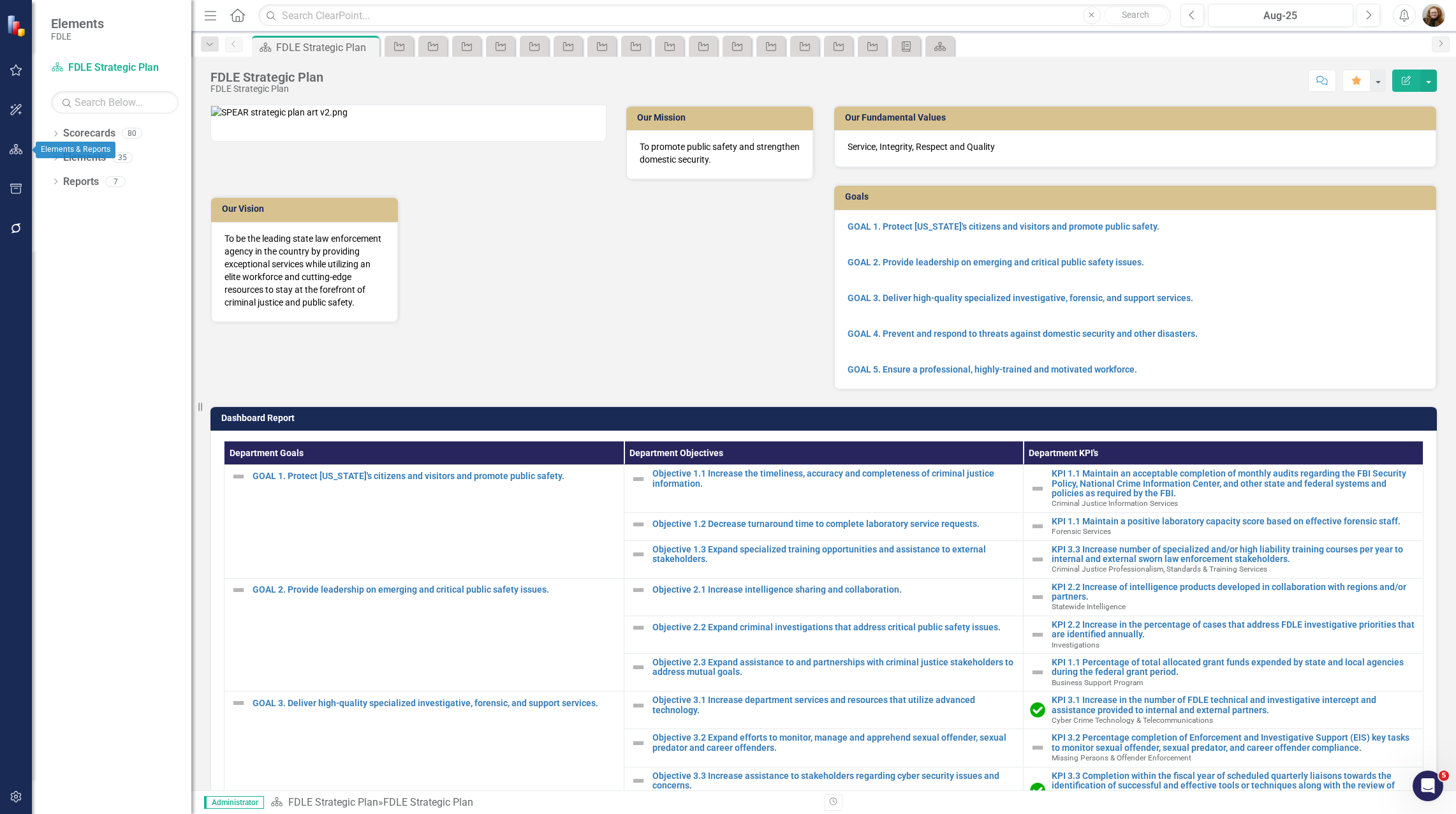
click at [15, 192] on icon "button" at bounding box center [16, 189] width 14 height 10
click at [97, 109] on link "HTML Exports" at bounding box center [115, 113] width 128 height 15
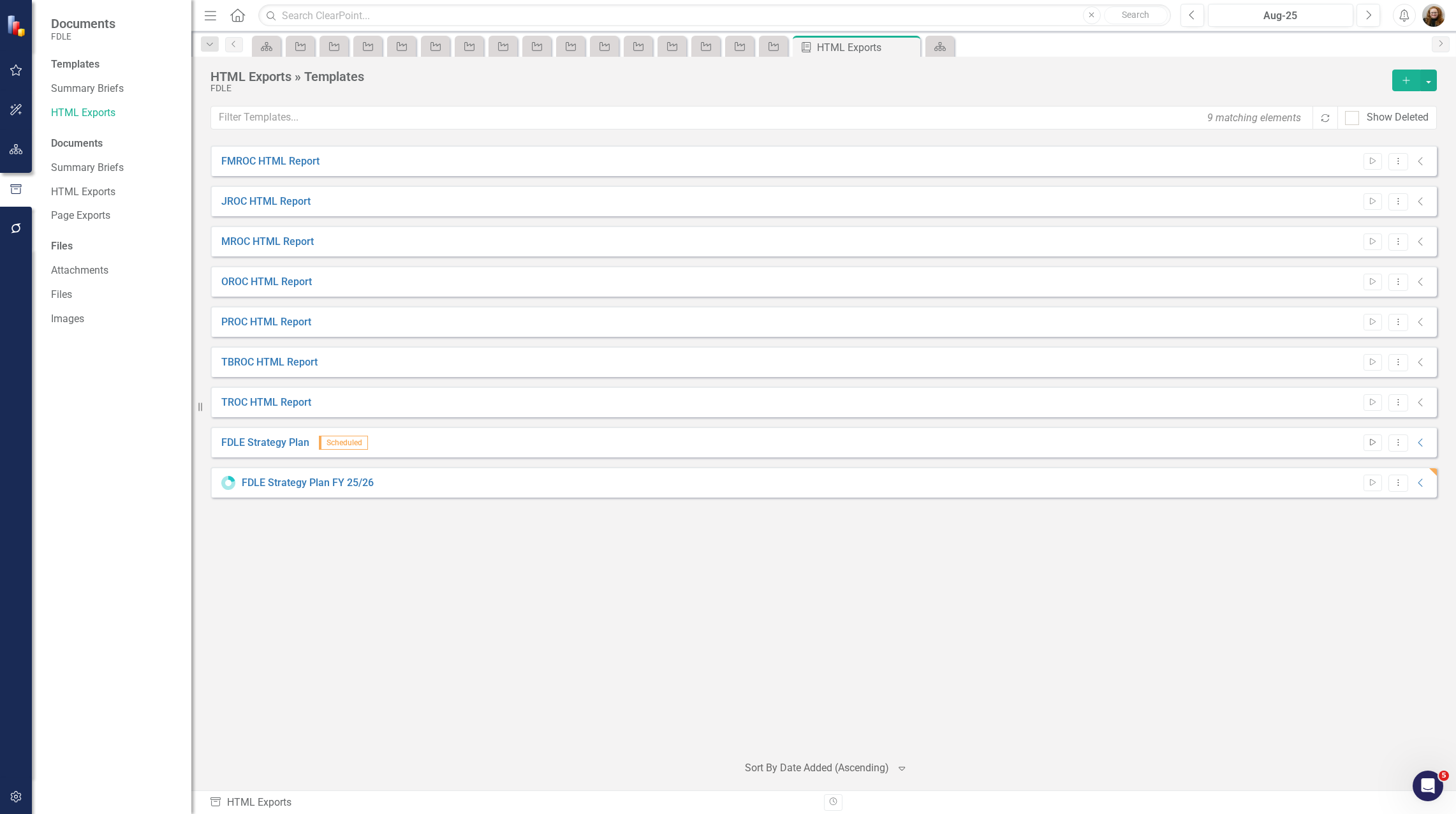
click at [1374, 440] on icon "Start" at bounding box center [1372, 443] width 10 height 8
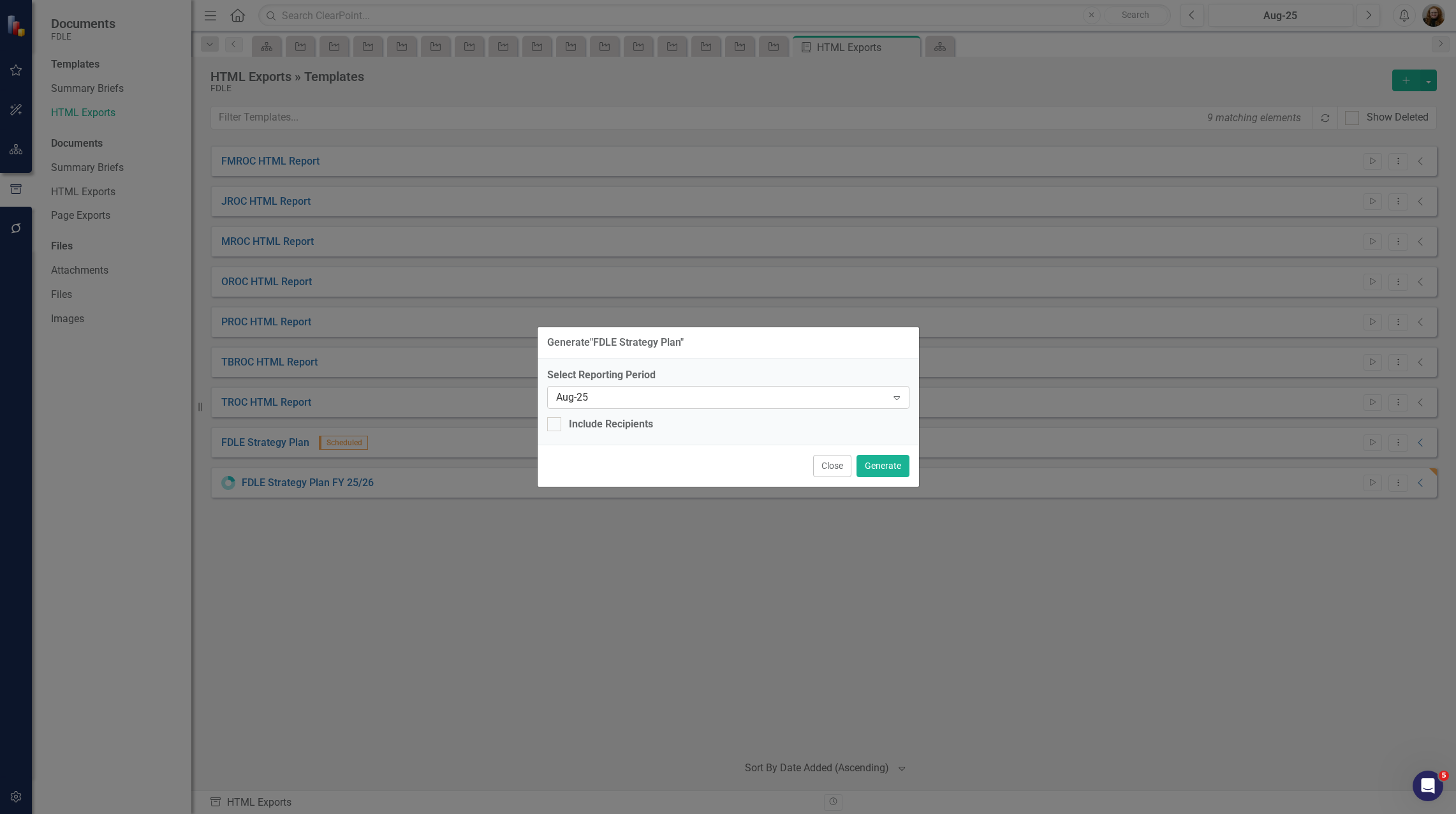
click at [659, 393] on div "Aug-25" at bounding box center [721, 397] width 331 height 15
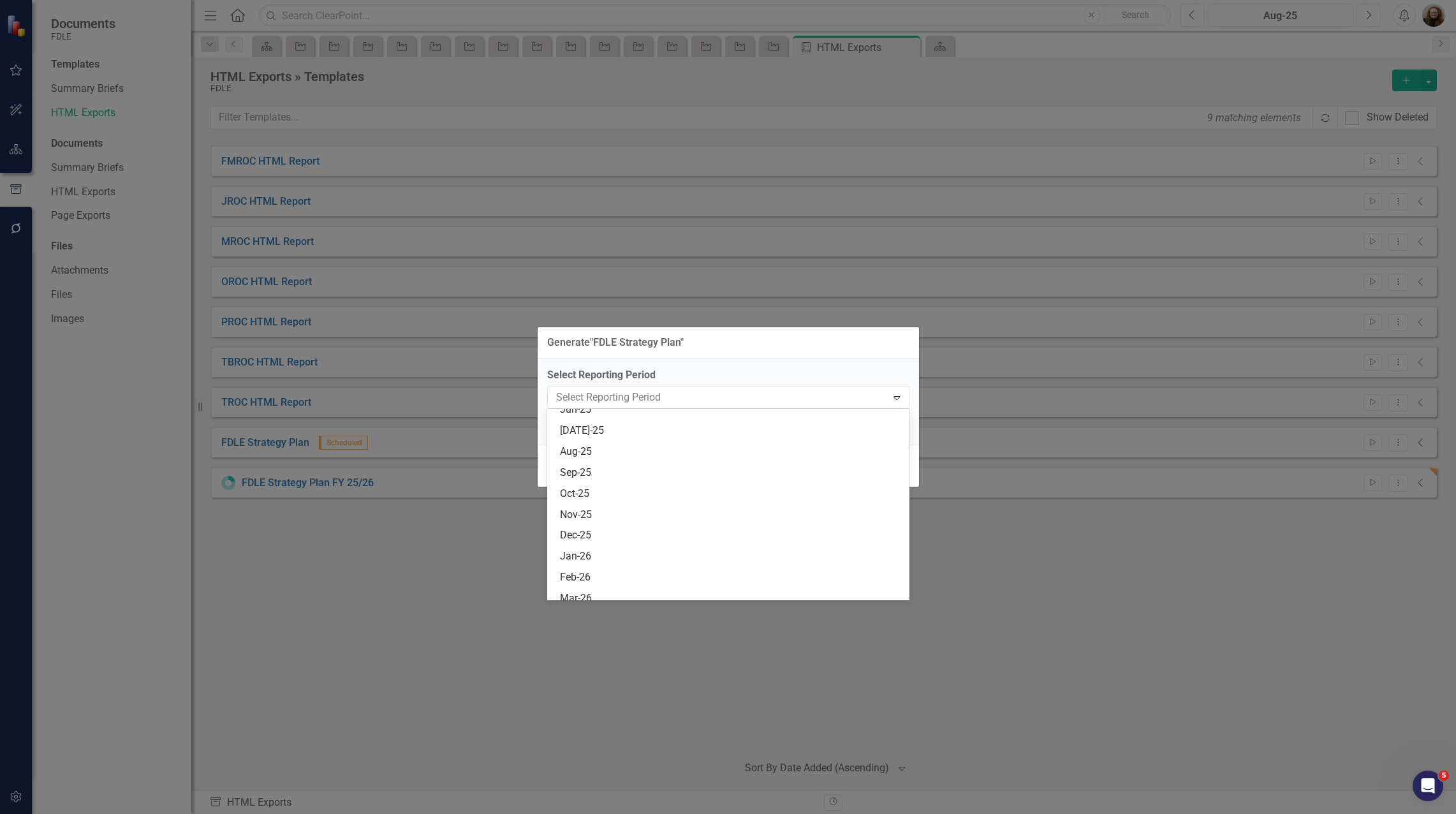
scroll to position [5362, 0]
click at [579, 442] on div "Jun-25" at bounding box center [730, 441] width 341 height 15
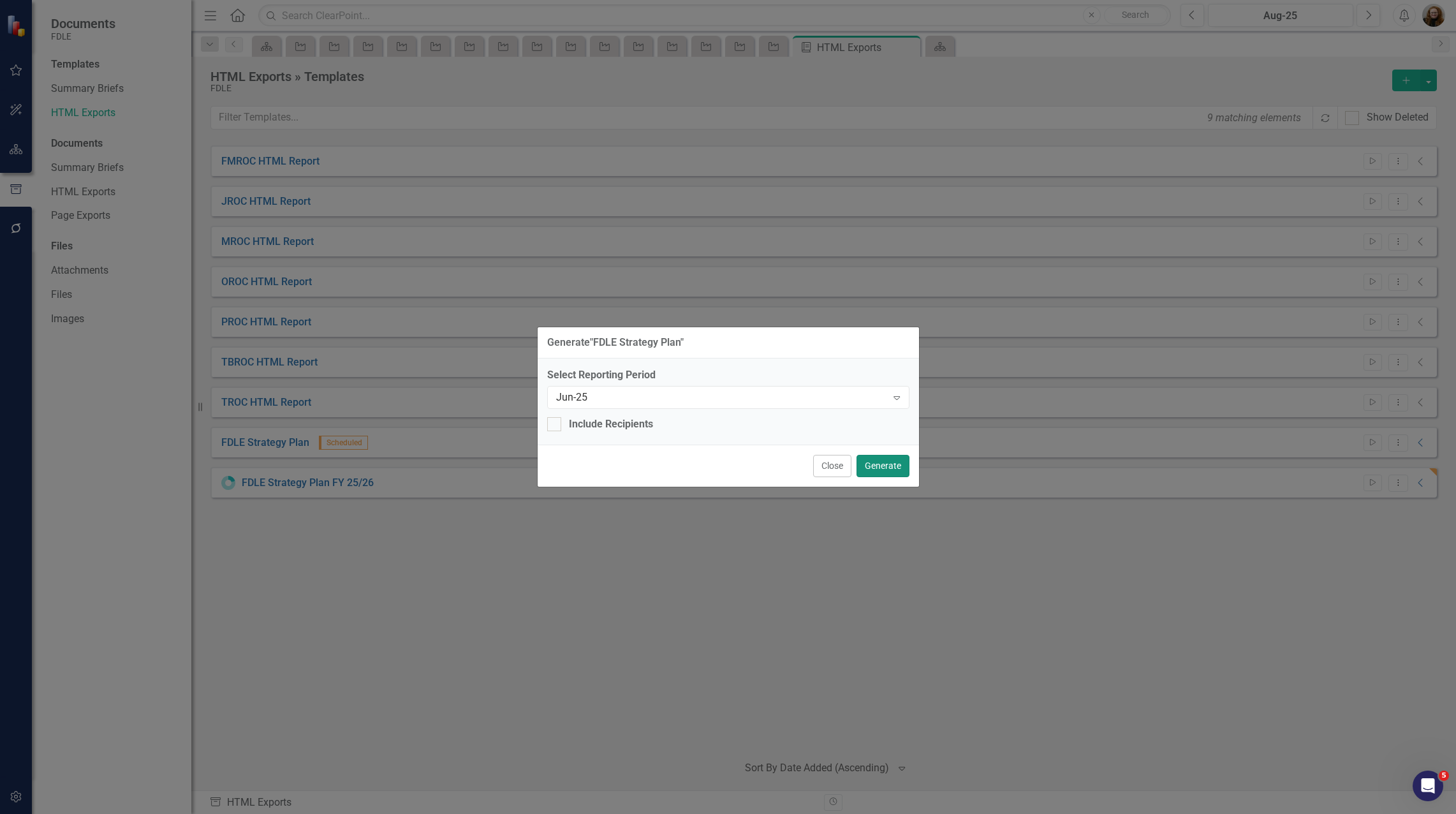
click at [879, 467] on button "Generate" at bounding box center [883, 466] width 53 height 22
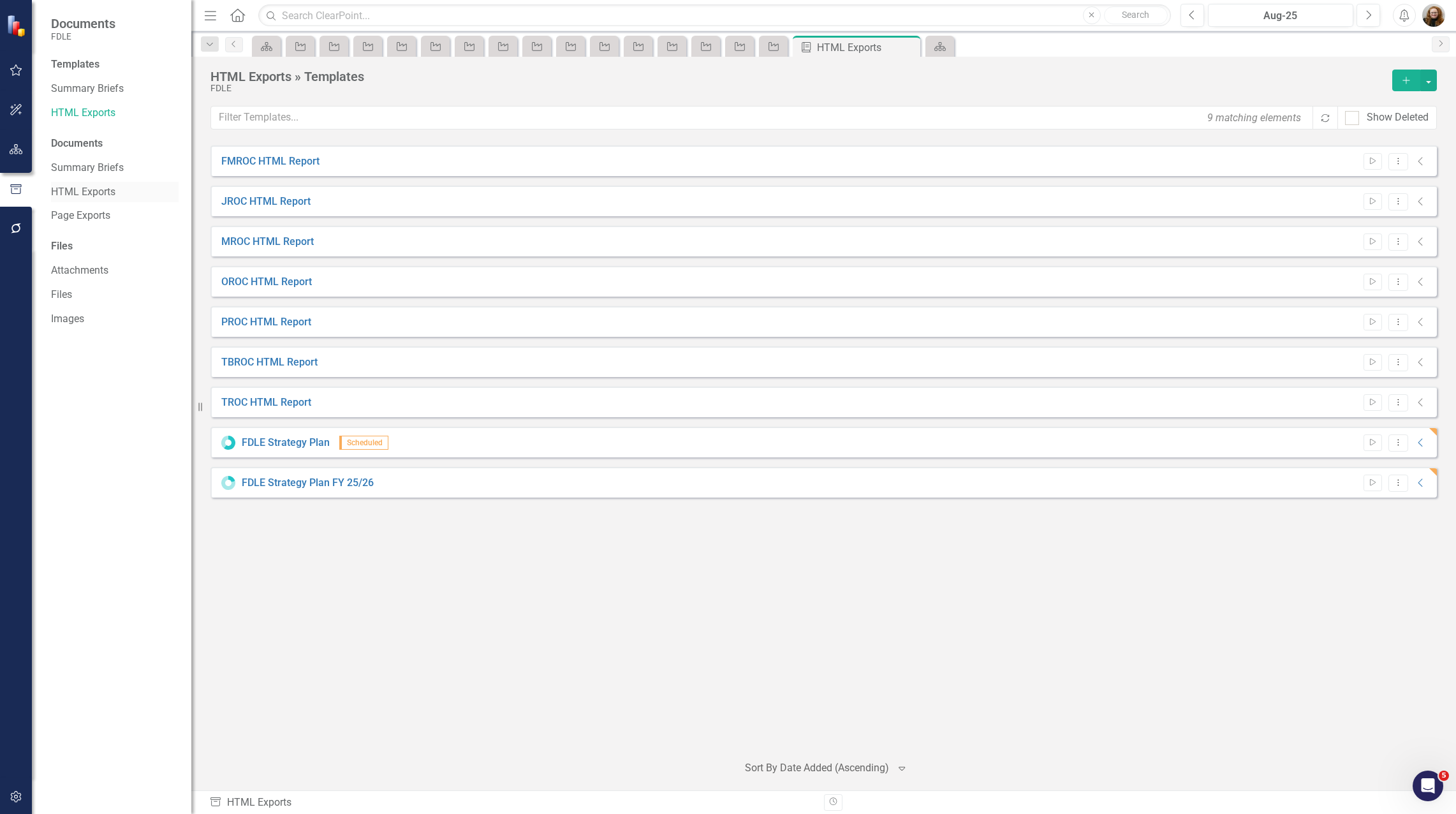
click at [82, 193] on link "HTML Exports" at bounding box center [115, 192] width 128 height 15
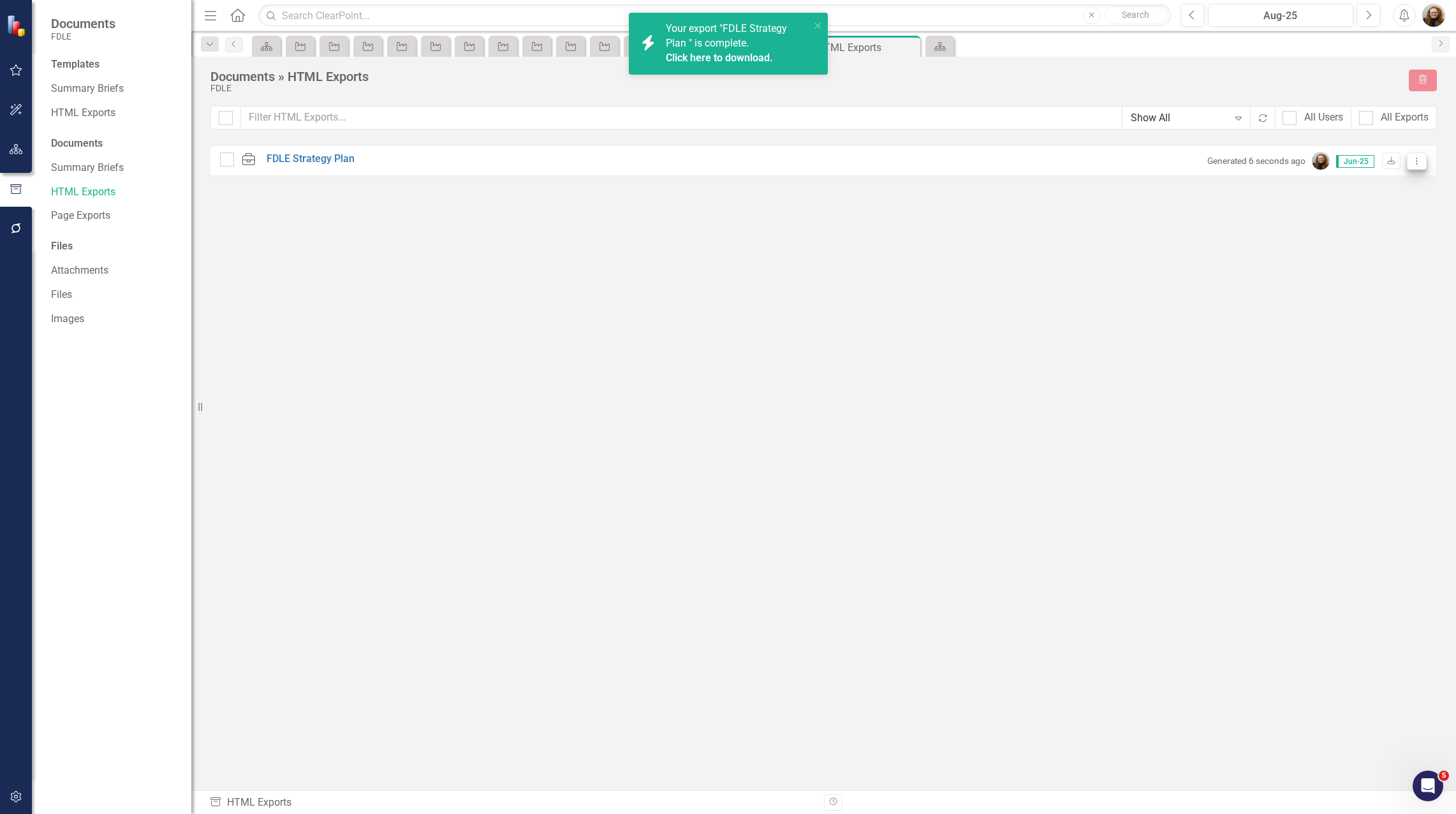
click at [1415, 162] on icon "Dropdown Menu" at bounding box center [1416, 161] width 11 height 8
click at [1382, 224] on link "Link Link Report" at bounding box center [1371, 229] width 108 height 23
click at [262, 41] on icon "Scorecard" at bounding box center [266, 47] width 13 height 10
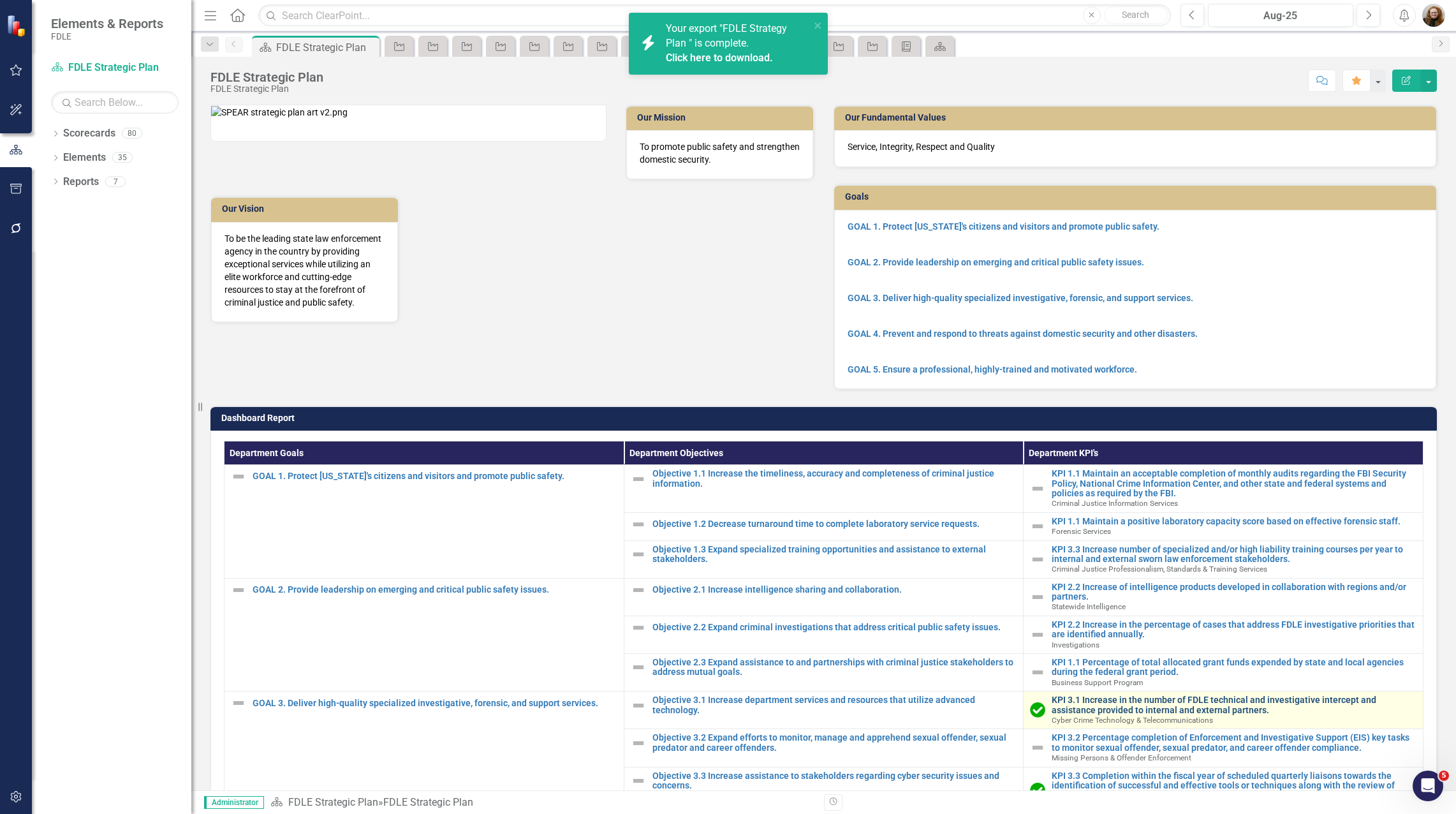
click at [1116, 715] on link "KPI 3.1 Increase in the number of FDLE technical and investigative intercept an…" at bounding box center [1234, 705] width 365 height 20
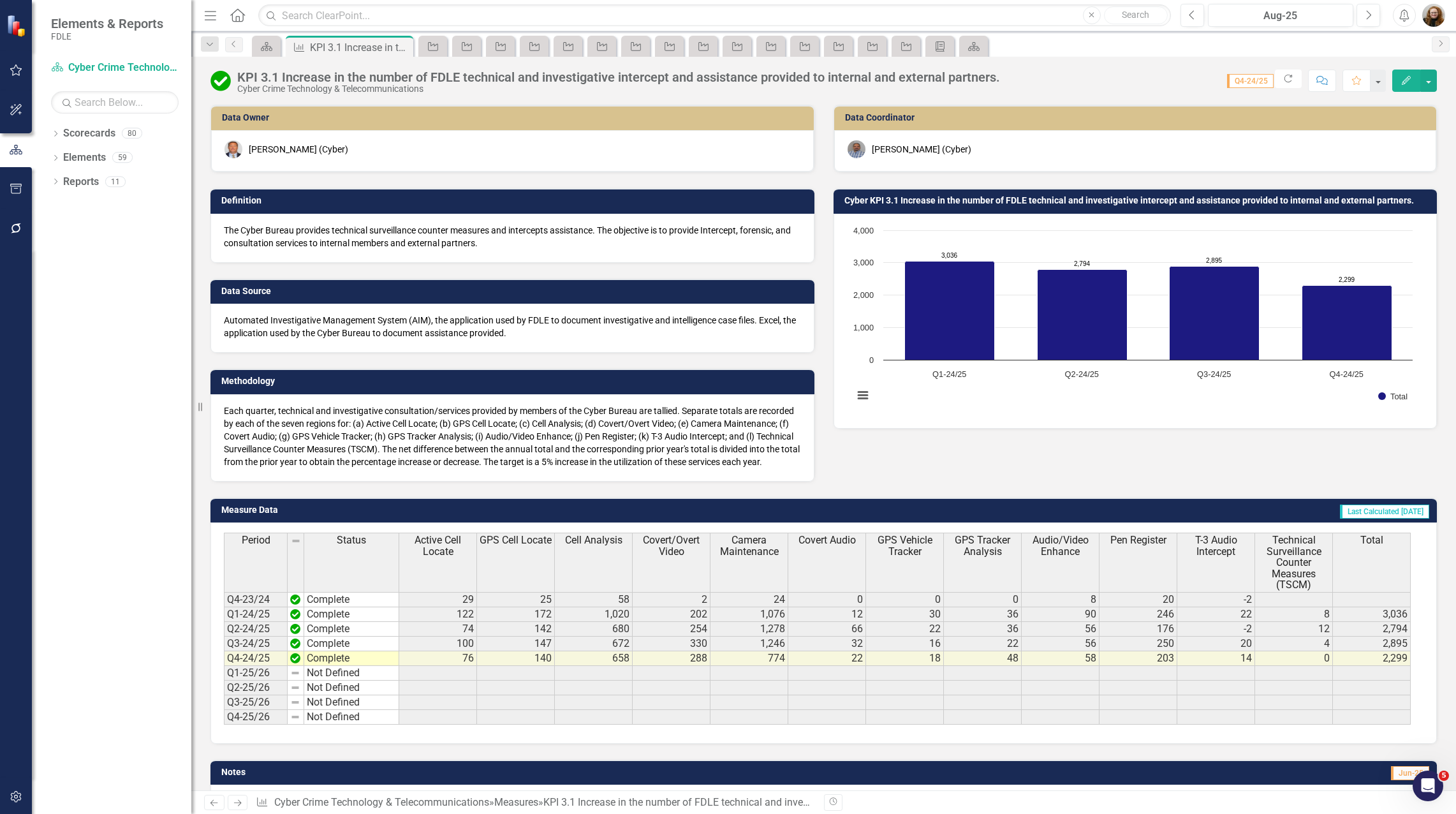
click at [1409, 82] on icon "Edit" at bounding box center [1406, 80] width 12 height 9
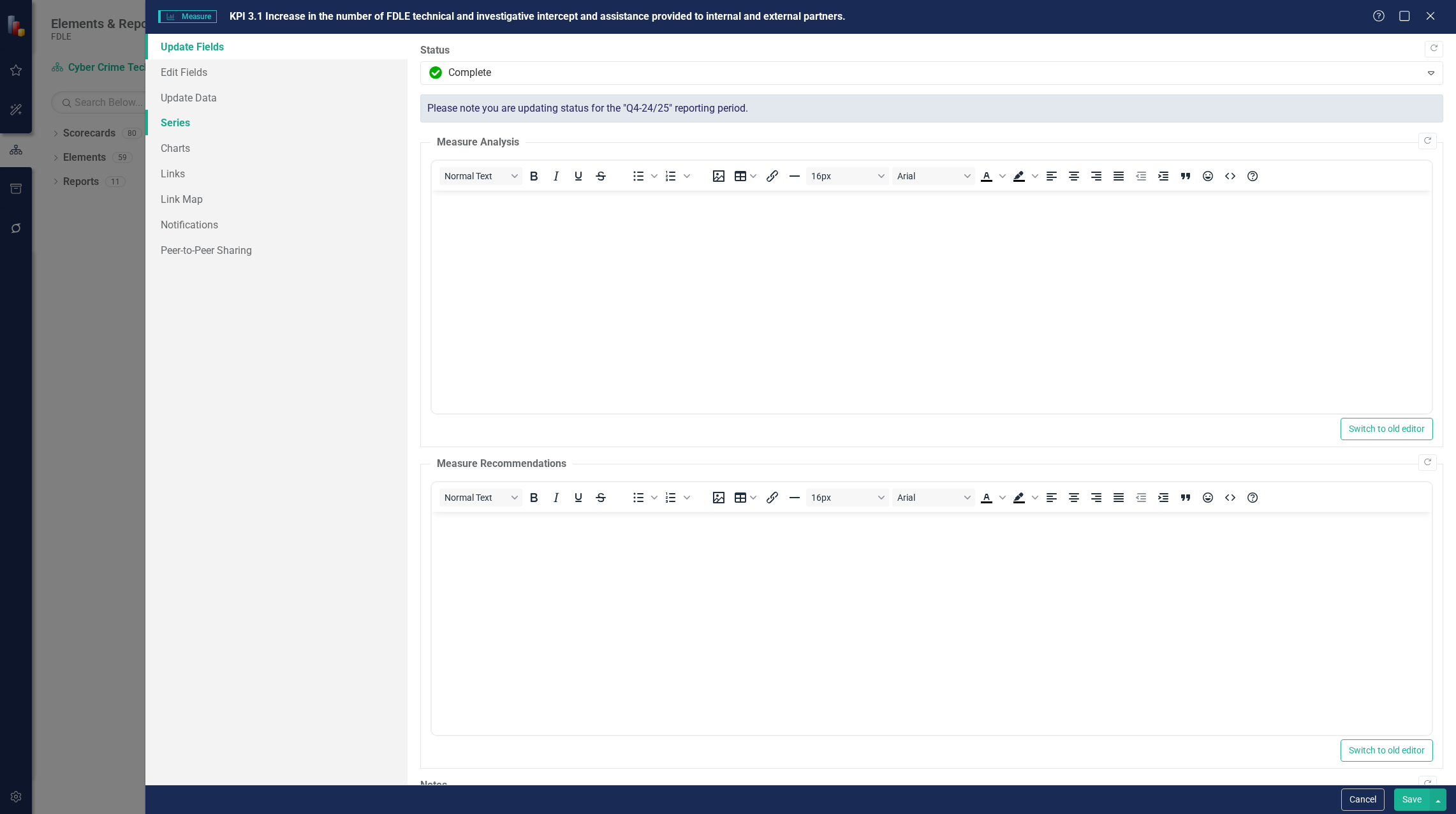
click at [189, 126] on link "Series" at bounding box center [276, 122] width 262 height 25
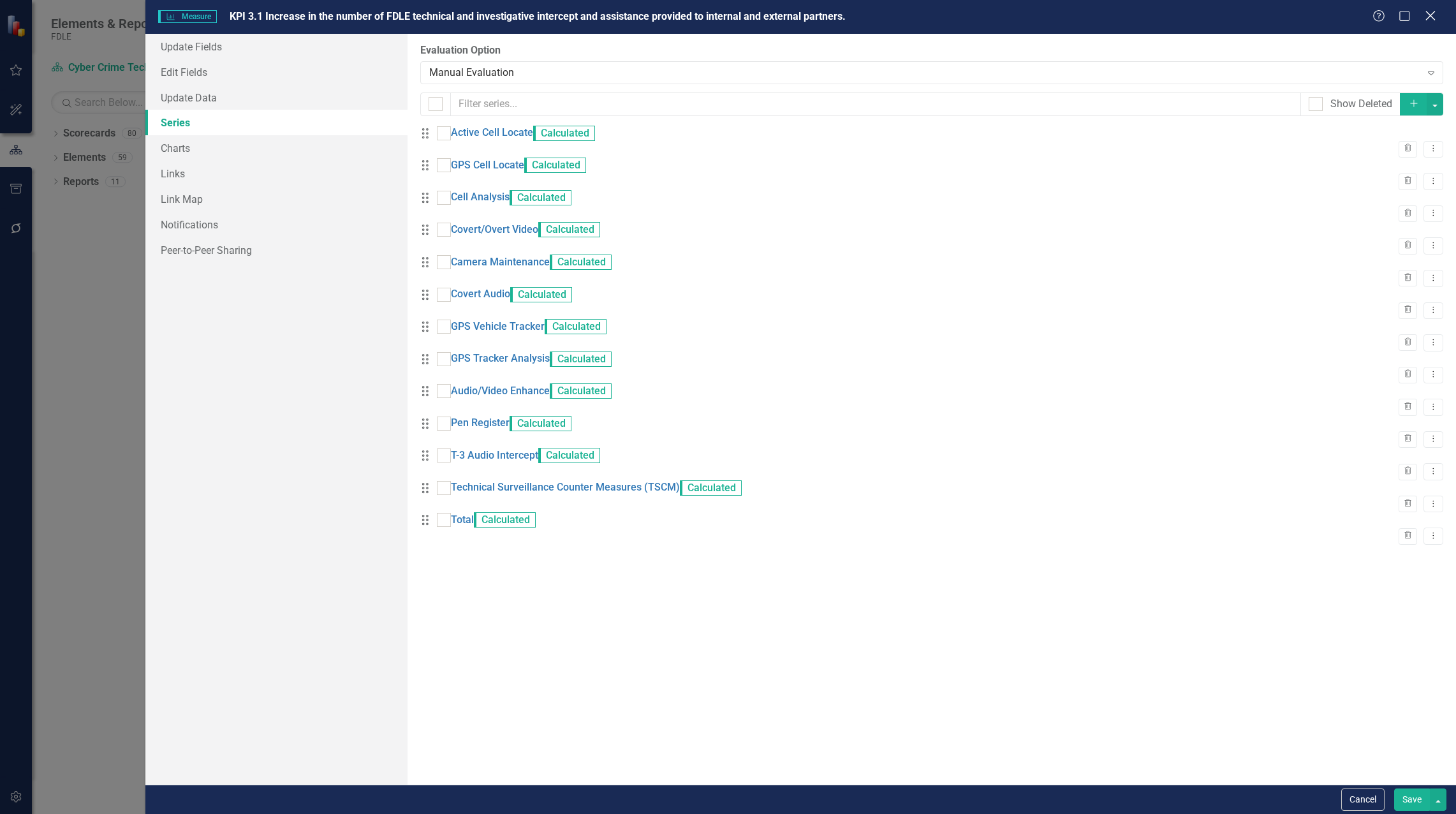
click at [1433, 13] on icon at bounding box center [1429, 16] width 10 height 10
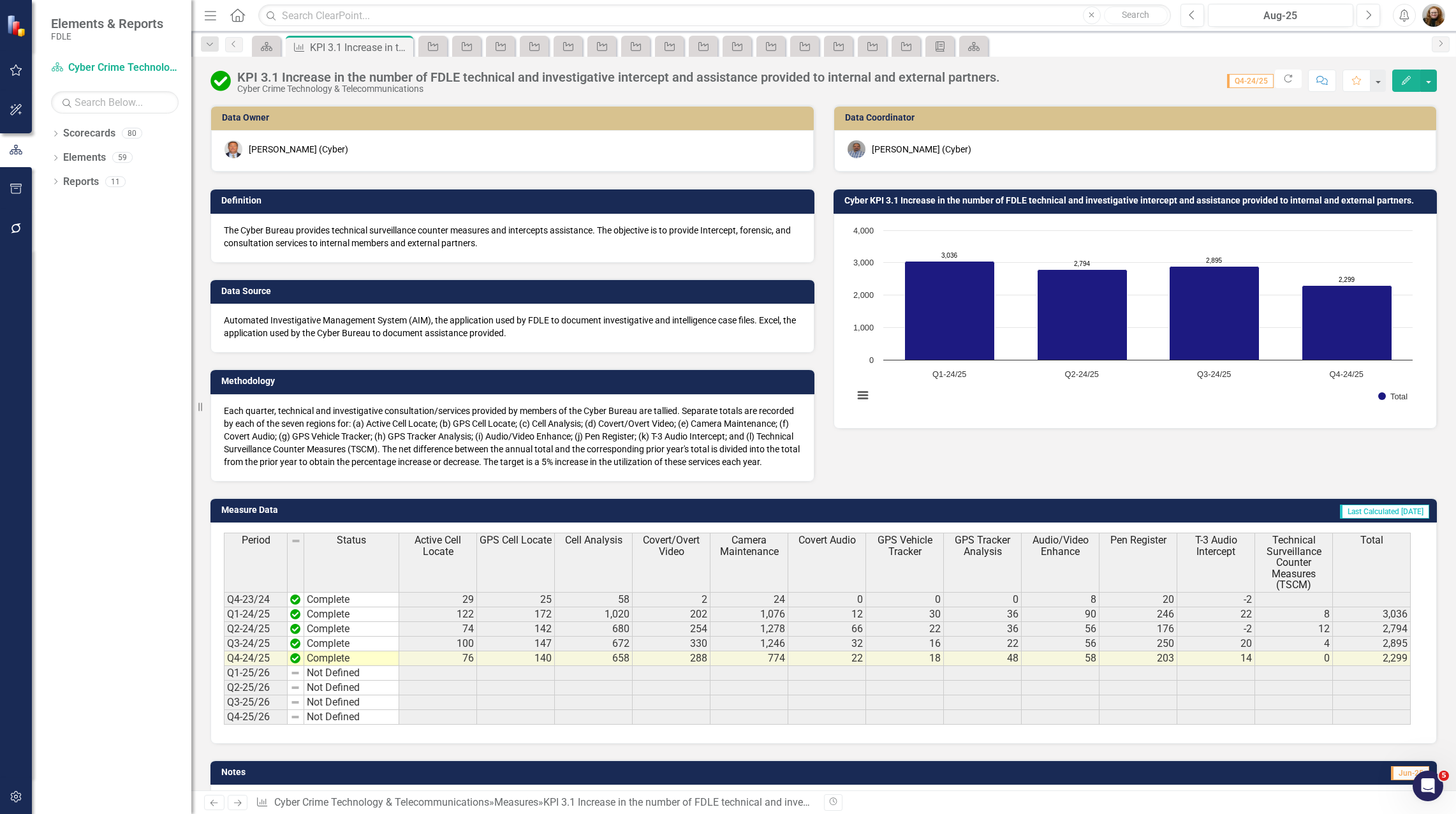
click at [965, 482] on div "Data Owner Mike Duffey (Cyber) Definition The Cyber Bureau provides technical s…" at bounding box center [824, 285] width 1245 height 393
click at [1057, 415] on rect "Interactive chart" at bounding box center [1133, 319] width 572 height 191
click at [296, 605] on img at bounding box center [295, 599] width 10 height 10
click at [321, 607] on td "Complete" at bounding box center [351, 599] width 95 height 16
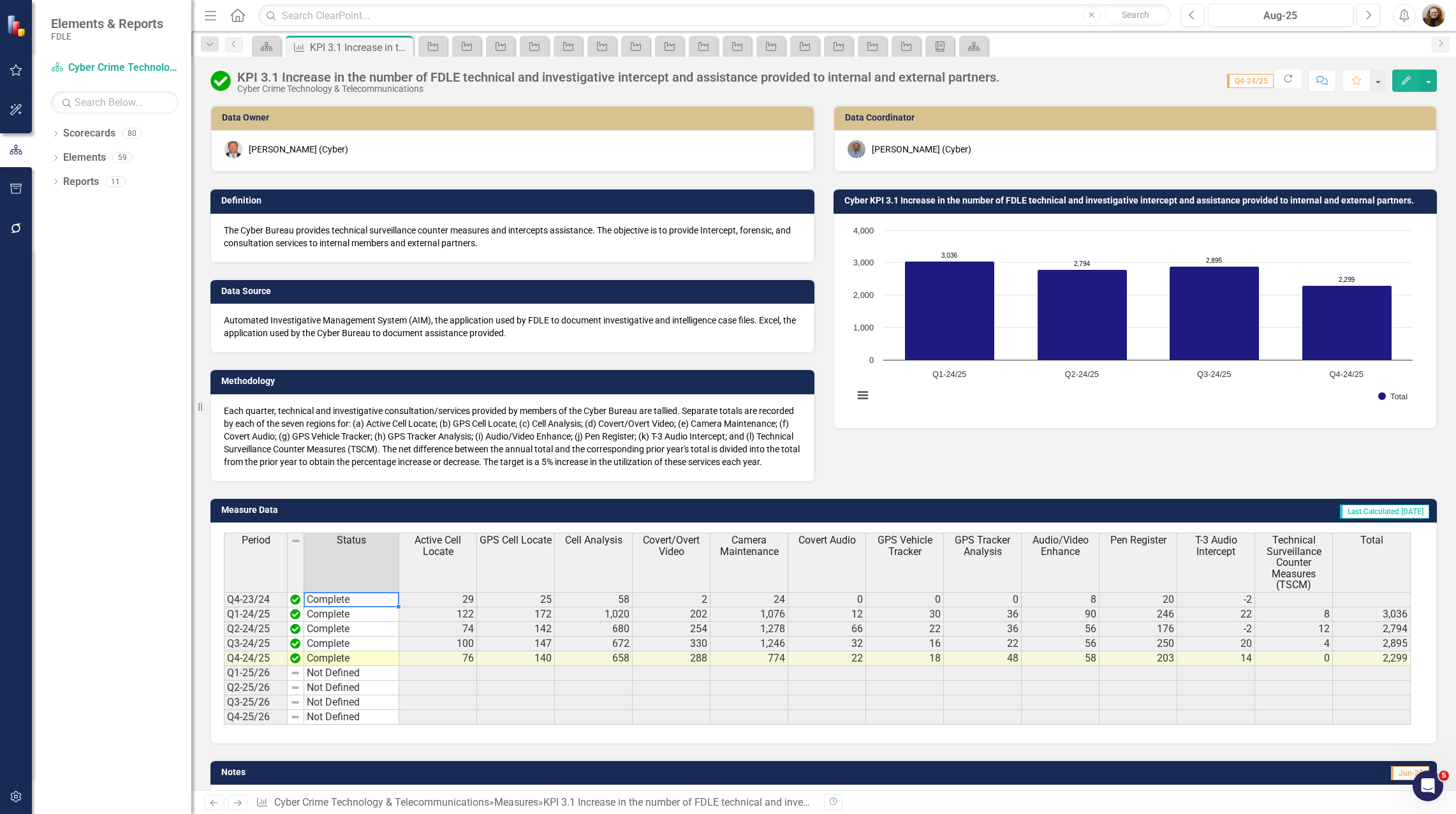
click at [321, 607] on td "Complete" at bounding box center [351, 599] width 95 height 16
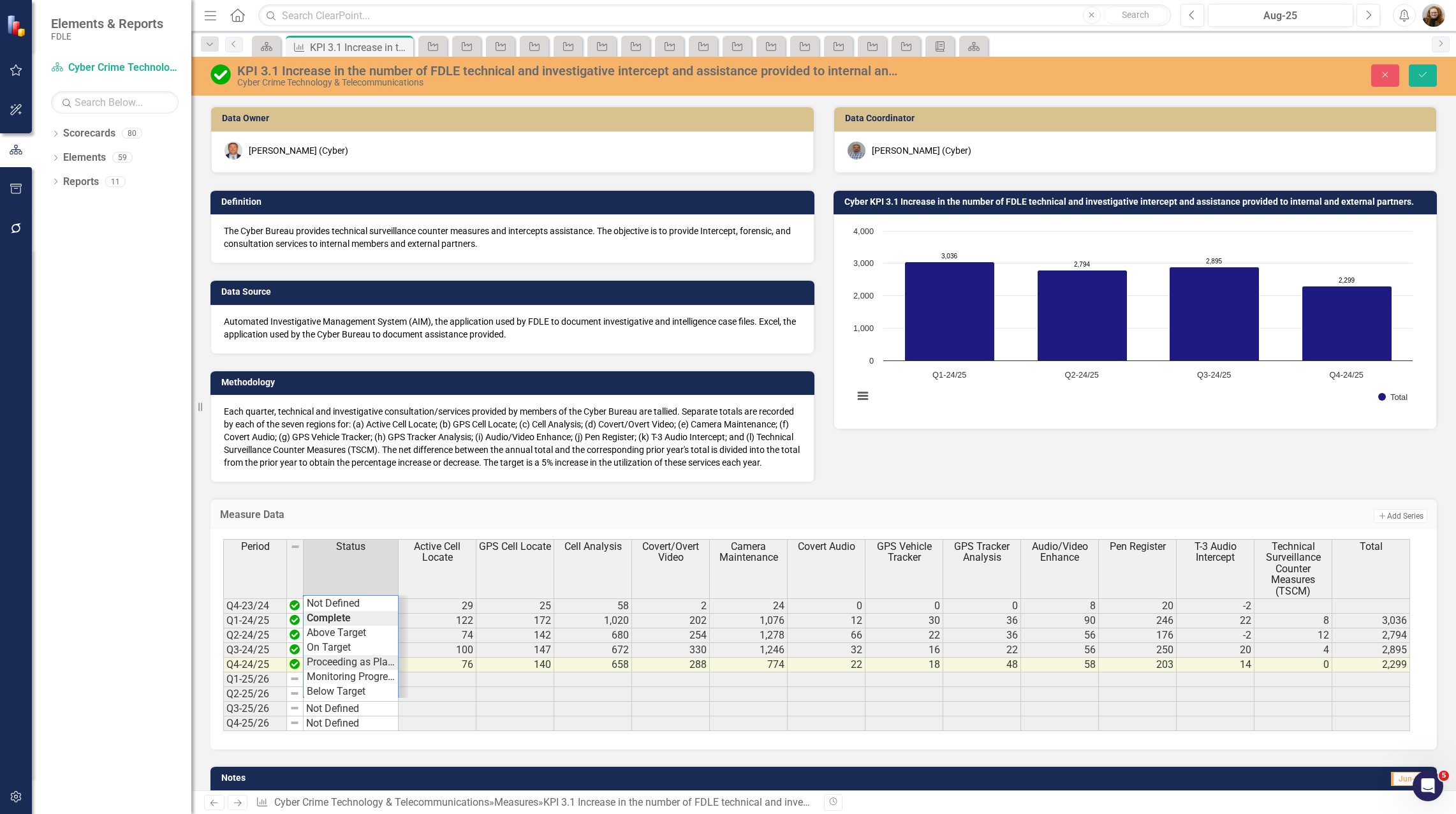
click at [349, 675] on div "Period Status Active Cell Locate GPS Cell Locate Cell Analysis Covert/Overt Vid…" at bounding box center [818, 635] width 1191 height 192
click at [342, 628] on td "Complete" at bounding box center [351, 621] width 95 height 15
click at [344, 687] on div "Period Status Active Cell Locate GPS Cell Locate Cell Analysis Covert/Overt Vid…" at bounding box center [818, 635] width 1191 height 192
click at [325, 643] on td "Complete" at bounding box center [351, 635] width 95 height 15
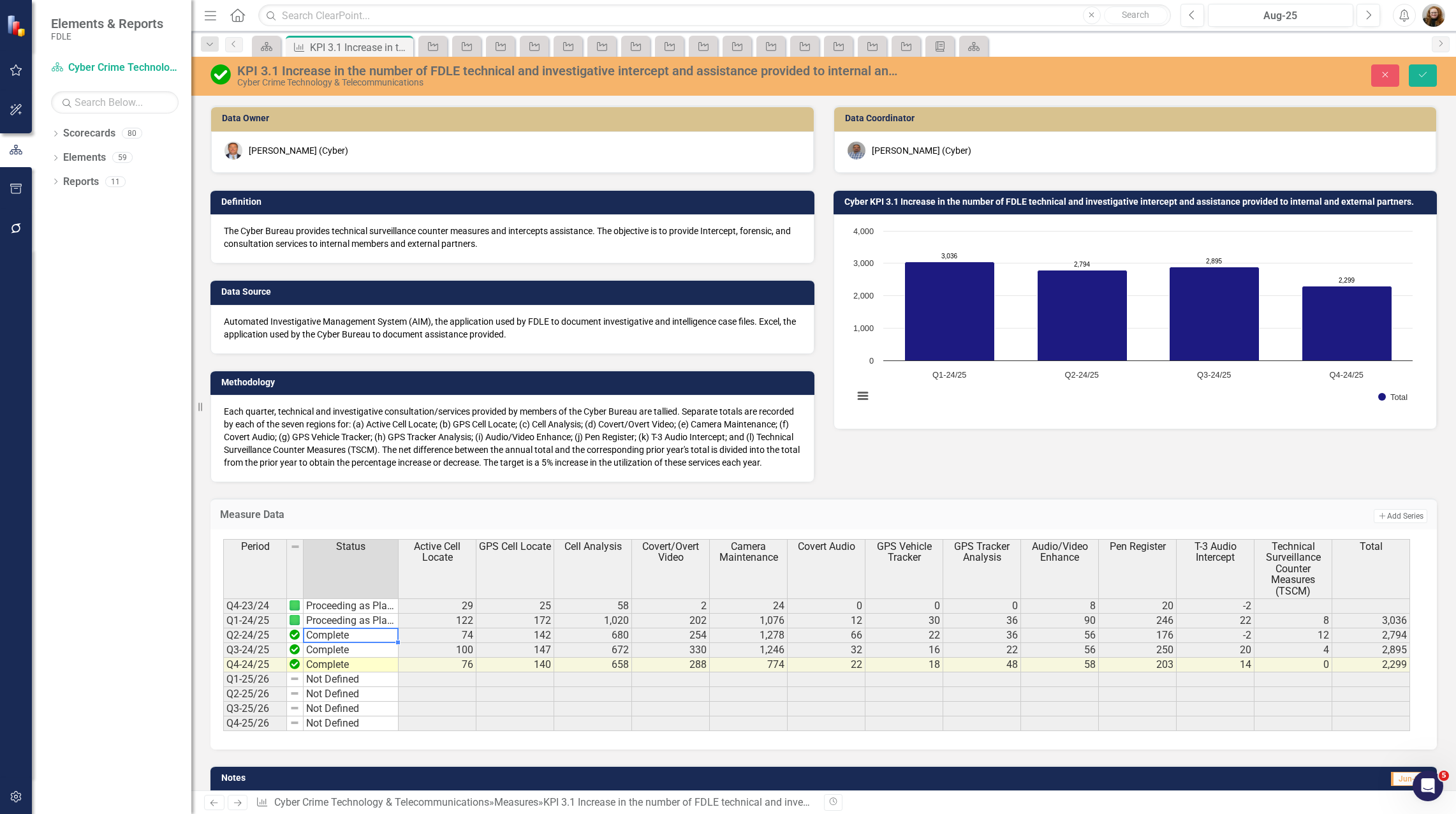
click at [325, 643] on td "Complete" at bounding box center [351, 635] width 95 height 15
click at [334, 699] on div "Period Status Active Cell Locate GPS Cell Locate Cell Analysis Covert/Overt Vid…" at bounding box center [818, 635] width 1191 height 192
click at [323, 658] on td "Complete" at bounding box center [351, 650] width 95 height 15
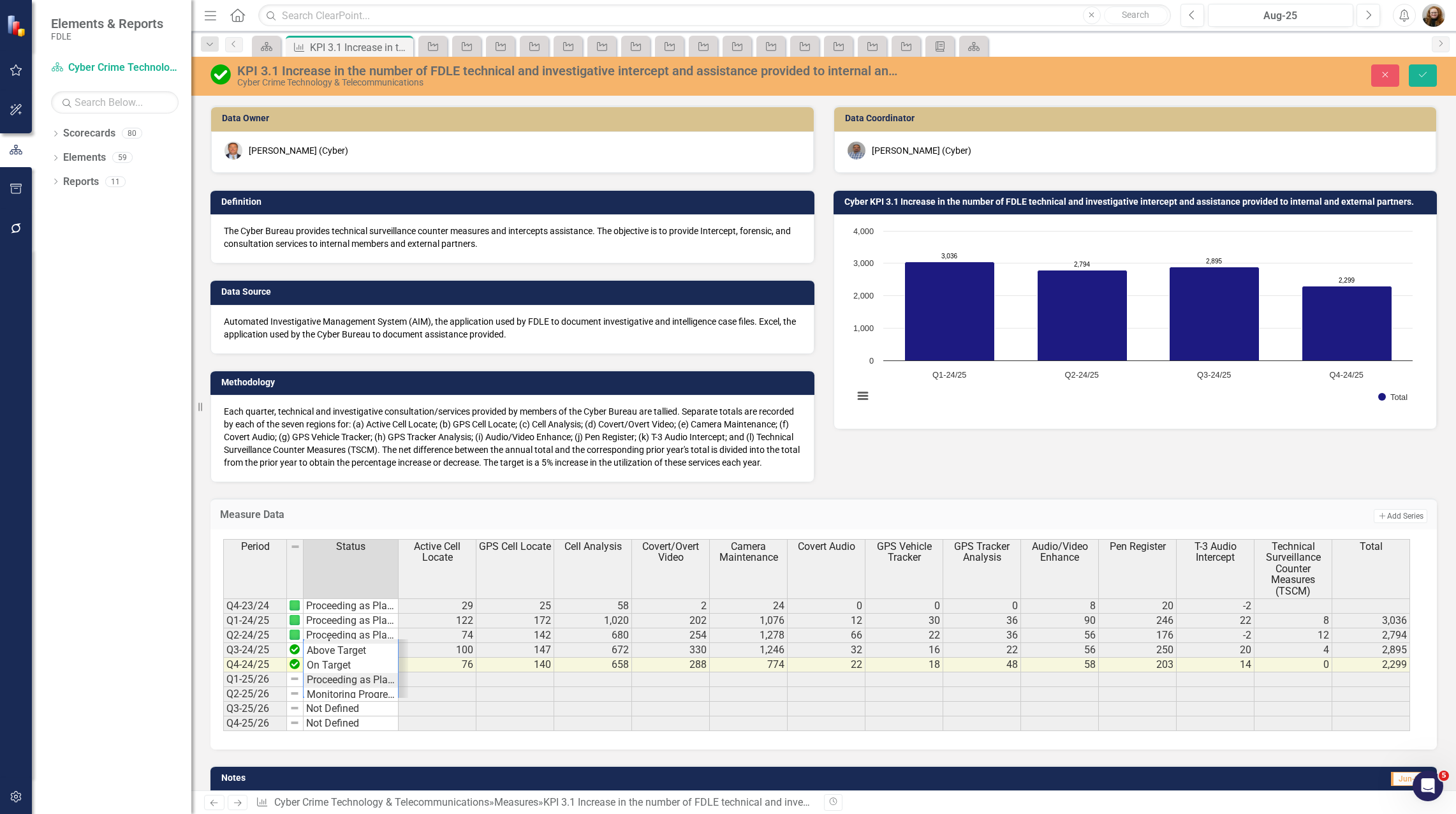
click at [338, 695] on div "Period Status Active Cell Locate GPS Cell Locate Cell Analysis Covert/Overt Vid…" at bounding box center [818, 635] width 1191 height 192
click at [336, 672] on td "Complete" at bounding box center [351, 665] width 95 height 15
type textarea "Proceeding as Planned"
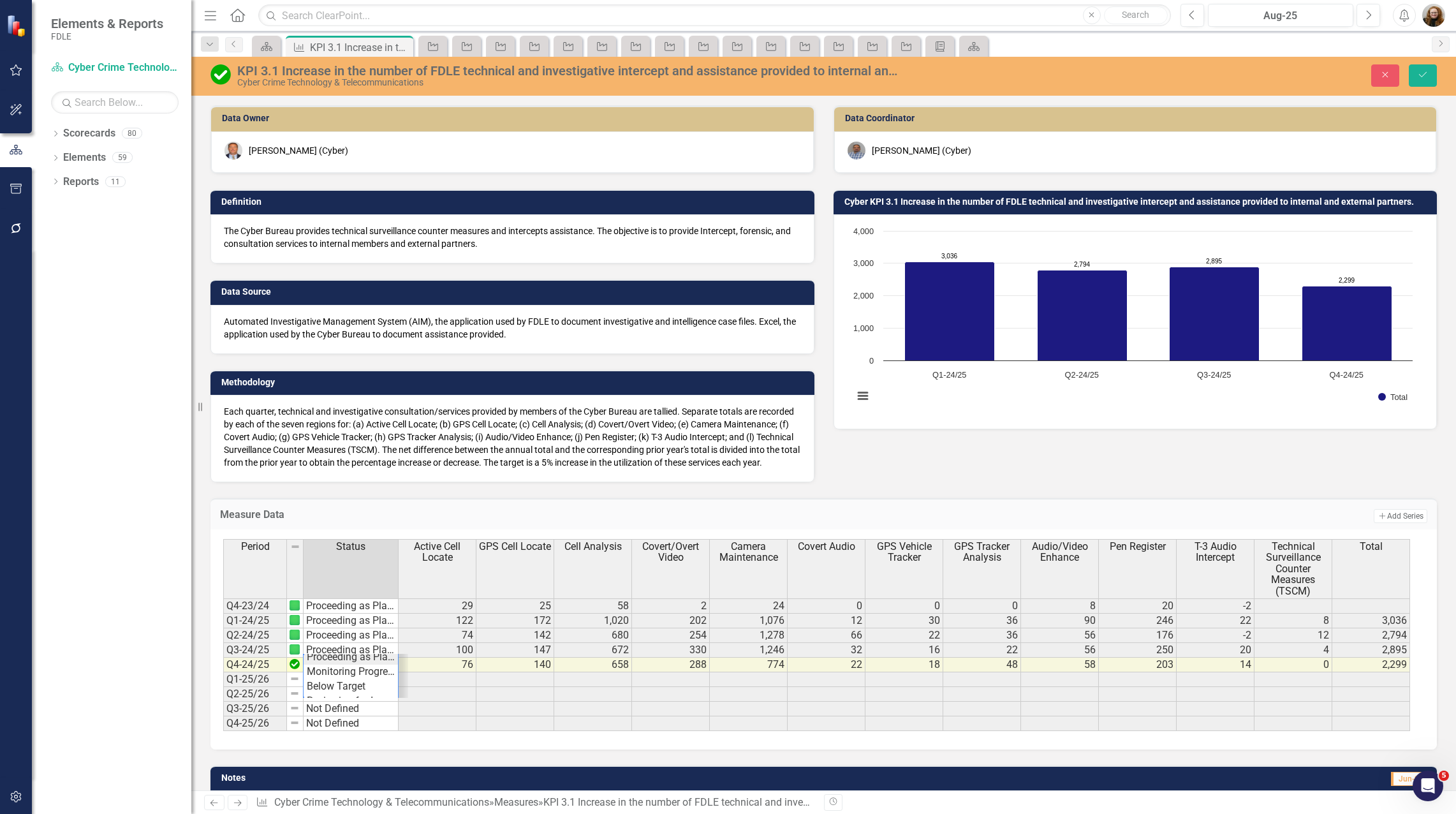
click at [341, 675] on div "Period Status Active Cell Locate GPS Cell Locate Cell Analysis Covert/Overt Vid…" at bounding box center [818, 635] width 1191 height 192
click at [505, 716] on td at bounding box center [515, 708] width 78 height 15
click at [217, 78] on img at bounding box center [220, 74] width 20 height 20
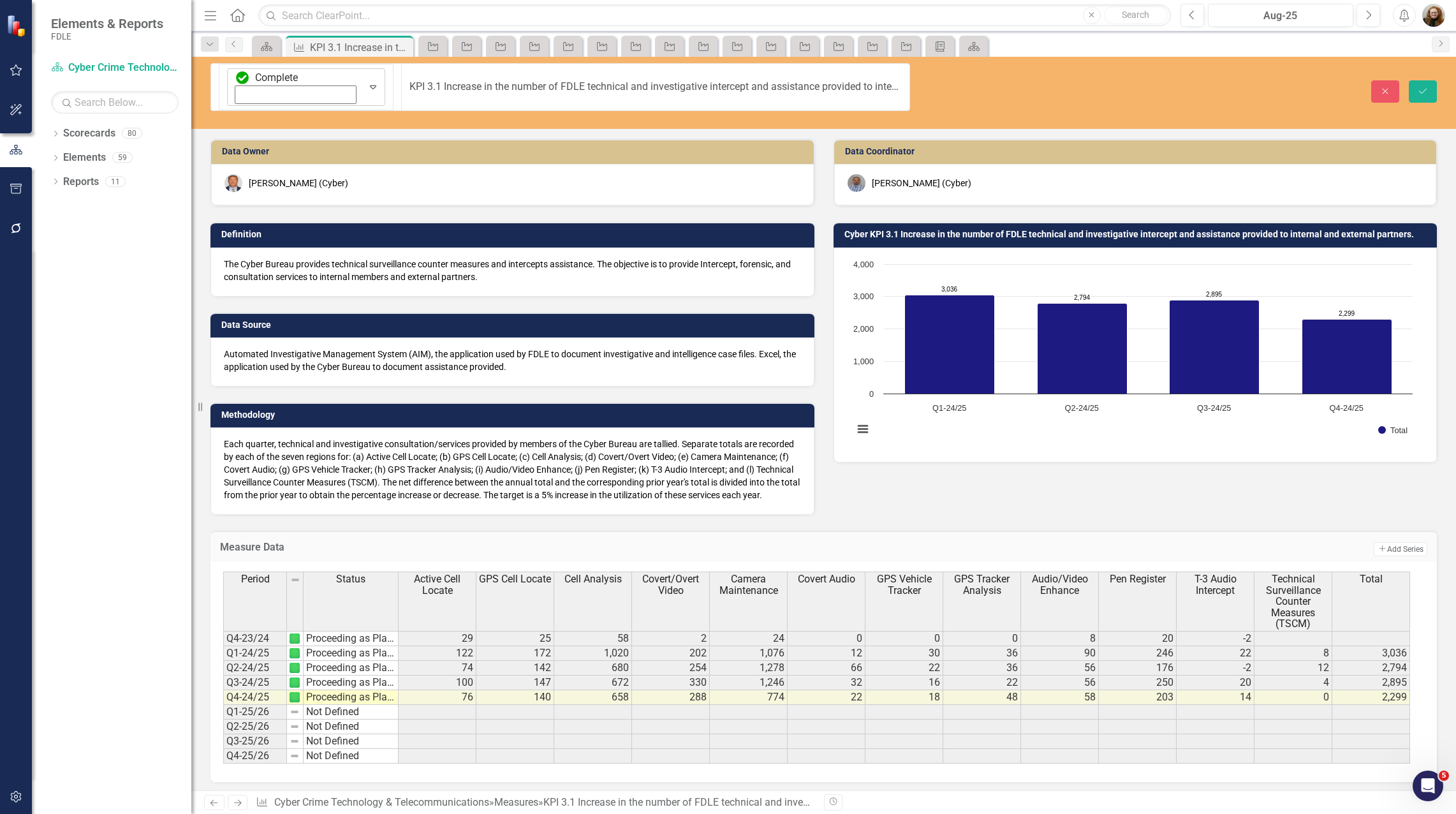
click at [236, 76] on img at bounding box center [242, 78] width 13 height 13
click at [1435, 80] on div "Close Save" at bounding box center [1192, 91] width 507 height 22
click at [1431, 80] on button "Save" at bounding box center [1422, 91] width 28 height 22
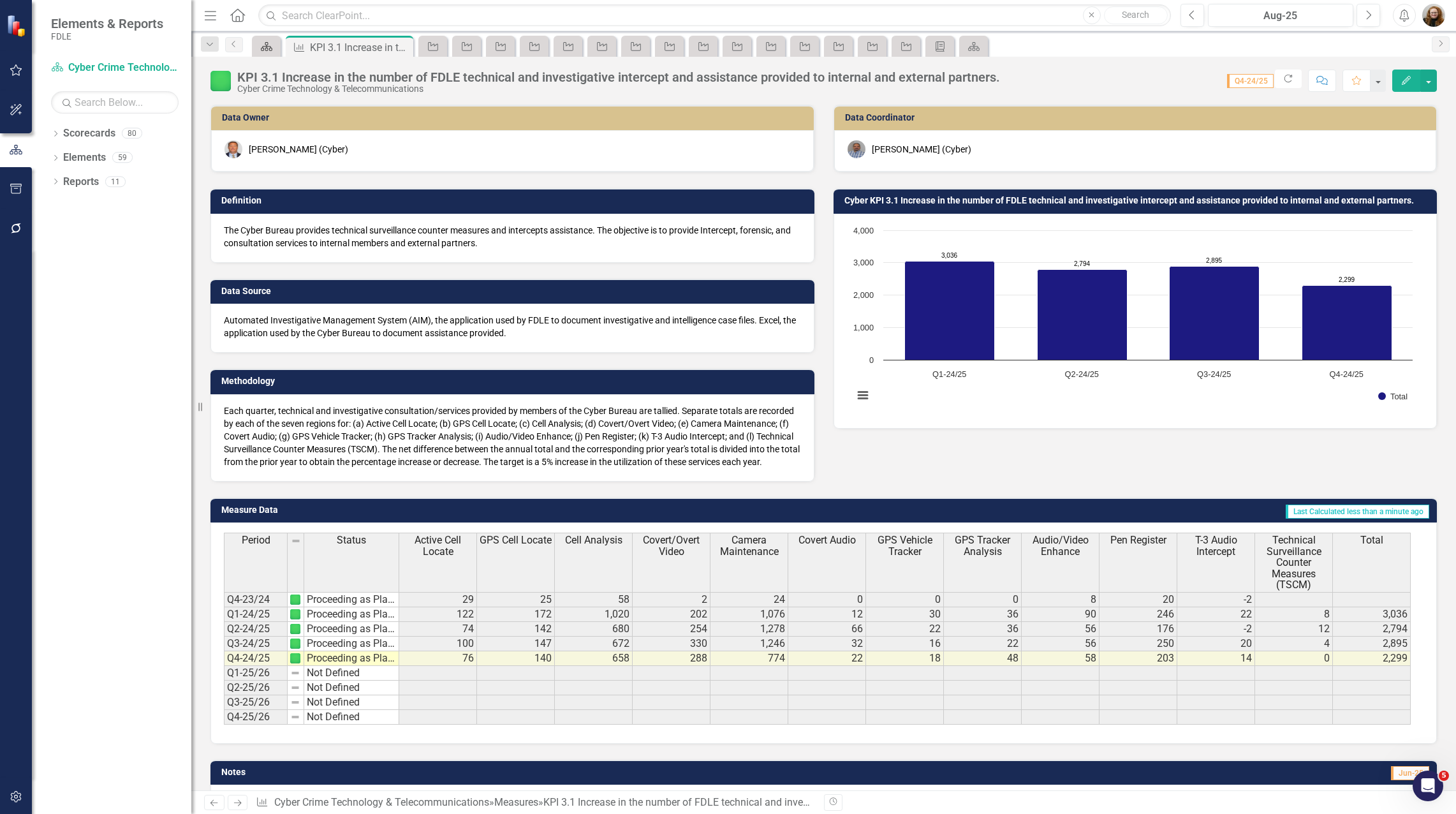
click at [264, 46] on icon at bounding box center [266, 47] width 12 height 9
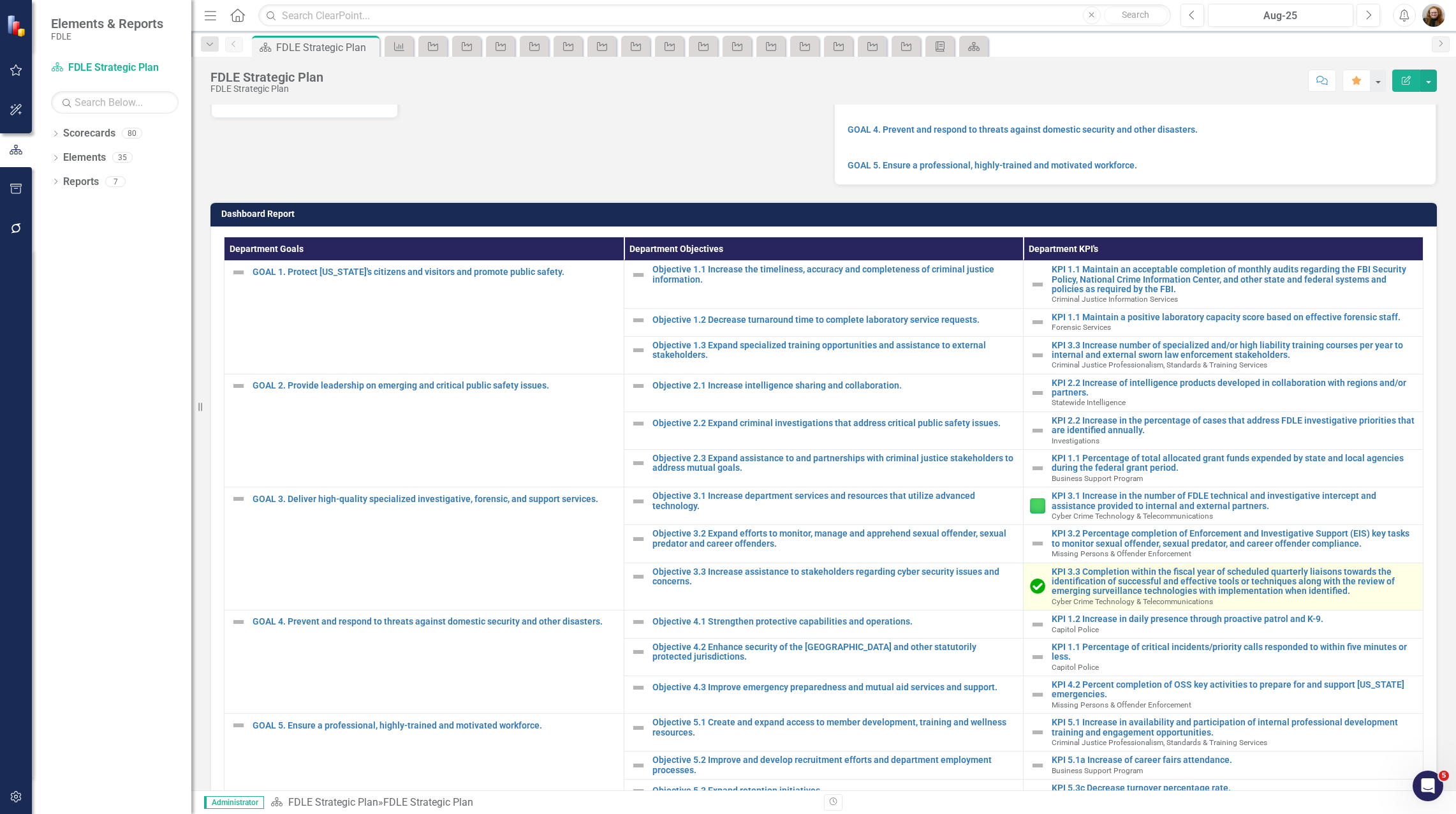
scroll to position [255, 0]
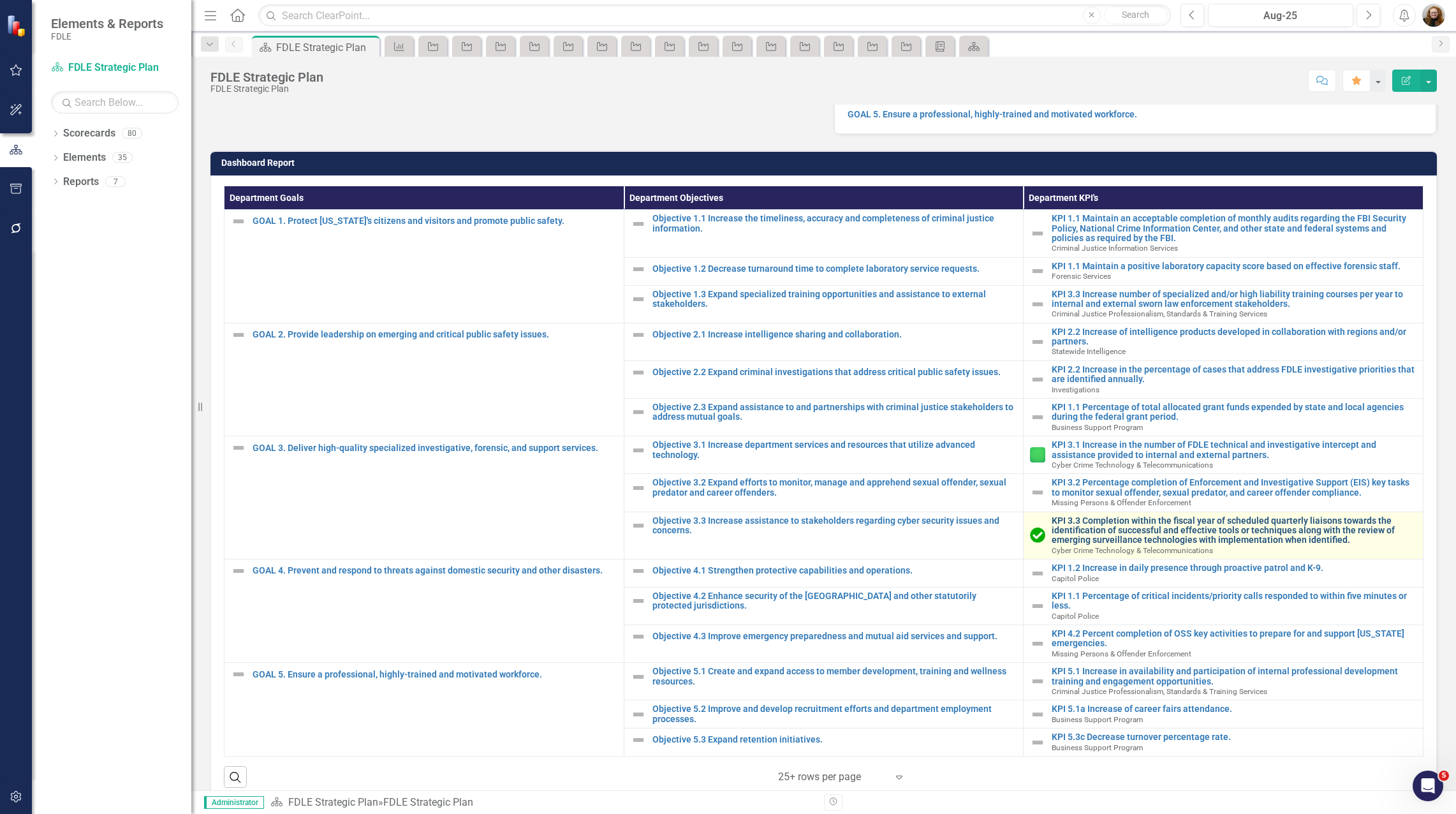
click at [1086, 545] on link "KPI 3.3 Completion within the fiscal year of scheduled quarterly liaisons towar…" at bounding box center [1234, 530] width 365 height 29
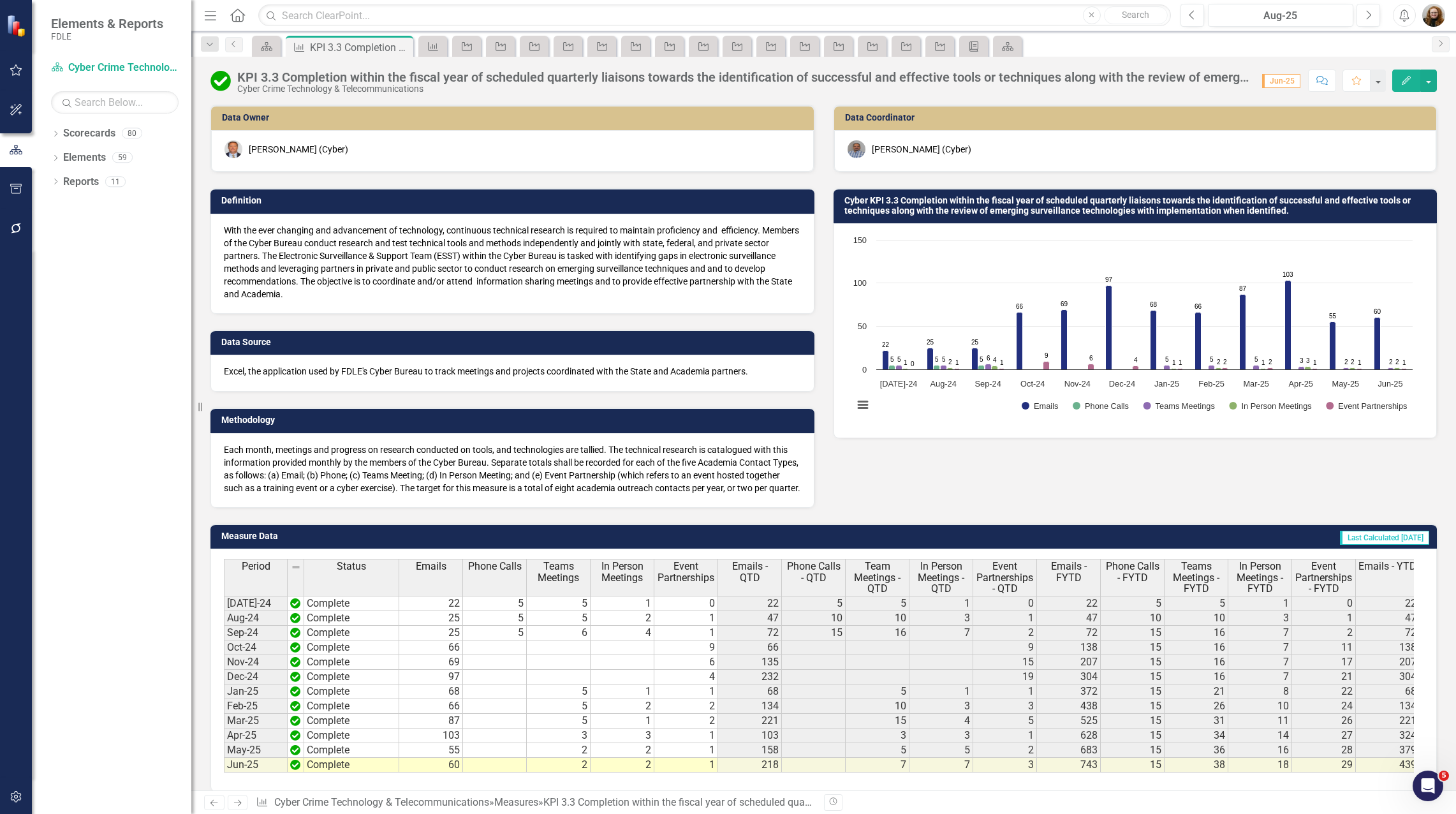
click at [223, 83] on img at bounding box center [220, 80] width 20 height 20
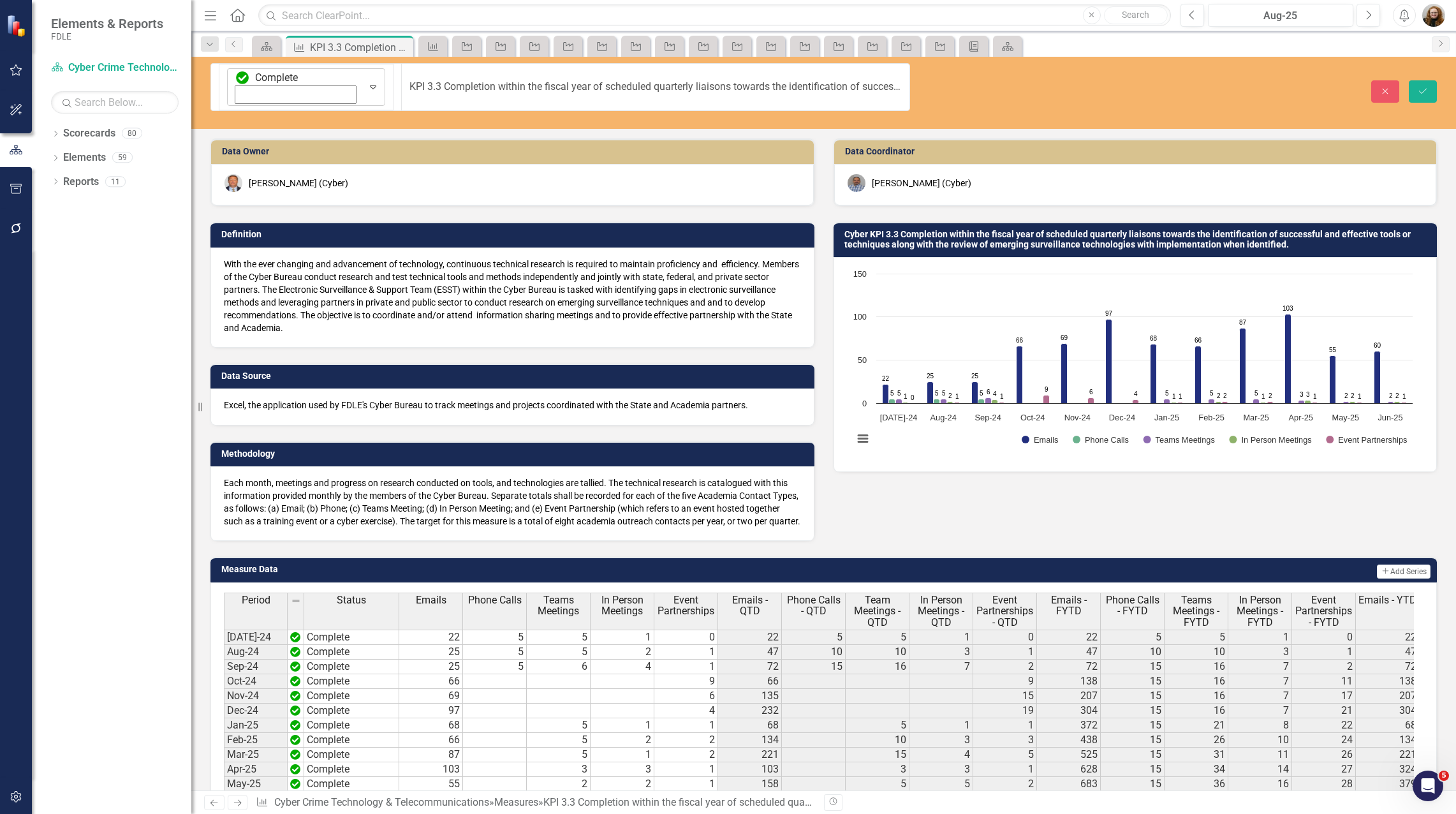
click at [367, 82] on icon "Expand" at bounding box center [373, 87] width 13 height 10
click at [1418, 87] on icon "Save" at bounding box center [1423, 91] width 12 height 9
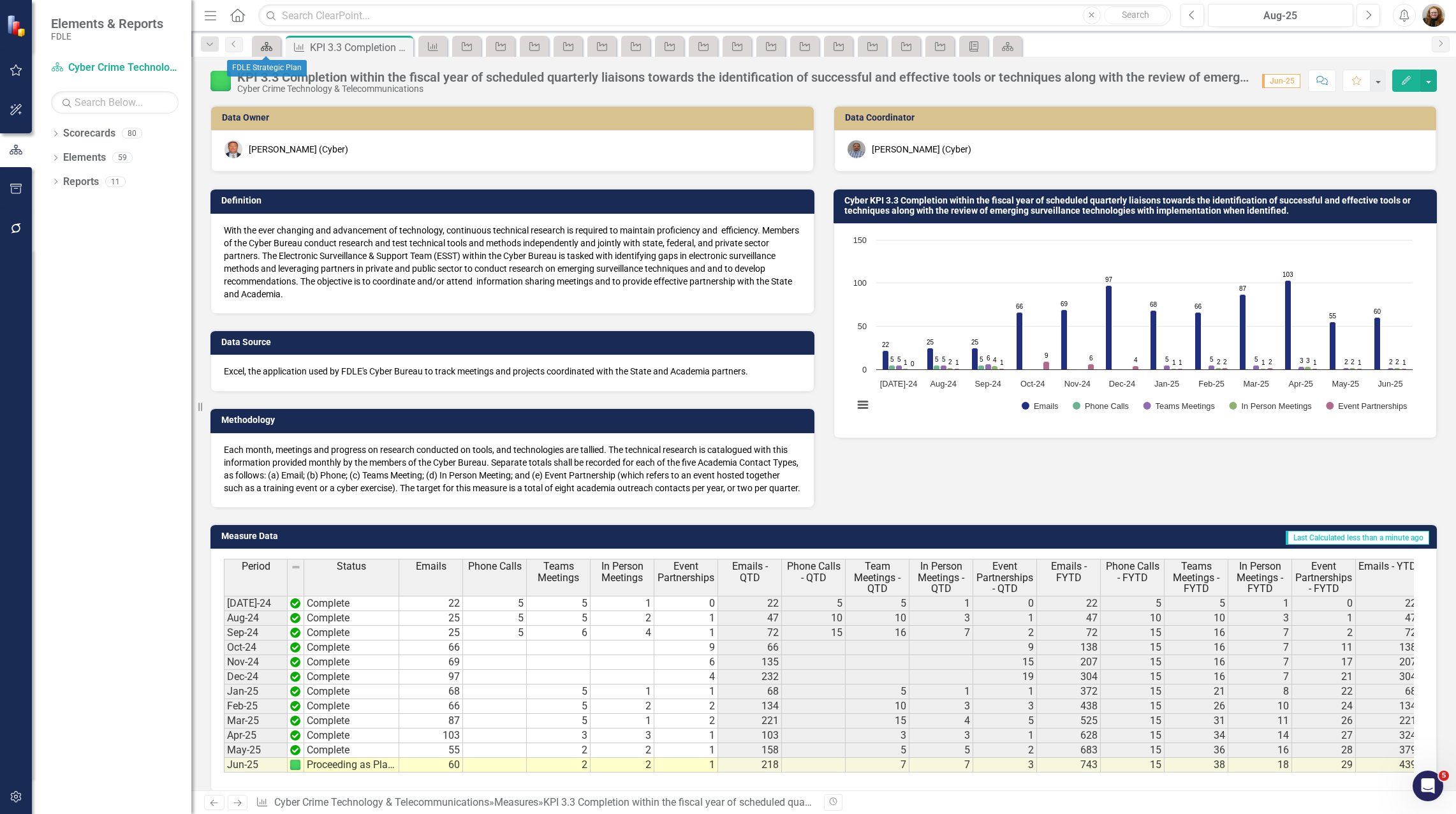
click at [274, 50] on link "Scorecard" at bounding box center [266, 46] width 22 height 16
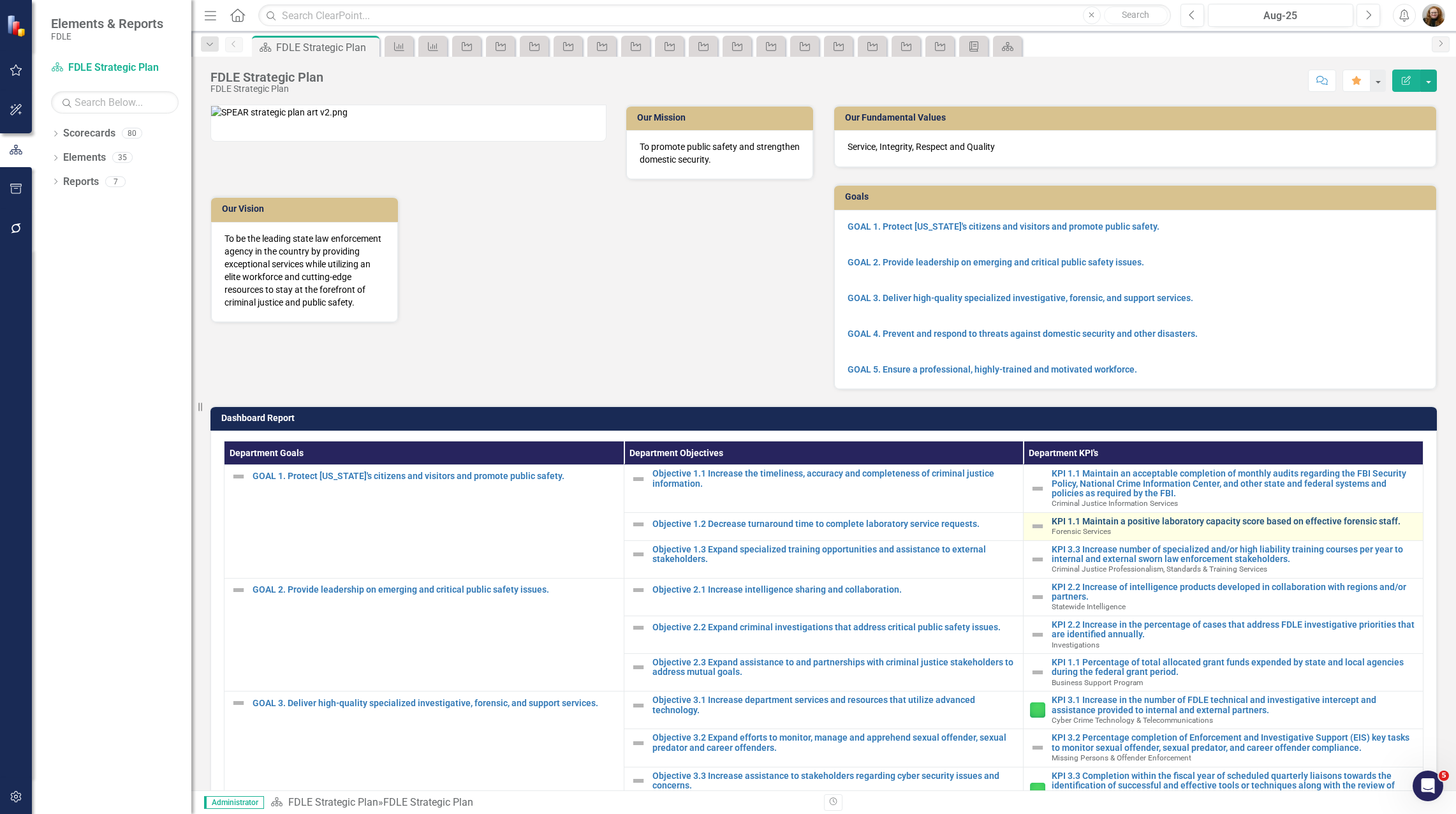
scroll to position [299, 0]
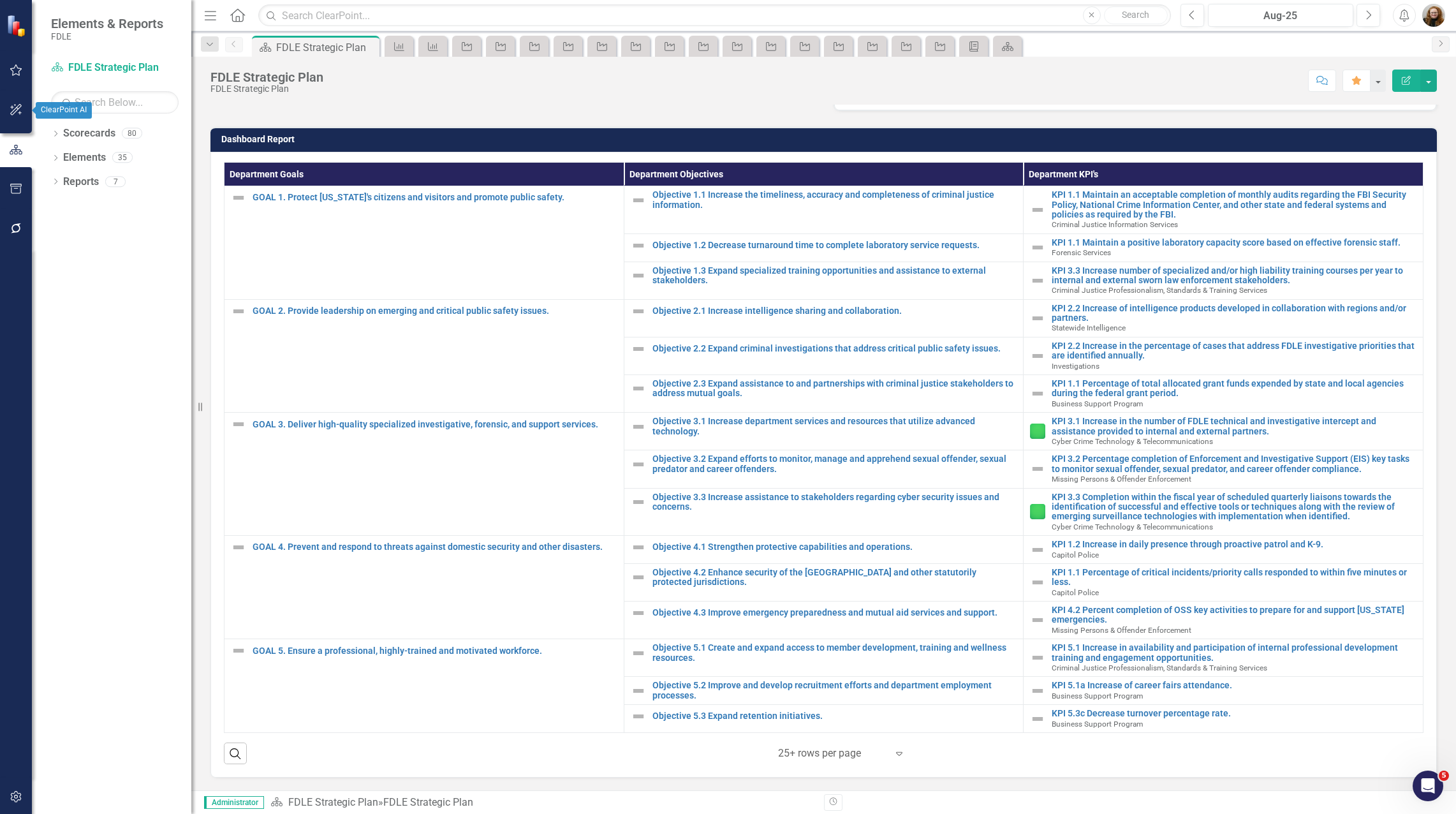
click at [18, 114] on icon "button" at bounding box center [16, 110] width 14 height 10
click at [23, 154] on button "button" at bounding box center [16, 150] width 29 height 27
click at [17, 196] on button "button" at bounding box center [16, 189] width 29 height 27
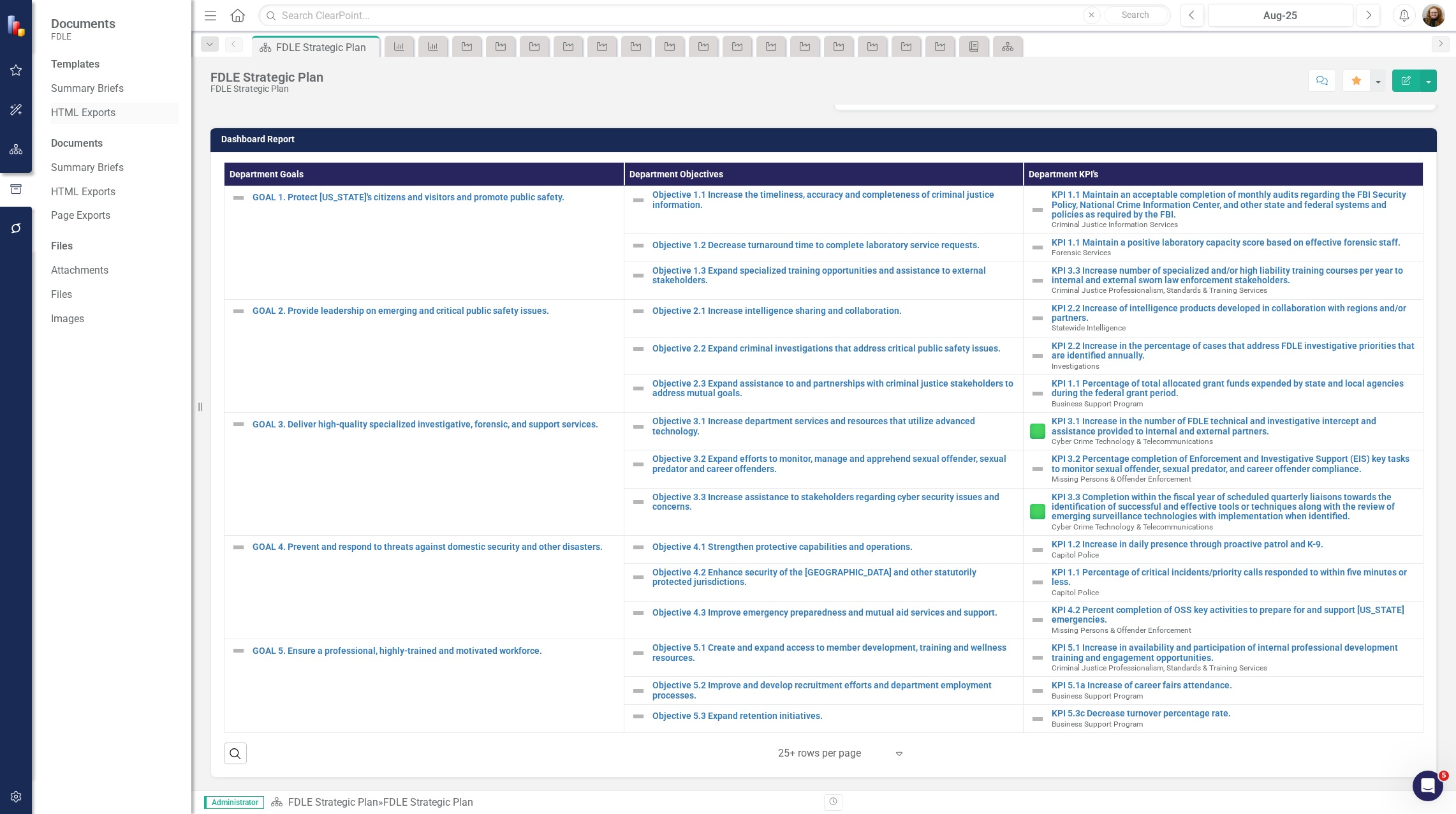
click at [86, 113] on link "HTML Exports" at bounding box center [115, 113] width 128 height 15
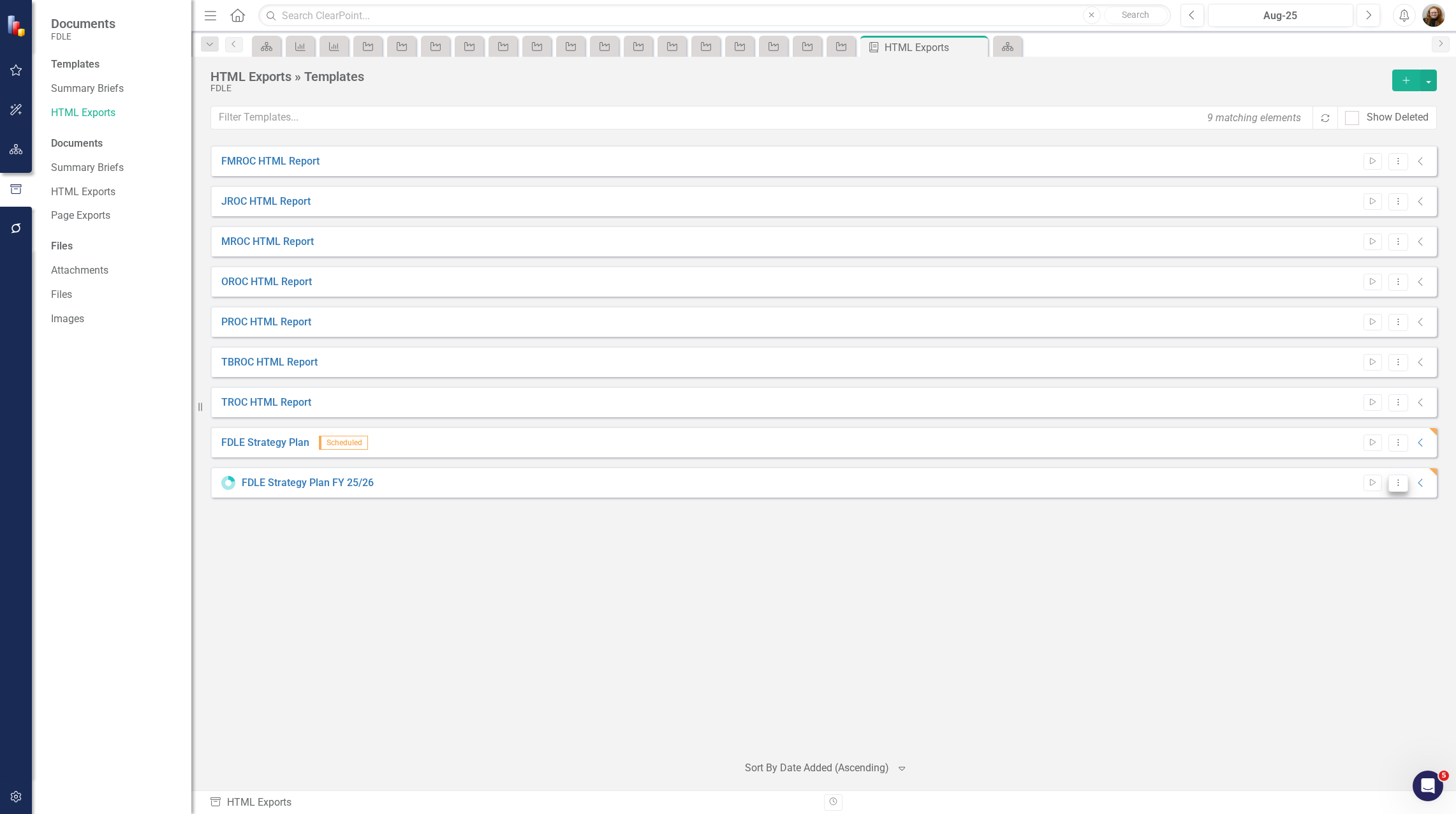
click at [1399, 483] on icon "Dropdown Menu" at bounding box center [1398, 482] width 11 height 8
click at [1374, 598] on link "Trash Delete Template" at bounding box center [1348, 598] width 118 height 23
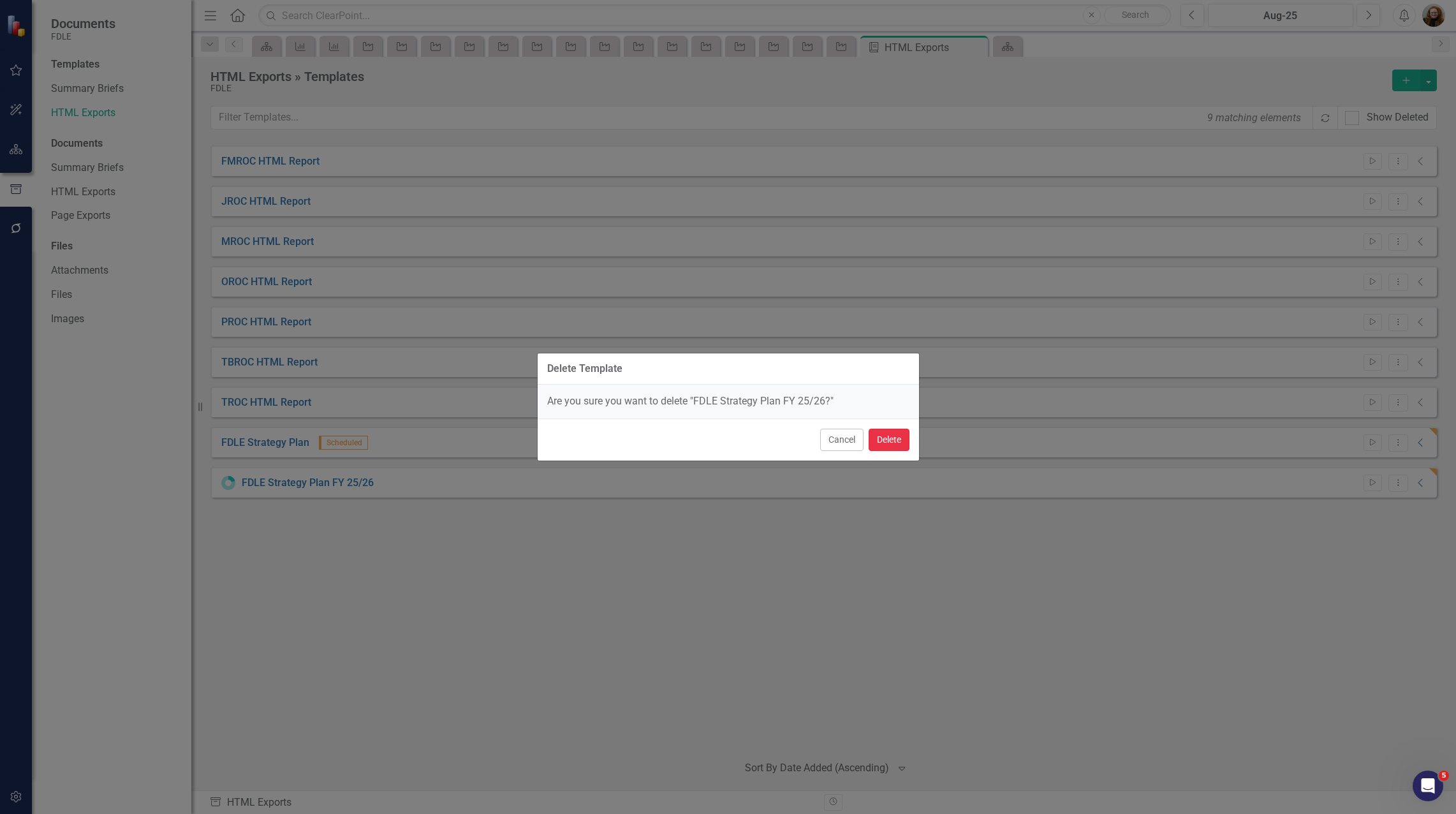
click at [897, 439] on button "Delete" at bounding box center [888, 439] width 41 height 22
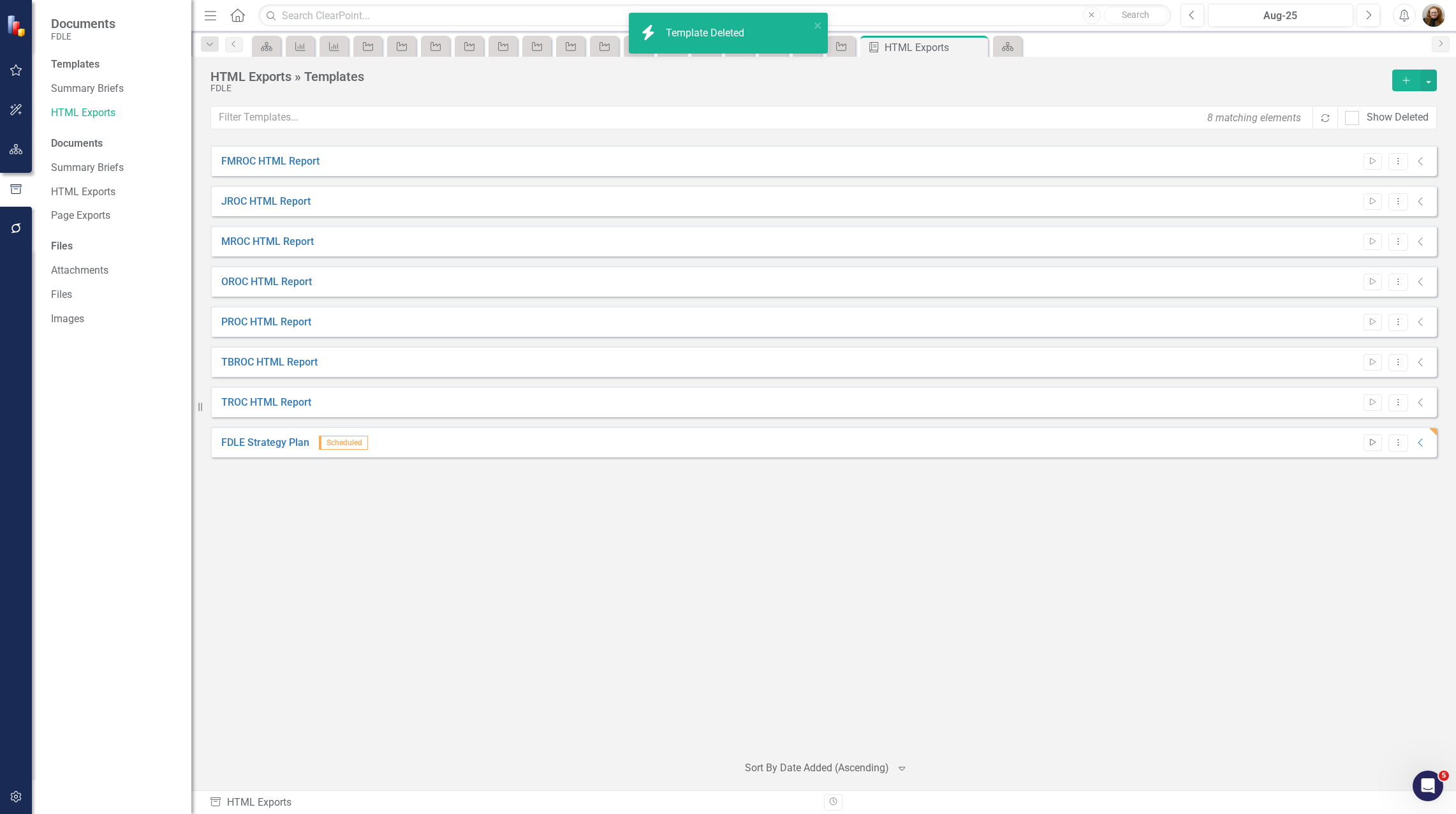
click at [1370, 446] on icon "Start" at bounding box center [1372, 443] width 10 height 8
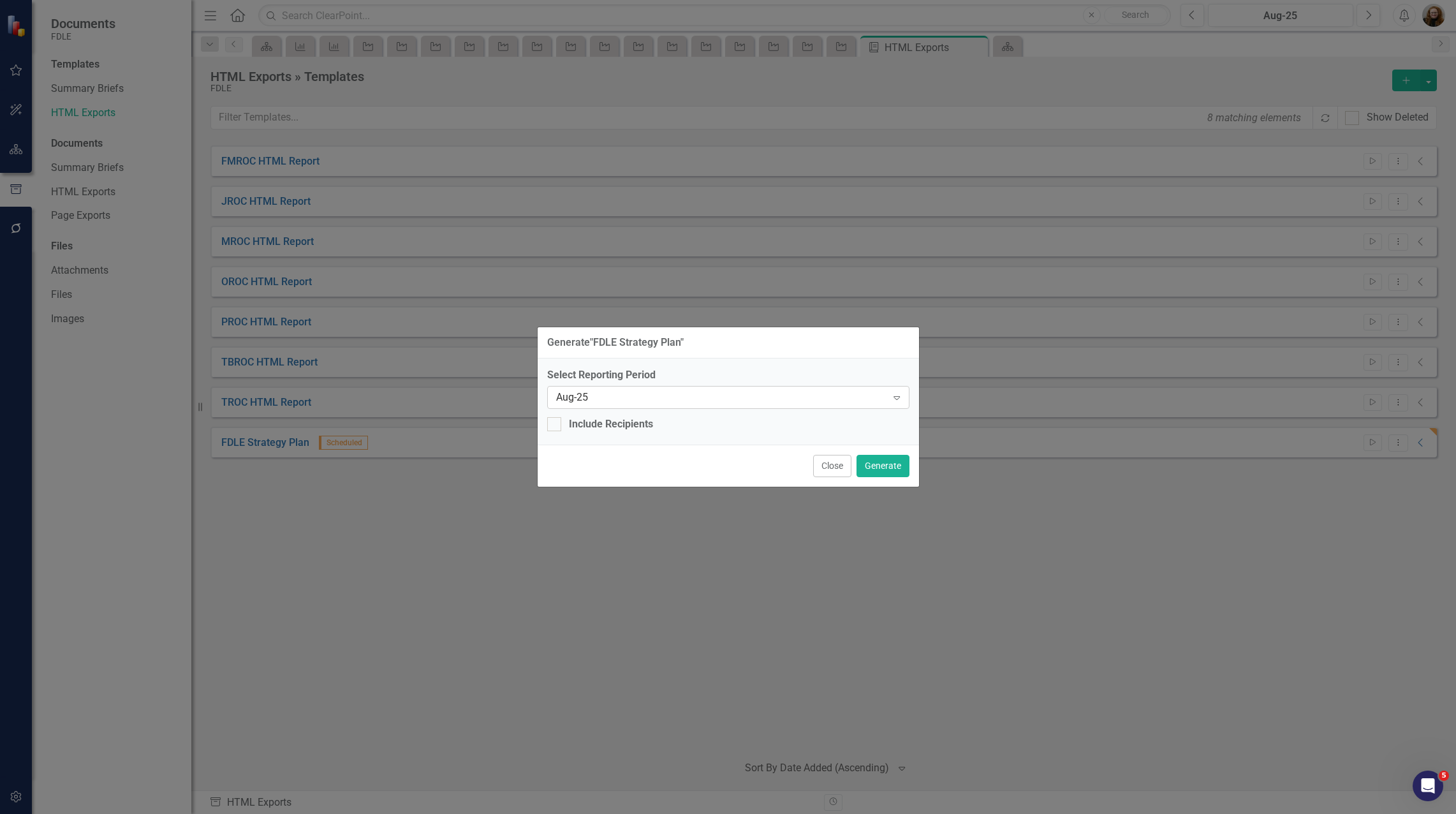
click at [768, 401] on div "Aug-25" at bounding box center [721, 397] width 331 height 15
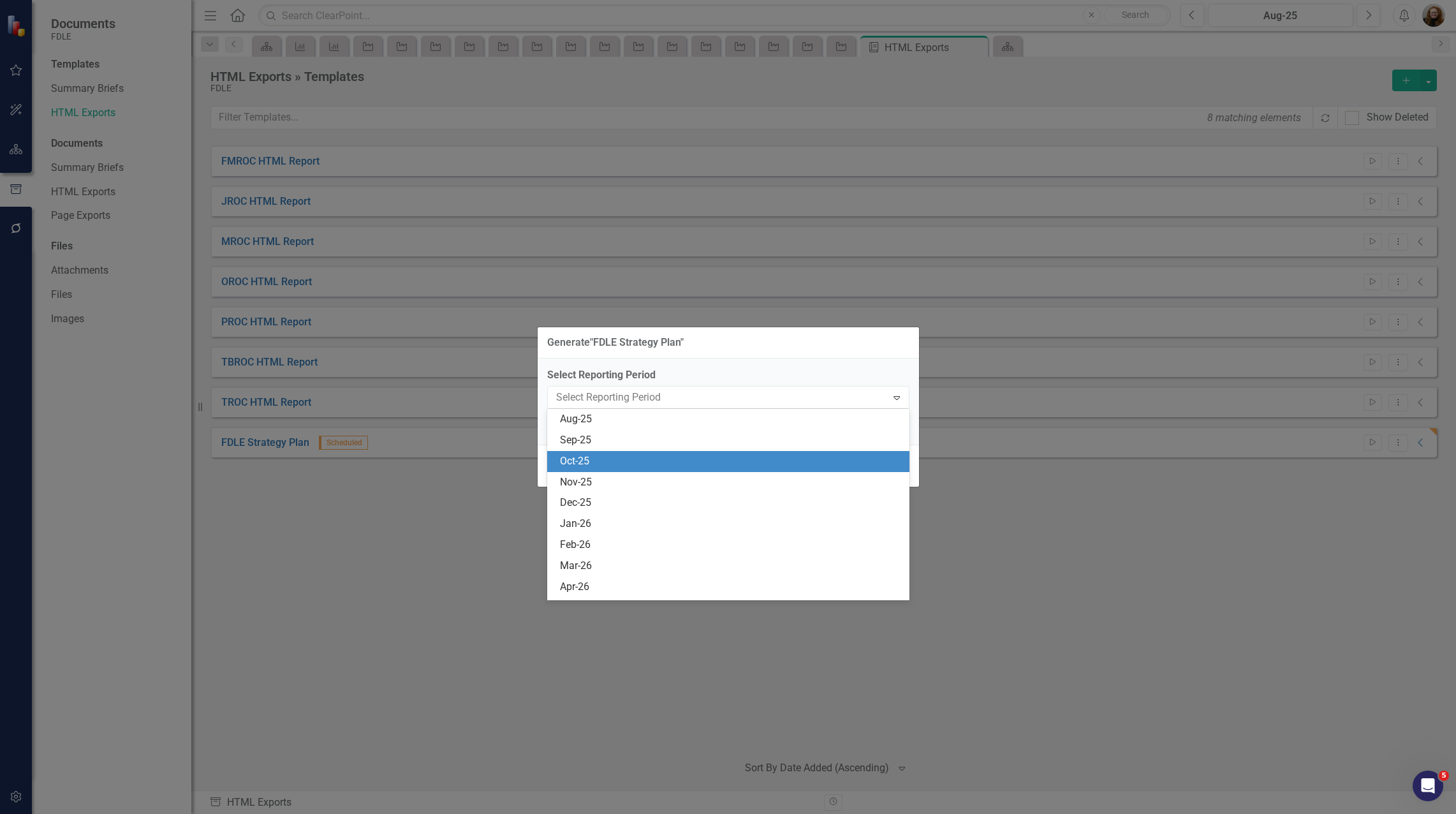
scroll to position [5362, 0]
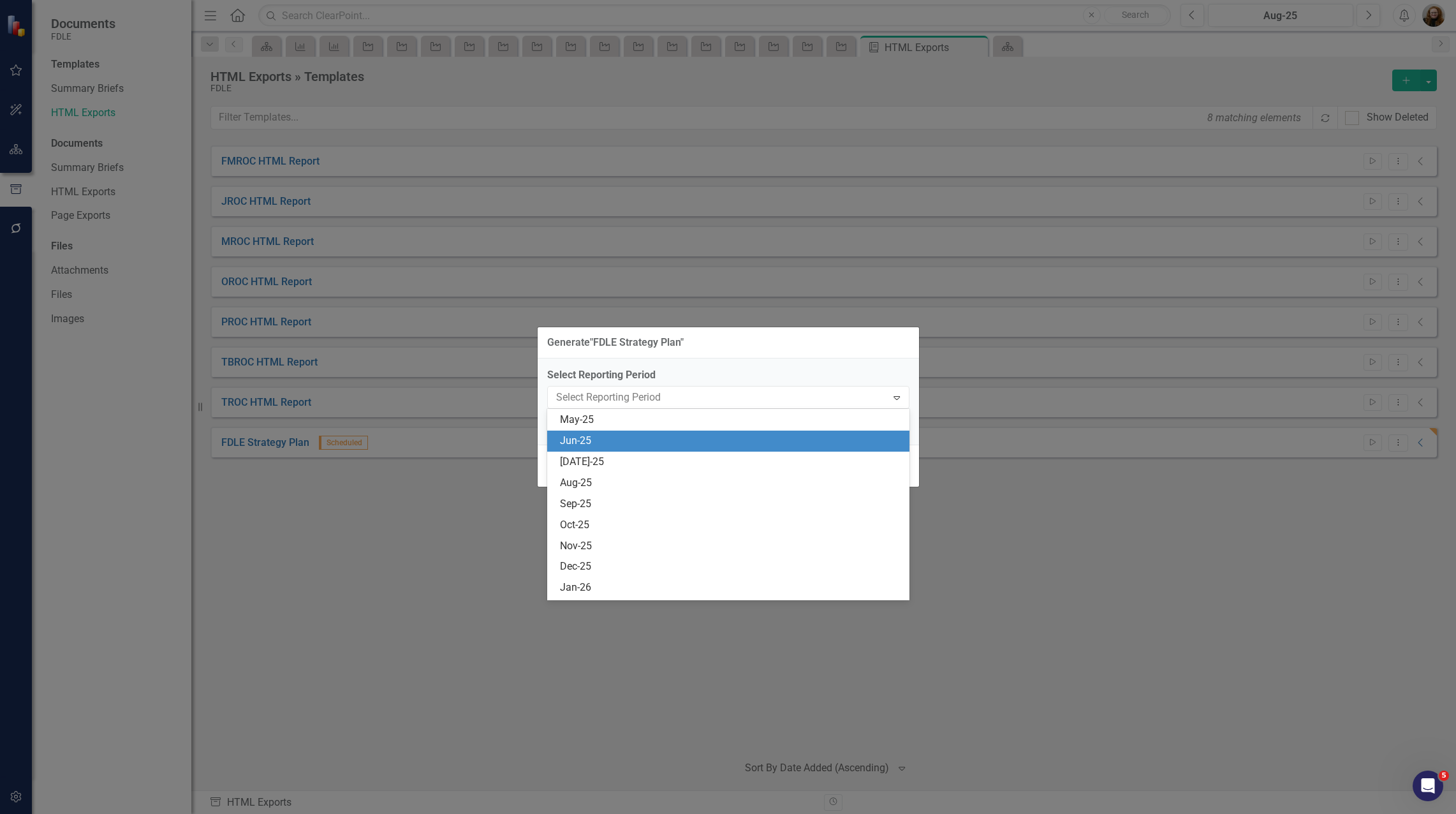
click at [628, 438] on div "Jun-25" at bounding box center [730, 441] width 341 height 15
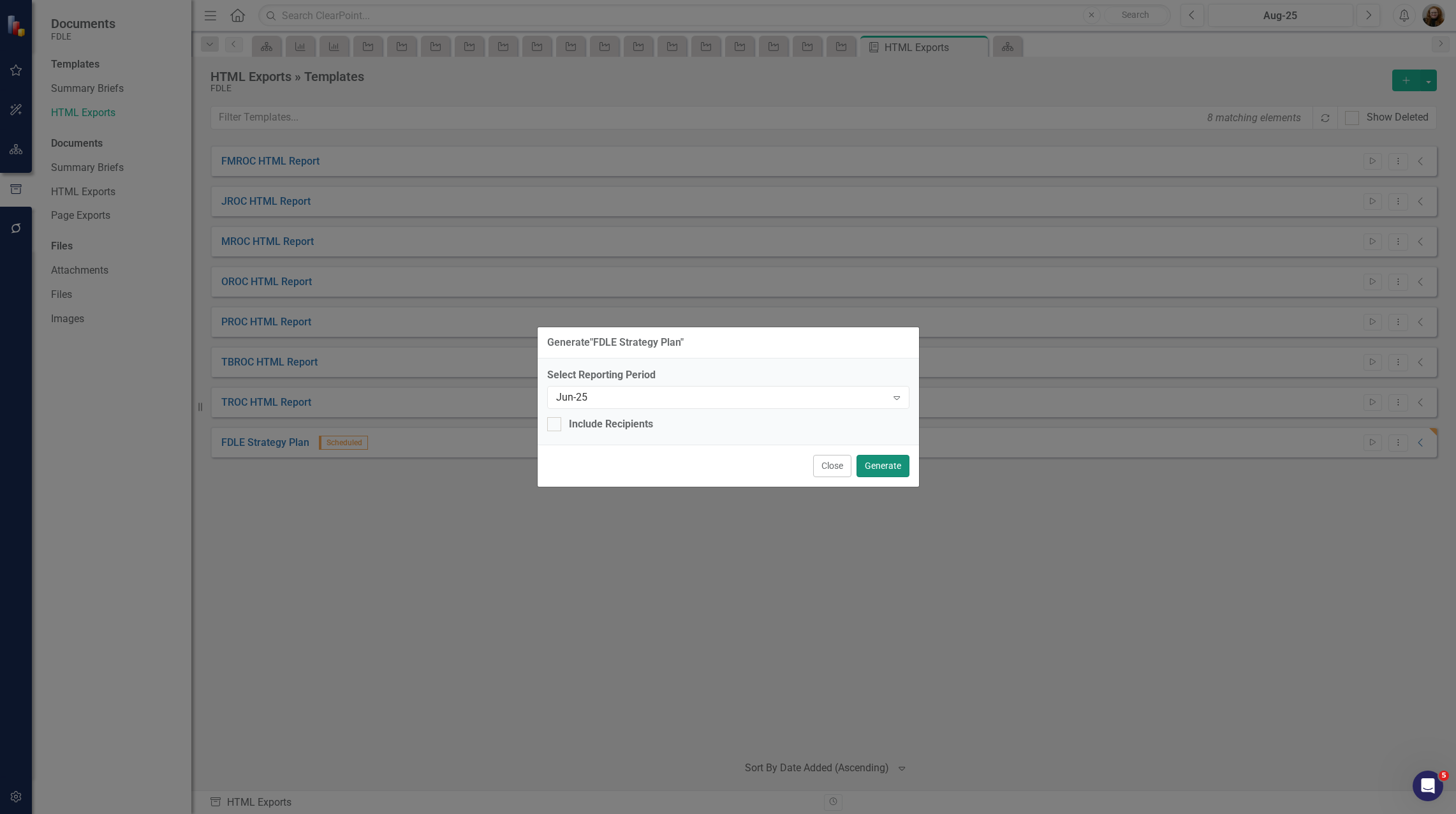
click at [884, 469] on button "Generate" at bounding box center [883, 466] width 53 height 22
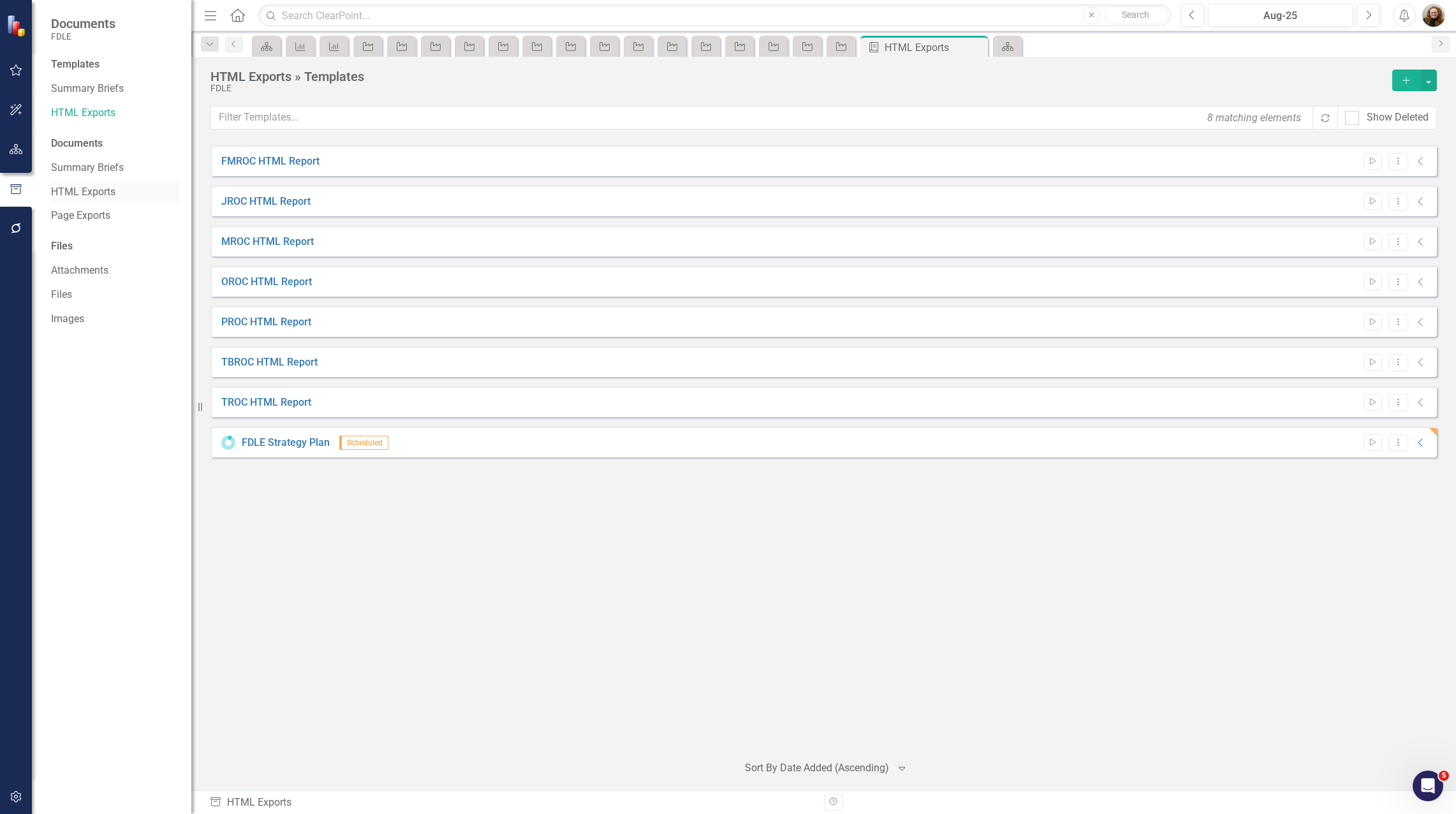
click at [115, 186] on link "HTML Exports" at bounding box center [115, 192] width 128 height 15
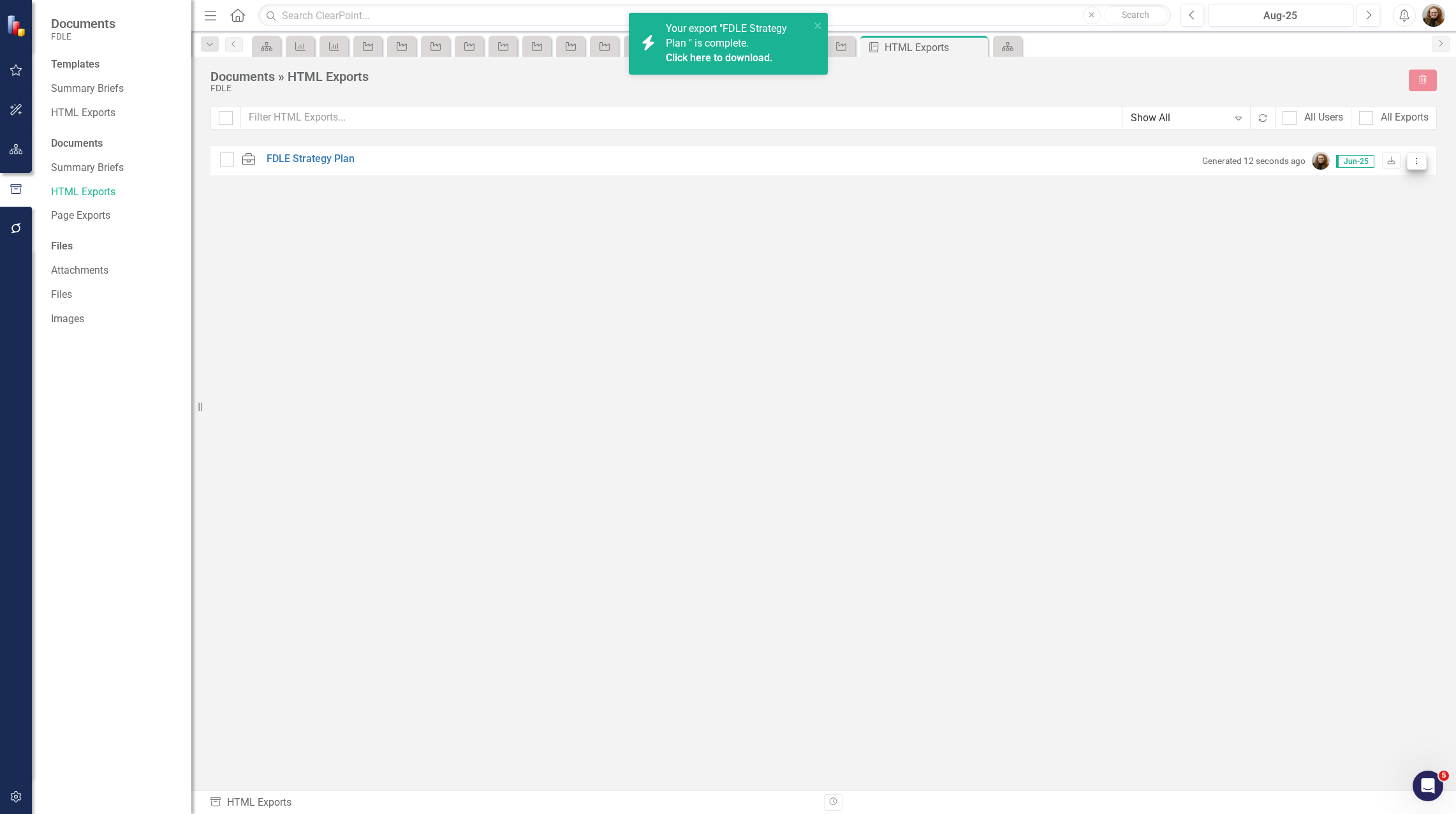
click at [1415, 165] on icon "Dropdown Menu" at bounding box center [1416, 161] width 11 height 8
click at [1377, 232] on link "Link Link Report" at bounding box center [1371, 229] width 108 height 23
